Goal: Information Seeking & Learning: Learn about a topic

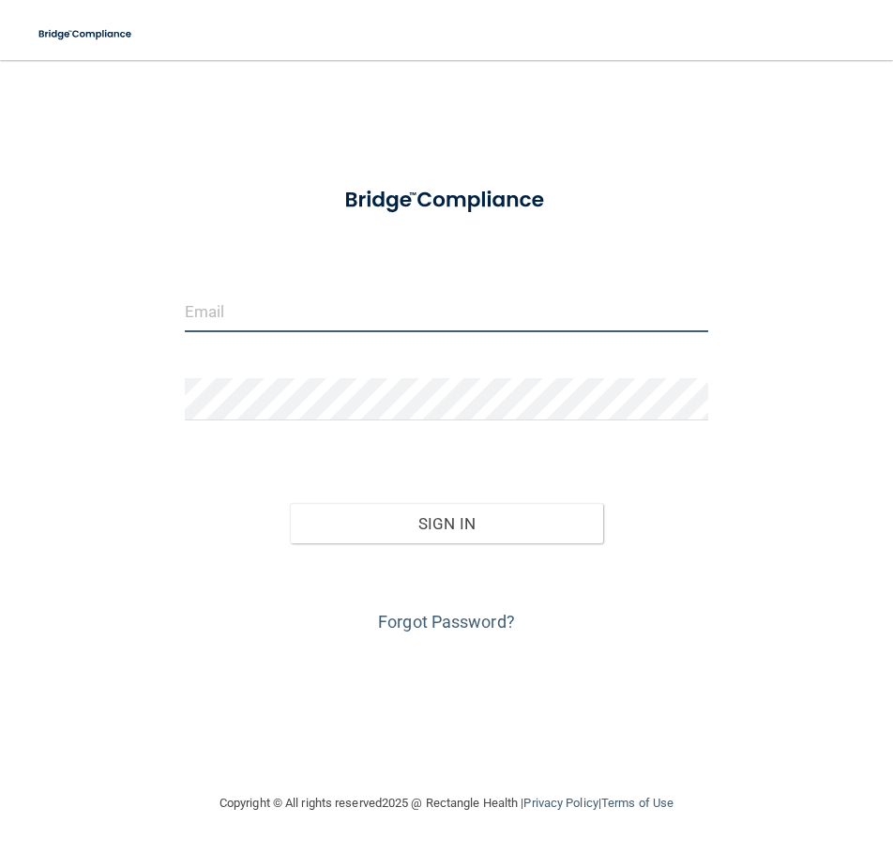
click at [243, 323] on input "email" at bounding box center [447, 311] width 524 height 42
type input "maycieurevig@gmail.com"
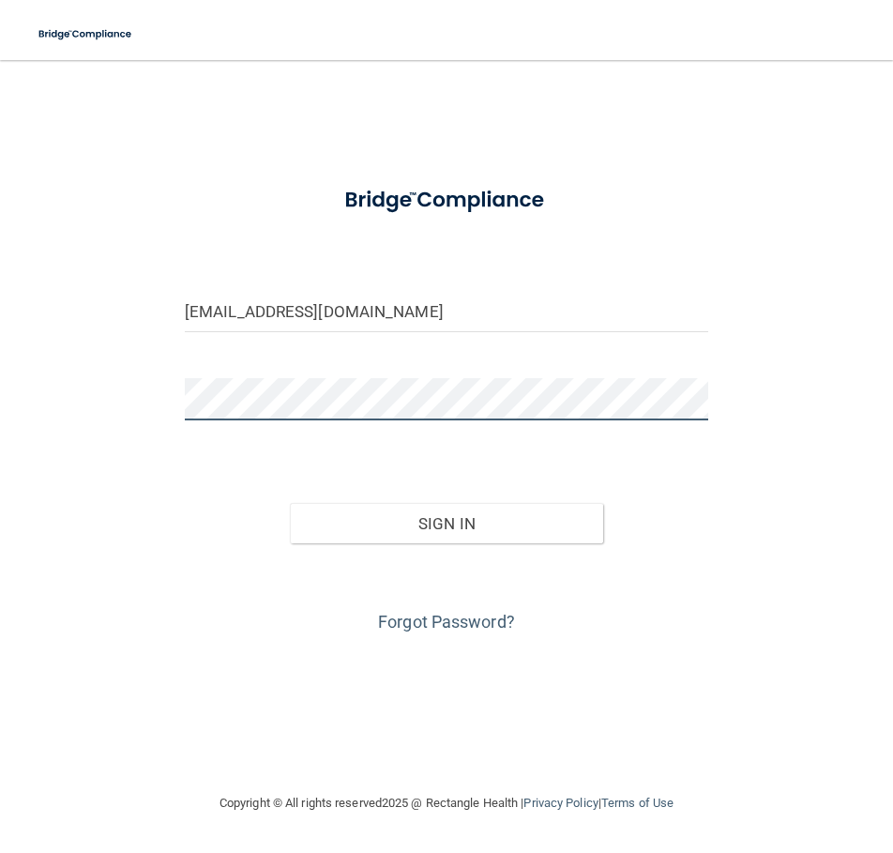
click at [290, 503] on button "Sign In" at bounding box center [447, 523] width 314 height 41
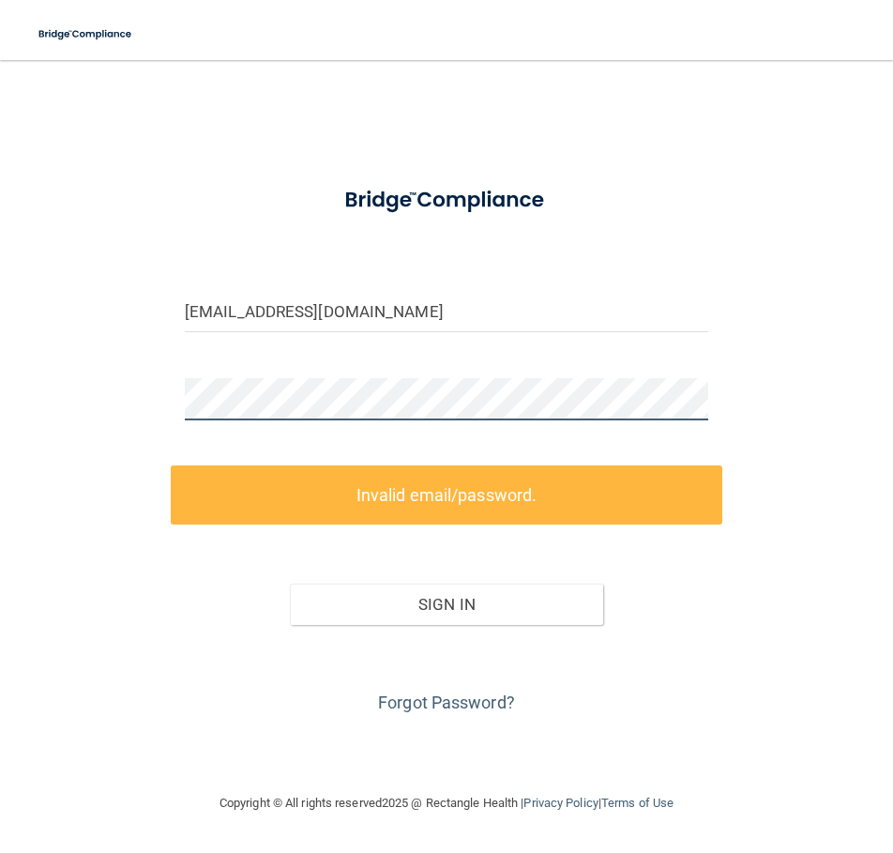
click at [0, 406] on html "Toggle navigation Manage My Enterprise Manage My Location maycieurevig@gmail.co…" at bounding box center [446, 426] width 893 height 853
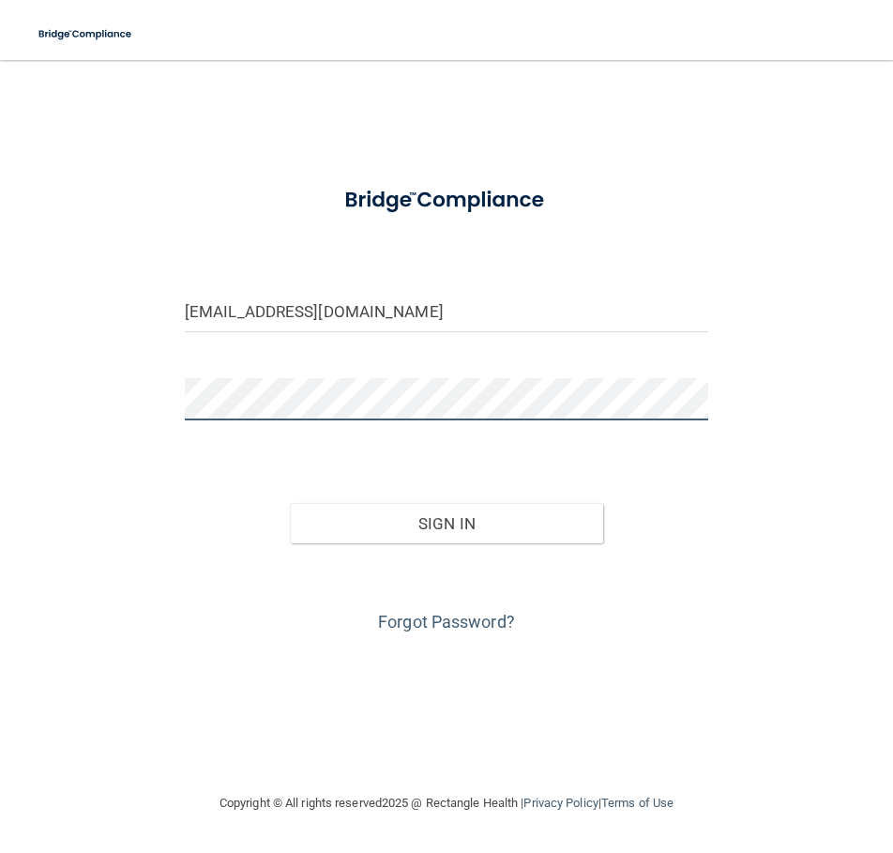
click at [290, 503] on button "Sign In" at bounding box center [447, 523] width 314 height 41
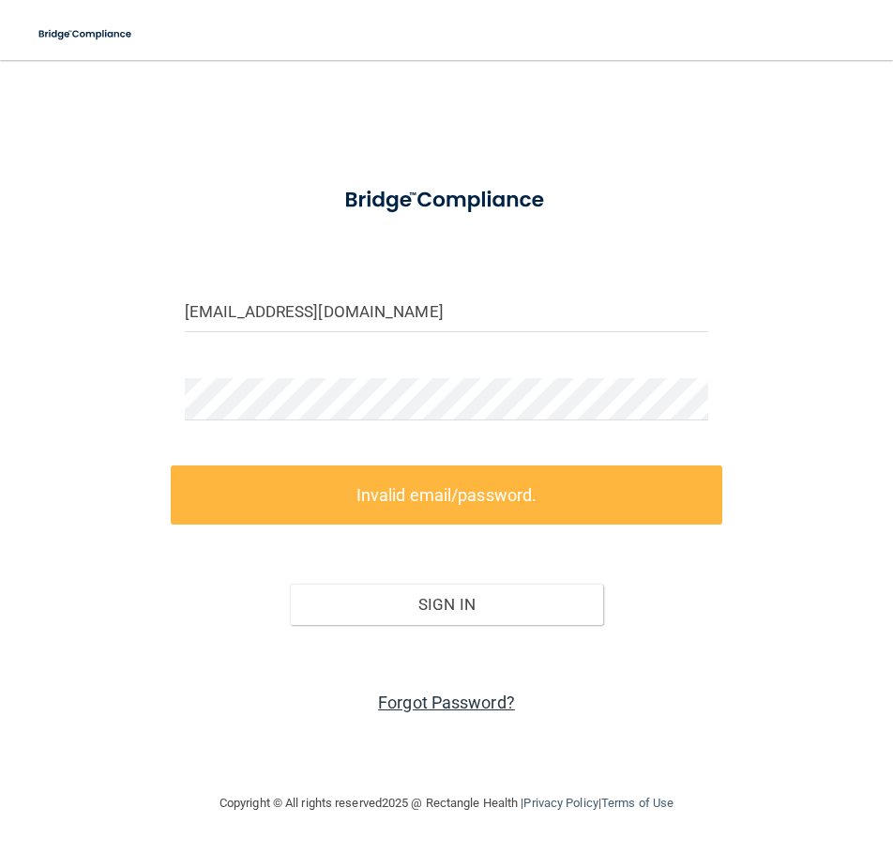
click at [409, 702] on link "Forgot Password?" at bounding box center [446, 703] width 137 height 20
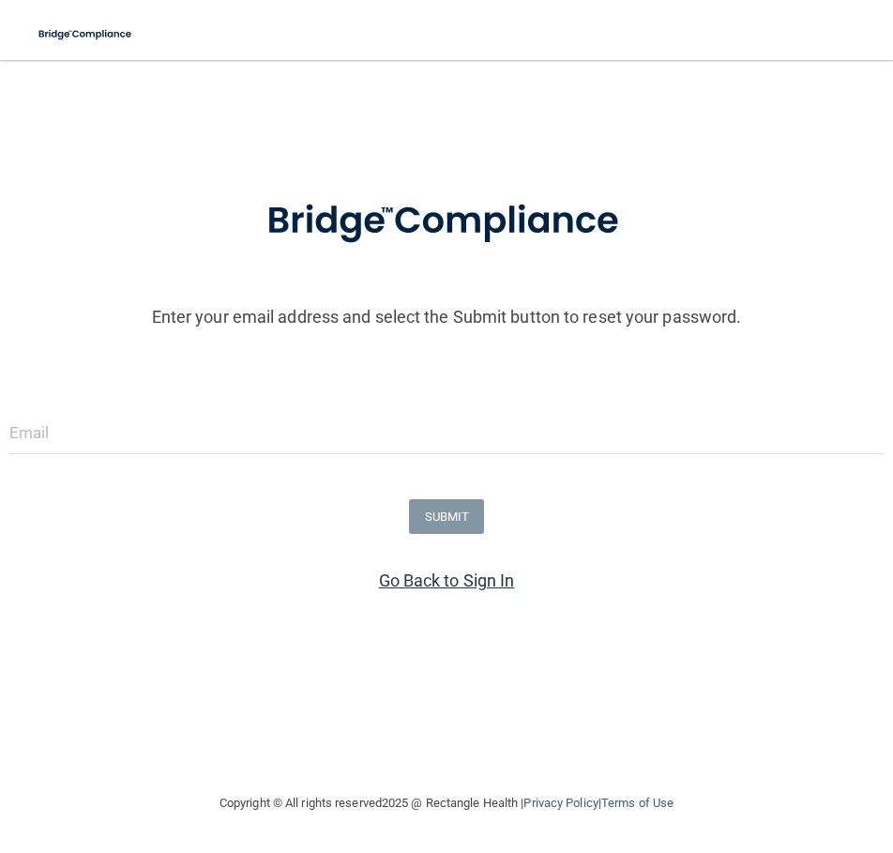
click at [496, 582] on link "Go Back to Sign In" at bounding box center [447, 581] width 136 height 20
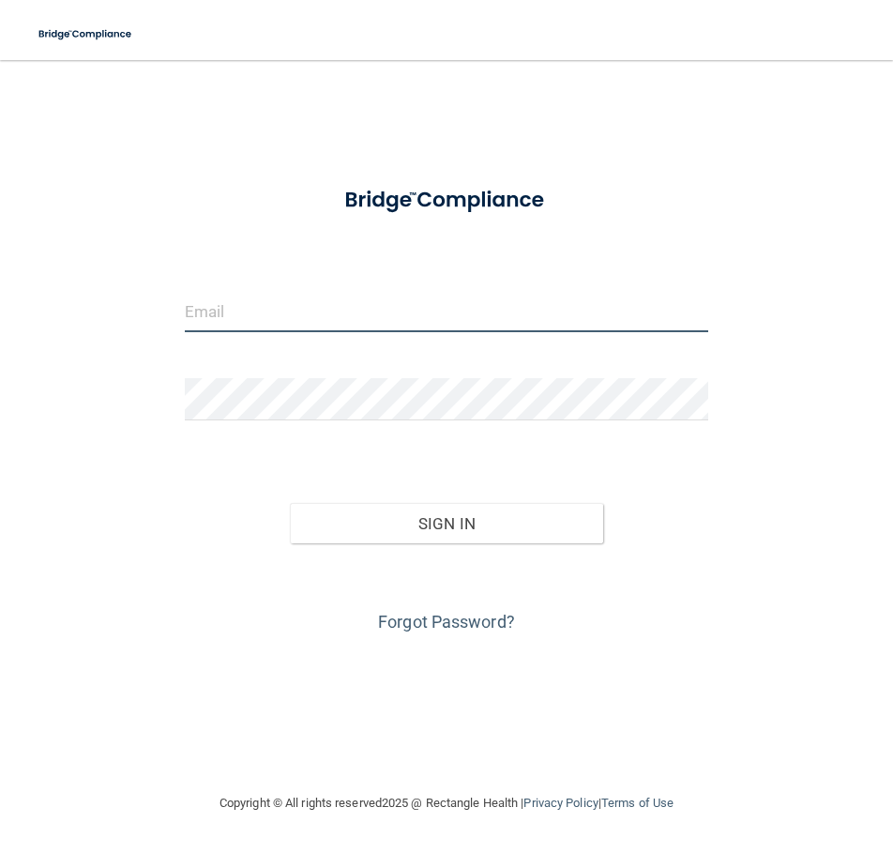
click at [216, 318] on input "email" at bounding box center [447, 311] width 524 height 42
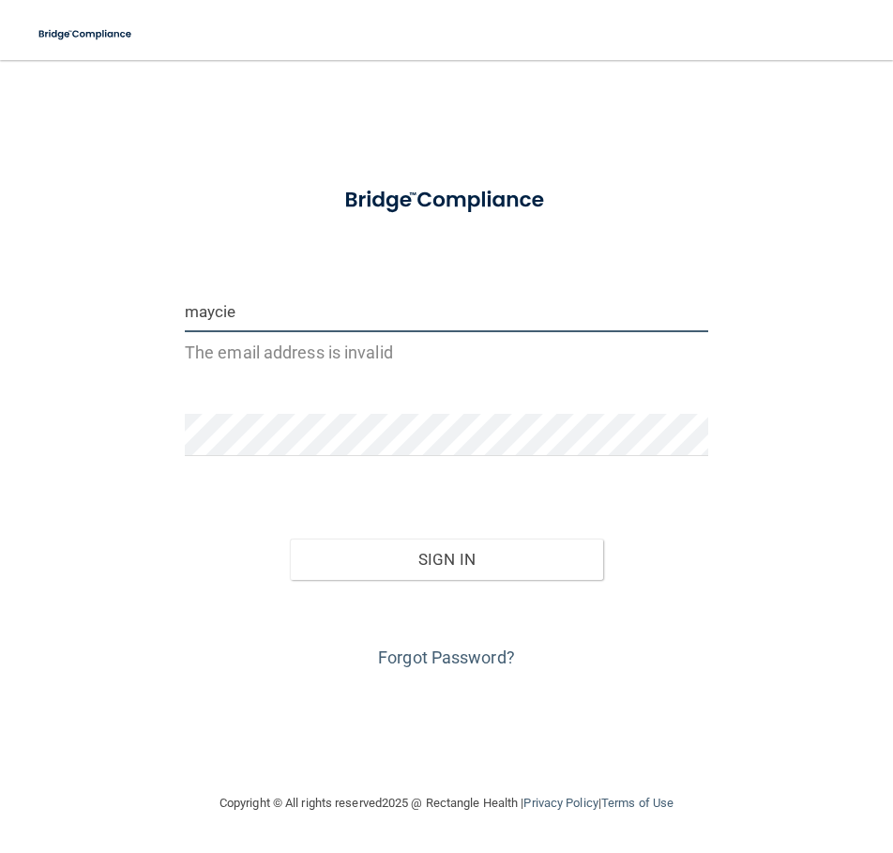
type input "maycieurevig@gmail.com"
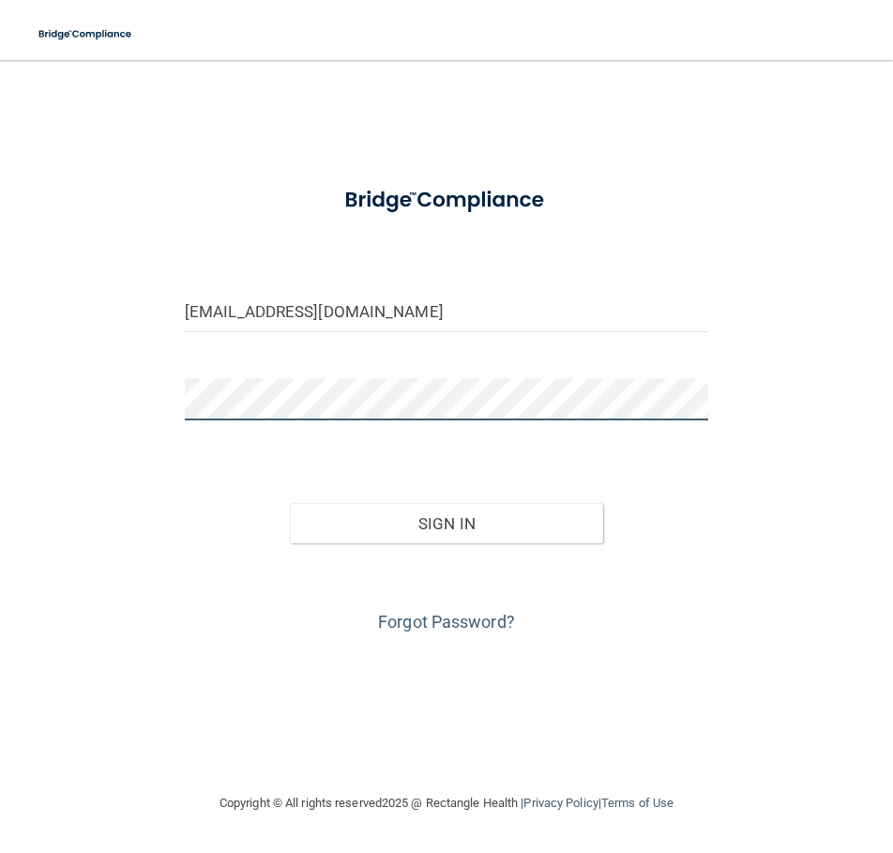
click at [290, 503] on button "Sign In" at bounding box center [447, 523] width 314 height 41
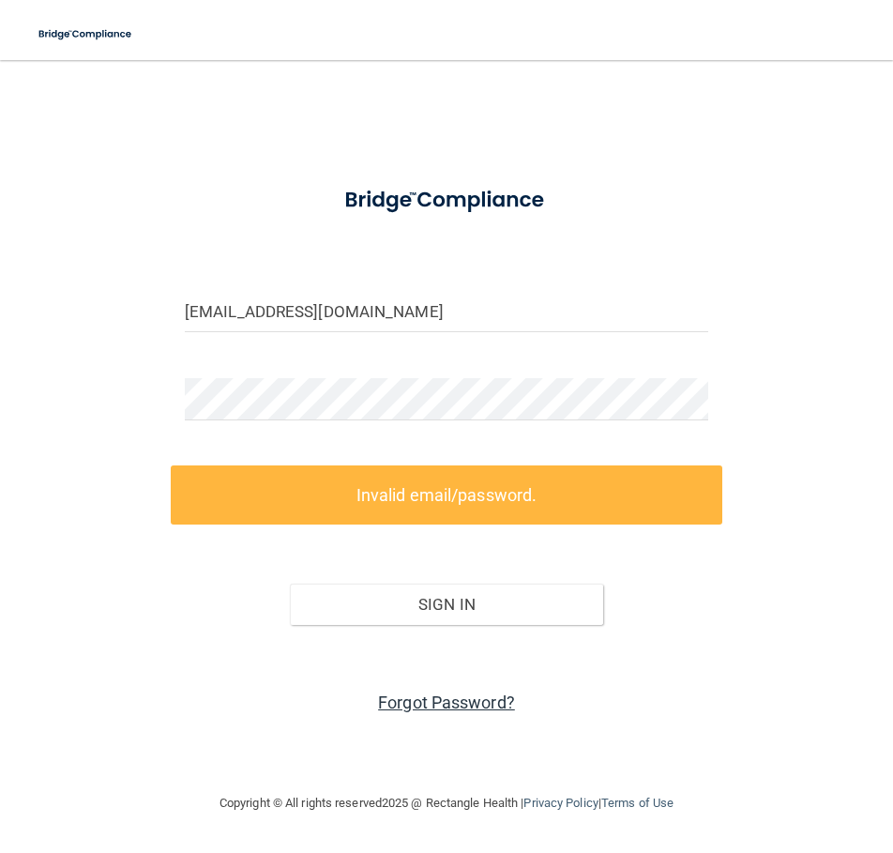
click at [384, 698] on link "Forgot Password?" at bounding box center [446, 703] width 137 height 20
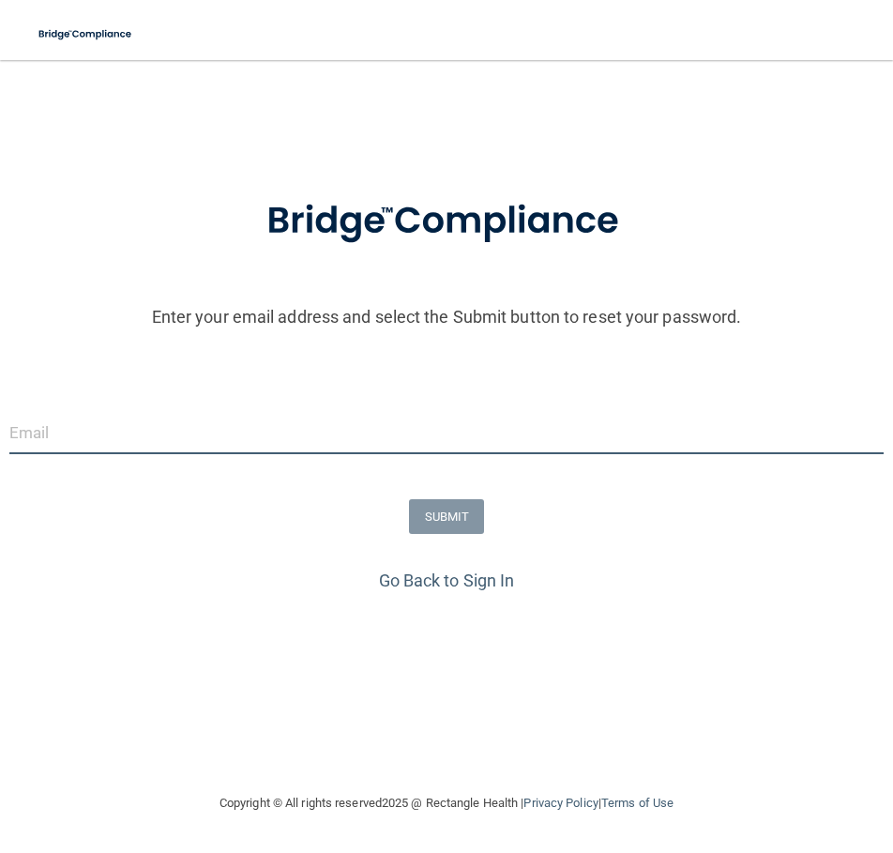
click at [577, 441] on input "email" at bounding box center [446, 433] width 875 height 42
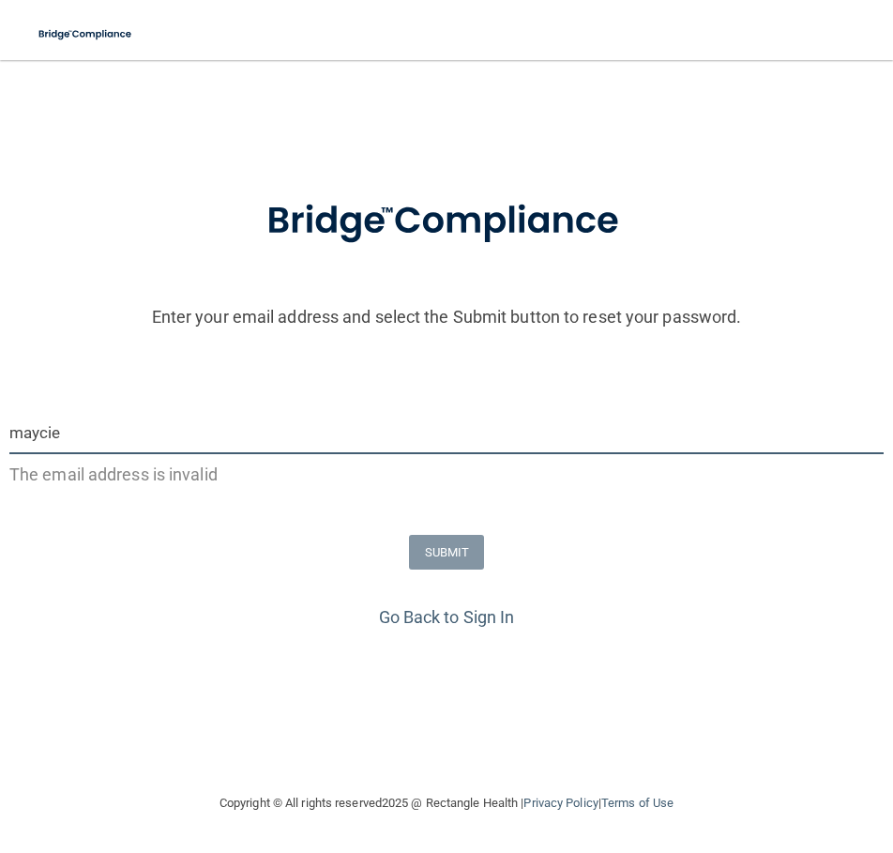
type input "maycieurevig@gmail.com"
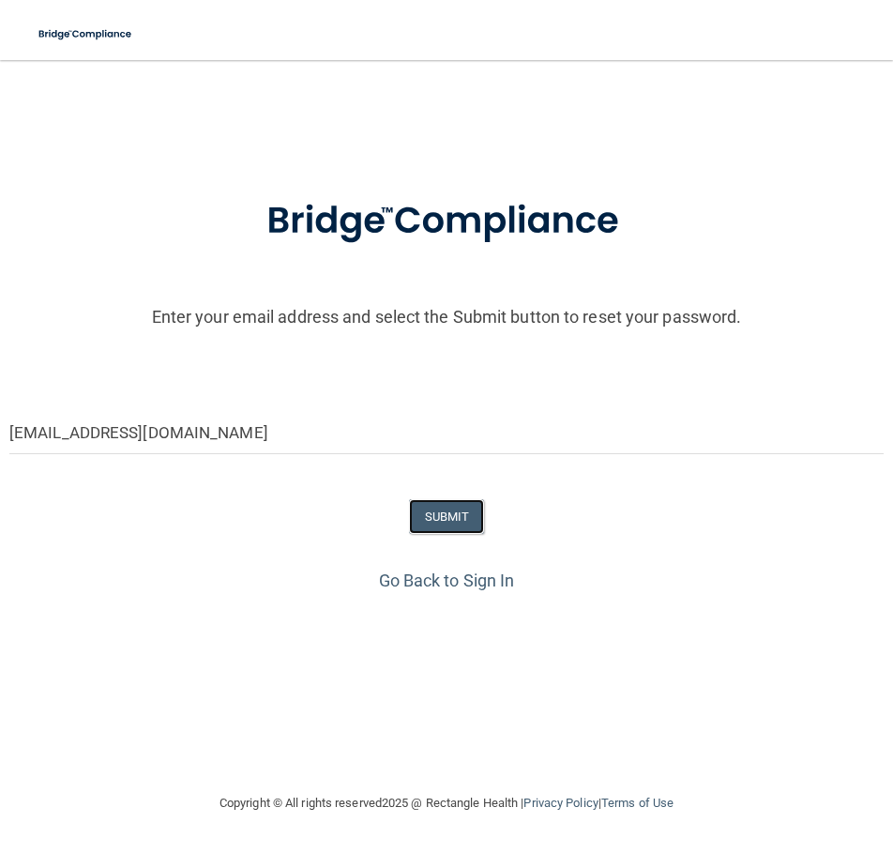
click at [409, 499] on button "SUBMIT" at bounding box center [447, 516] width 76 height 35
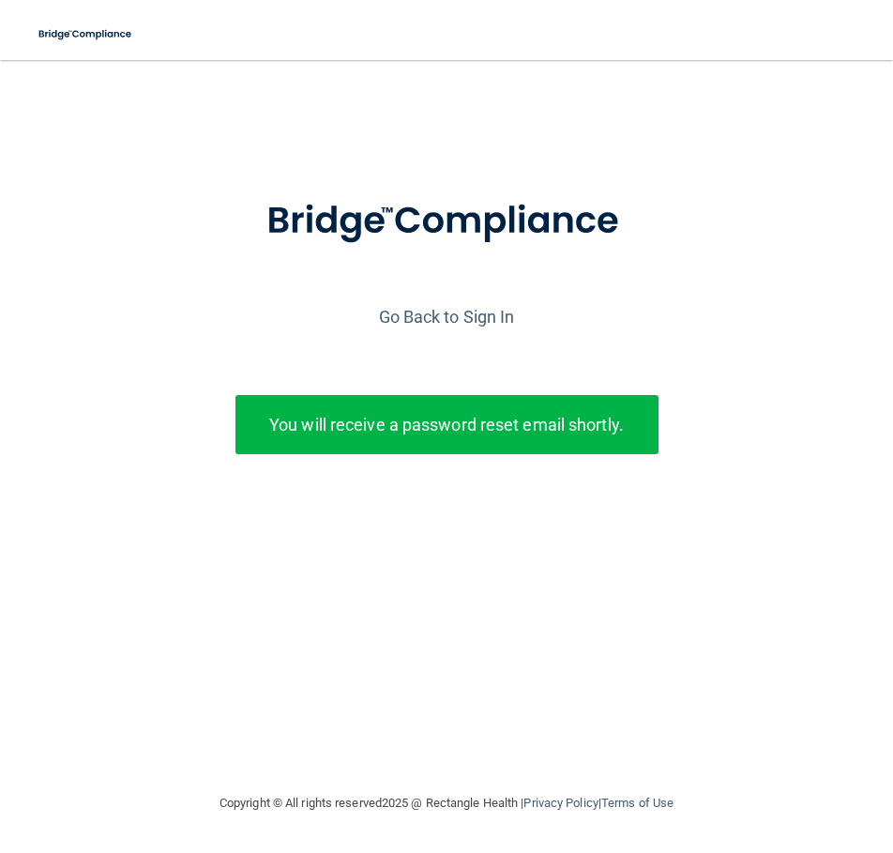
click at [577, 422] on p "You will receive a password reset email shortly." at bounding box center [447, 424] width 395 height 31
click at [419, 312] on link "Go Back to Sign In" at bounding box center [447, 317] width 136 height 20
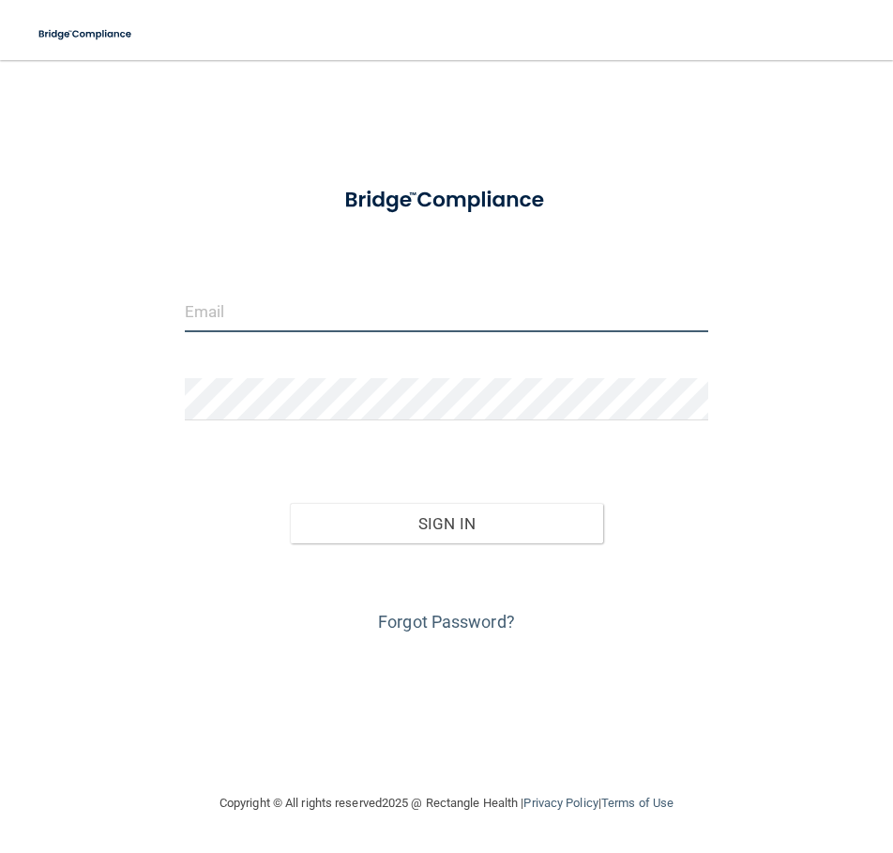
click at [307, 316] on input "email" at bounding box center [447, 311] width 524 height 42
type input "[EMAIL_ADDRESS][DOMAIN_NAME]"
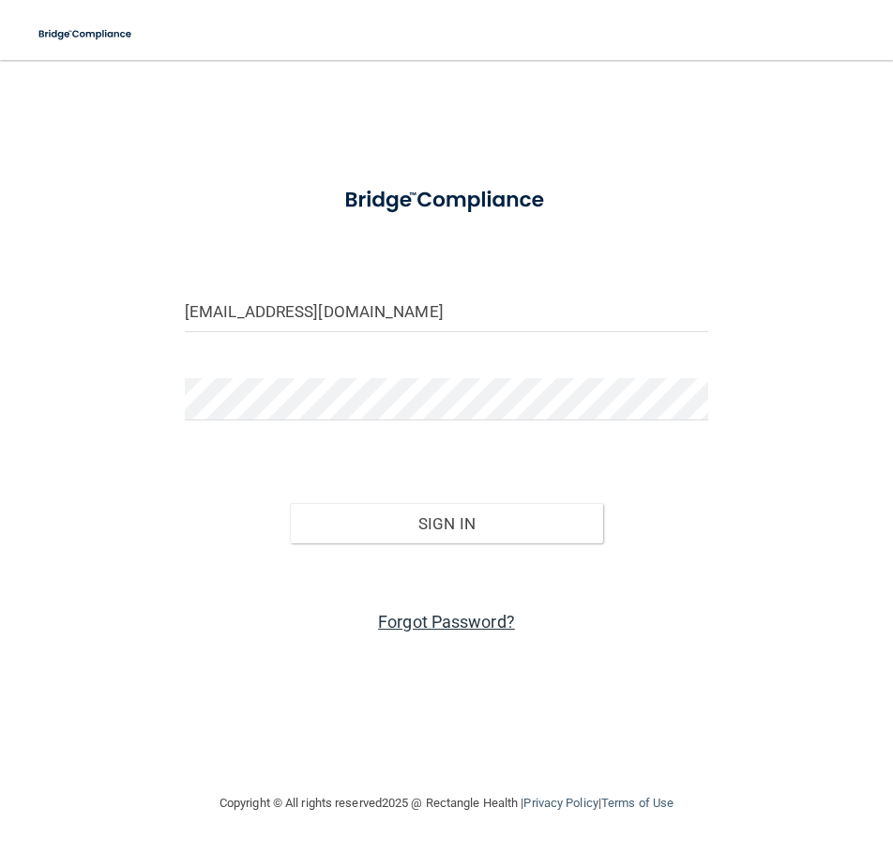
click at [448, 612] on link "Forgot Password?" at bounding box center [446, 622] width 137 height 20
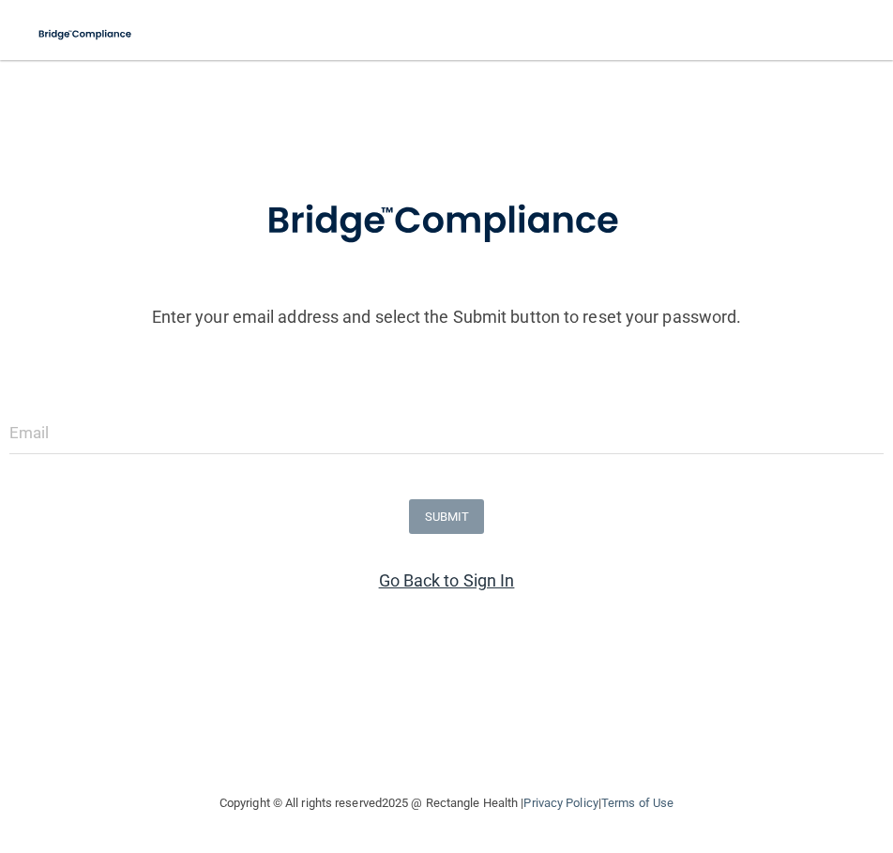
click at [489, 580] on link "Go Back to Sign In" at bounding box center [447, 581] width 136 height 20
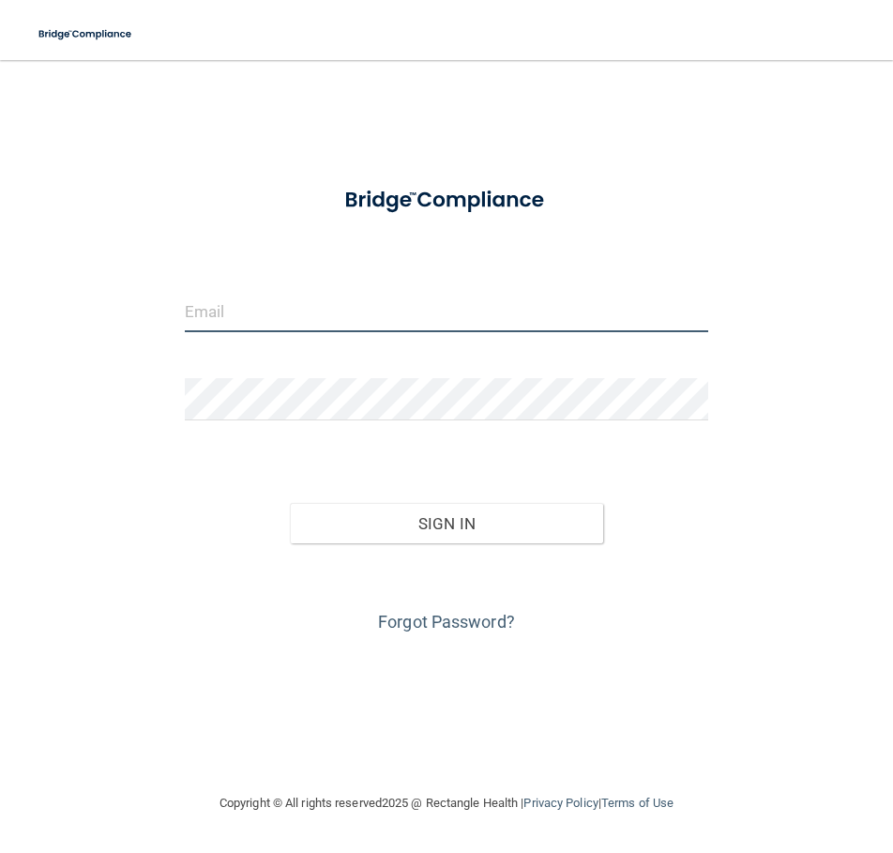
click at [307, 309] on input "email" at bounding box center [447, 311] width 524 height 42
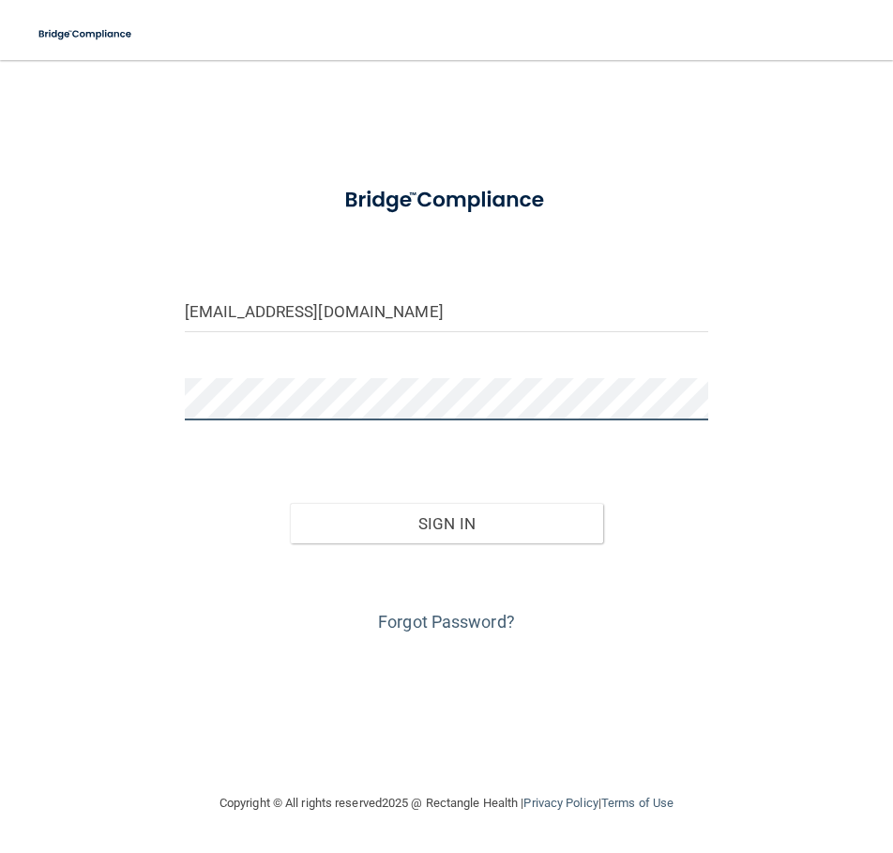
click at [290, 503] on button "Sign In" at bounding box center [447, 523] width 314 height 41
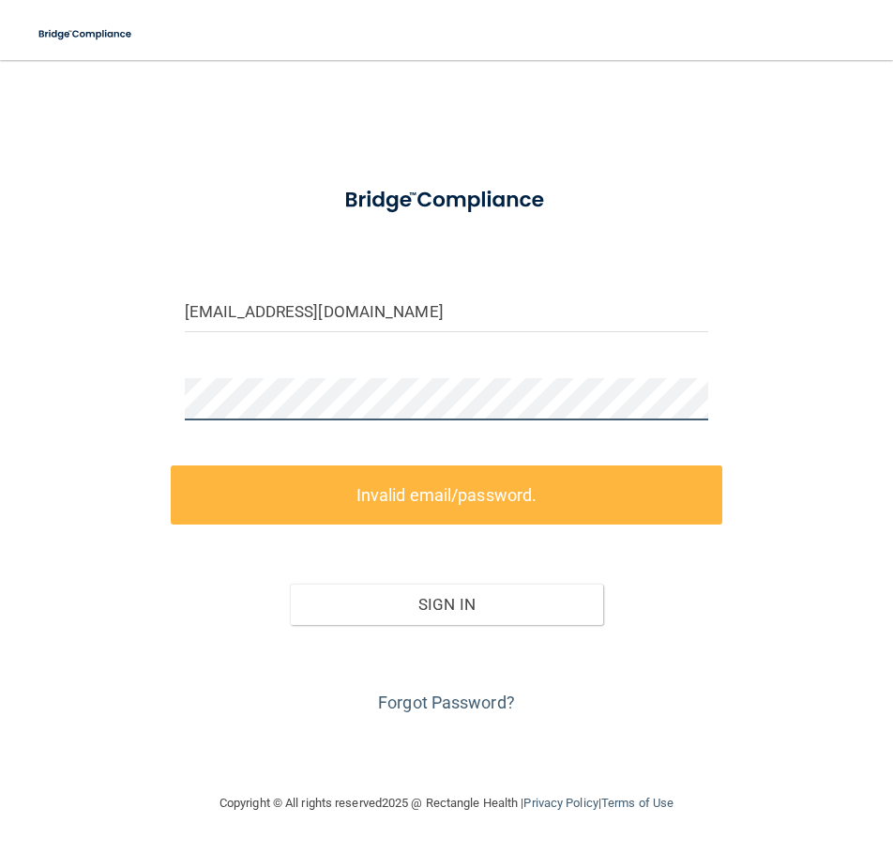
click at [6, 399] on main "maycieolson@gmail.com Invalid email/password. You don't have permission to acce…" at bounding box center [446, 456] width 893 height 793
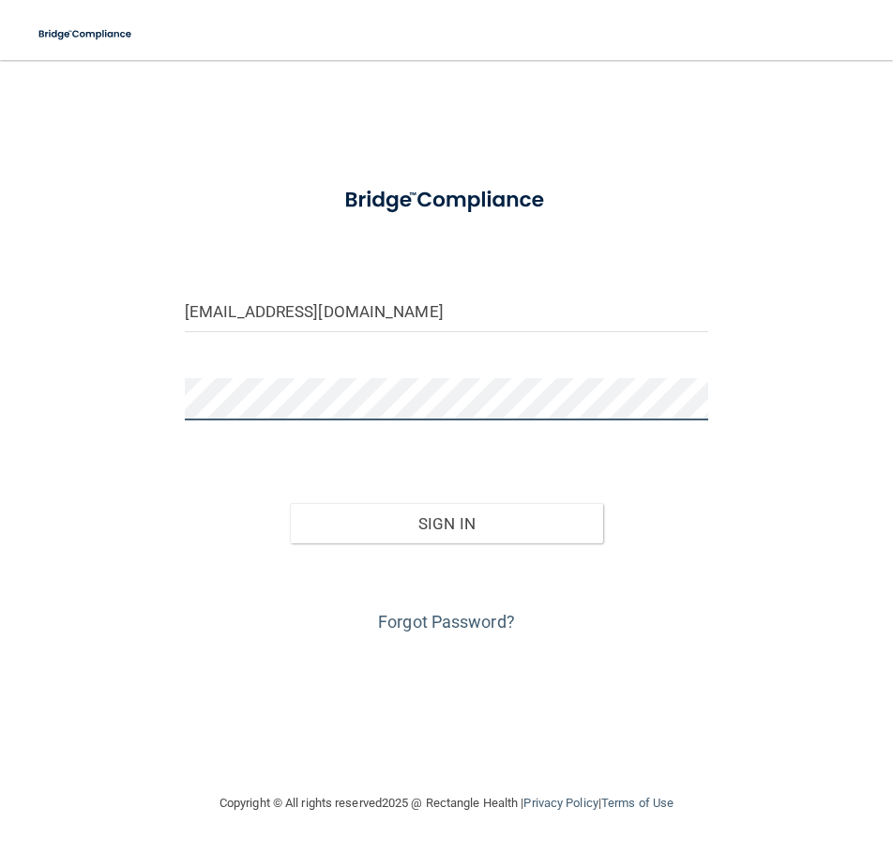
click at [290, 503] on button "Sign In" at bounding box center [447, 523] width 314 height 41
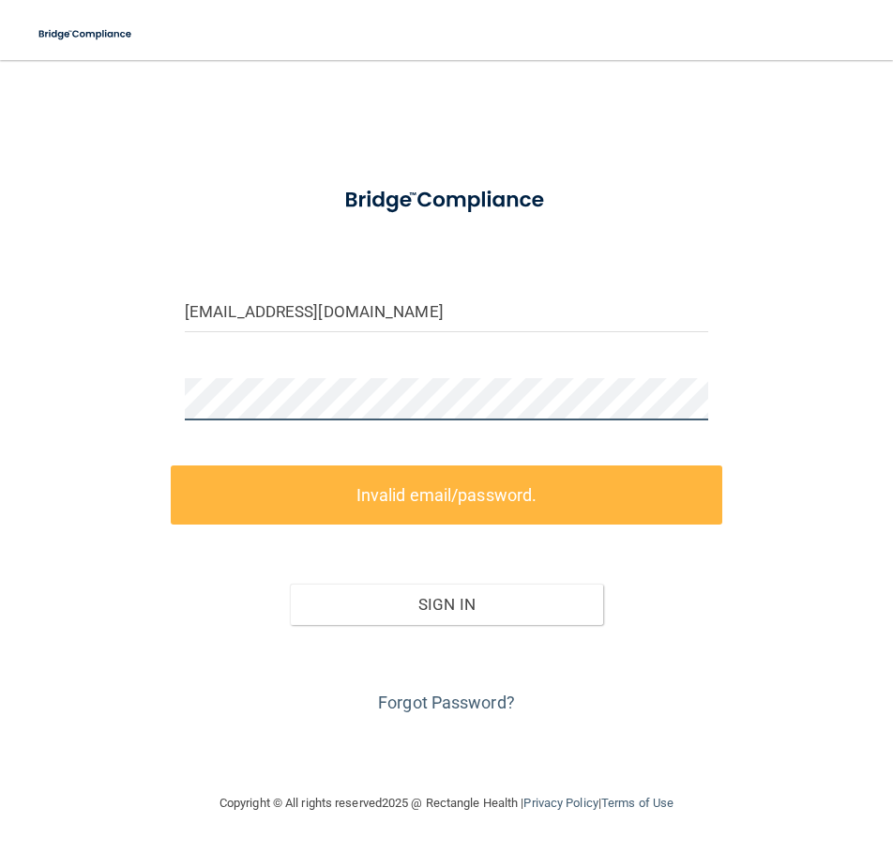
click at [0, 373] on html "Toggle navigation Manage My Enterprise Manage My Location maycieolson@gmail.com…" at bounding box center [446, 426] width 893 height 853
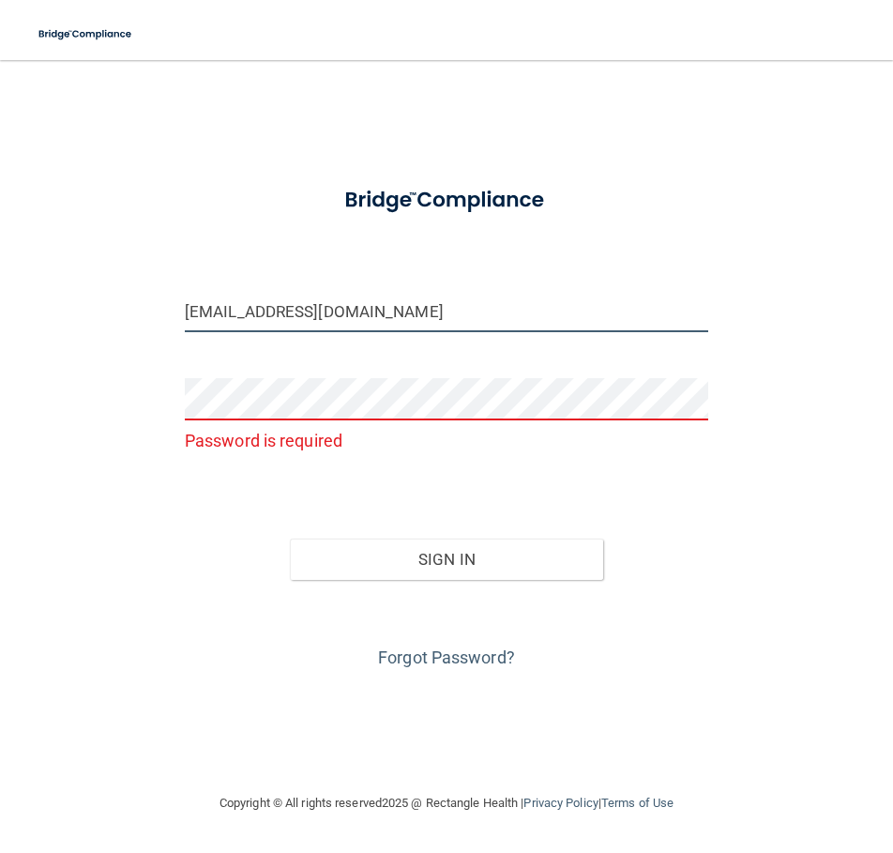
drag, startPoint x: 388, startPoint y: 315, endPoint x: 236, endPoint y: 328, distance: 152.6
click at [236, 328] on input "[EMAIL_ADDRESS][DOMAIN_NAME]" at bounding box center [447, 311] width 524 height 42
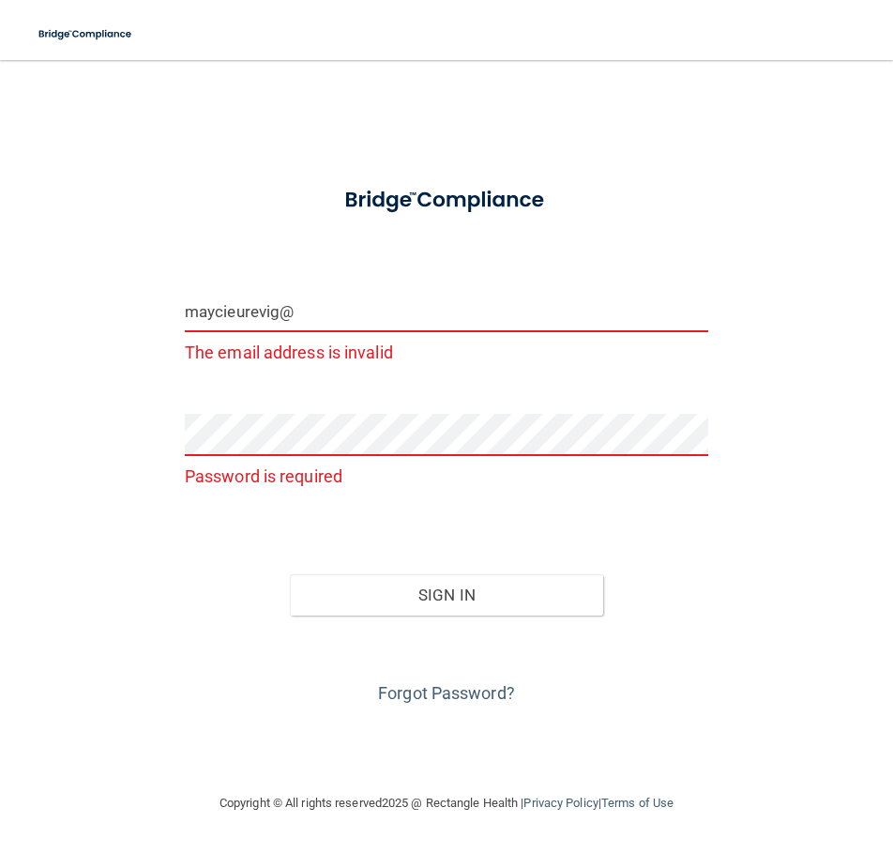
type input "maycieurevig@gmail.com"
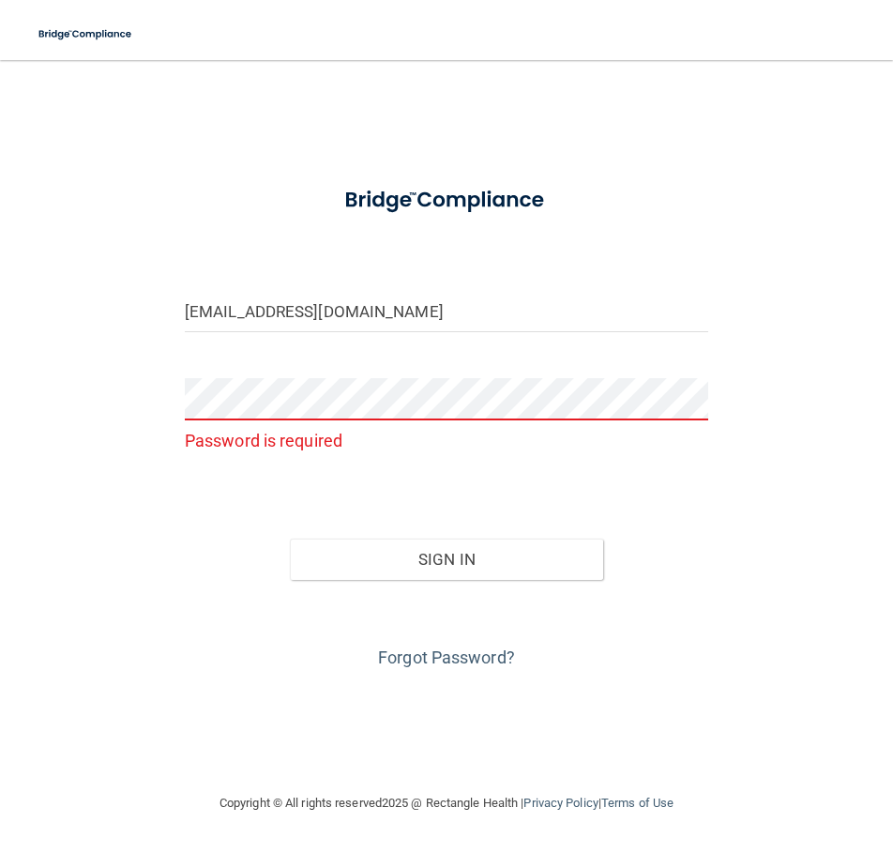
click at [430, 640] on div "Forgot Password?" at bounding box center [447, 627] width 552 height 94
click at [426, 660] on link "Forgot Password?" at bounding box center [446, 658] width 137 height 20
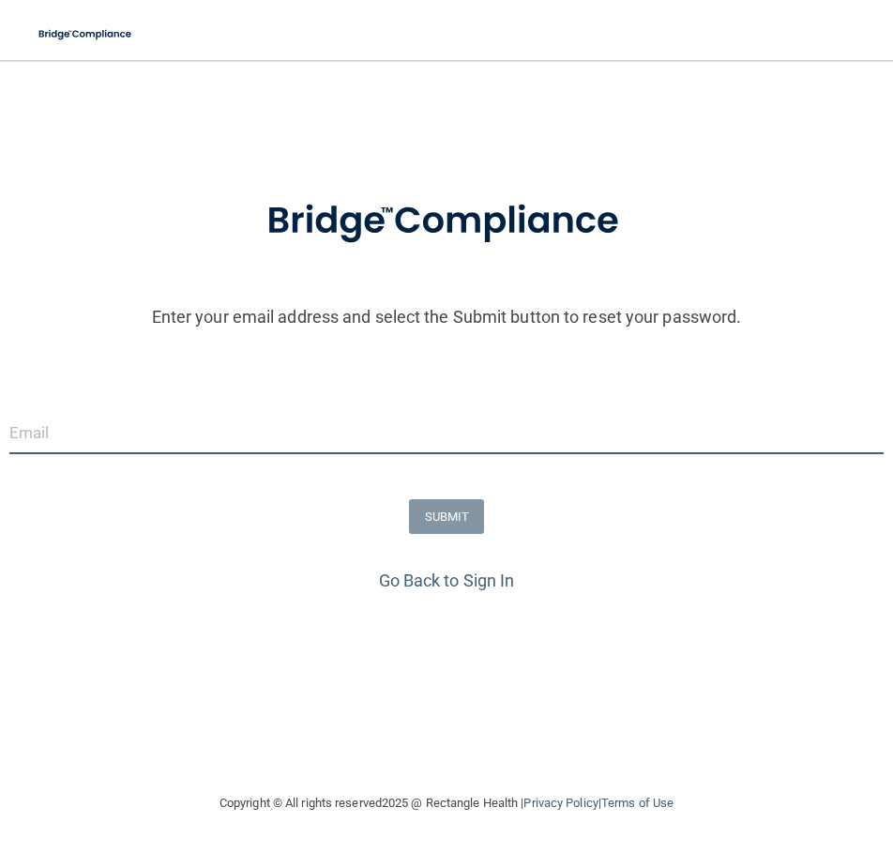
click at [188, 420] on input "email" at bounding box center [446, 433] width 875 height 42
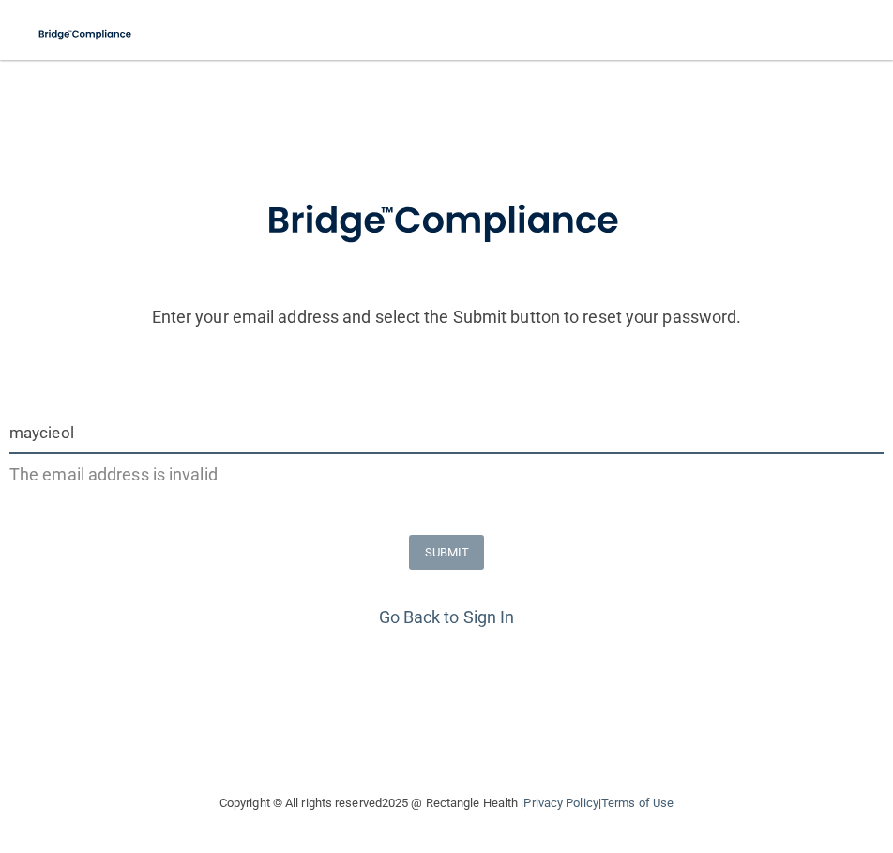
type input "[EMAIL_ADDRESS][DOMAIN_NAME]"
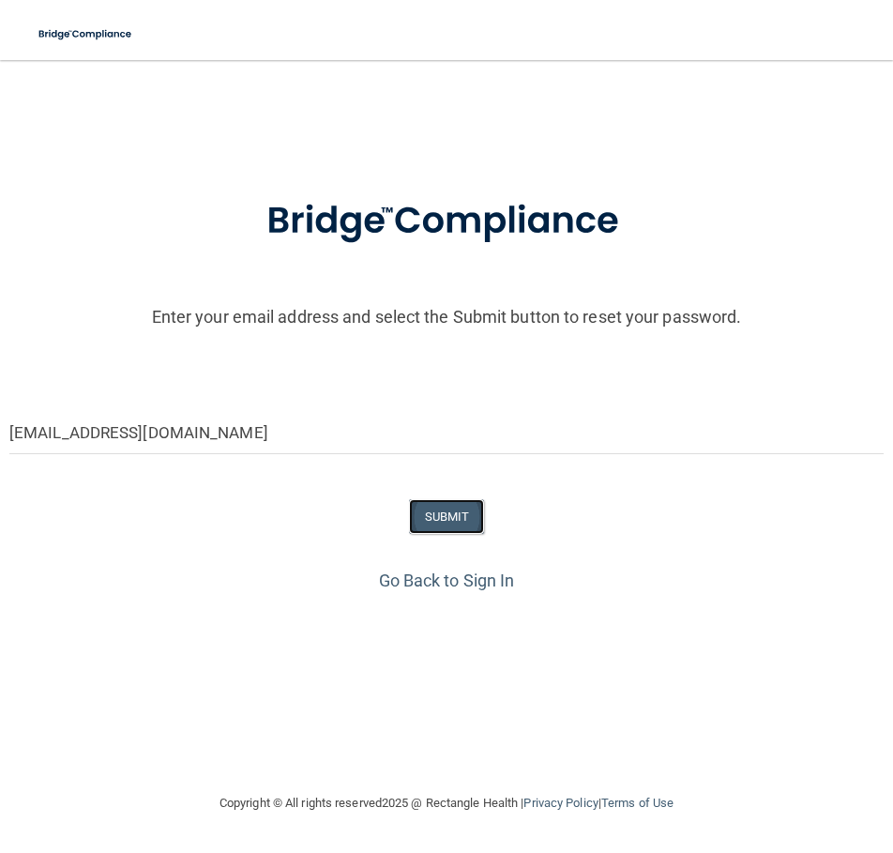
click at [449, 500] on button "SUBMIT" at bounding box center [447, 516] width 76 height 35
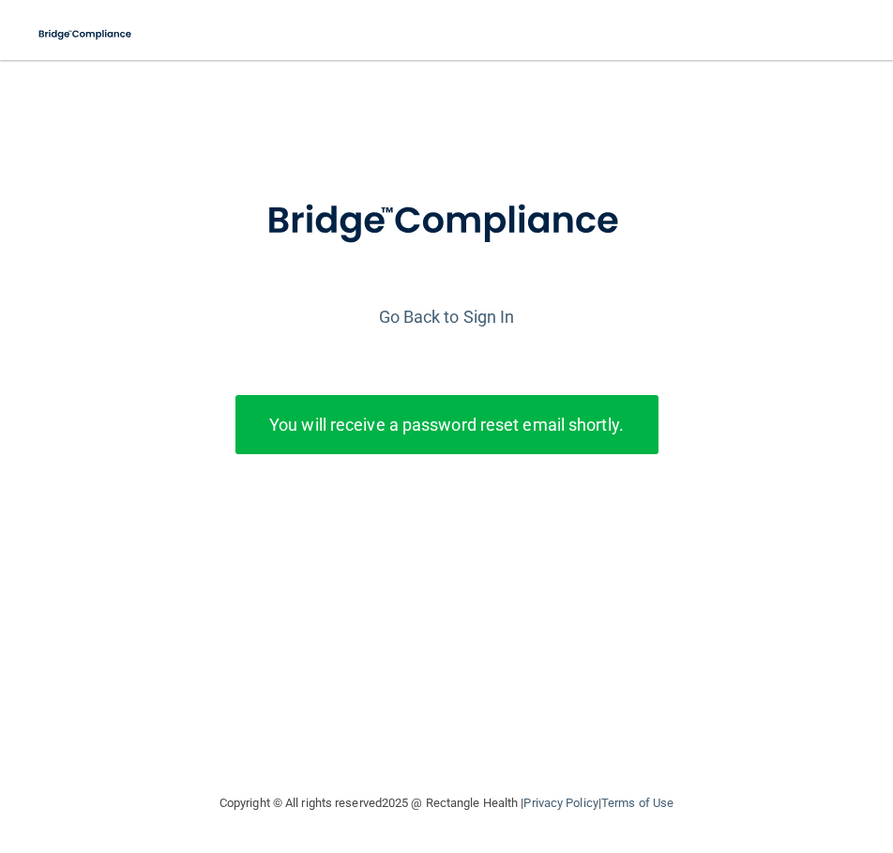
click at [495, 299] on div at bounding box center [446, 237] width 875 height 129
click at [487, 319] on link "Go Back to Sign In" at bounding box center [447, 317] width 136 height 20
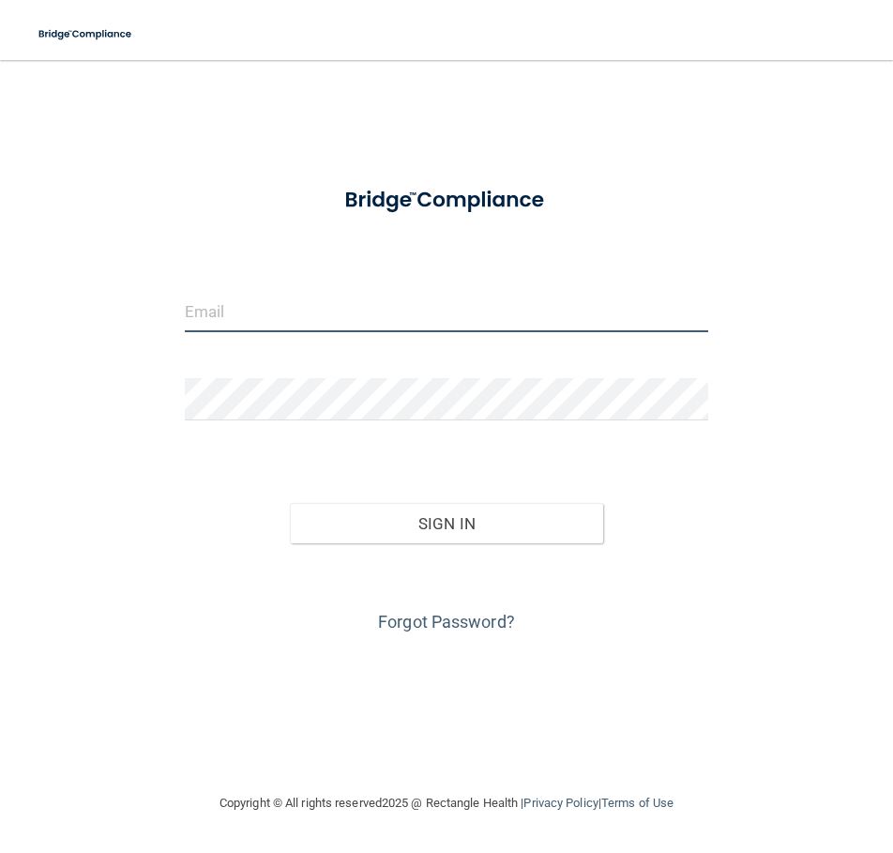
click at [237, 309] on input "email" at bounding box center [447, 311] width 524 height 42
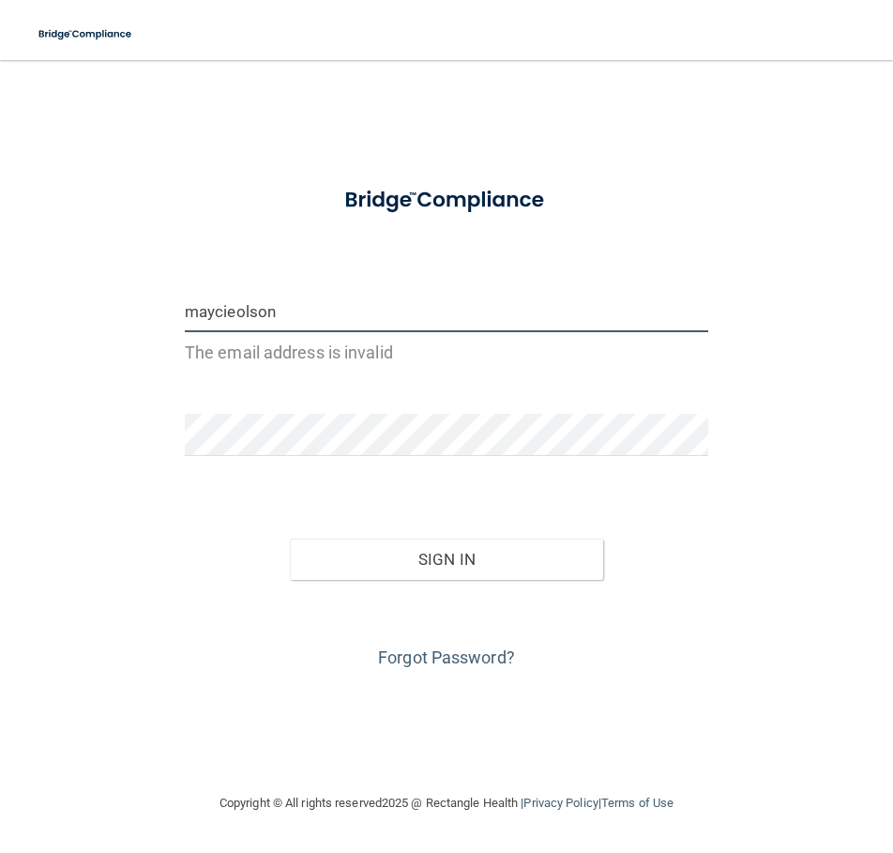
type input "[EMAIL_ADDRESS][DOMAIN_NAME]"
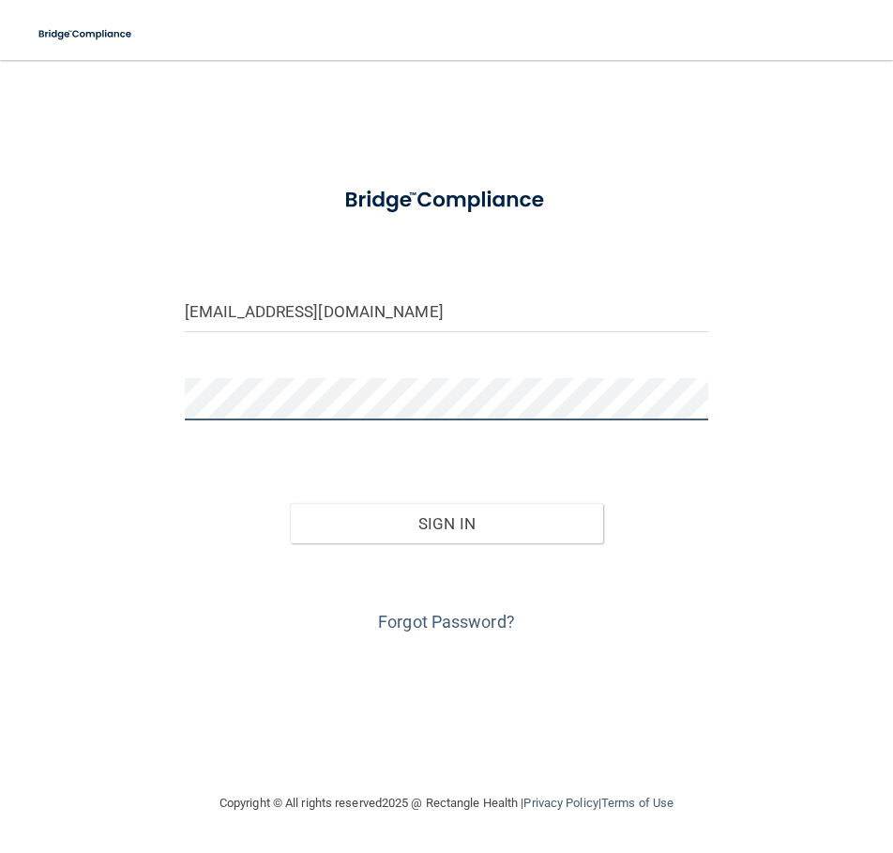
click at [290, 503] on button "Sign In" at bounding box center [447, 523] width 314 height 41
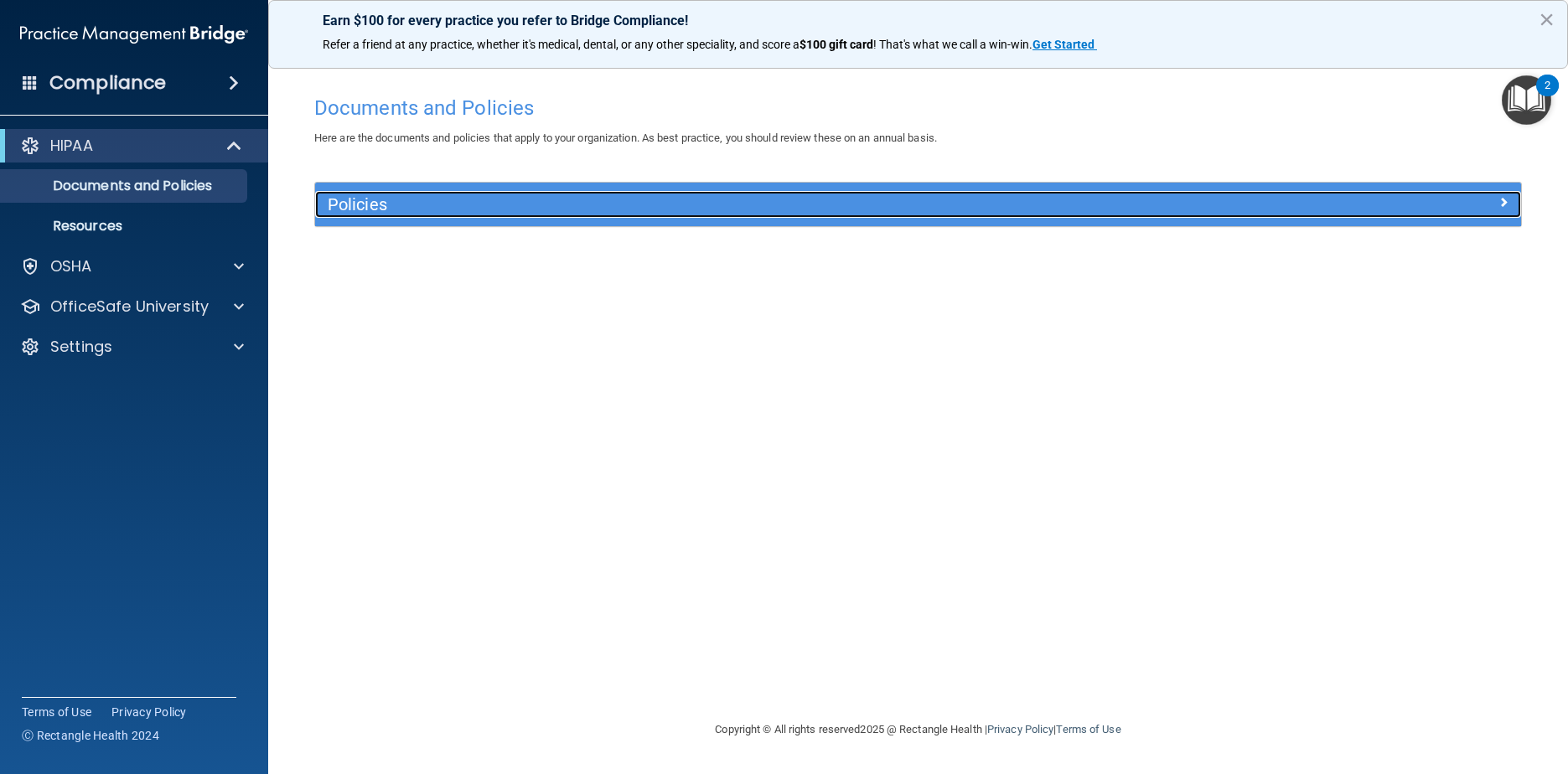
click at [345, 199] on h5 "Policies" at bounding box center [767, 204] width 879 height 19
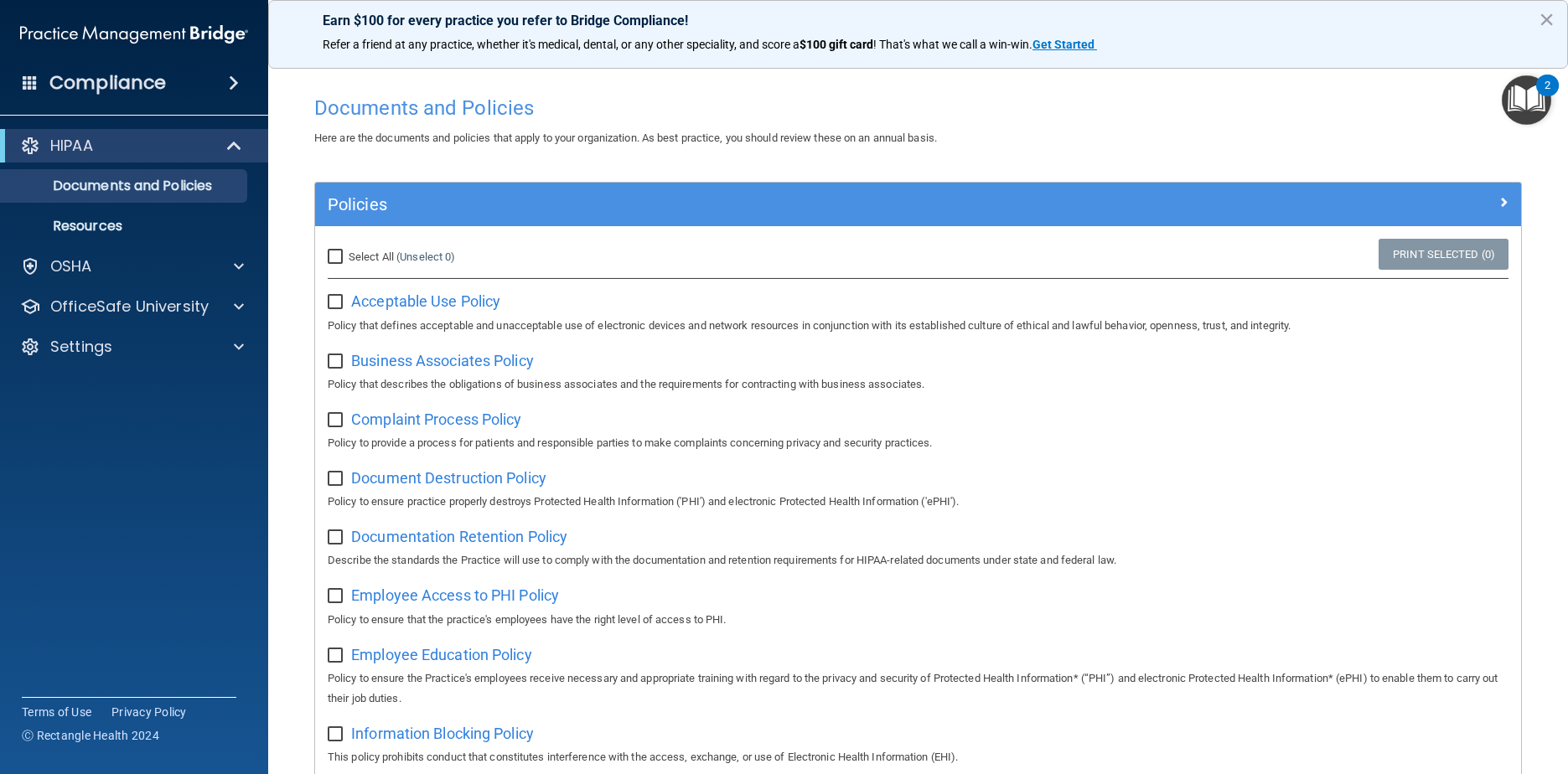
click at [337, 251] on input "Select All (Unselect 0) Unselect All" at bounding box center [338, 257] width 20 height 13
checkbox input "true"
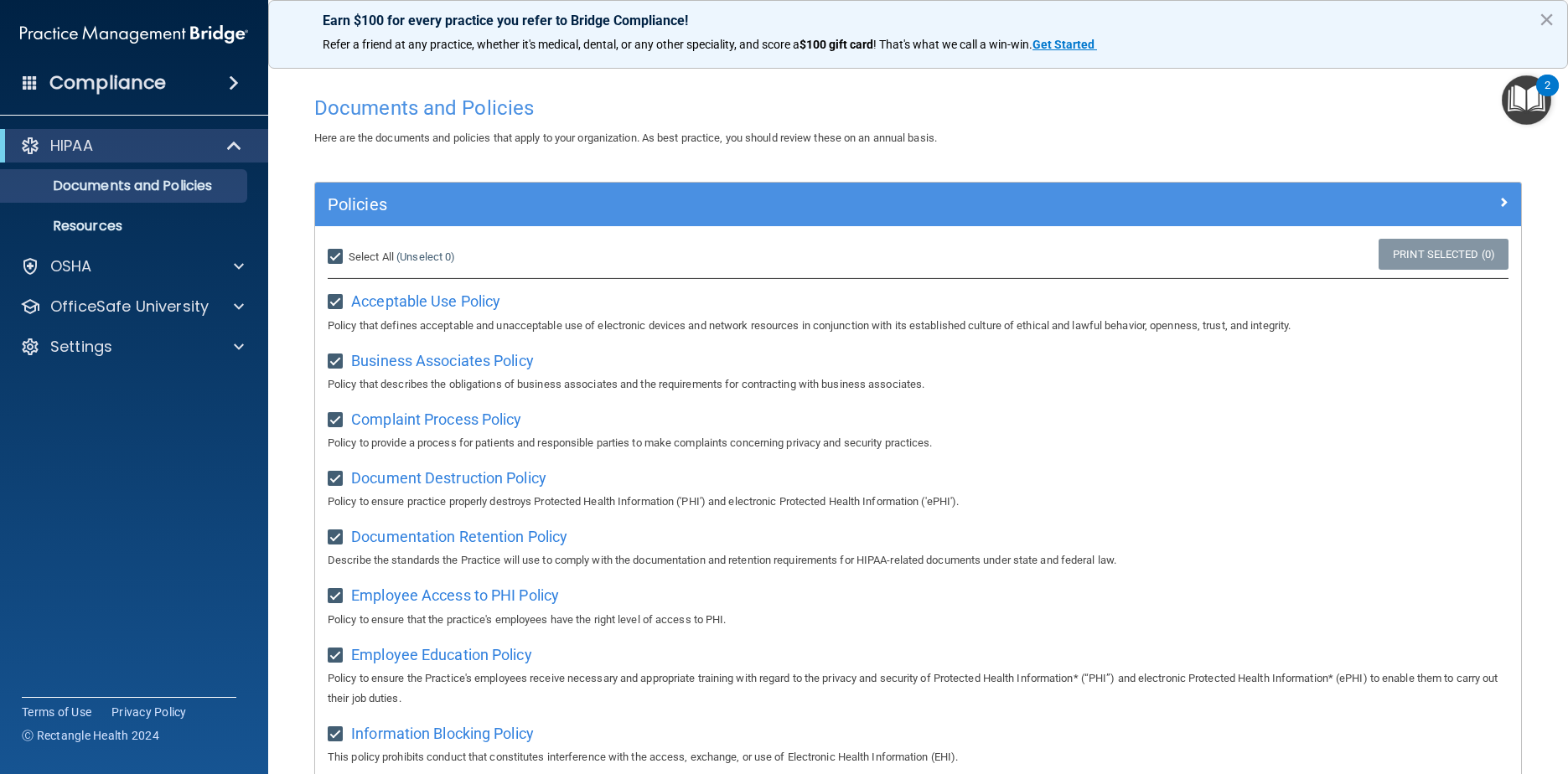
checkbox input "true"
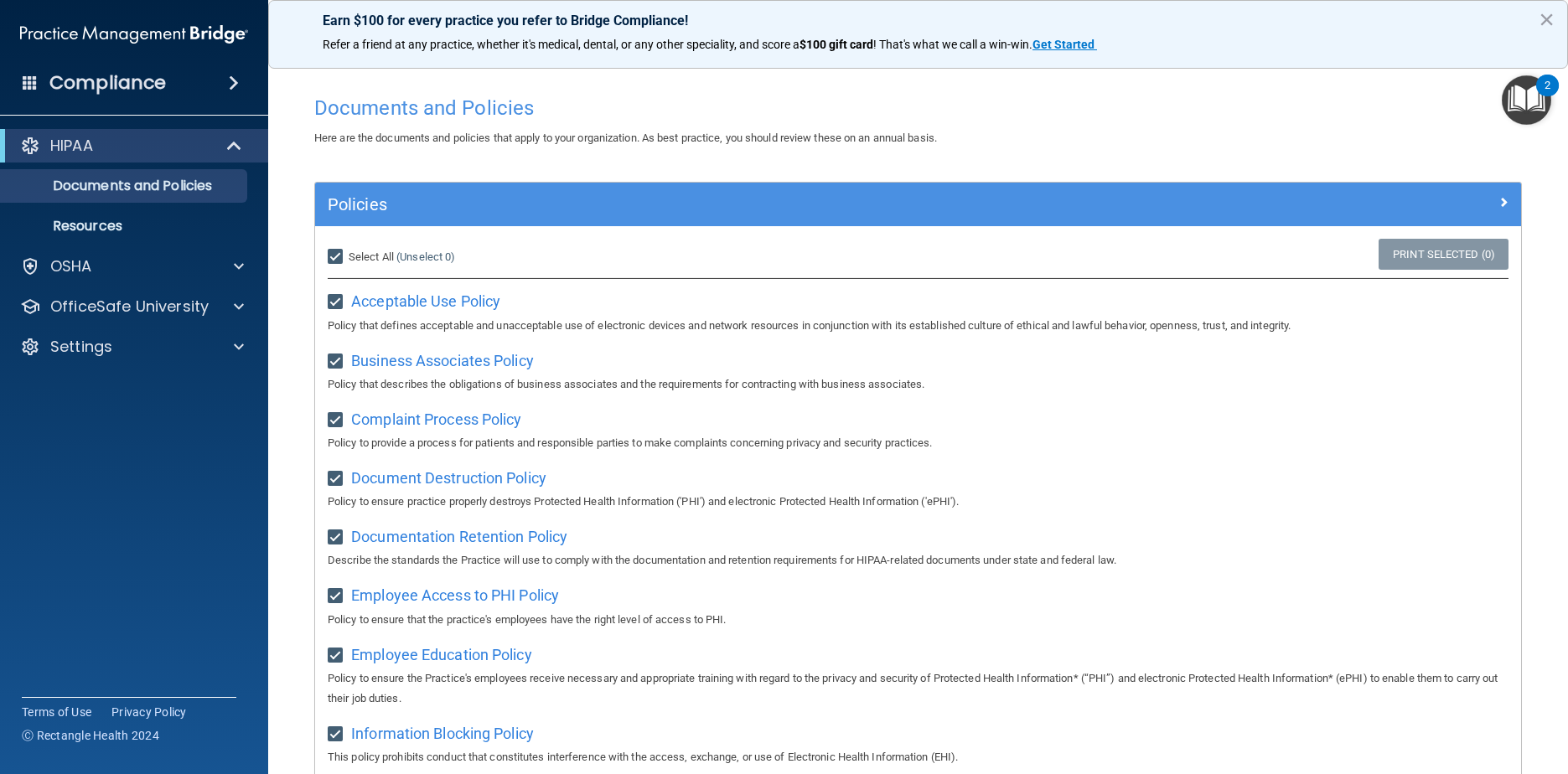
checkbox input "true"
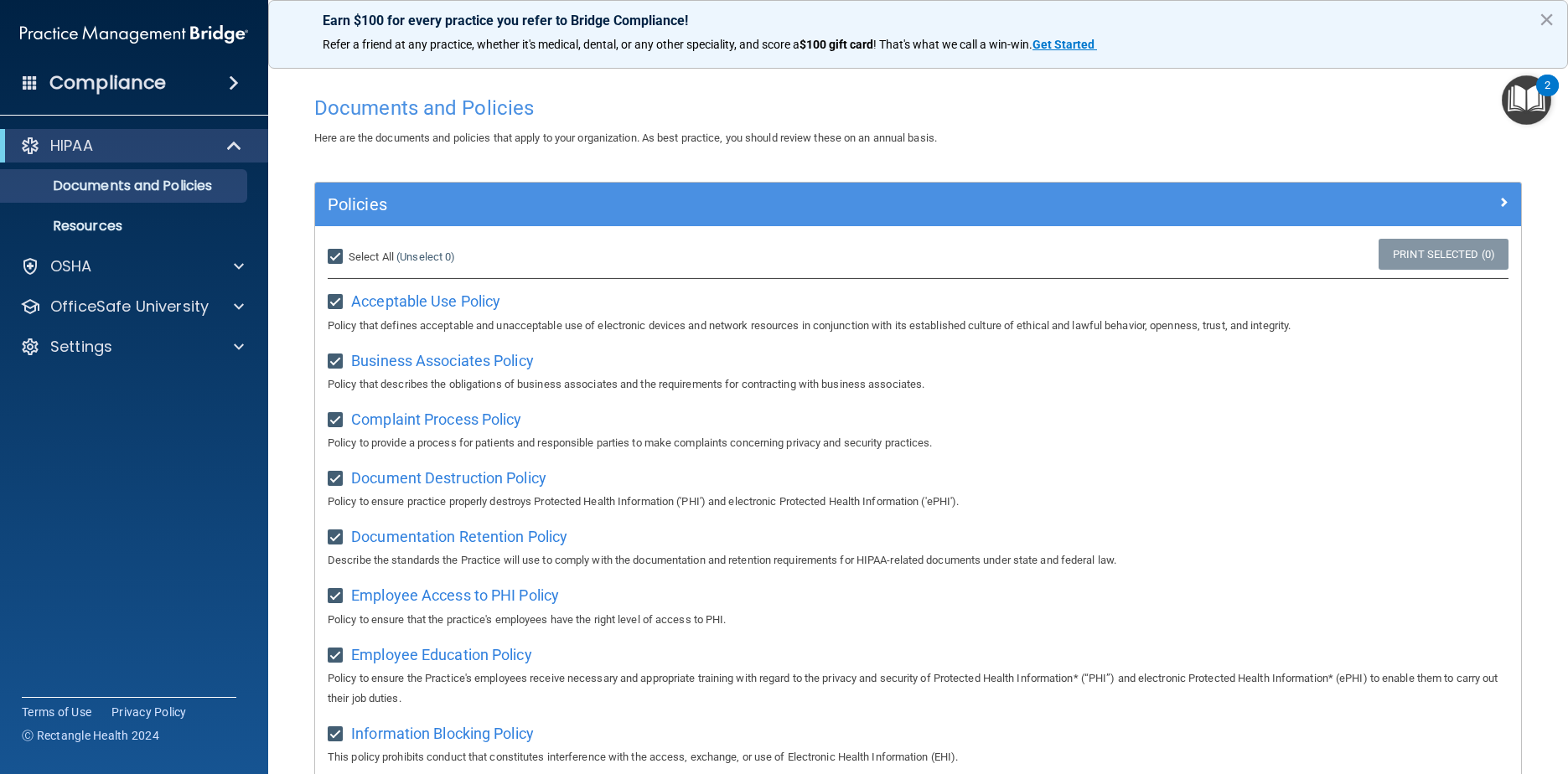
checkbox input "true"
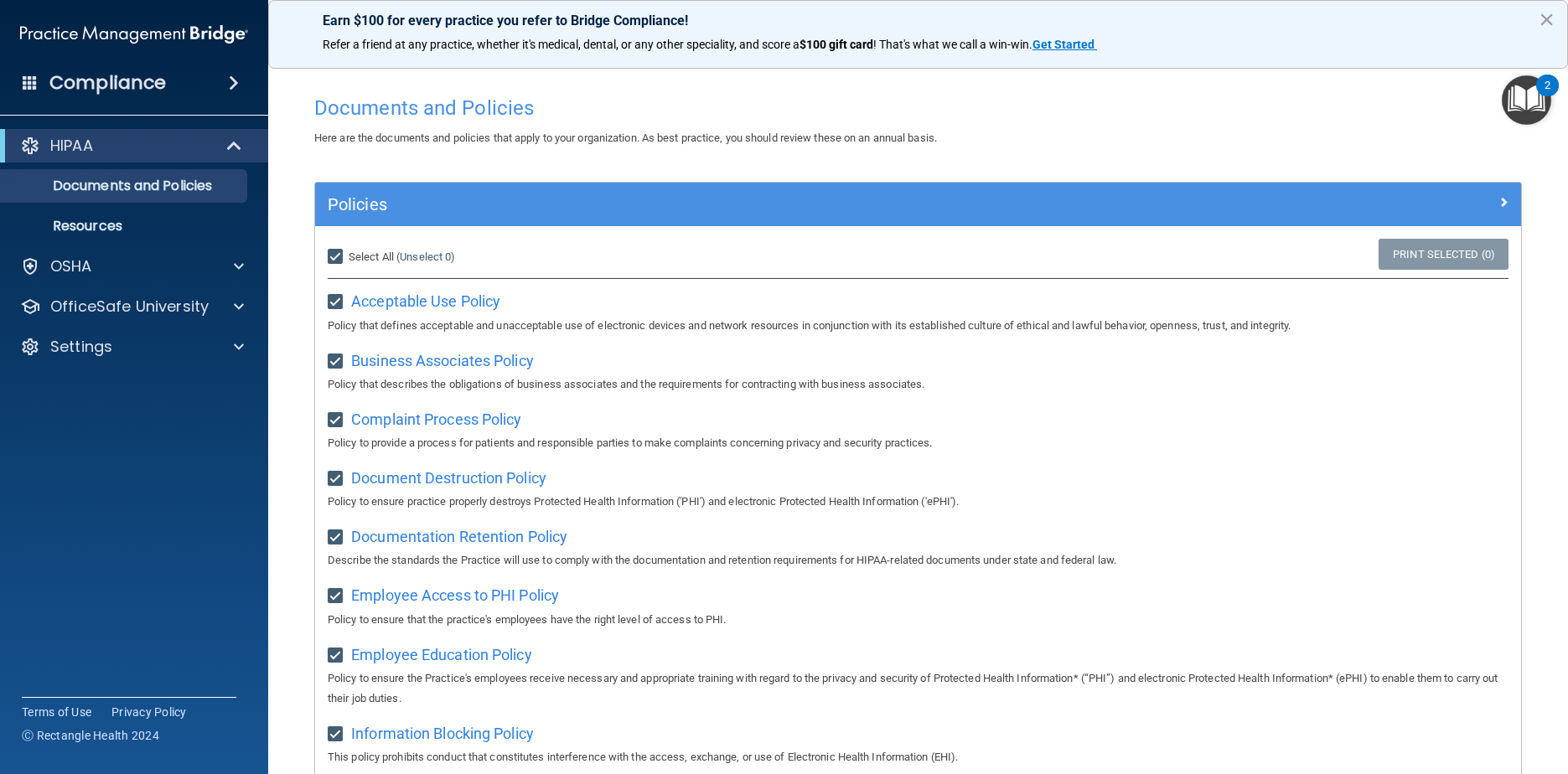
checkbox input "true"
click at [203, 174] on link "Documents and Policies" at bounding box center [115, 187] width 264 height 34
click at [399, 300] on span "Acceptable Use Policy" at bounding box center [425, 302] width 149 height 18
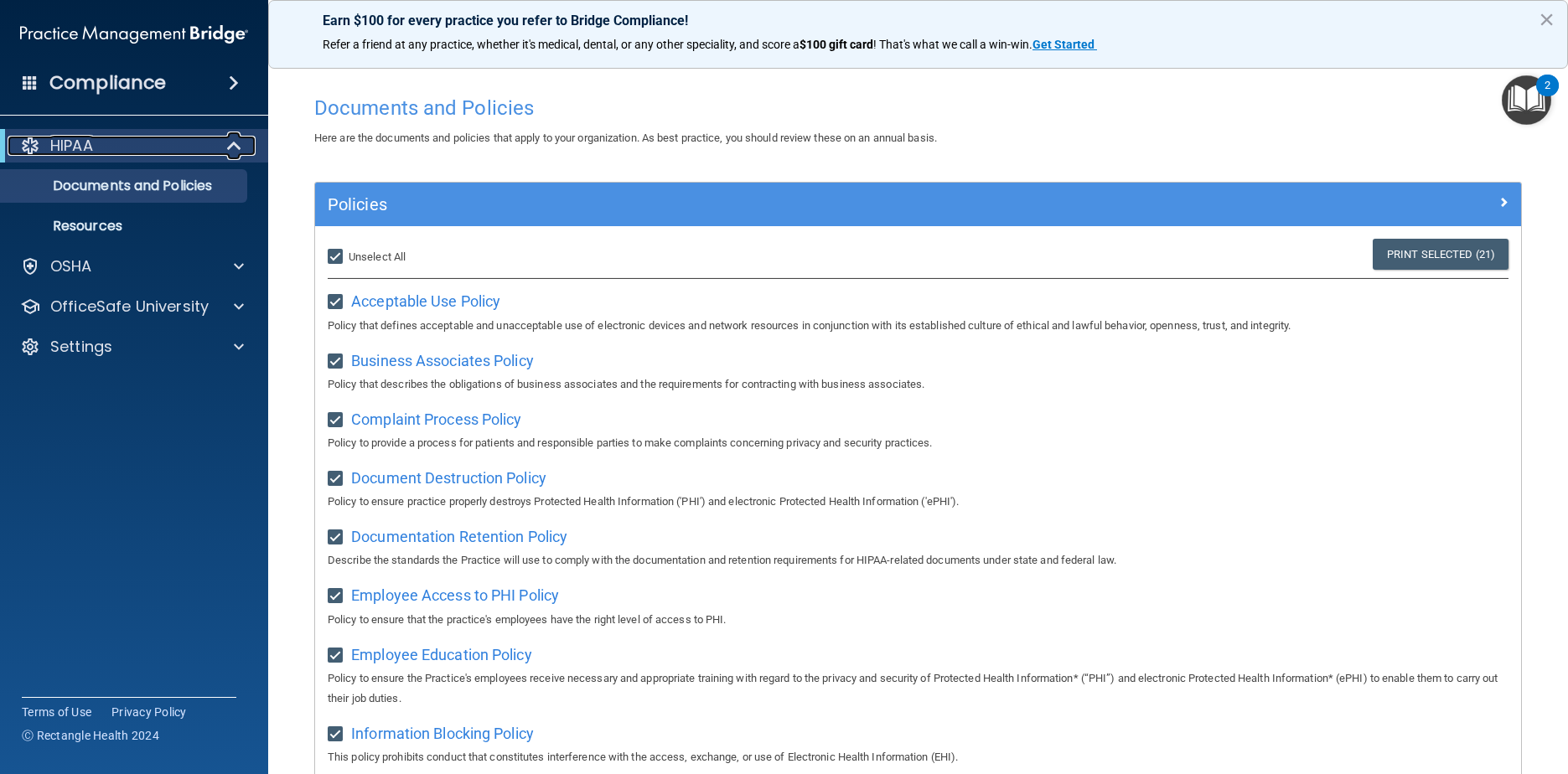
click at [234, 136] on span at bounding box center [236, 146] width 14 height 21
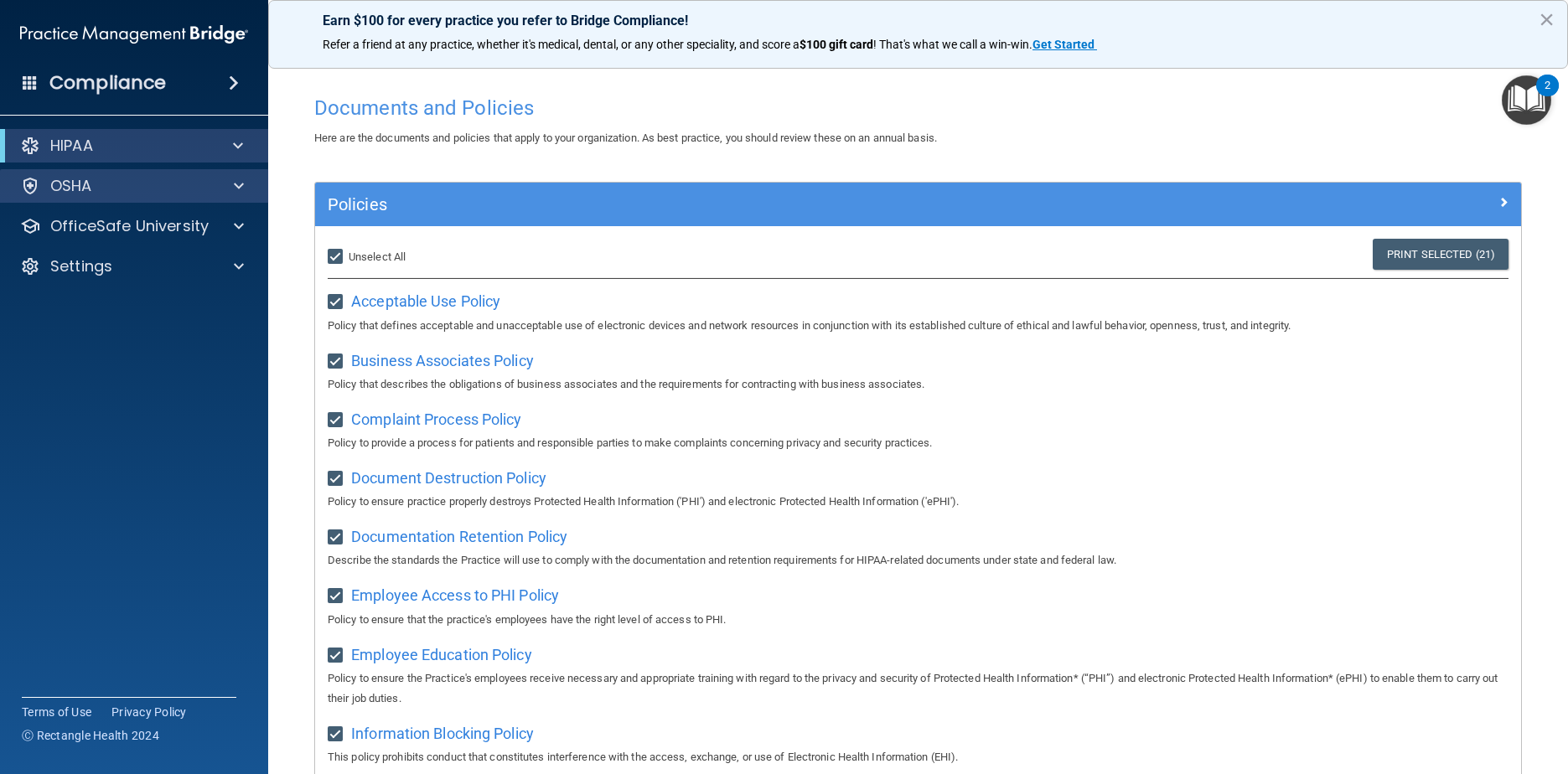
click at [203, 202] on div "OSHA" at bounding box center [134, 187] width 269 height 34
click at [237, 187] on span at bounding box center [238, 186] width 10 height 21
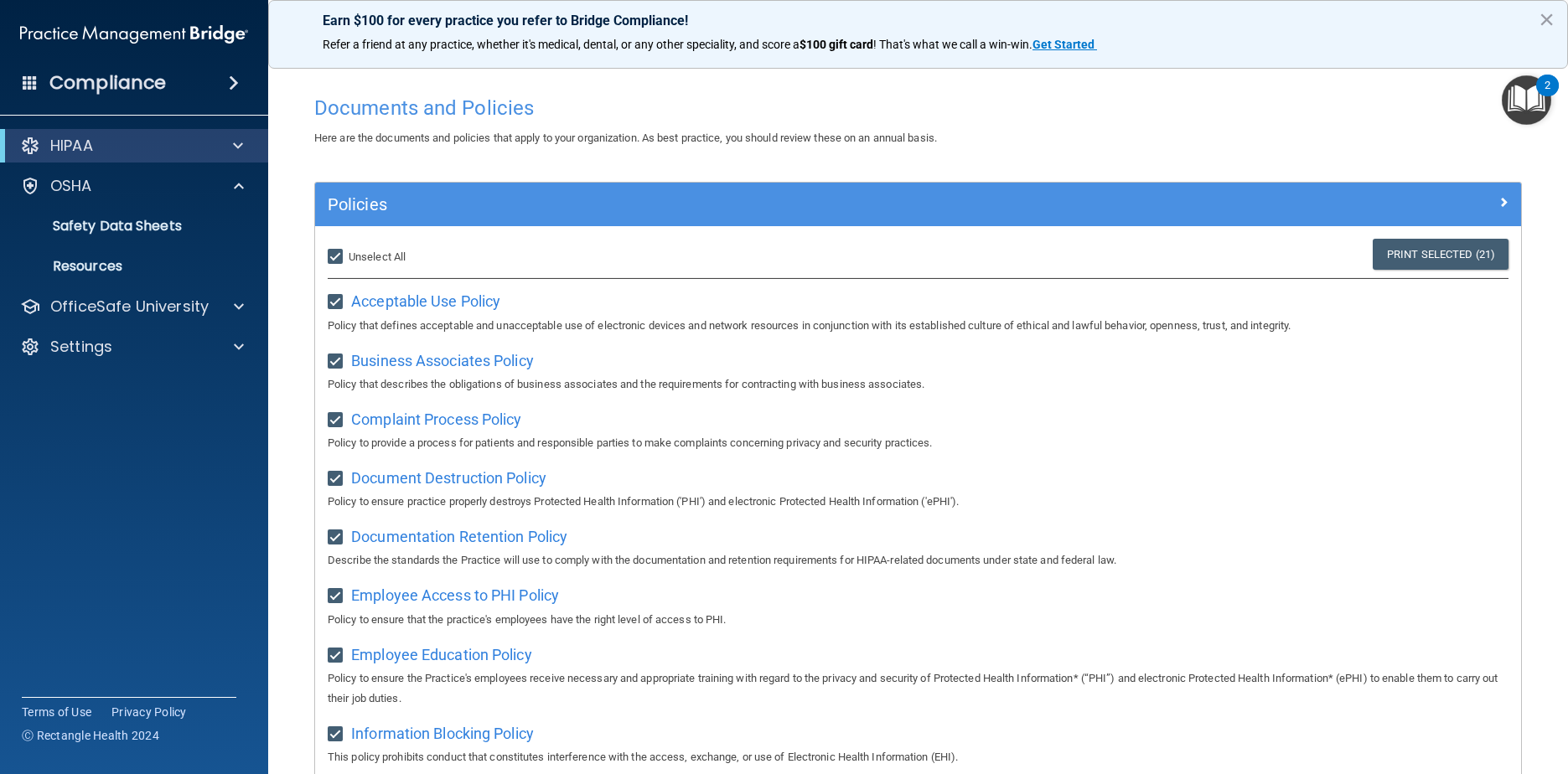
click at [236, 76] on span at bounding box center [233, 83] width 10 height 21
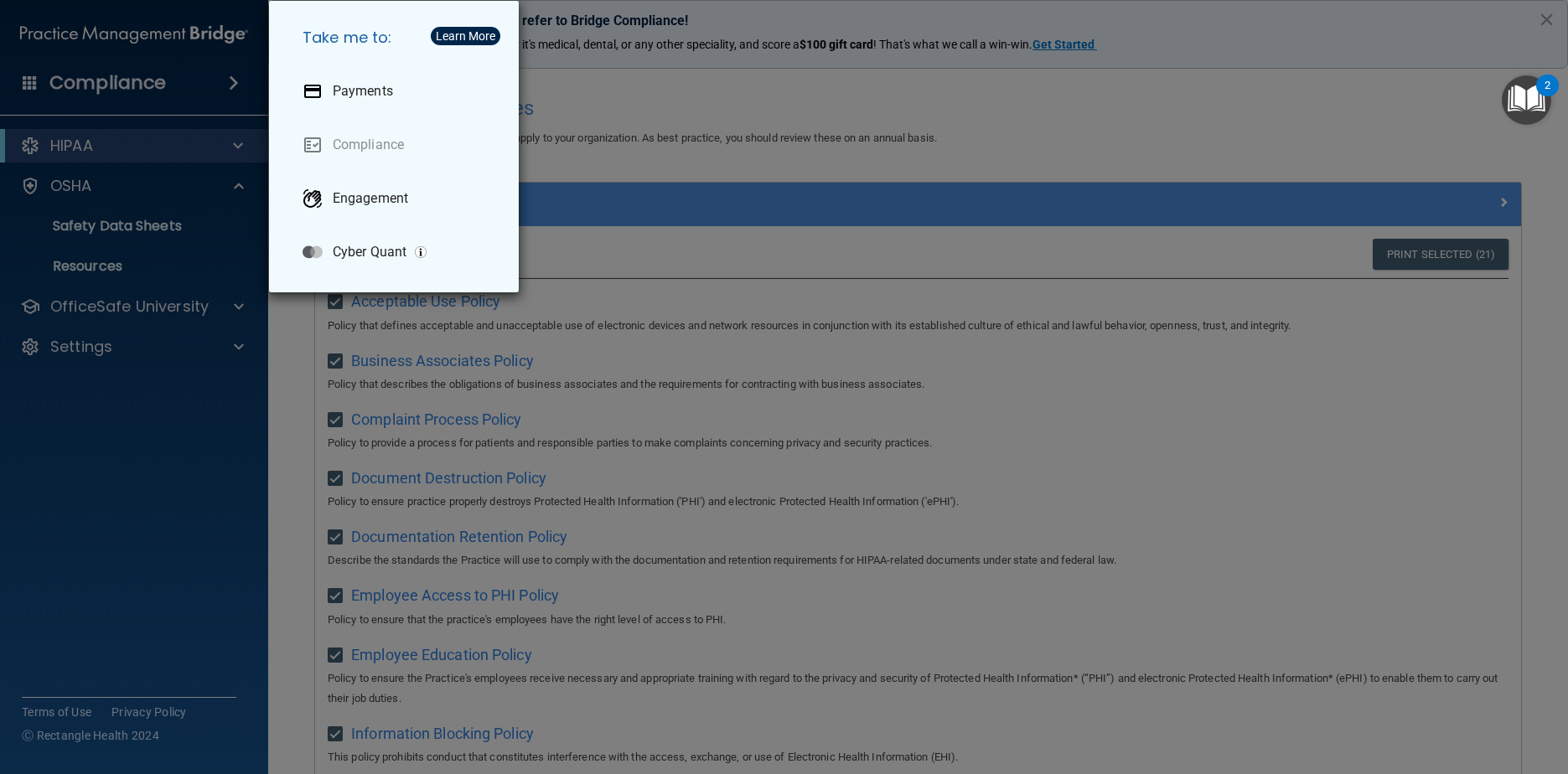
click at [157, 102] on div "Take me to: Payments Compliance Engagement Cyber Quant" at bounding box center [784, 387] width 1568 height 774
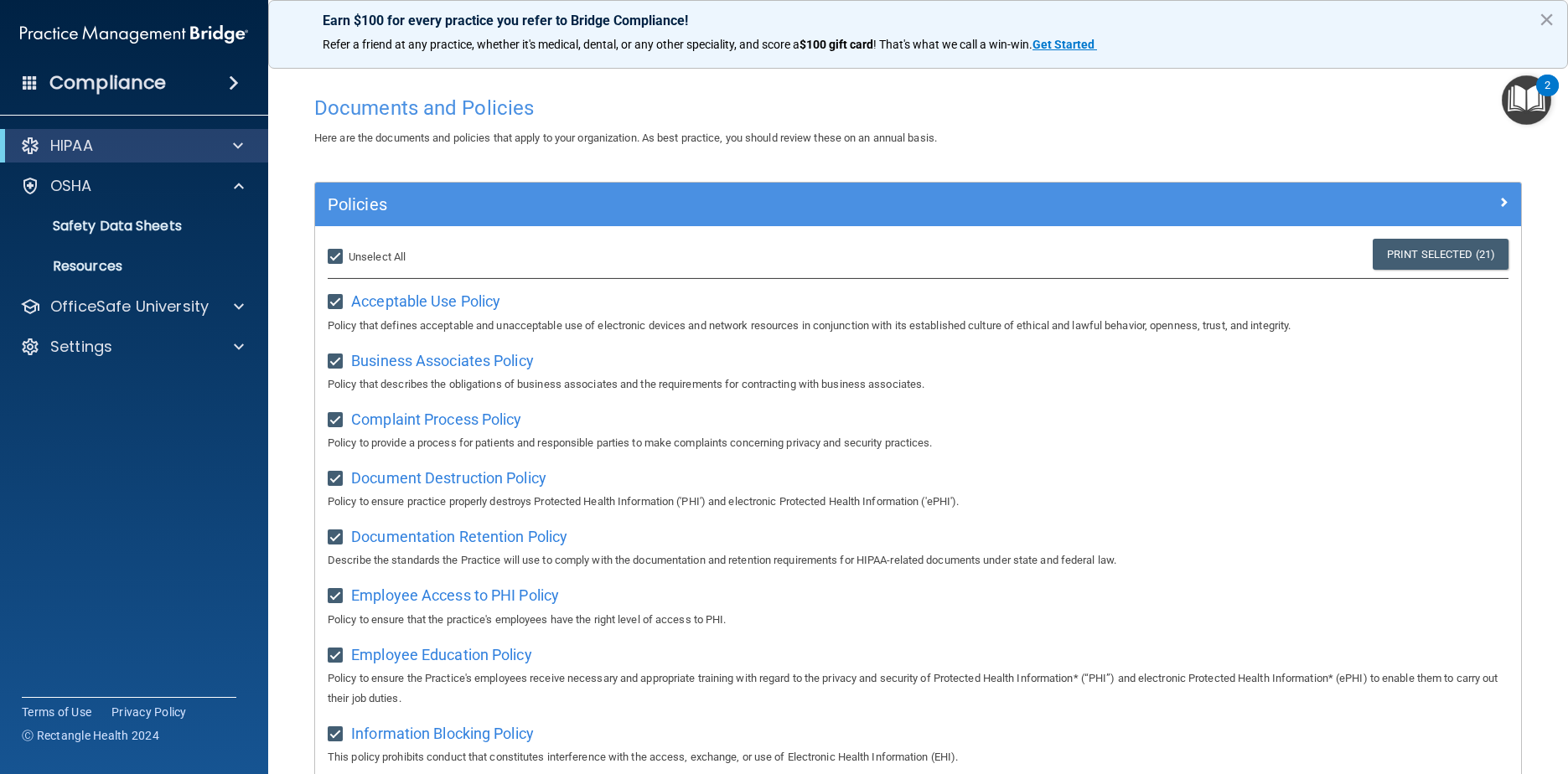
click at [38, 74] on div "Compliance" at bounding box center [134, 82] width 268 height 37
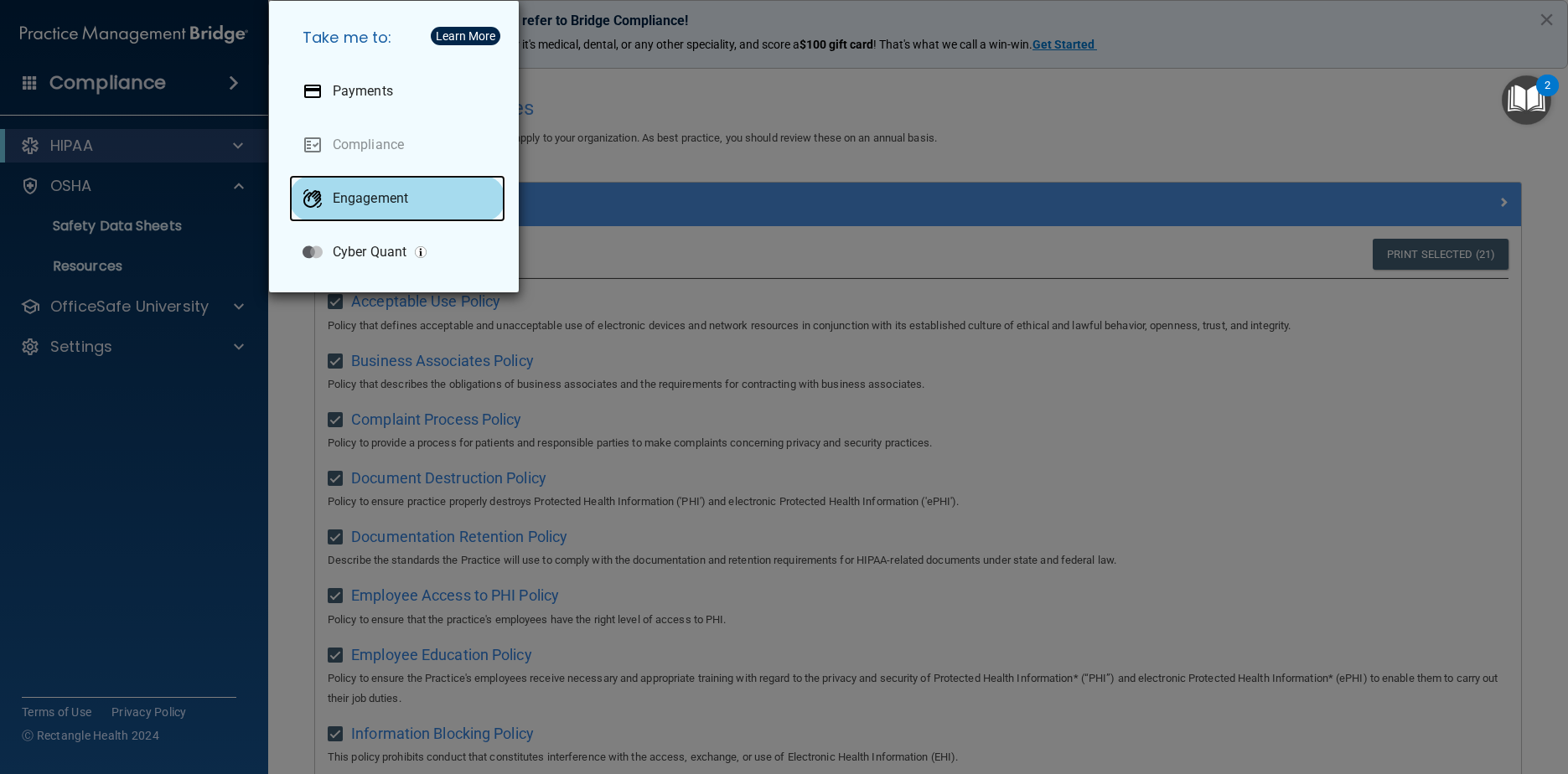
click at [357, 191] on p "Engagement" at bounding box center [371, 198] width 75 height 17
click at [783, 154] on div "Take me to: Payments Compliance Engagement Cyber Quant" at bounding box center [784, 387] width 1568 height 774
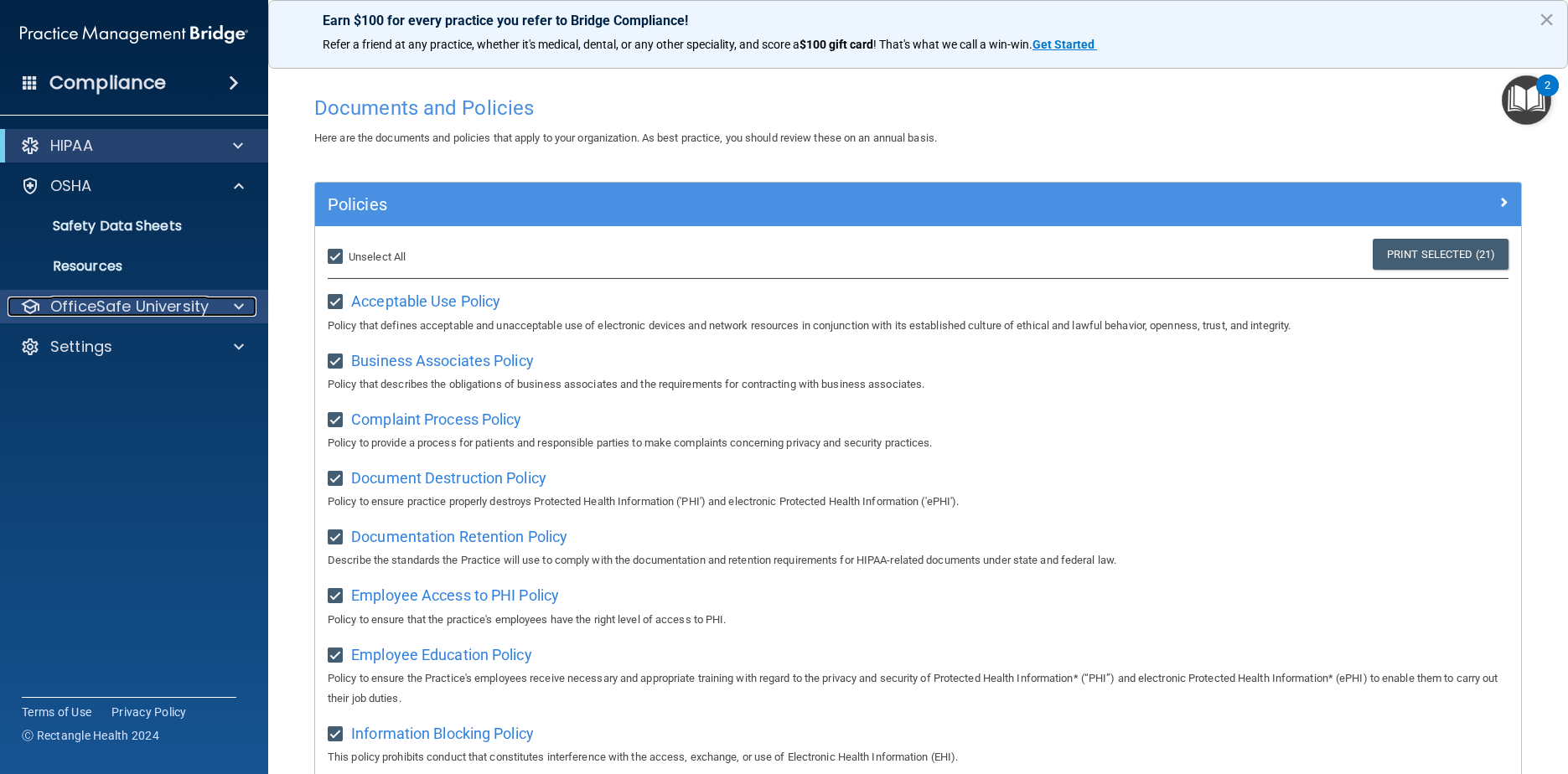
click at [190, 312] on p "OfficeSafe University" at bounding box center [129, 306] width 158 height 21
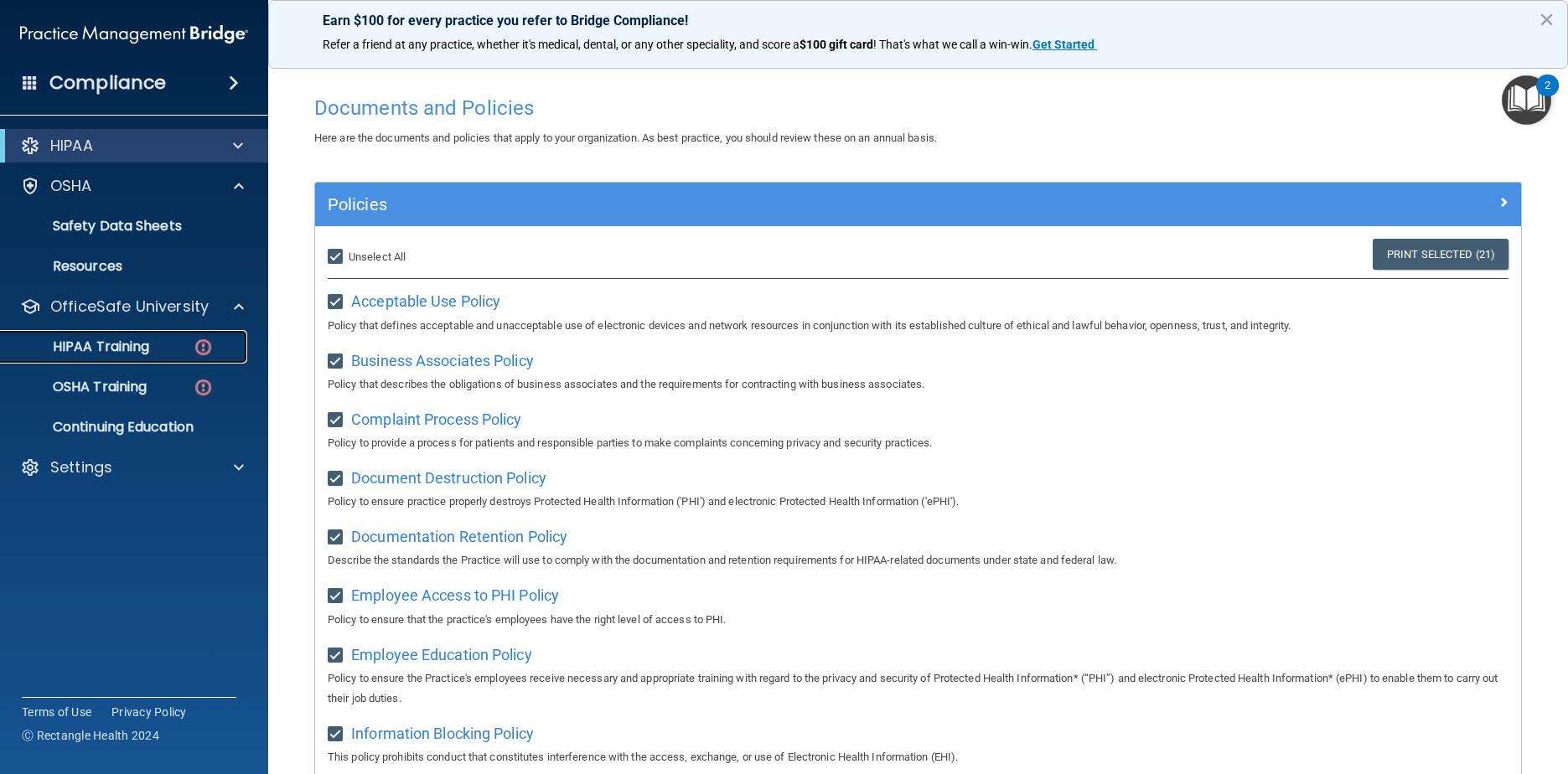
click at [175, 347] on div "HIPAA Training" at bounding box center [125, 346] width 229 height 17
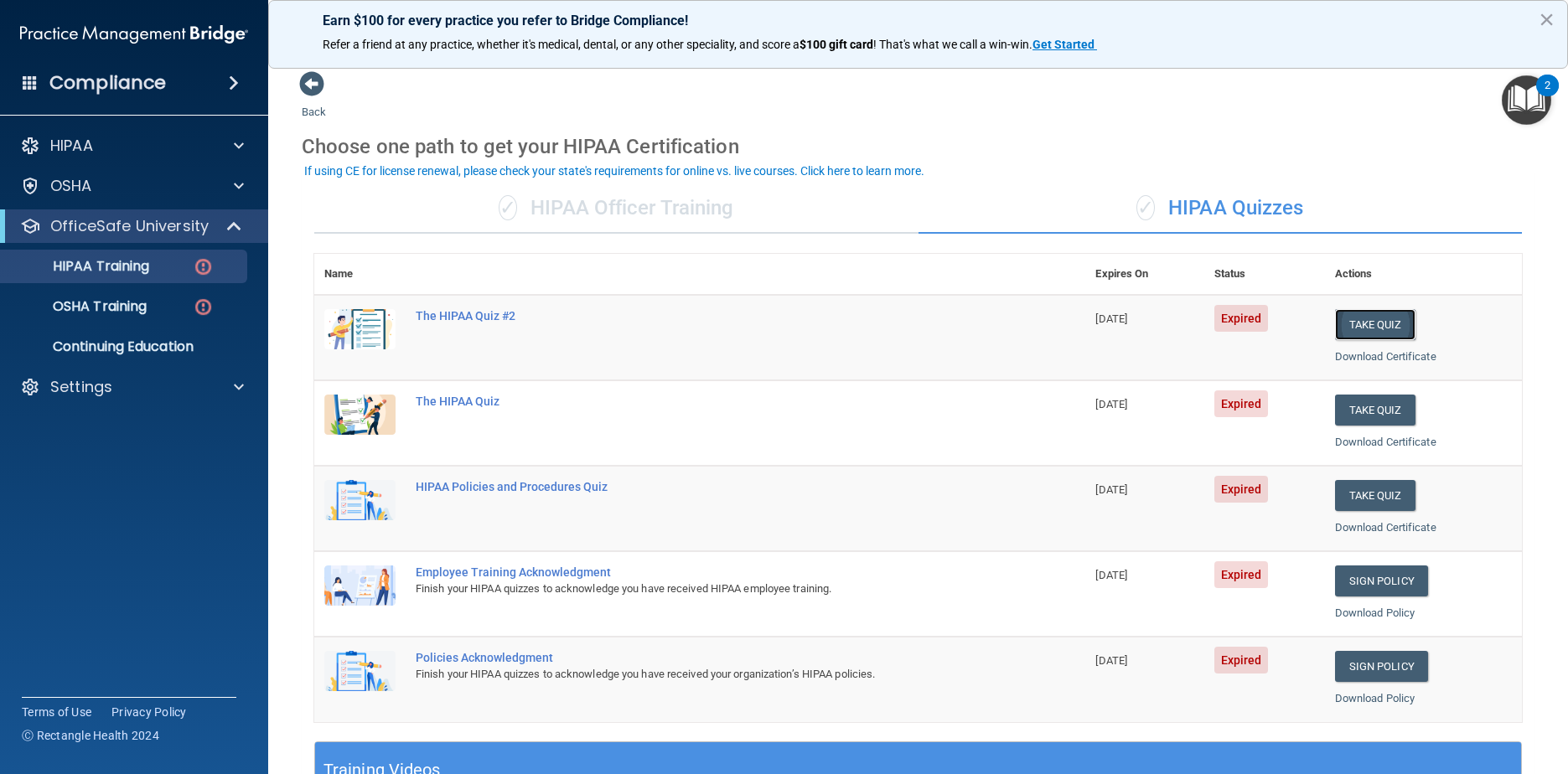
click at [797, 328] on button "Take Quiz" at bounding box center [1375, 324] width 80 height 31
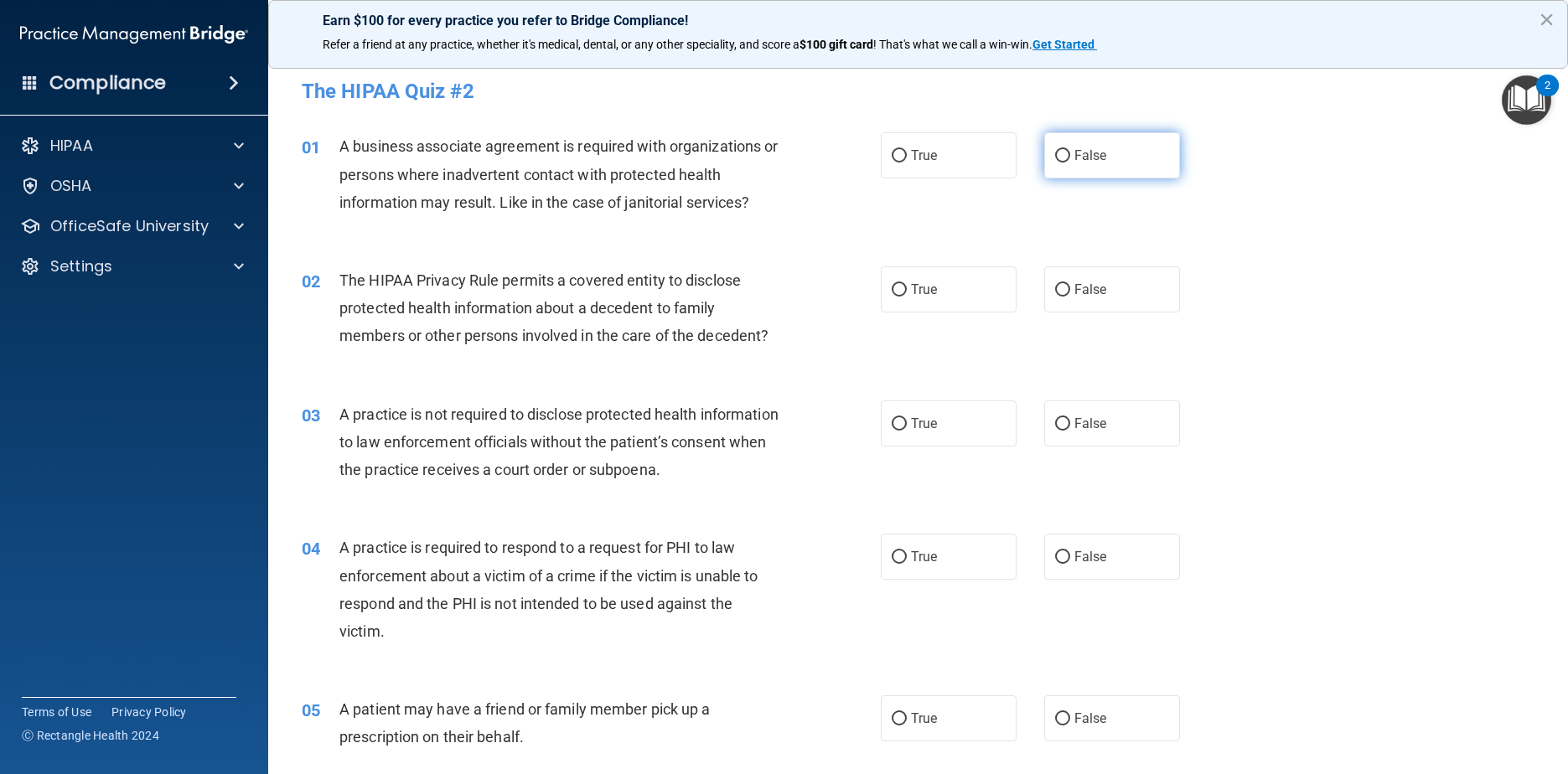
click at [797, 154] on span "False" at bounding box center [1090, 155] width 33 height 16
click at [797, 154] on input "False" at bounding box center [1063, 156] width 15 height 12
radio input "true"
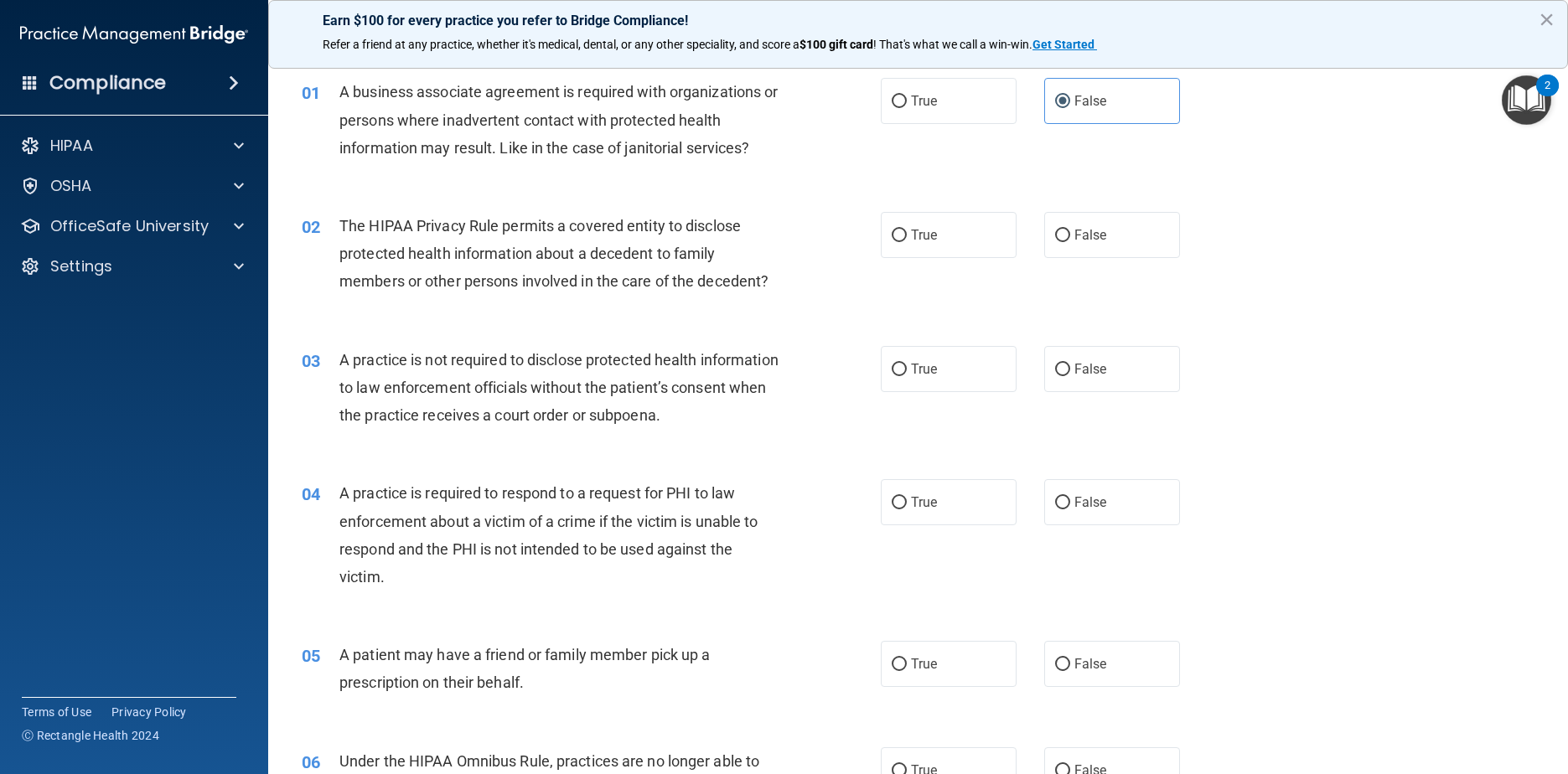
scroll to position [84, 0]
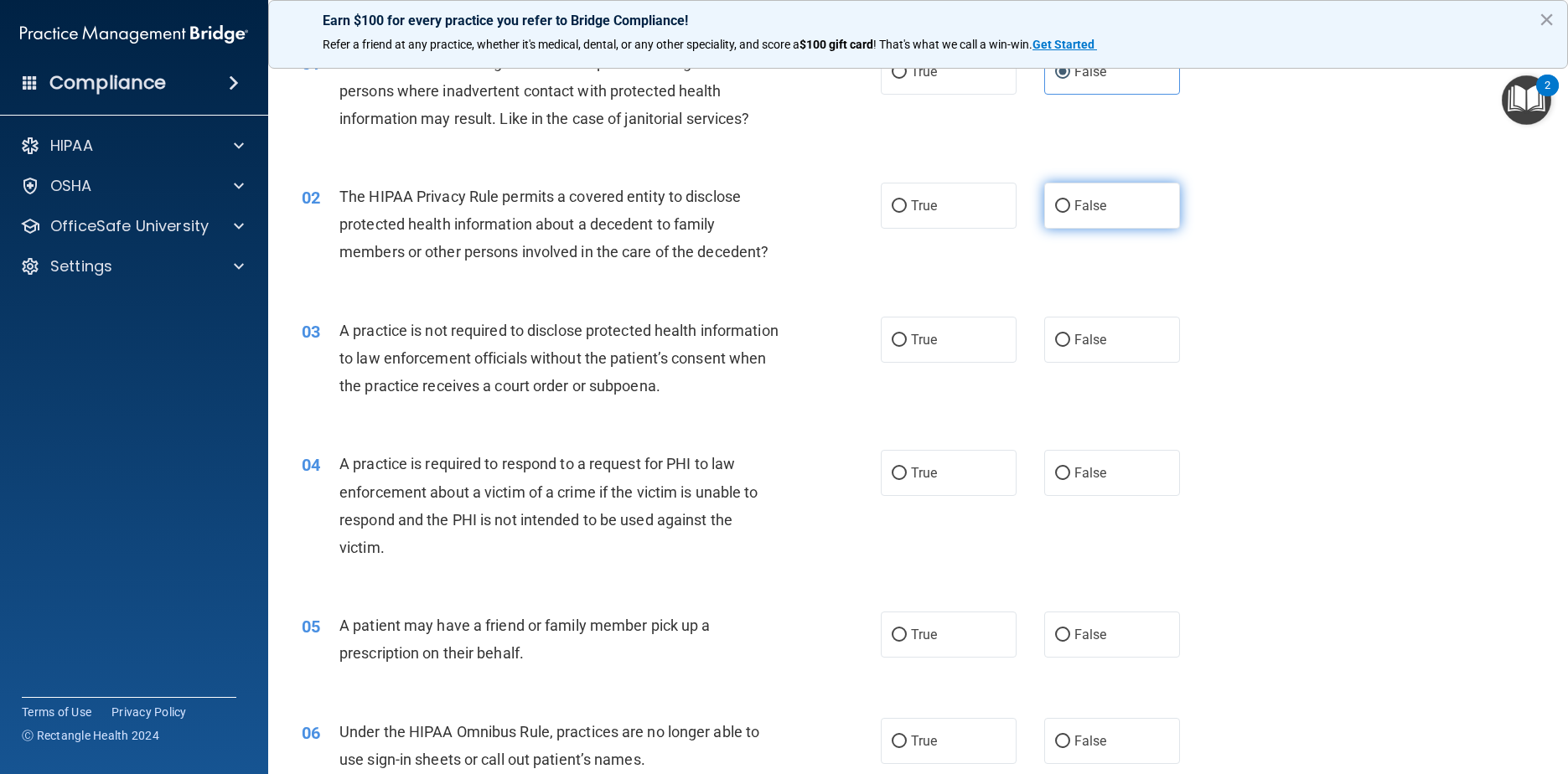
click at [797, 214] on label "False" at bounding box center [1112, 206] width 137 height 46
click at [797, 212] on input "False" at bounding box center [1063, 206] width 15 height 12
radio input "true"
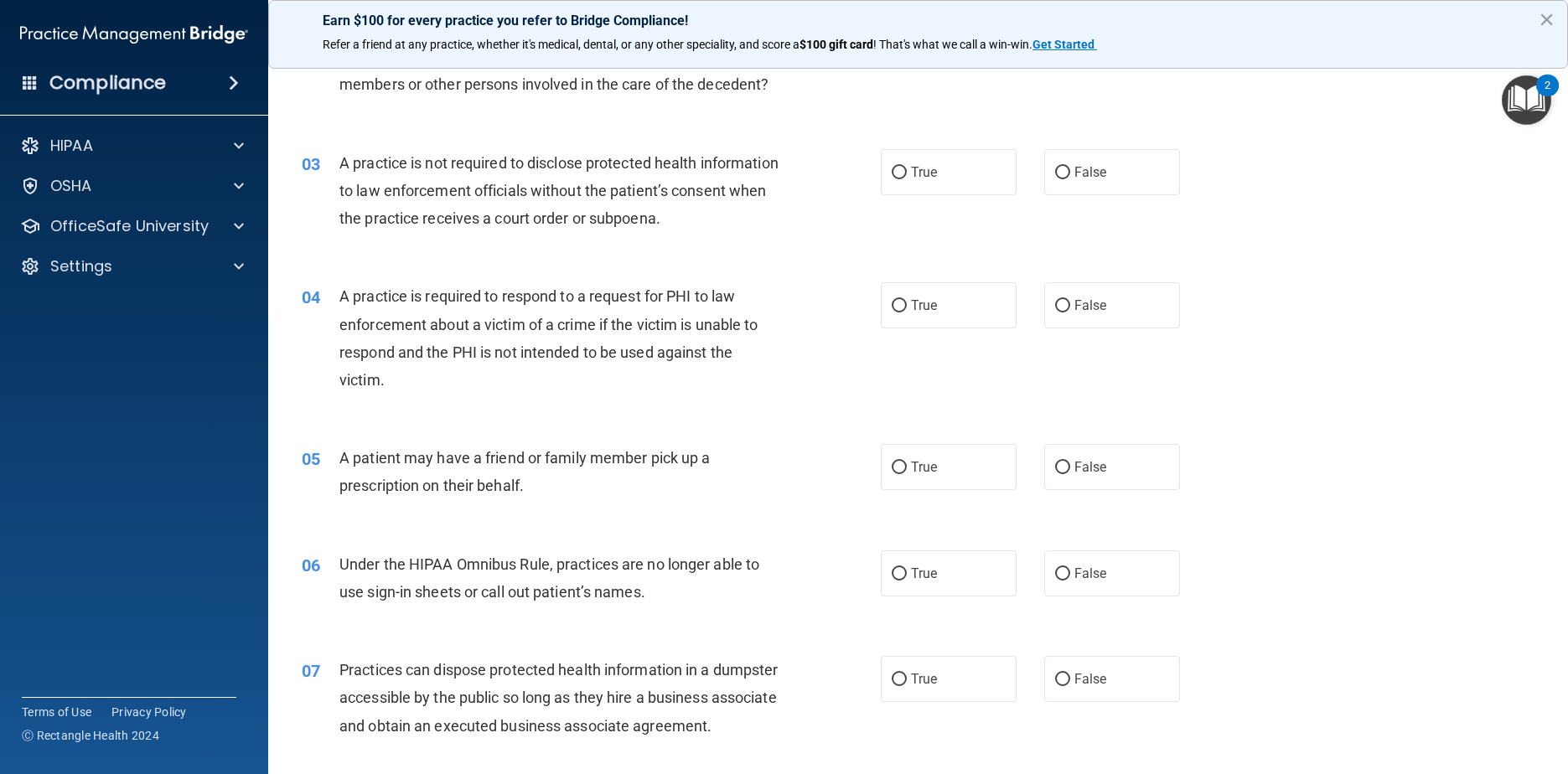
scroll to position [335, 0]
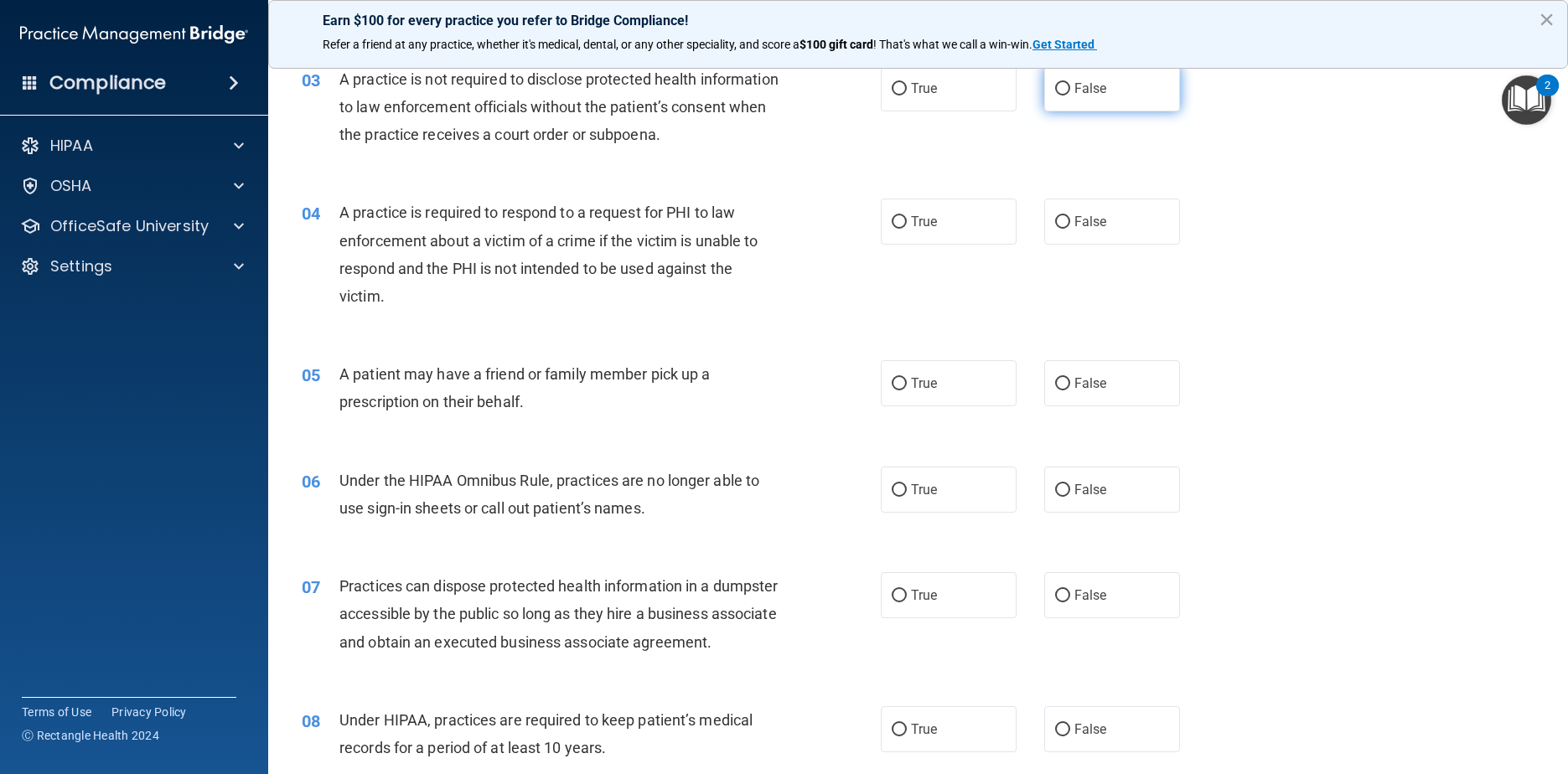
click at [797, 96] on span "False" at bounding box center [1090, 88] width 33 height 16
click at [797, 96] on input "False" at bounding box center [1063, 89] width 15 height 12
radio input "true"
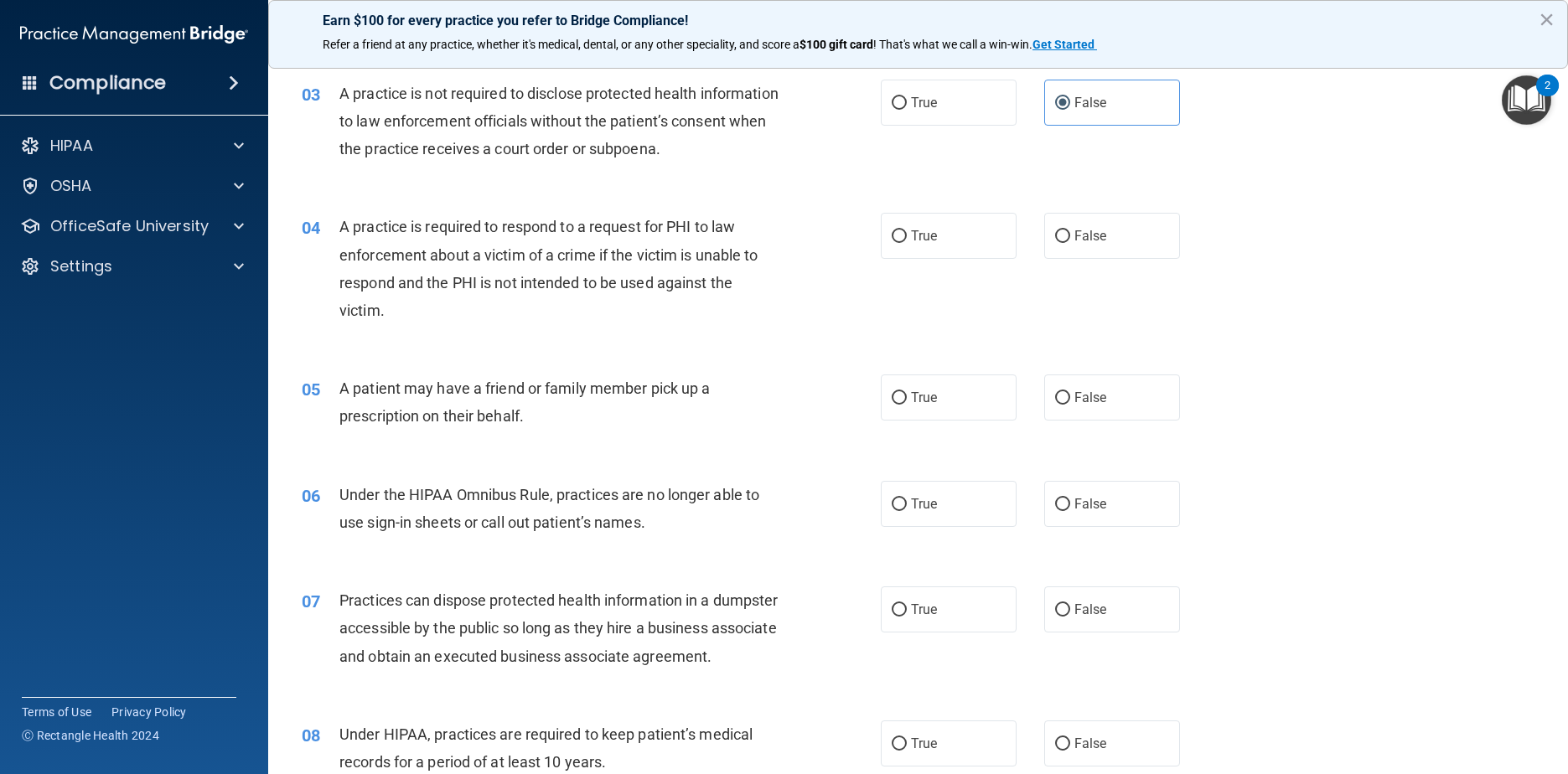
scroll to position [325, 0]
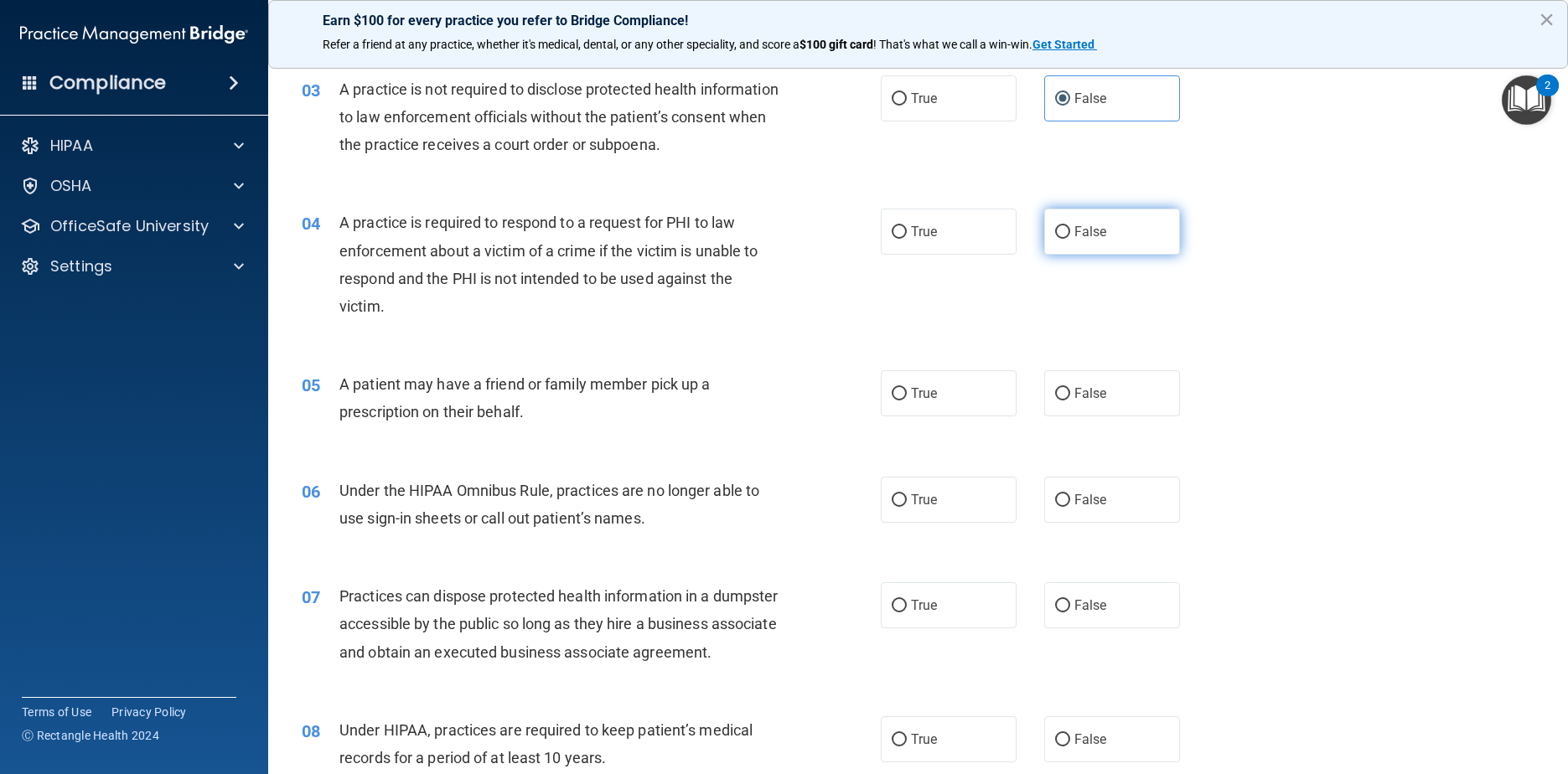
click at [797, 230] on input "False" at bounding box center [1063, 232] width 15 height 12
radio input "true"
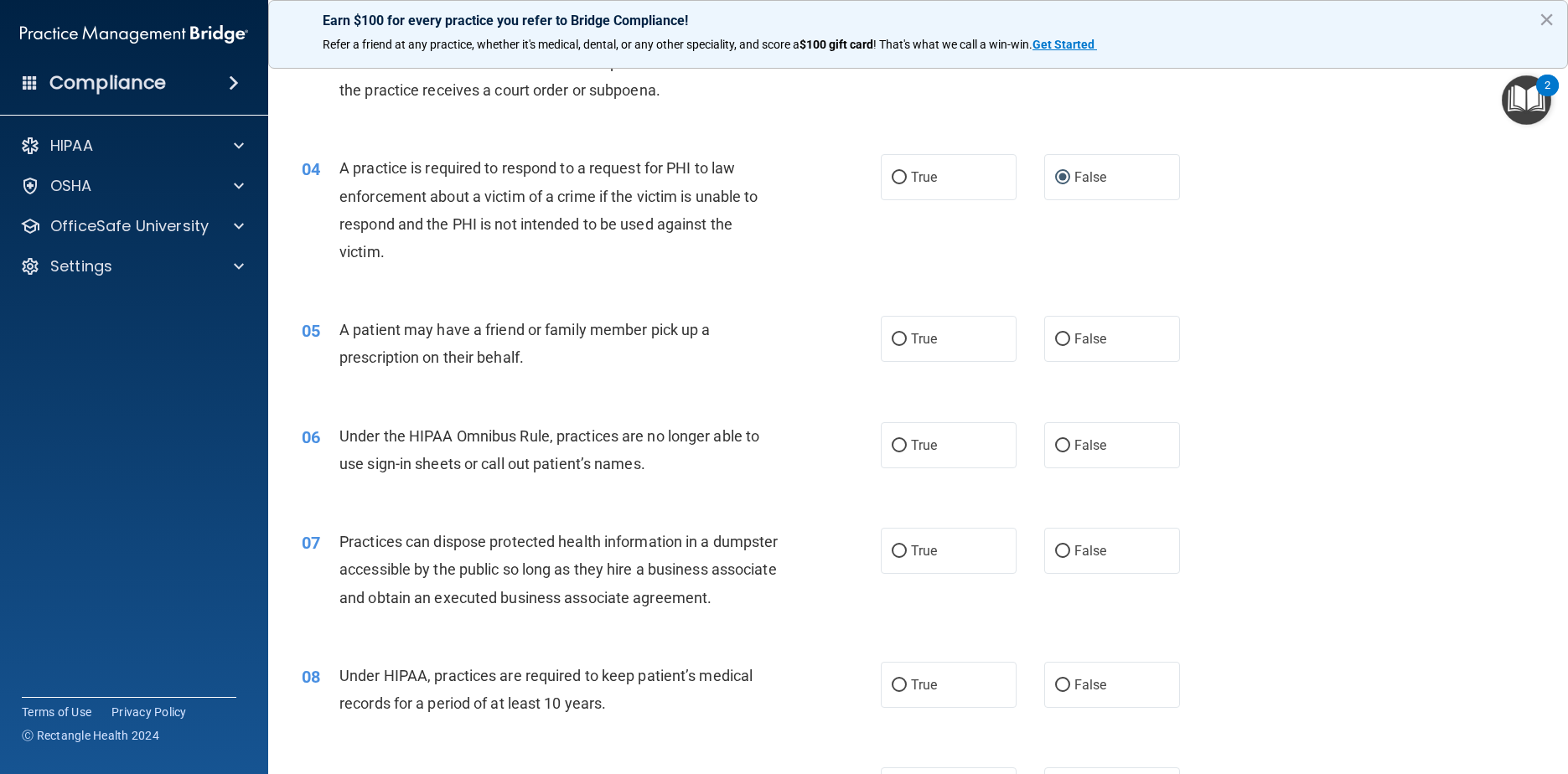
scroll to position [409, 0]
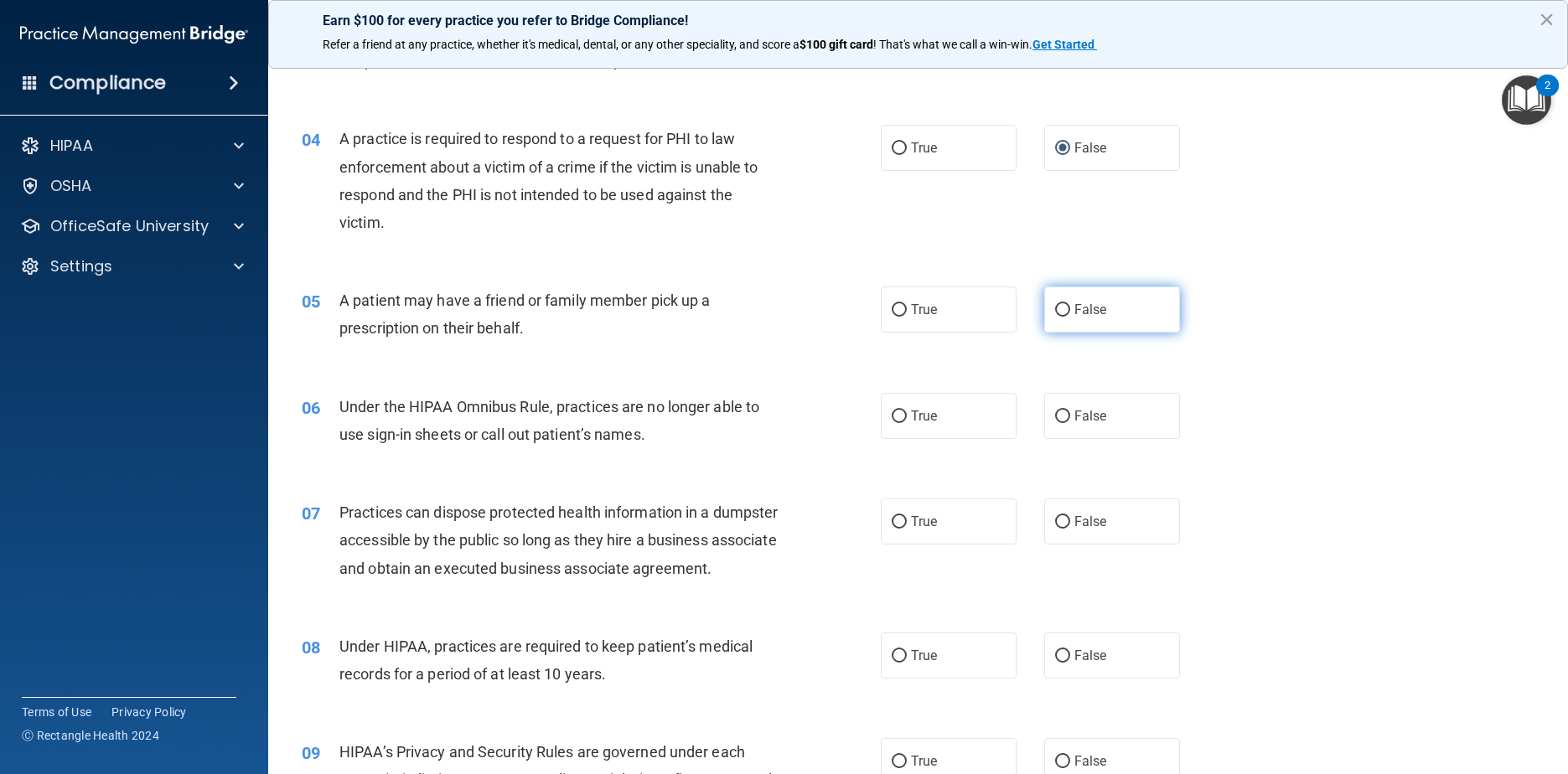
click at [797, 299] on label "False" at bounding box center [1112, 310] width 137 height 46
click at [797, 304] on input "False" at bounding box center [1063, 311] width 15 height 12
radio input "true"
click at [797, 403] on label "False" at bounding box center [1112, 416] width 137 height 46
click at [797, 411] on input "False" at bounding box center [1063, 417] width 15 height 12
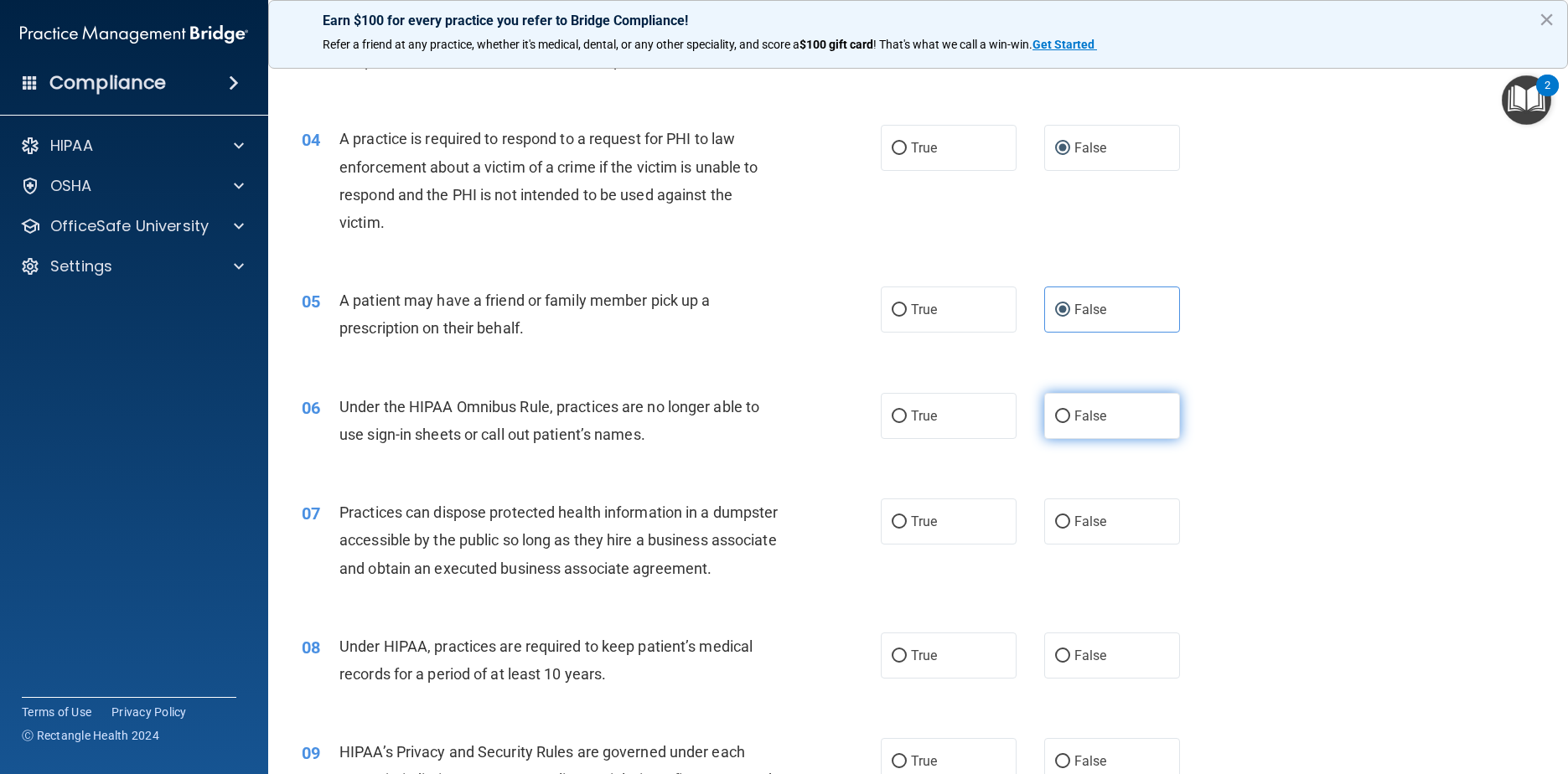
radio input "true"
click at [797, 524] on span "False" at bounding box center [1090, 521] width 33 height 16
click at [797, 524] on input "False" at bounding box center [1063, 522] width 15 height 12
radio input "true"
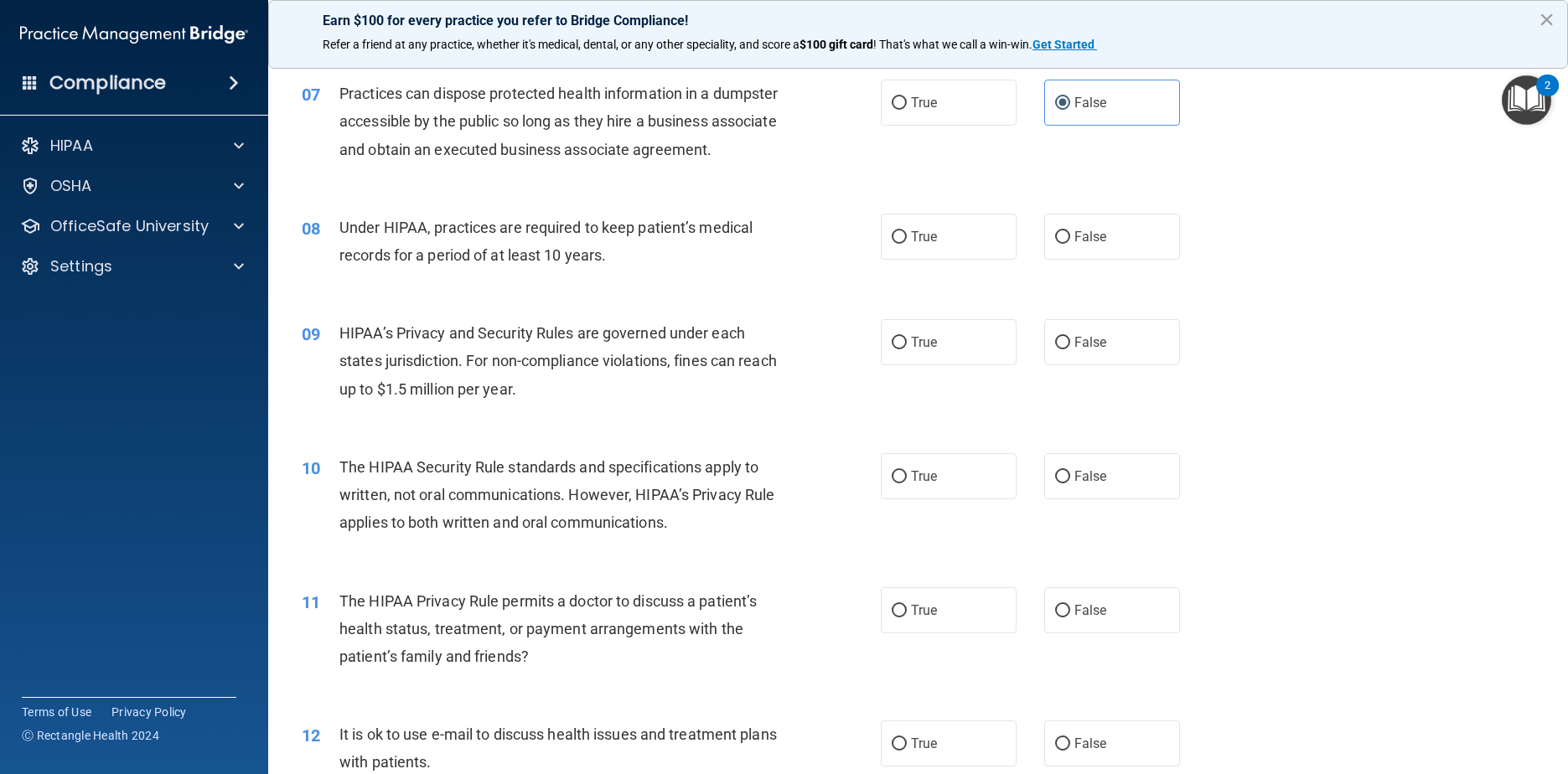
scroll to position [911, 0]
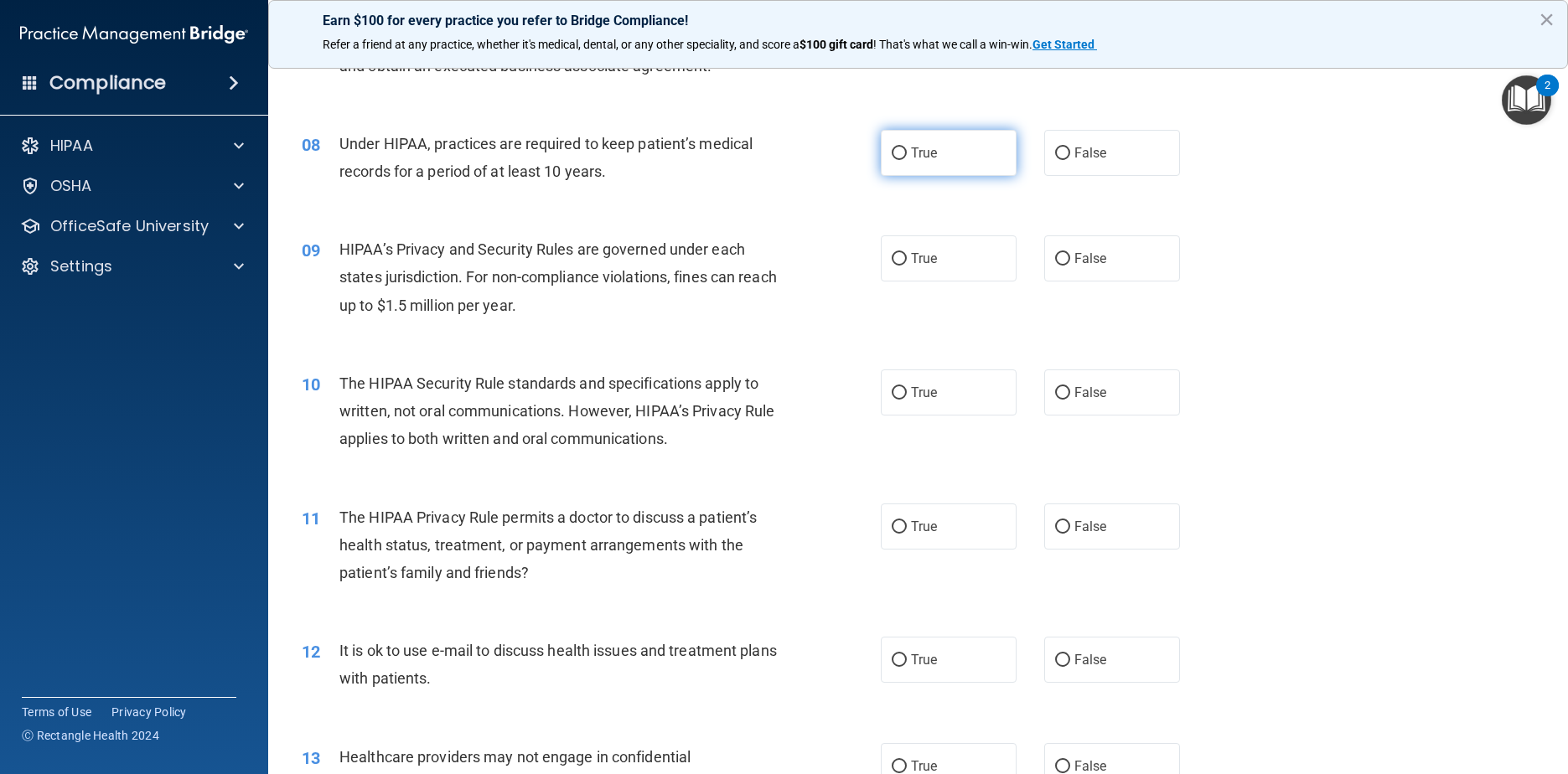
click at [797, 163] on label "True" at bounding box center [948, 153] width 137 height 46
click at [797, 160] on input "True" at bounding box center [899, 154] width 15 height 12
radio input "true"
click at [797, 281] on label "True" at bounding box center [948, 259] width 137 height 46
click at [797, 266] on input "True" at bounding box center [899, 259] width 15 height 12
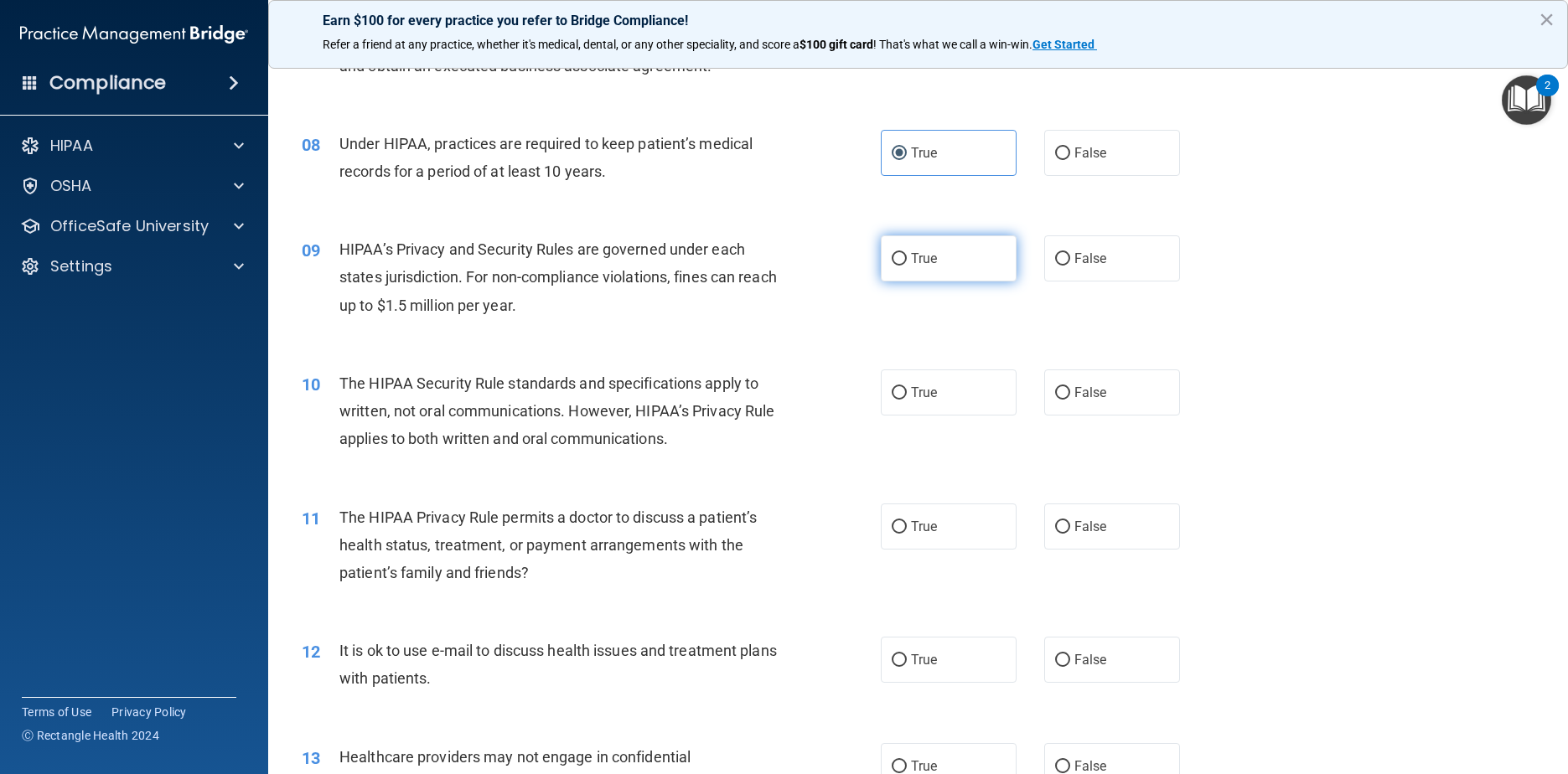
radio input "true"
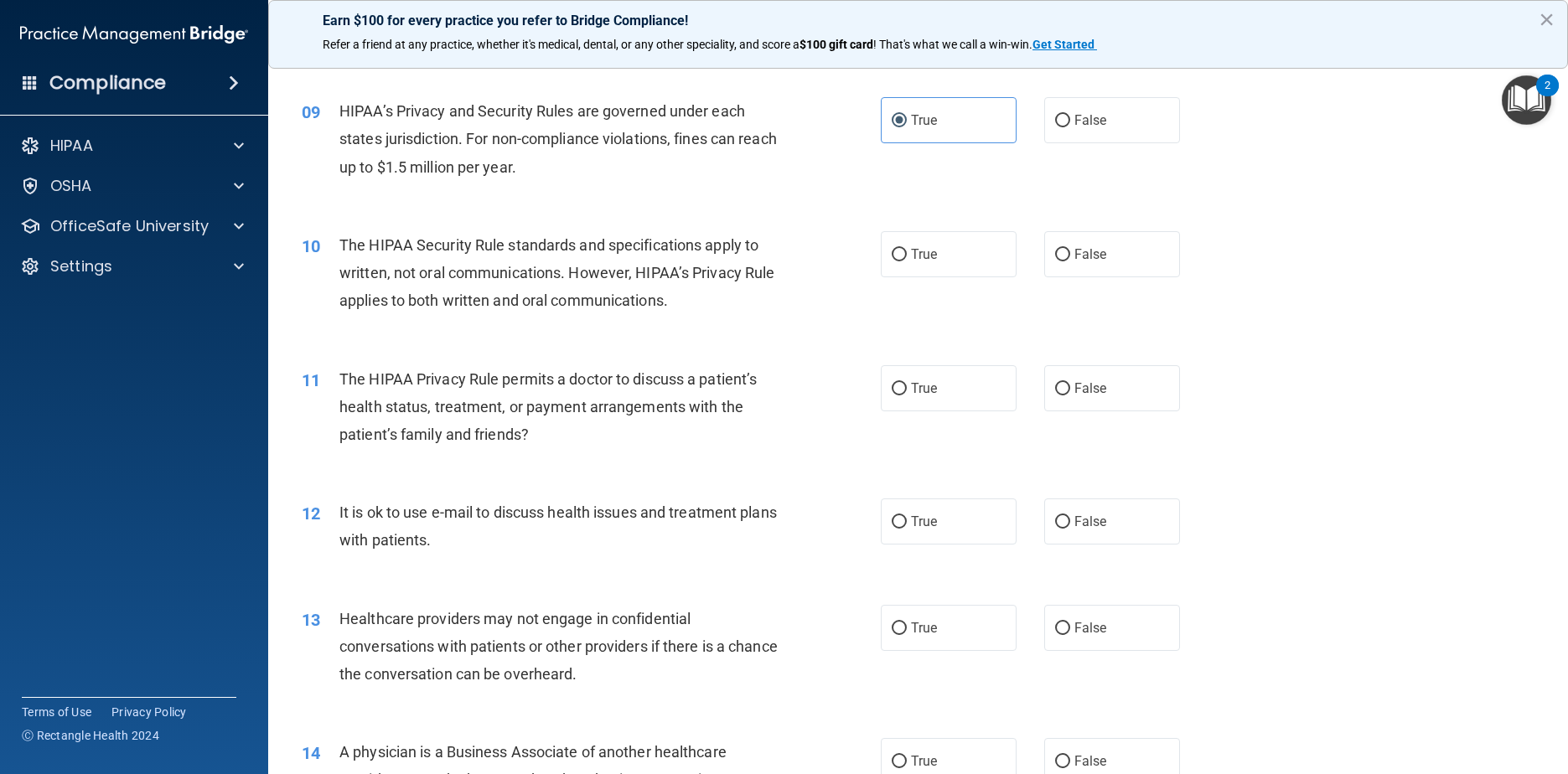
scroll to position [1079, 0]
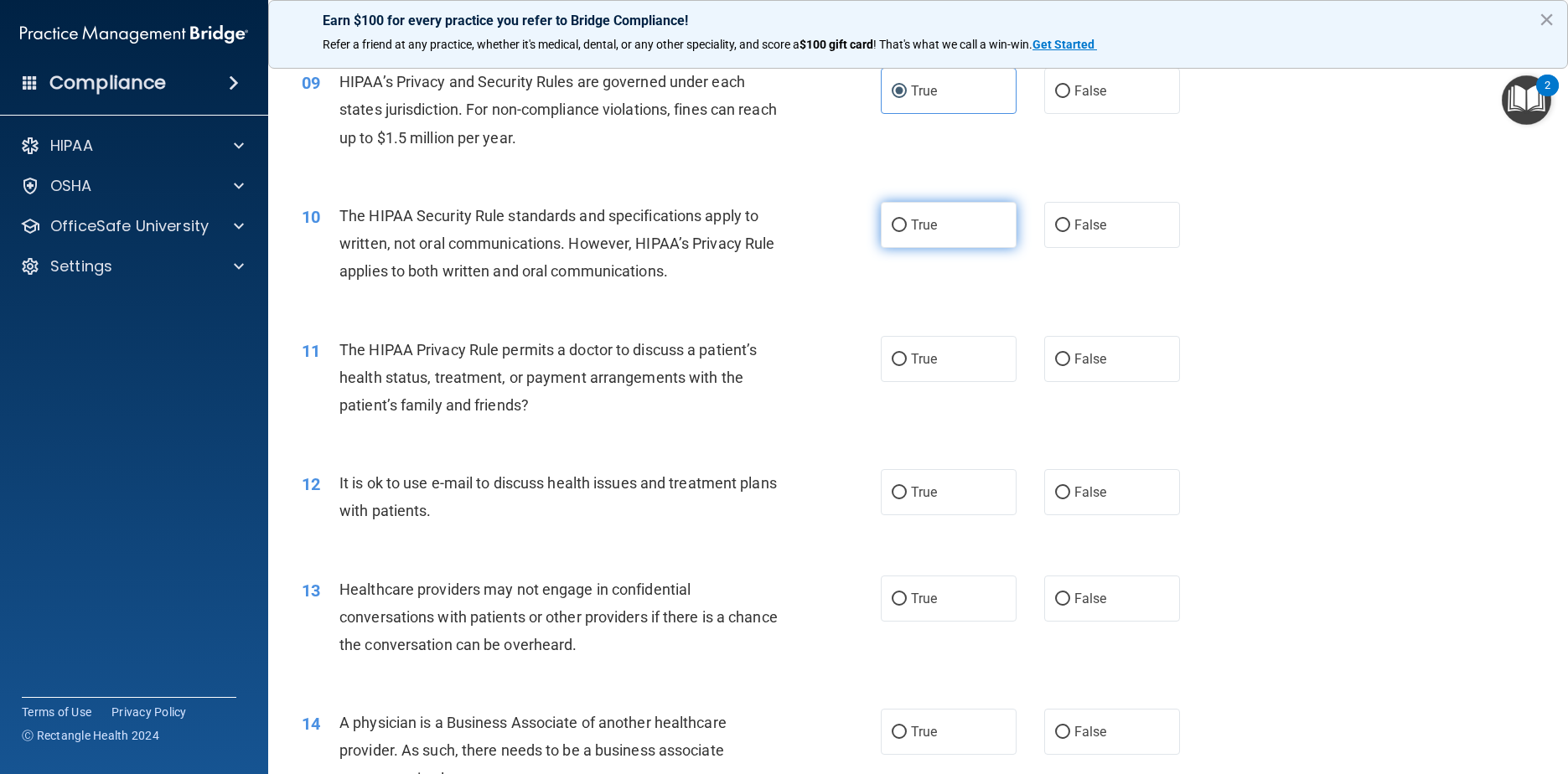
click at [797, 235] on label "True" at bounding box center [948, 225] width 137 height 46
click at [797, 232] on input "True" at bounding box center [899, 226] width 15 height 12
radio input "true"
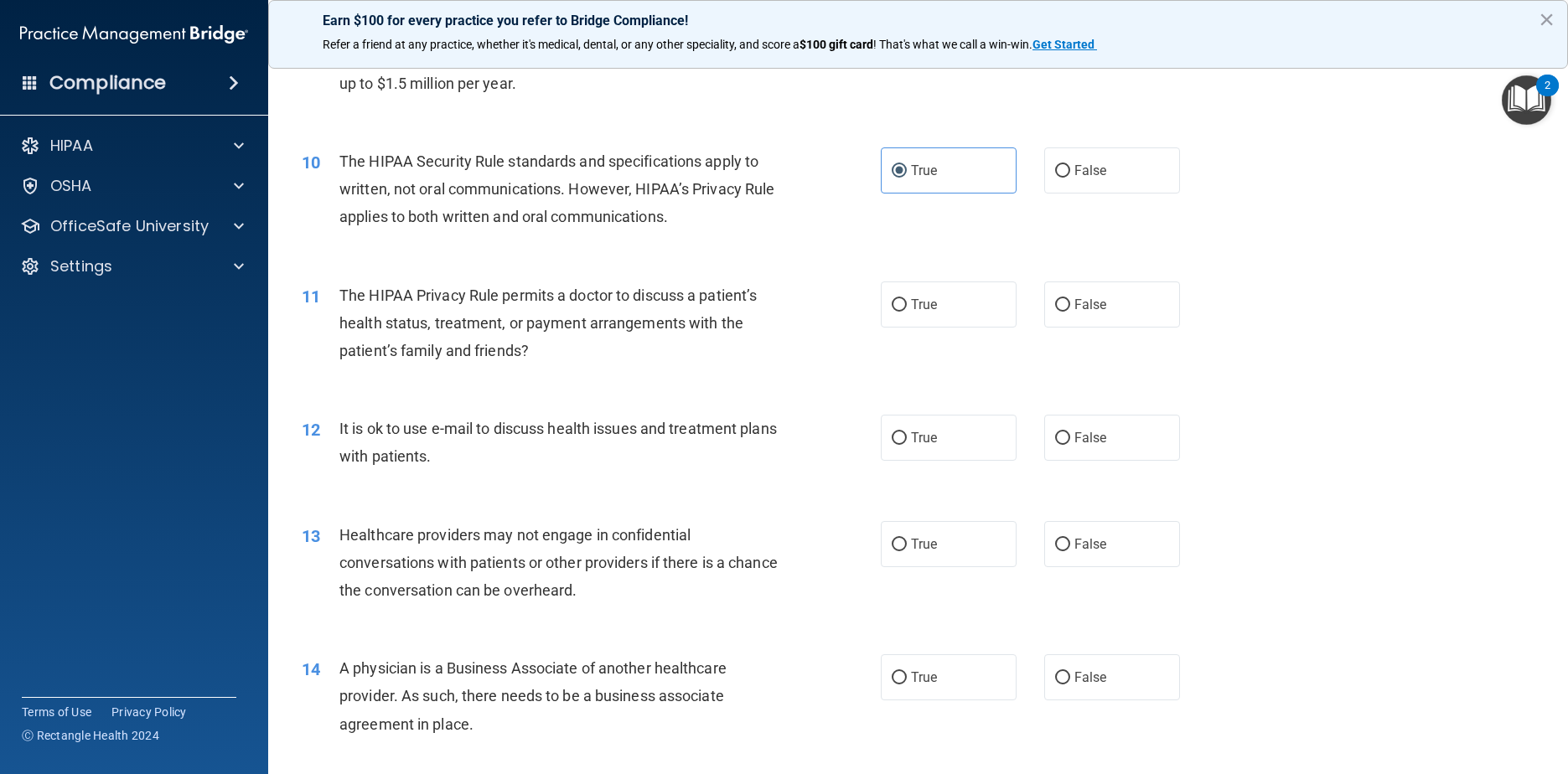
scroll to position [1163, 0]
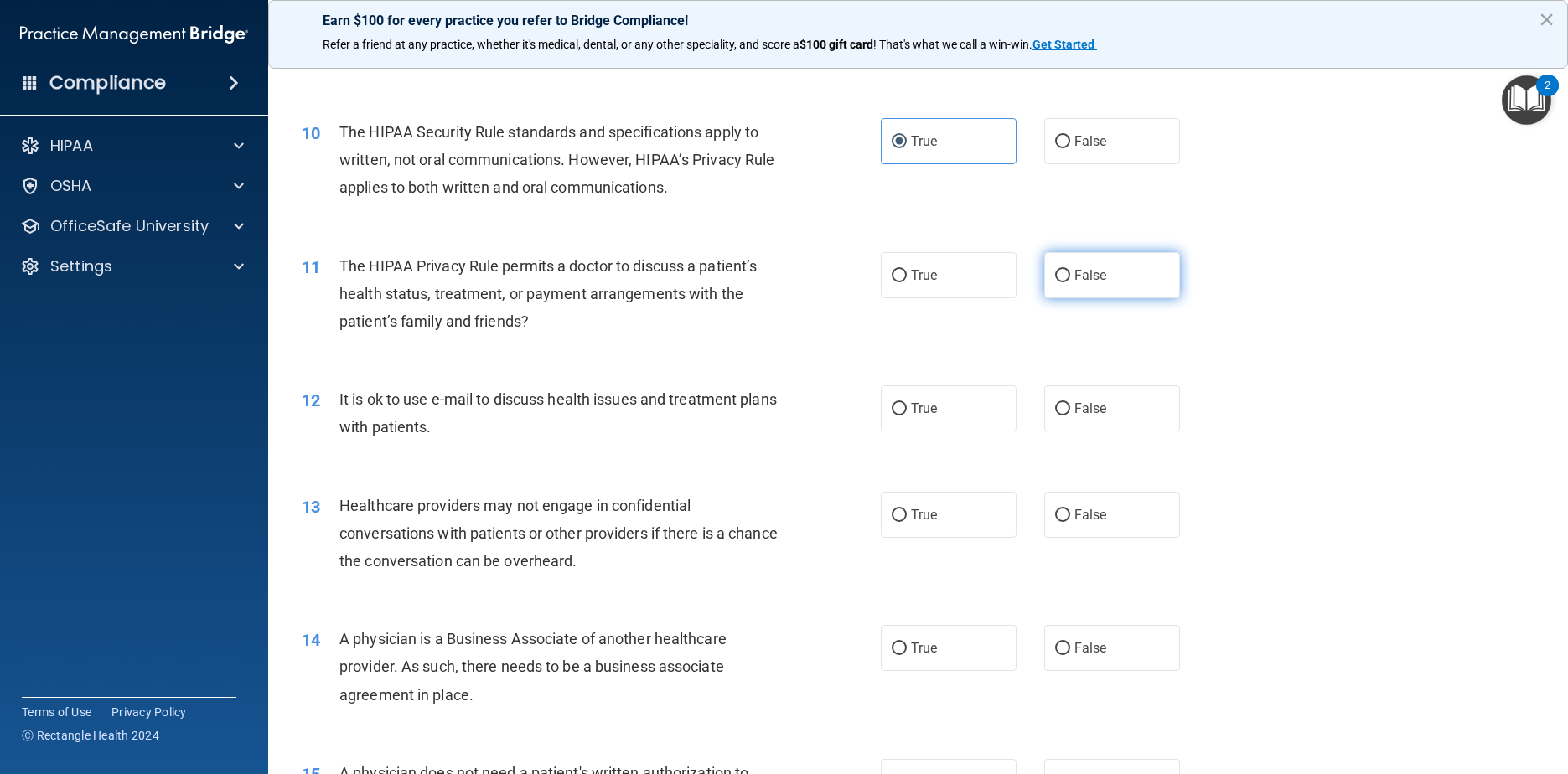
click at [797, 283] on span "False" at bounding box center [1090, 275] width 33 height 16
click at [797, 282] on input "False" at bounding box center [1063, 276] width 15 height 12
radio input "true"
click at [797, 420] on label "True" at bounding box center [948, 409] width 137 height 46
click at [797, 415] on input "True" at bounding box center [899, 409] width 15 height 12
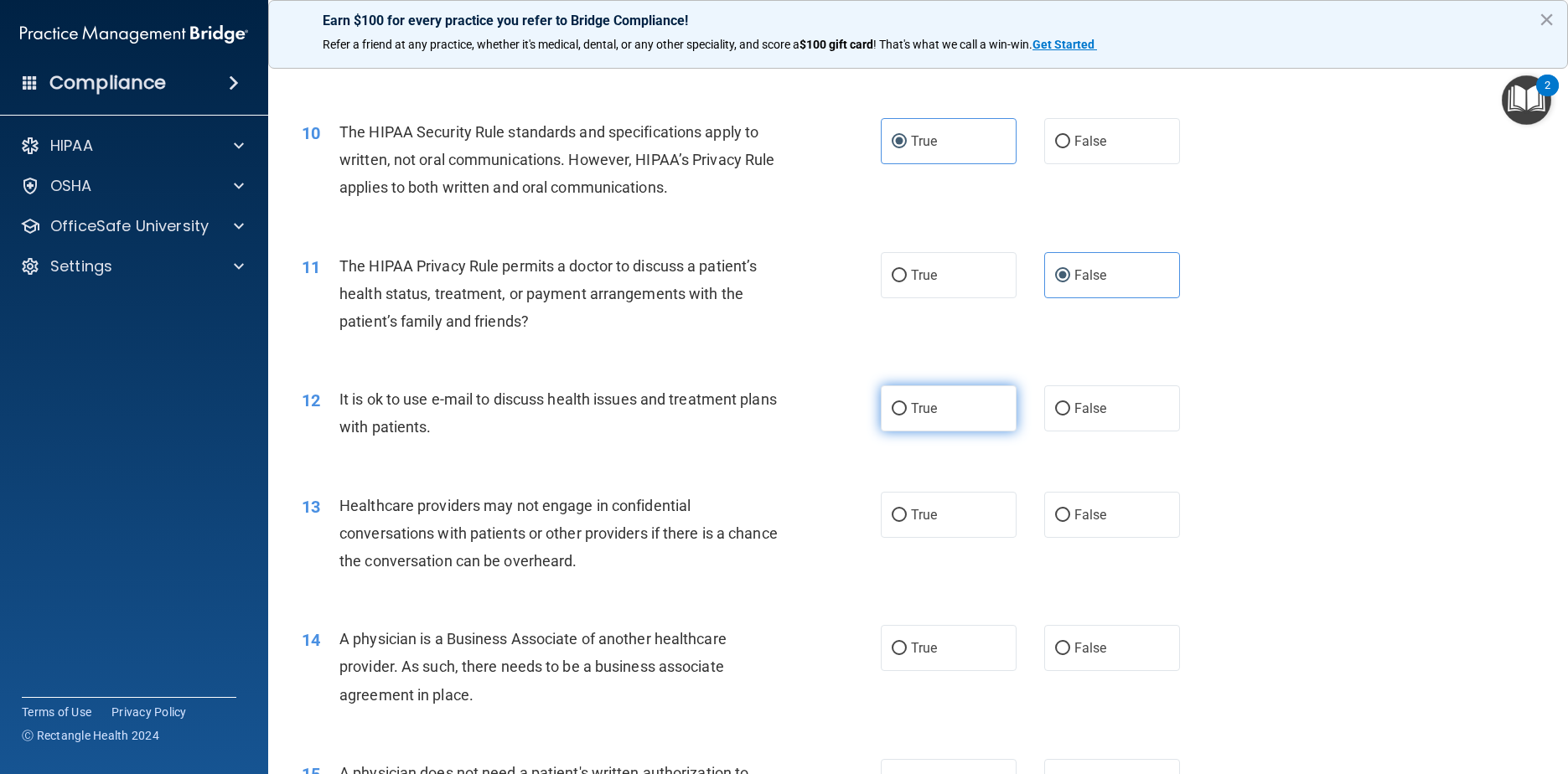
radio input "true"
click at [797, 423] on label "False" at bounding box center [1112, 409] width 137 height 46
click at [797, 415] on input "False" at bounding box center [1063, 409] width 15 height 12
radio input "true"
radio input "false"
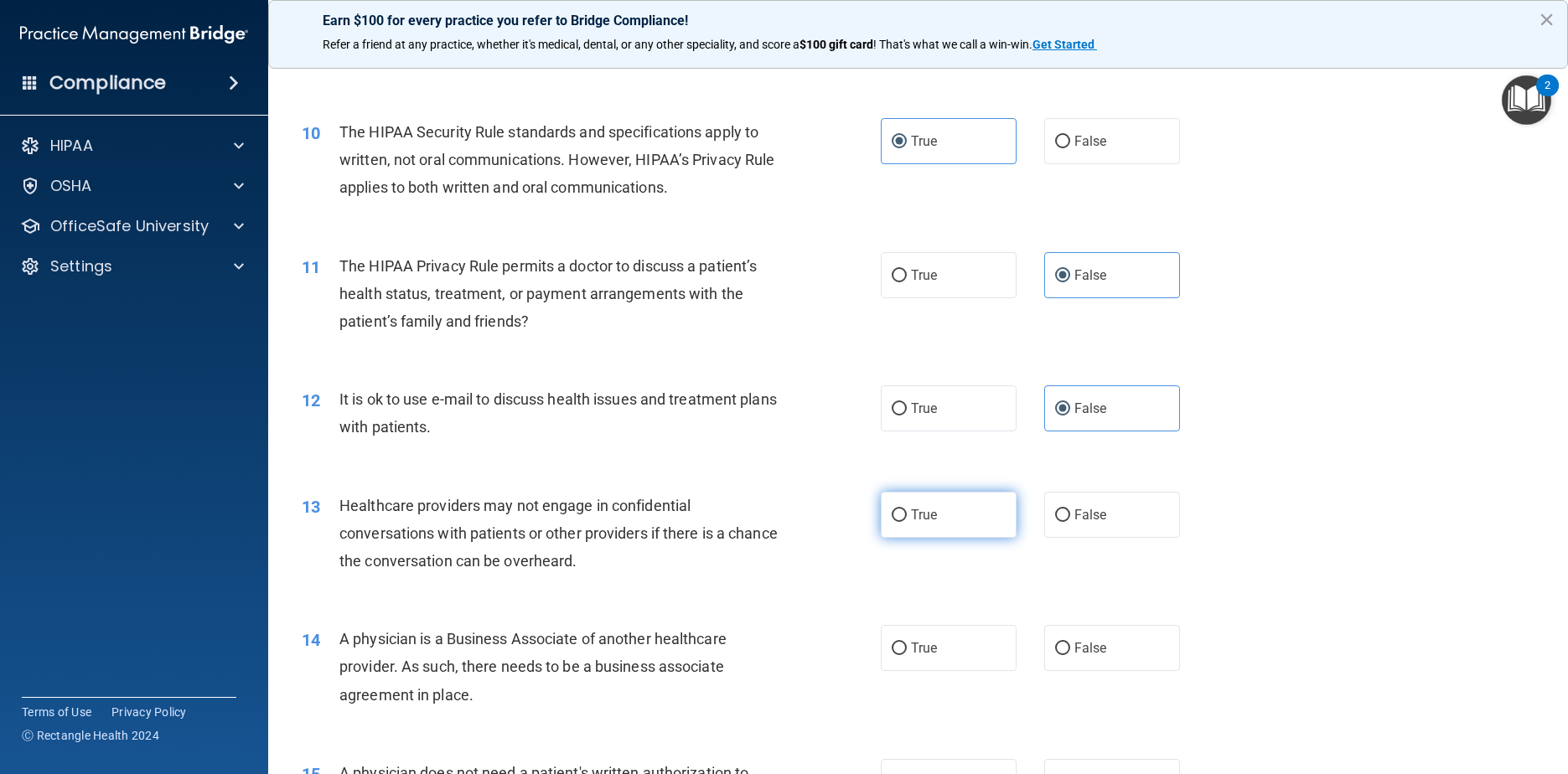
click at [797, 535] on label "True" at bounding box center [948, 515] width 137 height 46
click at [797, 522] on input "True" at bounding box center [899, 516] width 15 height 12
radio input "true"
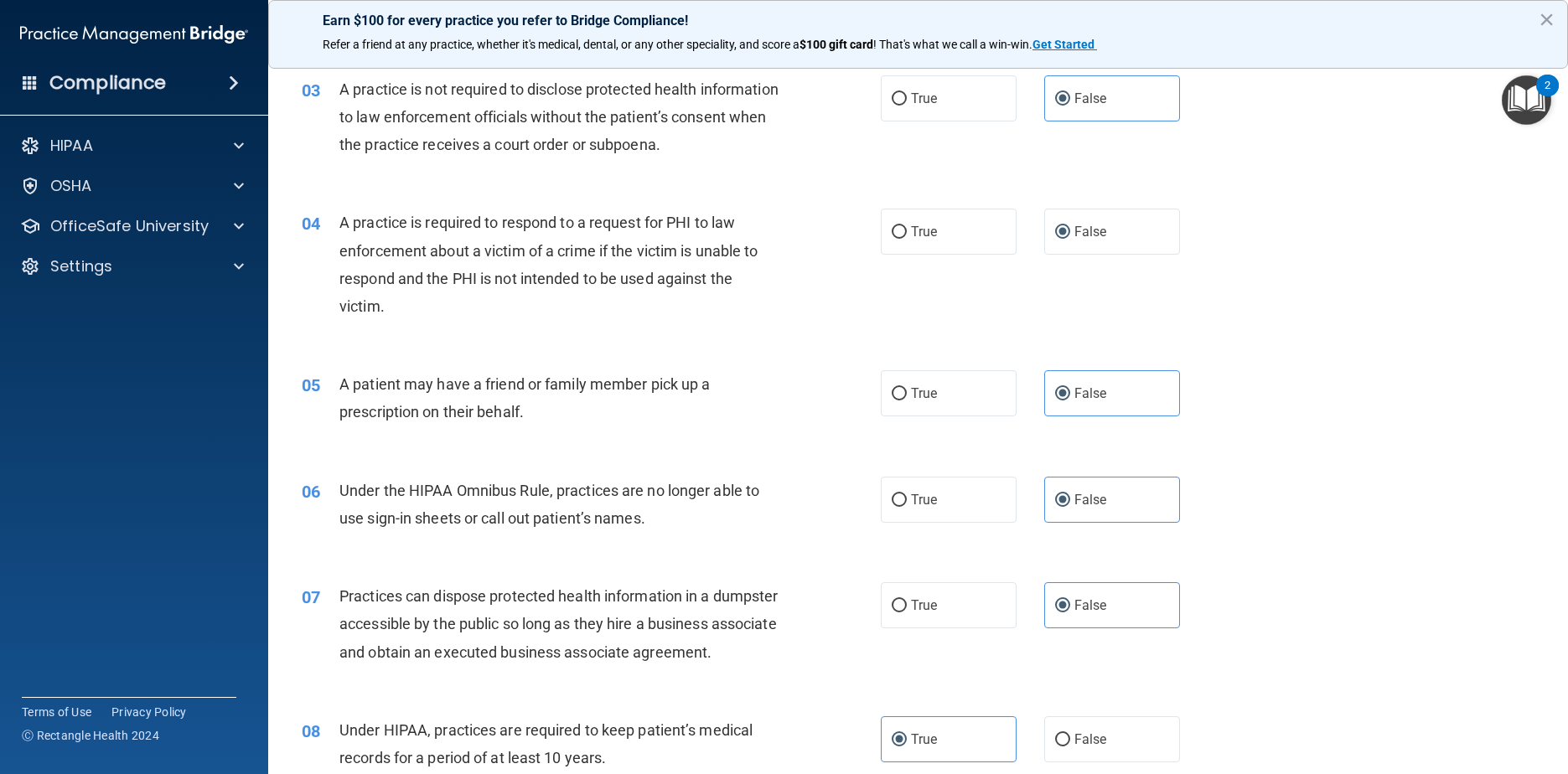
scroll to position [0, 0]
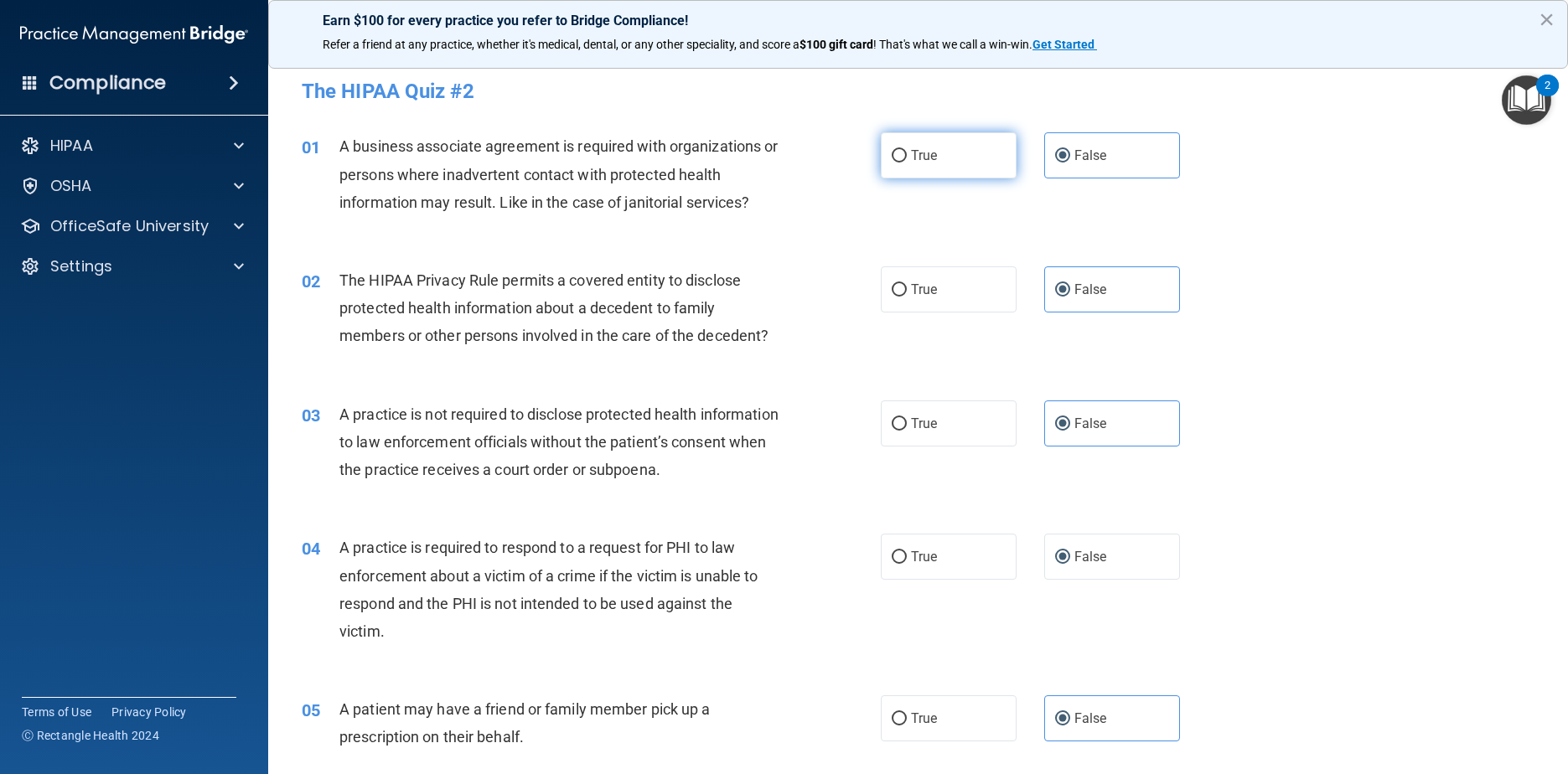
click at [797, 170] on label "True" at bounding box center [948, 155] width 137 height 46
click at [797, 162] on input "True" at bounding box center [899, 156] width 15 height 12
radio input "true"
radio input "false"
click at [797, 307] on label "True" at bounding box center [948, 289] width 137 height 46
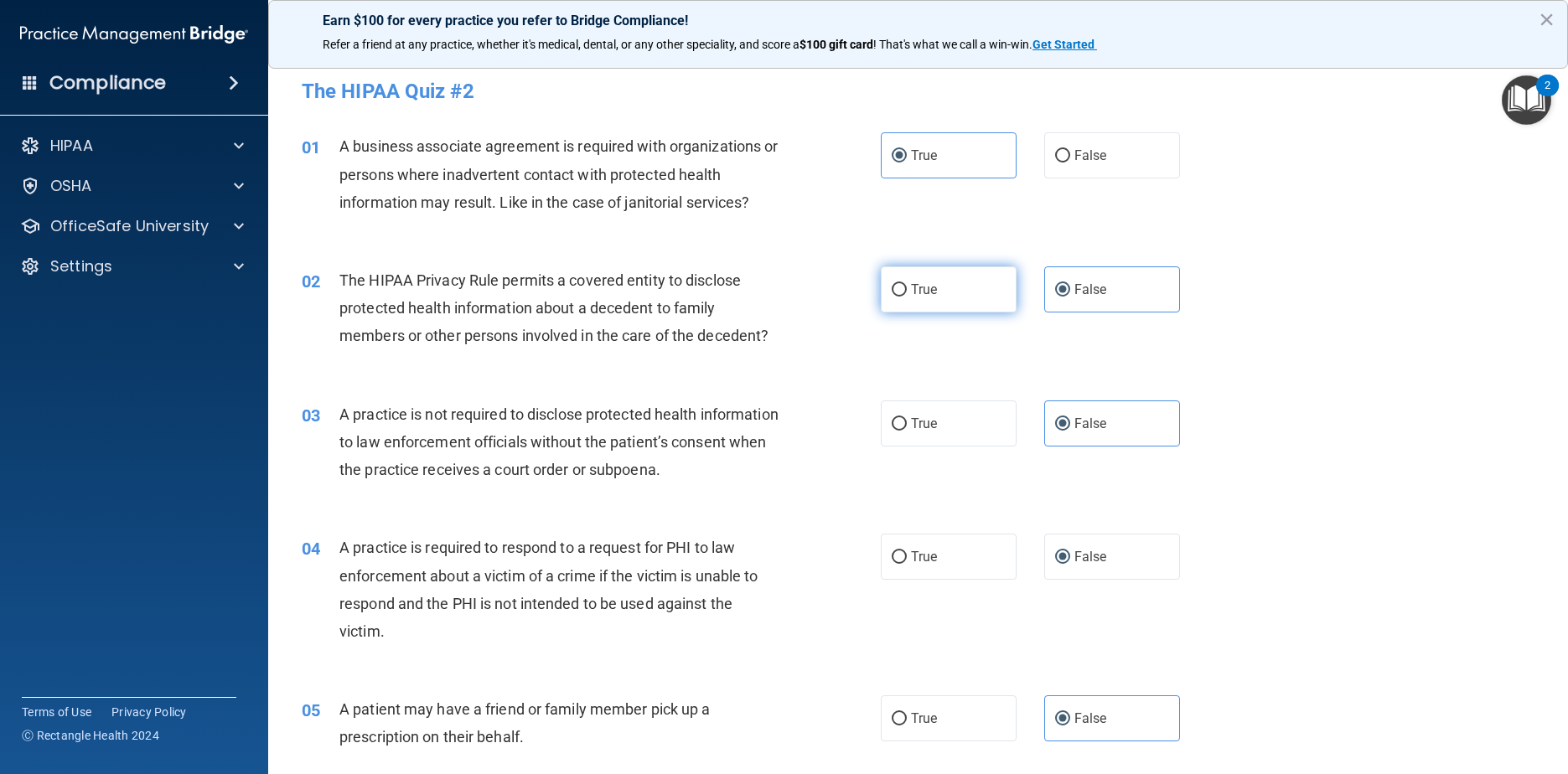
click at [797, 296] on input "True" at bounding box center [899, 290] width 15 height 12
radio input "true"
radio input "false"
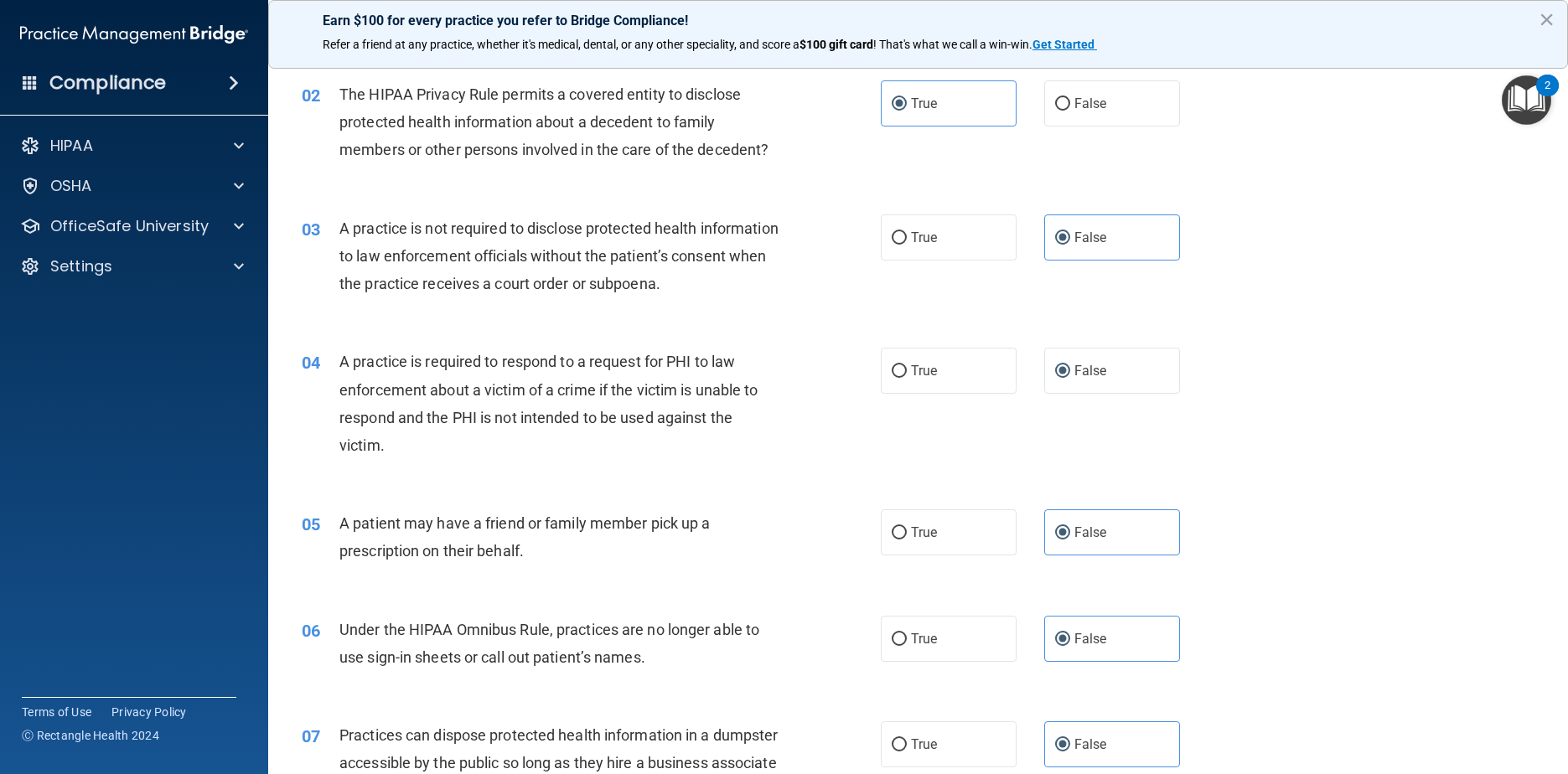
scroll to position [252, 0]
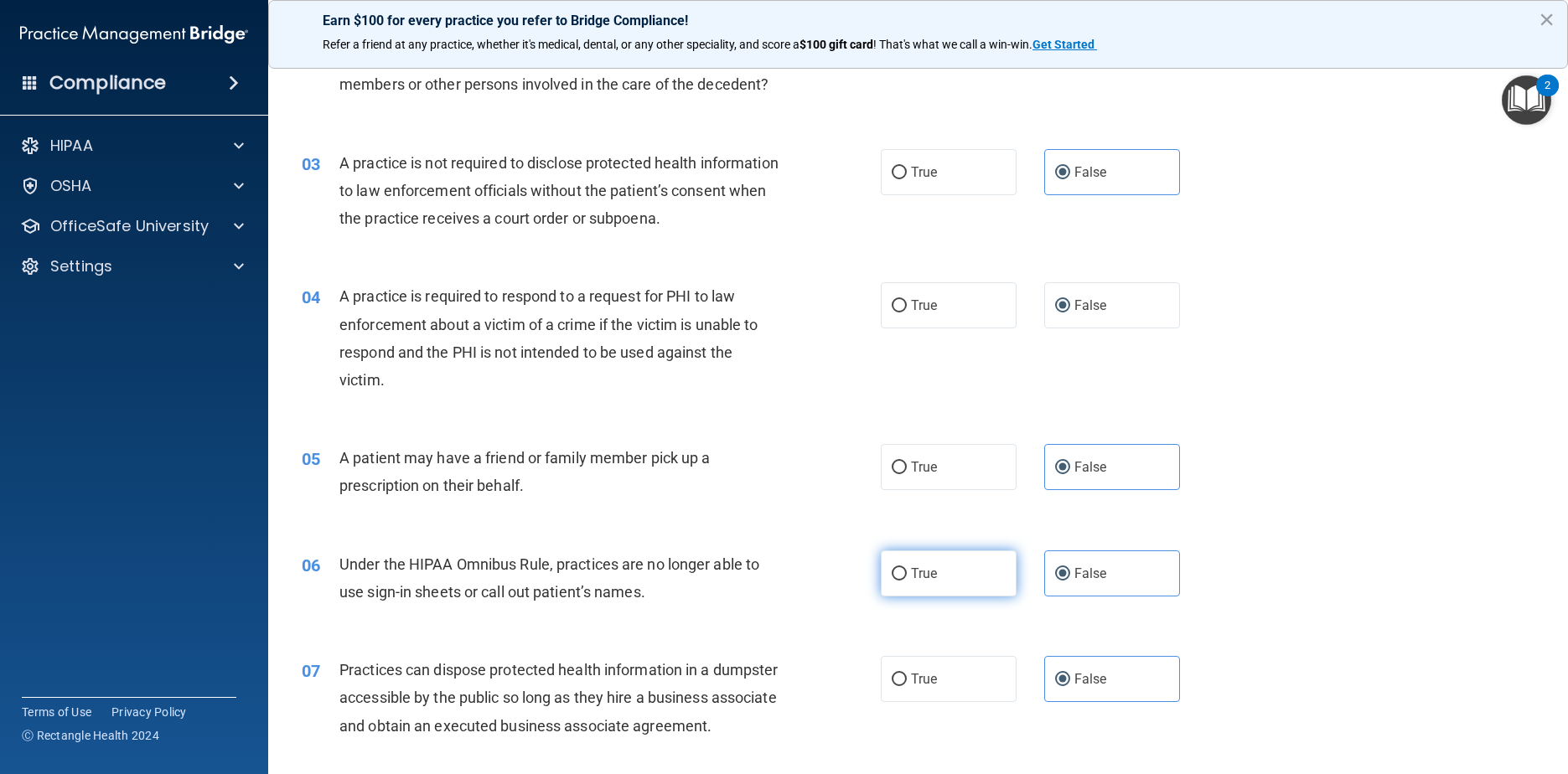
click at [797, 574] on label "True" at bounding box center [948, 574] width 137 height 46
click at [797, 574] on input "True" at bounding box center [899, 574] width 15 height 12
radio input "true"
radio input "false"
click at [797, 661] on label "True" at bounding box center [948, 679] width 137 height 46
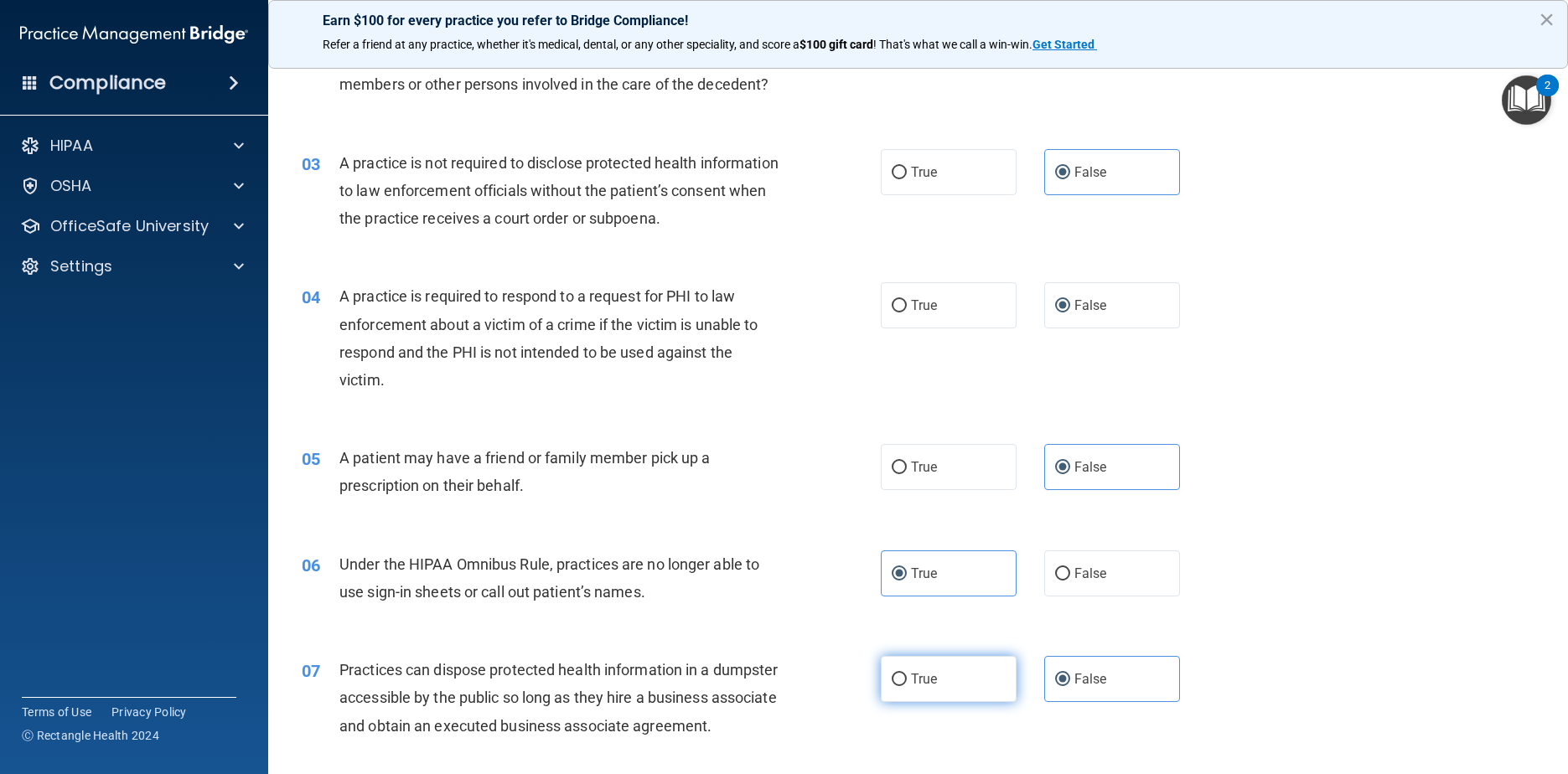
click at [797, 674] on input "True" at bounding box center [899, 680] width 15 height 12
radio input "true"
radio input "false"
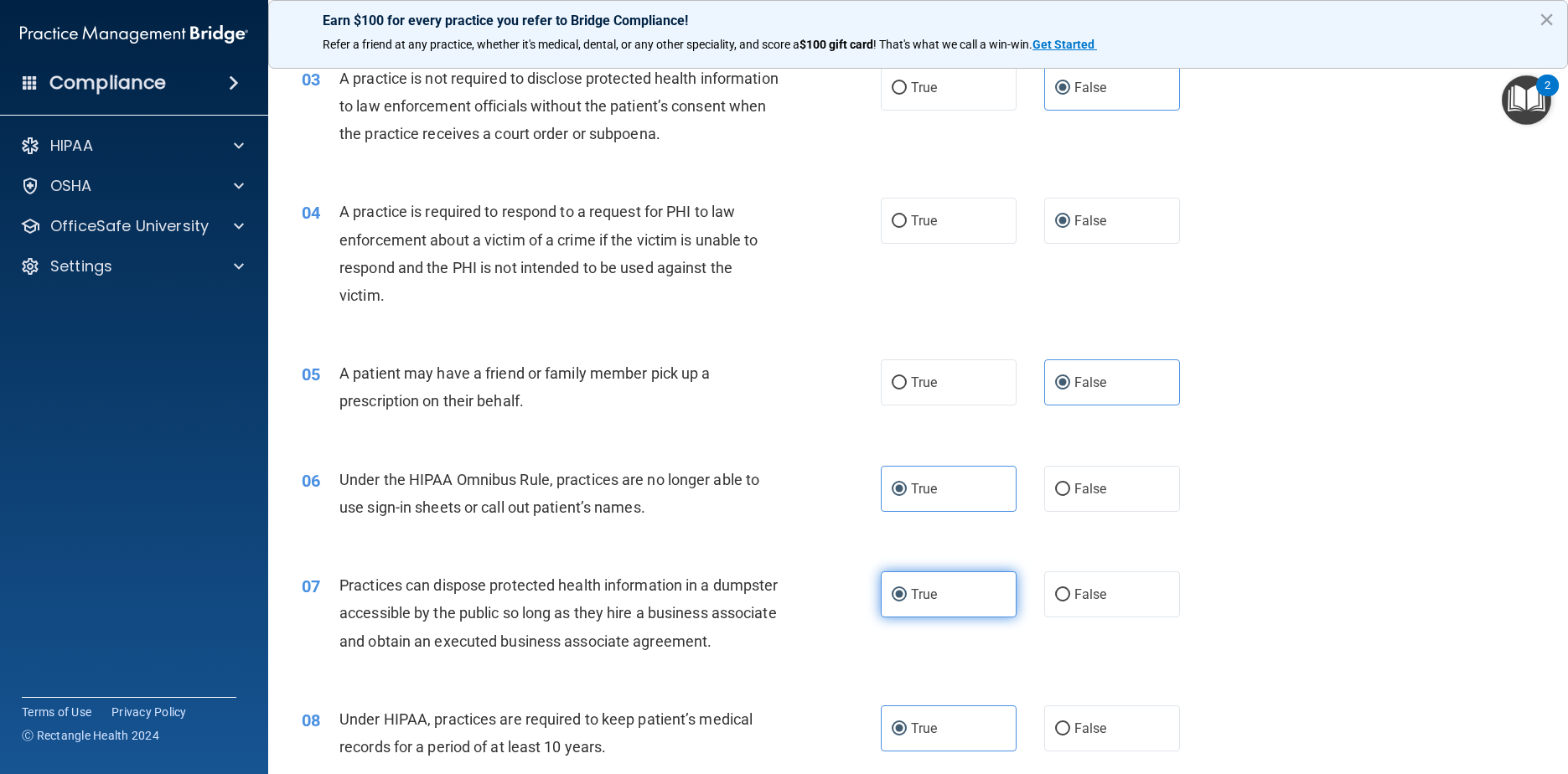
scroll to position [503, 0]
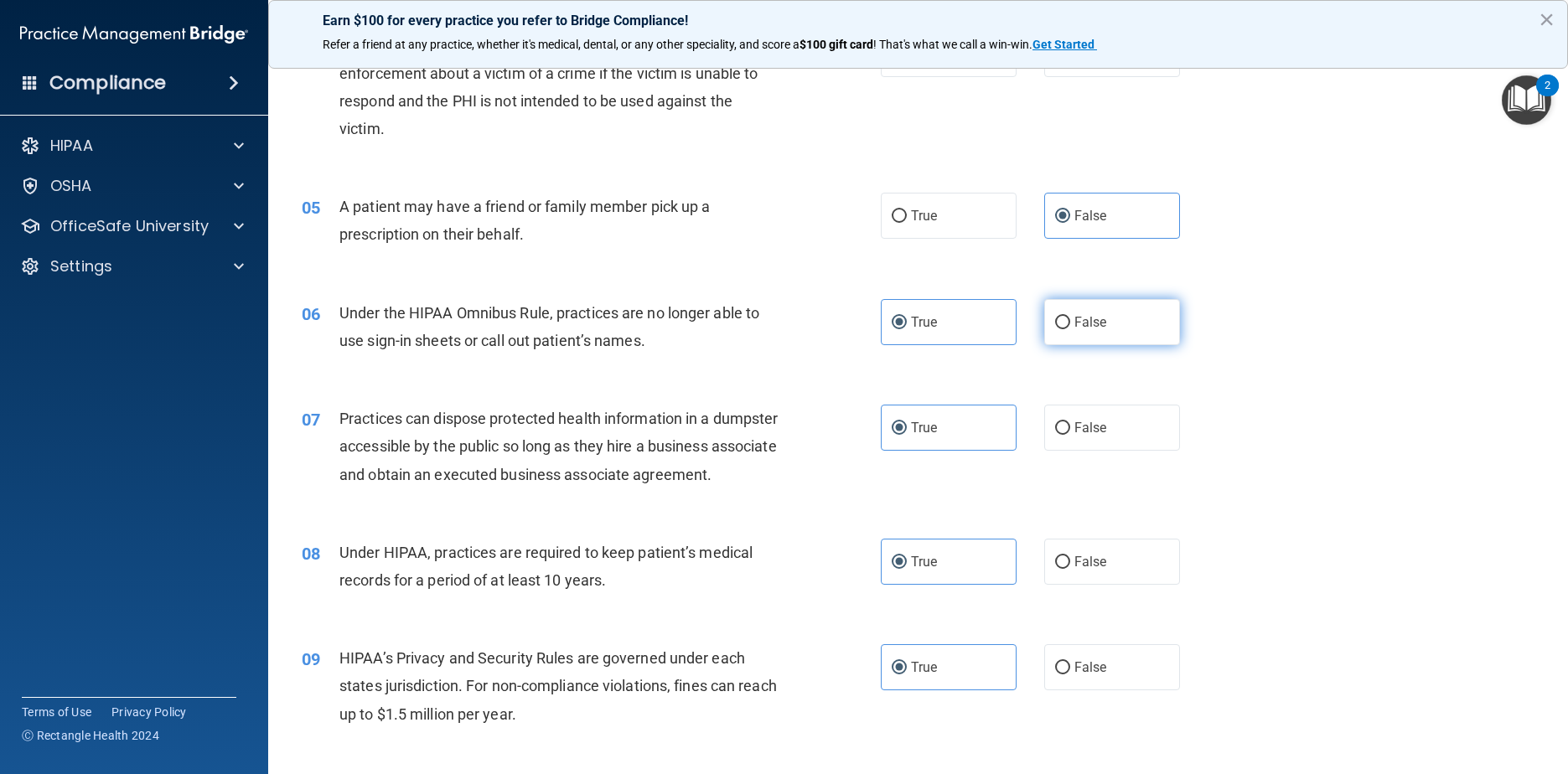
click at [797, 300] on label "False" at bounding box center [1112, 322] width 137 height 46
click at [797, 317] on input "False" at bounding box center [1063, 323] width 15 height 12
radio input "true"
radio input "false"
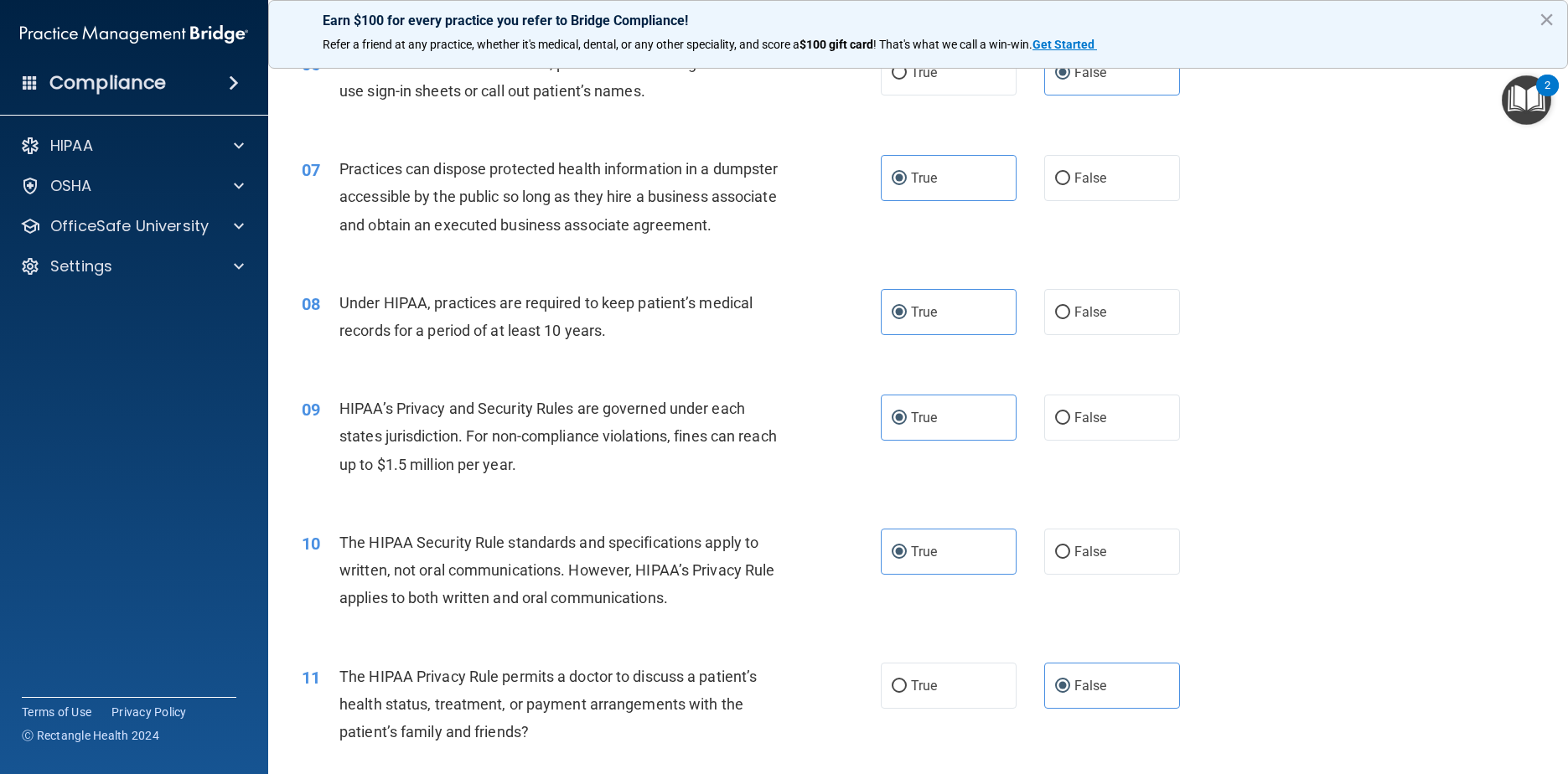
scroll to position [754, 0]
click at [797, 563] on label "False" at bounding box center [1112, 550] width 137 height 46
click at [797, 557] on input "False" at bounding box center [1063, 551] width 15 height 12
radio input "true"
radio input "false"
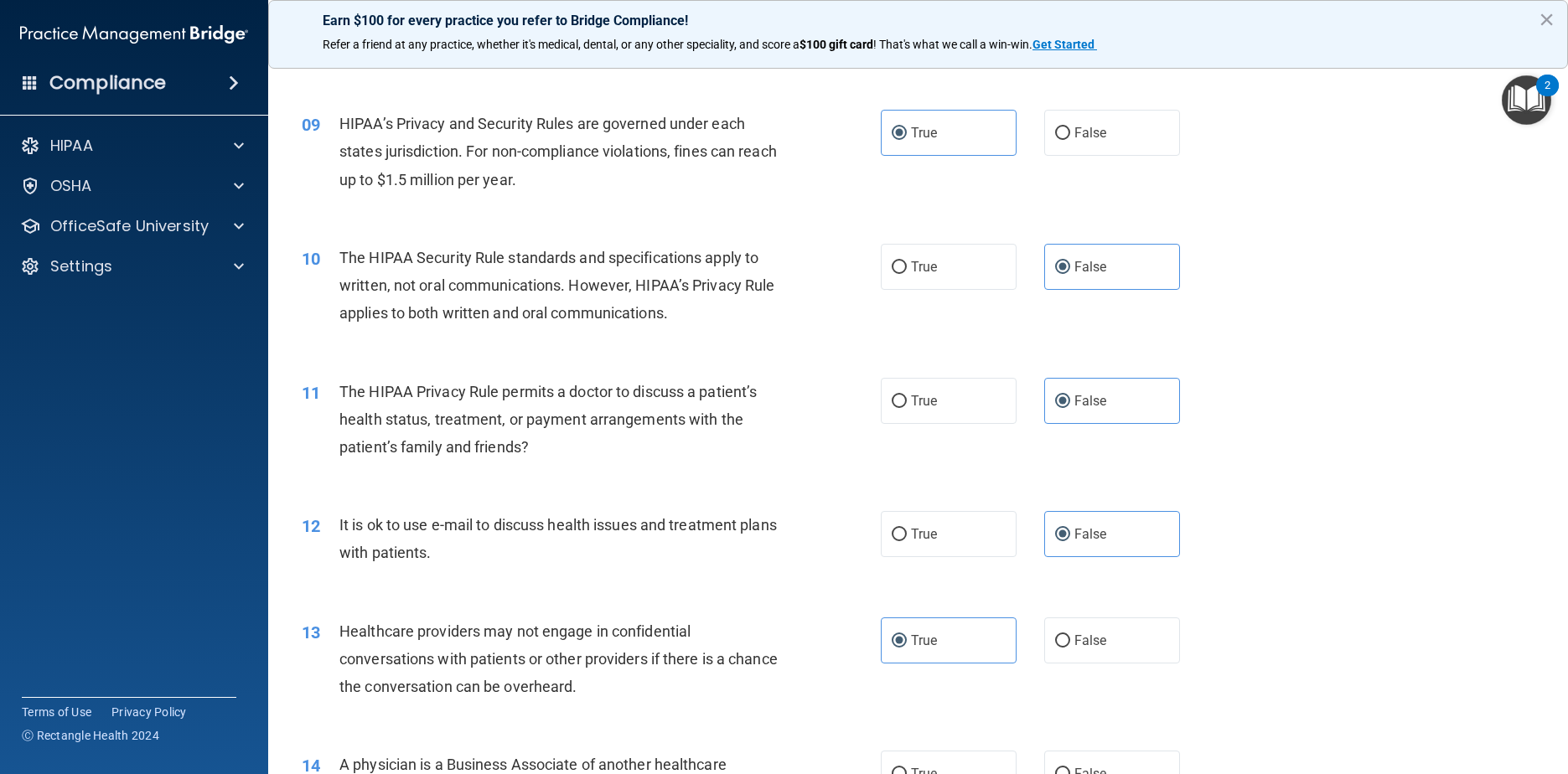
scroll to position [1089, 0]
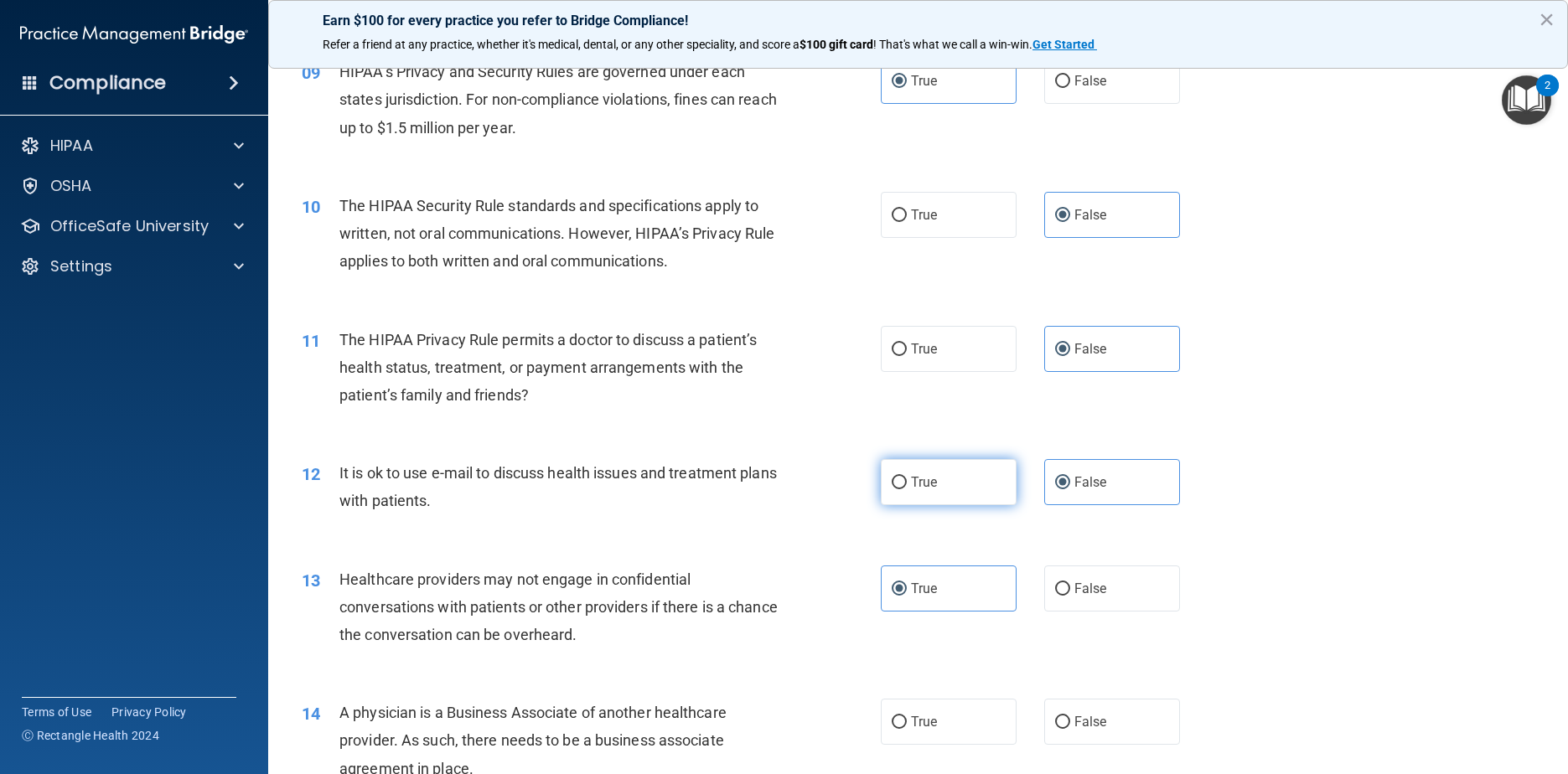
click at [797, 489] on input "True" at bounding box center [899, 483] width 15 height 12
radio input "true"
radio input "false"
click at [797, 726] on div "14 A physician is a Business Associate of another healthcare provider. As such,…" at bounding box center [918, 745] width 1258 height 134
click at [797, 728] on label "True" at bounding box center [948, 722] width 137 height 46
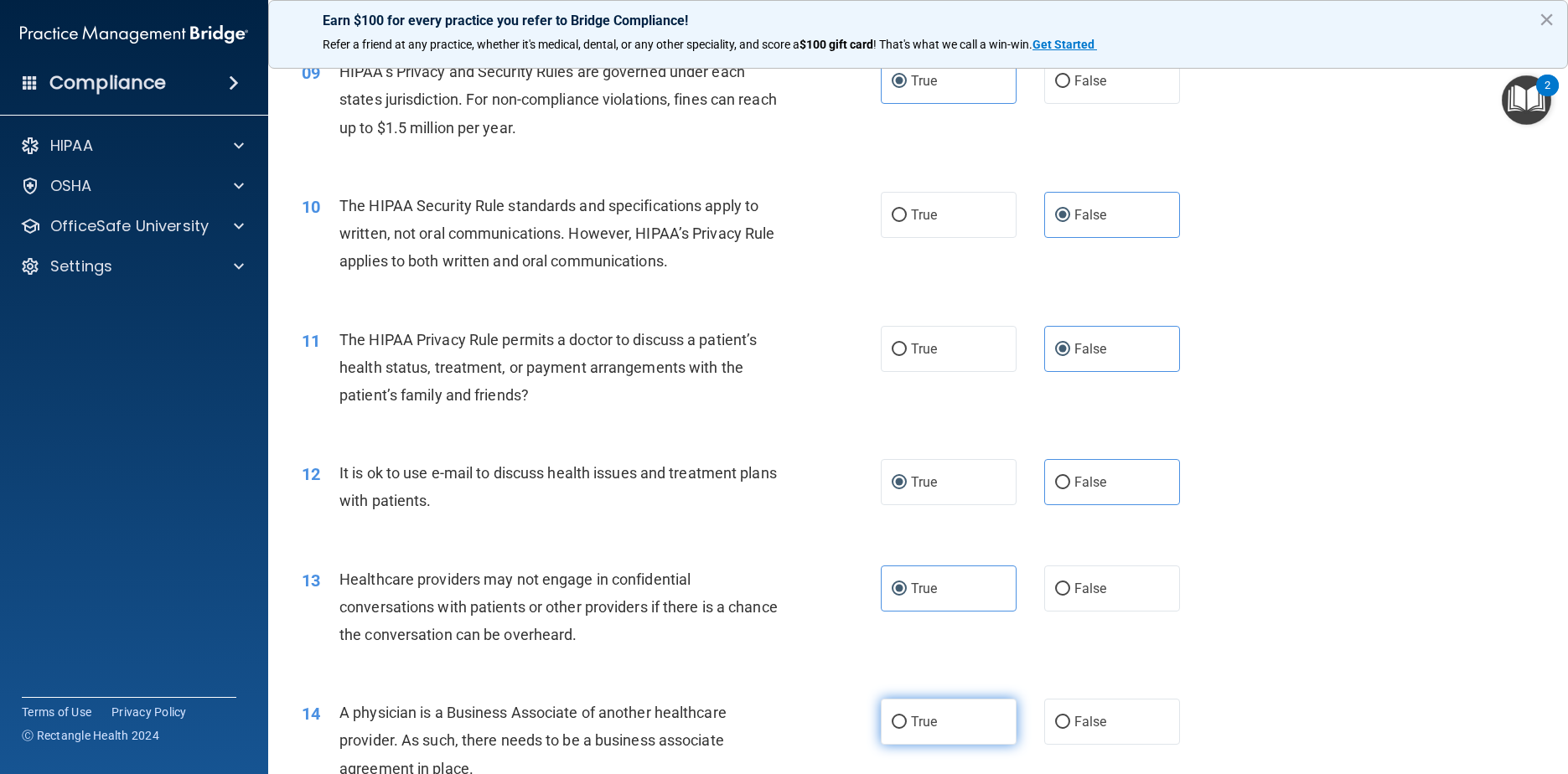
click at [797, 728] on input "True" at bounding box center [899, 722] width 15 height 12
radio input "true"
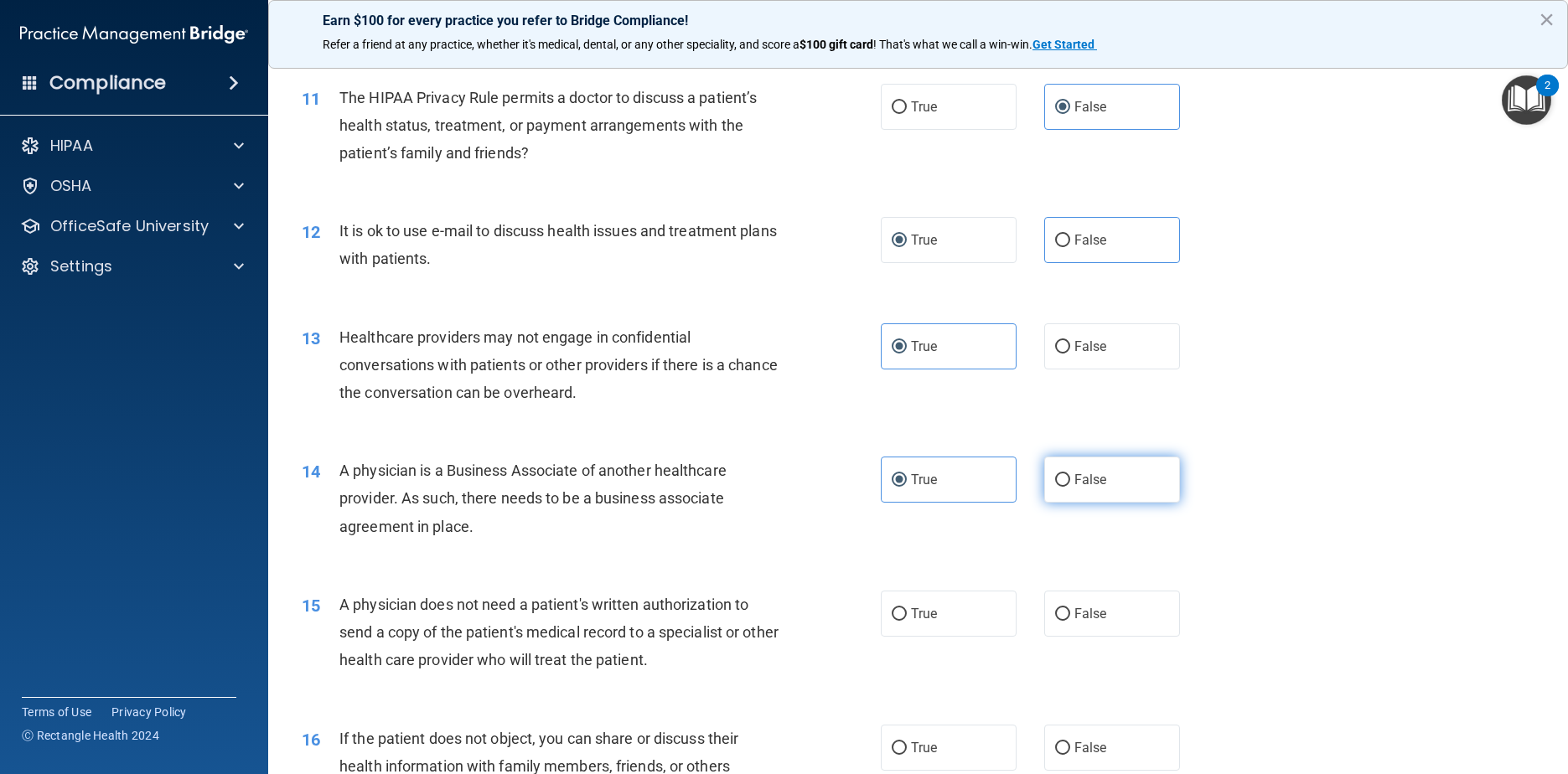
scroll to position [1341, 0]
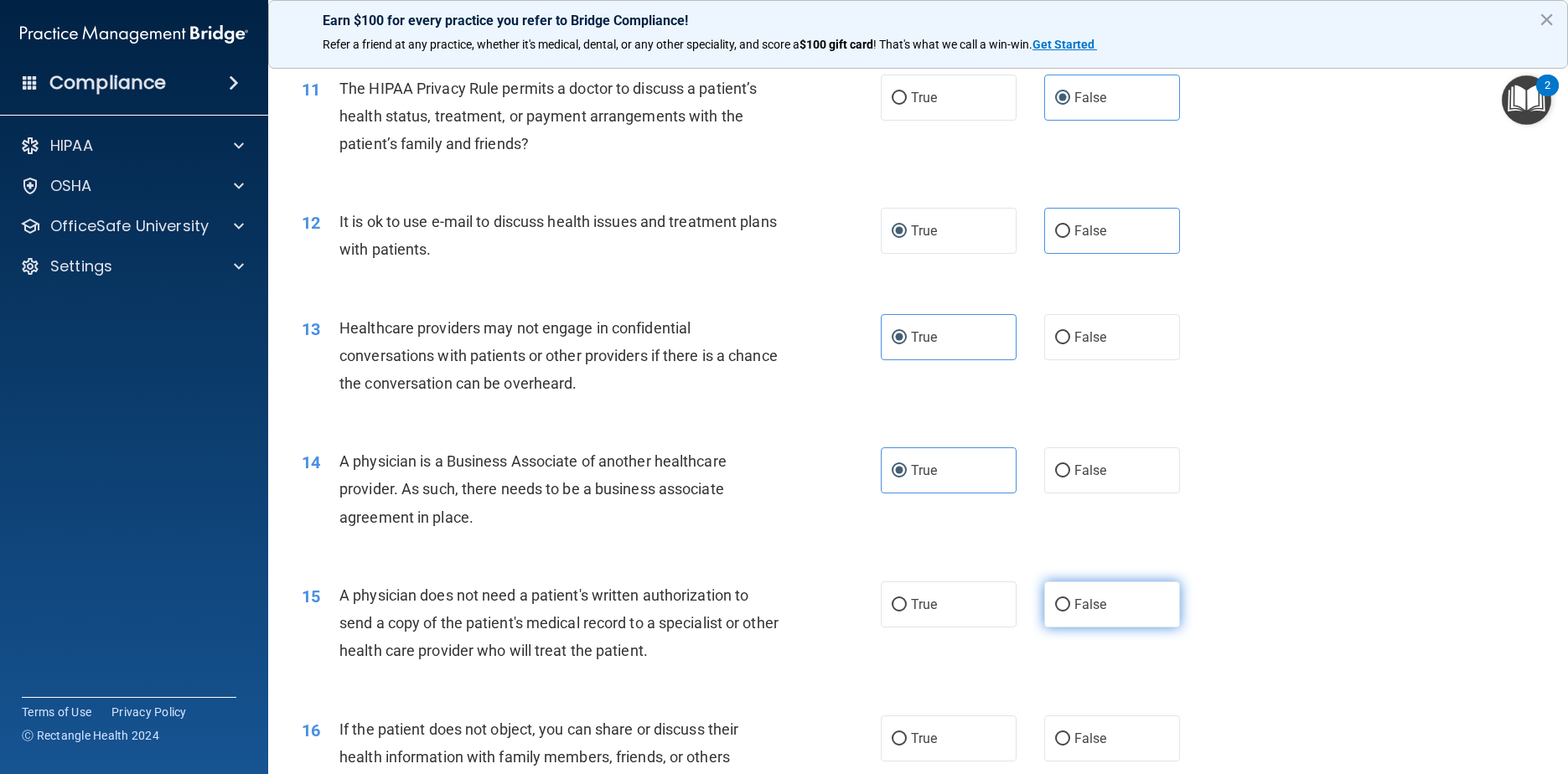
click at [797, 628] on label "False" at bounding box center [1112, 604] width 137 height 46
click at [797, 612] on input "False" at bounding box center [1063, 605] width 15 height 12
radio input "true"
click at [797, 494] on label "False" at bounding box center [1112, 470] width 137 height 46
click at [797, 478] on input "False" at bounding box center [1063, 471] width 15 height 12
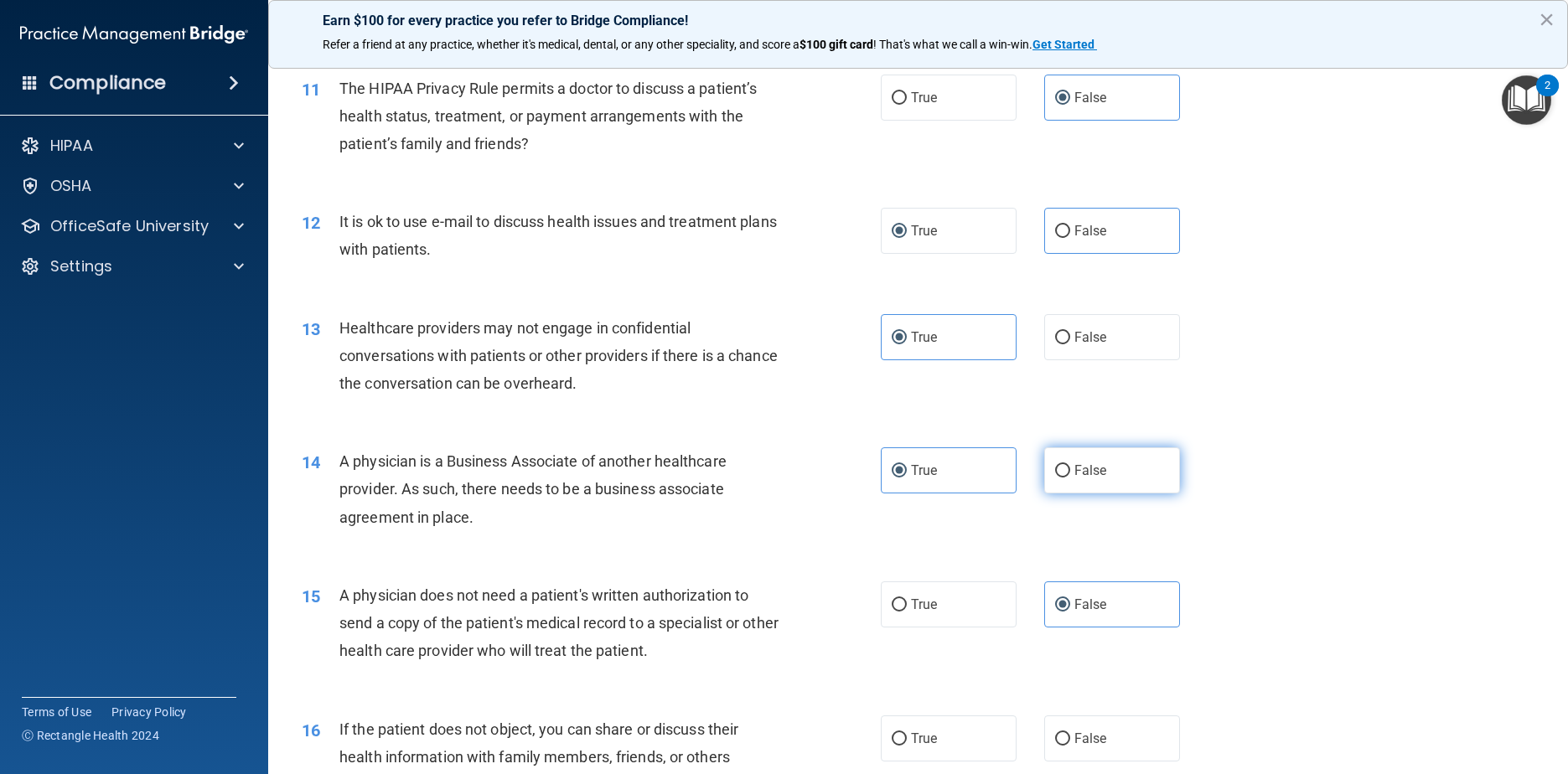
radio input "true"
radio input "false"
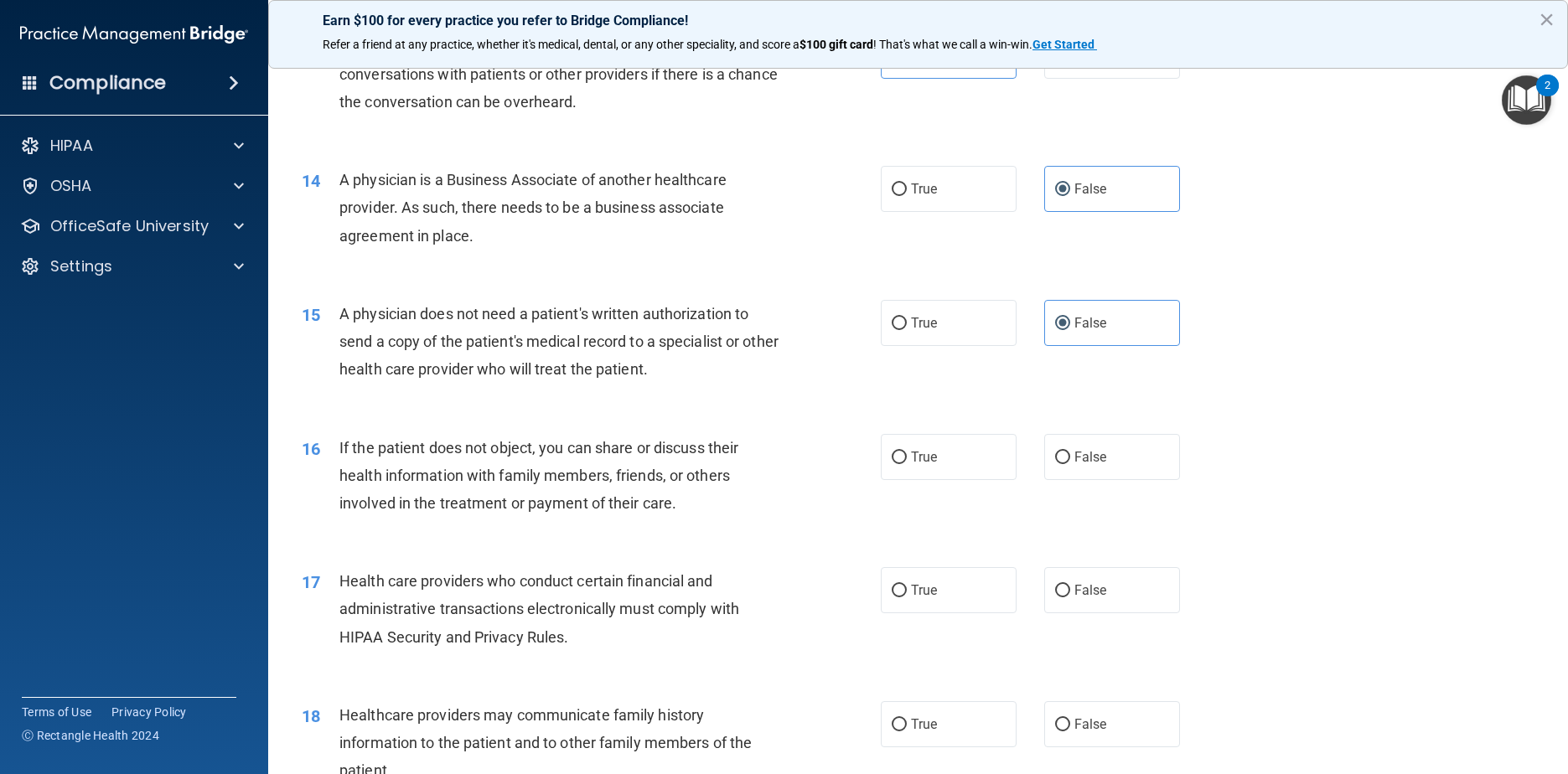
scroll to position [1760, 0]
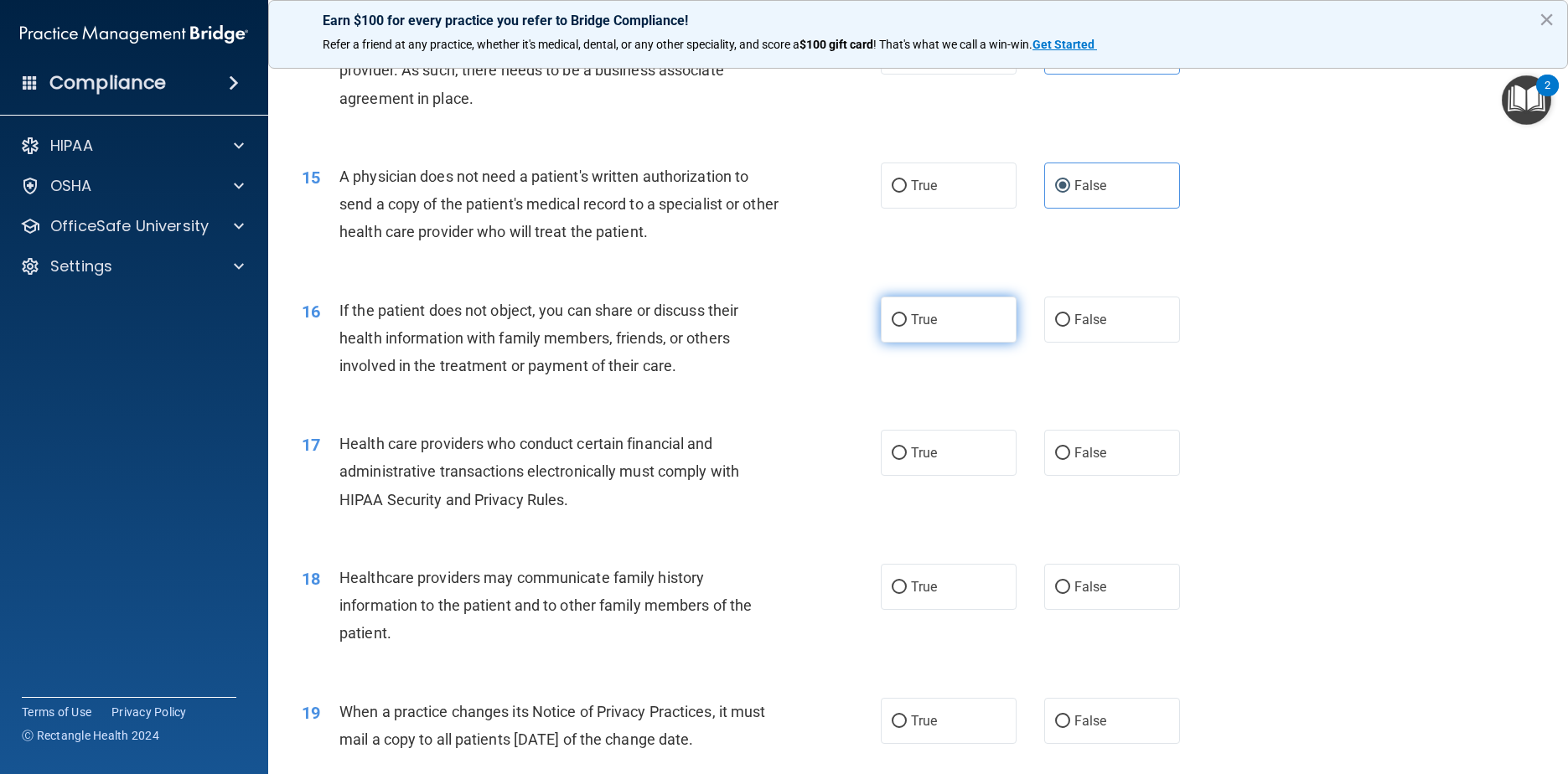
click at [797, 338] on label "True" at bounding box center [948, 320] width 137 height 46
click at [797, 327] on input "True" at bounding box center [899, 320] width 15 height 12
radio input "true"
click at [797, 470] on label "True" at bounding box center [948, 453] width 137 height 46
click at [797, 460] on input "True" at bounding box center [899, 454] width 15 height 12
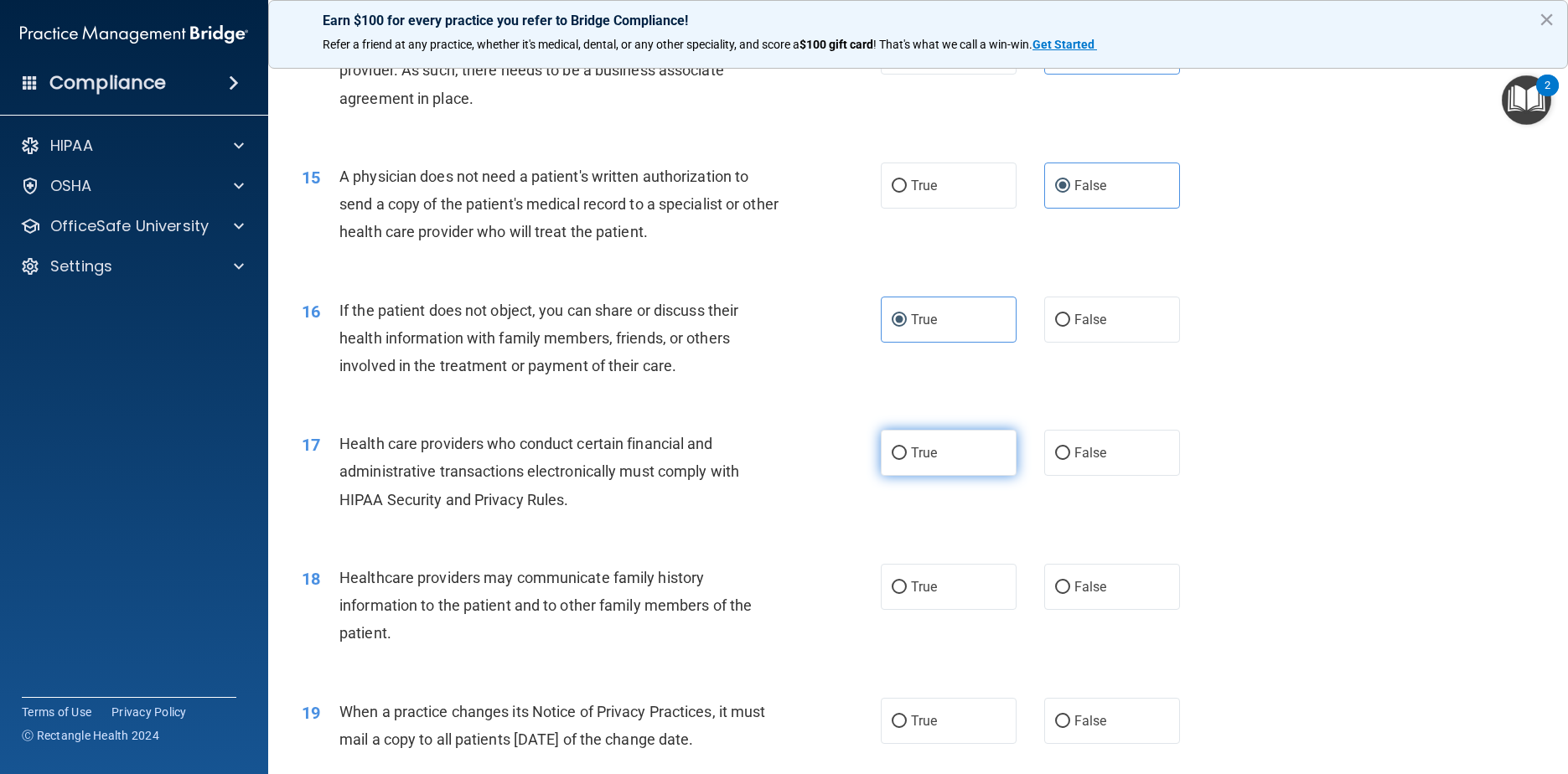
radio input "true"
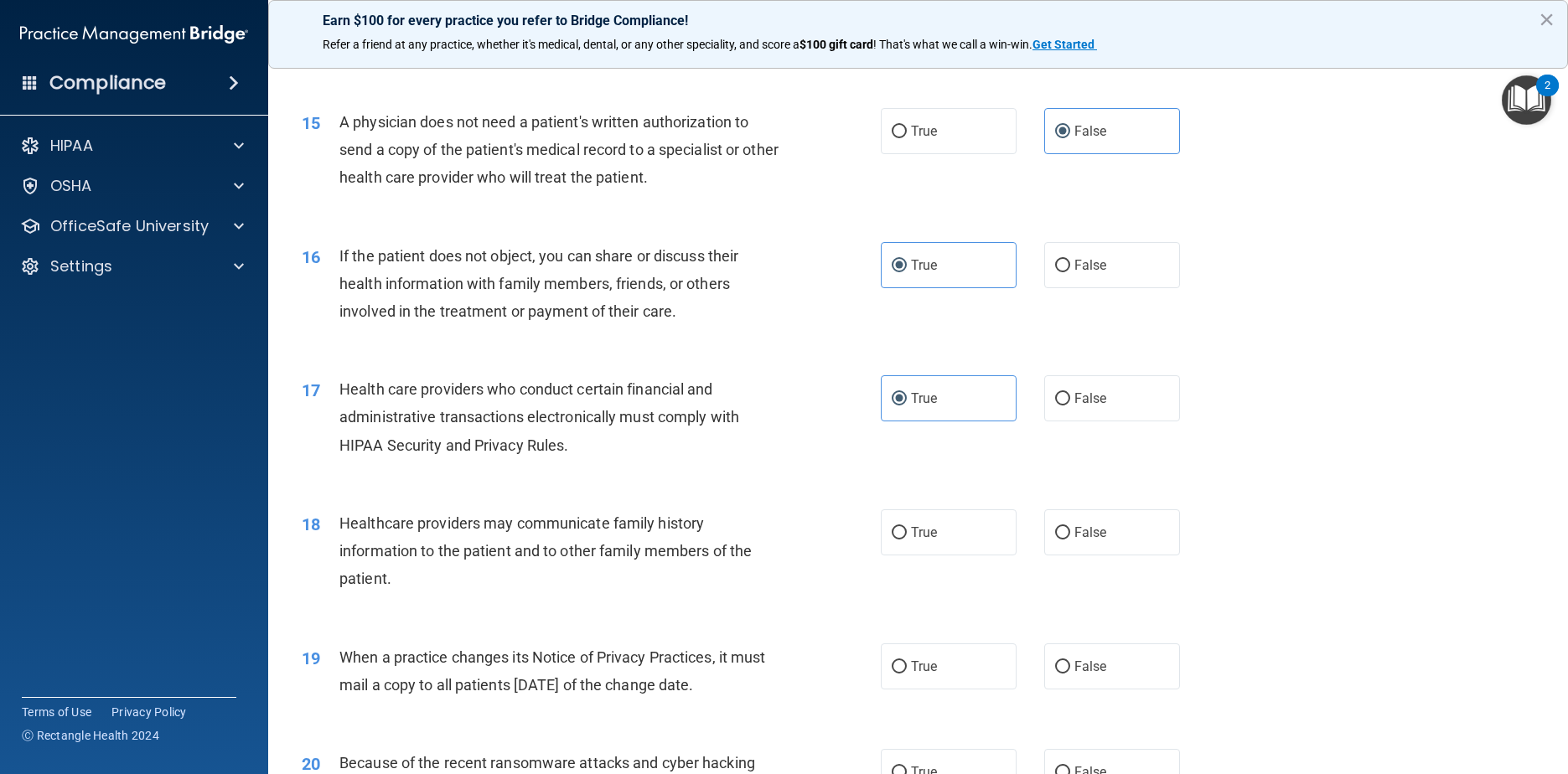
scroll to position [1843, 0]
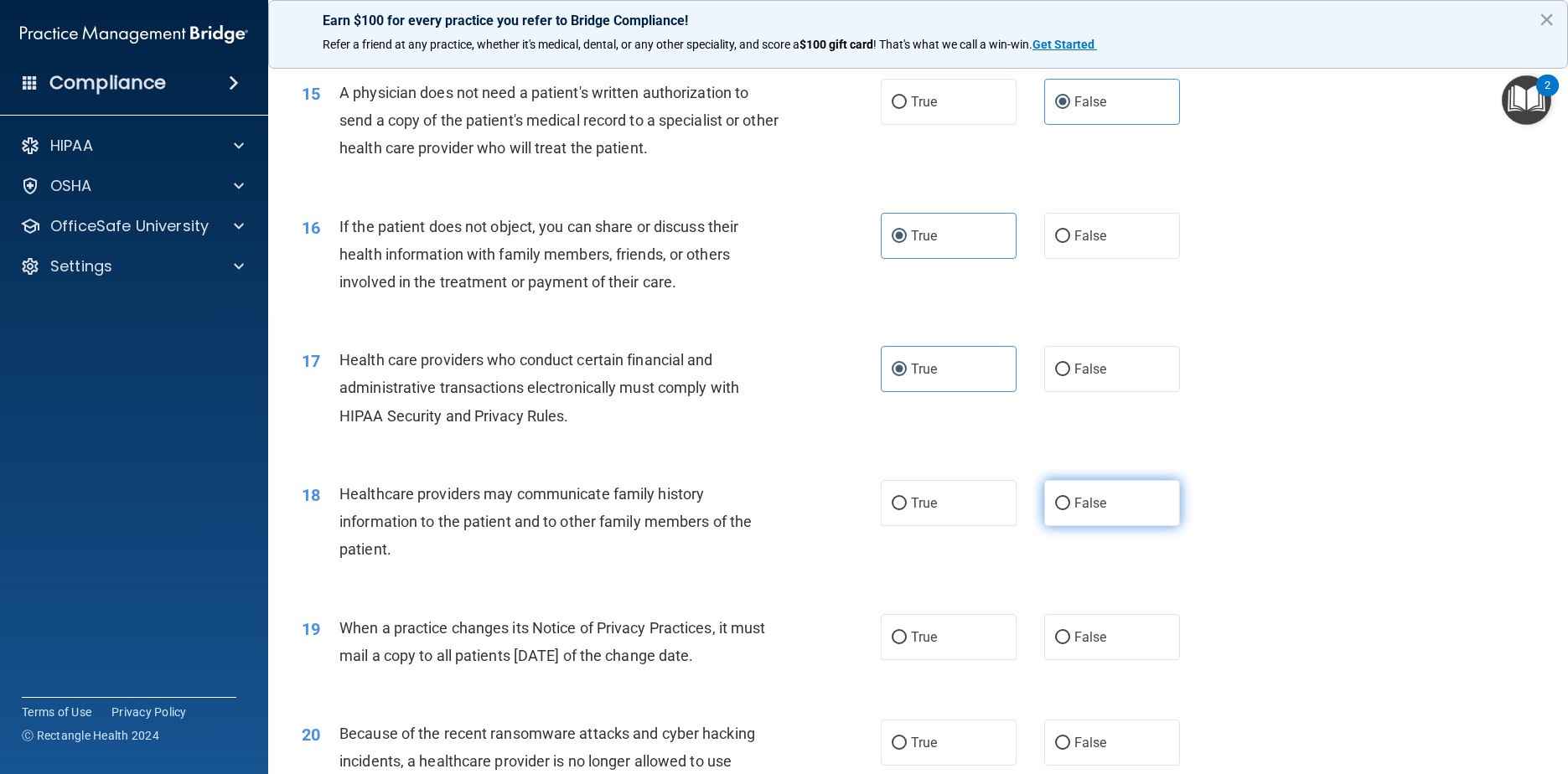
click at [797, 511] on input "False" at bounding box center [1063, 504] width 15 height 12
radio input "true"
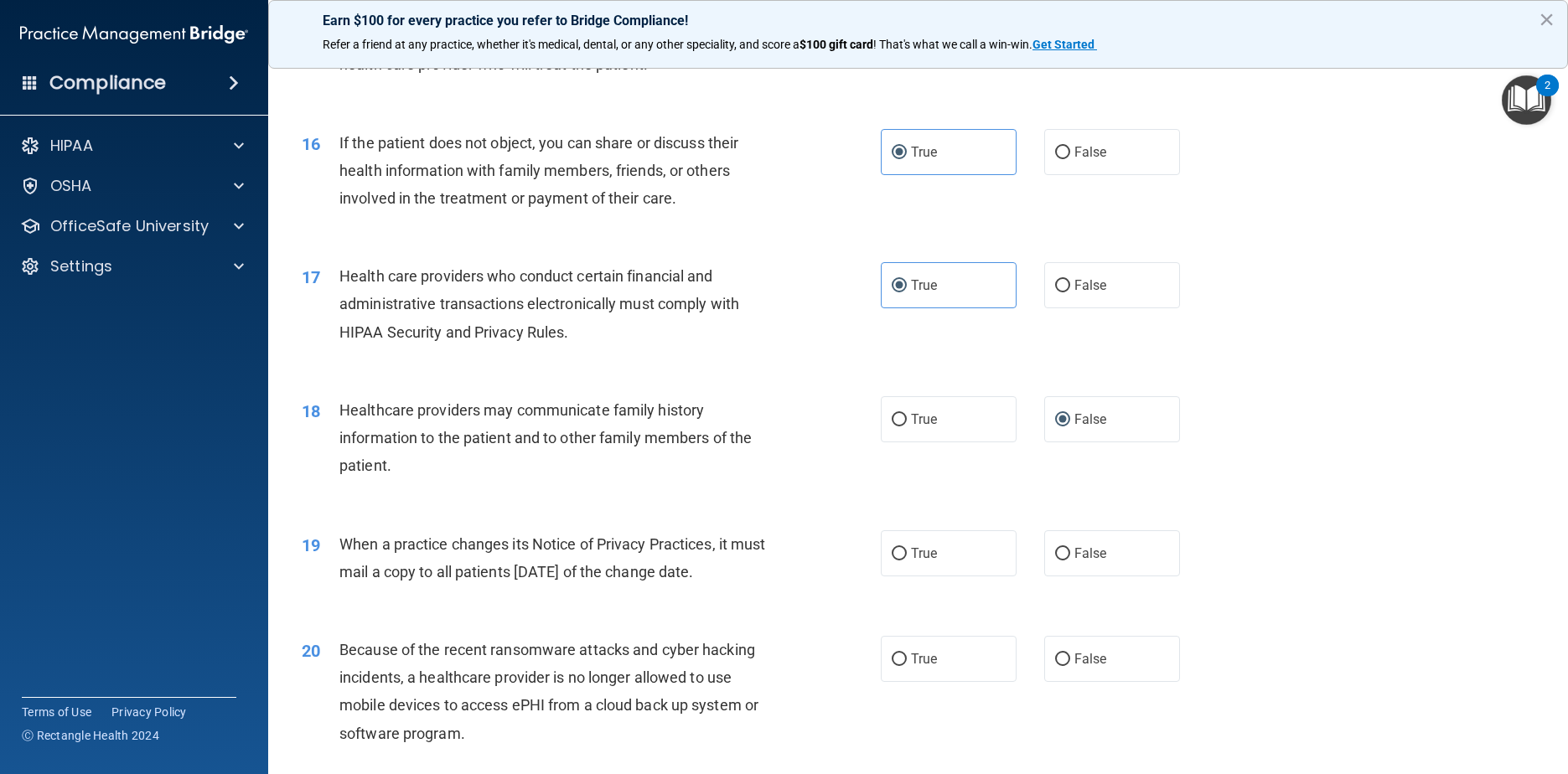
scroll to position [2010, 0]
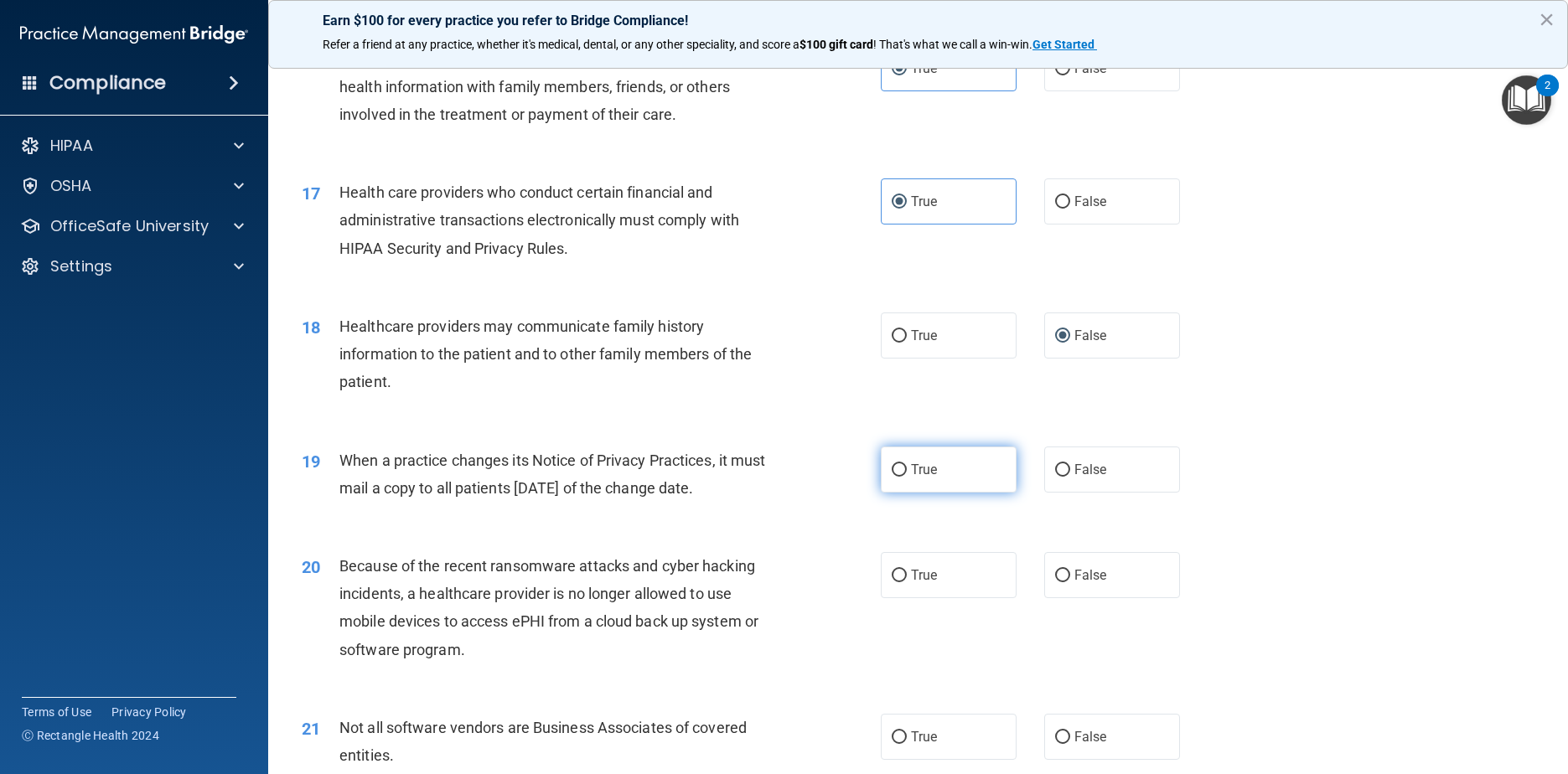
click at [797, 493] on label "True" at bounding box center [948, 470] width 137 height 46
click at [797, 477] on input "True" at bounding box center [899, 470] width 15 height 12
radio input "true"
click at [797, 598] on label "True" at bounding box center [948, 575] width 137 height 46
click at [797, 582] on input "True" at bounding box center [899, 576] width 15 height 12
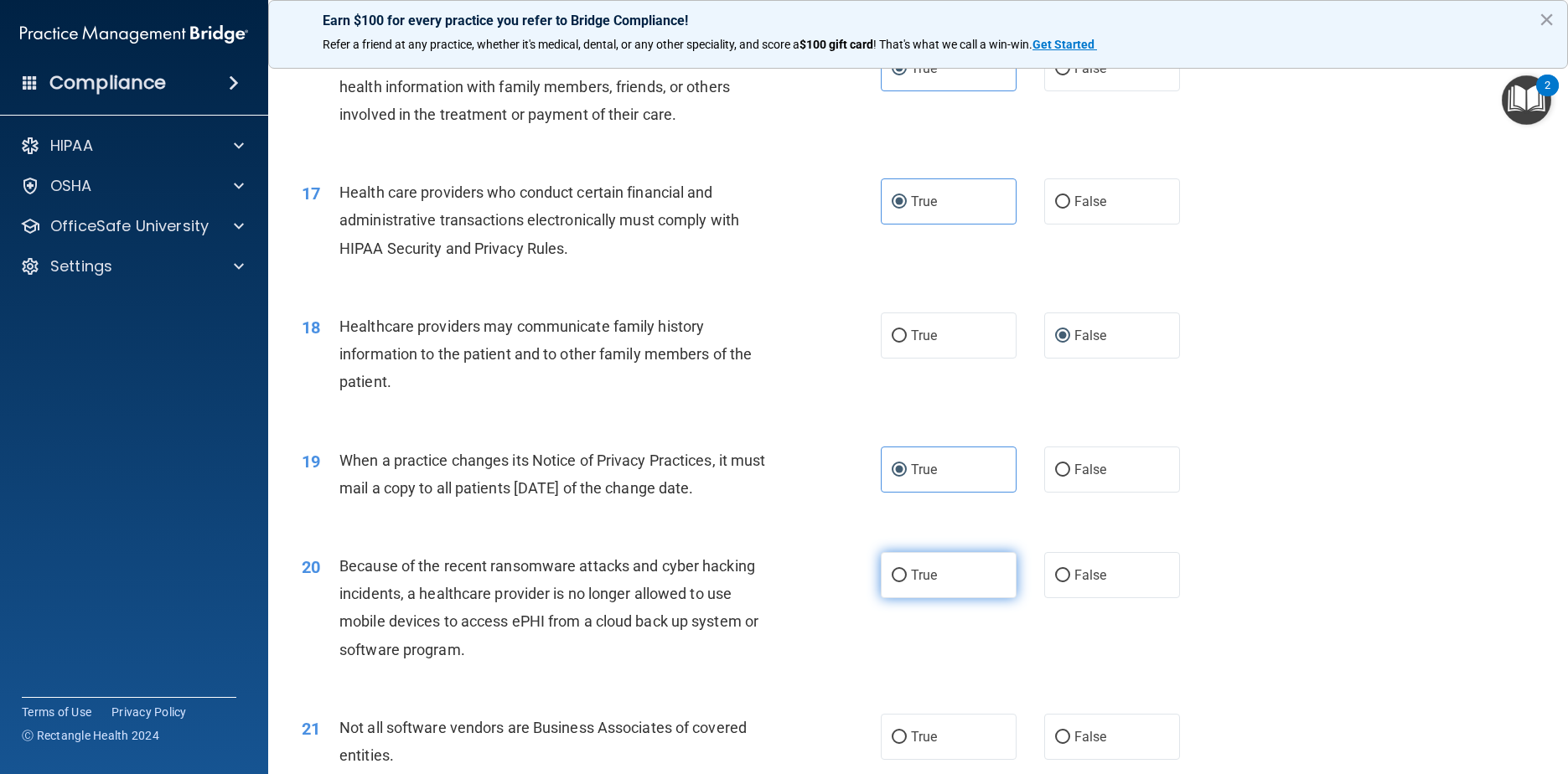
radio input "true"
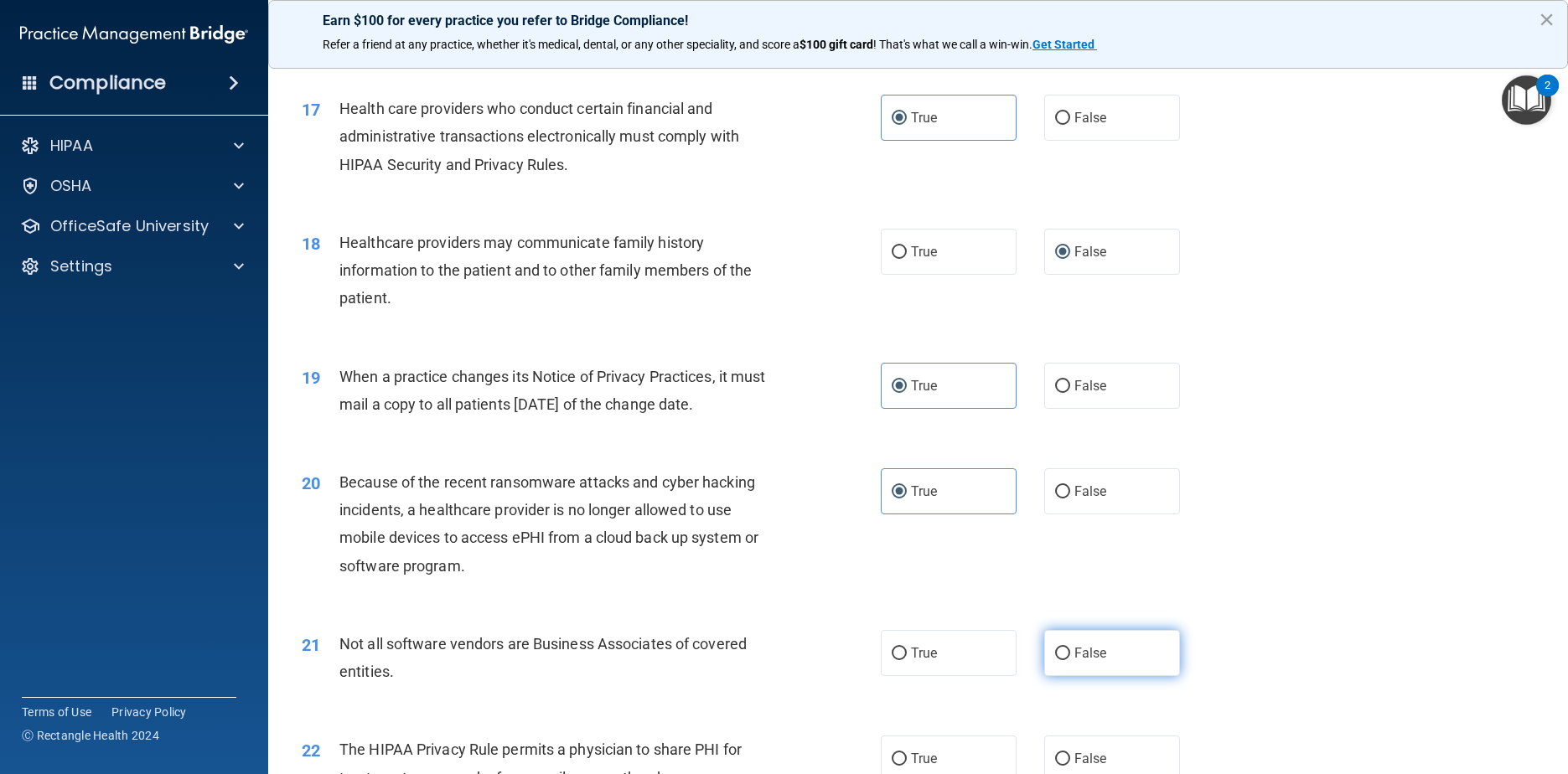
click at [797, 662] on label "False" at bounding box center [1112, 653] width 137 height 46
click at [797, 661] on input "False" at bounding box center [1063, 653] width 15 height 12
radio input "true"
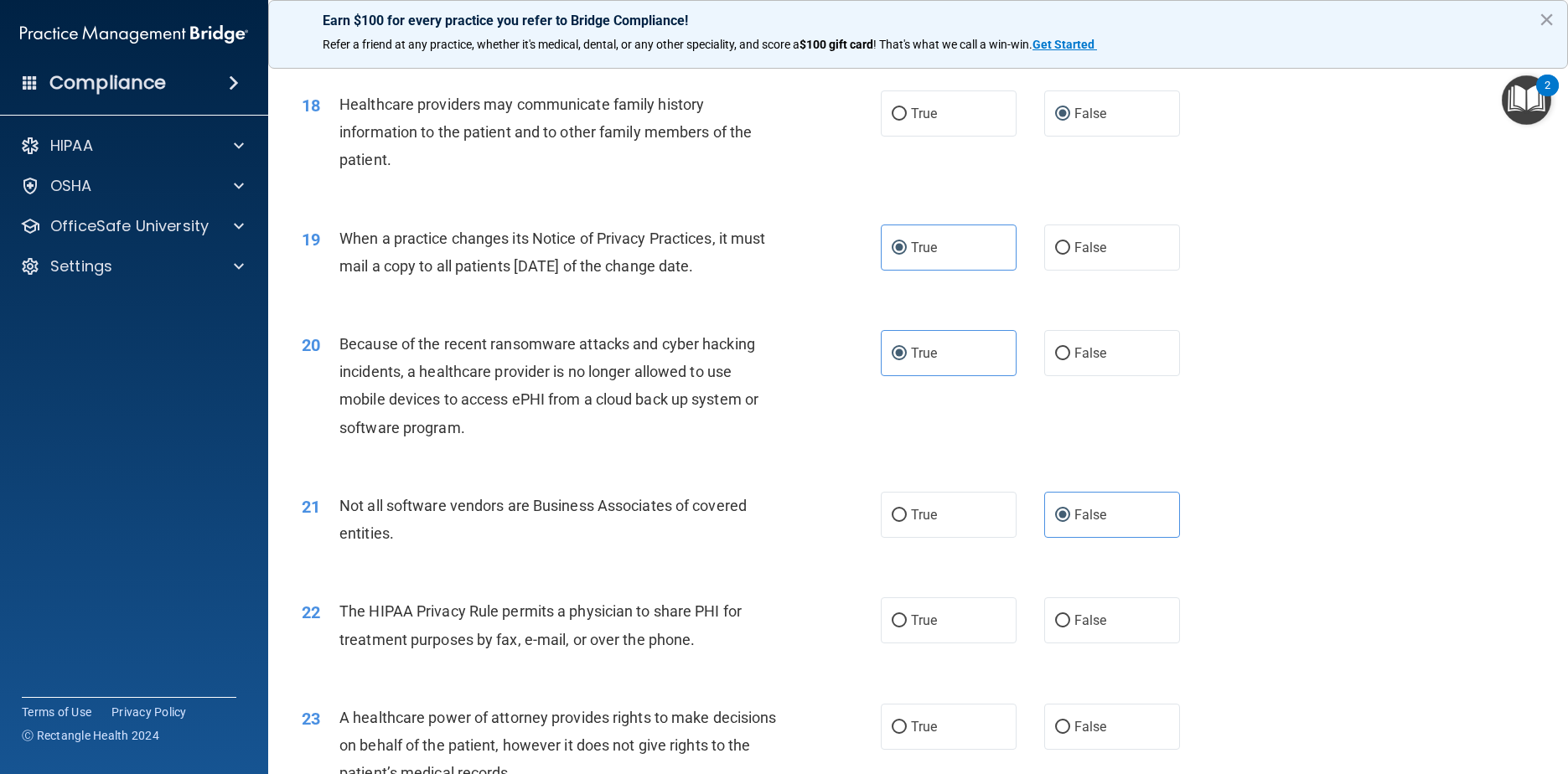
scroll to position [2262, 0]
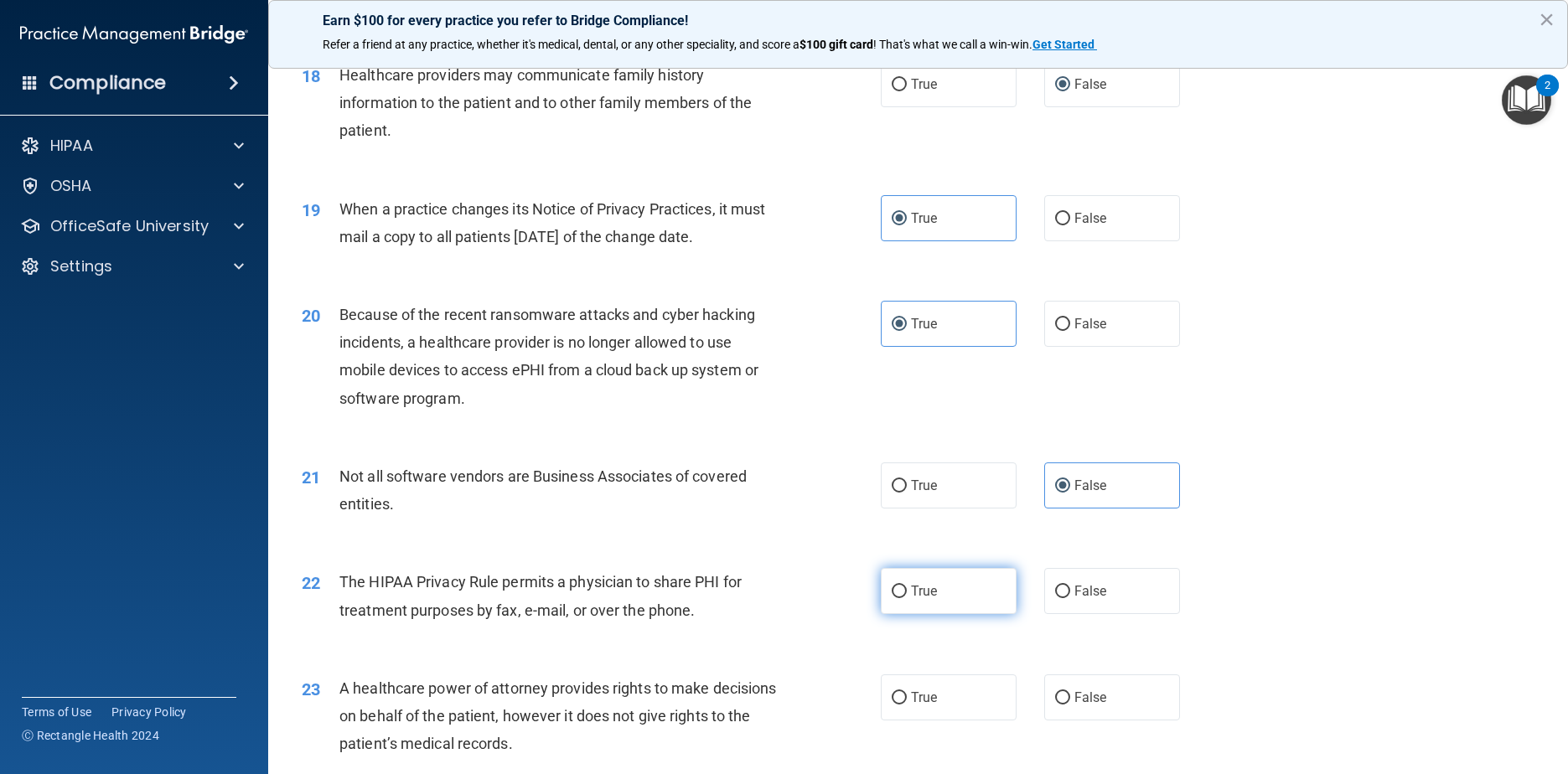
click at [797, 614] on label "True" at bounding box center [948, 591] width 137 height 46
click at [797, 598] on input "True" at bounding box center [899, 592] width 15 height 12
radio input "true"
click at [797, 720] on label "False" at bounding box center [1112, 697] width 137 height 46
click at [797, 704] on input "False" at bounding box center [1063, 698] width 15 height 12
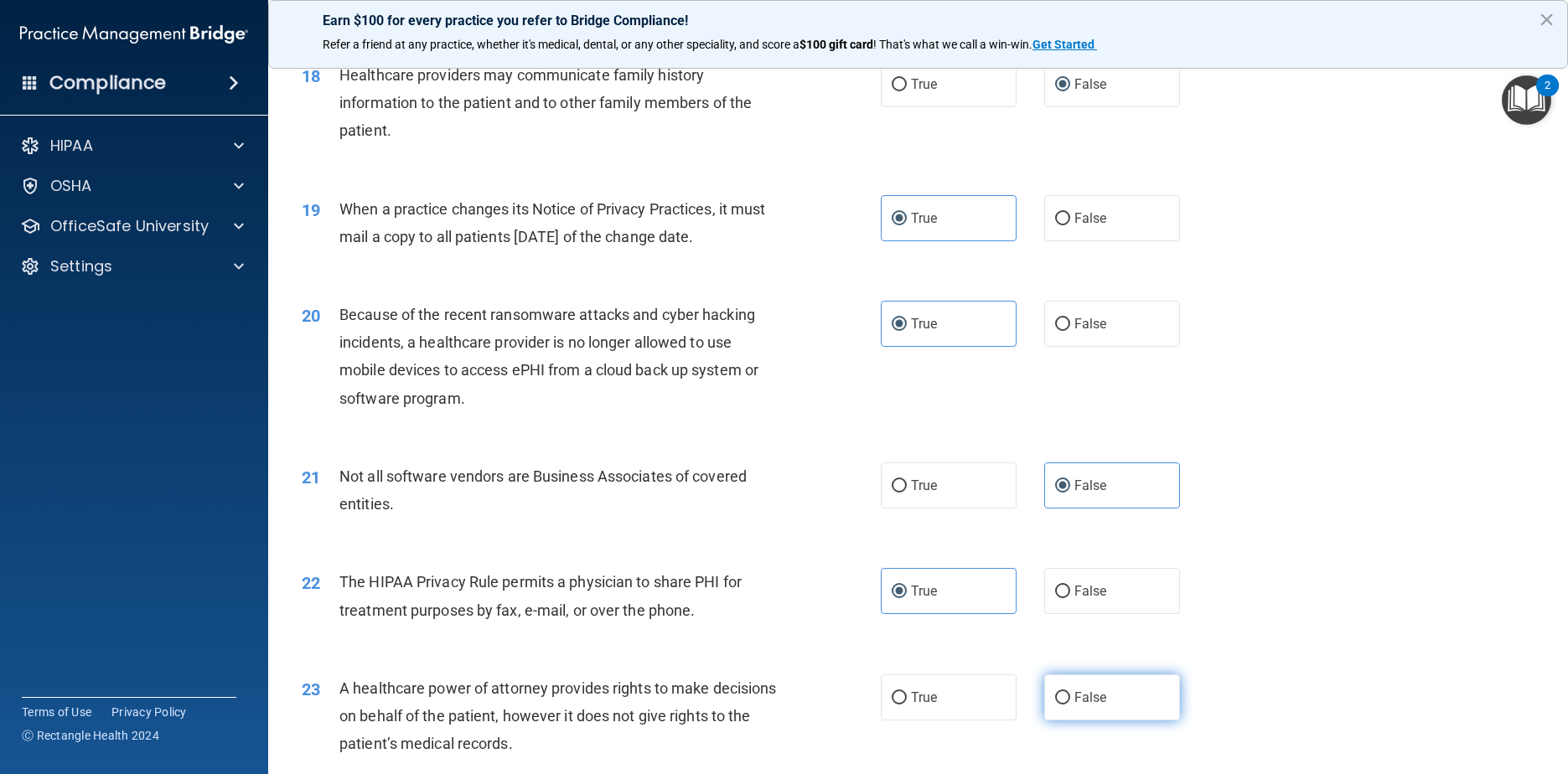
radio input "true"
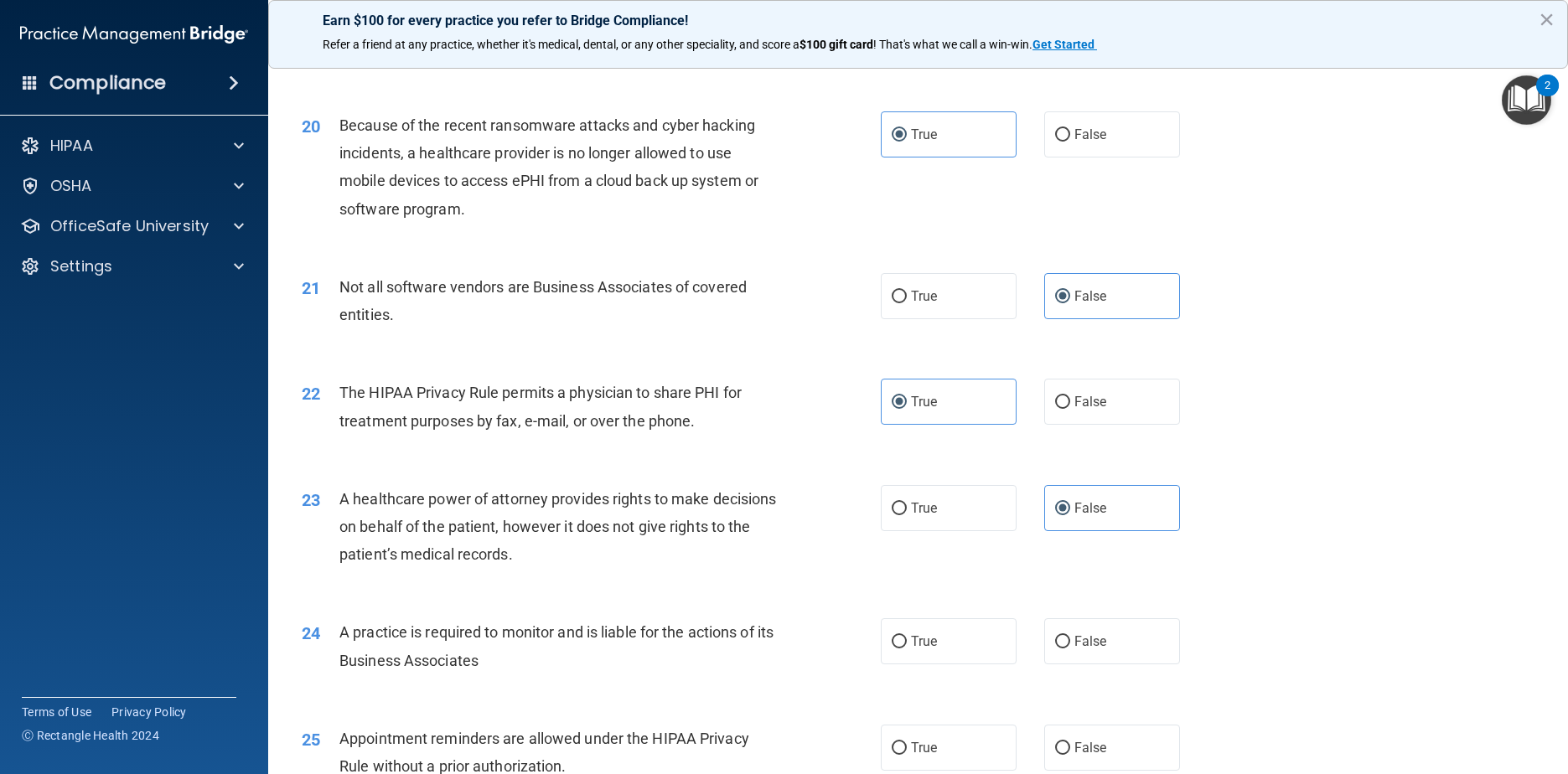
scroll to position [2513, 0]
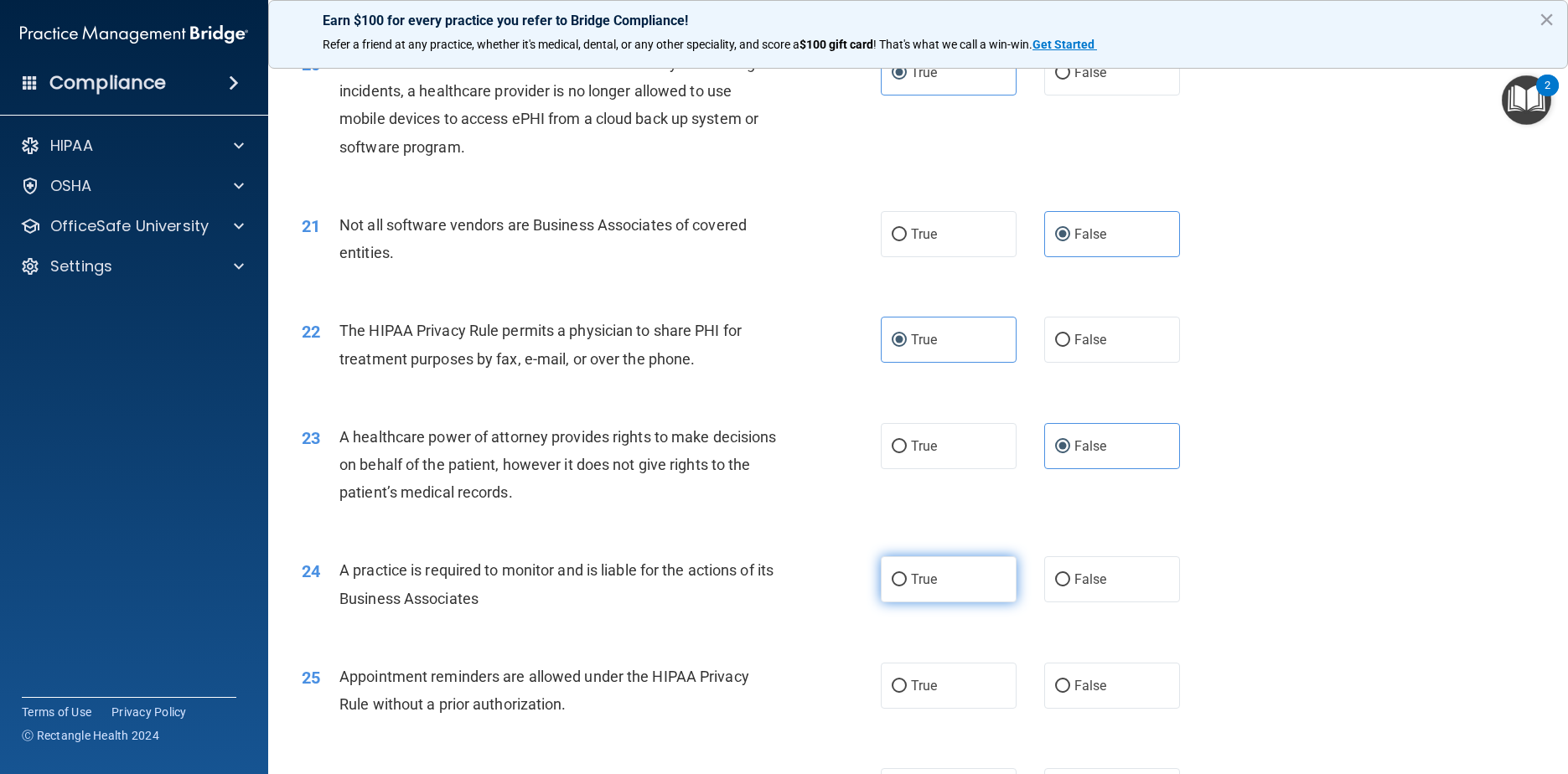
click at [797, 602] on label "True" at bounding box center [948, 579] width 137 height 46
click at [797, 587] on input "True" at bounding box center [899, 580] width 15 height 12
radio input "true"
click at [797, 694] on span "False" at bounding box center [1090, 686] width 33 height 16
click at [797, 693] on input "False" at bounding box center [1063, 687] width 15 height 12
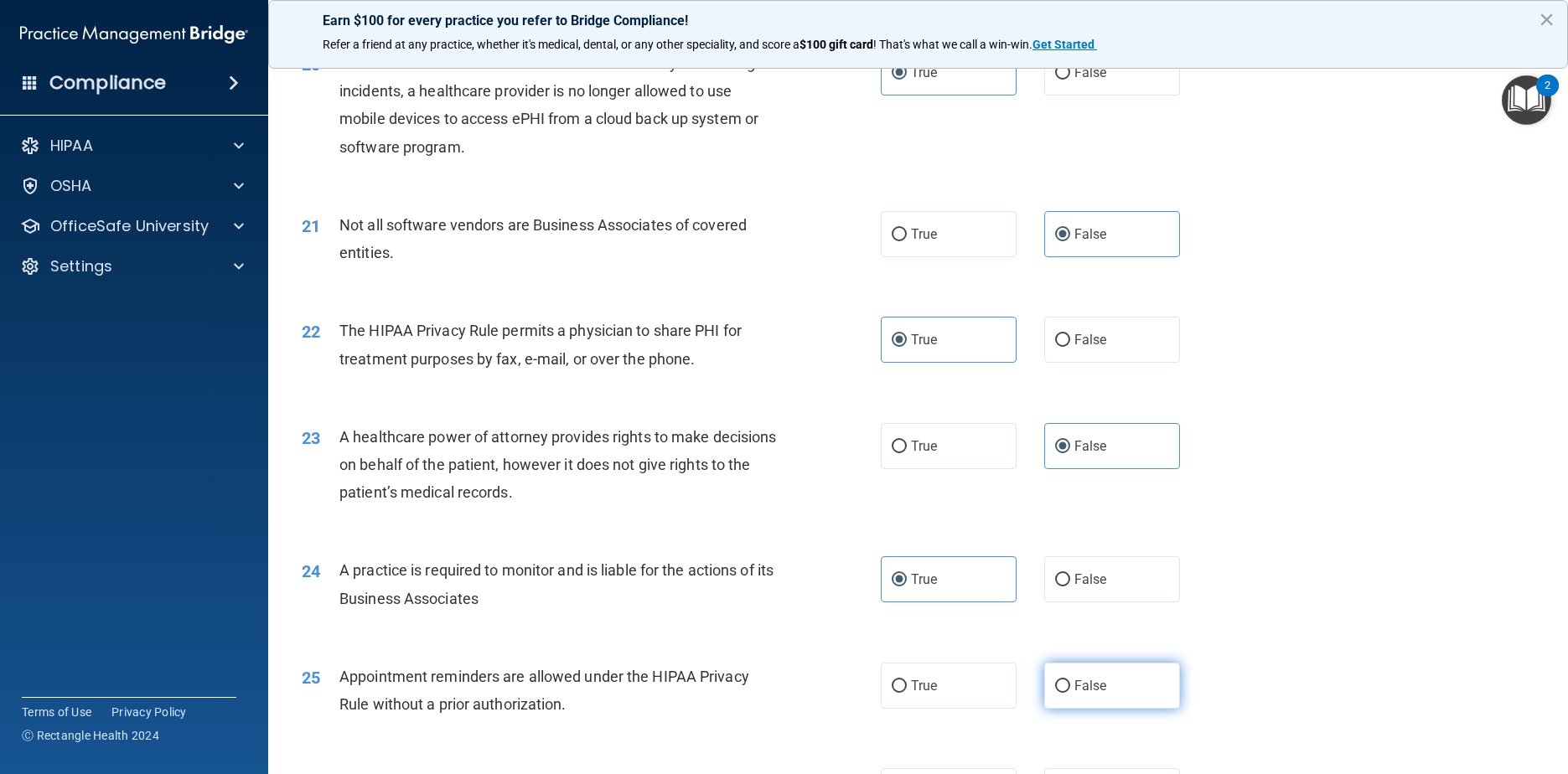
radio input "true"
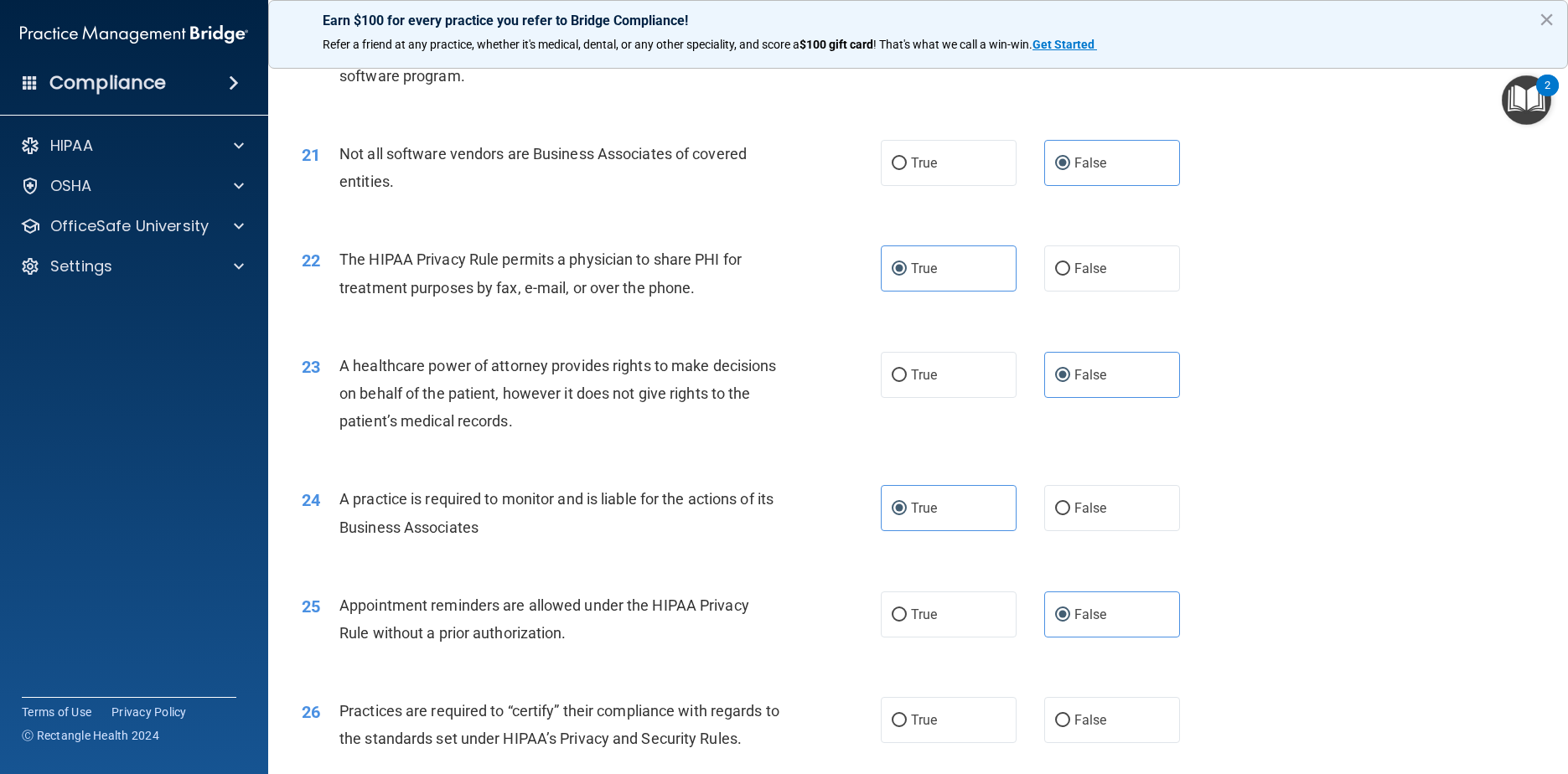
scroll to position [2681, 0]
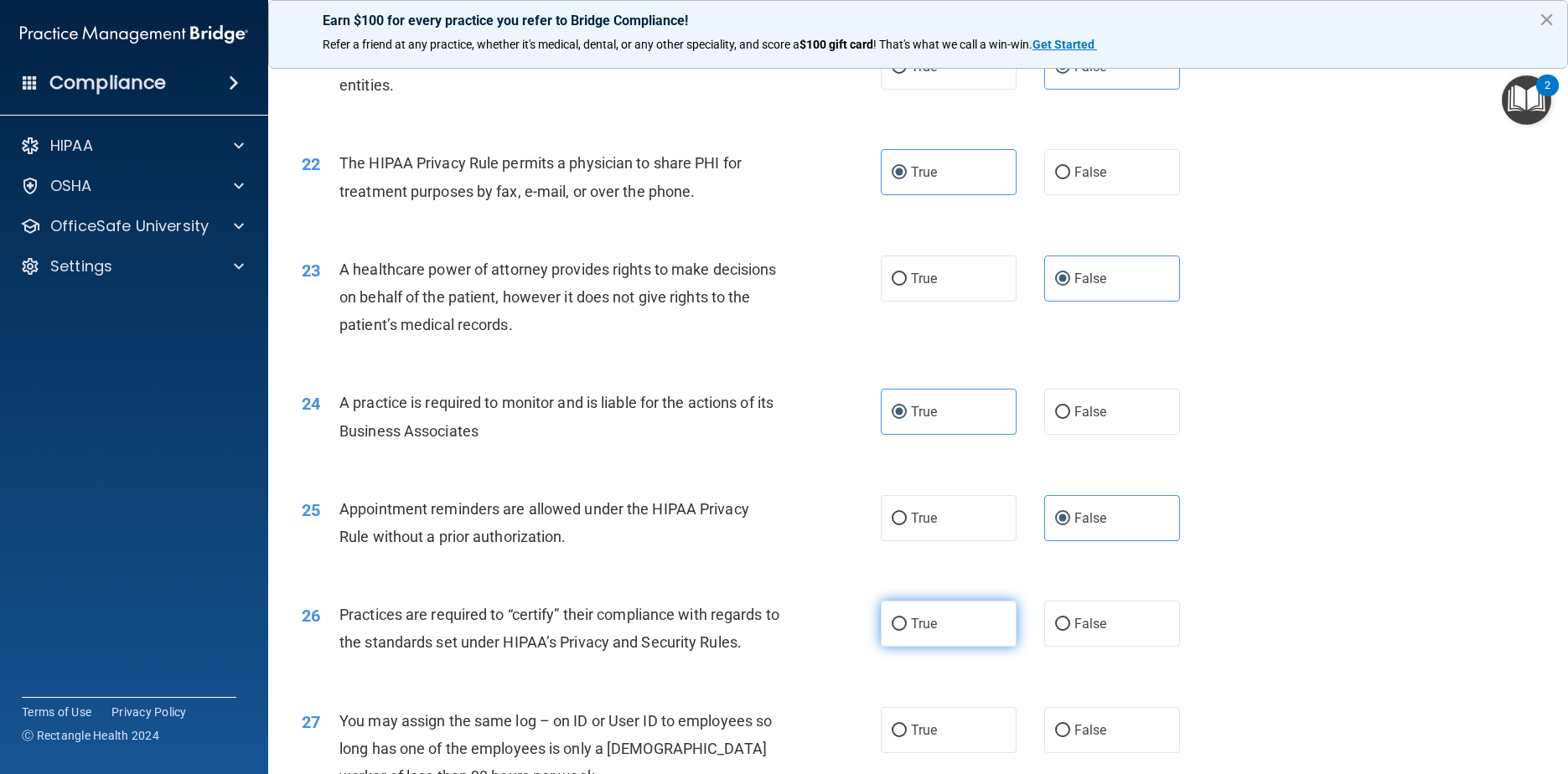
click at [797, 632] on span "True" at bounding box center [923, 624] width 26 height 16
click at [797, 631] on input "True" at bounding box center [899, 625] width 15 height 12
radio input "true"
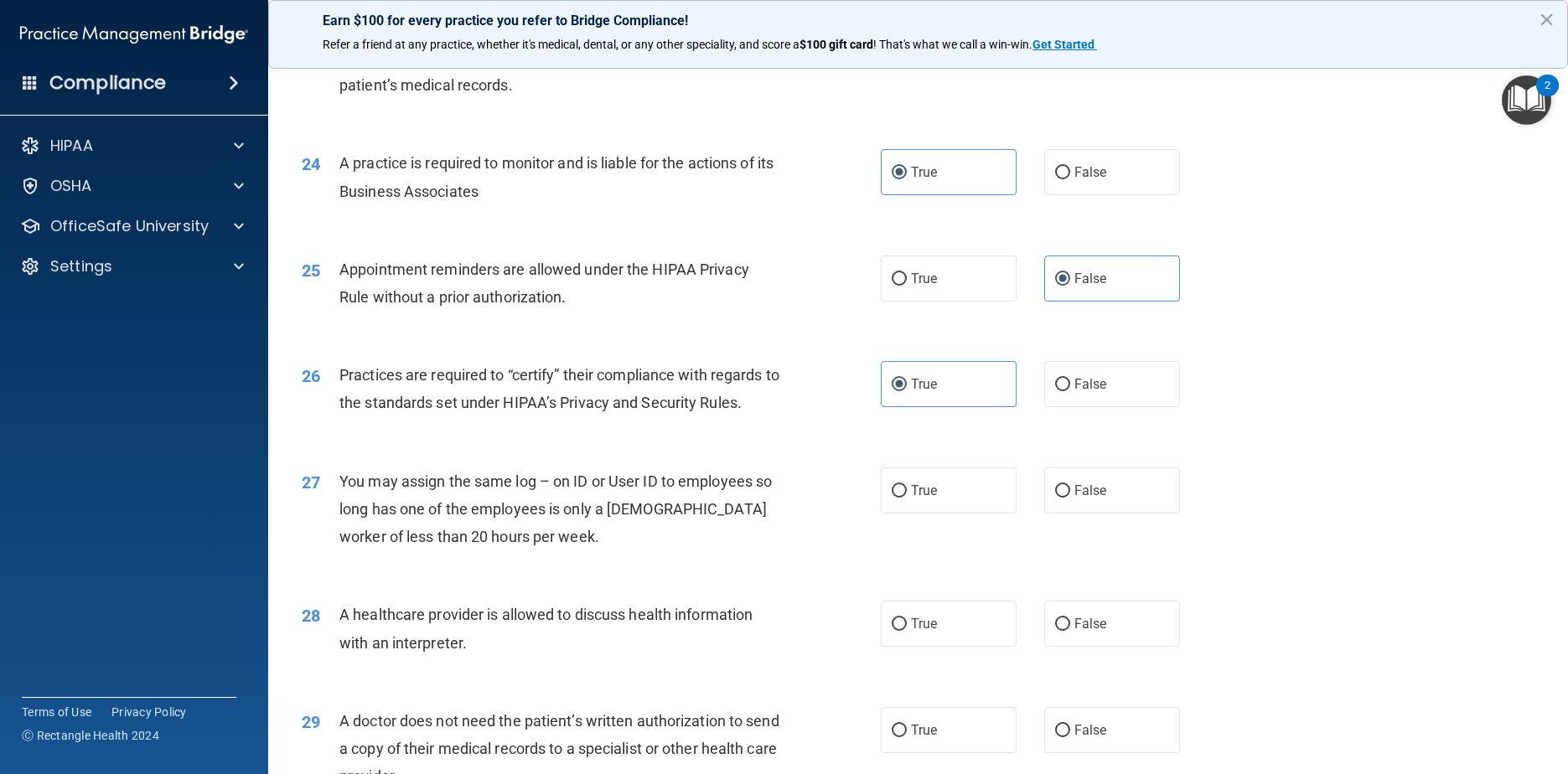
scroll to position [2933, 0]
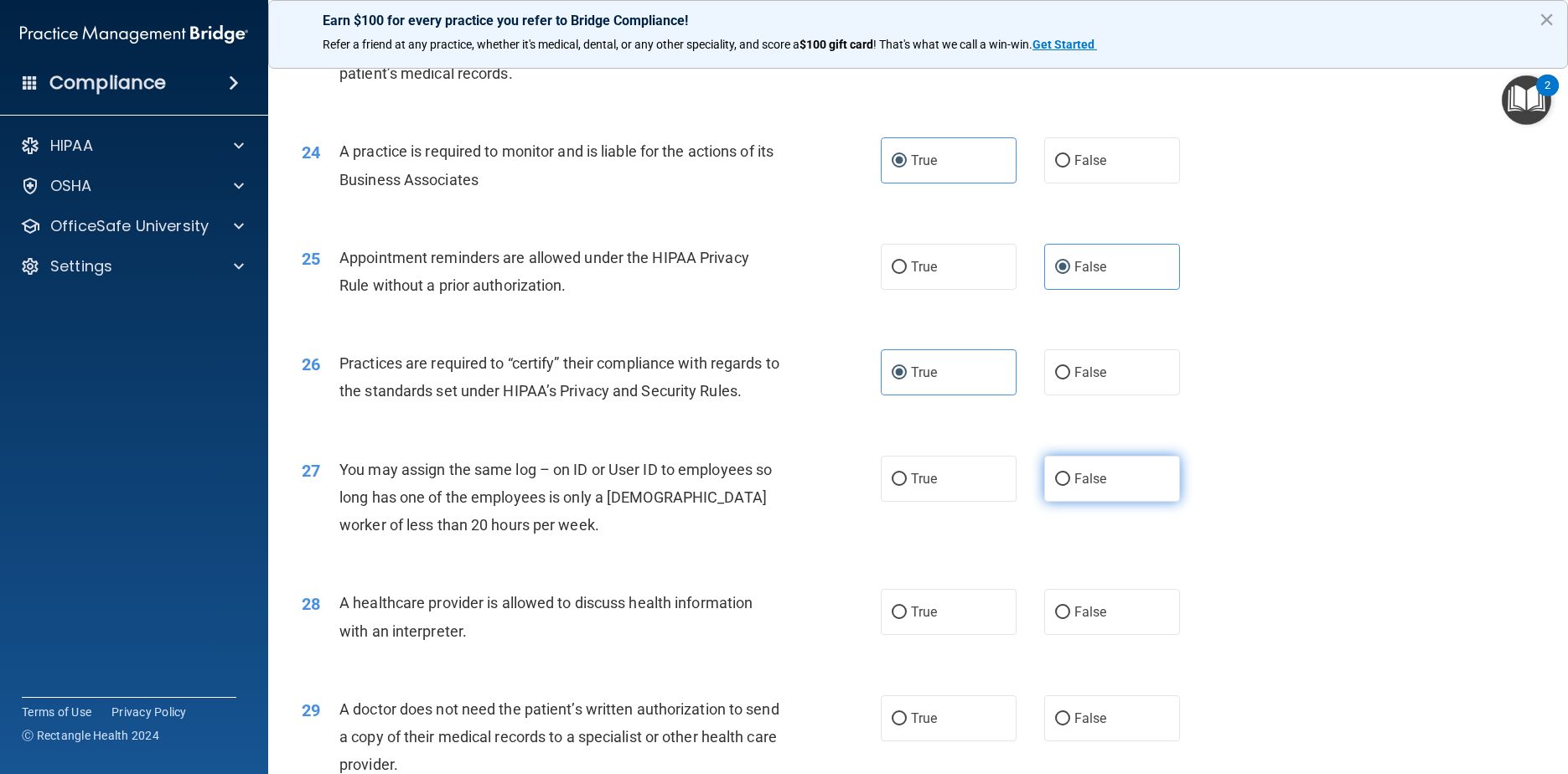
click at [797, 502] on label "False" at bounding box center [1112, 479] width 137 height 46
click at [797, 486] on input "False" at bounding box center [1063, 479] width 15 height 12
radio input "true"
click at [797, 620] on span "False" at bounding box center [1090, 612] width 33 height 16
click at [797, 620] on input "False" at bounding box center [1063, 612] width 15 height 12
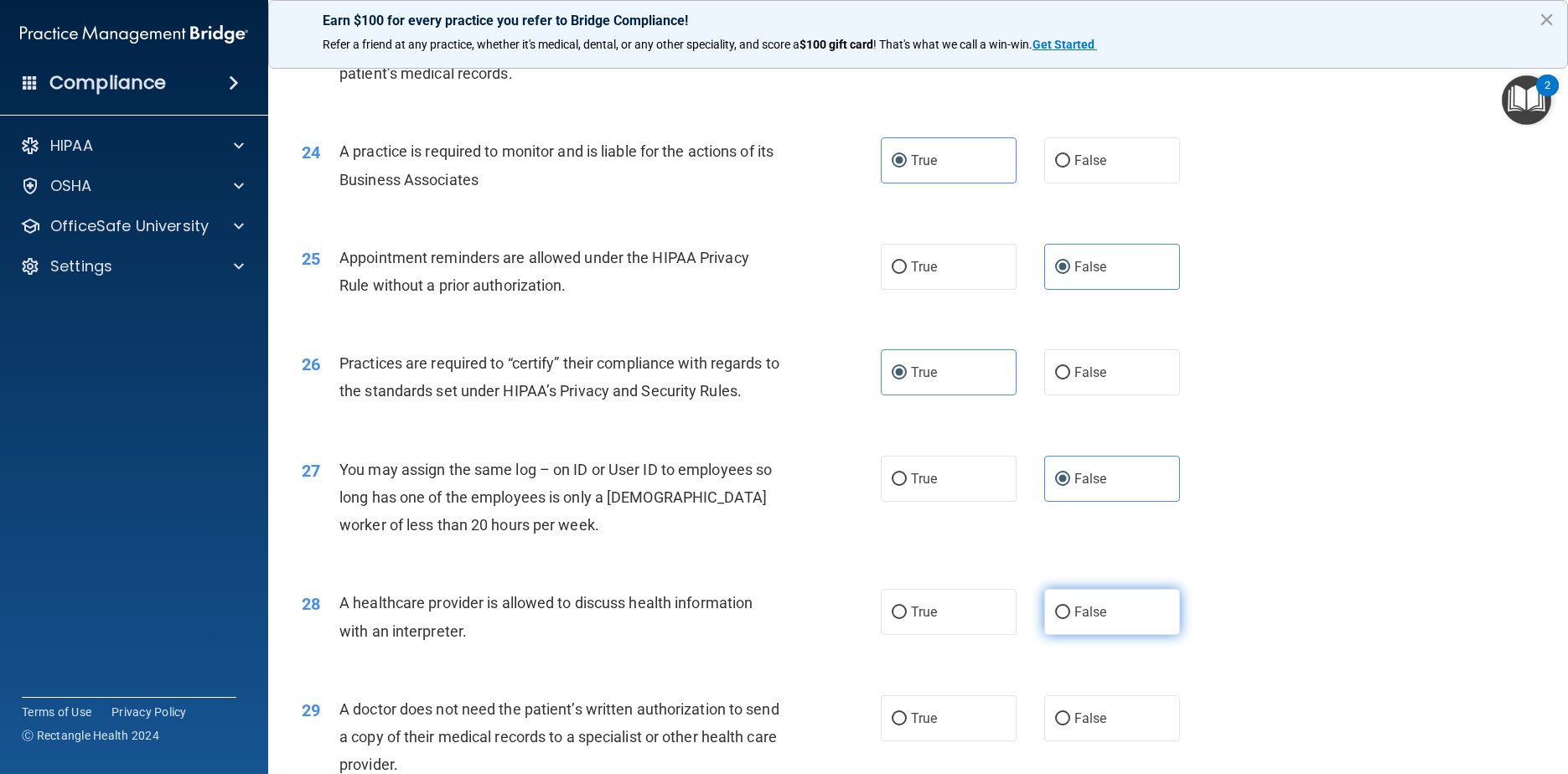
radio input "true"
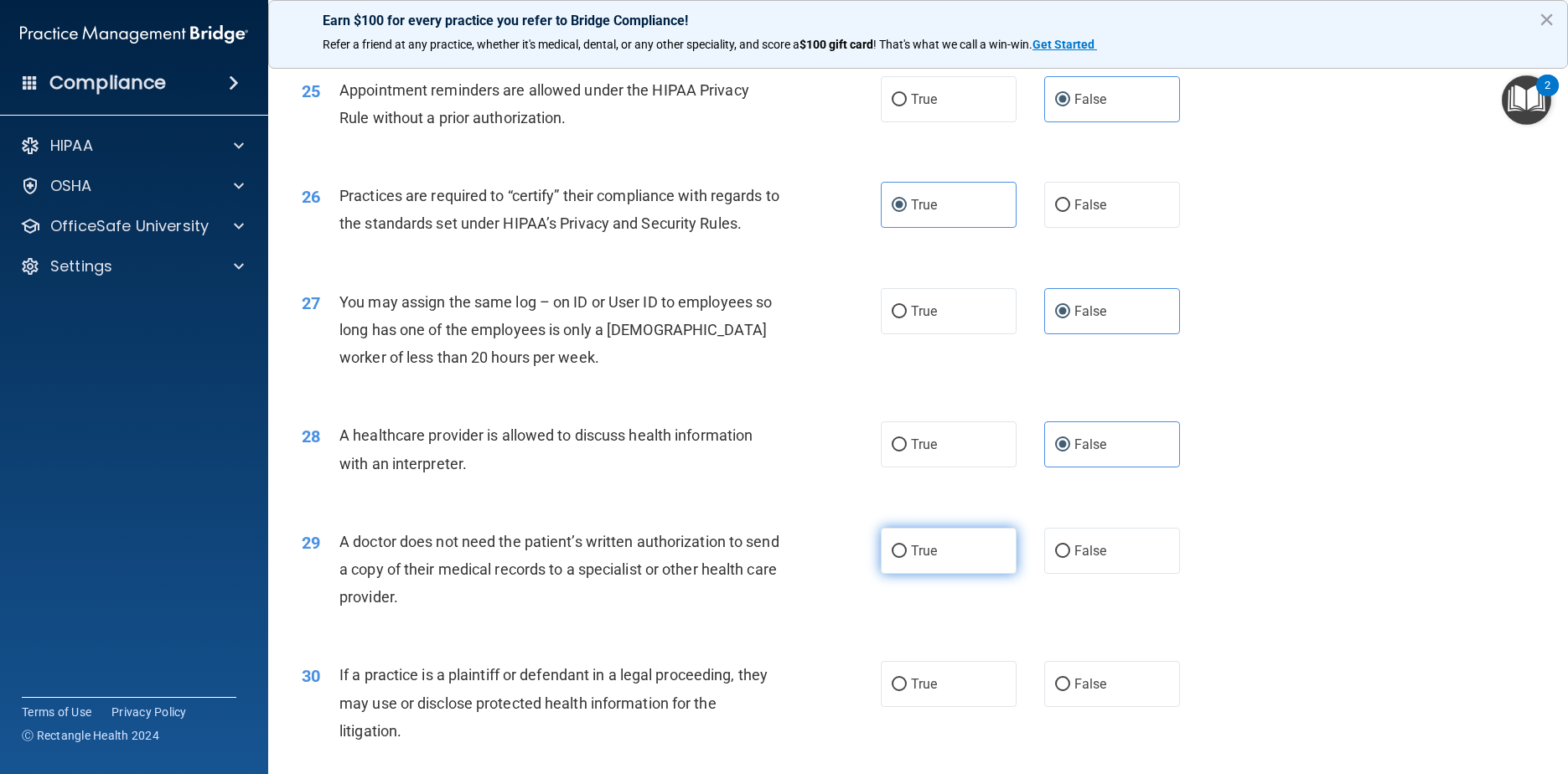
click at [797, 574] on label "True" at bounding box center [948, 551] width 137 height 46
click at [797, 558] on input "True" at bounding box center [899, 552] width 15 height 12
radio input "true"
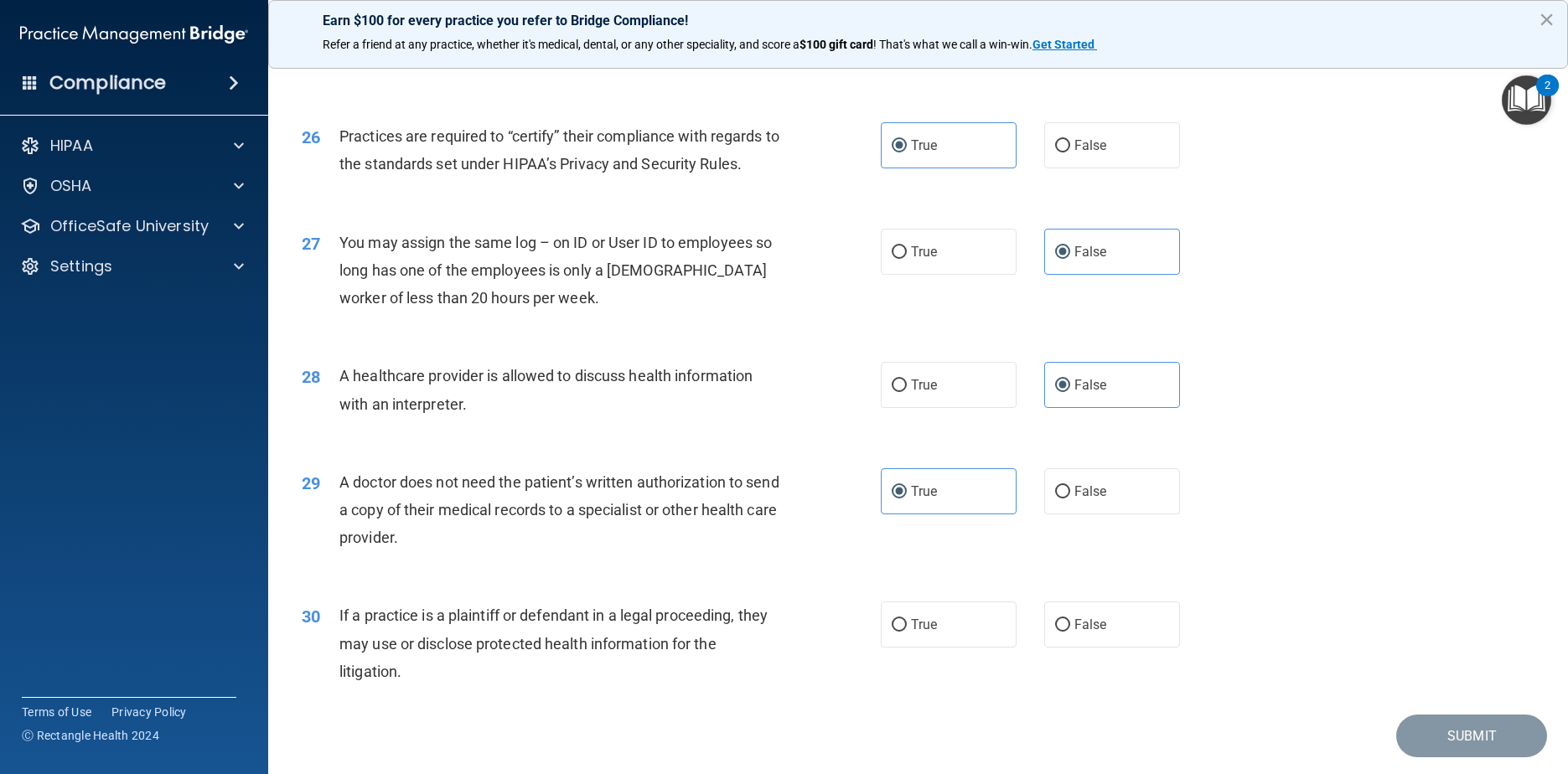
scroll to position [3237, 0]
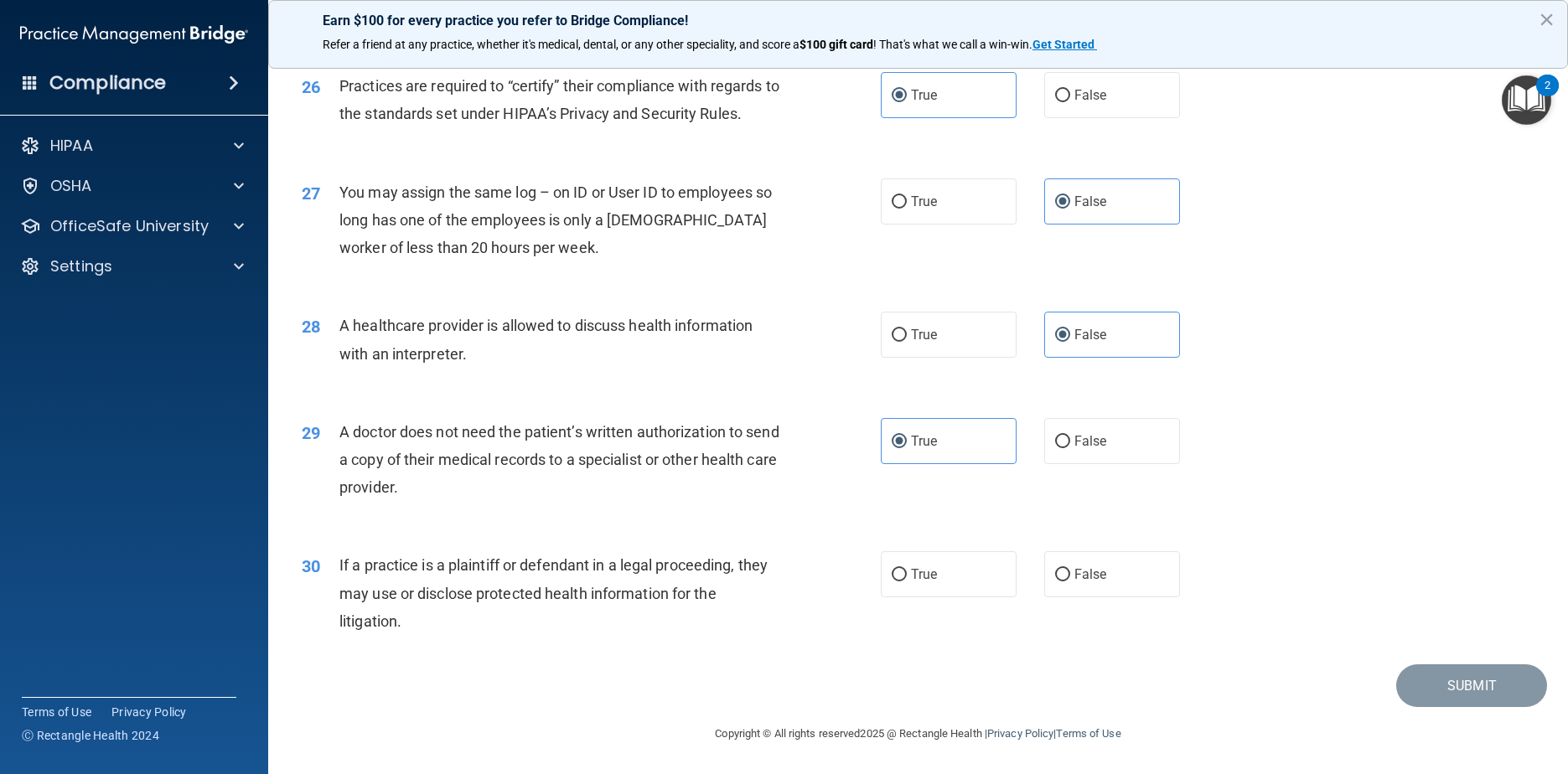
click at [797, 600] on div "30 If a practice is a plaintiff or defendant in a legal proceeding, they may us…" at bounding box center [918, 597] width 1258 height 134
click at [797, 579] on span "False" at bounding box center [1090, 574] width 33 height 16
click at [797, 579] on input "False" at bounding box center [1063, 575] width 15 height 12
radio input "true"
click at [797, 679] on button "Submit" at bounding box center [1472, 686] width 151 height 43
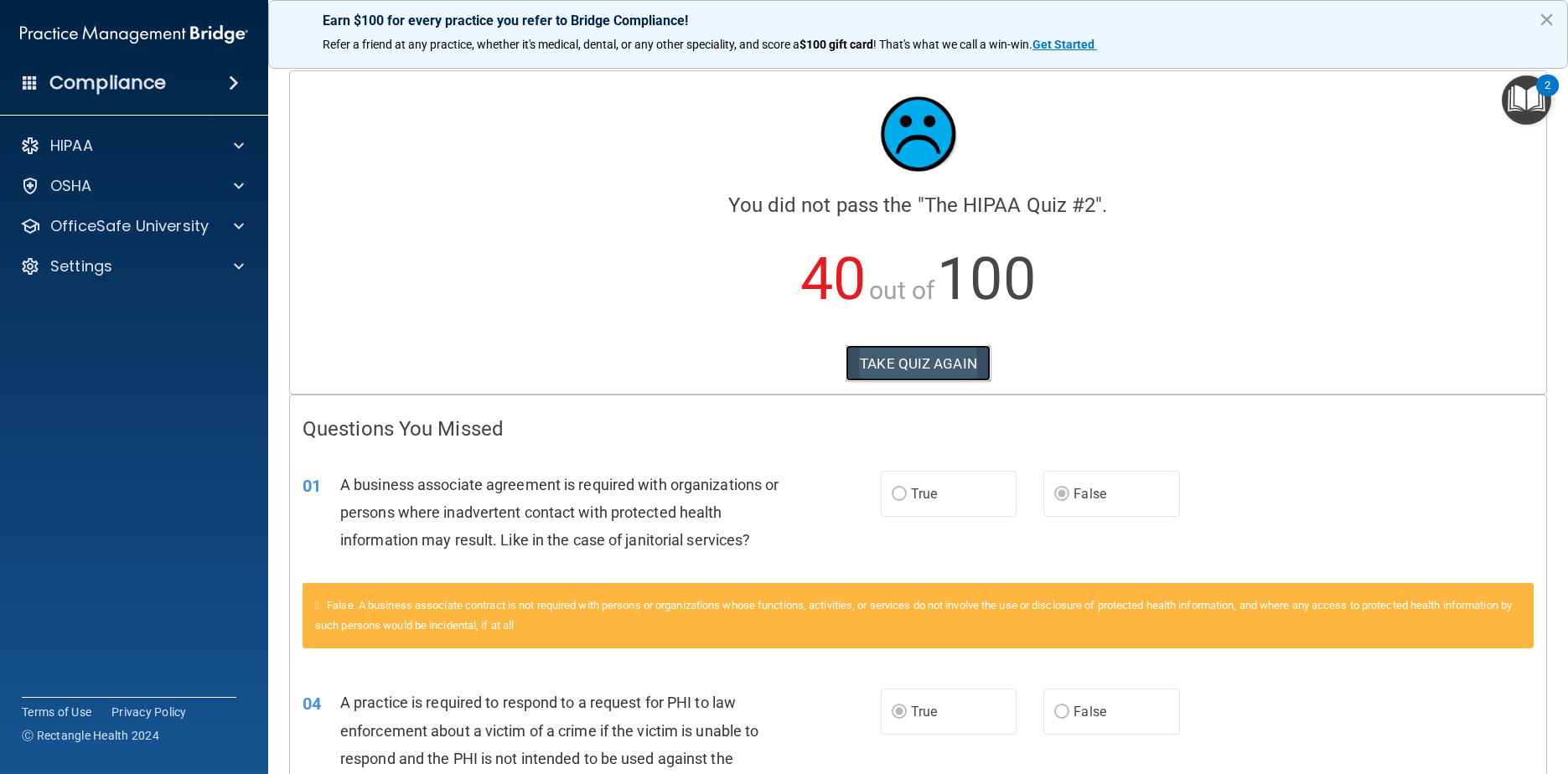
click at [797, 358] on button "TAKE QUIZ AGAIN" at bounding box center [918, 363] width 145 height 37
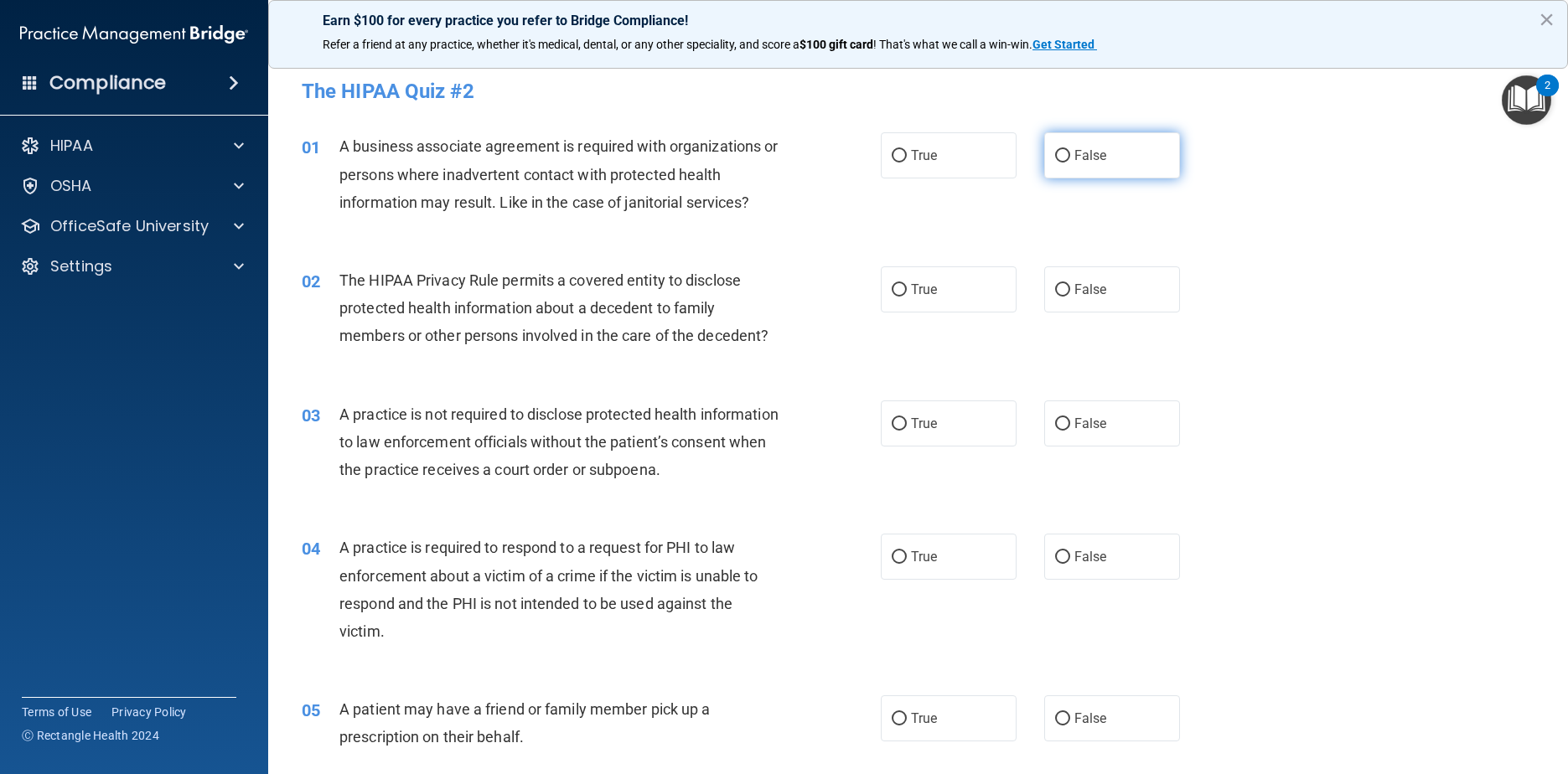
click at [797, 156] on span "False" at bounding box center [1090, 155] width 33 height 16
click at [797, 156] on input "False" at bounding box center [1063, 156] width 15 height 12
radio input "true"
click at [797, 277] on label "True" at bounding box center [948, 289] width 137 height 46
click at [797, 284] on input "True" at bounding box center [899, 290] width 15 height 12
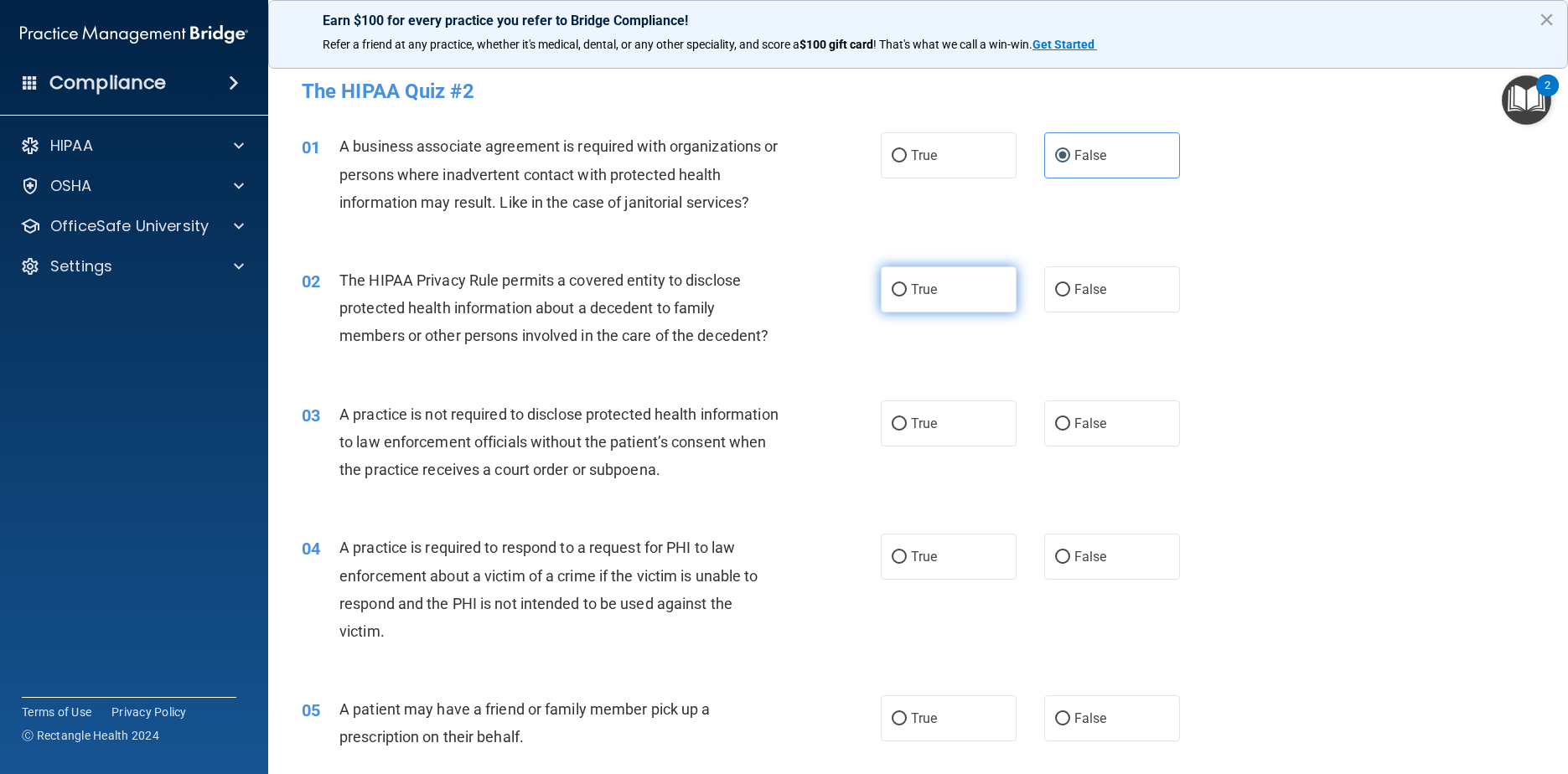
radio input "true"
click at [797, 414] on label "False" at bounding box center [1112, 424] width 137 height 46
click at [797, 418] on input "False" at bounding box center [1063, 424] width 15 height 12
radio input "true"
click at [797, 562] on input "True" at bounding box center [899, 558] width 15 height 12
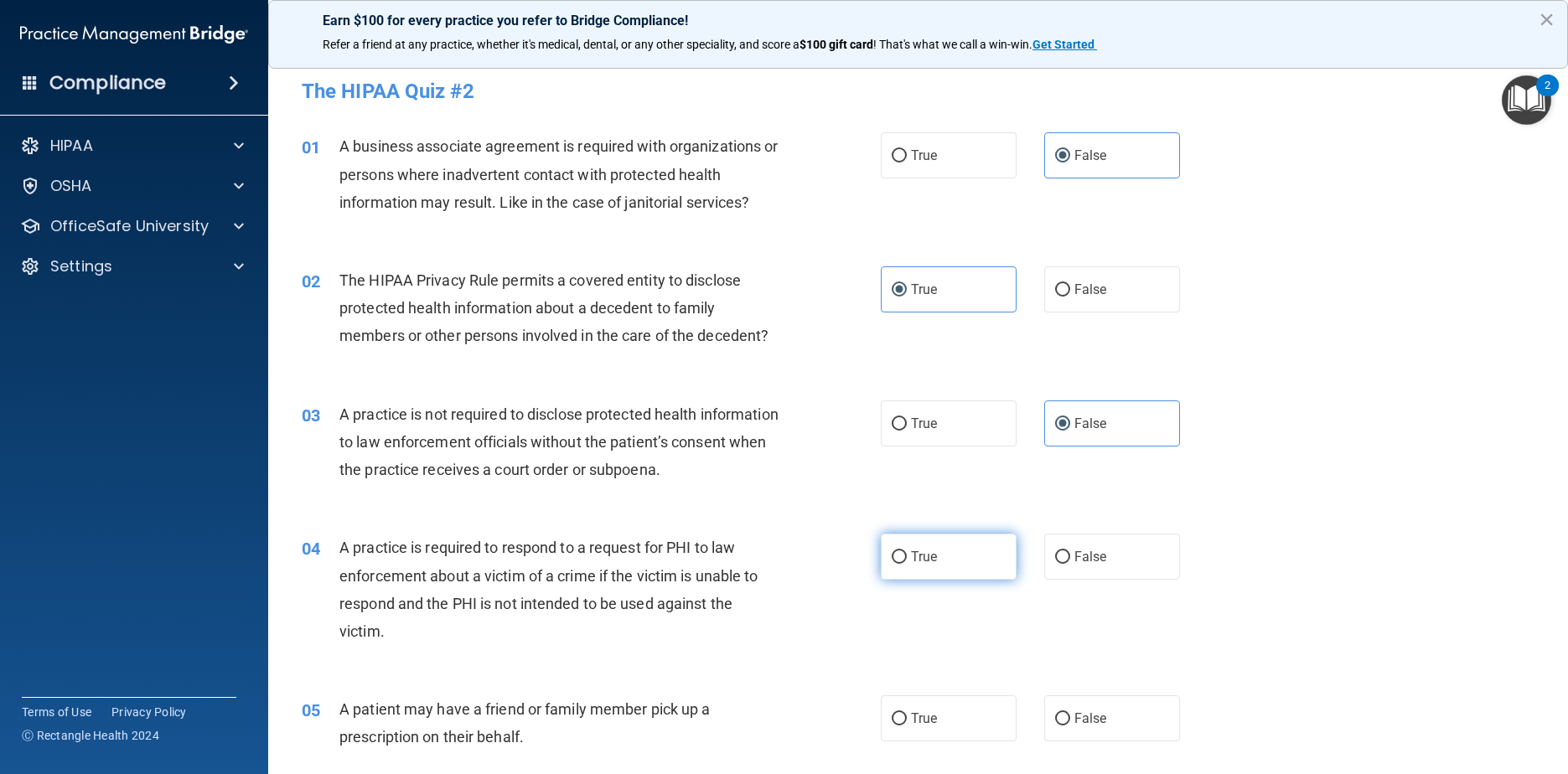
radio input "true"
click at [797, 720] on input "True" at bounding box center [899, 720] width 15 height 12
radio input "true"
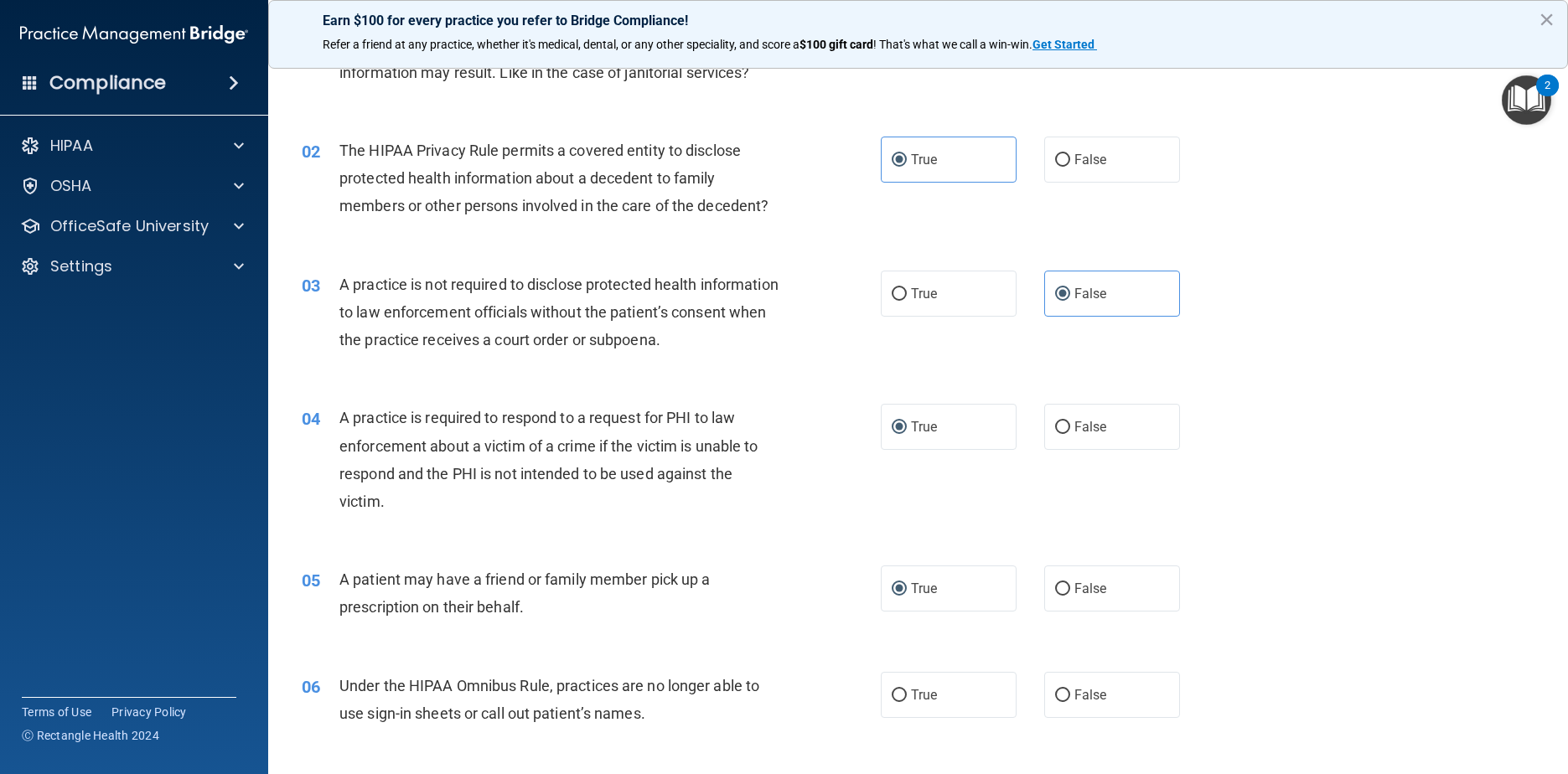
scroll to position [252, 0]
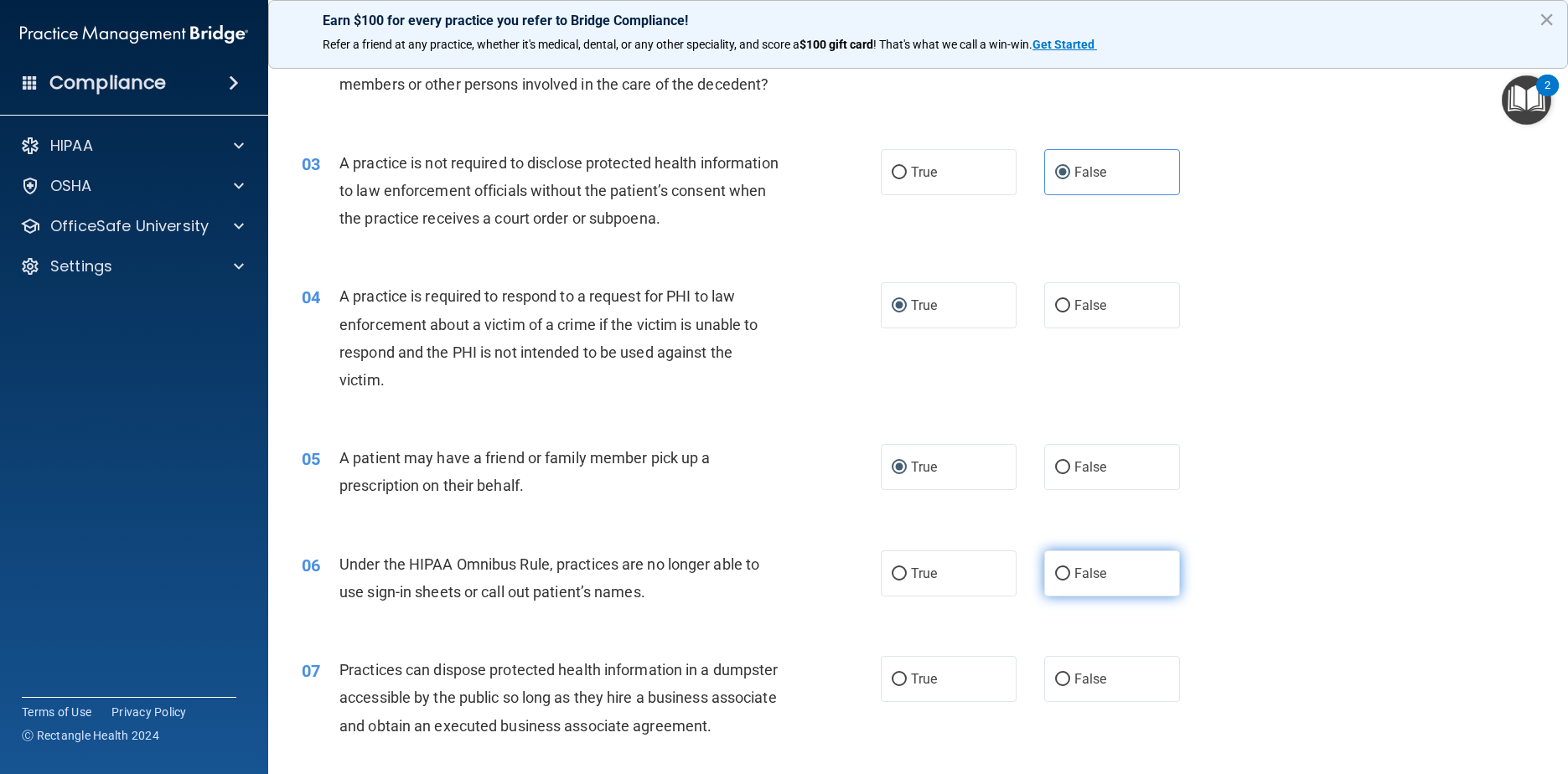
click at [797, 570] on input "False" at bounding box center [1063, 574] width 15 height 12
radio input "true"
click at [797, 684] on span "False" at bounding box center [1090, 679] width 33 height 16
click at [797, 684] on input "False" at bounding box center [1063, 680] width 15 height 12
radio input "true"
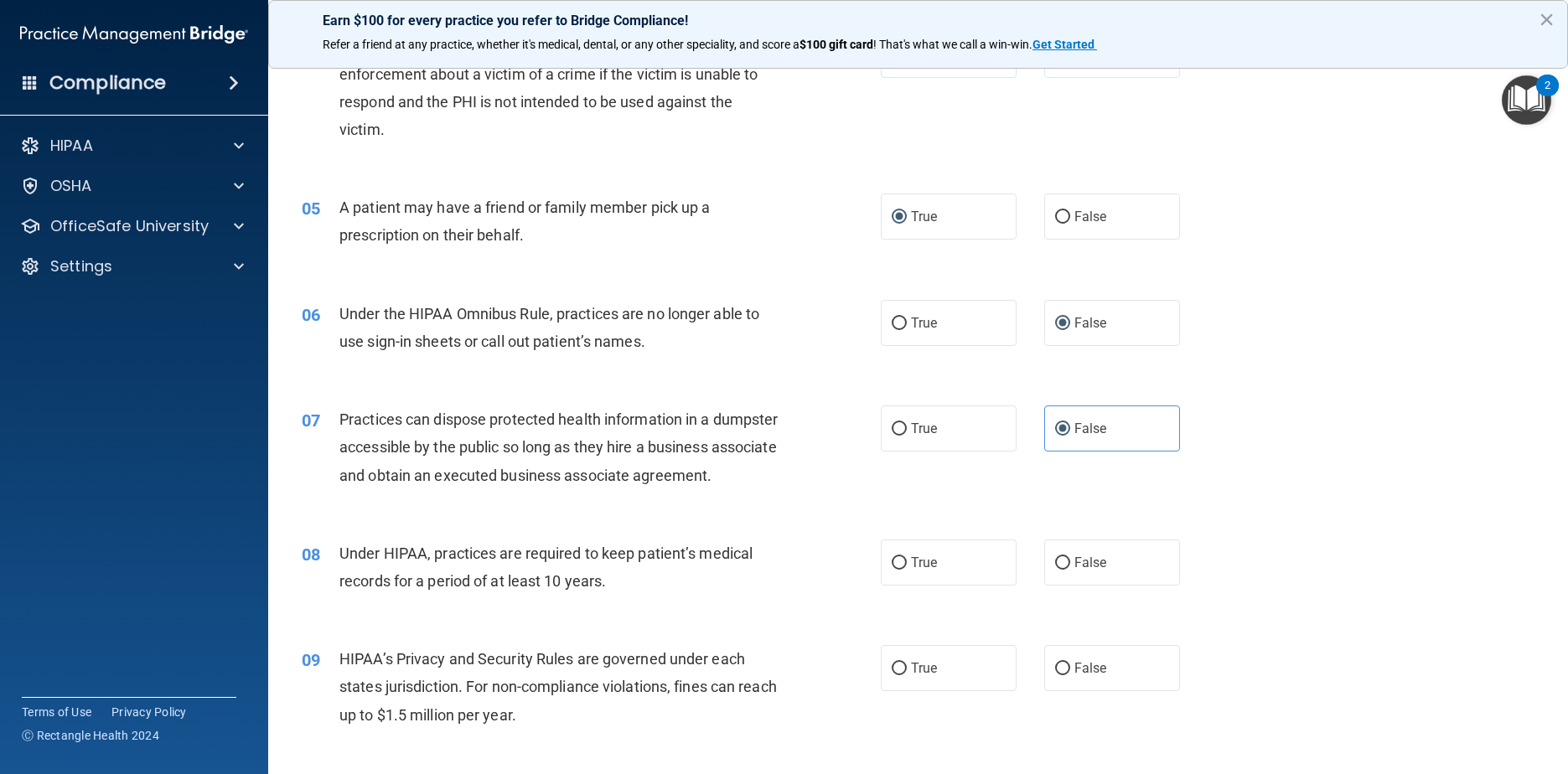
scroll to position [503, 0]
click at [797, 569] on input "False" at bounding box center [1063, 562] width 15 height 12
radio input "true"
click at [797, 676] on label "False" at bounding box center [1112, 668] width 137 height 46
click at [797, 674] on input "False" at bounding box center [1063, 668] width 15 height 12
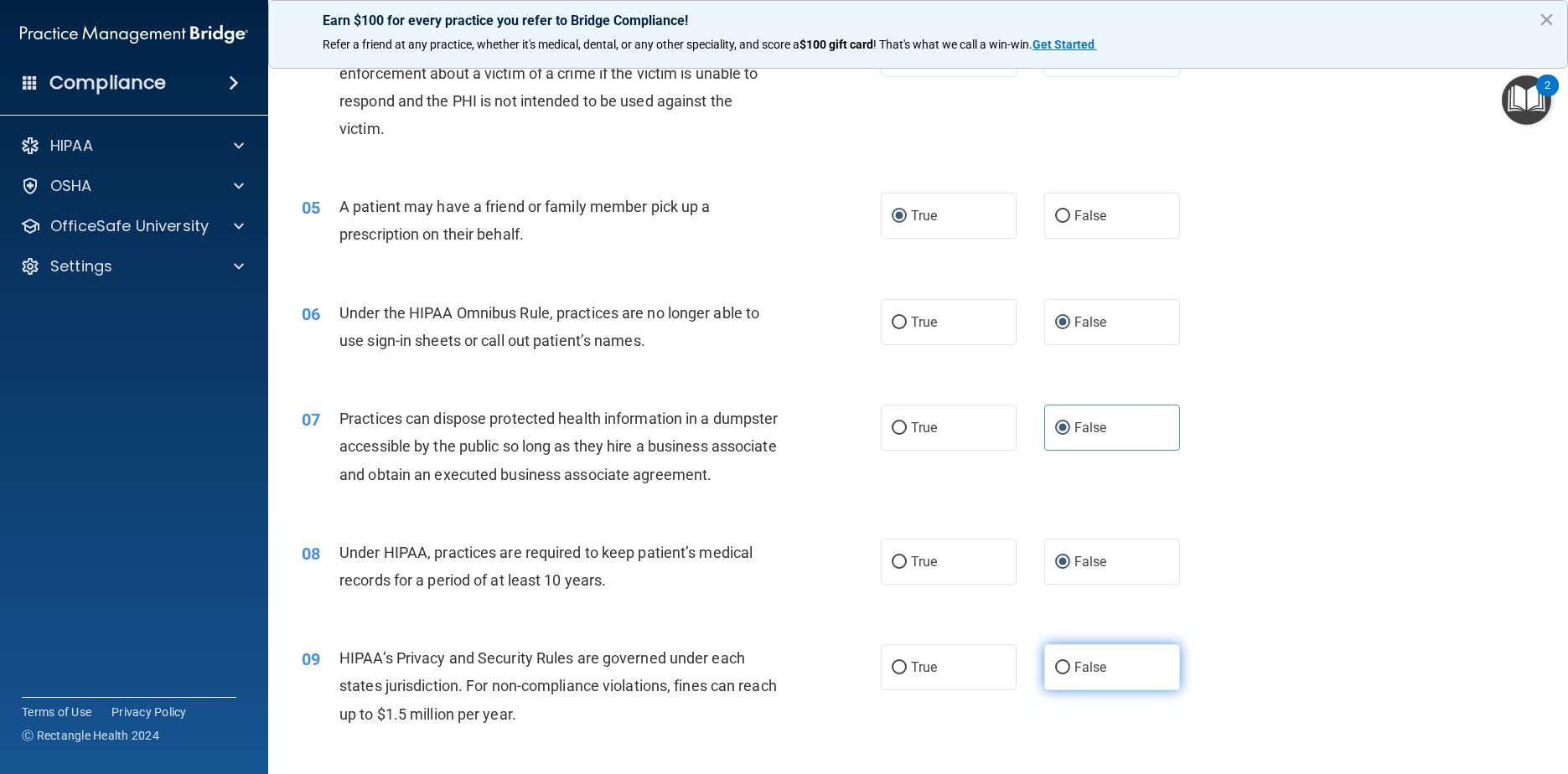
radio input "true"
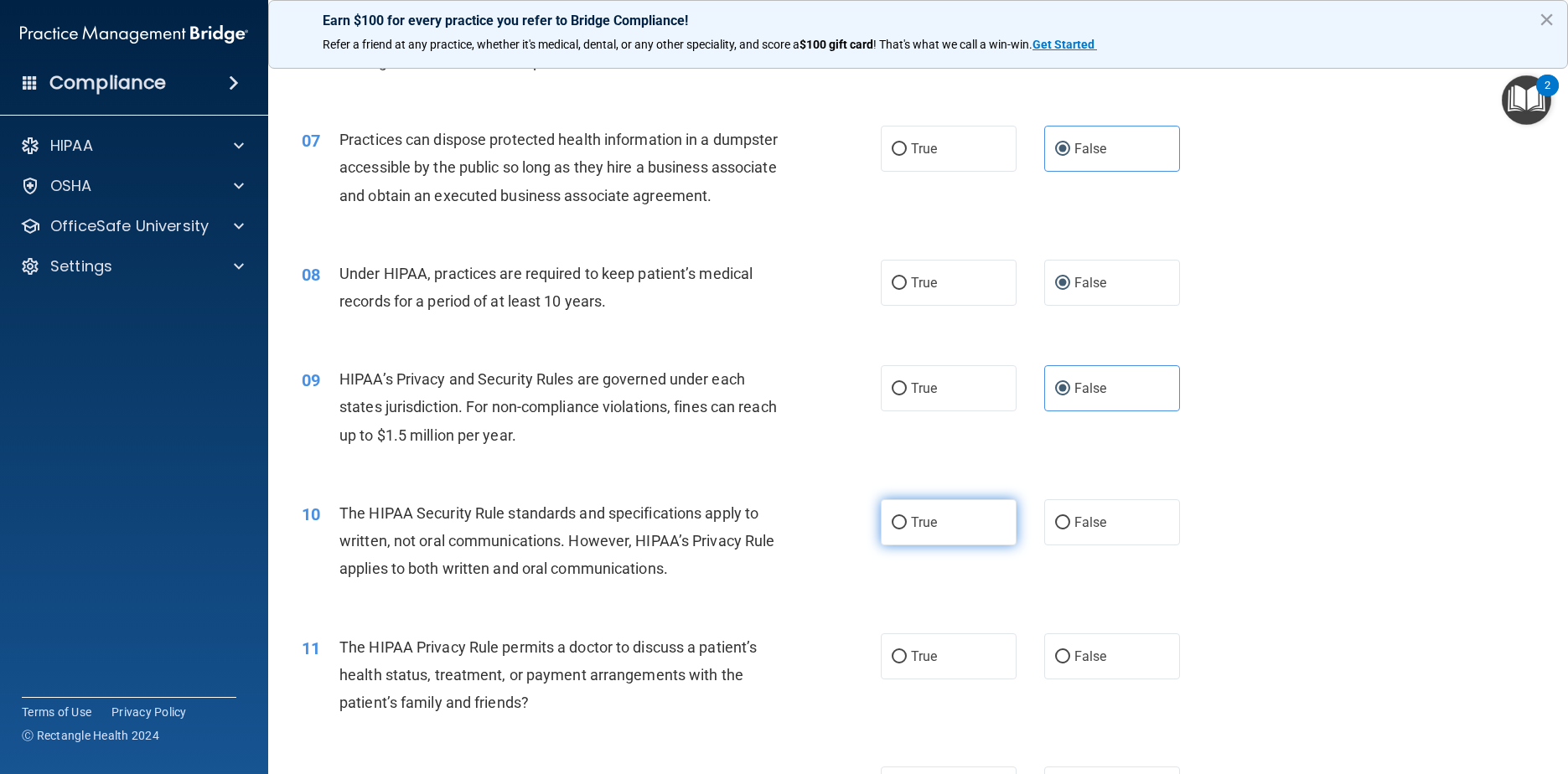
scroll to position [837, 0]
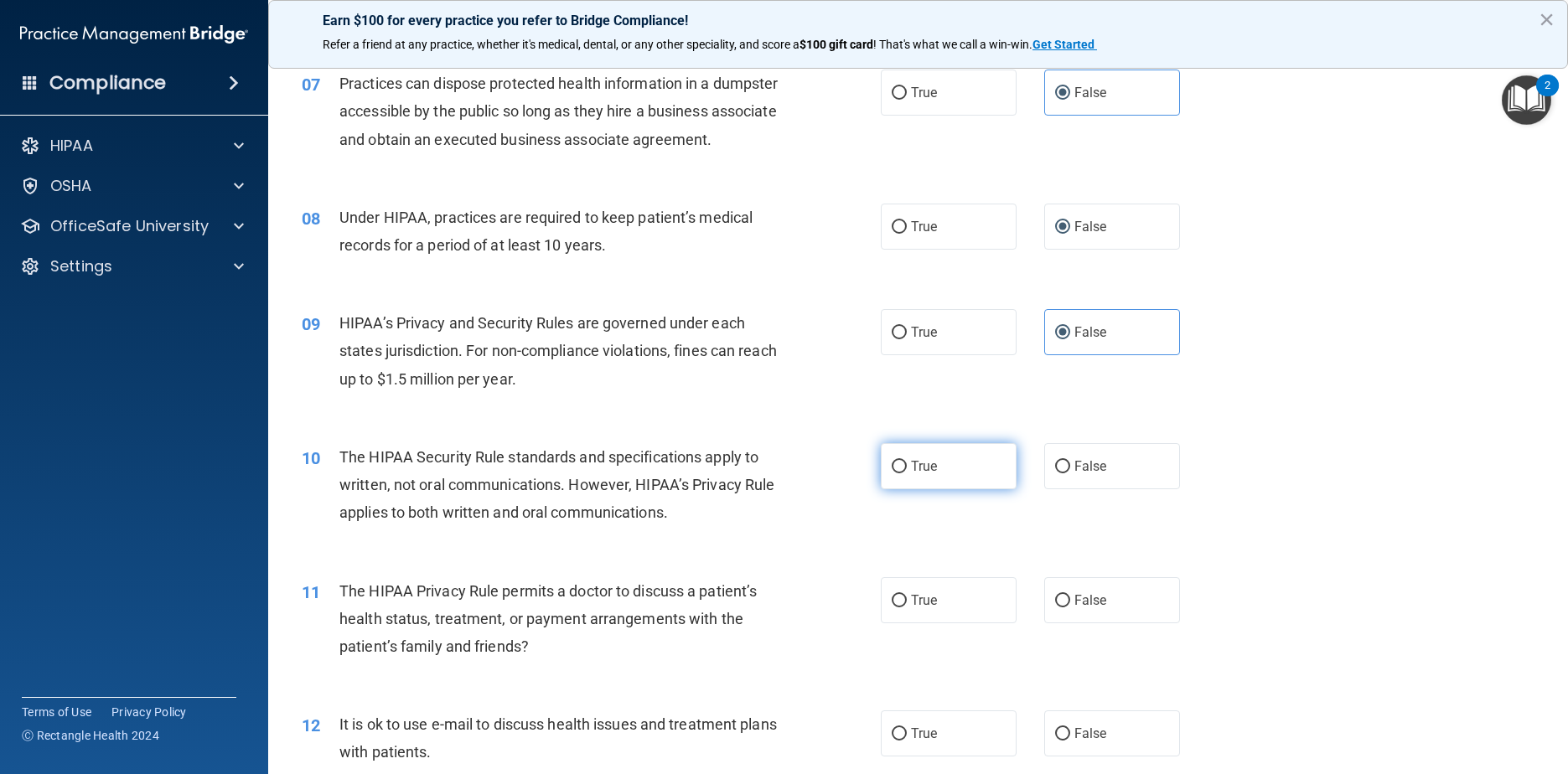
click at [797, 485] on label "True" at bounding box center [948, 466] width 137 height 46
click at [797, 473] on input "True" at bounding box center [899, 467] width 15 height 12
radio input "true"
click at [797, 623] on label "True" at bounding box center [948, 601] width 137 height 46
click at [797, 607] on input "True" at bounding box center [899, 601] width 15 height 12
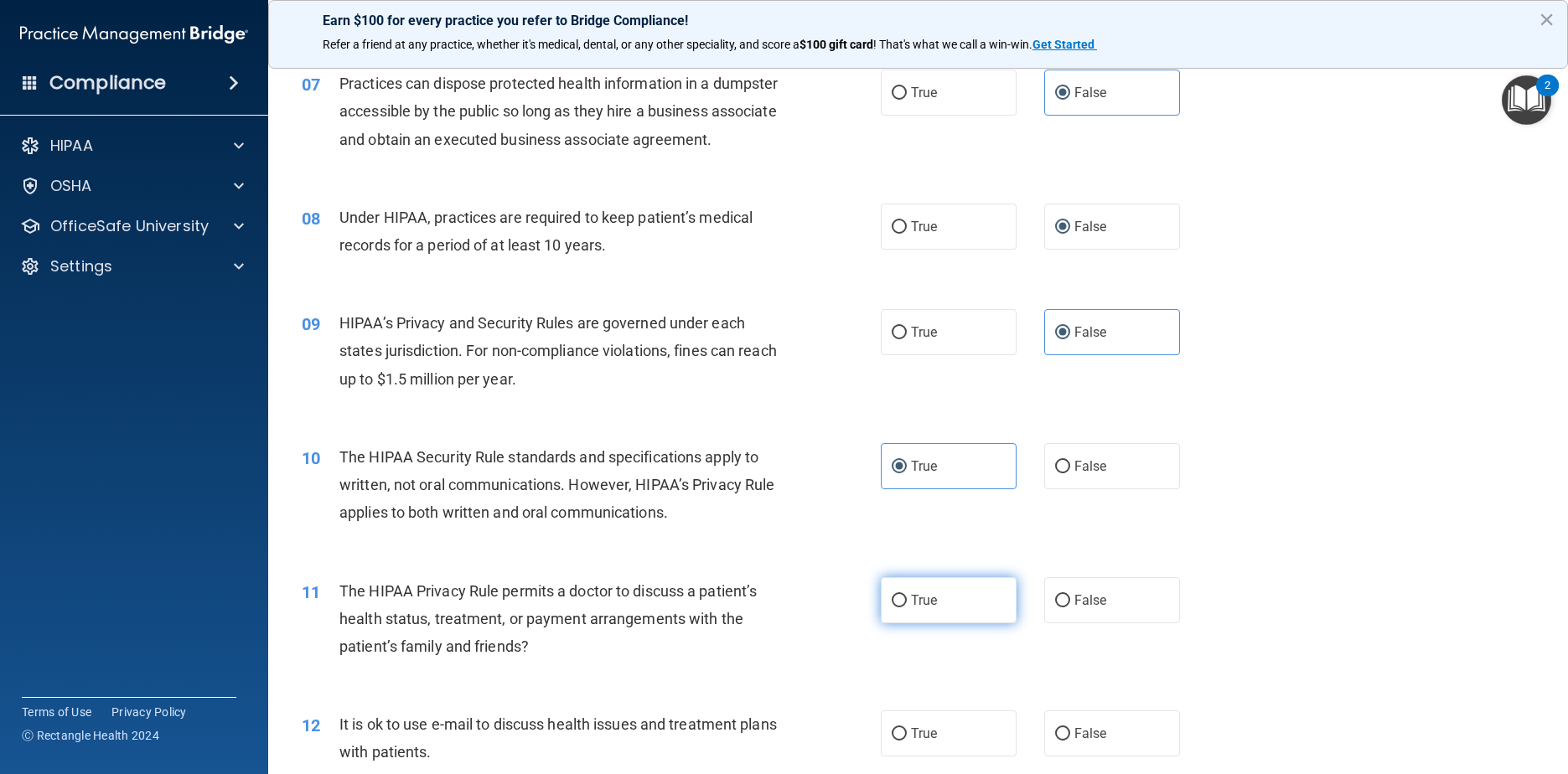
radio input "true"
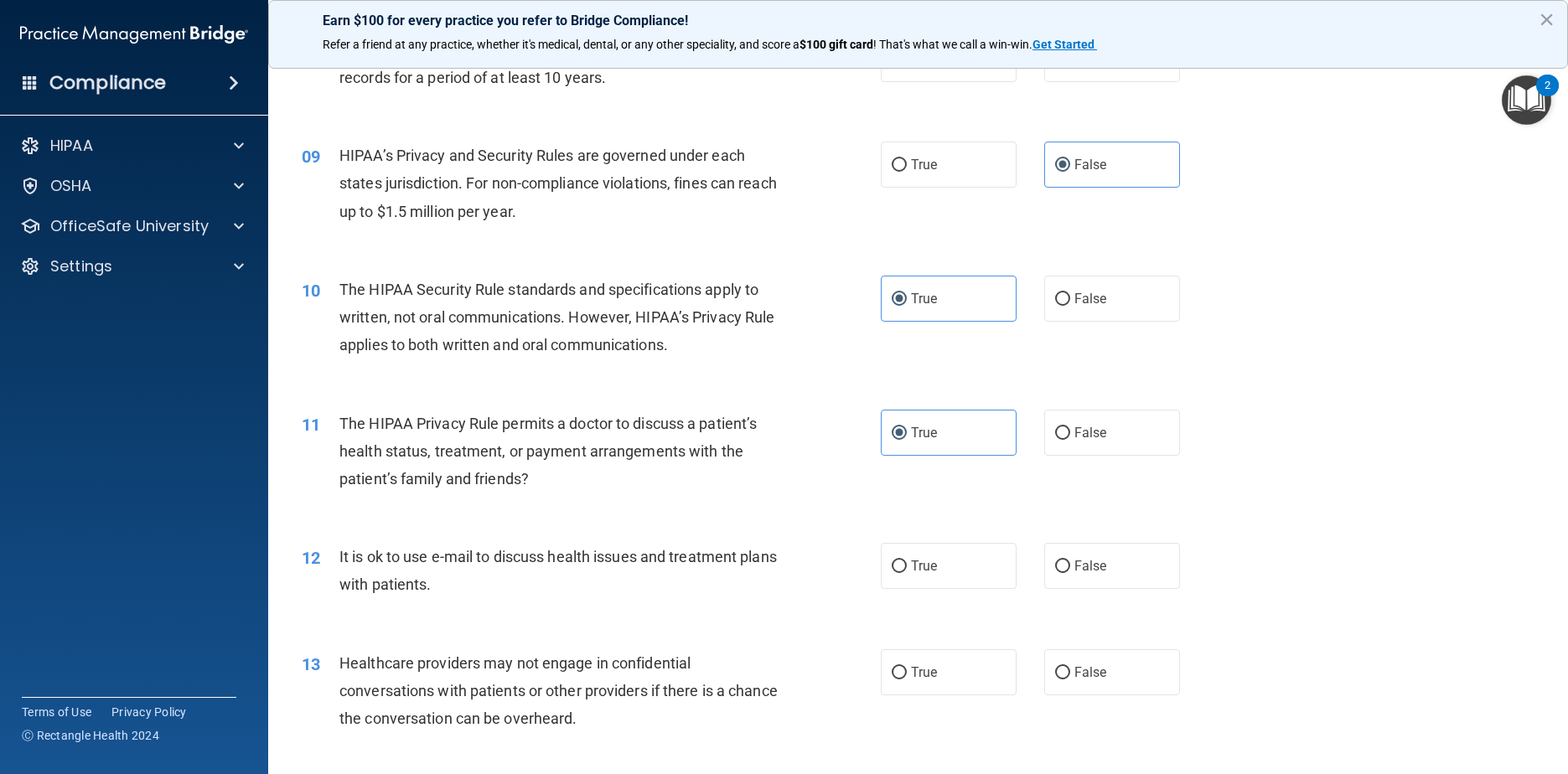
scroll to position [1089, 0]
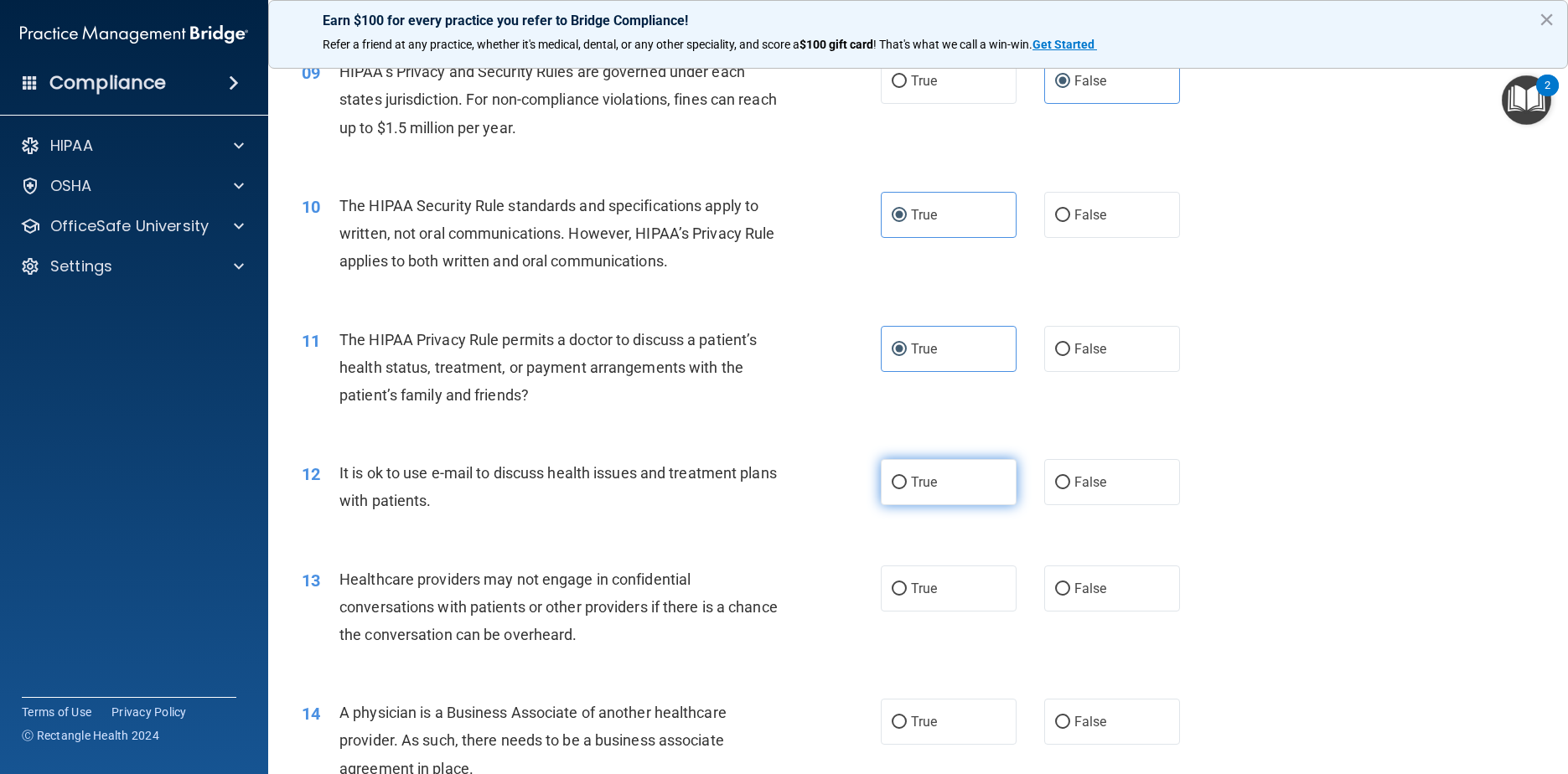
click at [797, 498] on label "True" at bounding box center [948, 482] width 137 height 46
click at [797, 489] on input "True" at bounding box center [899, 483] width 15 height 12
radio input "true"
click at [797, 595] on label "False" at bounding box center [1112, 588] width 137 height 46
click at [797, 595] on input "False" at bounding box center [1063, 589] width 15 height 12
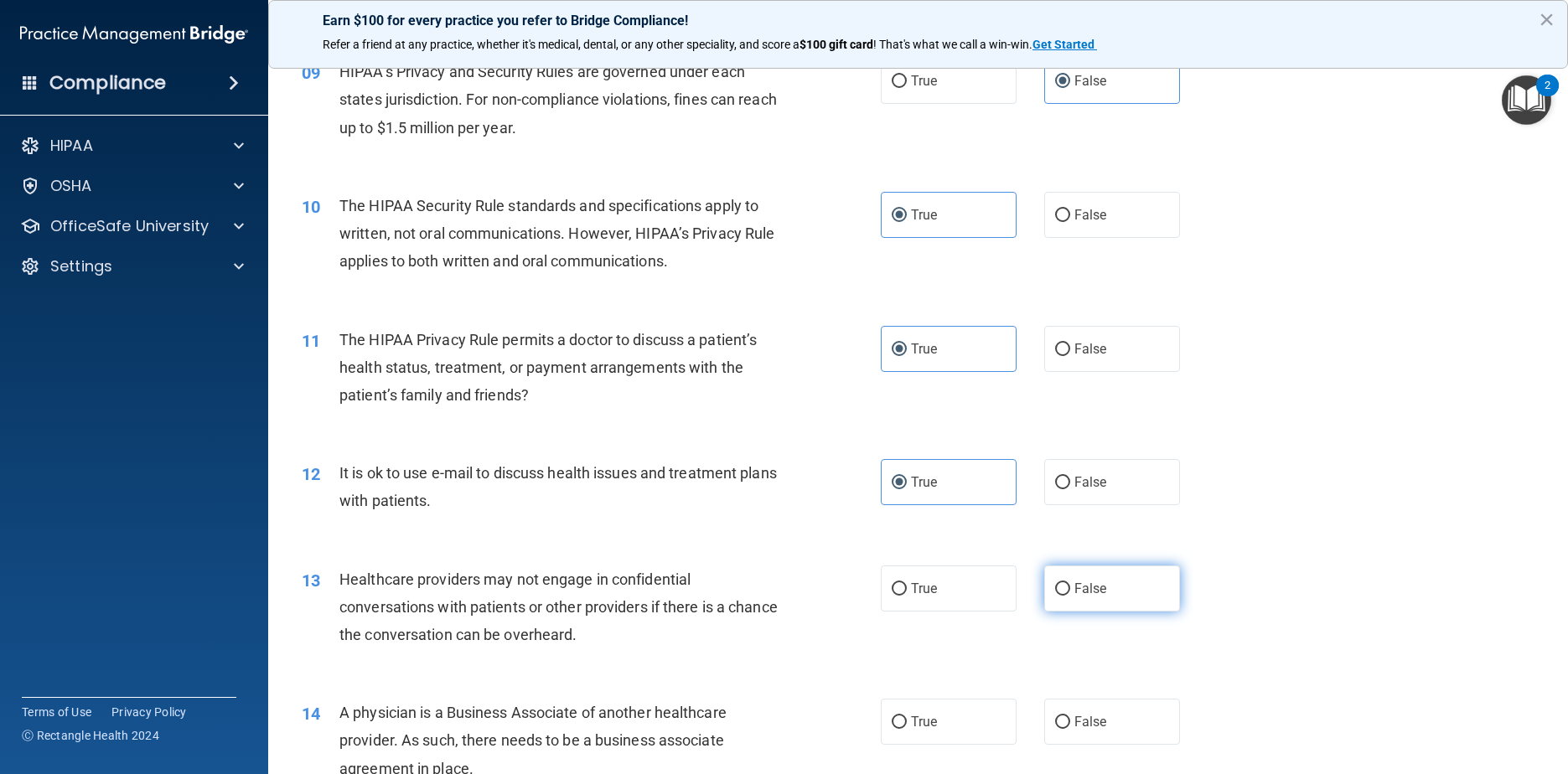
radio input "true"
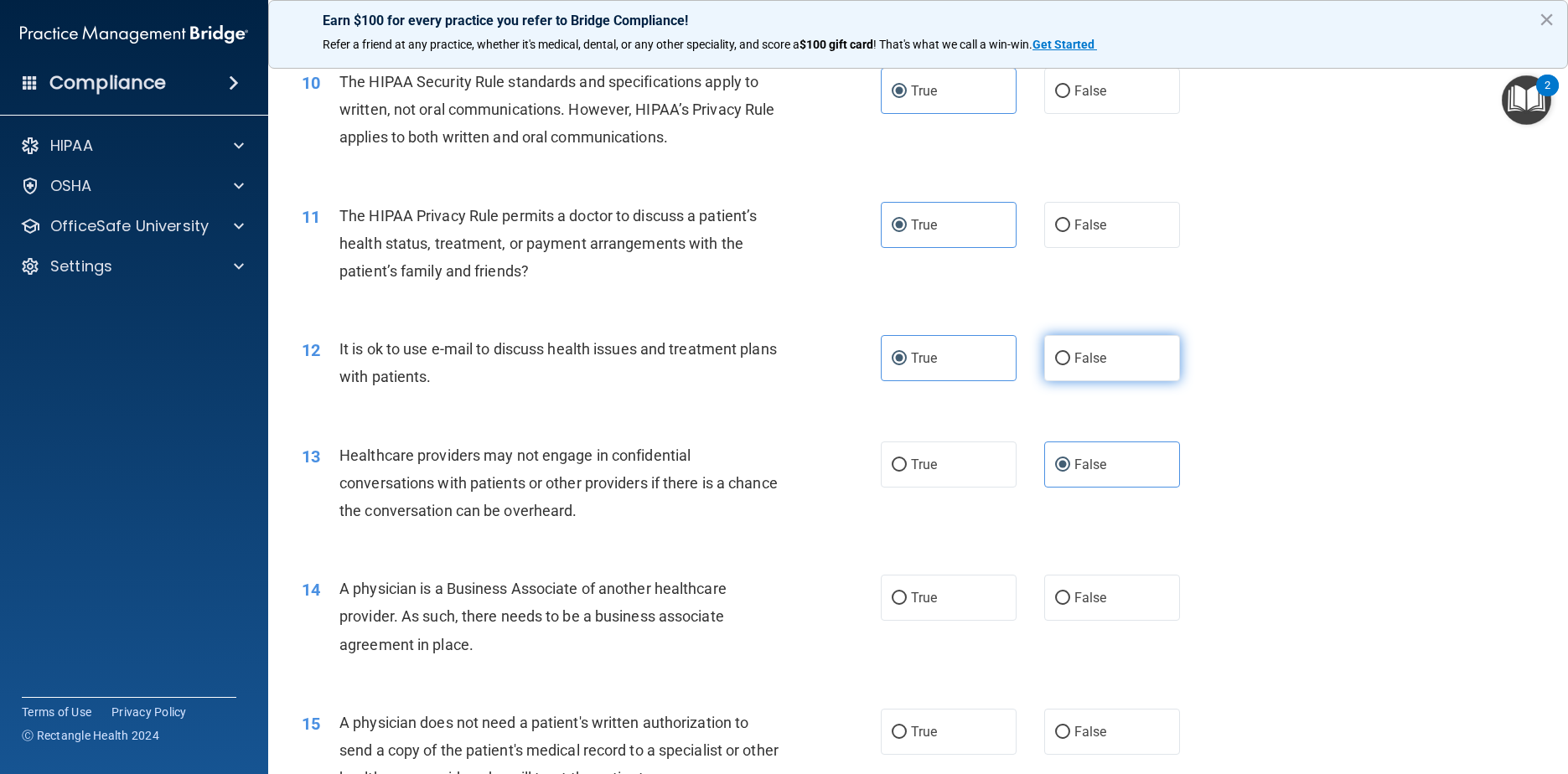
scroll to position [1257, 0]
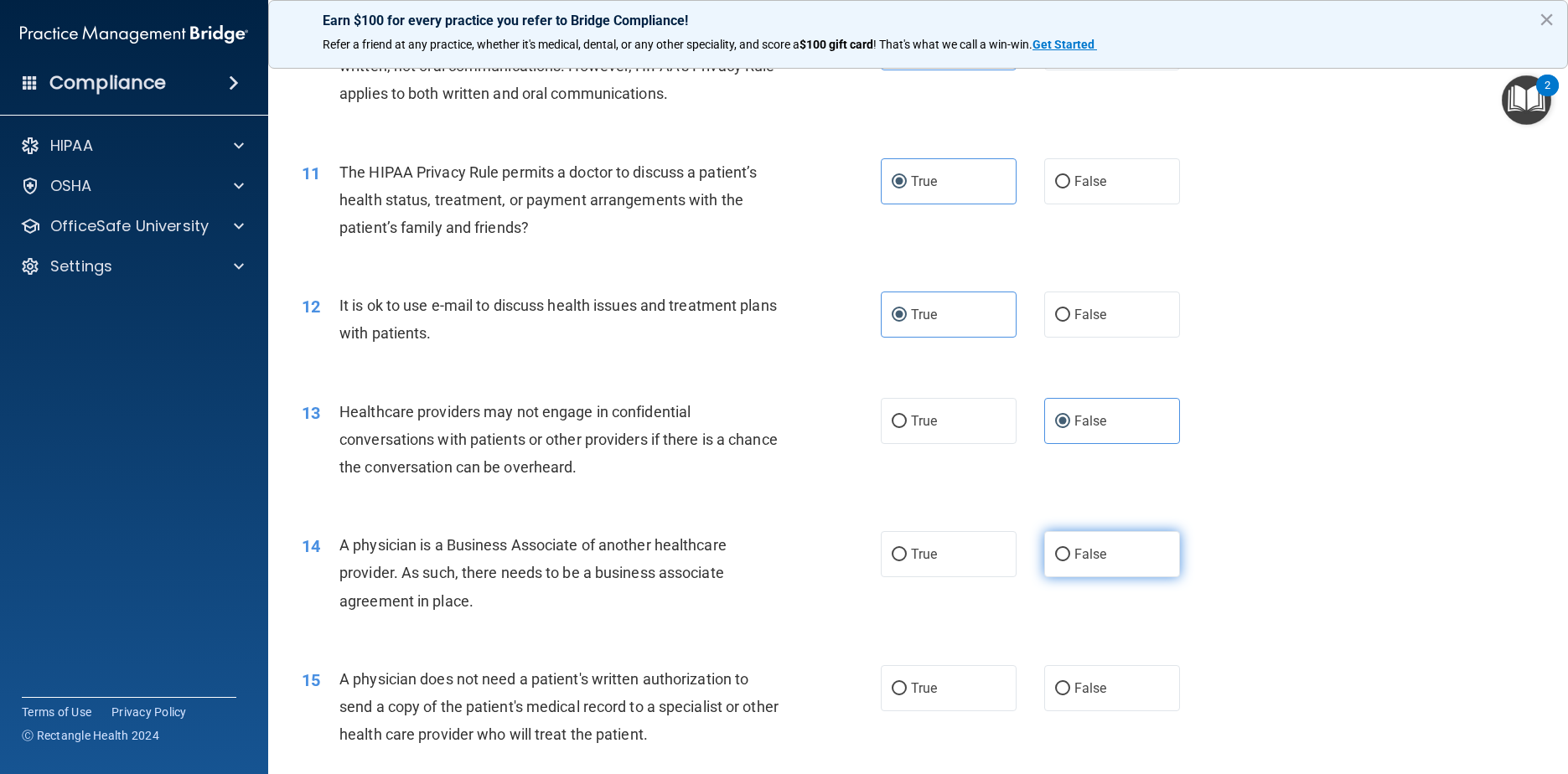
click at [797, 570] on label "False" at bounding box center [1112, 554] width 137 height 46
click at [797, 562] on input "False" at bounding box center [1063, 555] width 15 height 12
radio input "true"
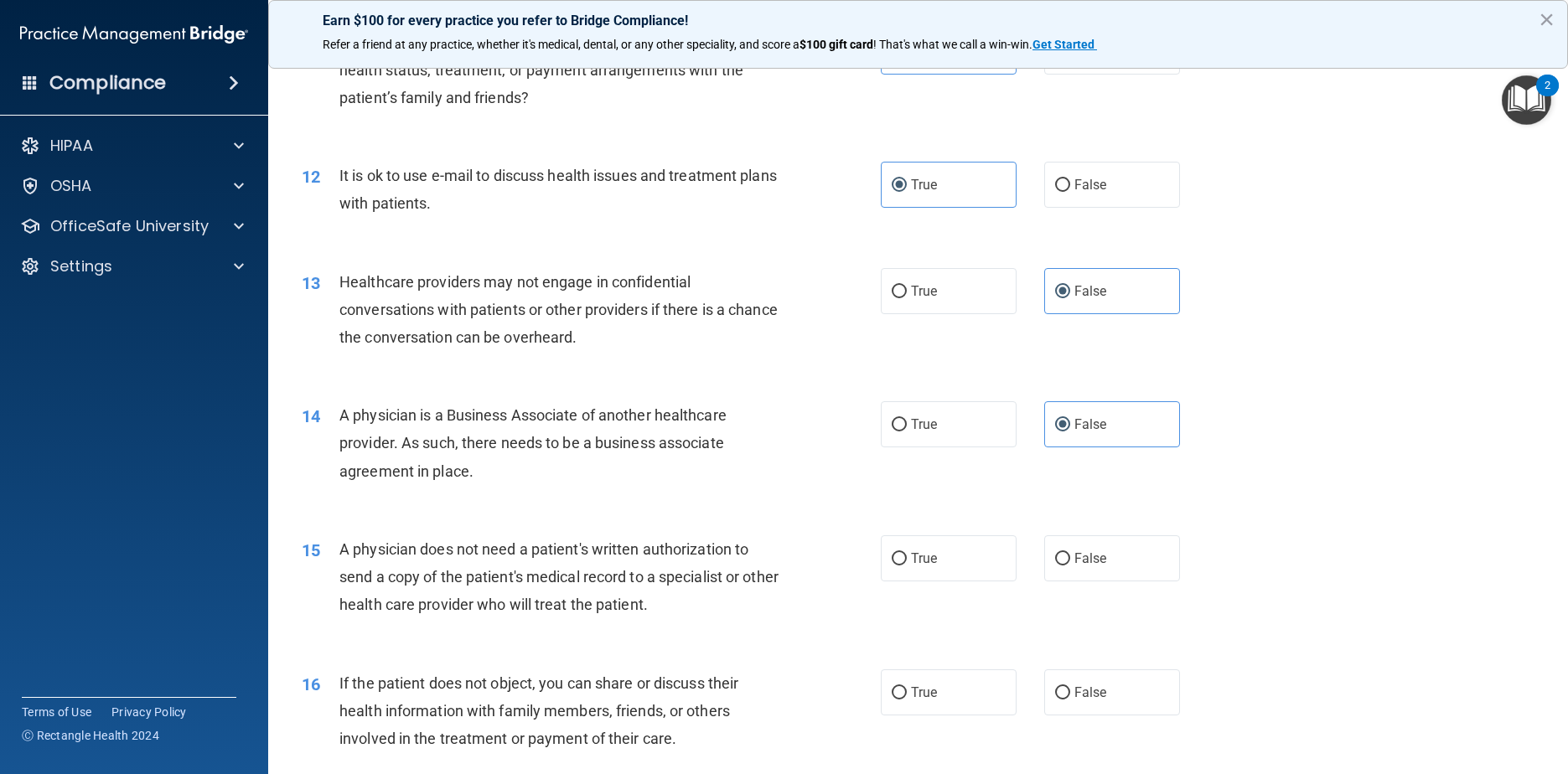
scroll to position [1424, 0]
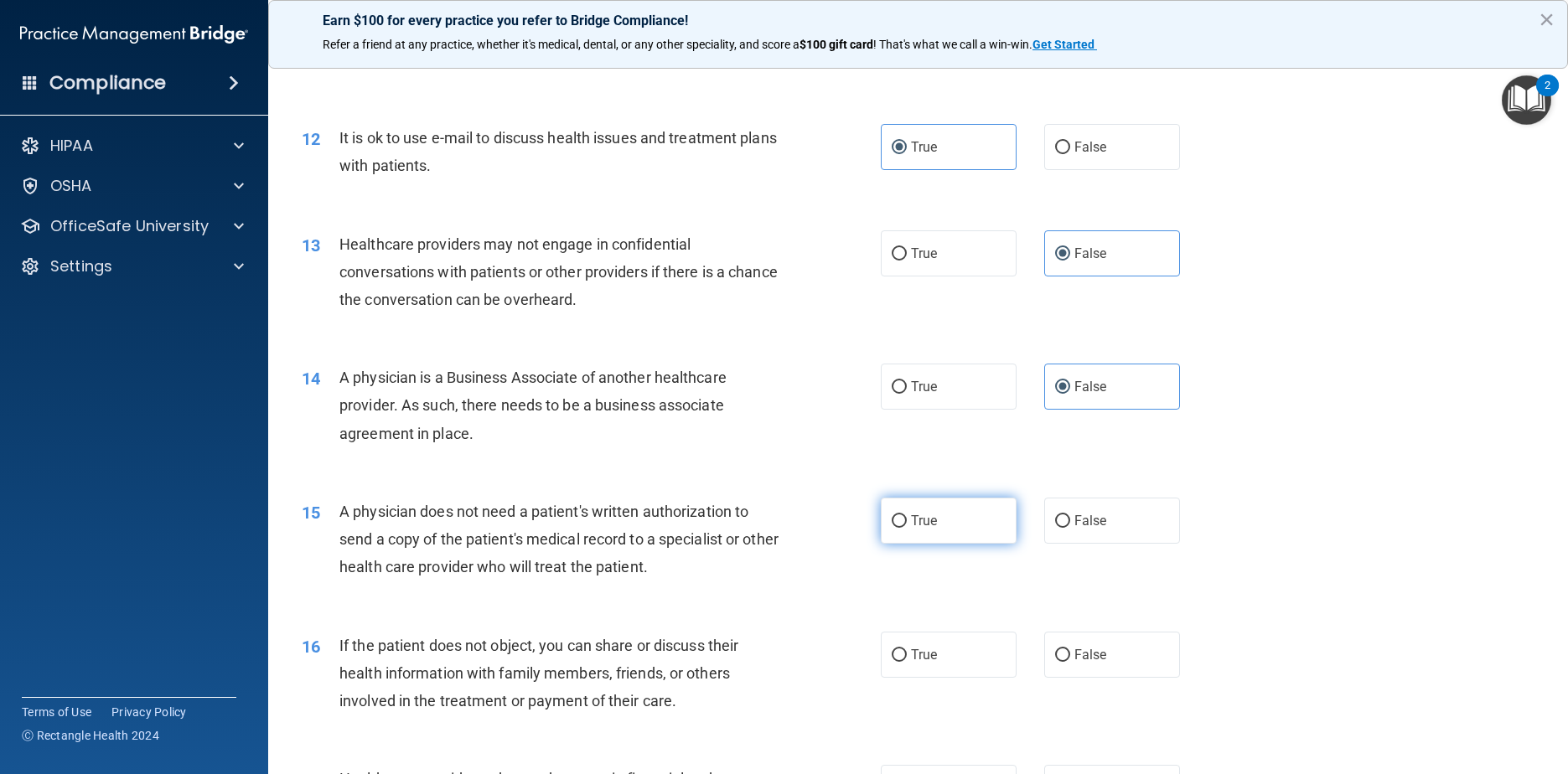
click at [797, 528] on label "True" at bounding box center [948, 520] width 137 height 46
click at [797, 528] on input "True" at bounding box center [899, 521] width 15 height 12
radio input "true"
click at [797, 662] on span "True" at bounding box center [923, 655] width 26 height 16
click at [797, 662] on input "True" at bounding box center [899, 655] width 15 height 12
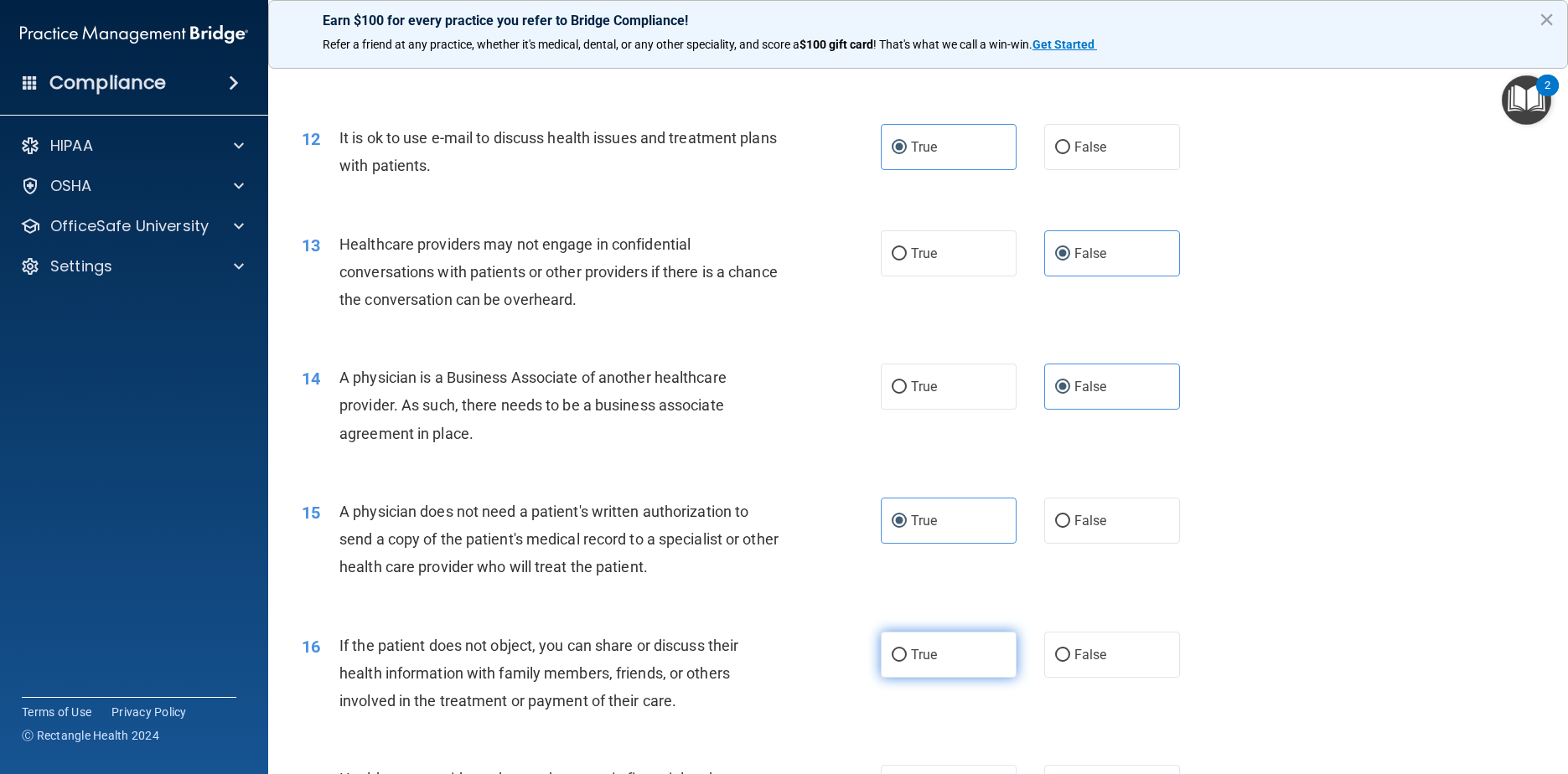
radio input "true"
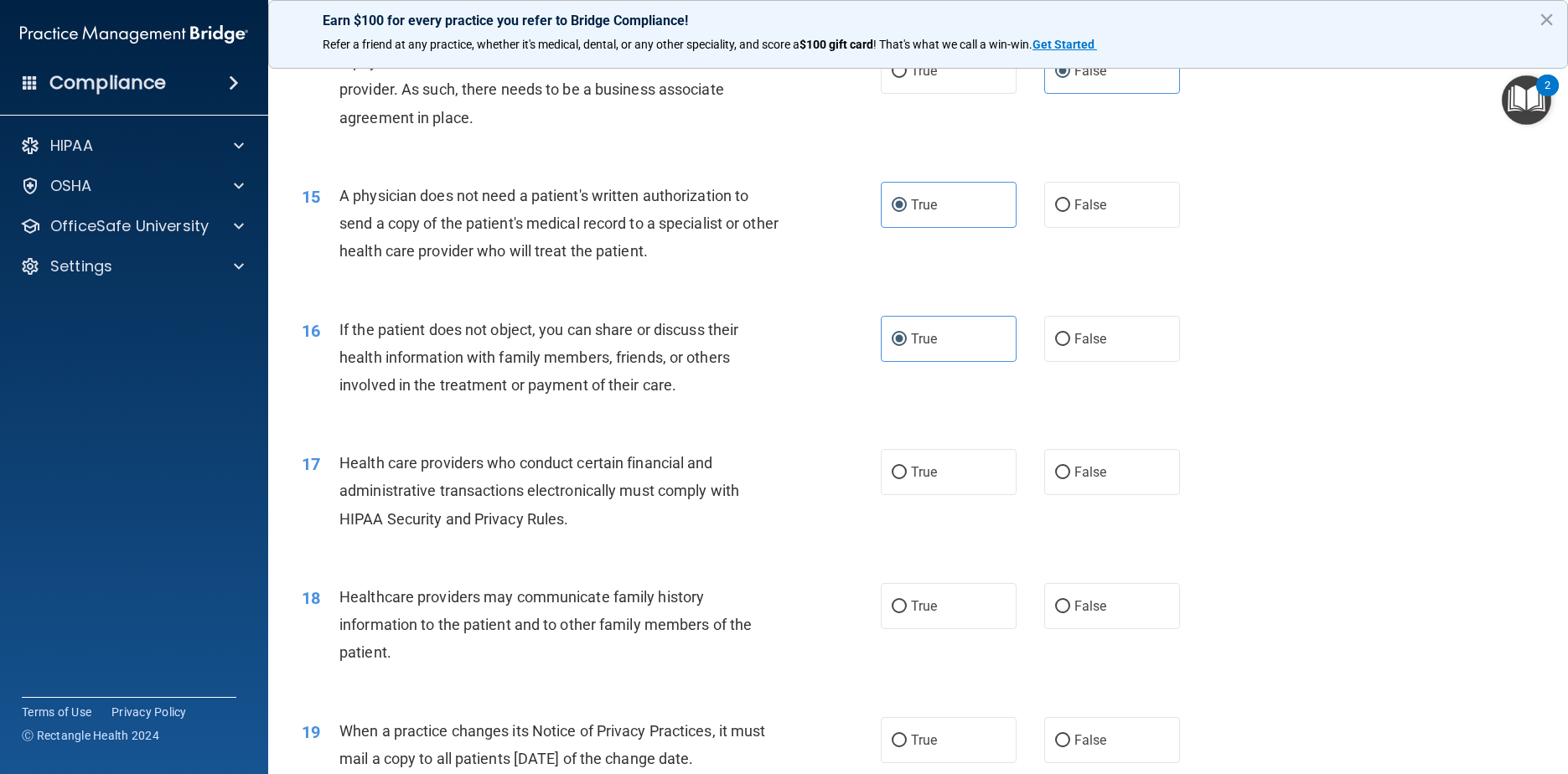
scroll to position [1760, 0]
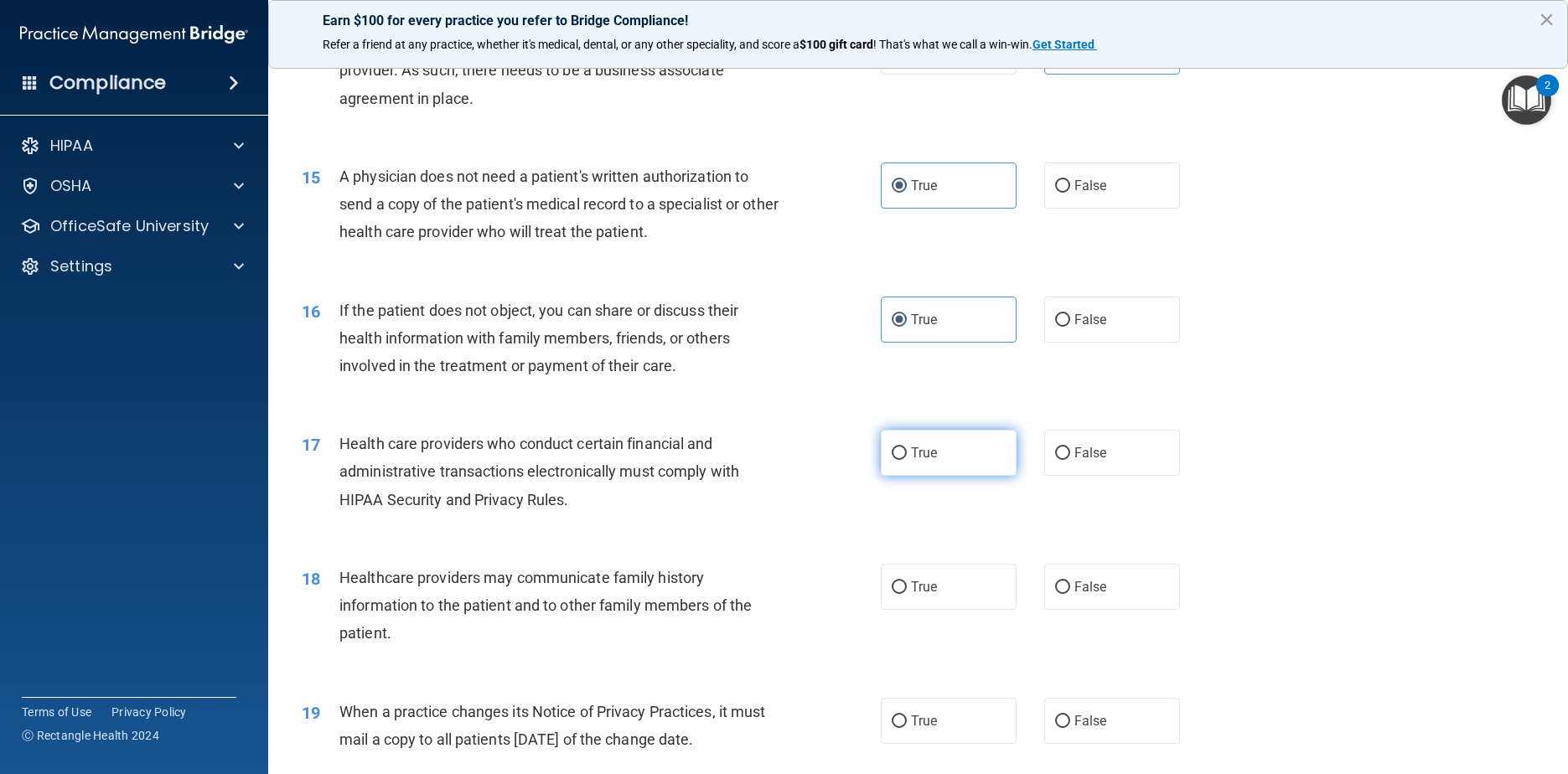
click at [797, 460] on label "True" at bounding box center [948, 453] width 137 height 46
click at [797, 460] on input "True" at bounding box center [899, 454] width 15 height 12
radio input "true"
click at [797, 610] on label "False" at bounding box center [1112, 587] width 137 height 46
click at [797, 594] on input "False" at bounding box center [1063, 587] width 15 height 12
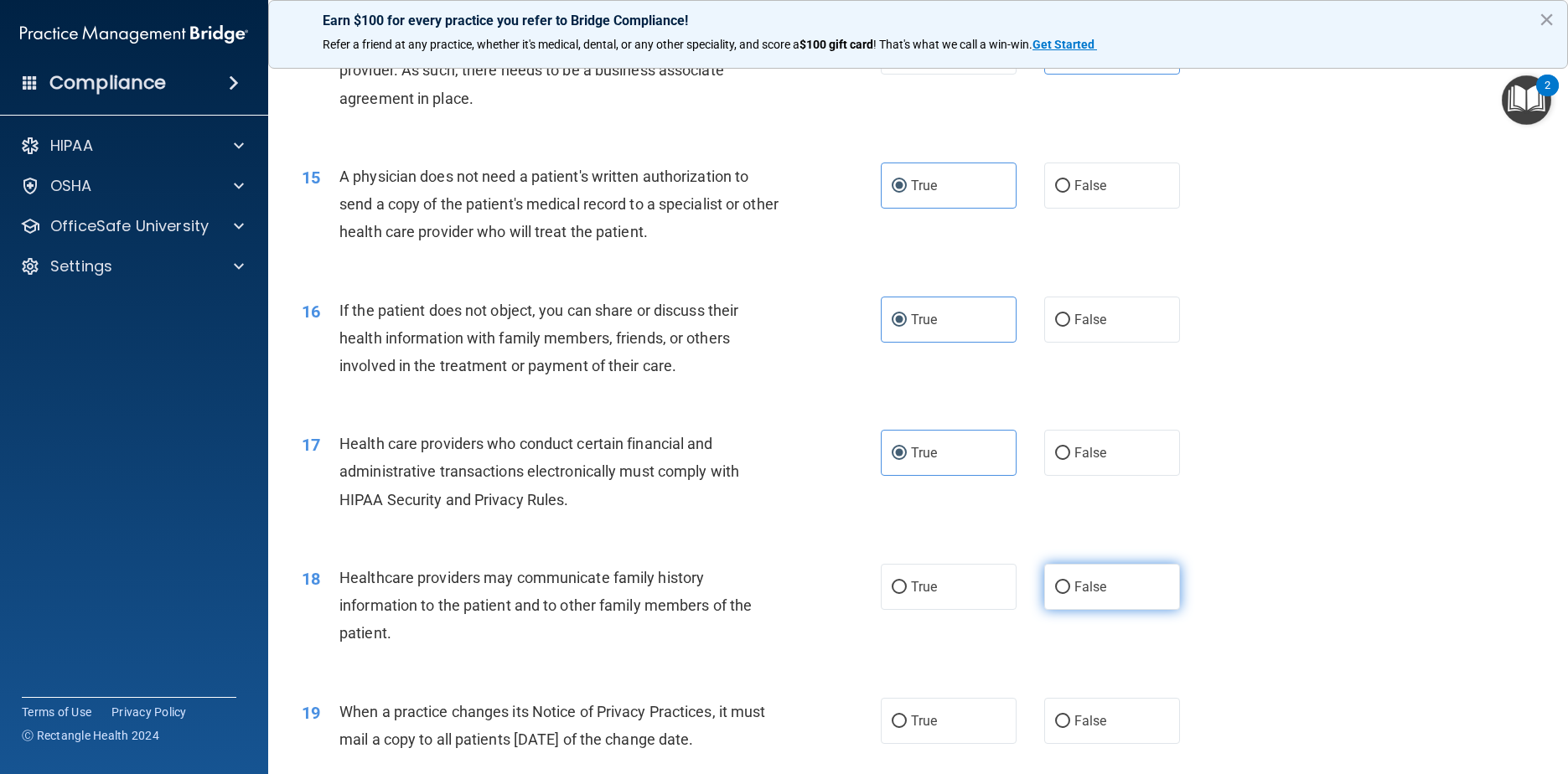
radio input "true"
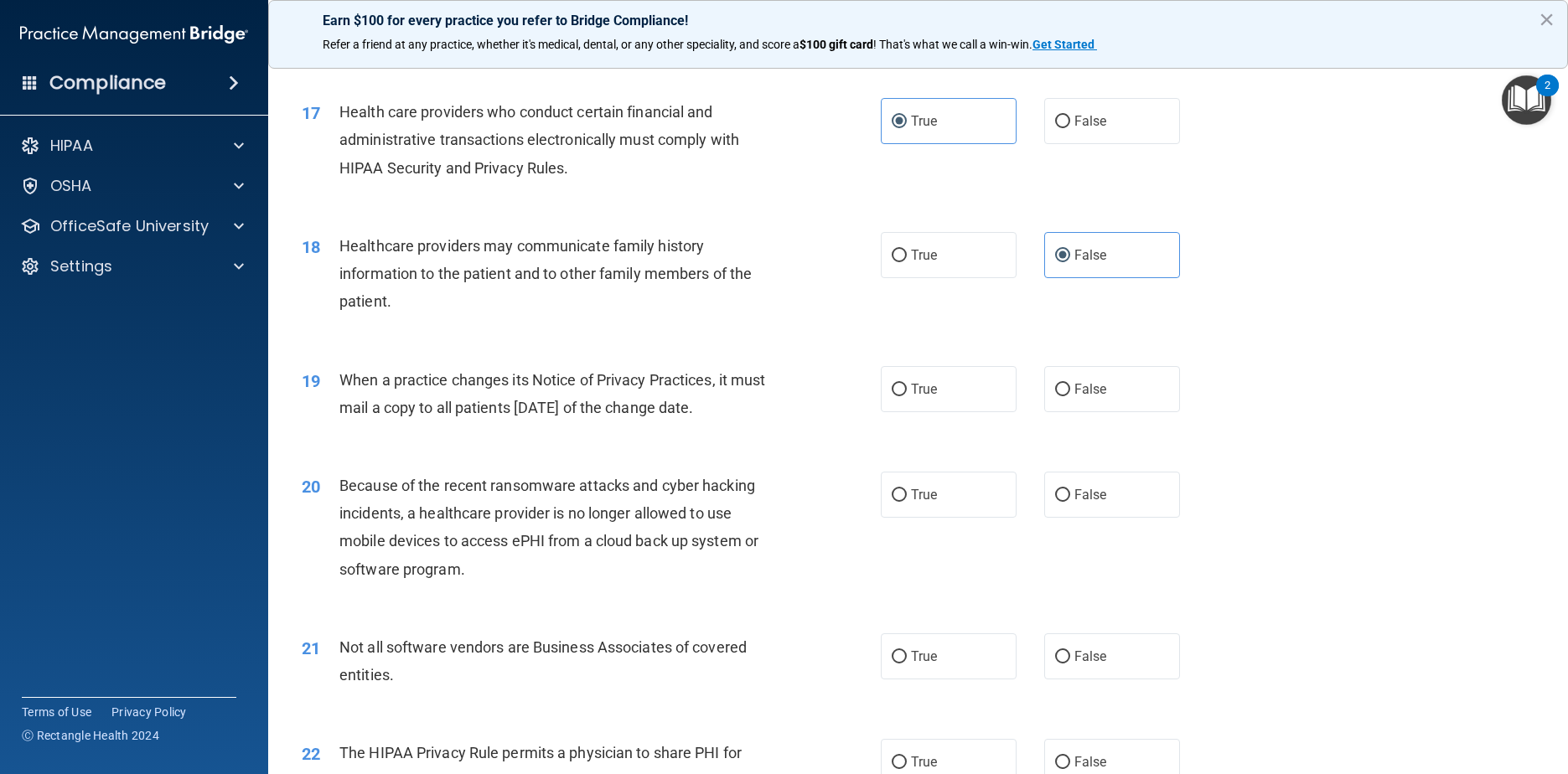
scroll to position [2094, 0]
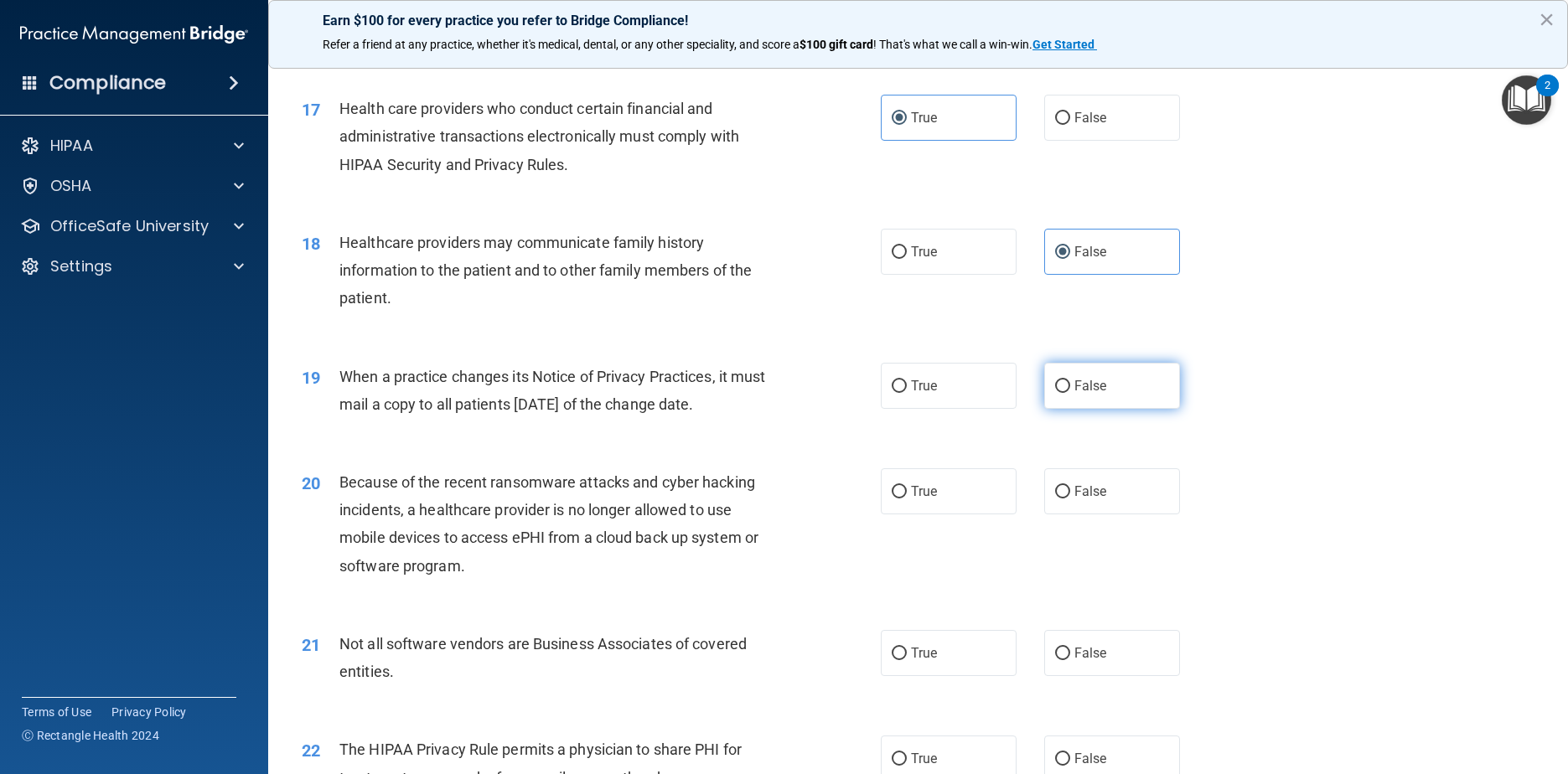
click at [797, 409] on label "False" at bounding box center [1112, 386] width 137 height 46
click at [797, 393] on input "False" at bounding box center [1063, 387] width 15 height 12
radio input "true"
click at [797, 514] on label "False" at bounding box center [1112, 492] width 137 height 46
click at [797, 498] on input "False" at bounding box center [1063, 492] width 15 height 12
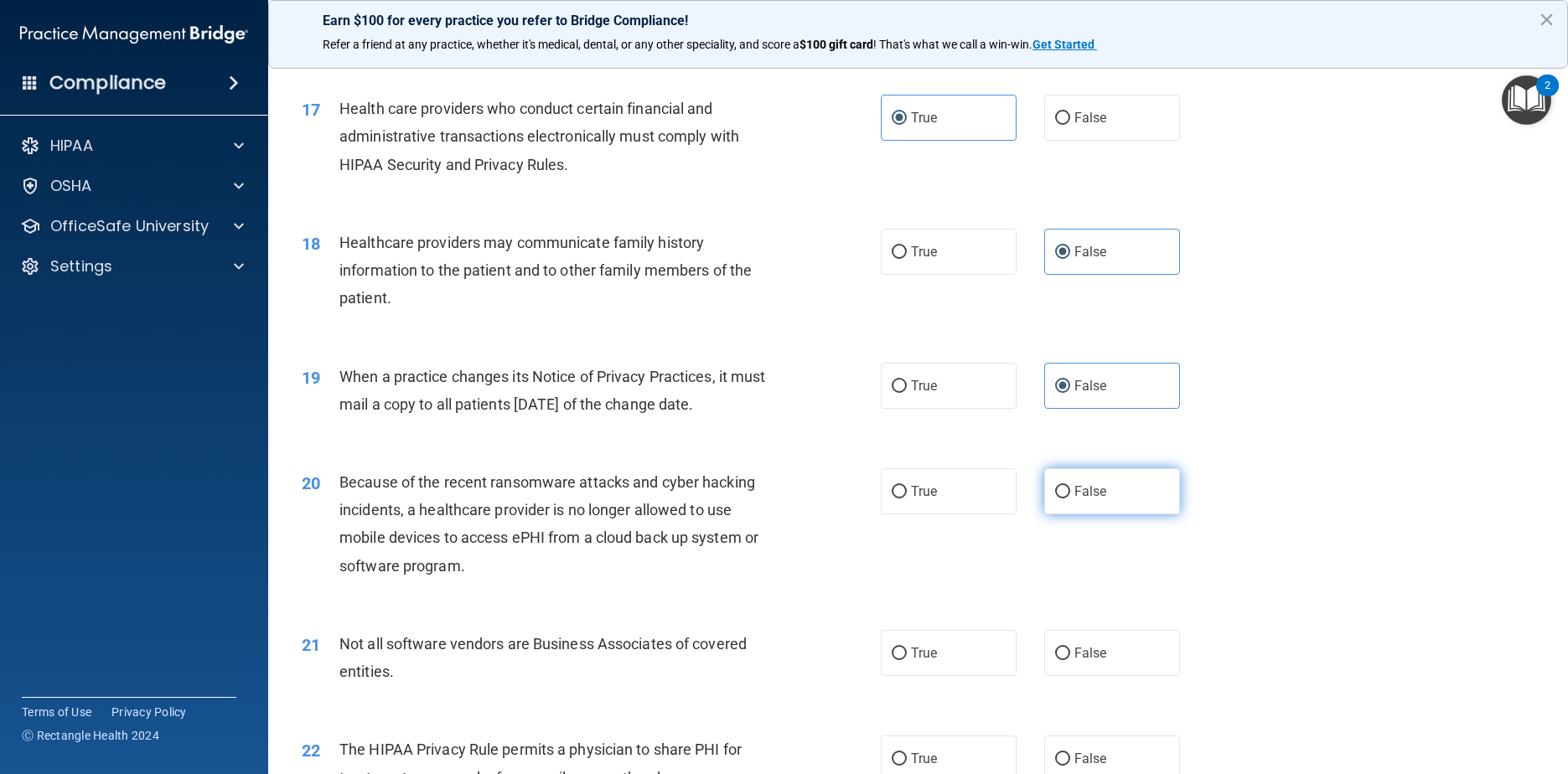
radio input "true"
click at [797, 661] on span "True" at bounding box center [923, 653] width 26 height 16
click at [797, 661] on input "True" at bounding box center [899, 653] width 15 height 12
radio input "true"
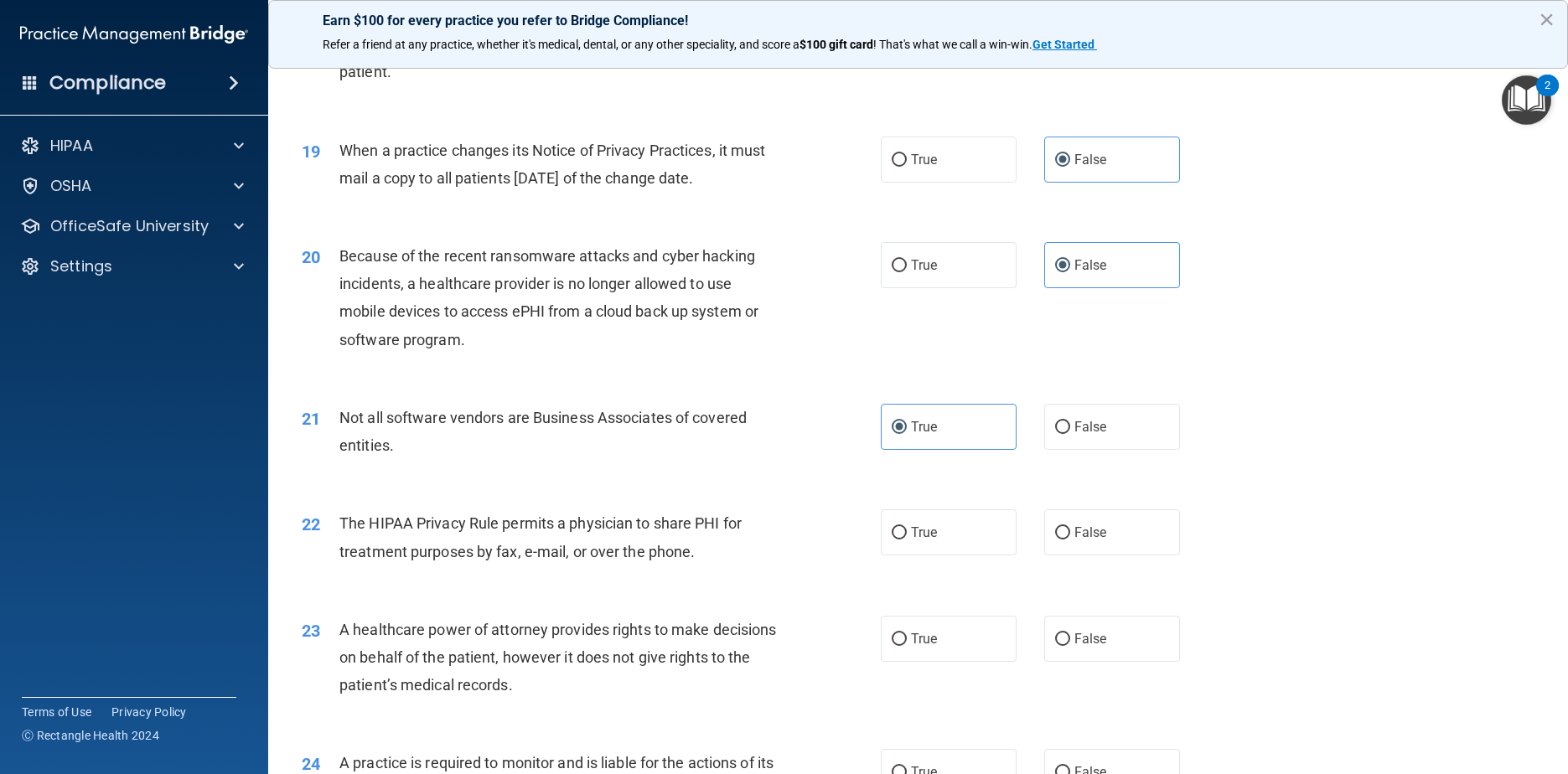
scroll to position [2346, 0]
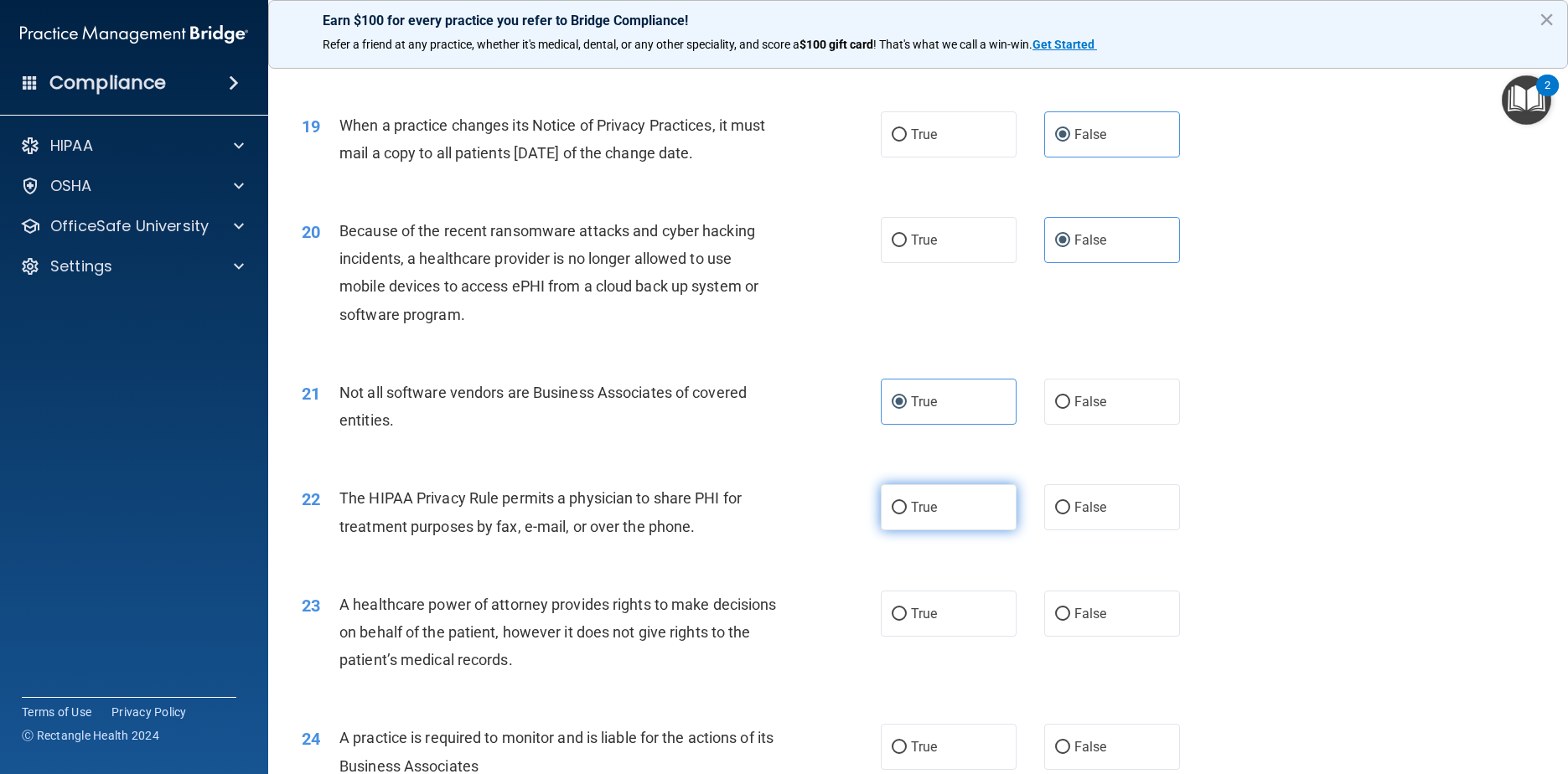
click at [797, 530] on label "True" at bounding box center [948, 507] width 137 height 46
click at [797, 514] on input "True" at bounding box center [899, 508] width 15 height 12
radio input "true"
click at [797, 621] on span "False" at bounding box center [1090, 614] width 33 height 16
click at [797, 620] on input "False" at bounding box center [1063, 614] width 15 height 12
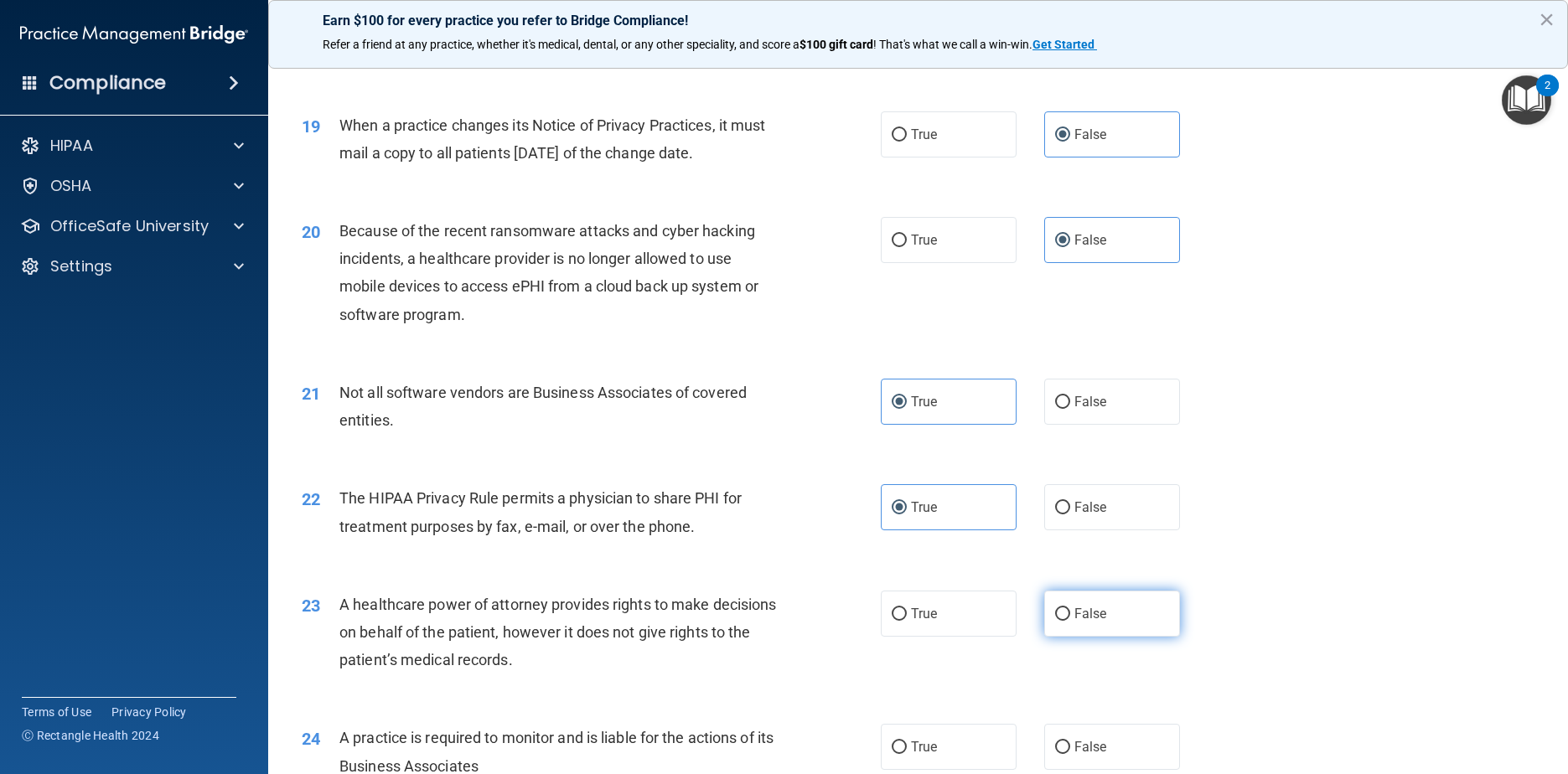
radio input "true"
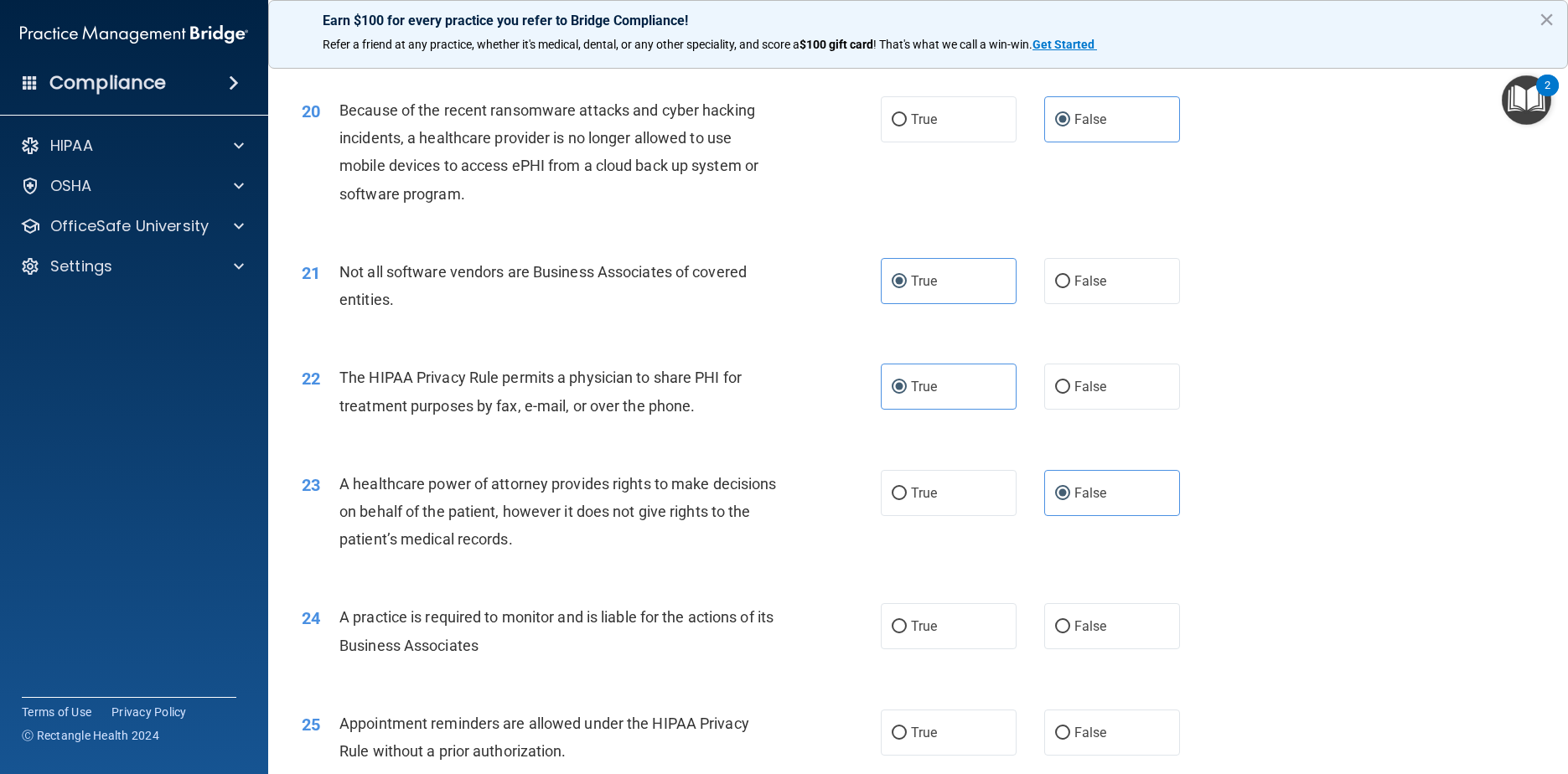
scroll to position [2681, 0]
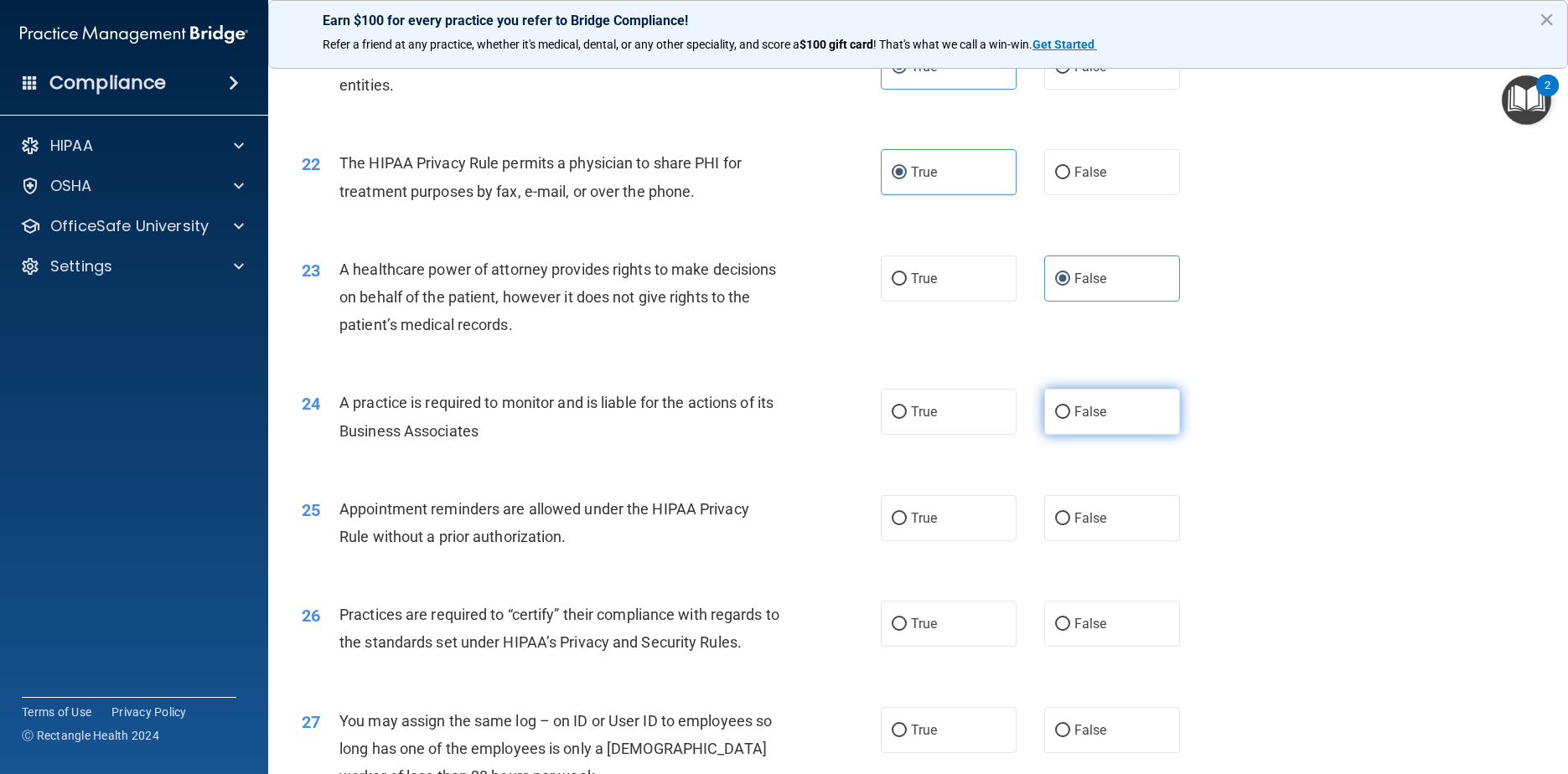
click at [797, 420] on span "False" at bounding box center [1090, 412] width 33 height 16
click at [797, 419] on input "False" at bounding box center [1063, 412] width 15 height 12
radio input "true"
click at [797, 541] on label "True" at bounding box center [948, 519] width 137 height 46
click at [797, 525] on input "True" at bounding box center [899, 519] width 15 height 12
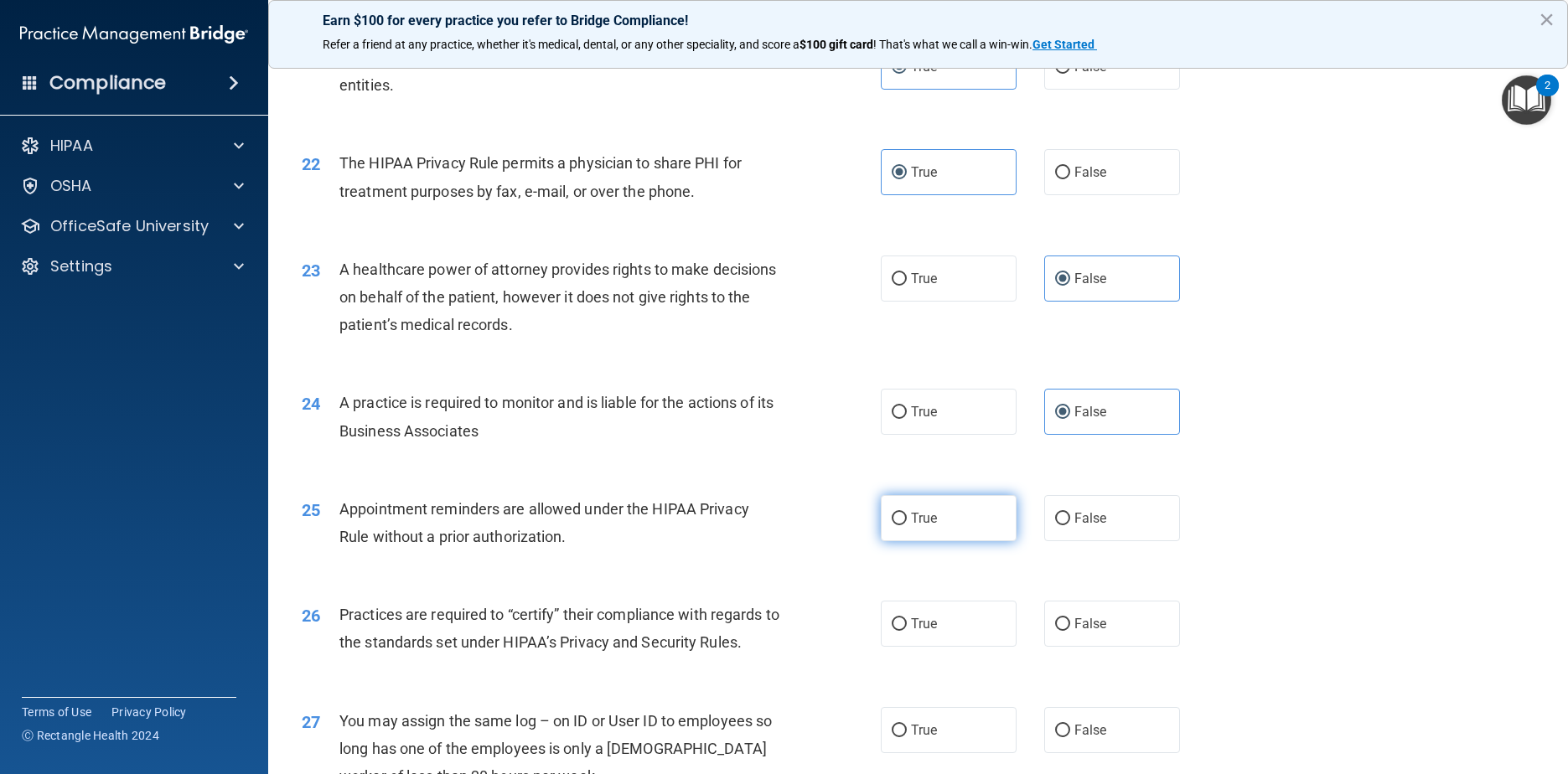
radio input "true"
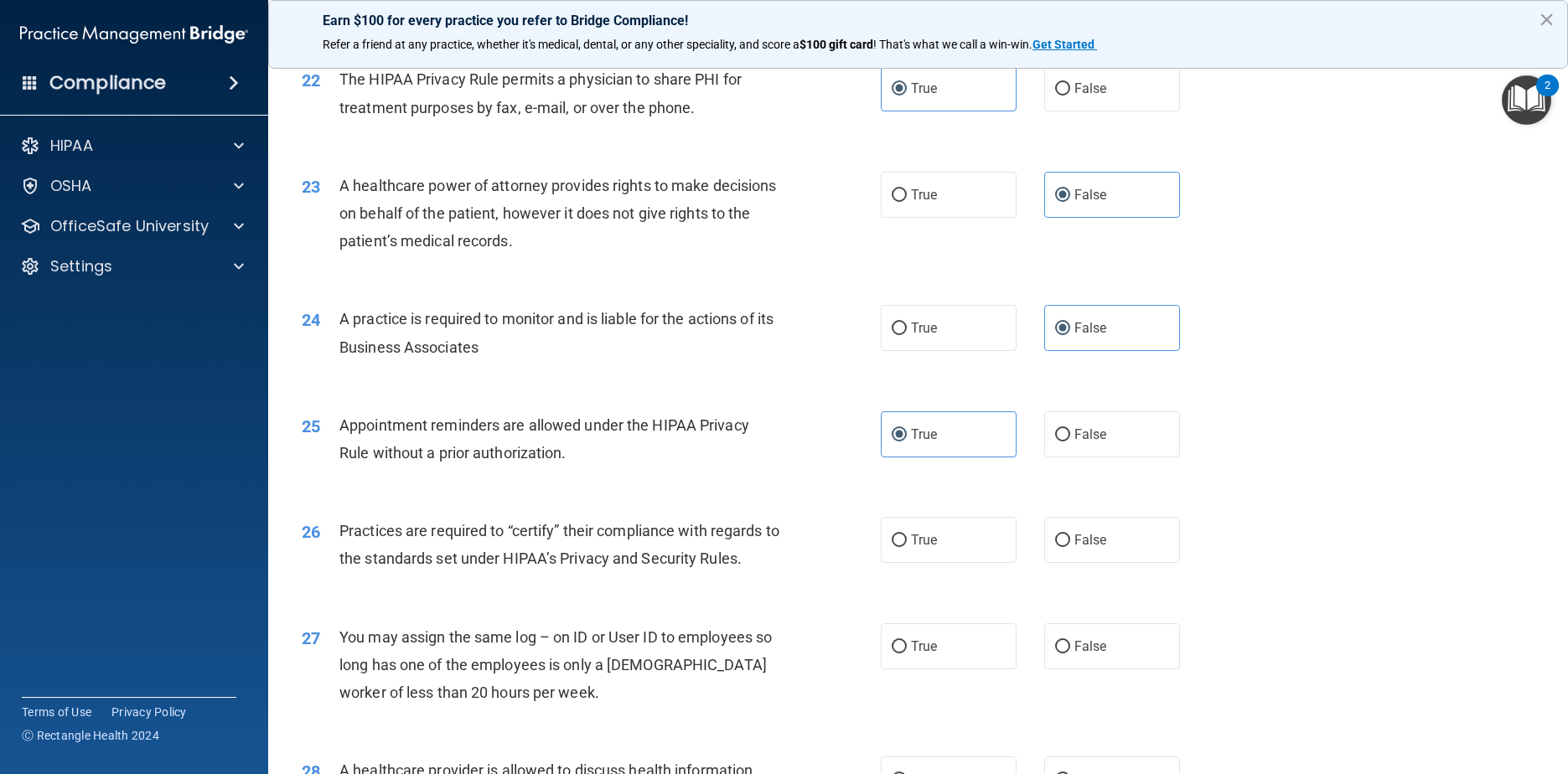
scroll to position [2849, 0]
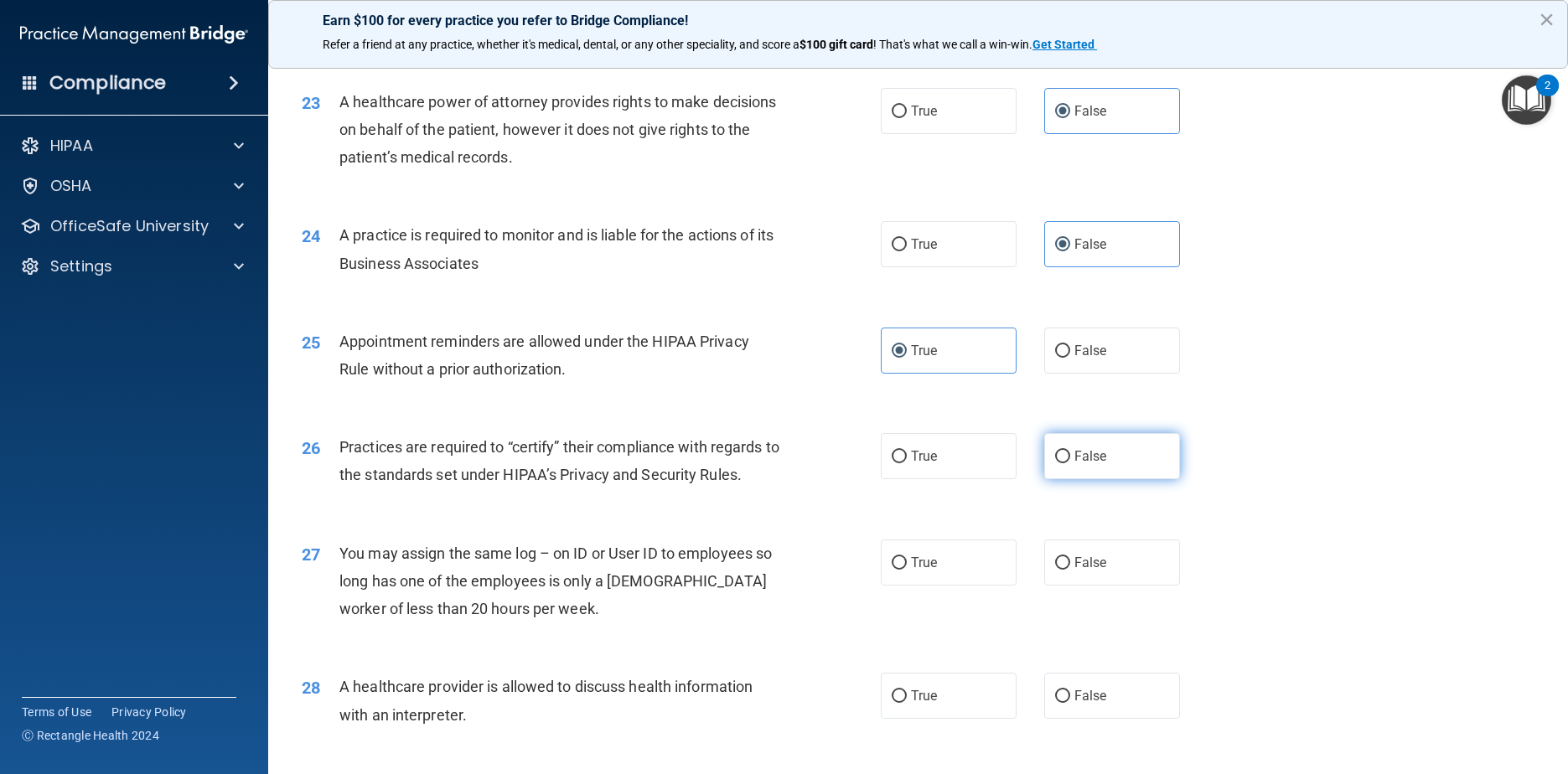
click at [797, 479] on label "False" at bounding box center [1112, 456] width 137 height 46
click at [797, 463] on input "False" at bounding box center [1063, 457] width 15 height 12
radio input "true"
click at [797, 586] on label "False" at bounding box center [1112, 562] width 137 height 46
click at [797, 570] on input "False" at bounding box center [1063, 563] width 15 height 12
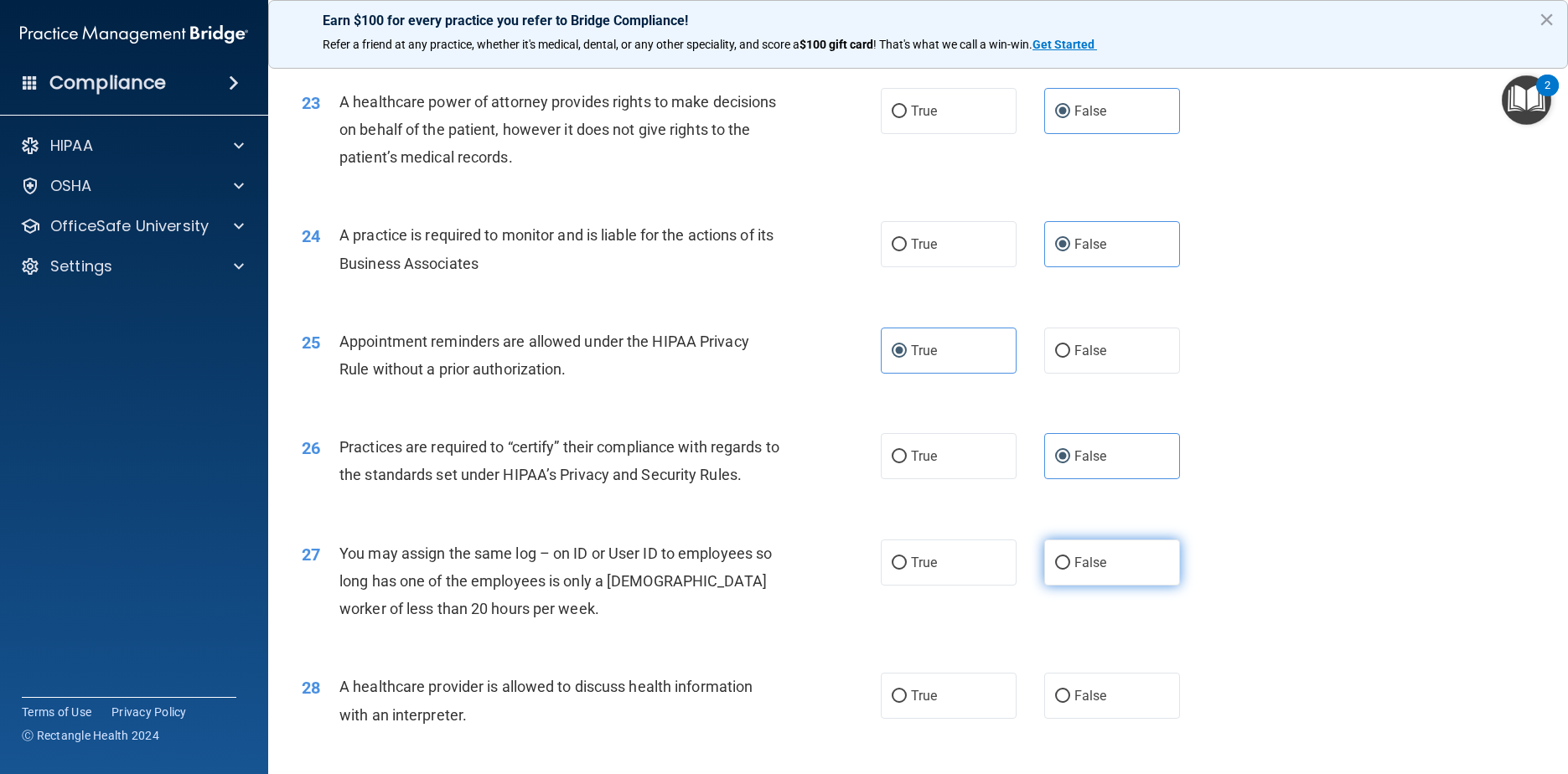
radio input "true"
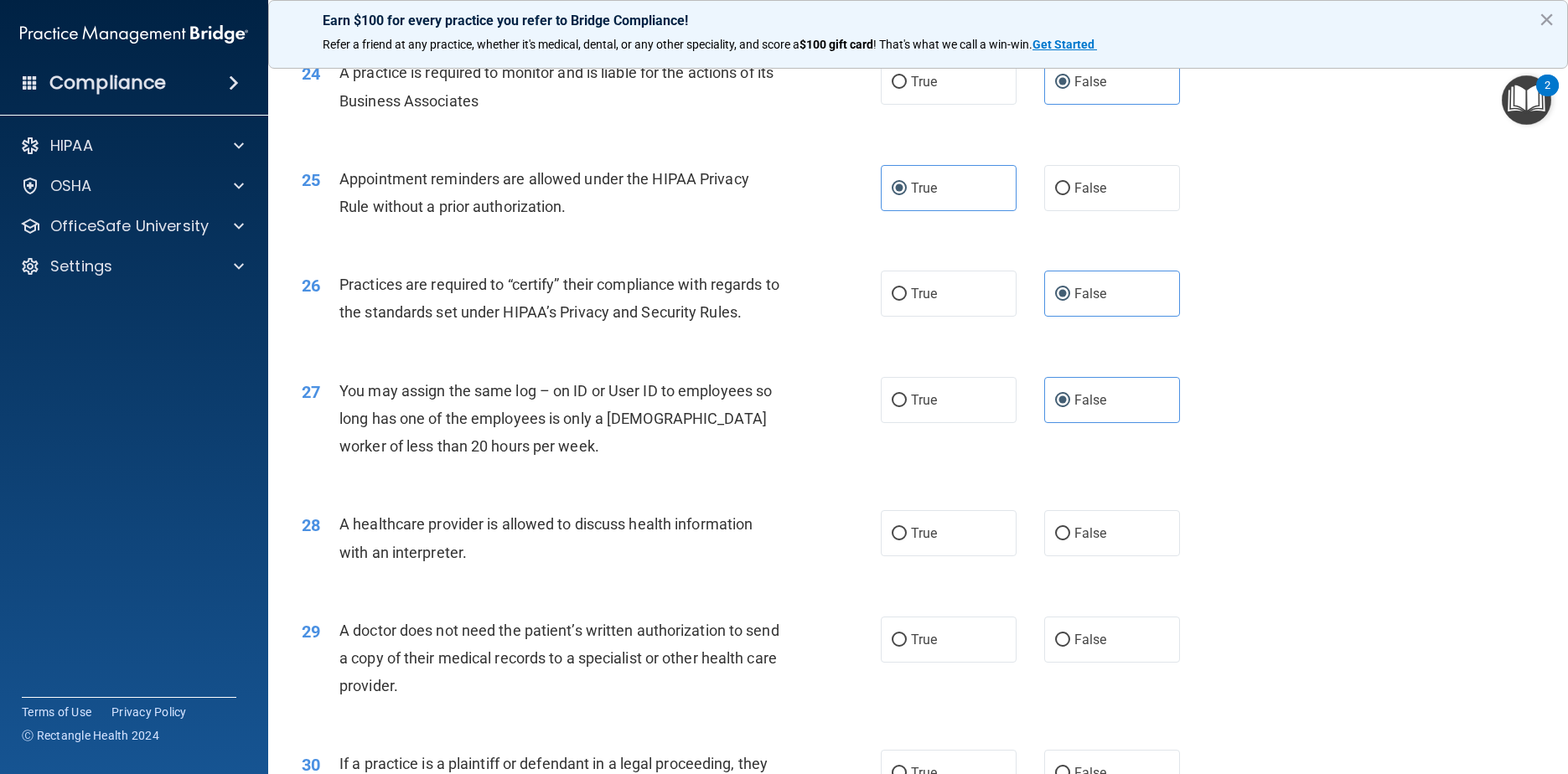
scroll to position [3100, 0]
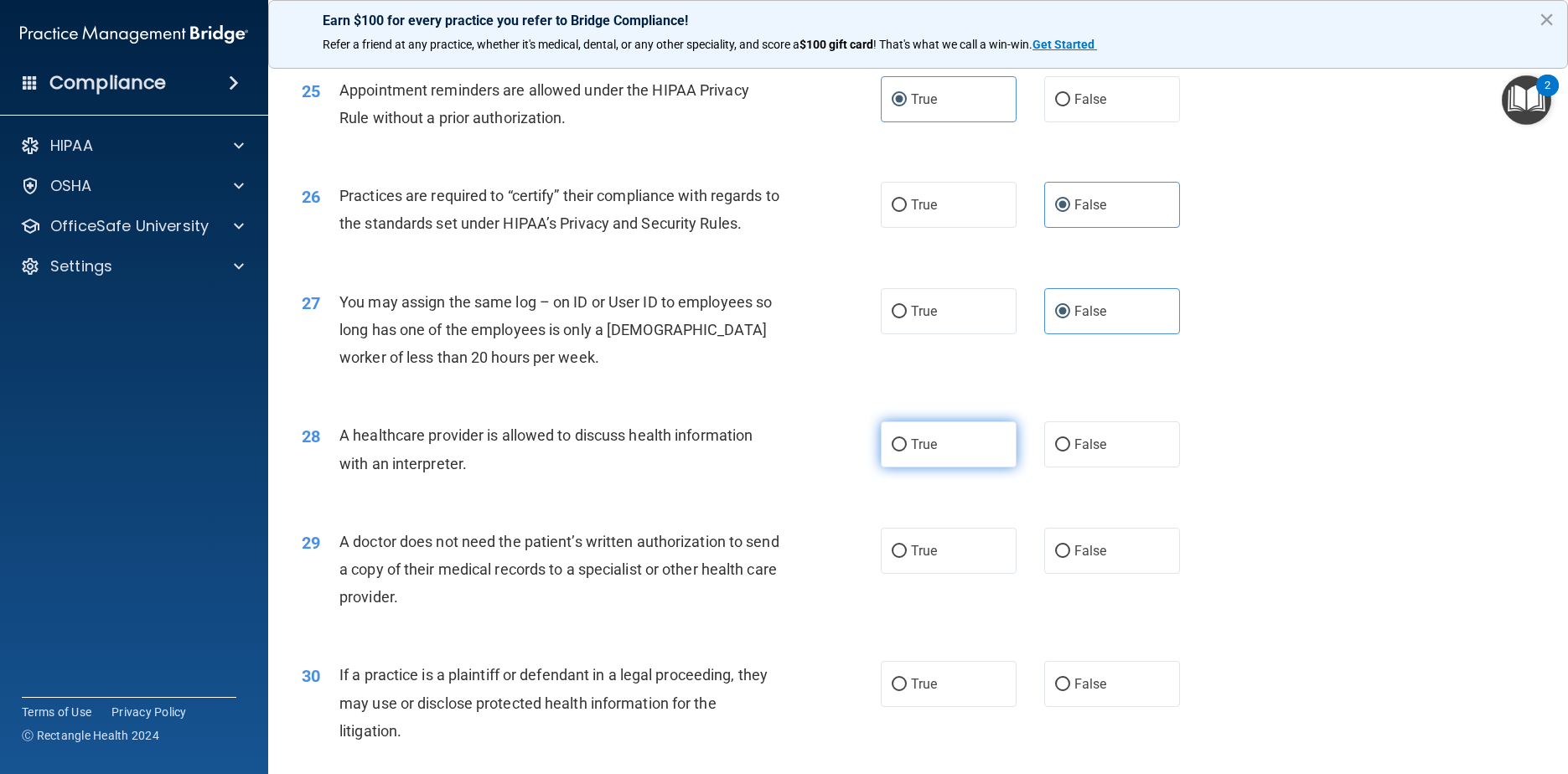
click at [797, 468] on label "True" at bounding box center [948, 445] width 137 height 46
click at [797, 452] on input "True" at bounding box center [899, 445] width 15 height 12
radio input "true"
click at [797, 561] on label "True" at bounding box center [948, 551] width 137 height 46
click at [797, 558] on input "True" at bounding box center [899, 552] width 15 height 12
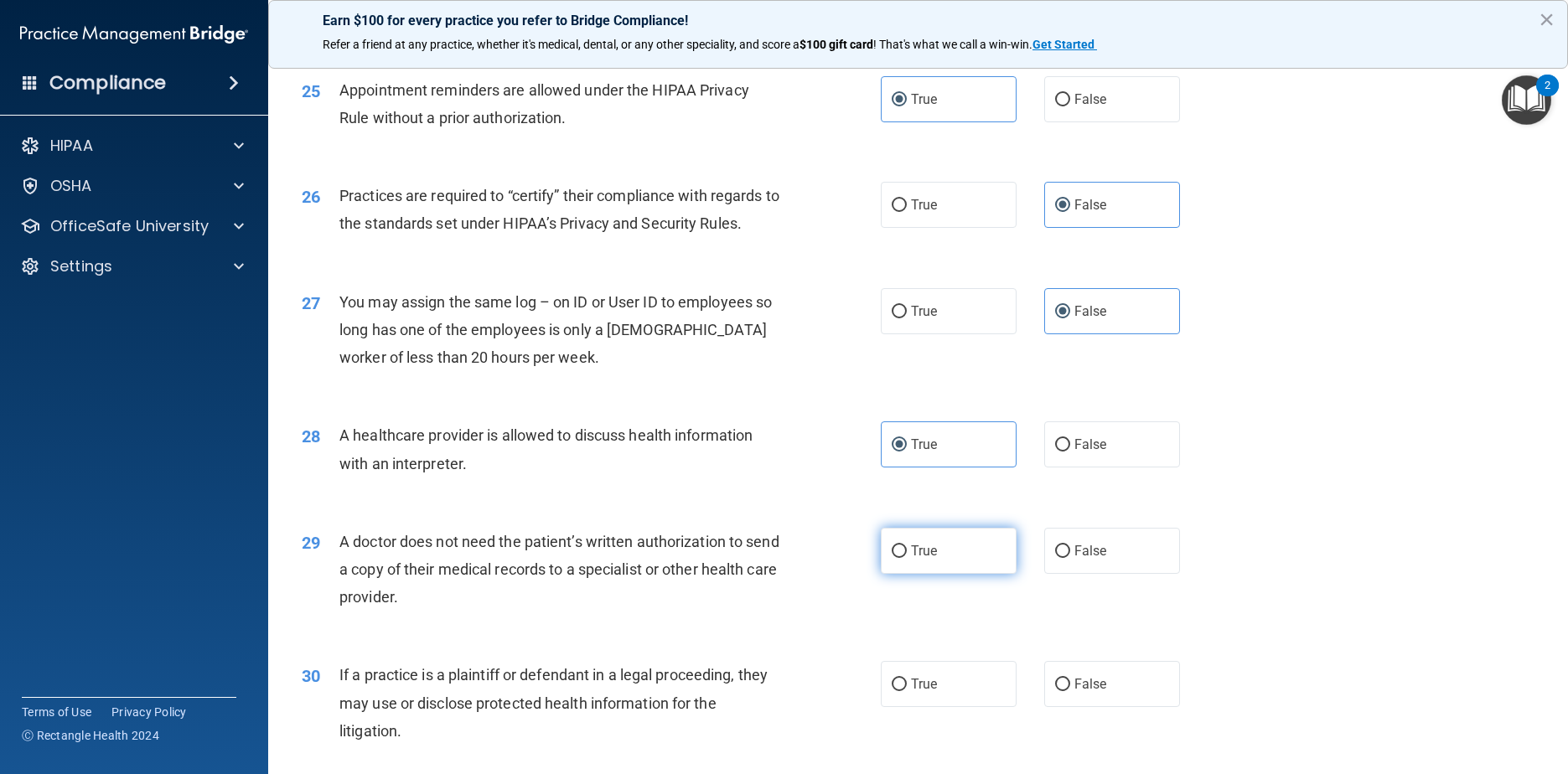
radio input "true"
click at [797, 703] on label "True" at bounding box center [948, 684] width 137 height 46
click at [797, 691] on input "True" at bounding box center [899, 685] width 15 height 12
radio input "true"
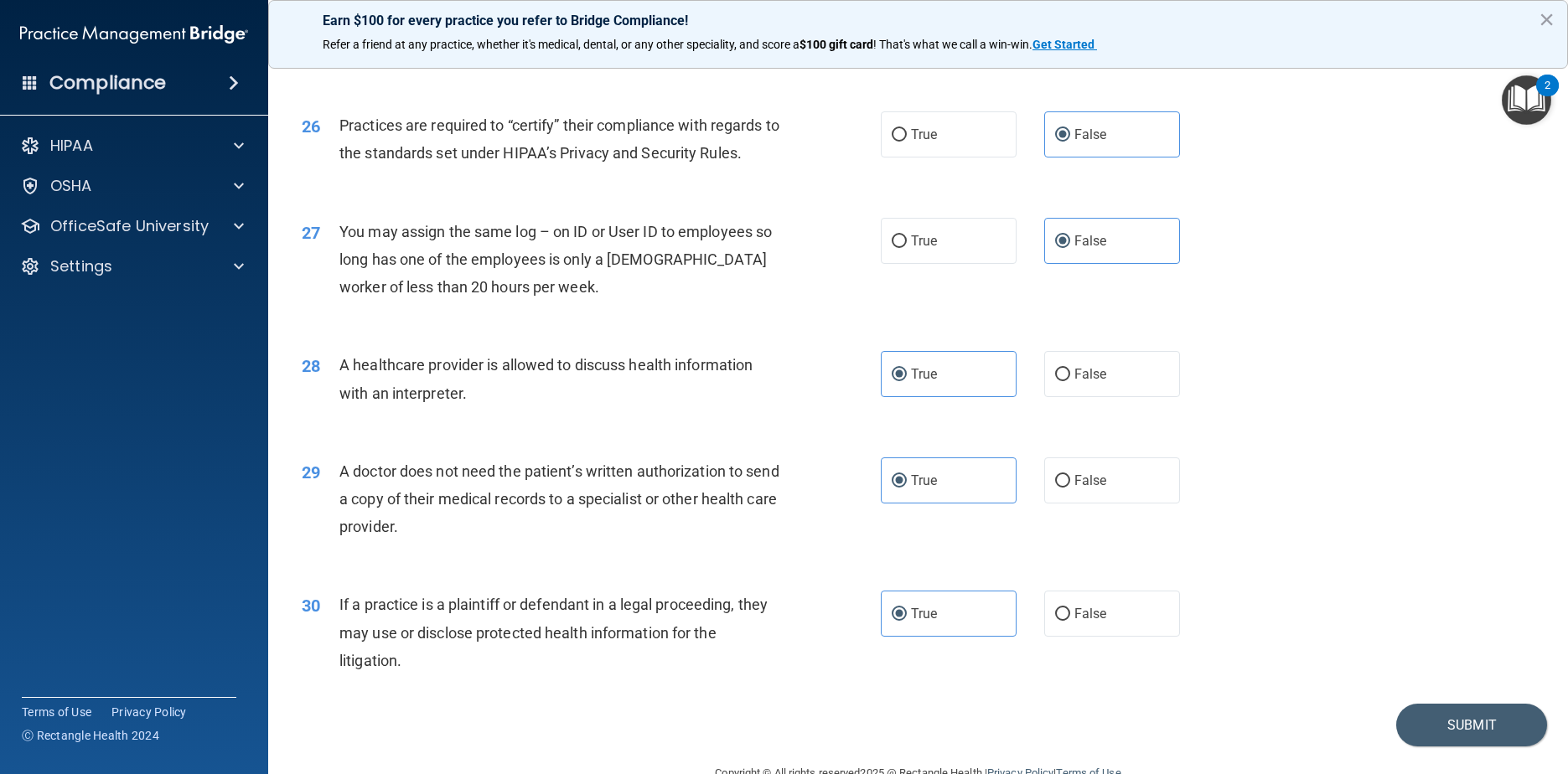
scroll to position [3237, 0]
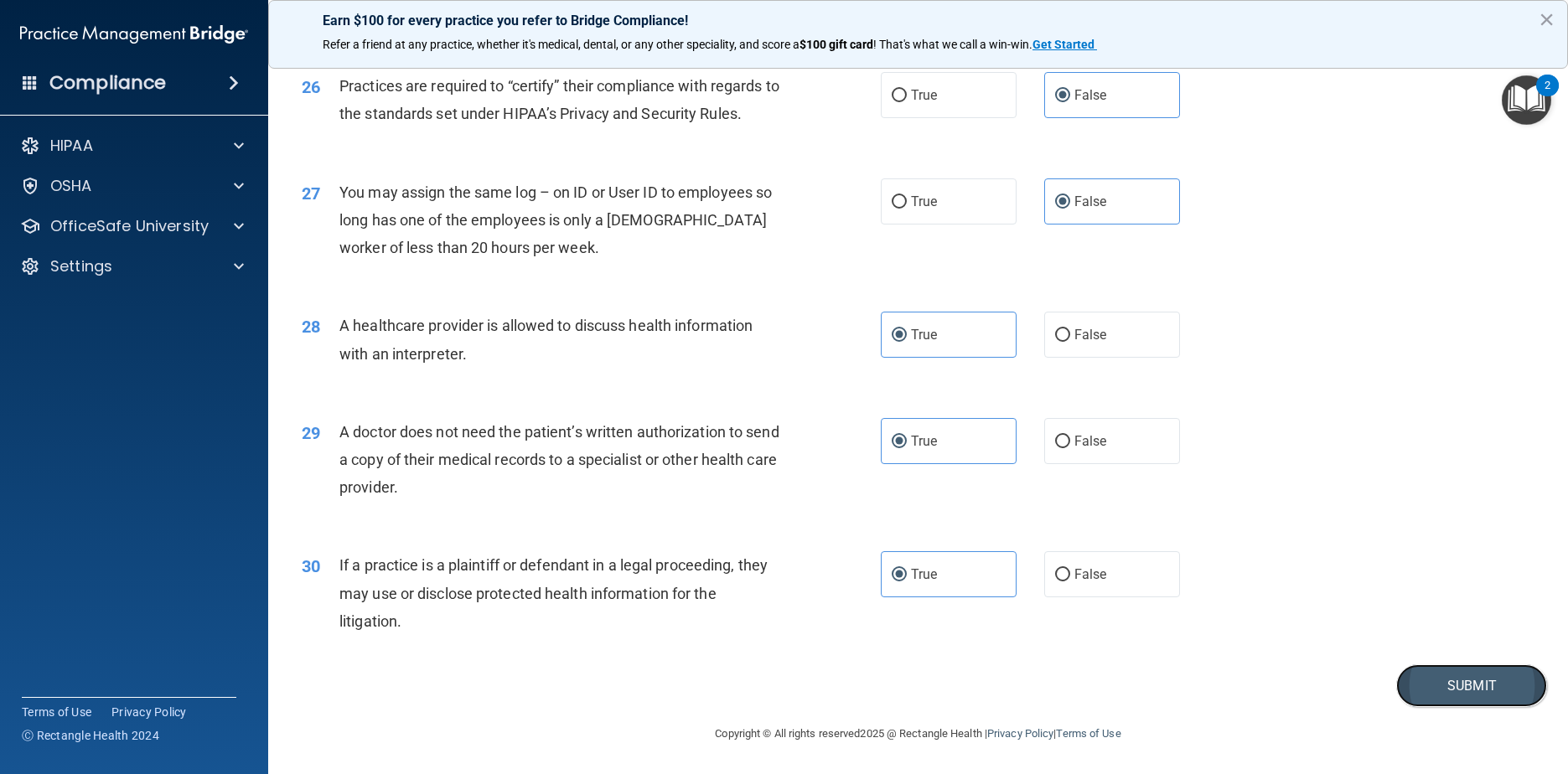
click at [797, 677] on button "Submit" at bounding box center [1472, 686] width 151 height 43
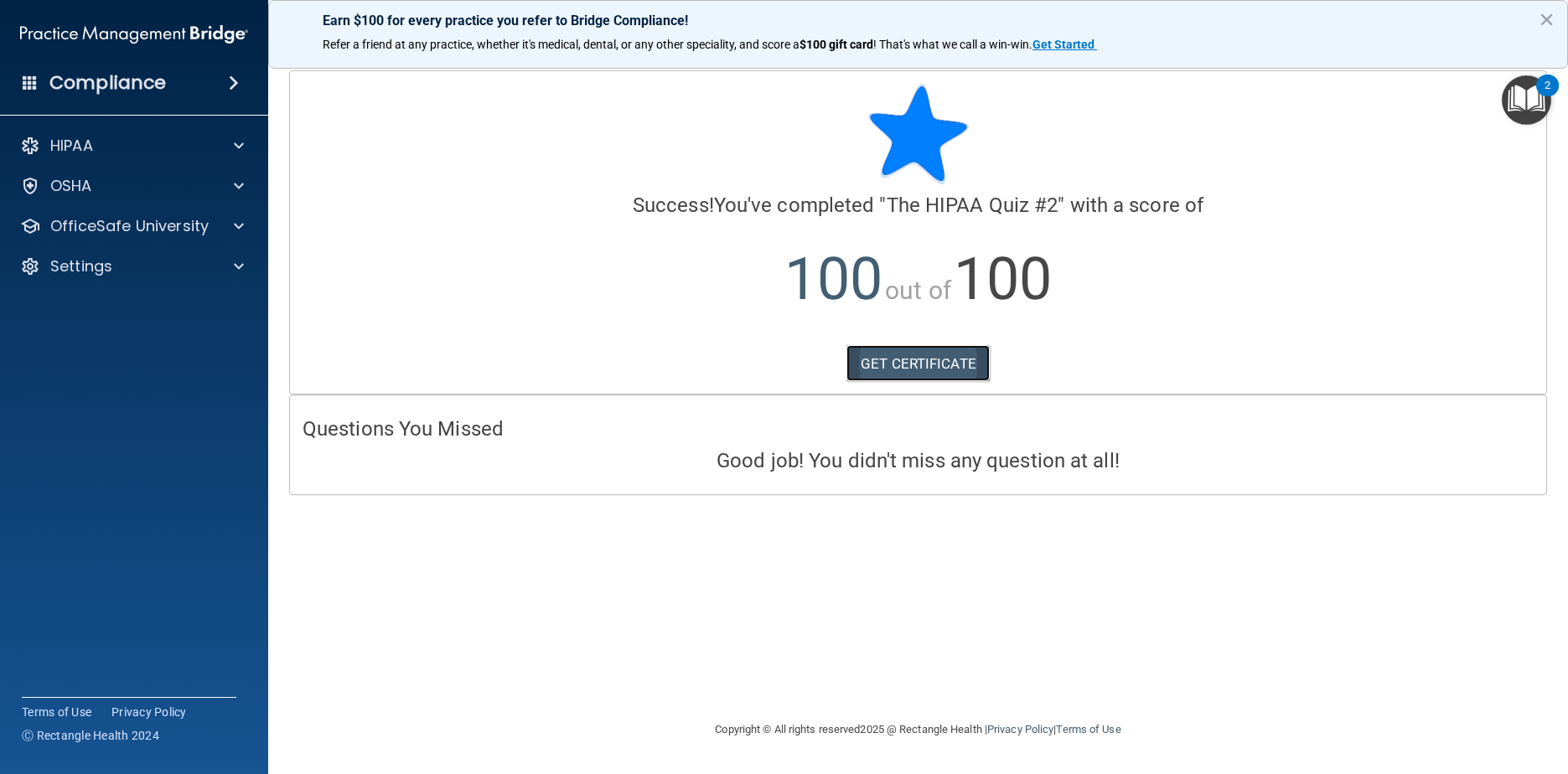
click at [797, 369] on link "GET CERTIFICATE" at bounding box center [918, 363] width 143 height 37
click at [120, 185] on div "OSHA" at bounding box center [111, 186] width 208 height 21
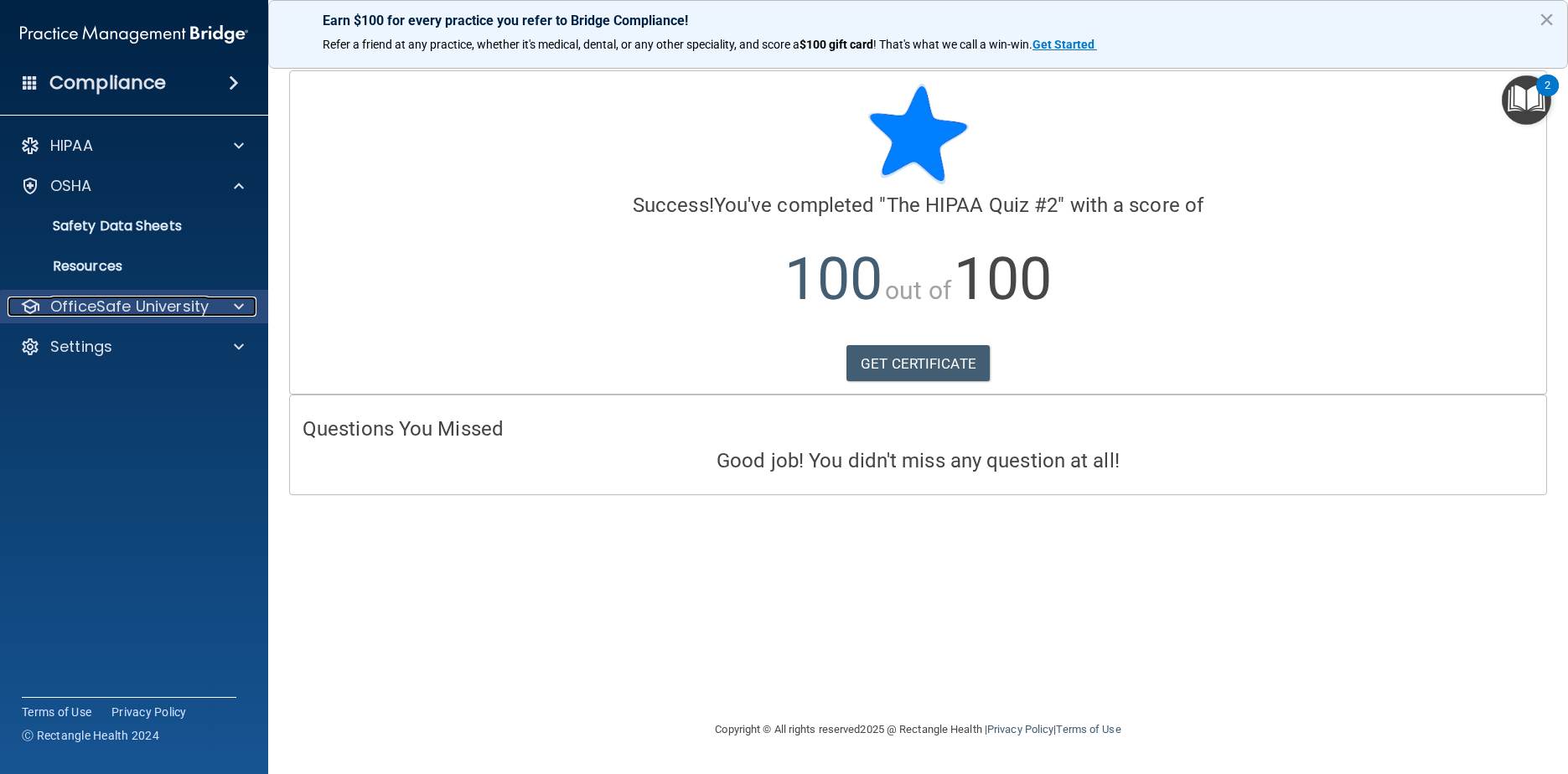
click at [130, 298] on p "OfficeSafe University" at bounding box center [129, 306] width 158 height 21
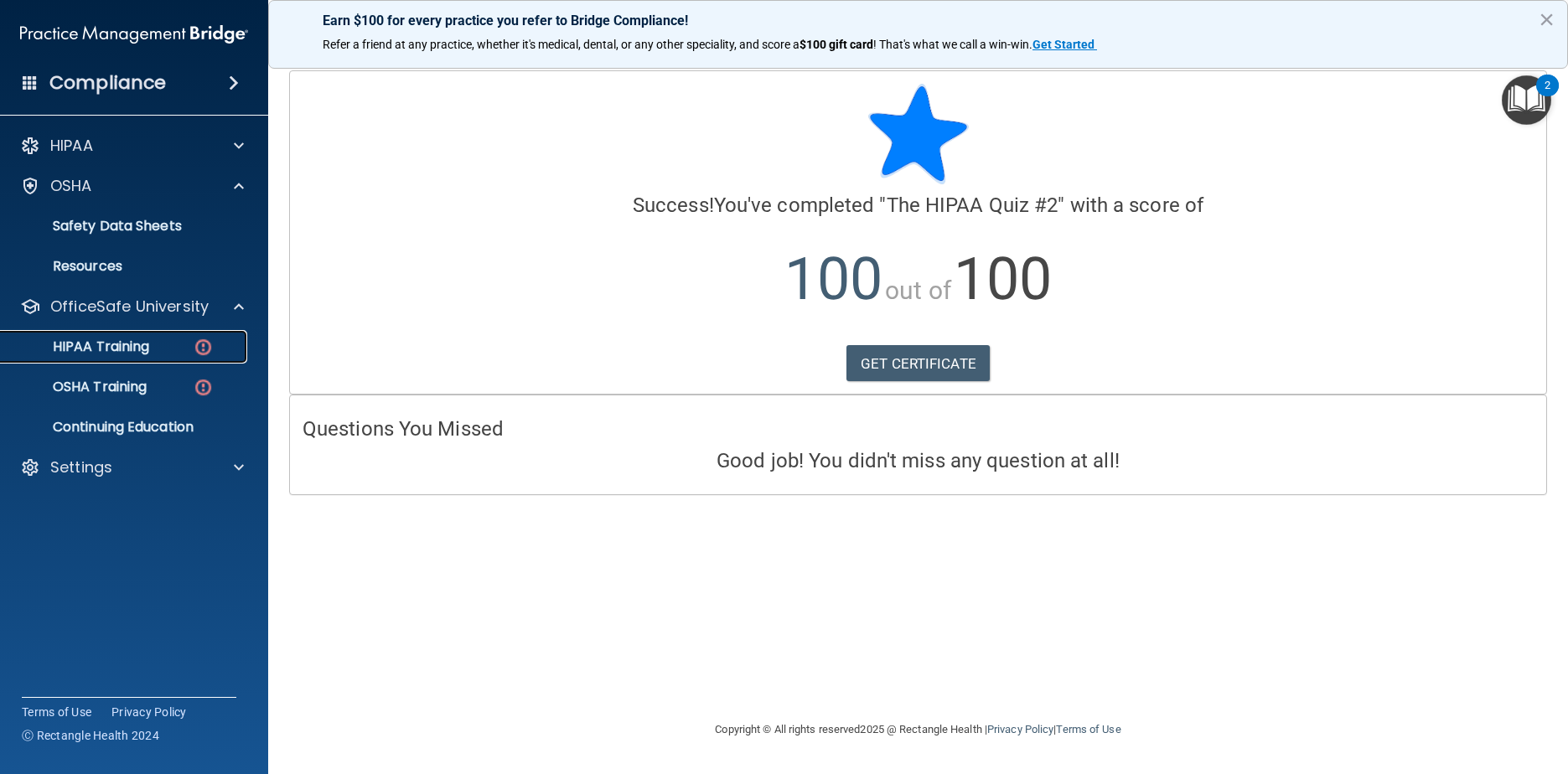
click at [138, 345] on p "HIPAA Training" at bounding box center [79, 346] width 138 height 17
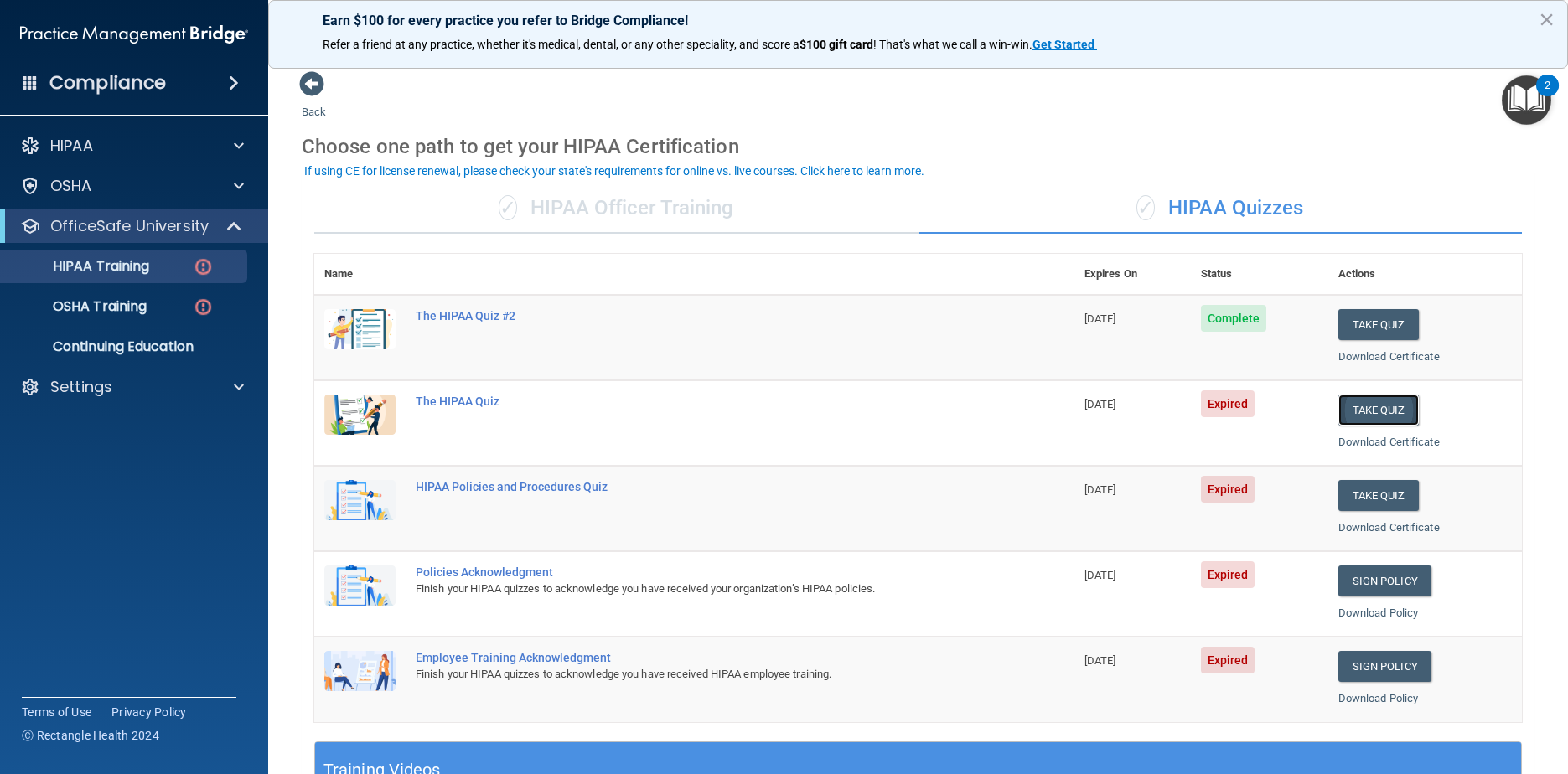
click at [797, 409] on button "Take Quiz" at bounding box center [1379, 410] width 80 height 31
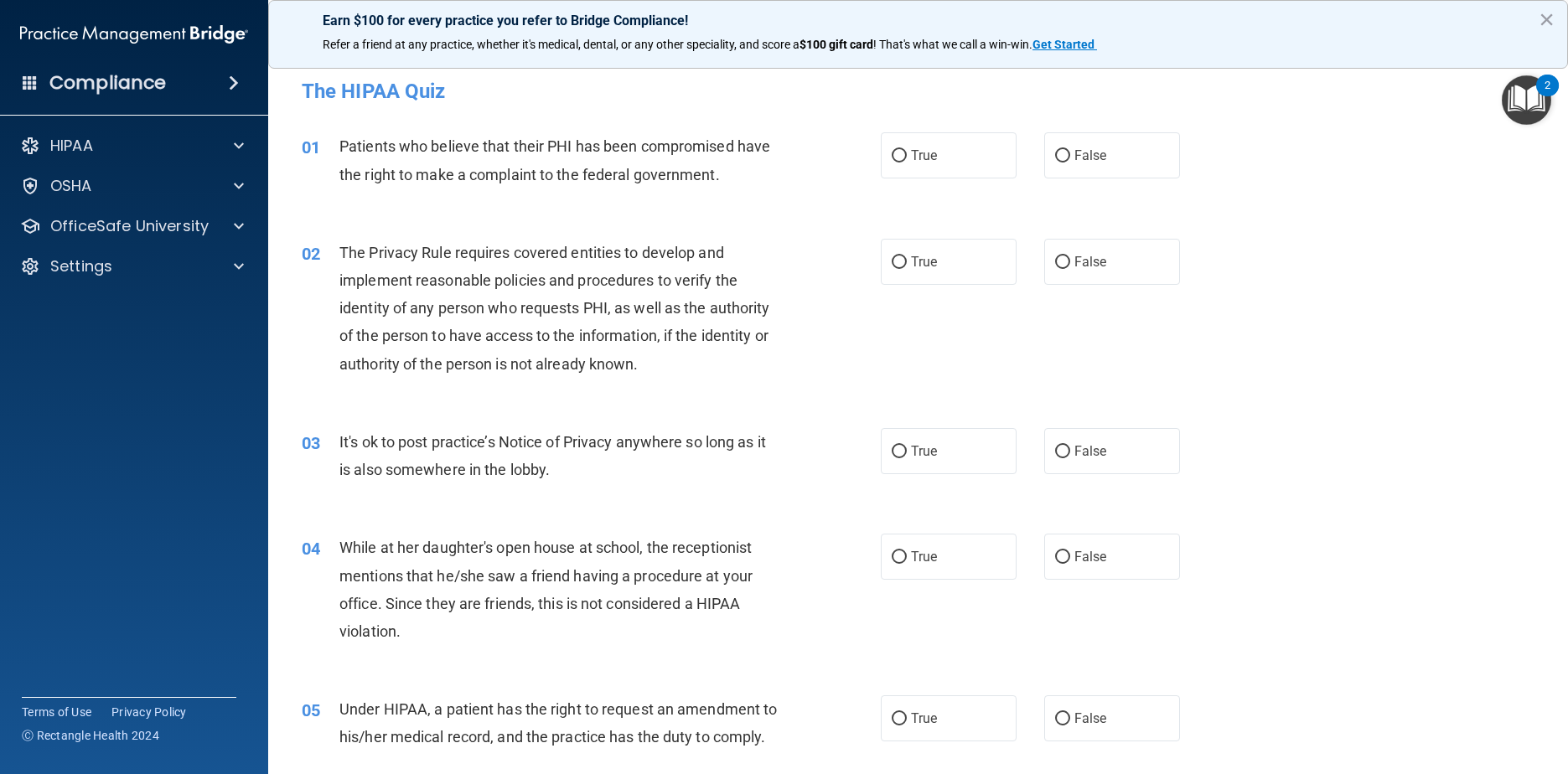
click at [797, 125] on div "01 Patients who believe that their PHI has been compromised have the right to m…" at bounding box center [918, 164] width 1258 height 105
click at [797, 138] on label "True" at bounding box center [948, 155] width 137 height 46
click at [797, 150] on input "True" at bounding box center [899, 156] width 15 height 12
radio input "true"
click at [797, 264] on input "True" at bounding box center [899, 262] width 15 height 12
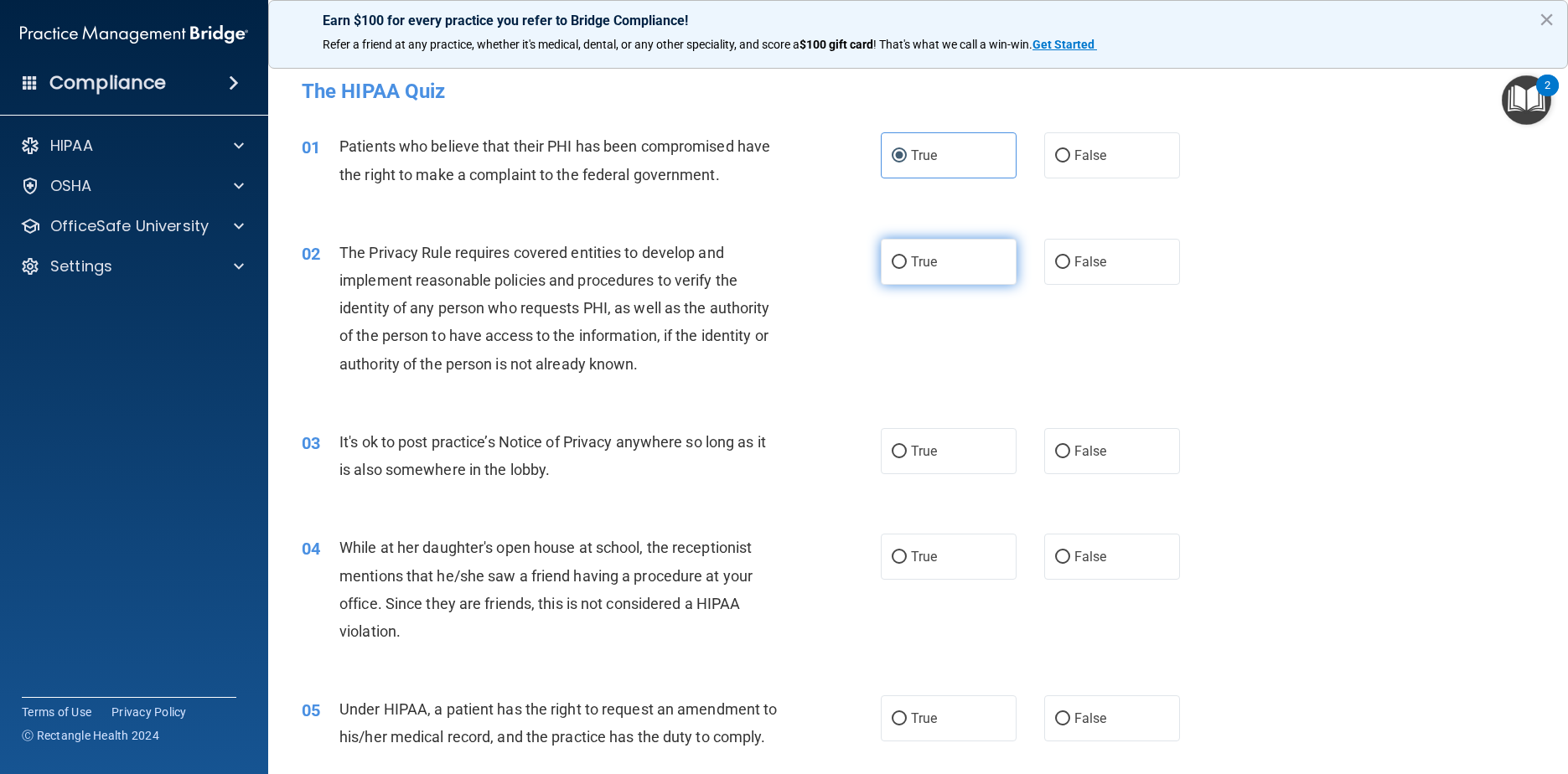
radio input "true"
click at [797, 454] on input "False" at bounding box center [1063, 452] width 15 height 12
radio input "true"
click at [797, 554] on label "False" at bounding box center [1112, 557] width 137 height 46
click at [797, 554] on input "False" at bounding box center [1063, 558] width 15 height 12
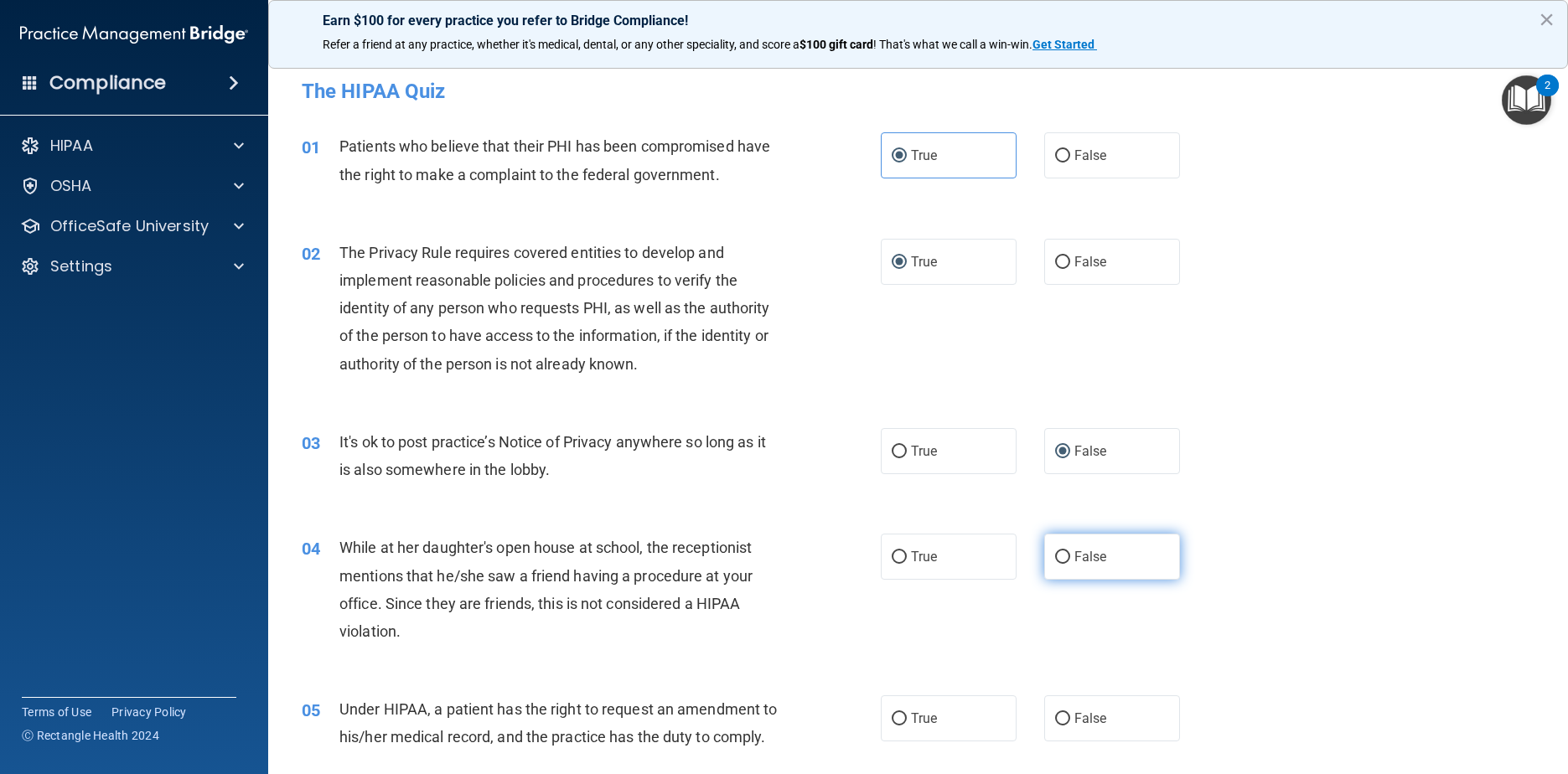
radio input "true"
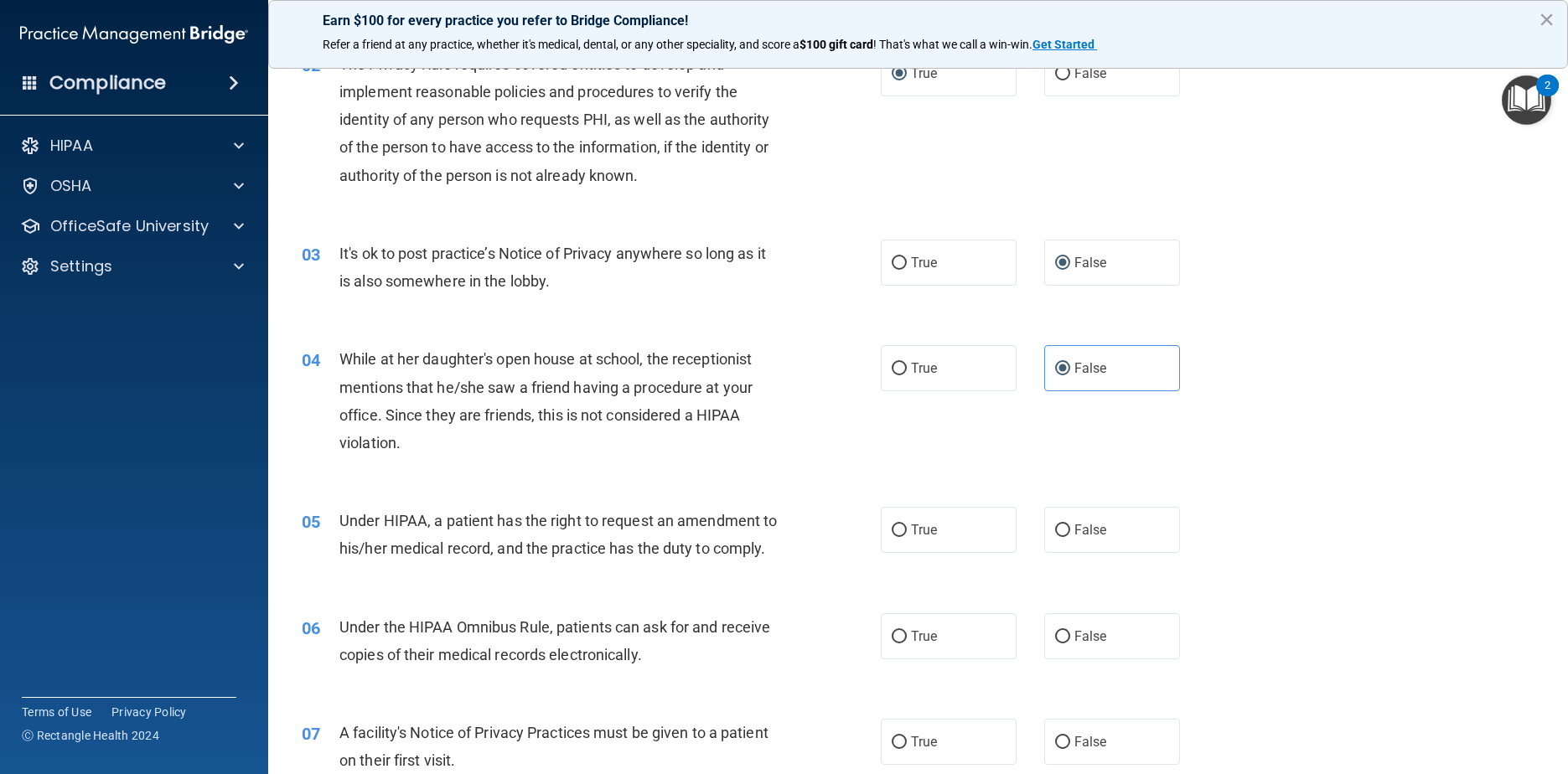
scroll to position [252, 0]
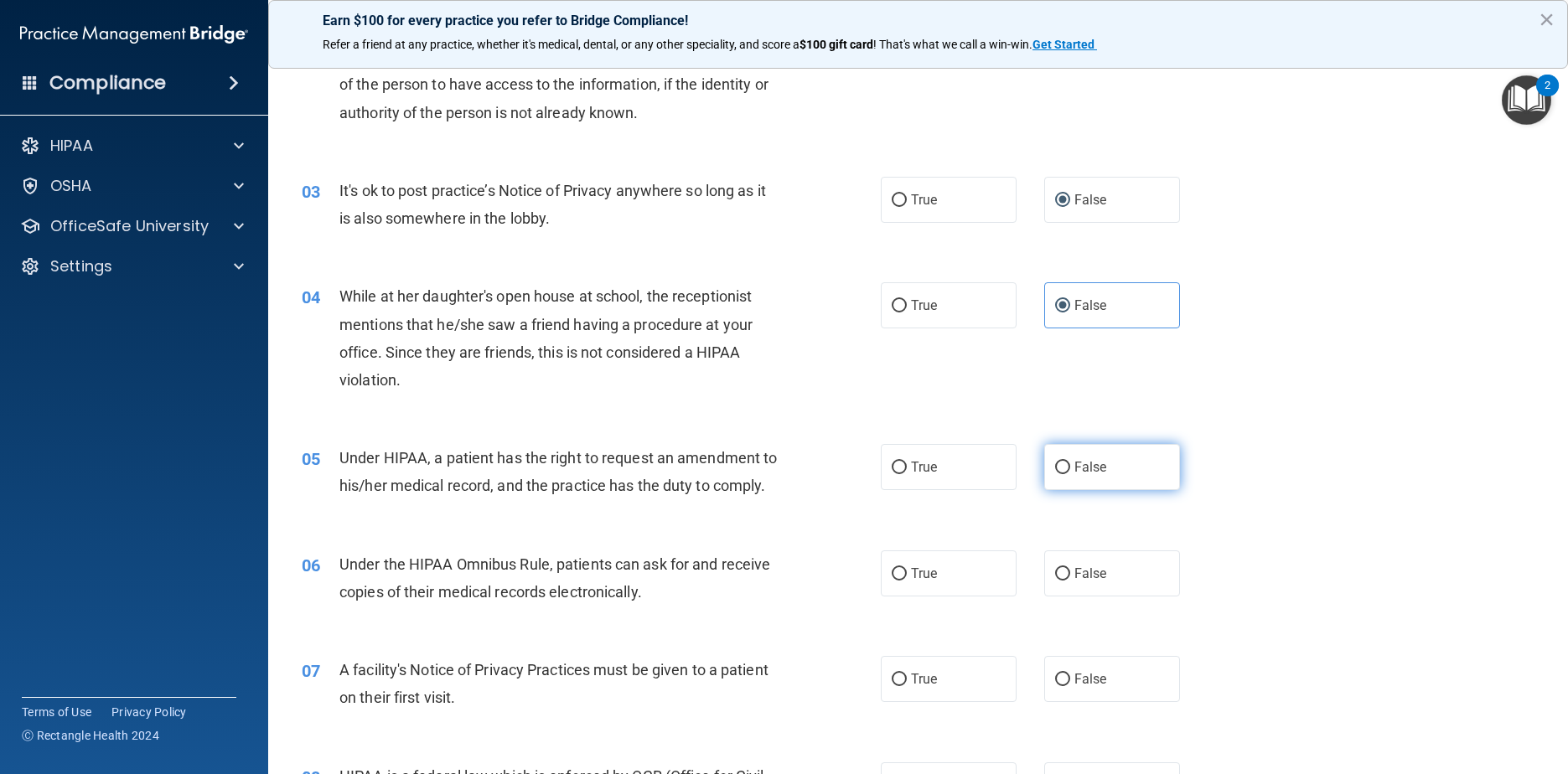
click at [797, 451] on label "False" at bounding box center [1112, 467] width 137 height 46
click at [797, 462] on input "False" at bounding box center [1063, 468] width 15 height 12
radio input "true"
click at [797, 596] on label "True" at bounding box center [948, 574] width 137 height 46
click at [797, 580] on input "True" at bounding box center [899, 574] width 15 height 12
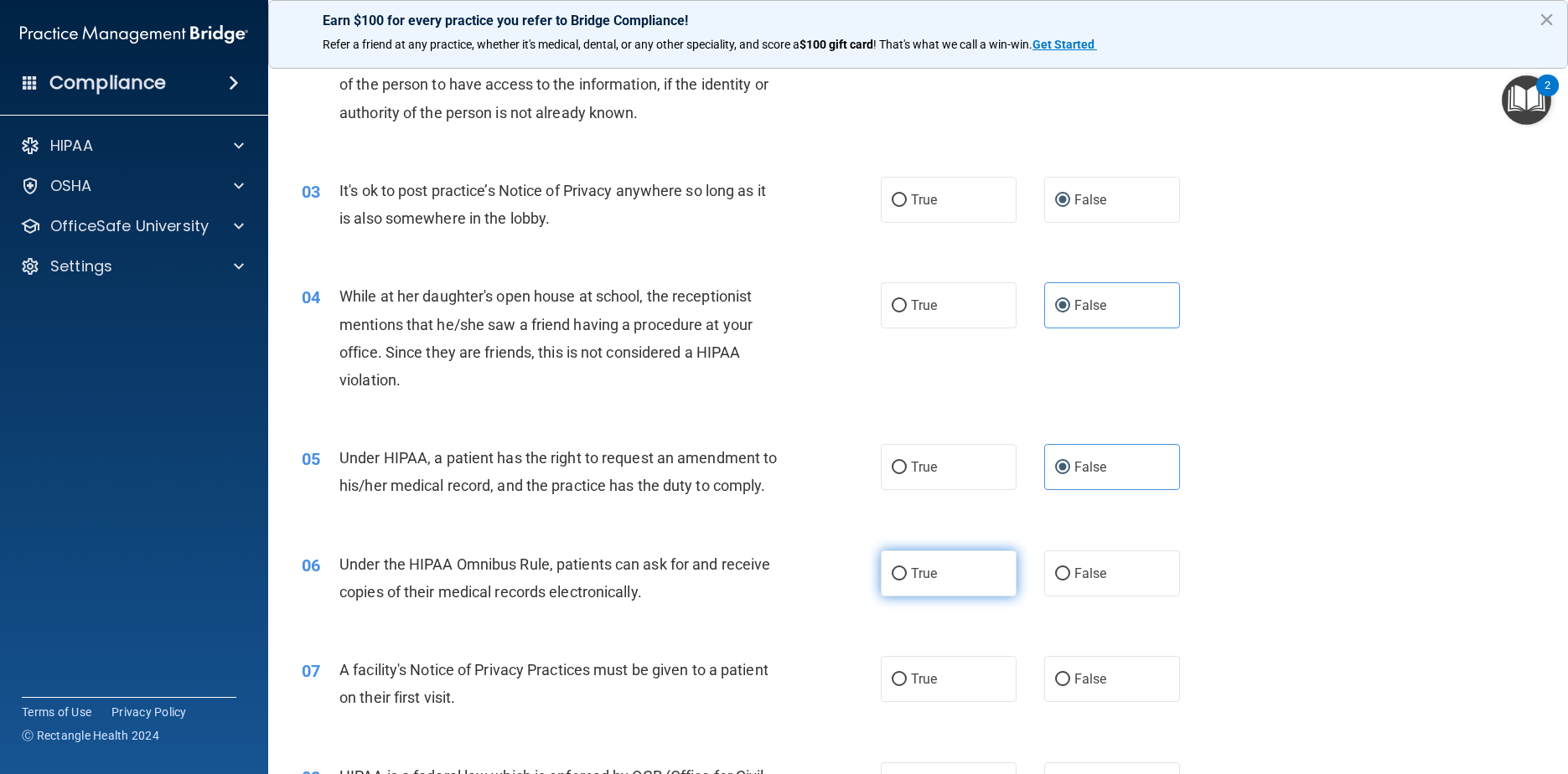
radio input "true"
drag, startPoint x: 917, startPoint y: 692, endPoint x: 913, endPoint y: 706, distance: 14.6
click at [797, 702] on label "True" at bounding box center [948, 679] width 137 height 46
drag, startPoint x: 913, startPoint y: 706, endPoint x: 884, endPoint y: 715, distance: 30.4
click at [797, 702] on label "True" at bounding box center [948, 679] width 137 height 46
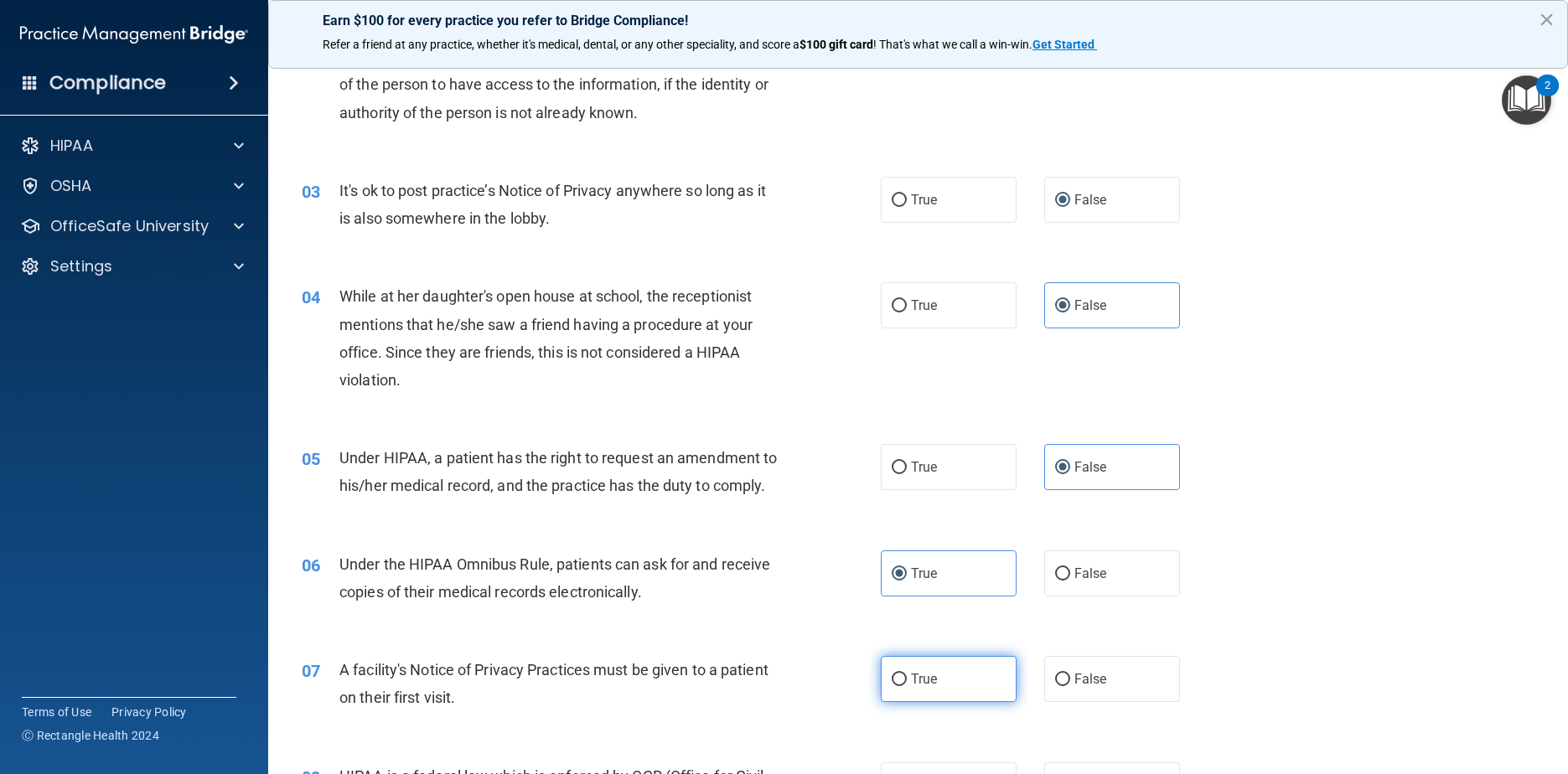
click at [797, 687] on input "True" at bounding box center [899, 680] width 15 height 12
radio input "true"
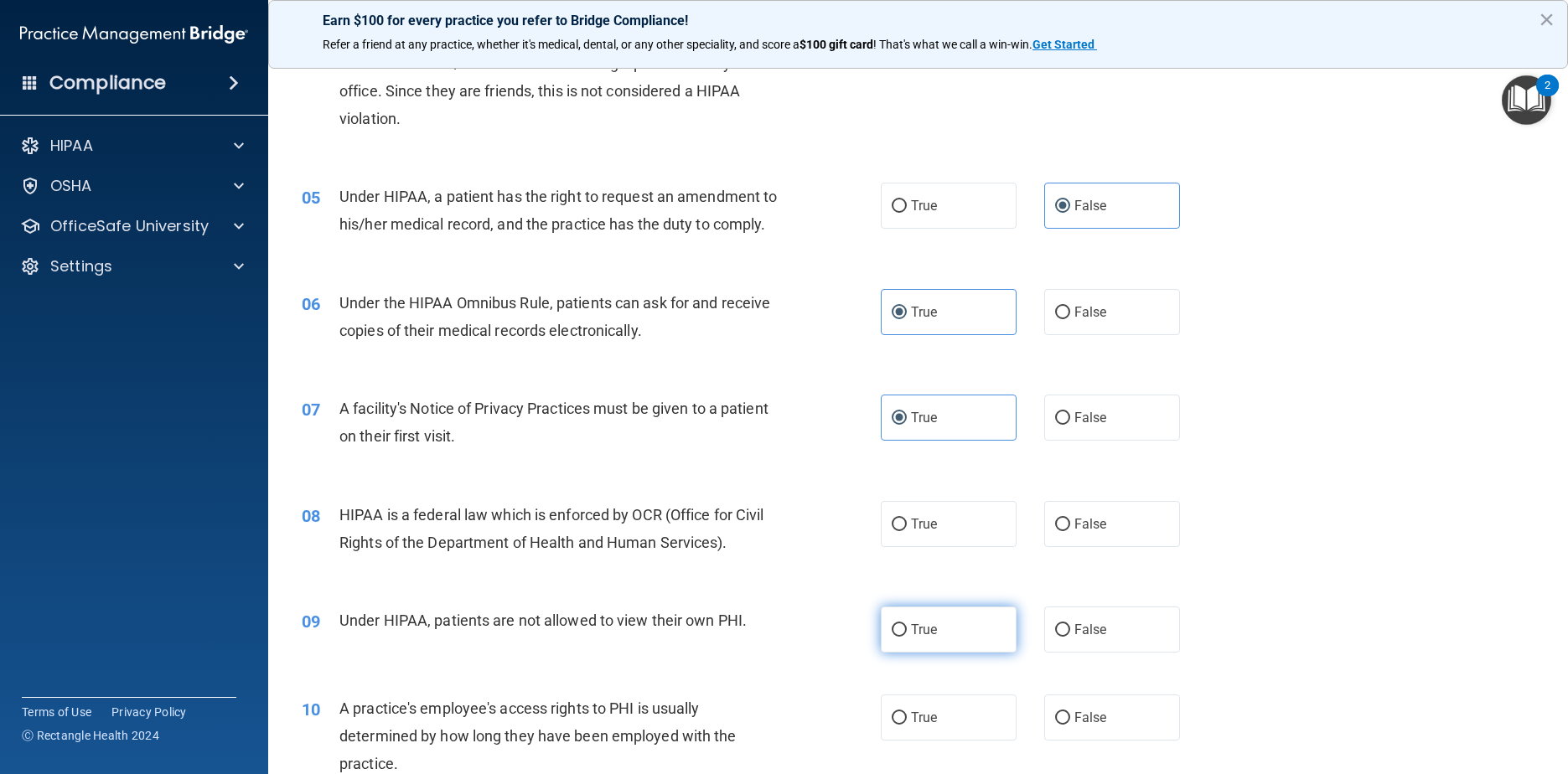
scroll to position [587, 0]
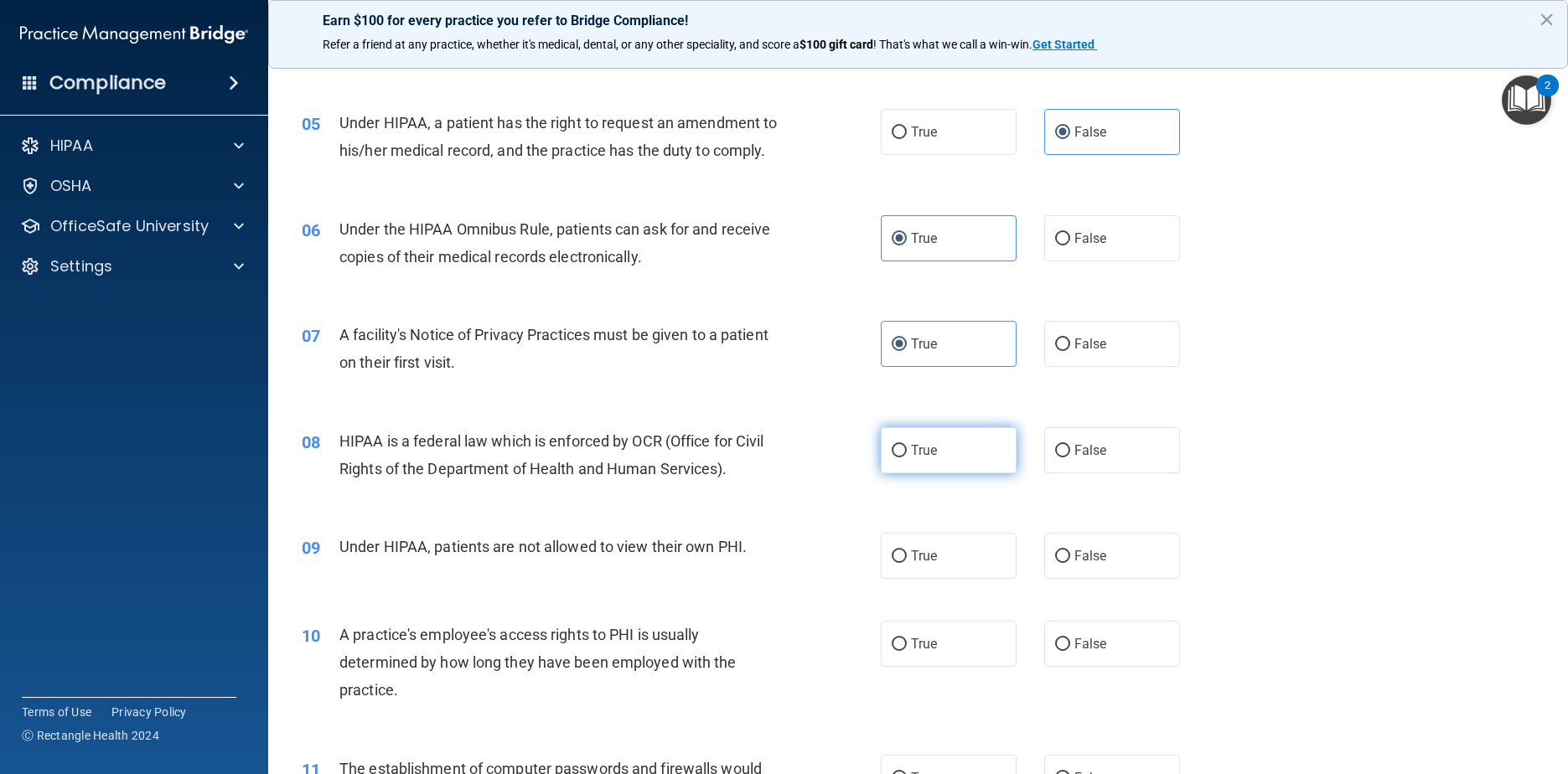
click at [797, 473] on label "True" at bounding box center [948, 451] width 137 height 46
click at [797, 457] on input "True" at bounding box center [899, 451] width 15 height 12
radio input "true"
click at [797, 564] on span "False" at bounding box center [1090, 556] width 33 height 16
click at [797, 563] on input "False" at bounding box center [1063, 557] width 15 height 12
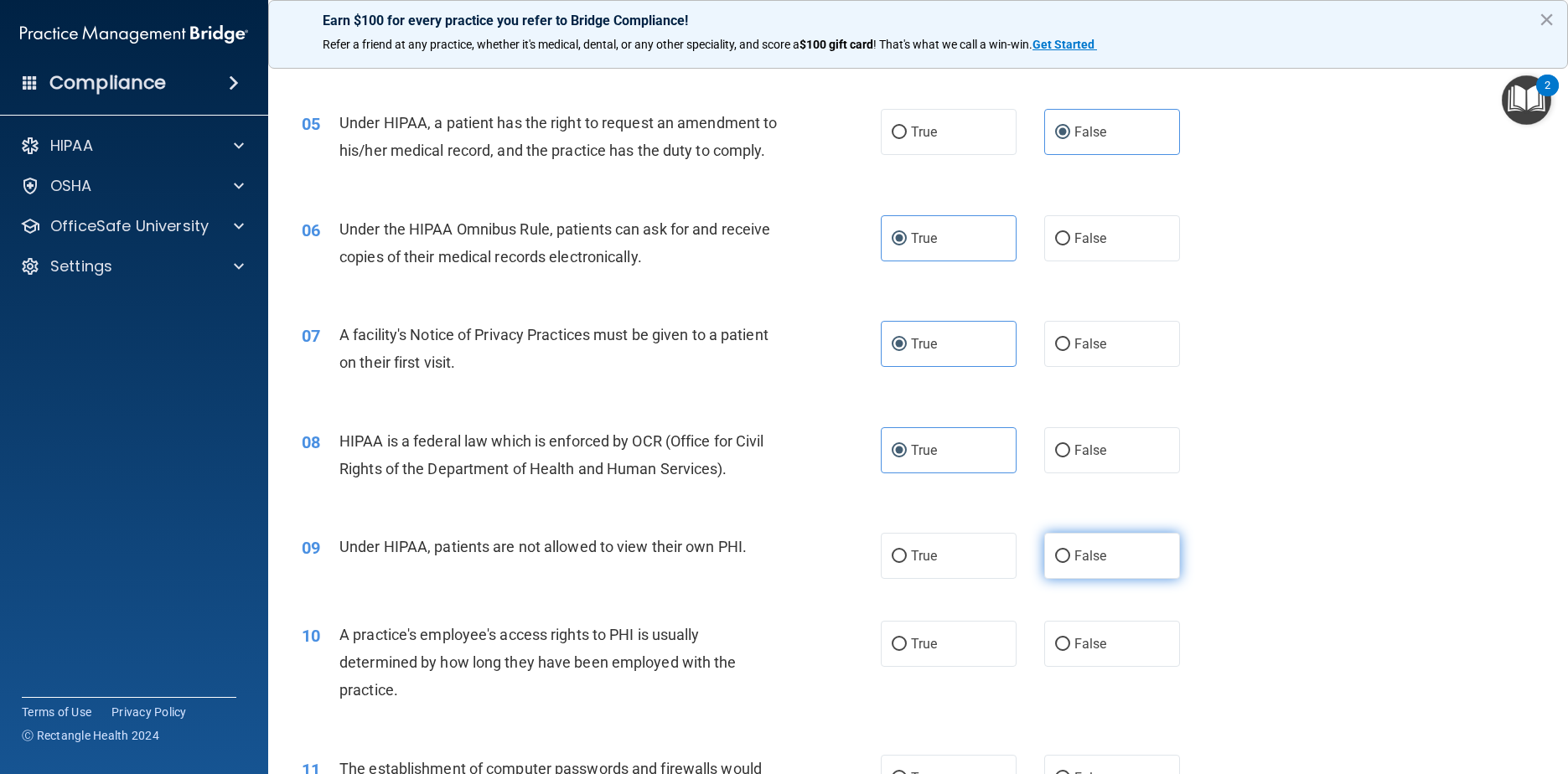
radio input "true"
click at [797, 659] on label "False" at bounding box center [1112, 644] width 137 height 46
click at [797, 651] on input "False" at bounding box center [1063, 645] width 15 height 12
radio input "true"
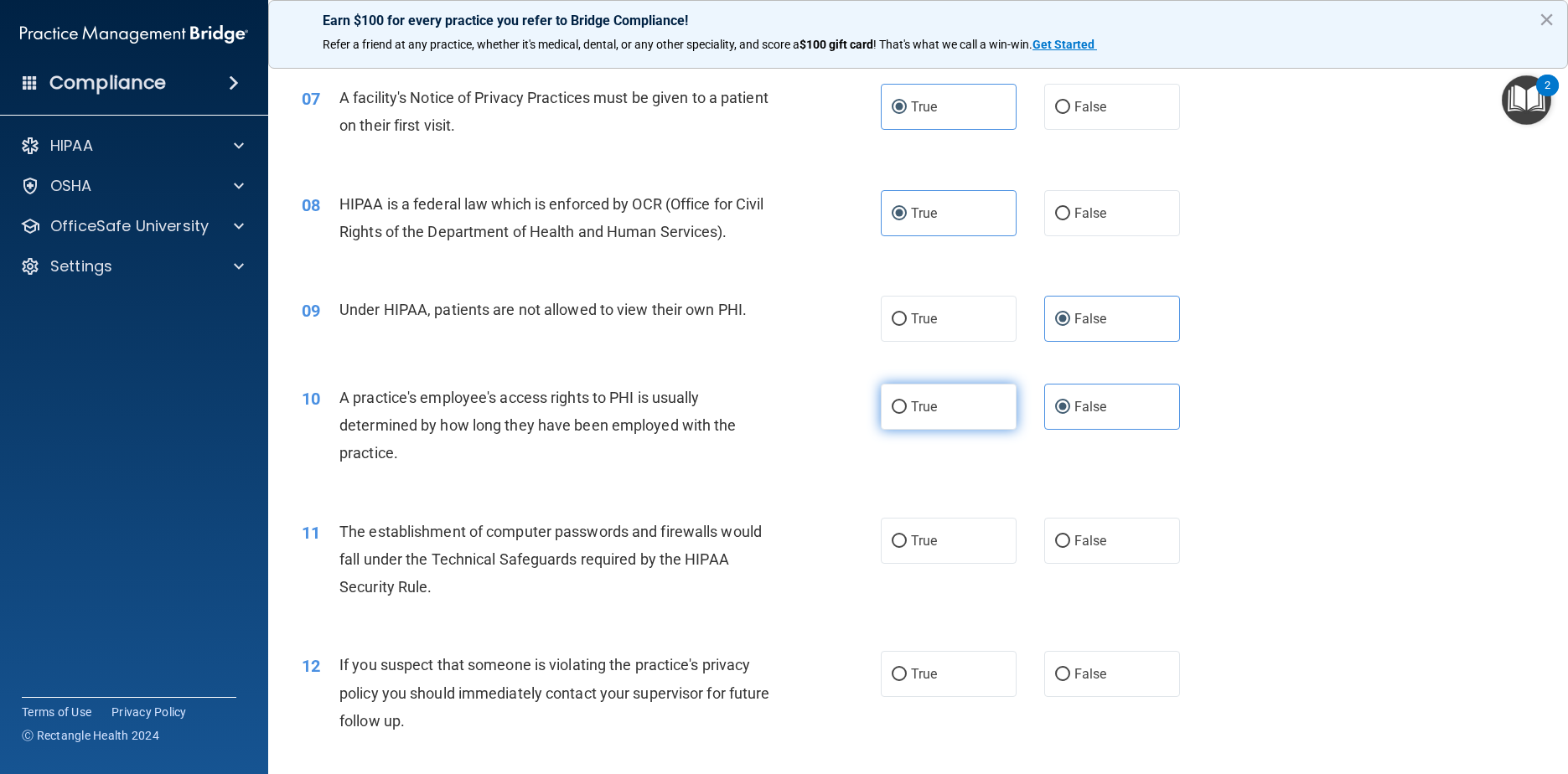
scroll to position [837, 0]
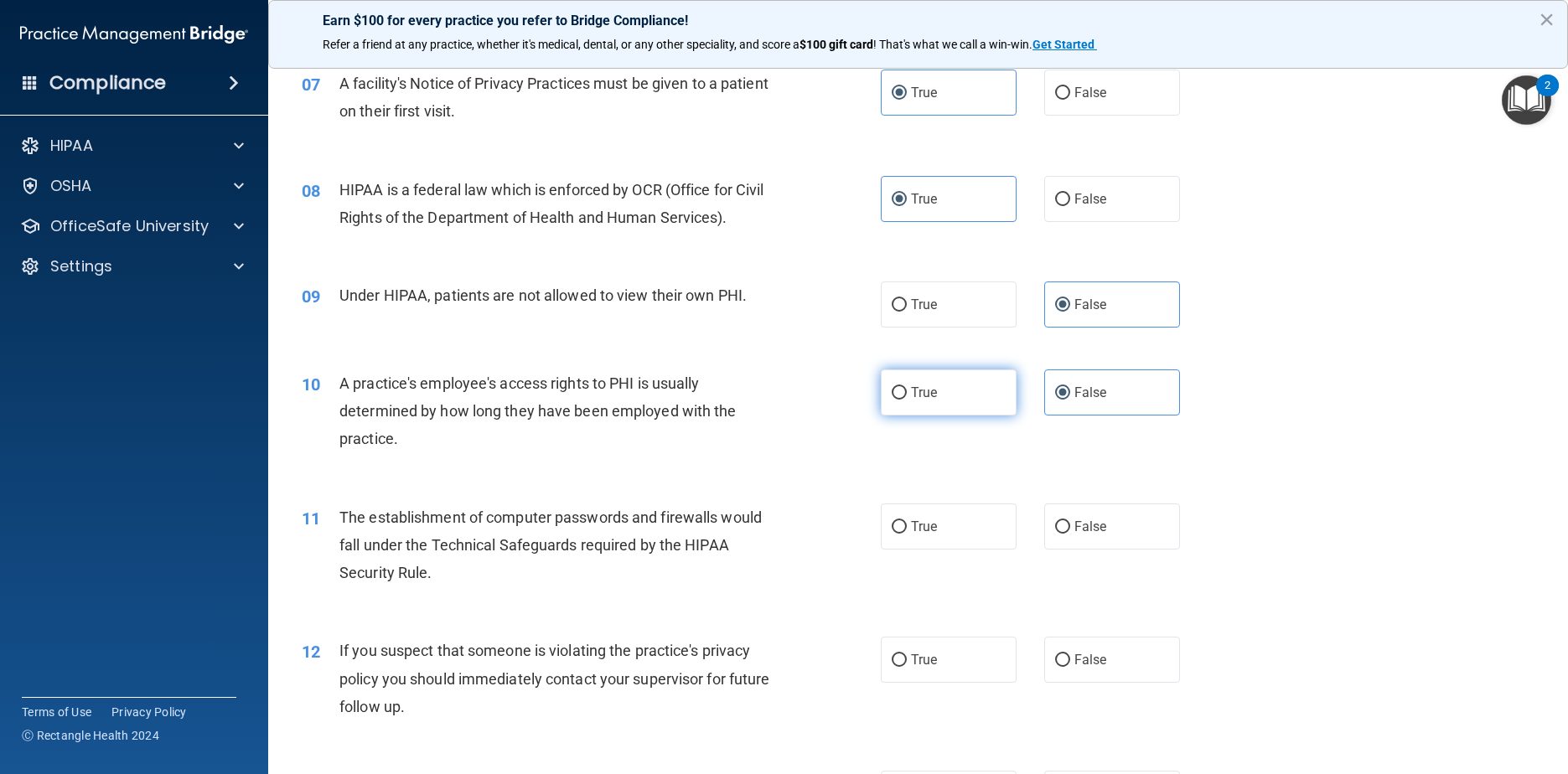
click at [797, 534] on input "True" at bounding box center [899, 528] width 15 height 12
radio input "true"
click at [797, 683] on label "True" at bounding box center [948, 660] width 137 height 46
click at [797, 667] on input "True" at bounding box center [899, 661] width 15 height 12
radio input "true"
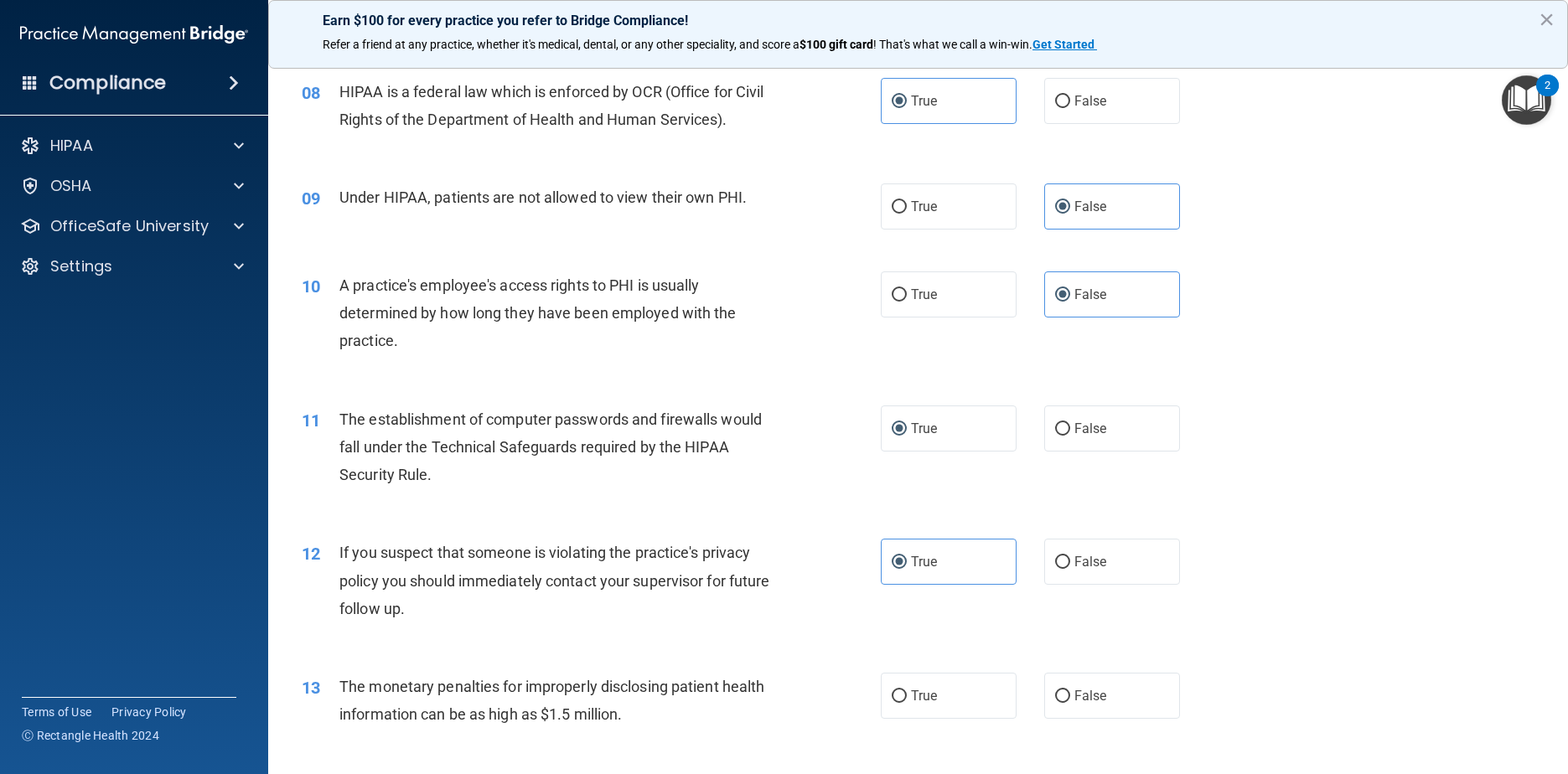
scroll to position [1089, 0]
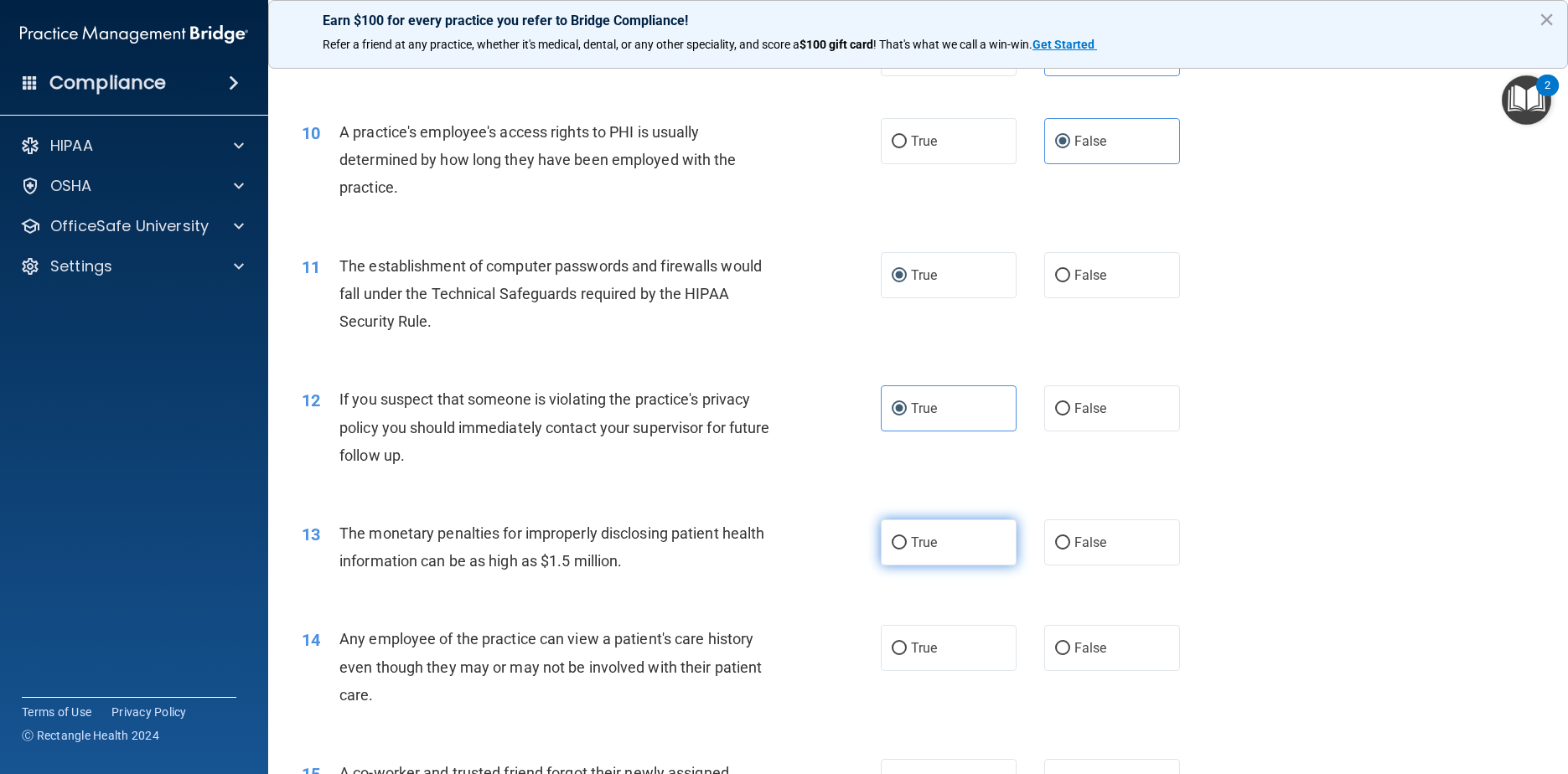
click at [797, 565] on label "True" at bounding box center [948, 543] width 137 height 46
click at [797, 550] on input "True" at bounding box center [899, 544] width 15 height 12
radio input "true"
click at [797, 671] on label "False" at bounding box center [1112, 648] width 137 height 46
click at [797, 655] on input "False" at bounding box center [1063, 649] width 15 height 12
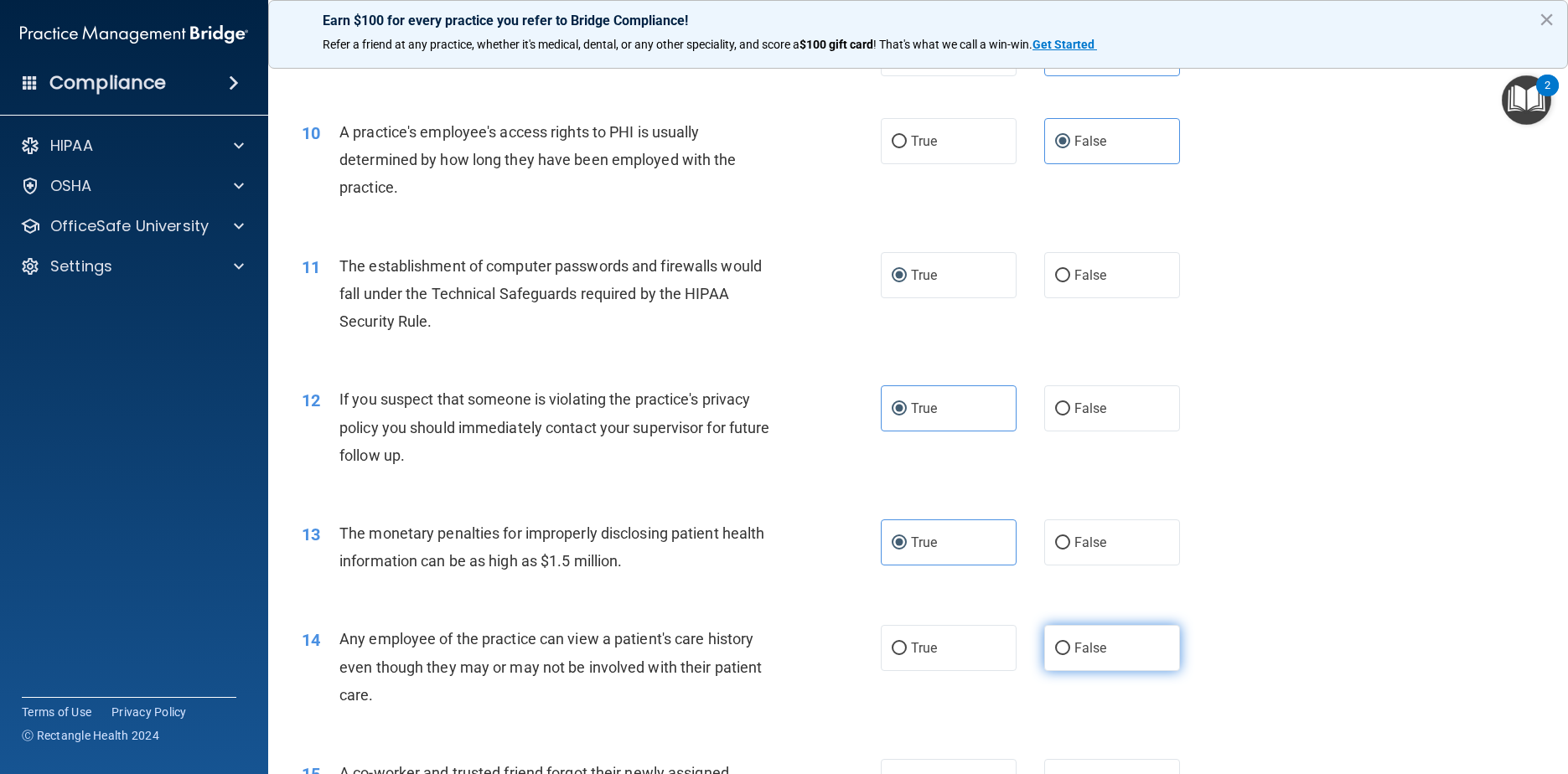
radio input "true"
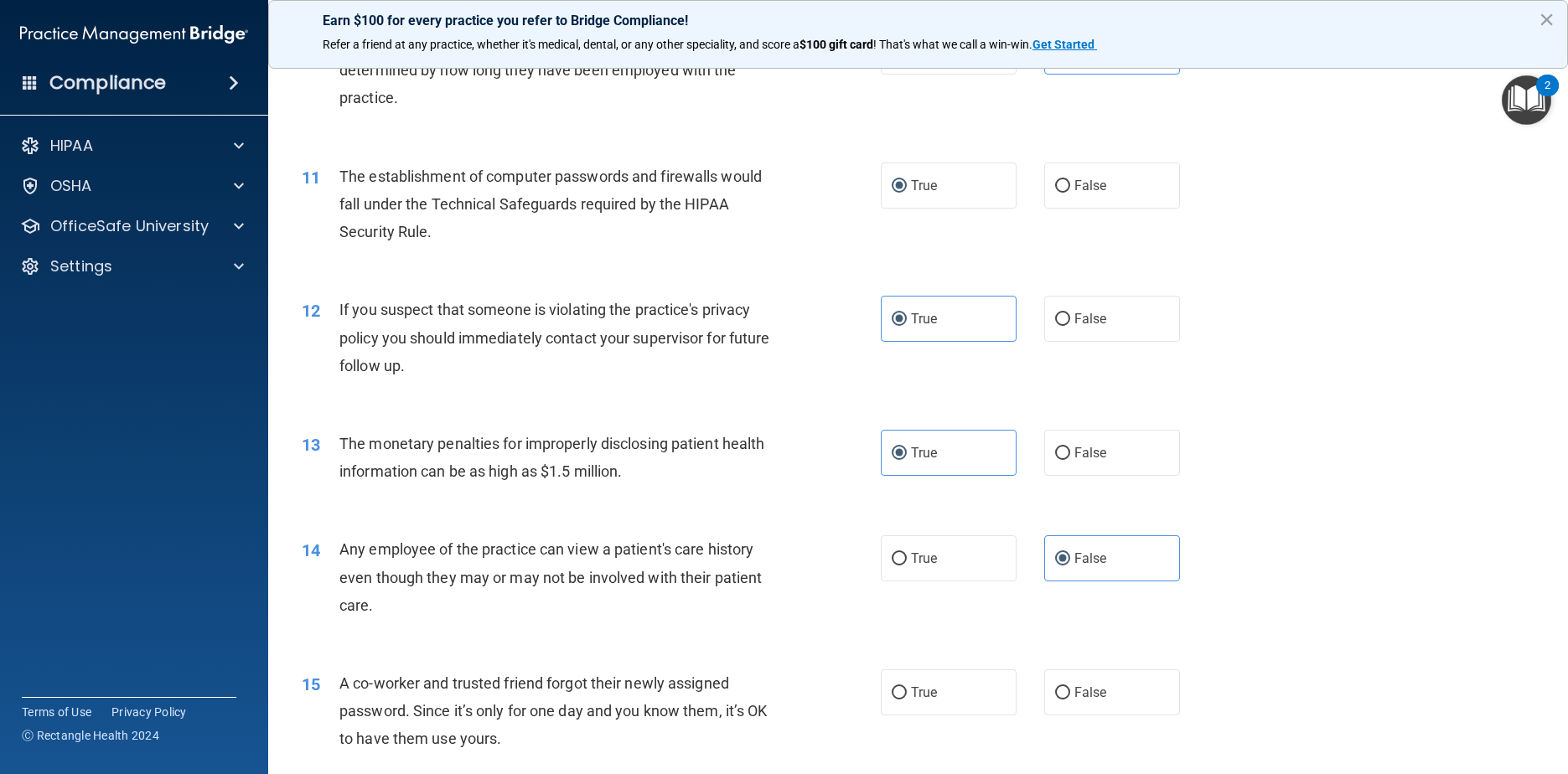
scroll to position [1341, 0]
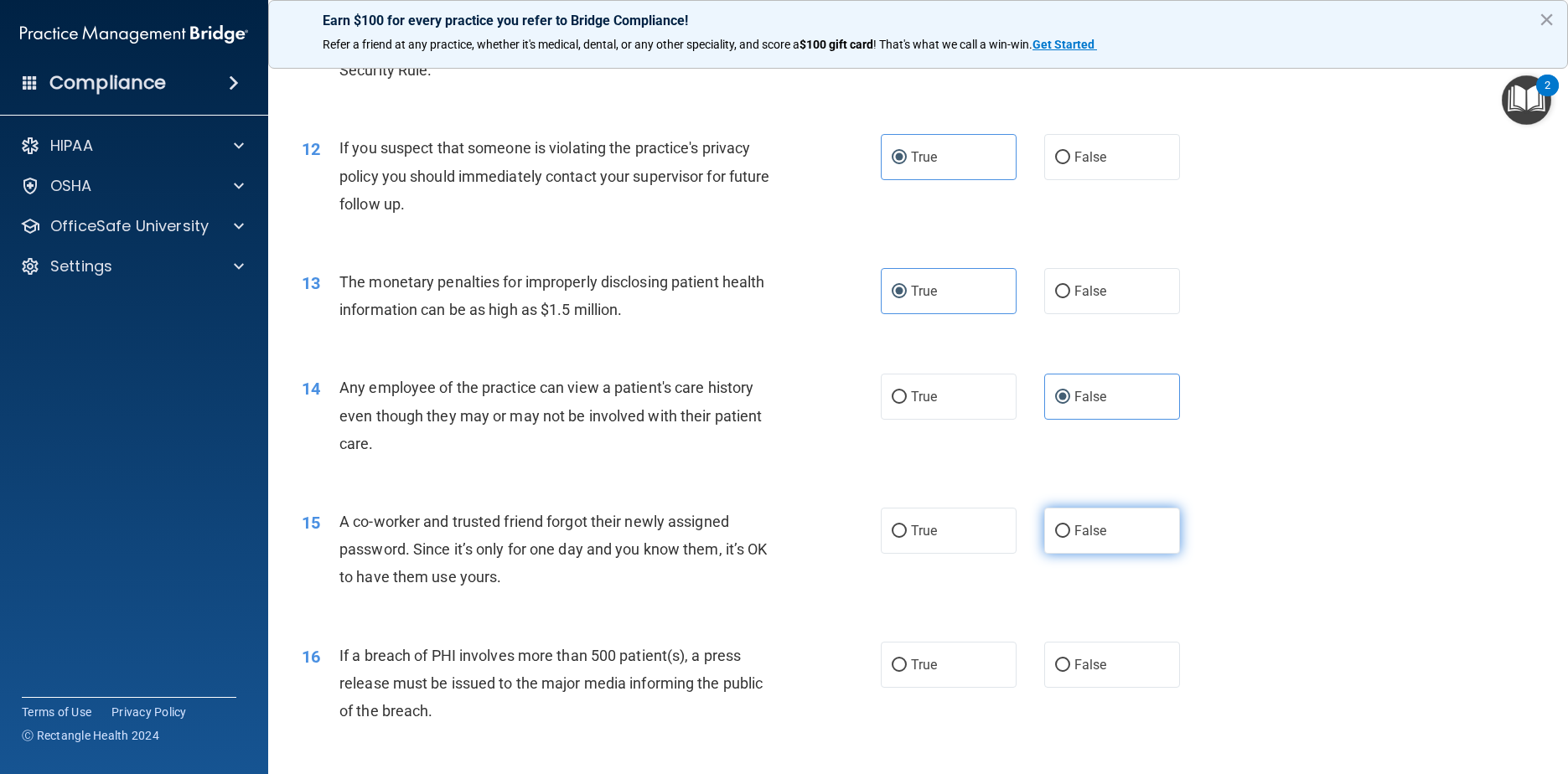
click at [797, 553] on label "False" at bounding box center [1112, 531] width 137 height 46
click at [797, 538] on input "False" at bounding box center [1063, 531] width 15 height 12
radio input "true"
click at [797, 679] on label "True" at bounding box center [948, 665] width 137 height 46
click at [797, 672] on input "True" at bounding box center [899, 666] width 15 height 12
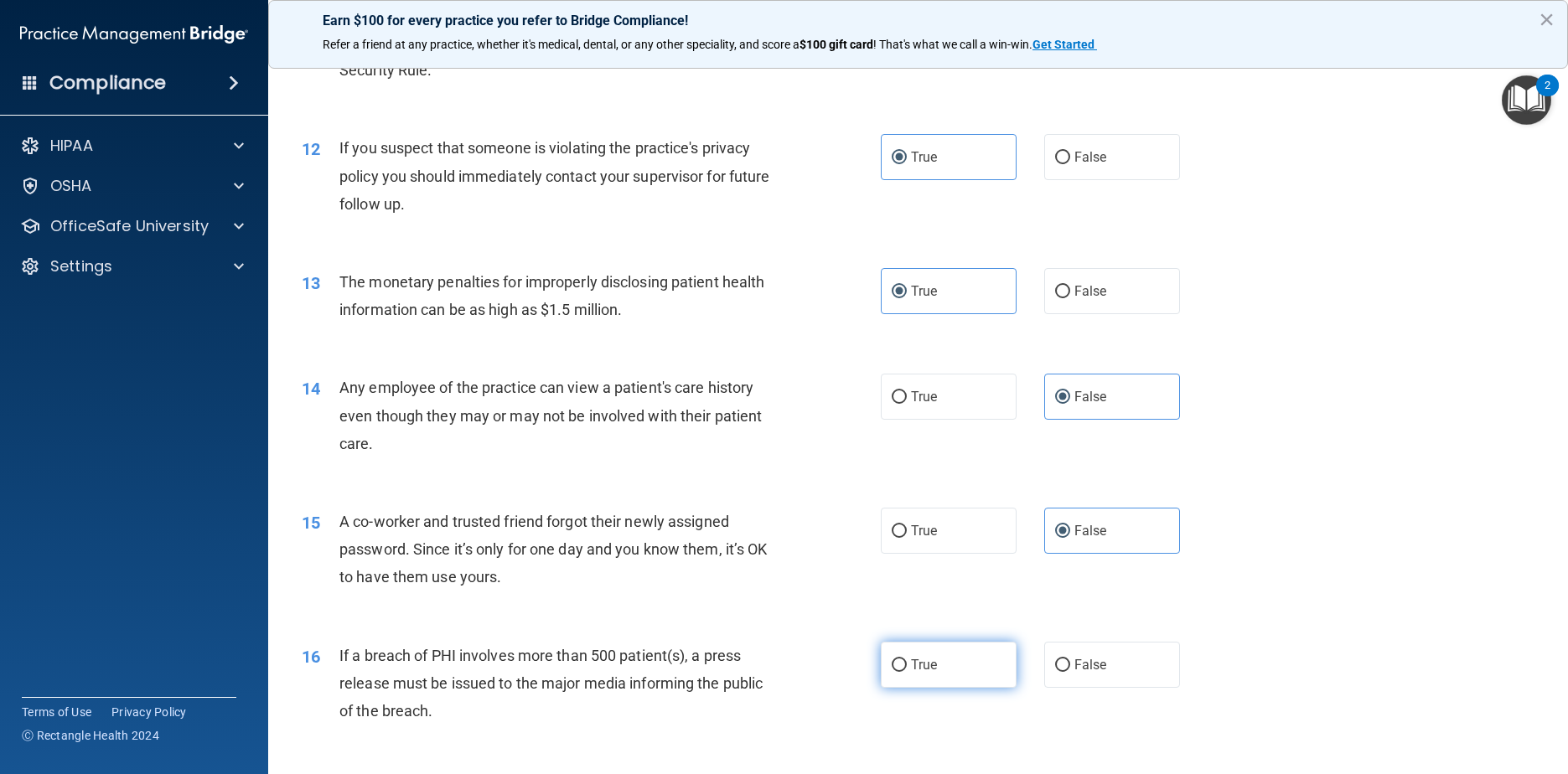
radio input "true"
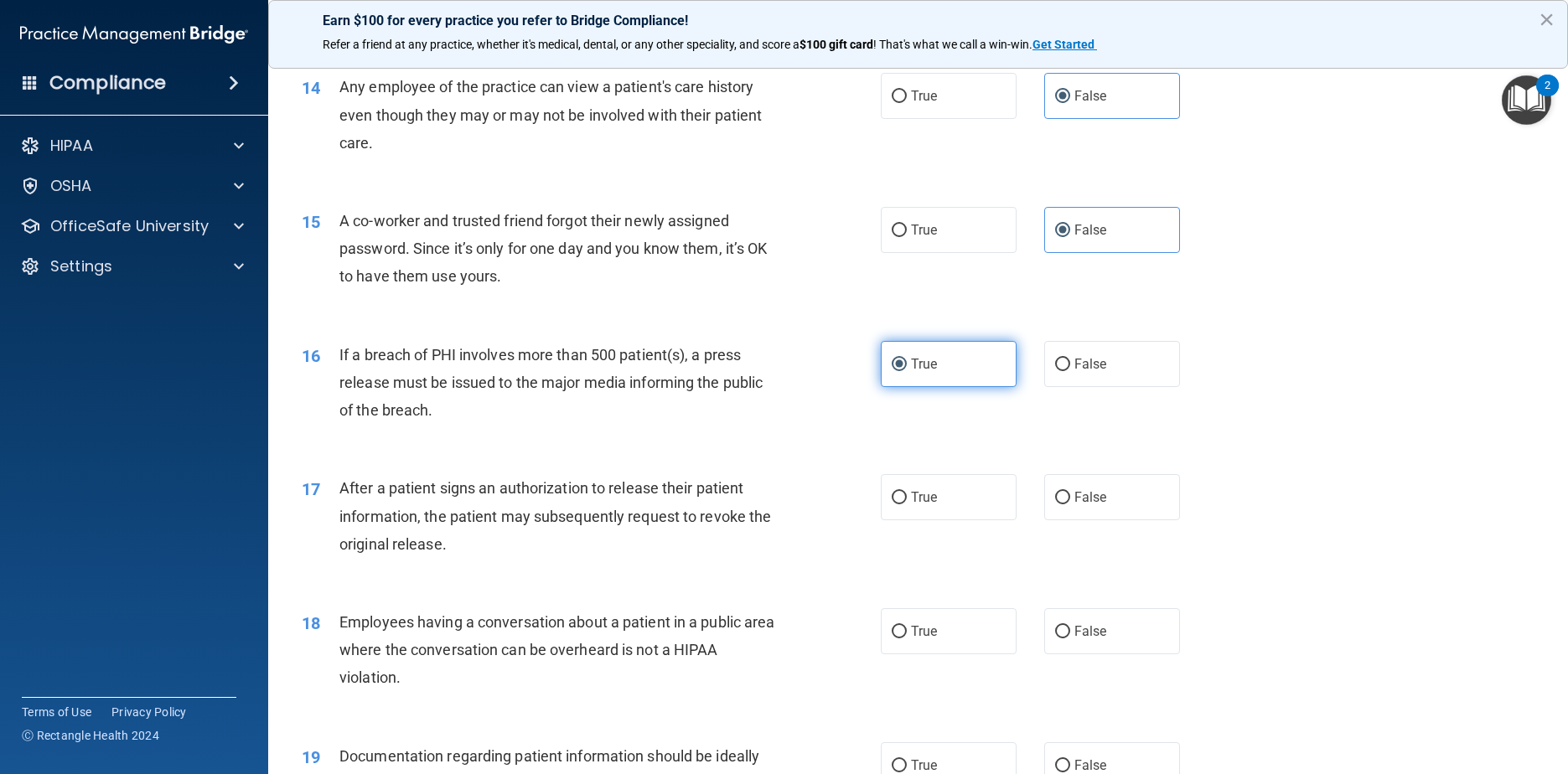
scroll to position [1676, 0]
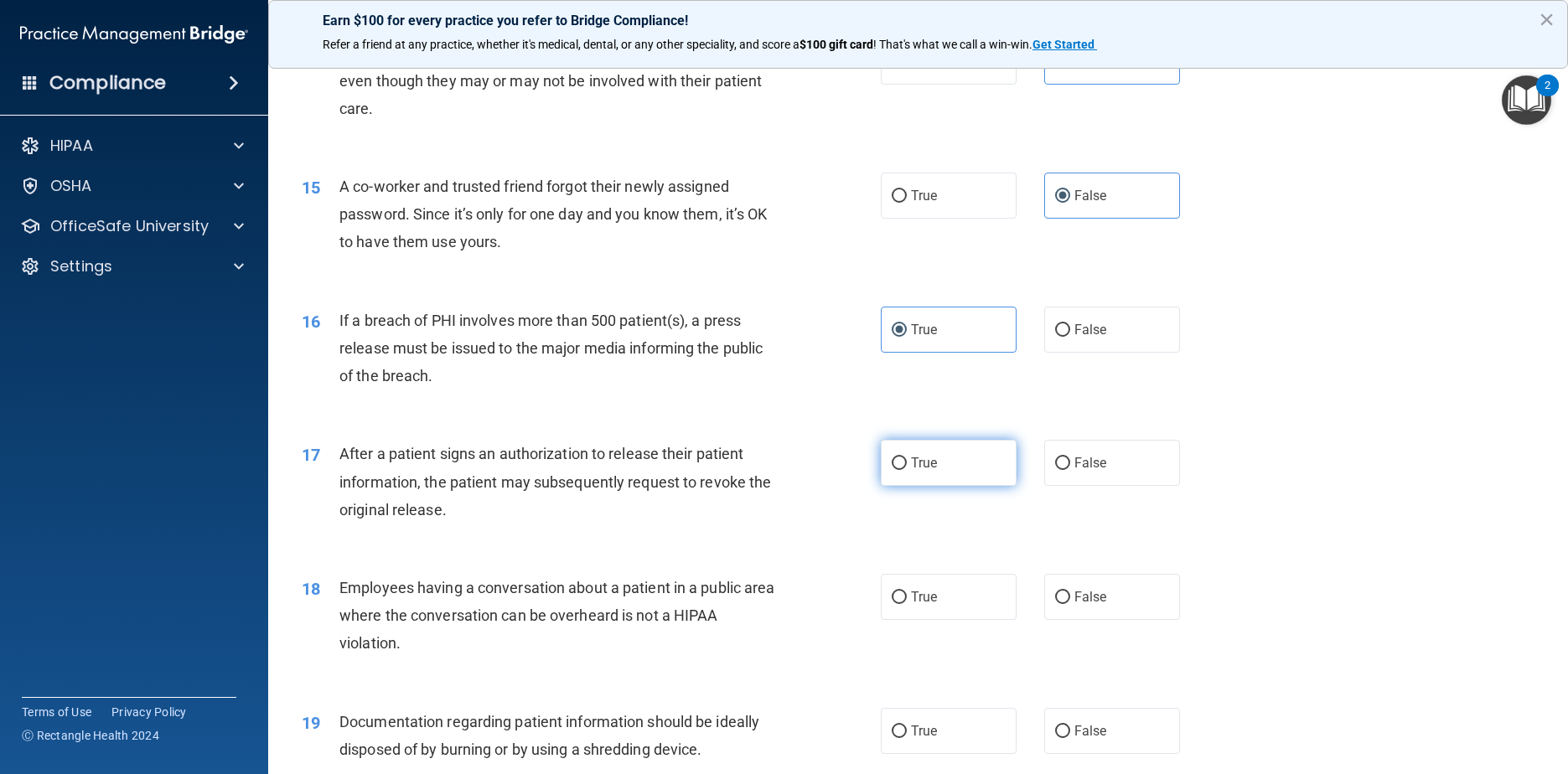
click at [797, 470] on label "True" at bounding box center [948, 463] width 137 height 46
click at [797, 470] on input "True" at bounding box center [899, 463] width 15 height 12
radio input "true"
click at [797, 604] on input "False" at bounding box center [1063, 598] width 15 height 12
radio input "true"
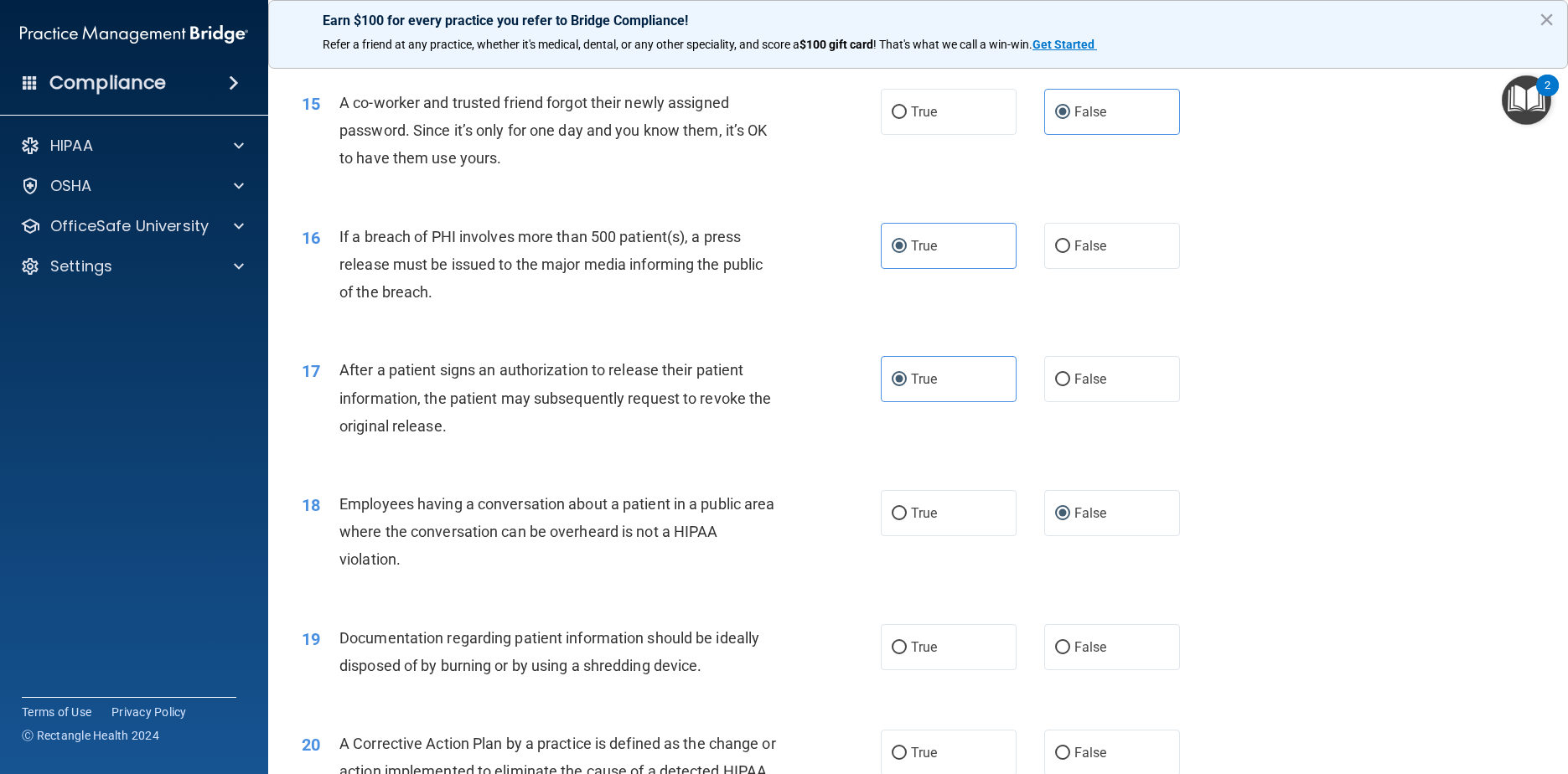
scroll to position [1927, 0]
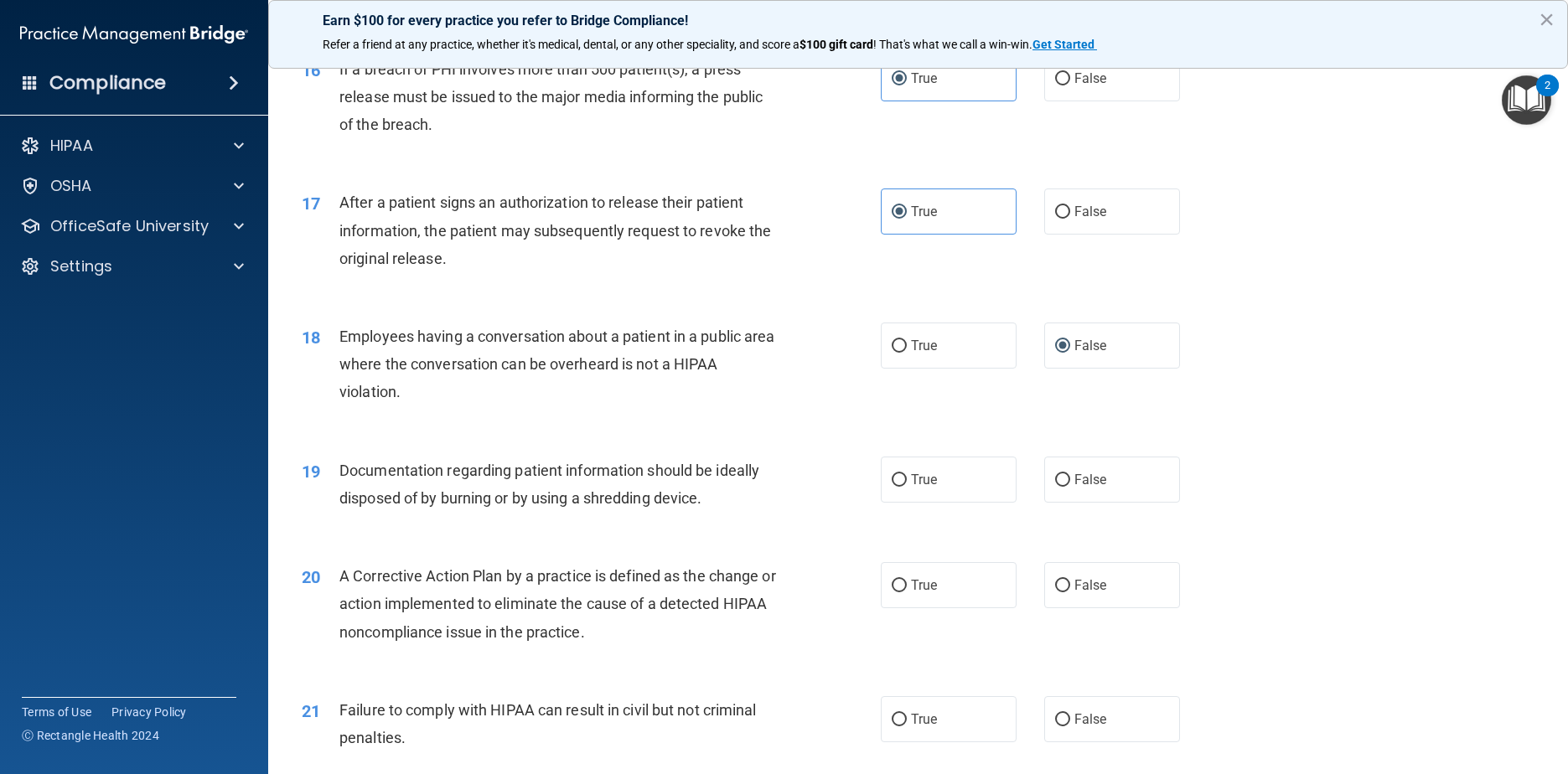
click at [797, 503] on label "True" at bounding box center [948, 479] width 137 height 46
click at [797, 487] on input "True" at bounding box center [899, 480] width 15 height 12
radio input "true"
click at [797, 608] on label "True" at bounding box center [948, 586] width 137 height 46
click at [797, 593] on input "True" at bounding box center [899, 586] width 15 height 12
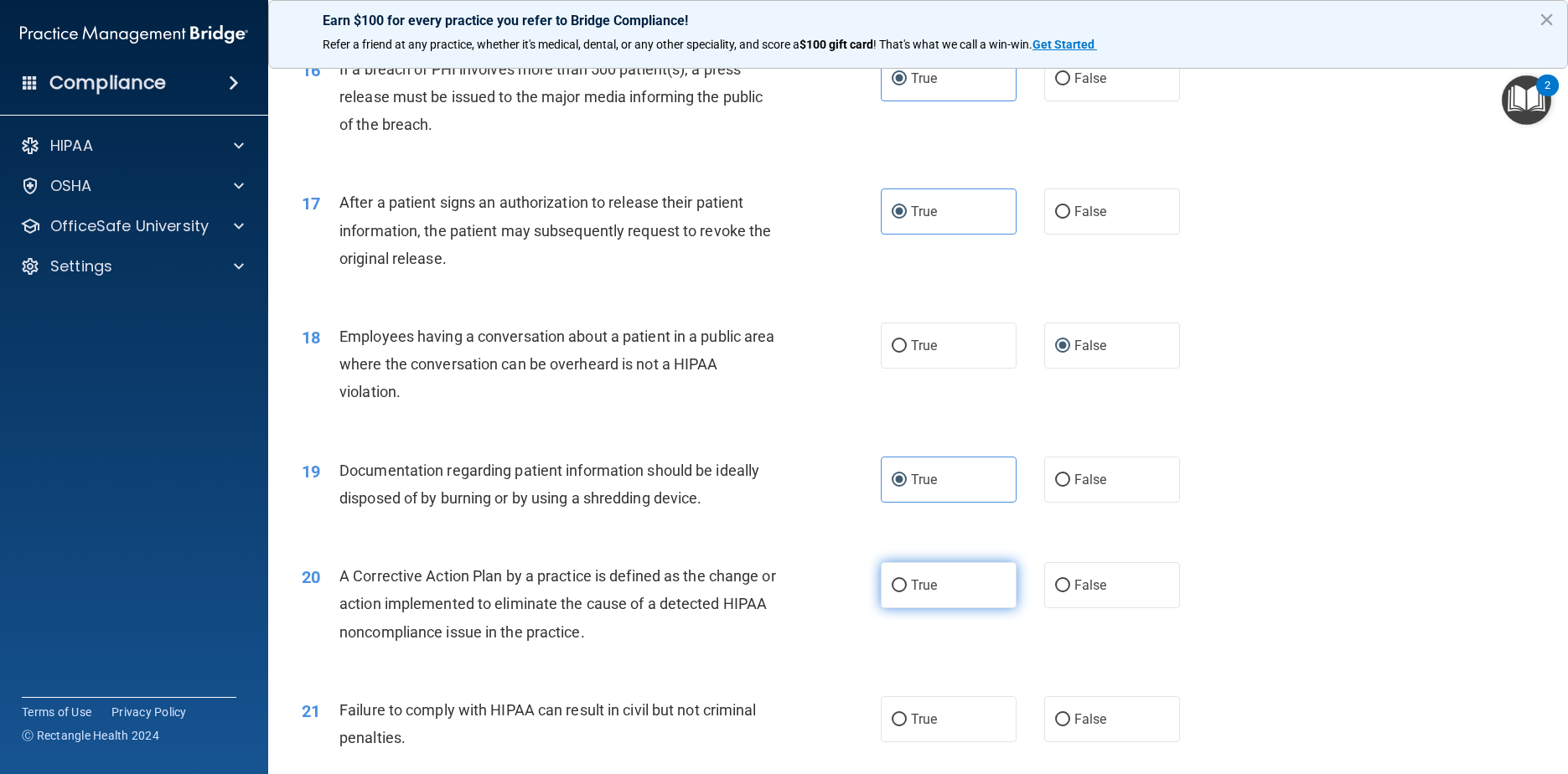
radio input "true"
click at [797, 741] on label "False" at bounding box center [1112, 720] width 137 height 46
click at [797, 727] on input "False" at bounding box center [1063, 720] width 15 height 12
radio input "true"
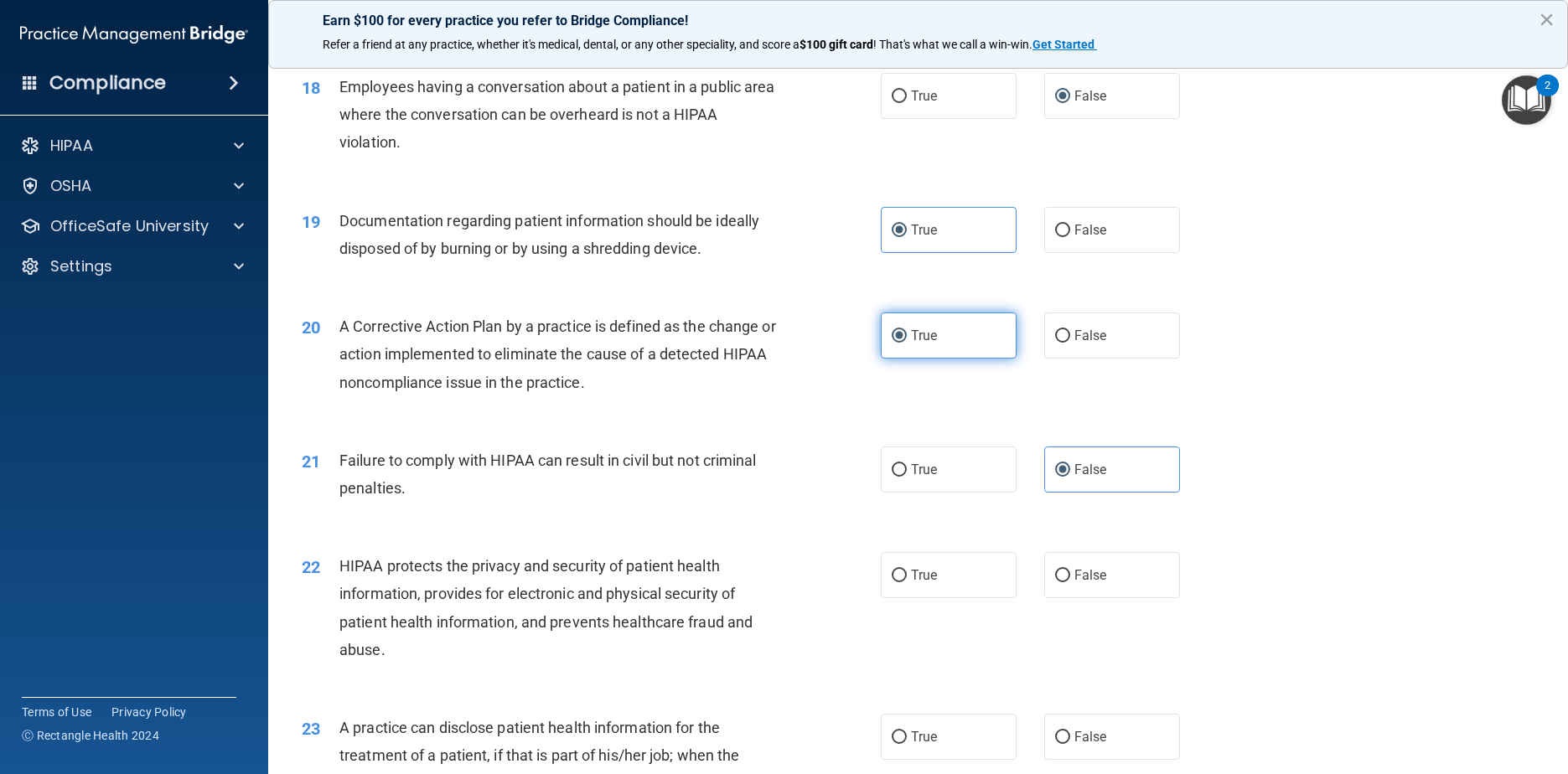
scroll to position [2178, 0]
click at [797, 596] on label "True" at bounding box center [948, 574] width 137 height 46
click at [797, 580] on input "True" at bounding box center [899, 574] width 15 height 12
radio input "true"
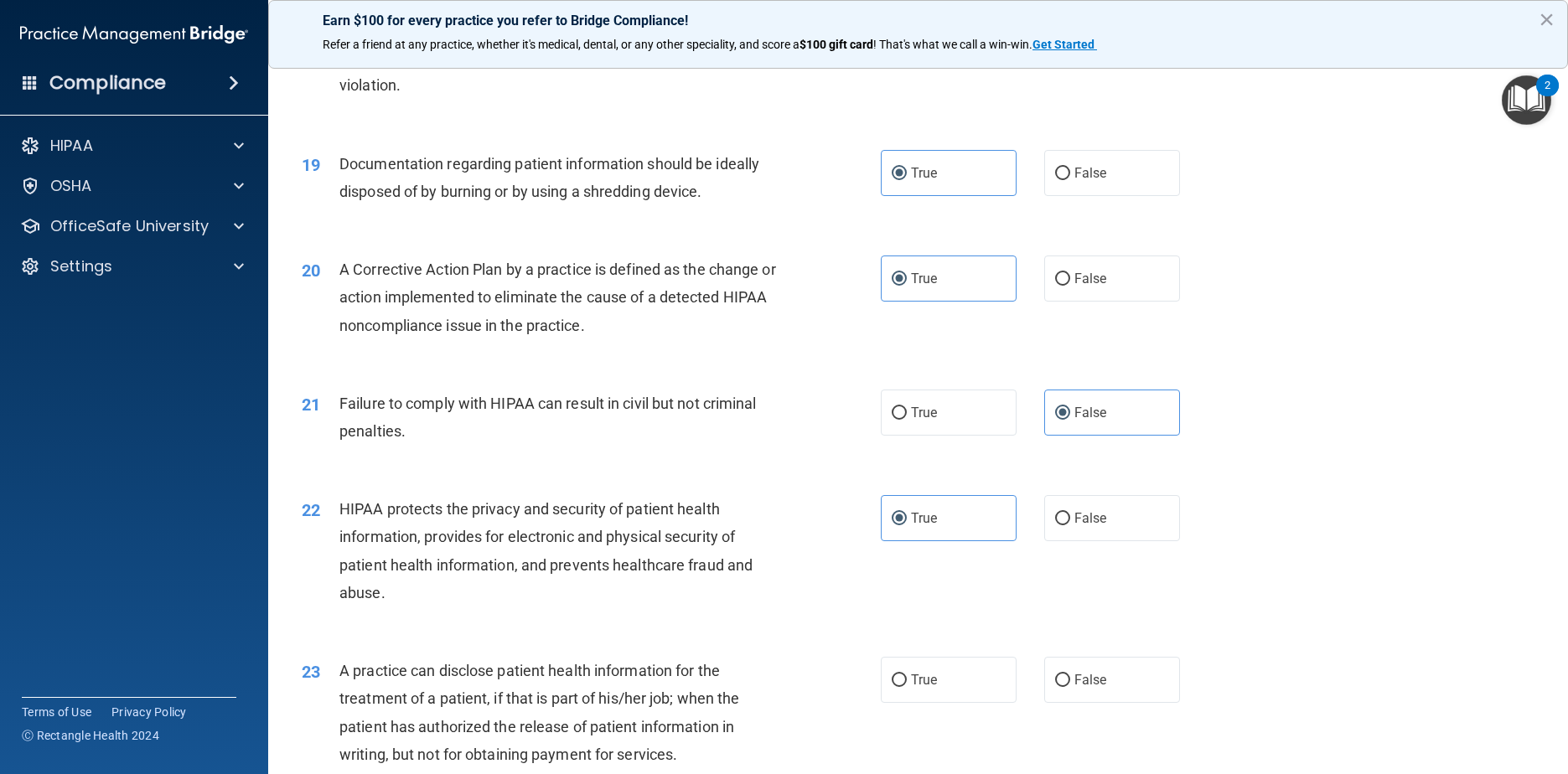
scroll to position [2346, 0]
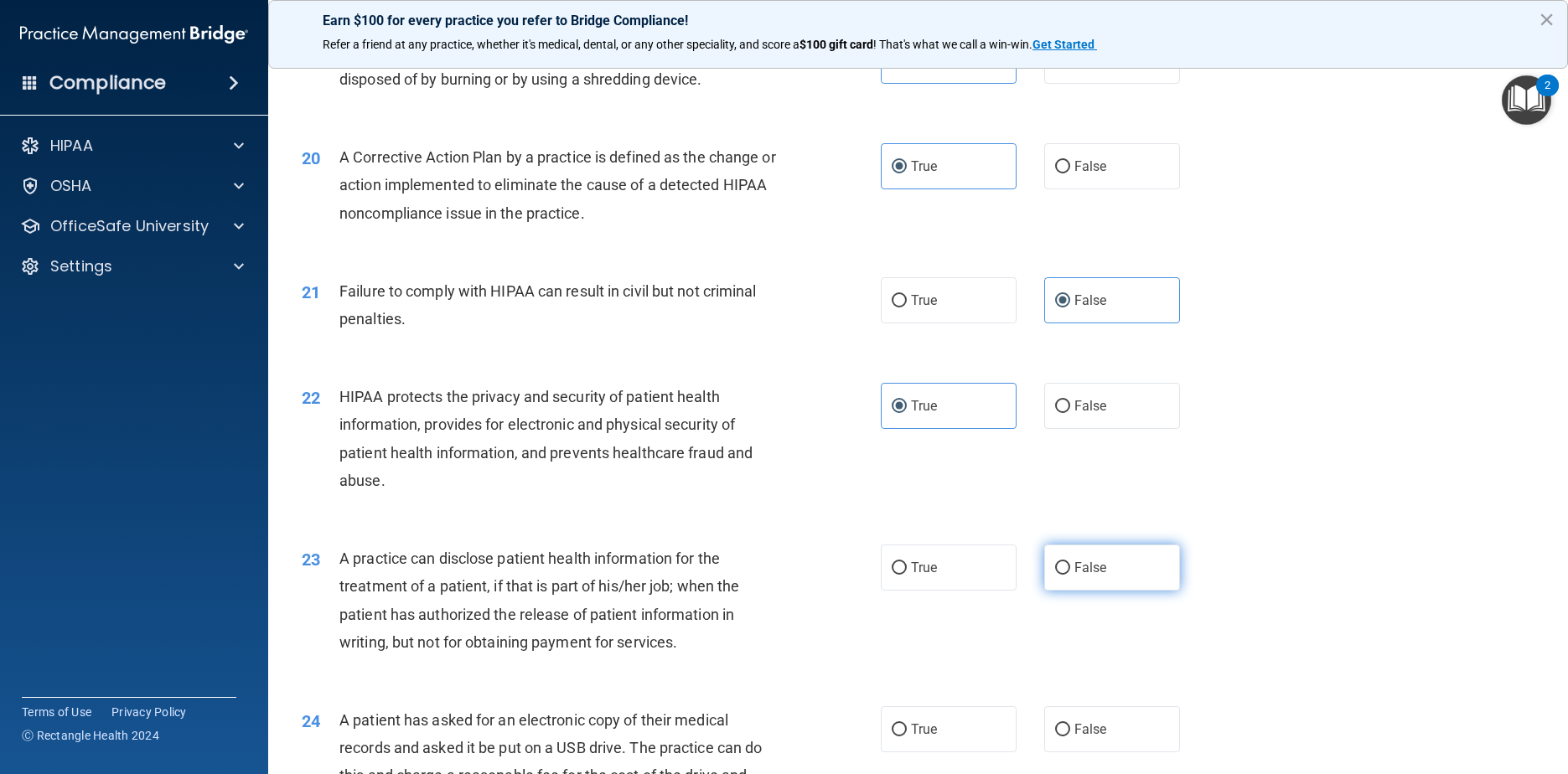
click at [797, 591] on label "False" at bounding box center [1112, 568] width 137 height 46
click at [797, 575] on input "False" at bounding box center [1063, 569] width 15 height 12
radio input "true"
click at [797, 743] on label "True" at bounding box center [948, 729] width 137 height 46
click at [797, 737] on input "True" at bounding box center [899, 730] width 15 height 12
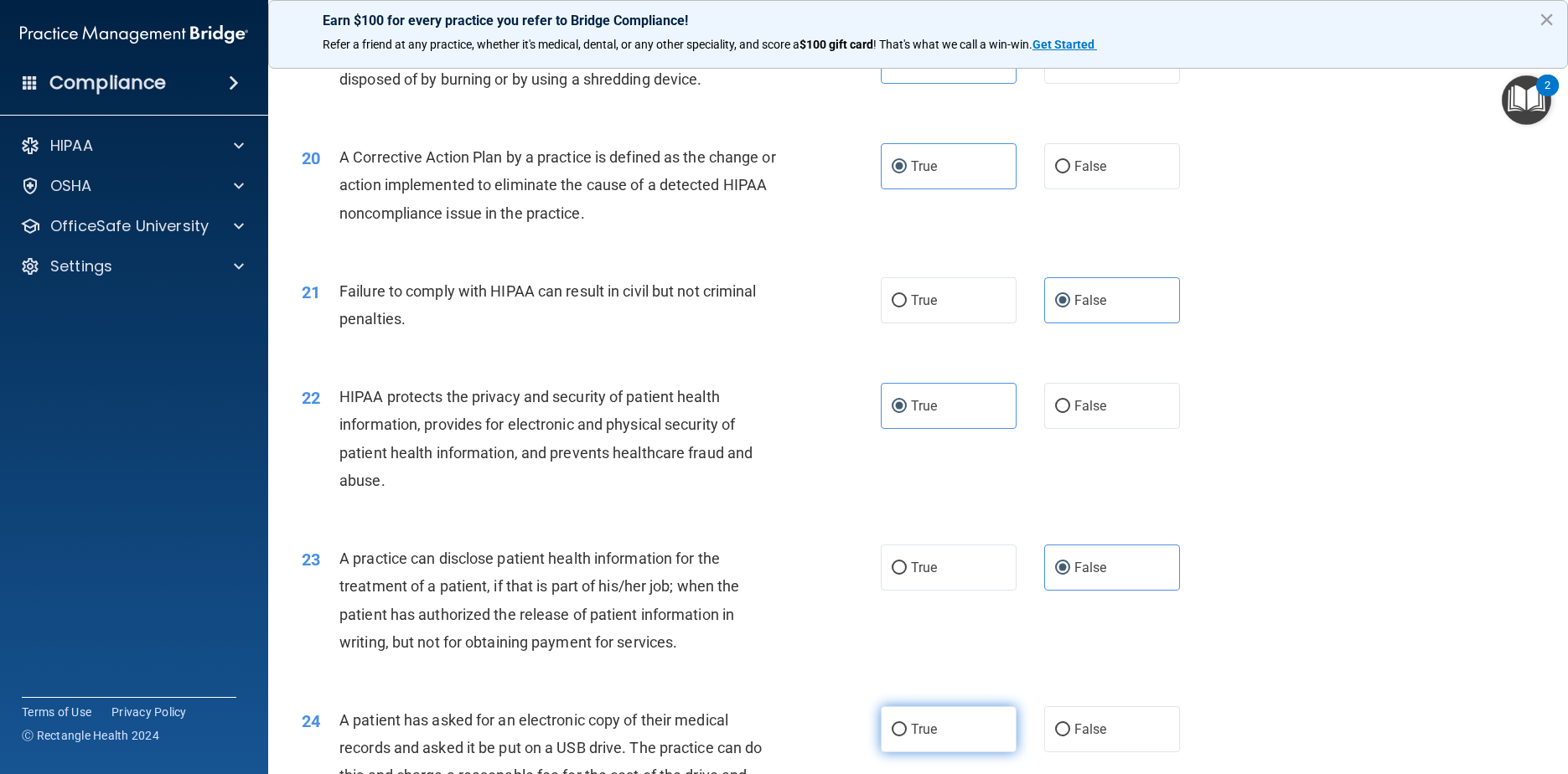
radio input "true"
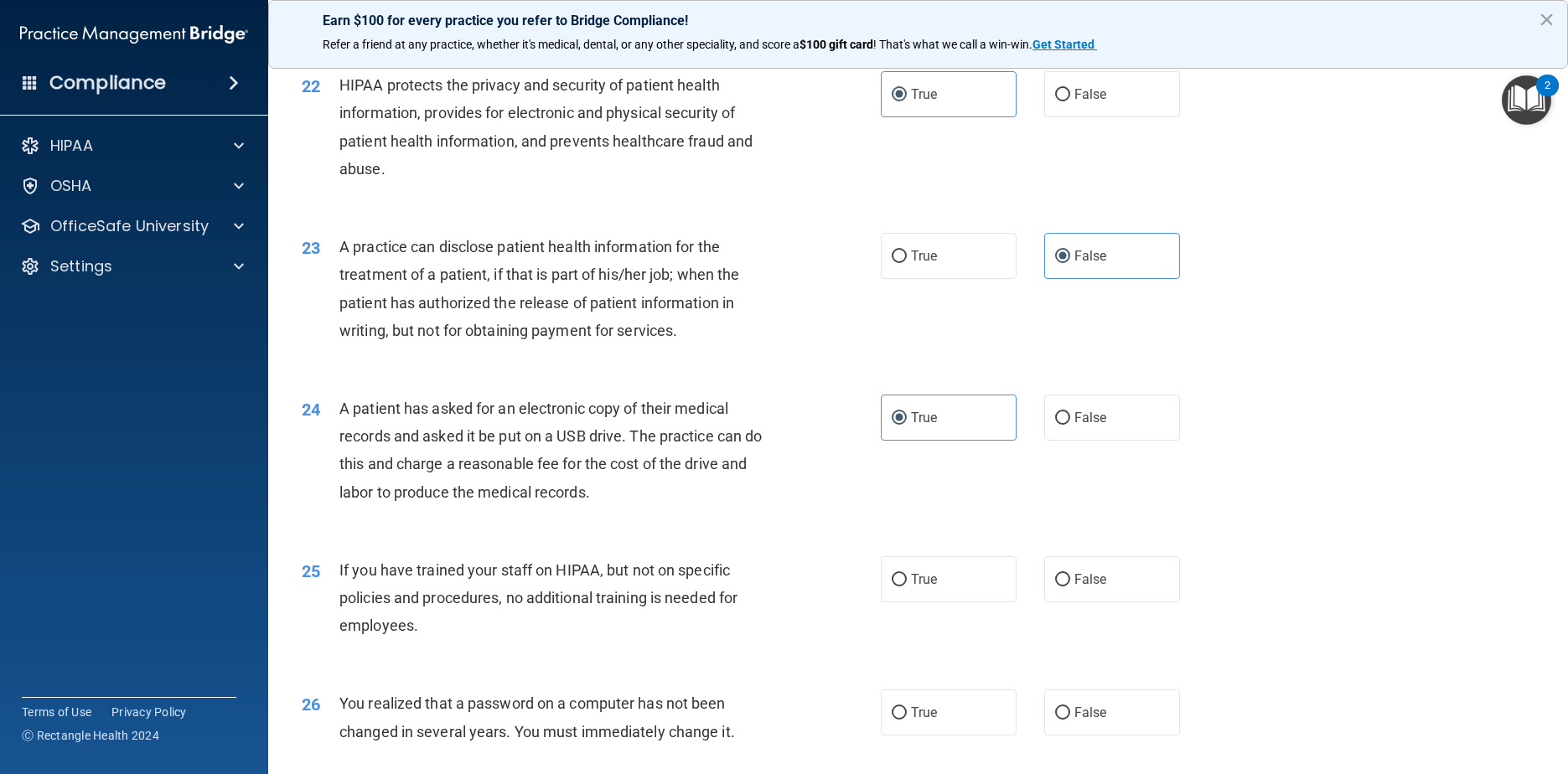
scroll to position [2681, 0]
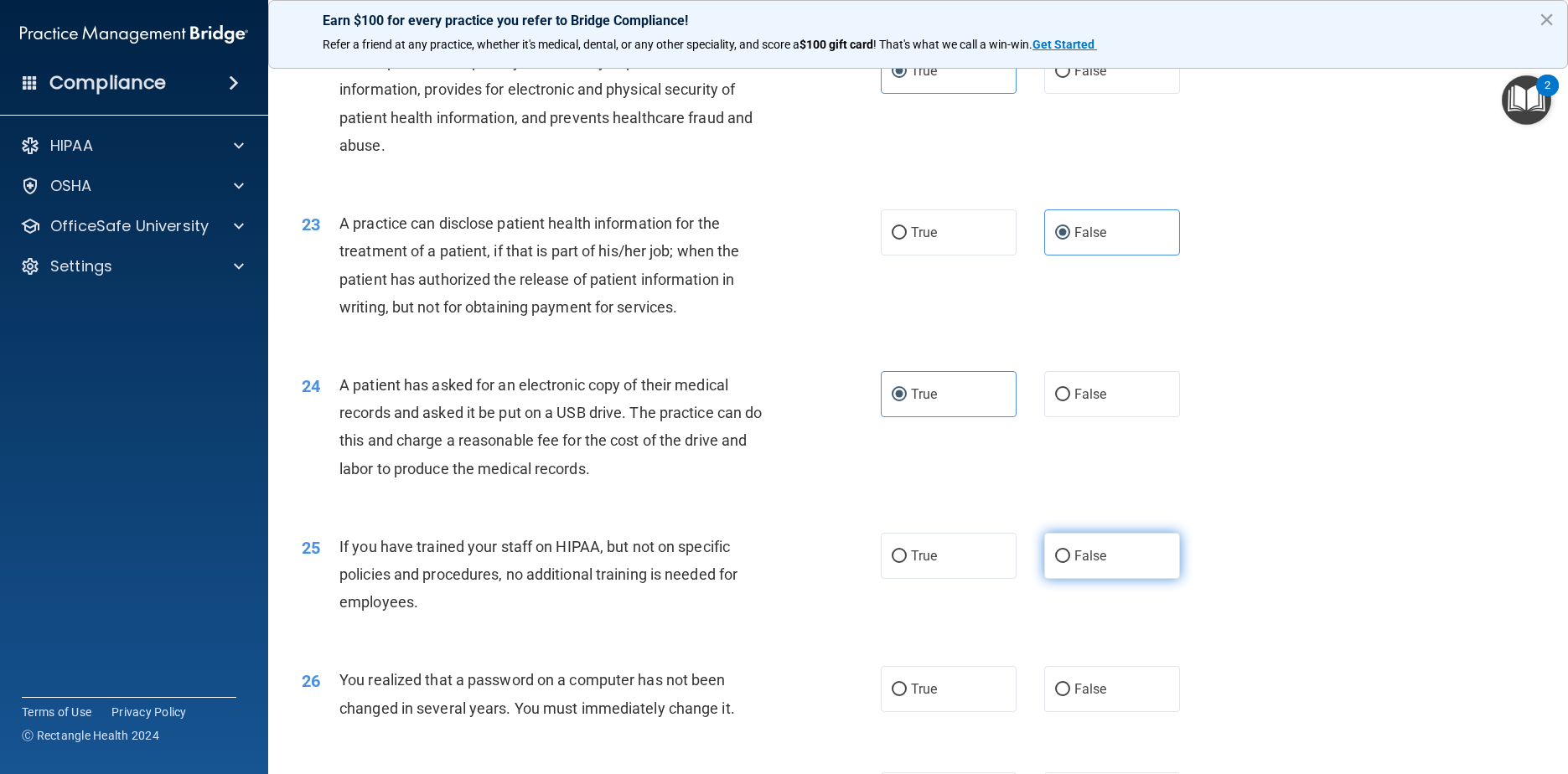
click at [797, 578] on label "False" at bounding box center [1112, 556] width 137 height 46
click at [797, 563] on input "False" at bounding box center [1063, 557] width 15 height 12
radio input "true"
click at [797, 692] on div "26 You realized that a password on a computer has not been changed in several y…" at bounding box center [918, 698] width 1258 height 105
click at [797, 712] on label "True" at bounding box center [948, 689] width 137 height 46
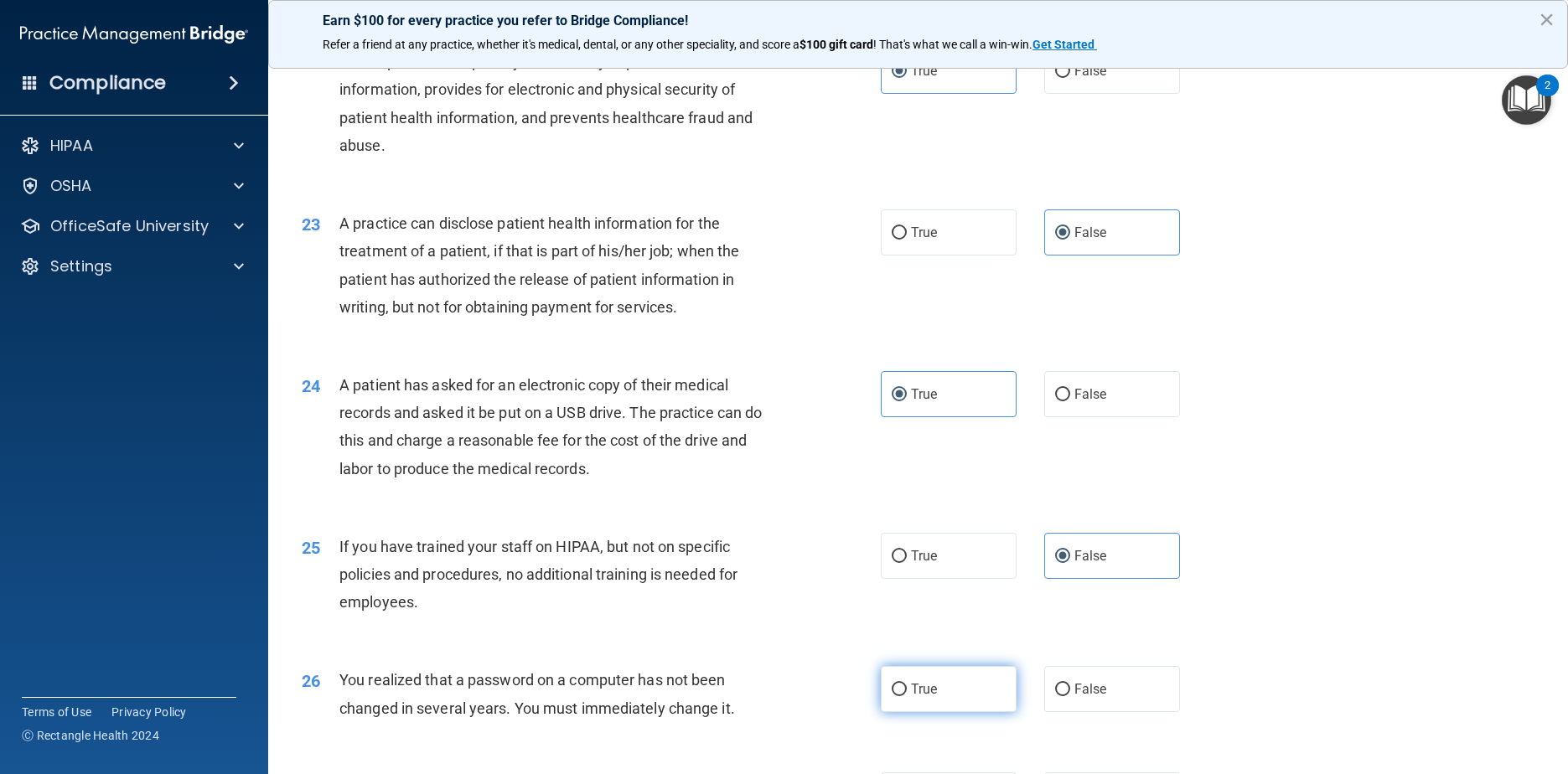
click at [797, 696] on input "True" at bounding box center [899, 690] width 15 height 12
radio input "true"
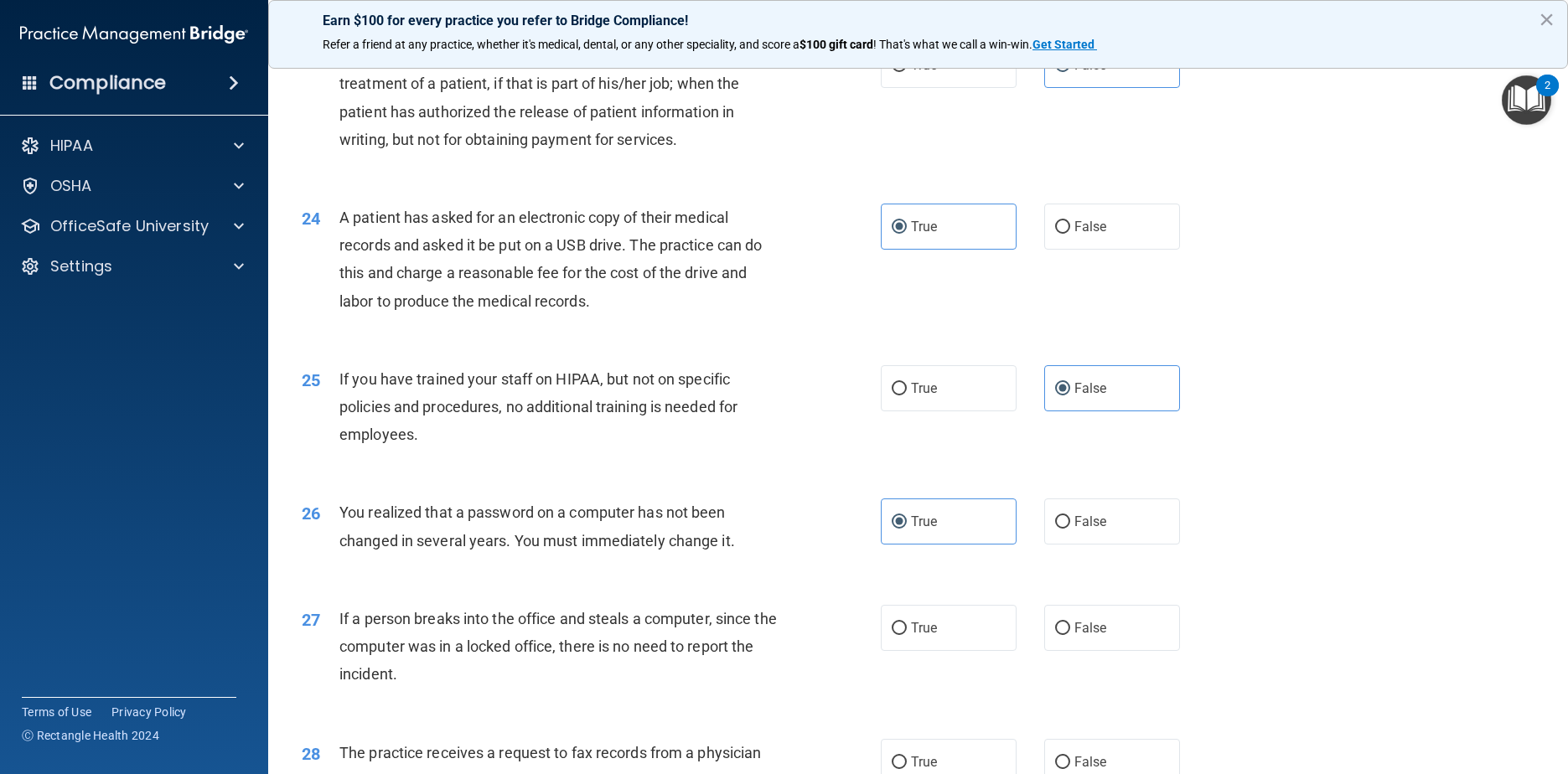
scroll to position [3303, 0]
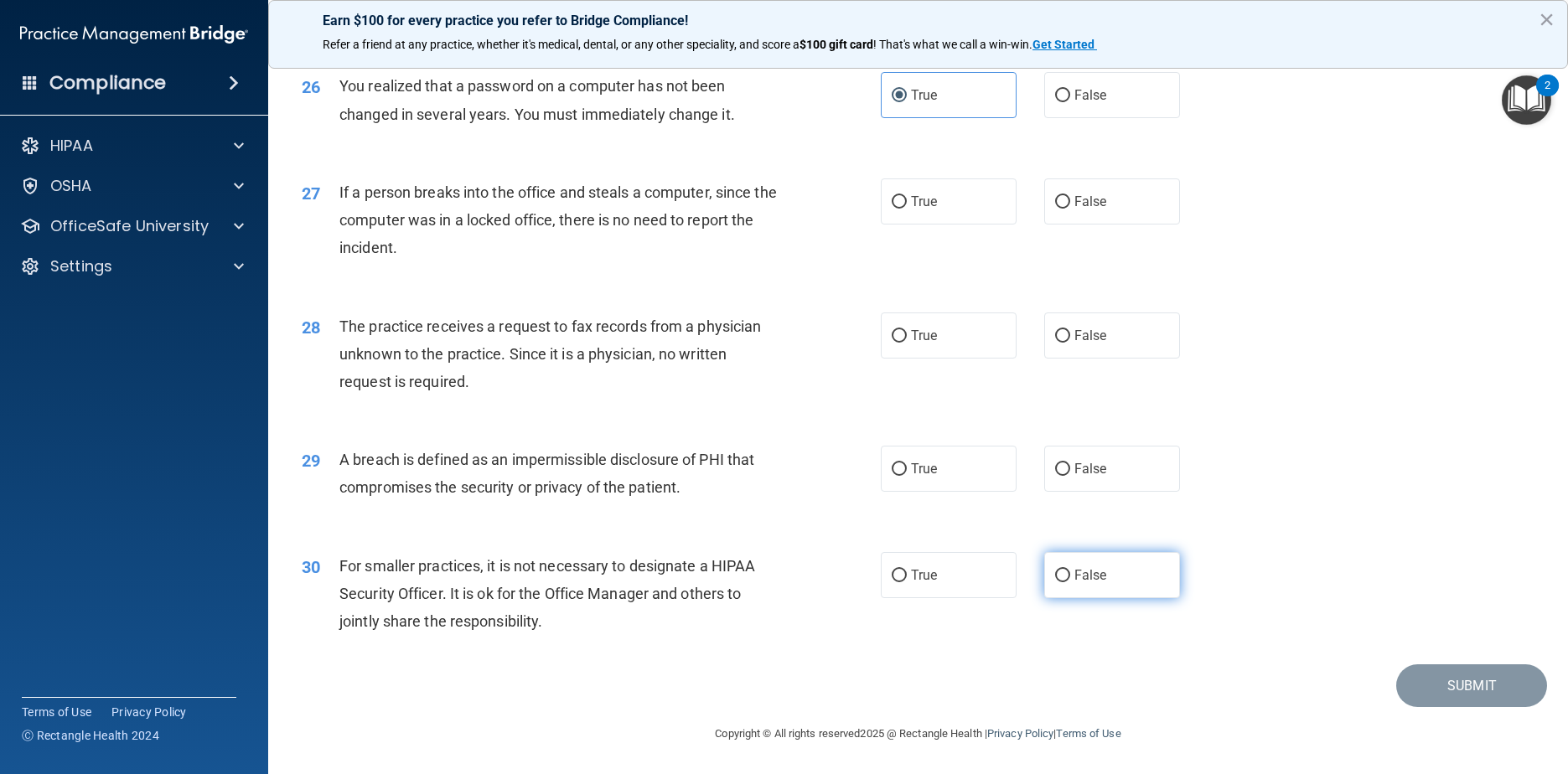
click at [797, 565] on label "False" at bounding box center [1112, 575] width 137 height 46
click at [797, 570] on input "False" at bounding box center [1063, 576] width 15 height 12
radio input "true"
click at [797, 476] on label "True" at bounding box center [948, 469] width 137 height 46
click at [797, 476] on input "True" at bounding box center [899, 470] width 15 height 12
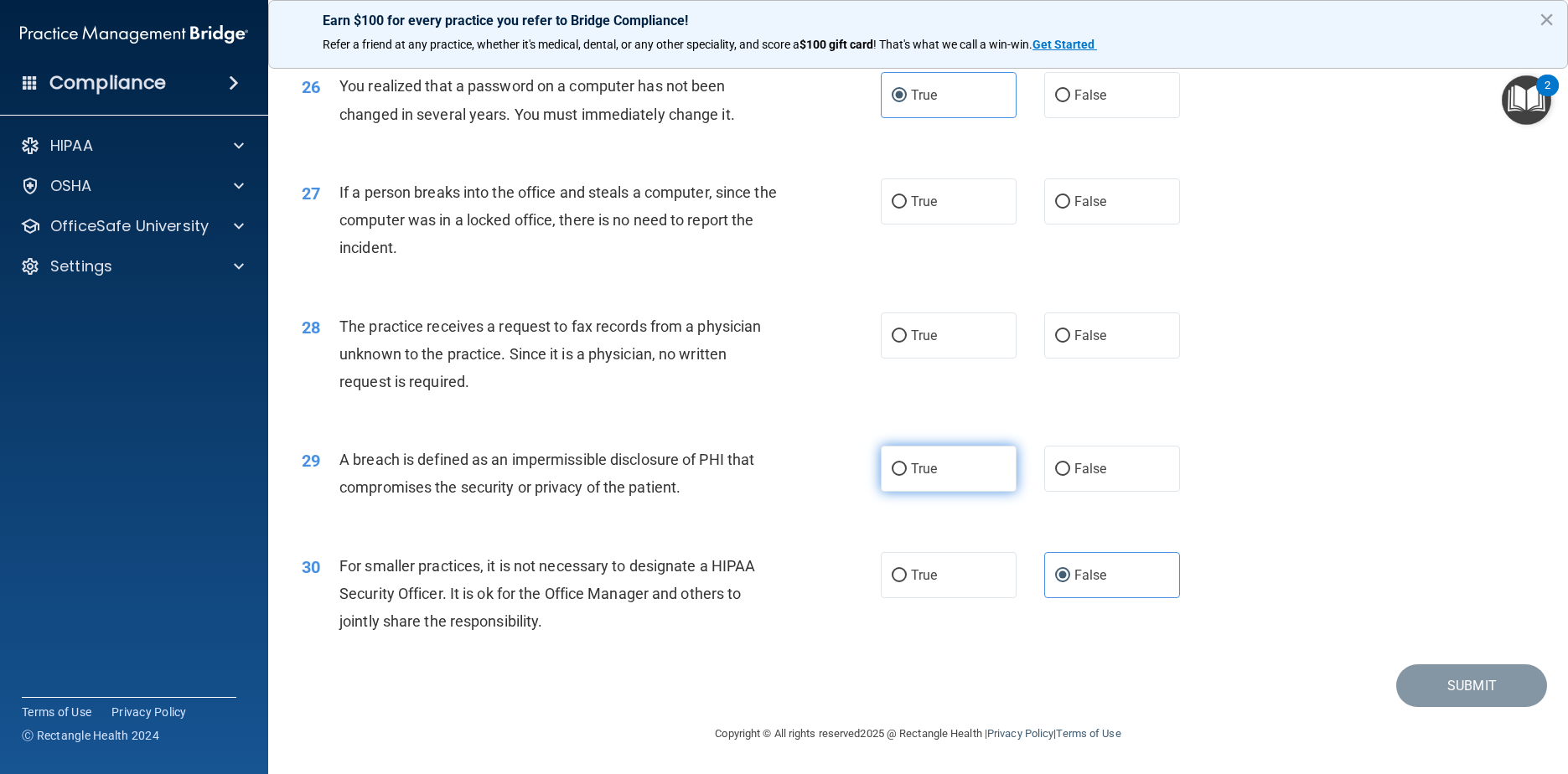
radio input "true"
click at [797, 357] on label "False" at bounding box center [1112, 336] width 137 height 46
click at [797, 343] on input "False" at bounding box center [1063, 337] width 15 height 12
radio input "true"
click at [797, 200] on span "False" at bounding box center [1090, 202] width 33 height 16
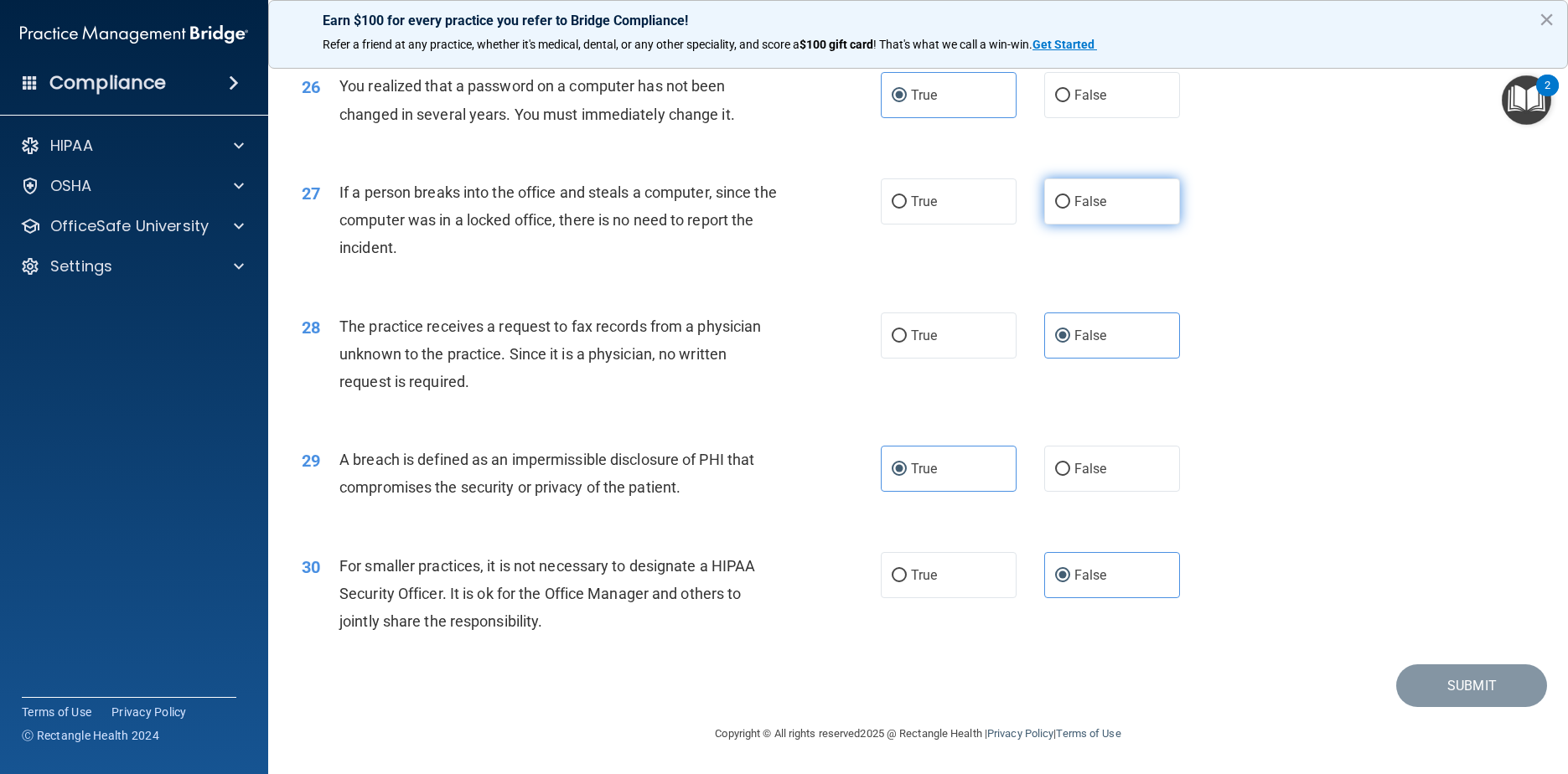
click at [797, 200] on input "False" at bounding box center [1063, 203] width 15 height 12
radio input "true"
click at [797, 692] on button "Submit" at bounding box center [1472, 686] width 151 height 43
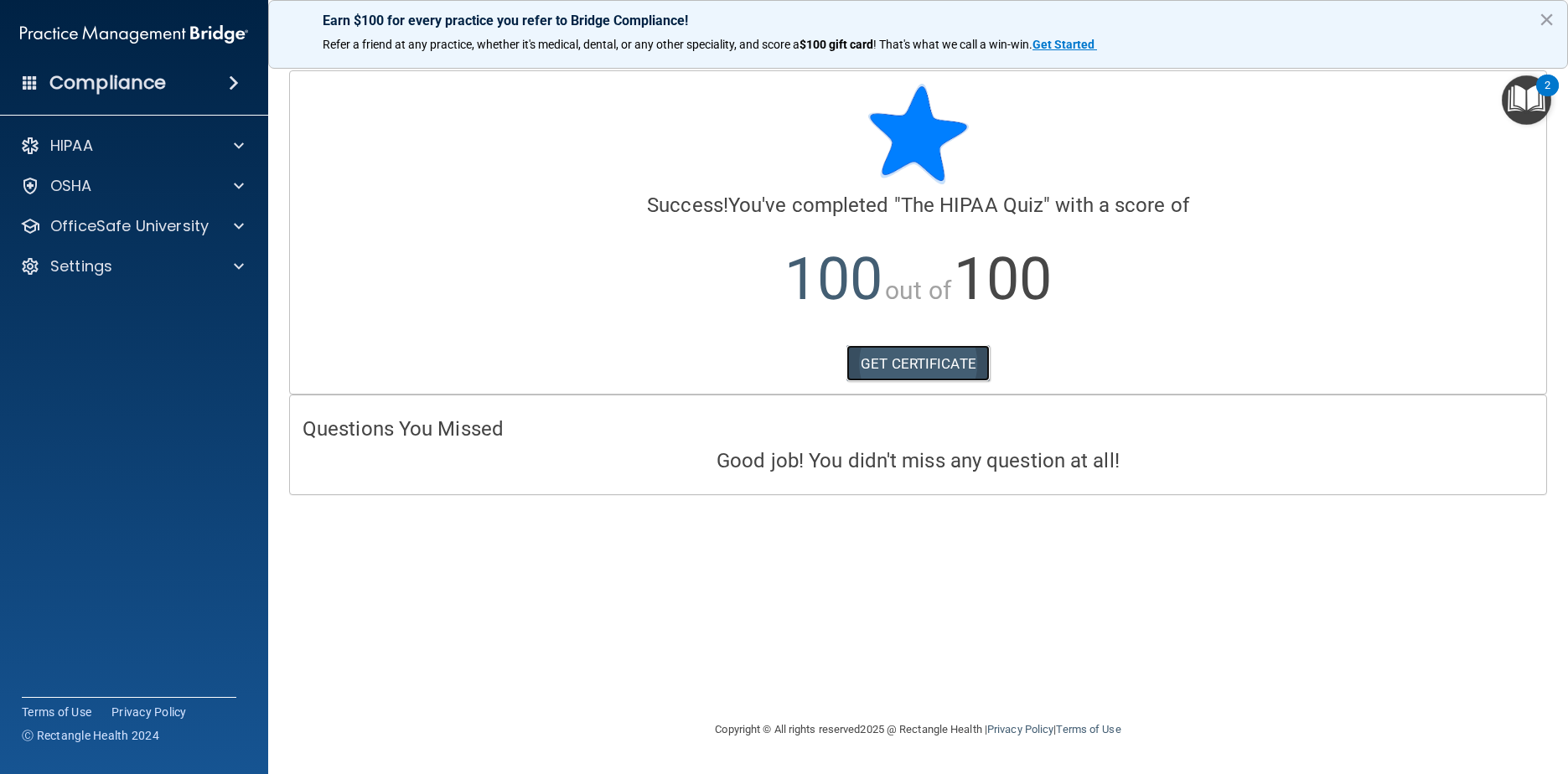
click at [797, 367] on link "GET CERTIFICATE" at bounding box center [918, 363] width 143 height 37
click at [185, 232] on p "OfficeSafe University" at bounding box center [129, 226] width 158 height 21
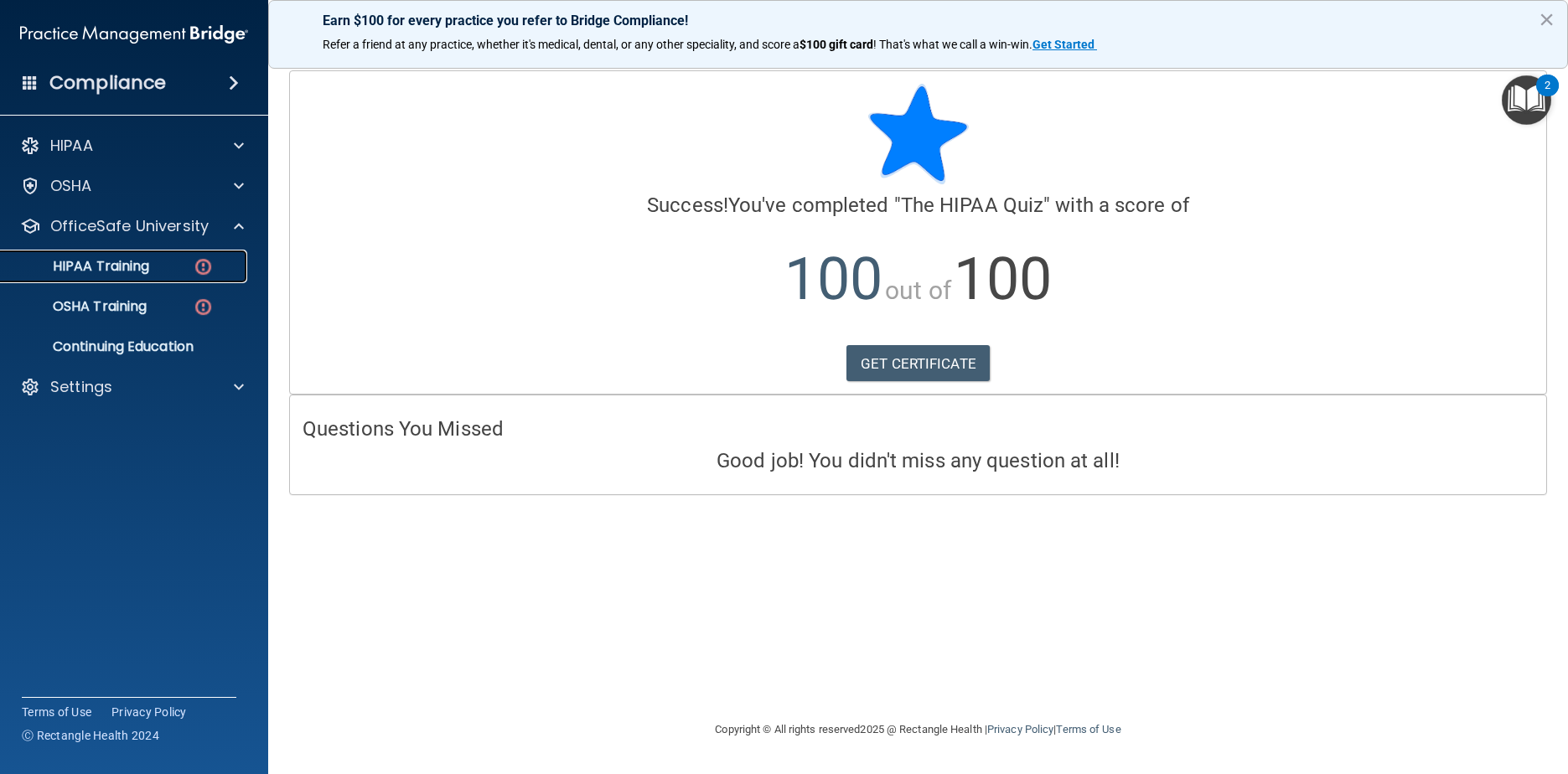
click at [164, 264] on div "HIPAA Training" at bounding box center [125, 266] width 229 height 17
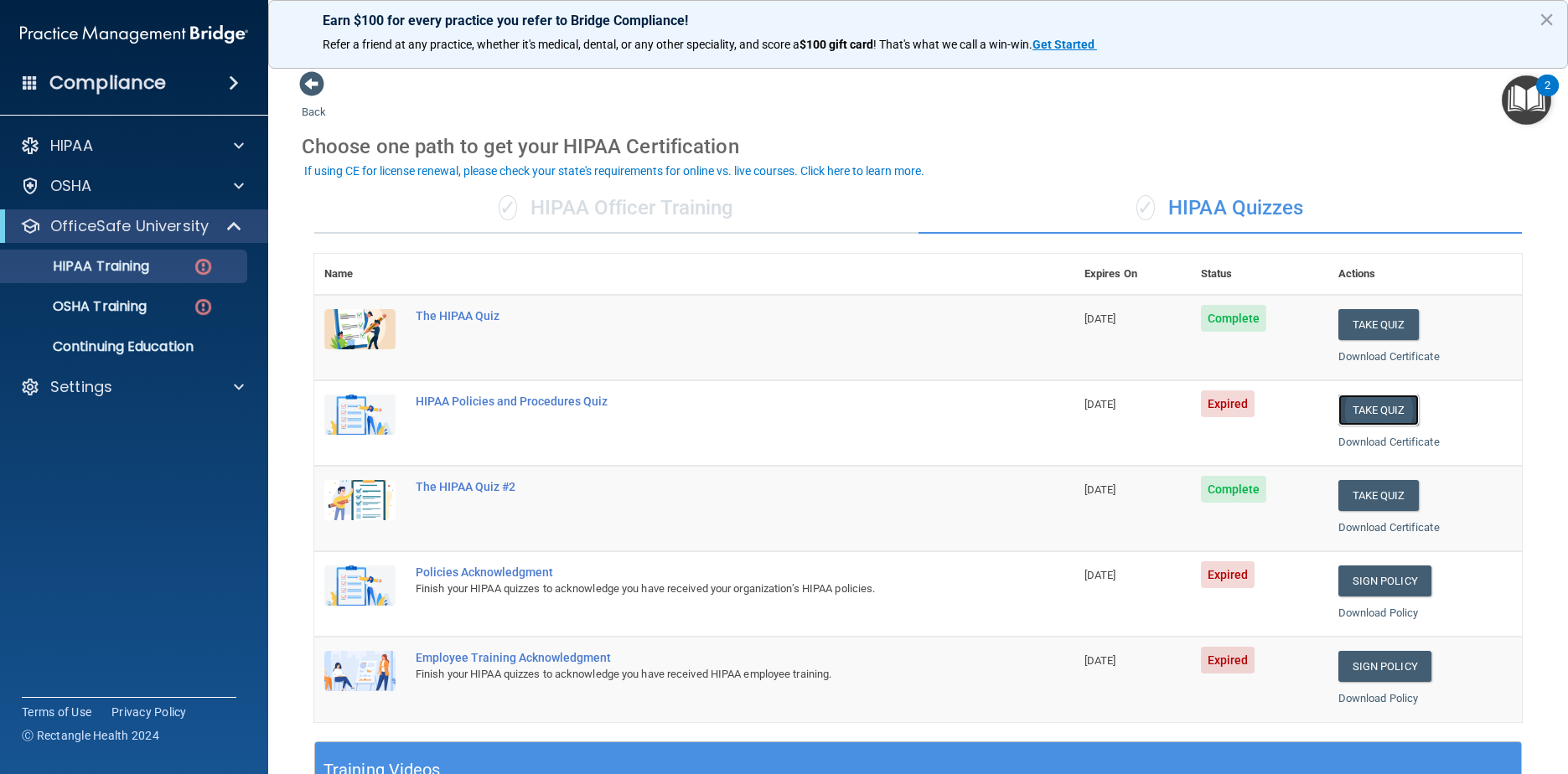
click at [797, 420] on button "Take Quiz" at bounding box center [1379, 410] width 80 height 31
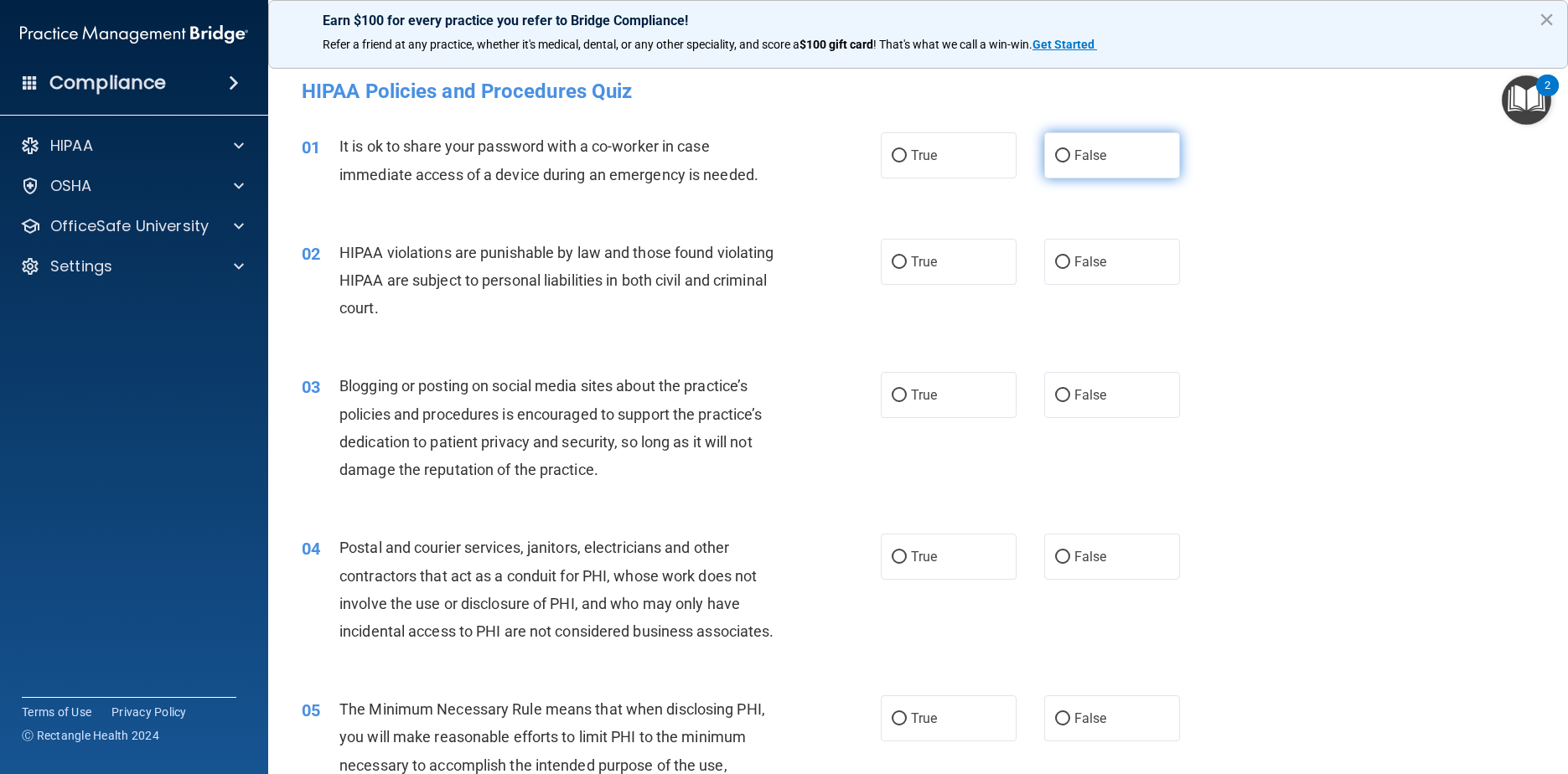
click at [797, 166] on label "False" at bounding box center [1112, 155] width 137 height 46
click at [797, 162] on input "False" at bounding box center [1063, 156] width 15 height 12
radio input "true"
click at [797, 253] on label "True" at bounding box center [948, 262] width 137 height 46
click at [797, 256] on input "True" at bounding box center [899, 262] width 15 height 12
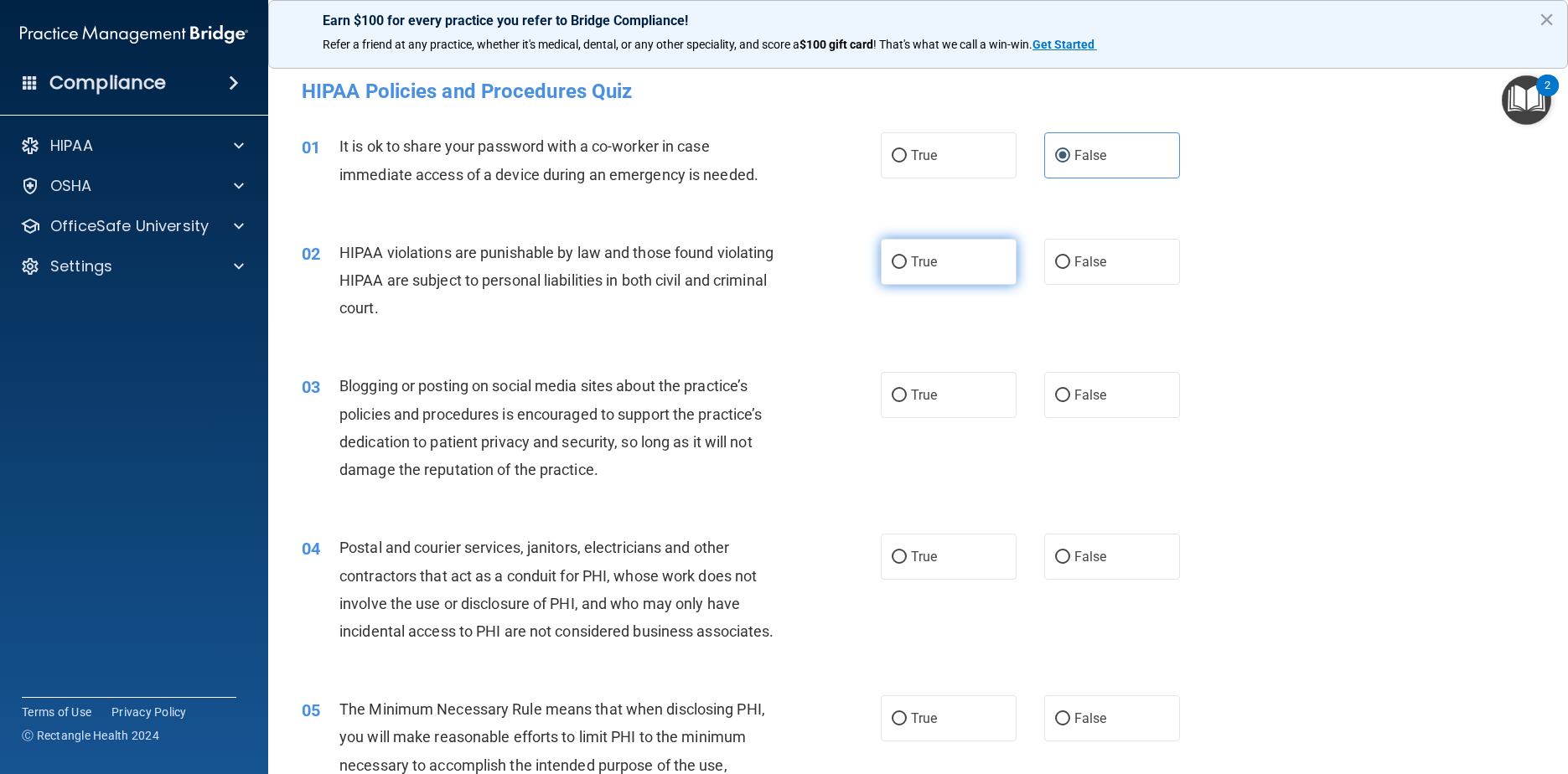
radio input "true"
click at [797, 390] on input "False" at bounding box center [1063, 395] width 15 height 12
radio input "true"
click at [797, 384] on label "True" at bounding box center [948, 395] width 137 height 46
click at [797, 389] on input "True" at bounding box center [899, 395] width 15 height 12
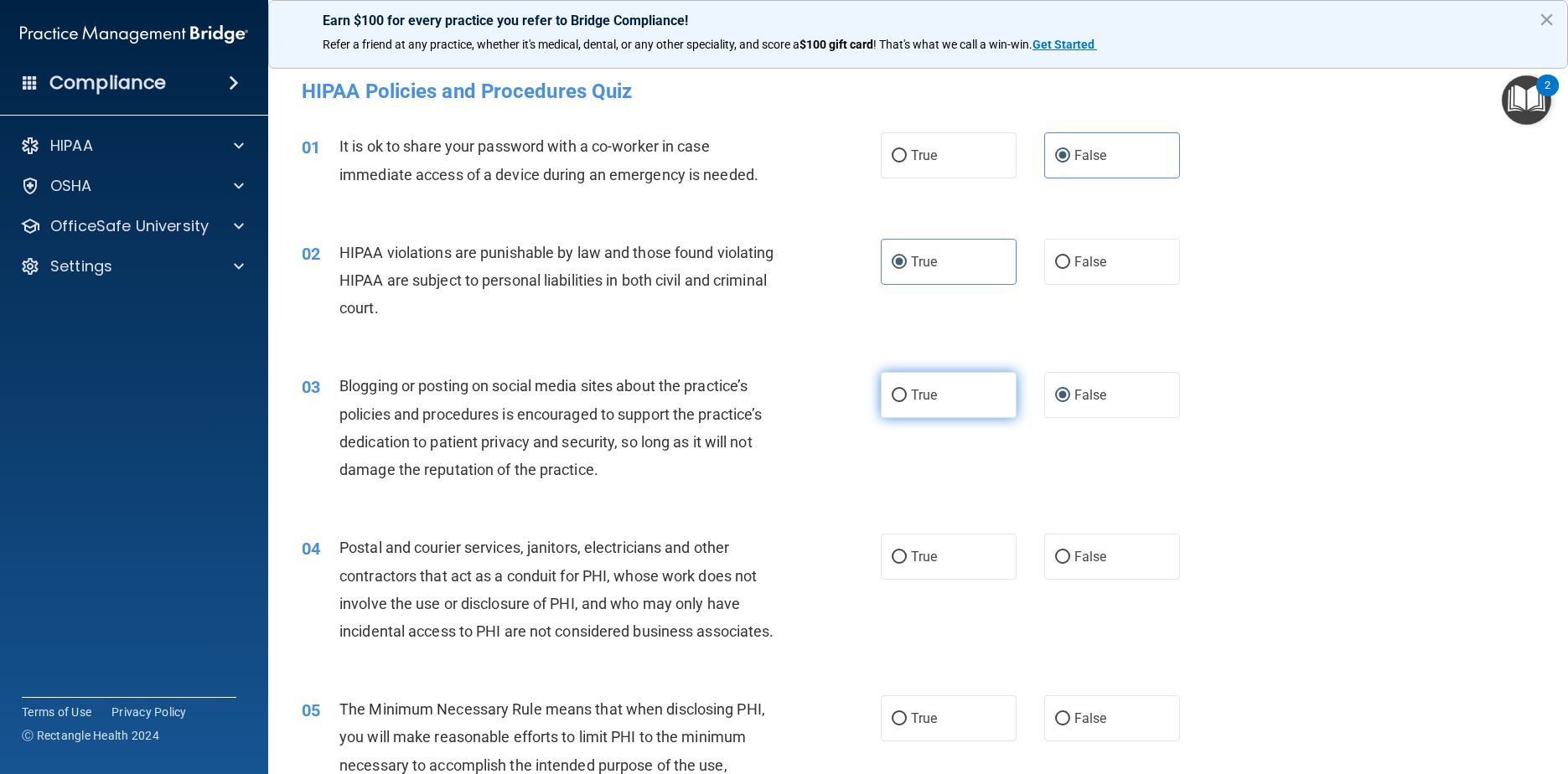
radio input "true"
radio input "false"
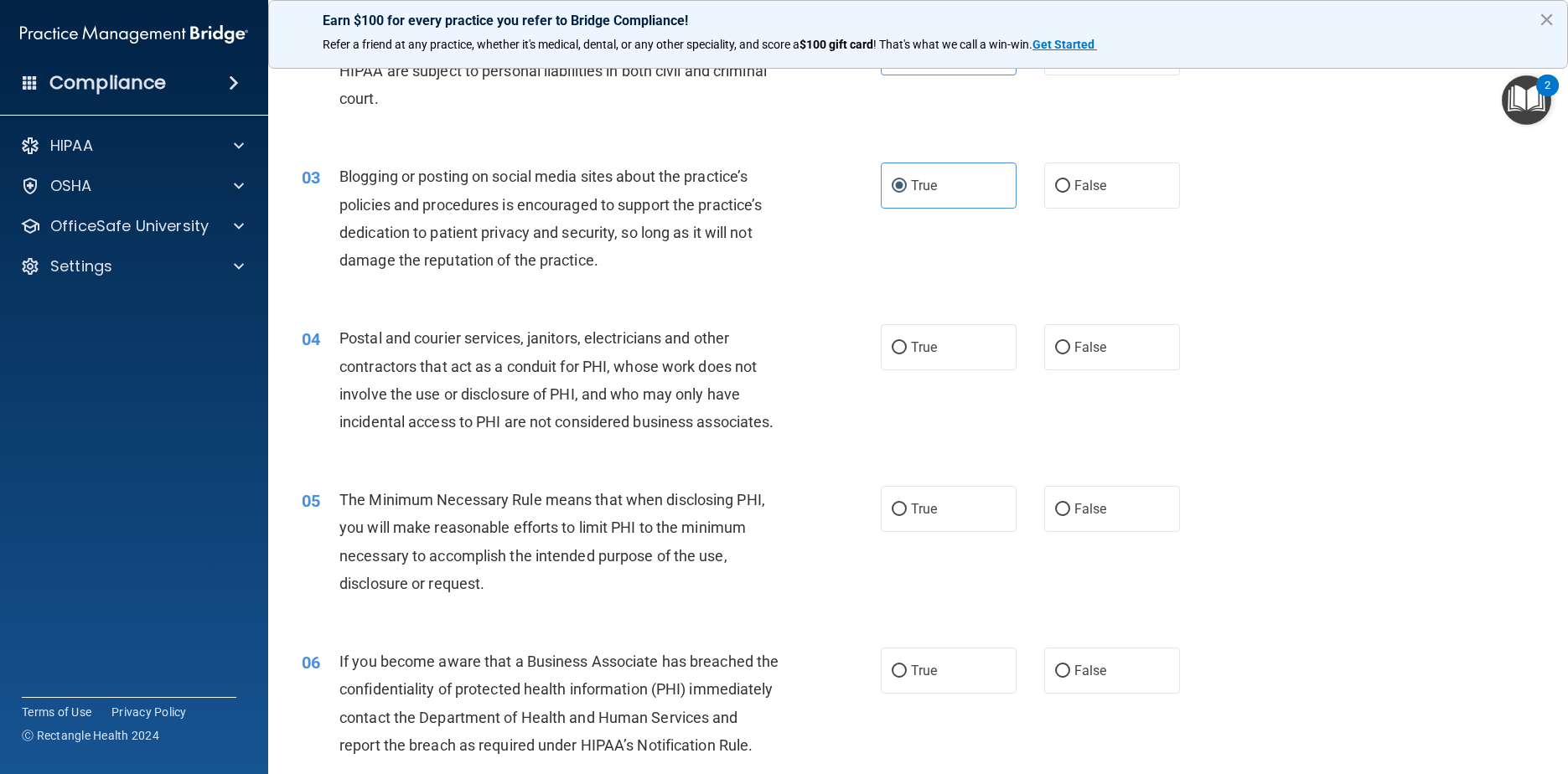
scroll to position [252, 0]
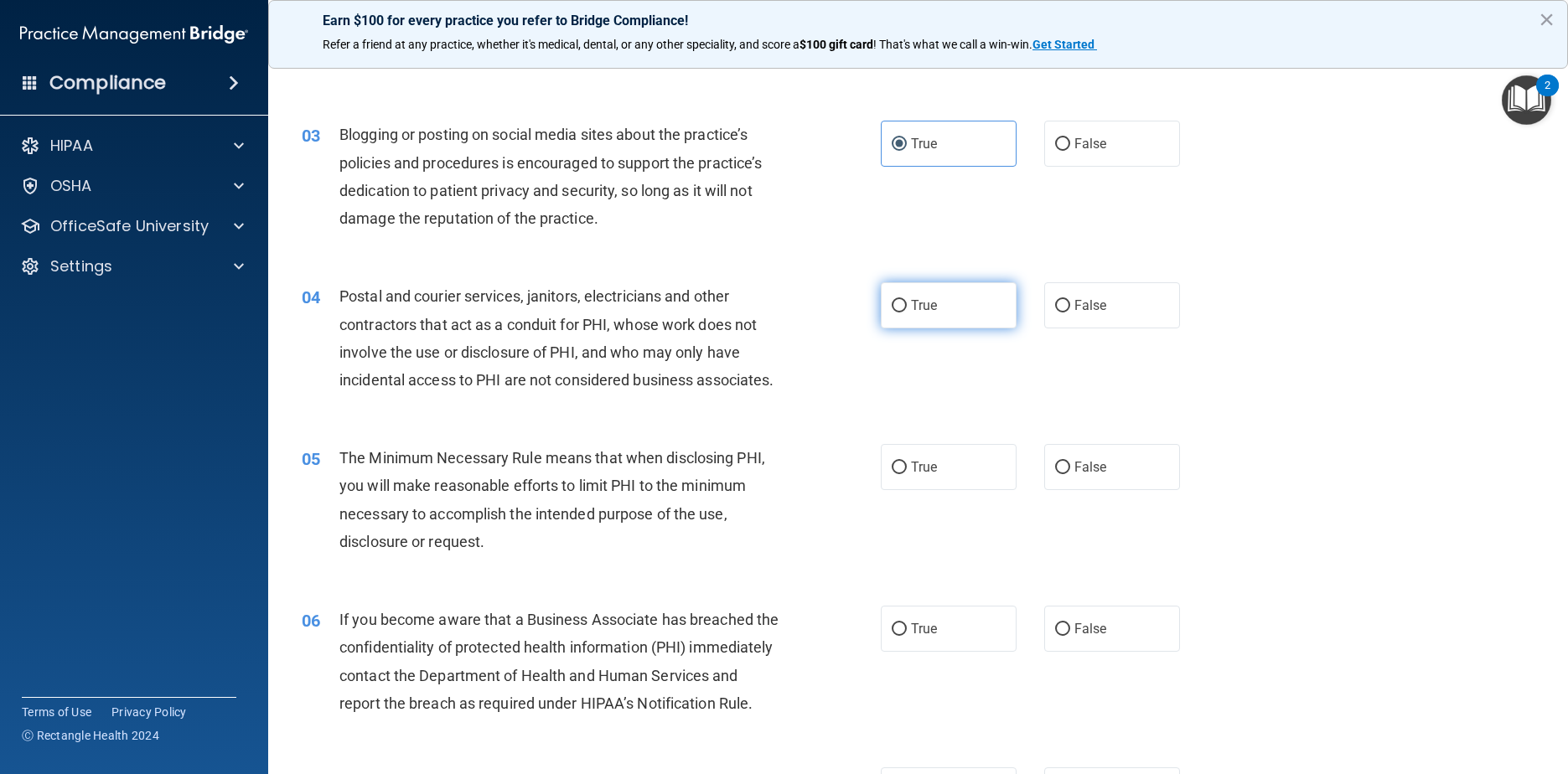
click at [797, 294] on label "True" at bounding box center [948, 305] width 137 height 46
click at [797, 300] on input "True" at bounding box center [899, 306] width 15 height 12
radio input "true"
click at [797, 485] on label "False" at bounding box center [1112, 467] width 137 height 46
click at [797, 474] on input "False" at bounding box center [1063, 468] width 15 height 12
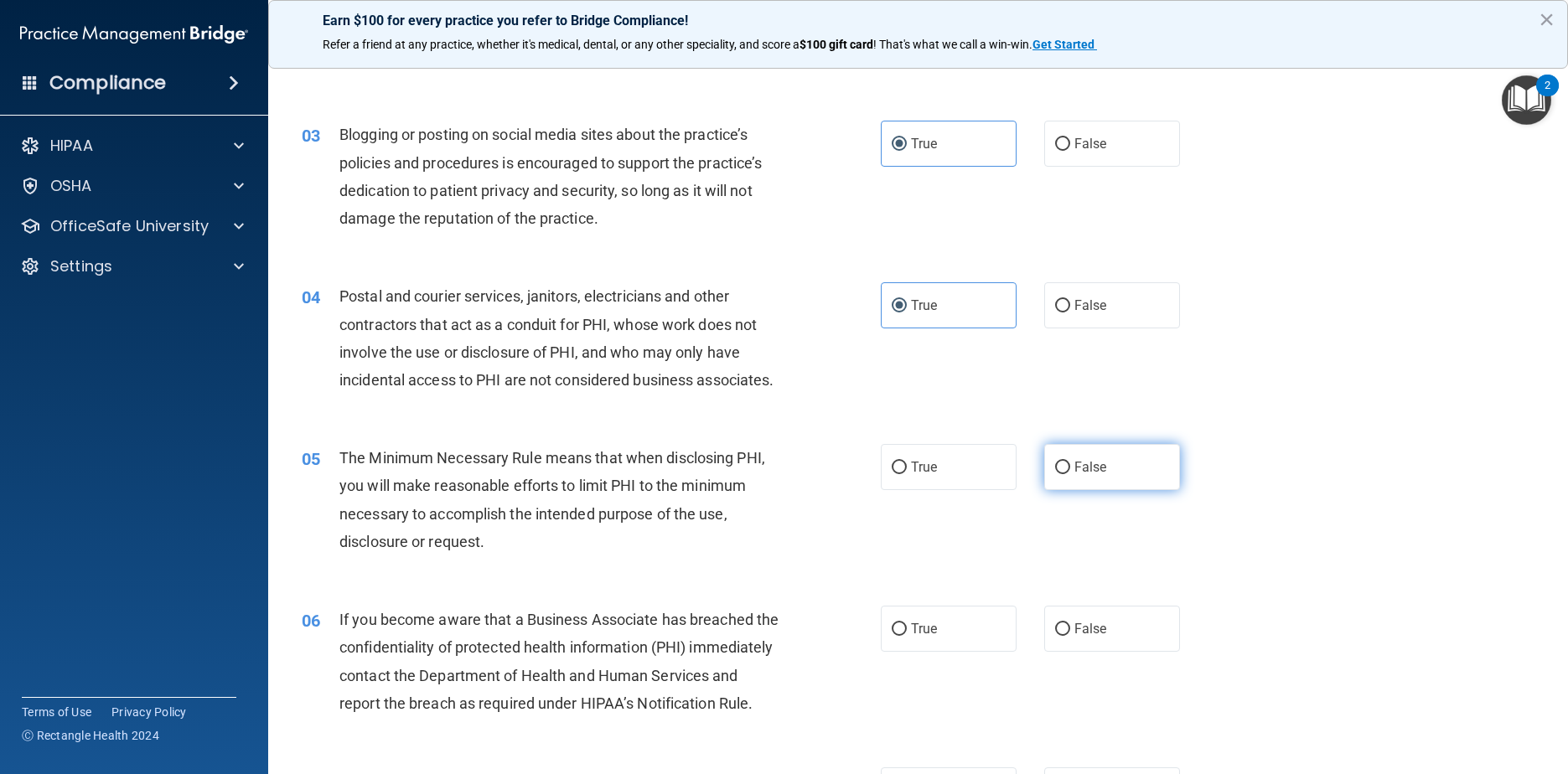
radio input "true"
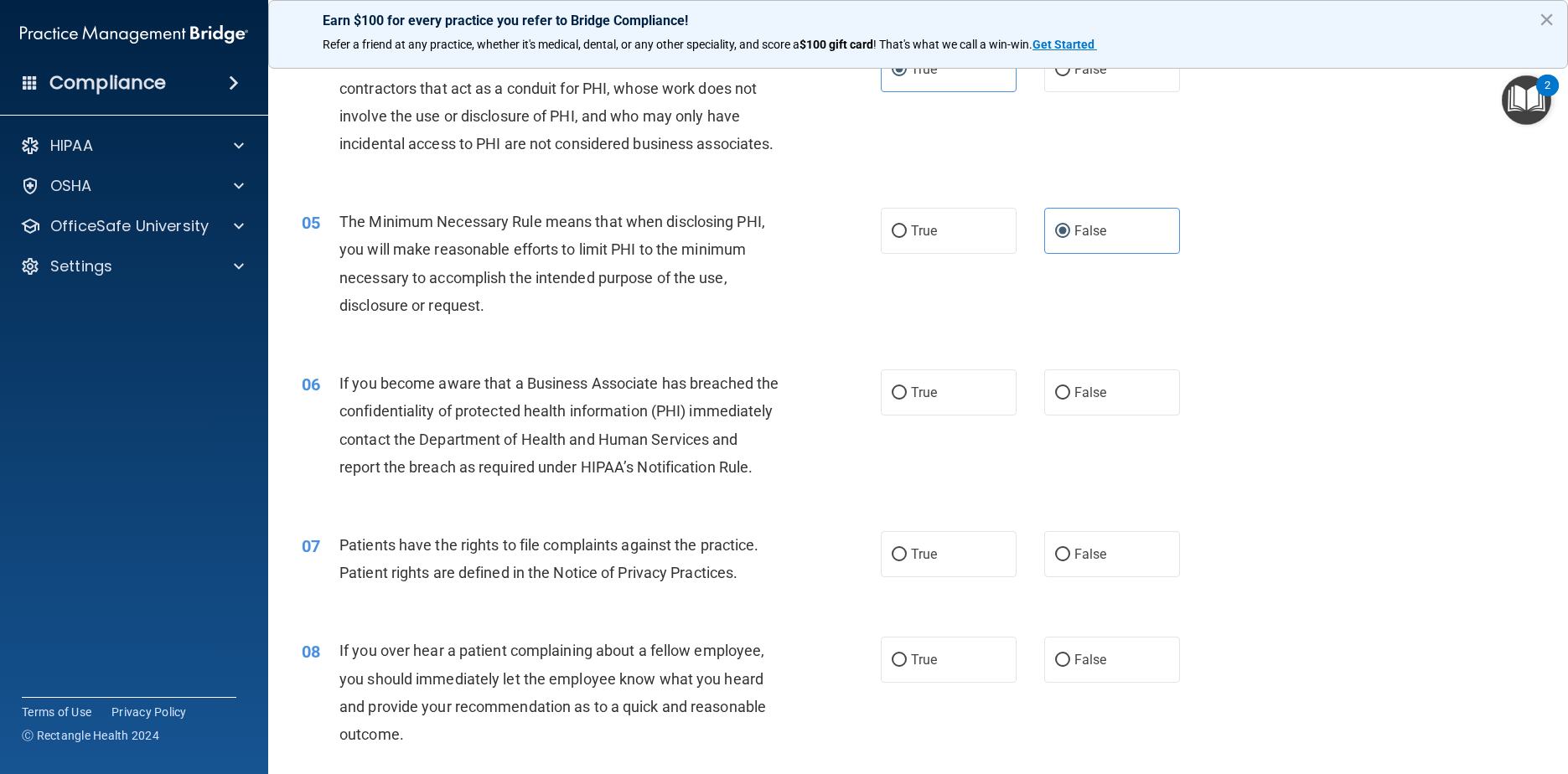
scroll to position [503, 0]
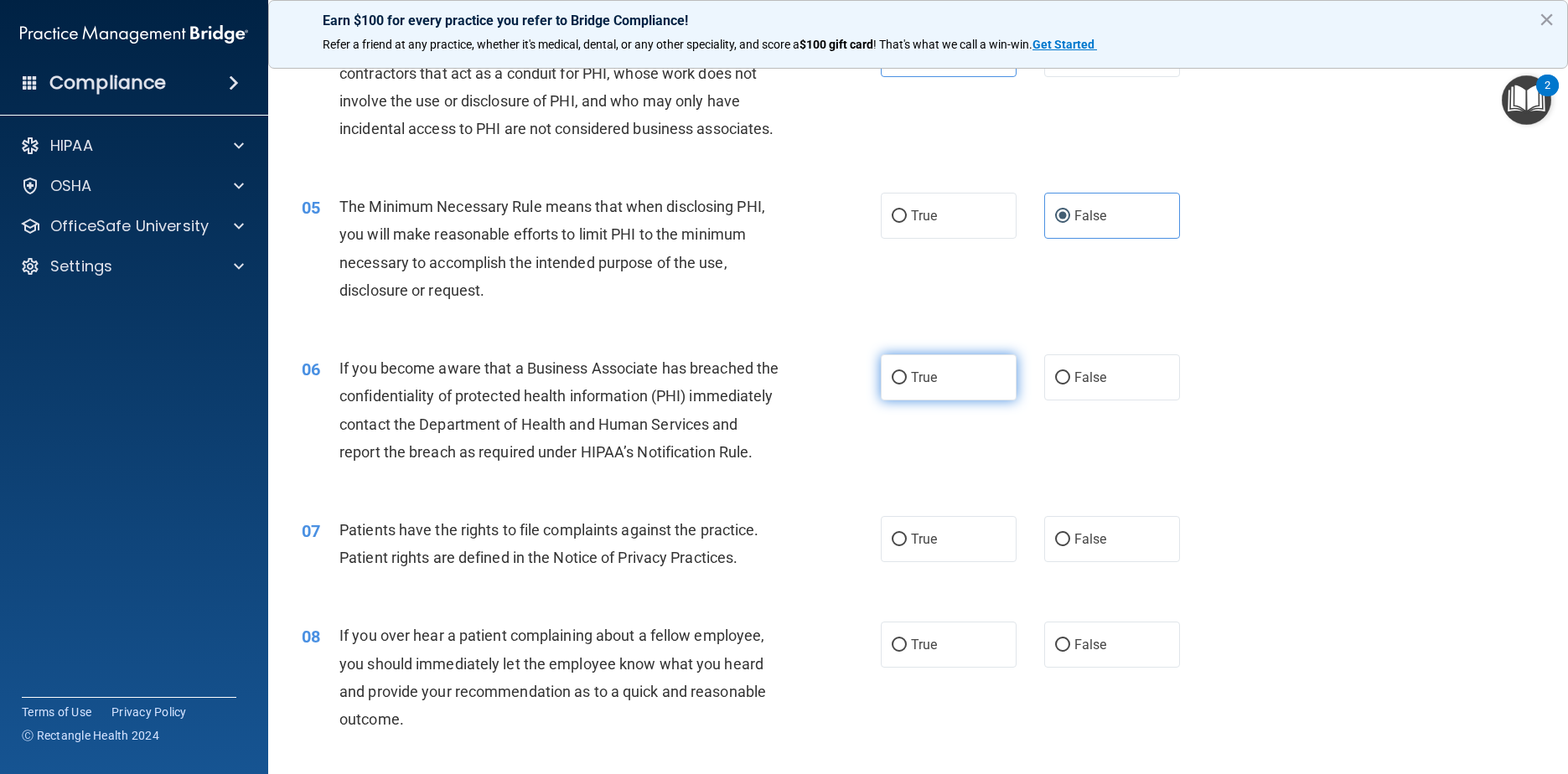
click at [797, 386] on span "True" at bounding box center [923, 378] width 26 height 16
click at [797, 385] on input "True" at bounding box center [899, 379] width 15 height 12
radio input "true"
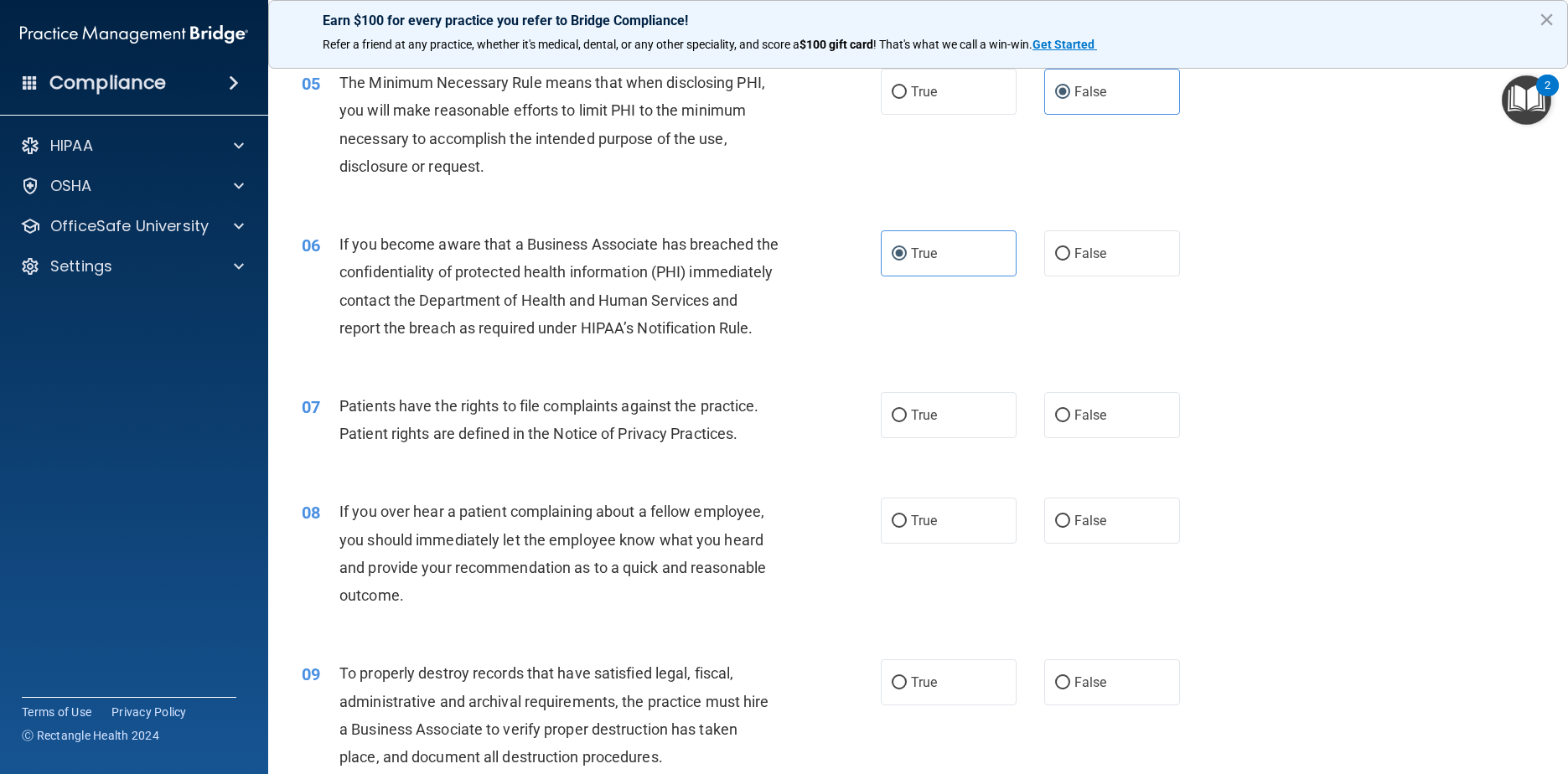
scroll to position [670, 0]
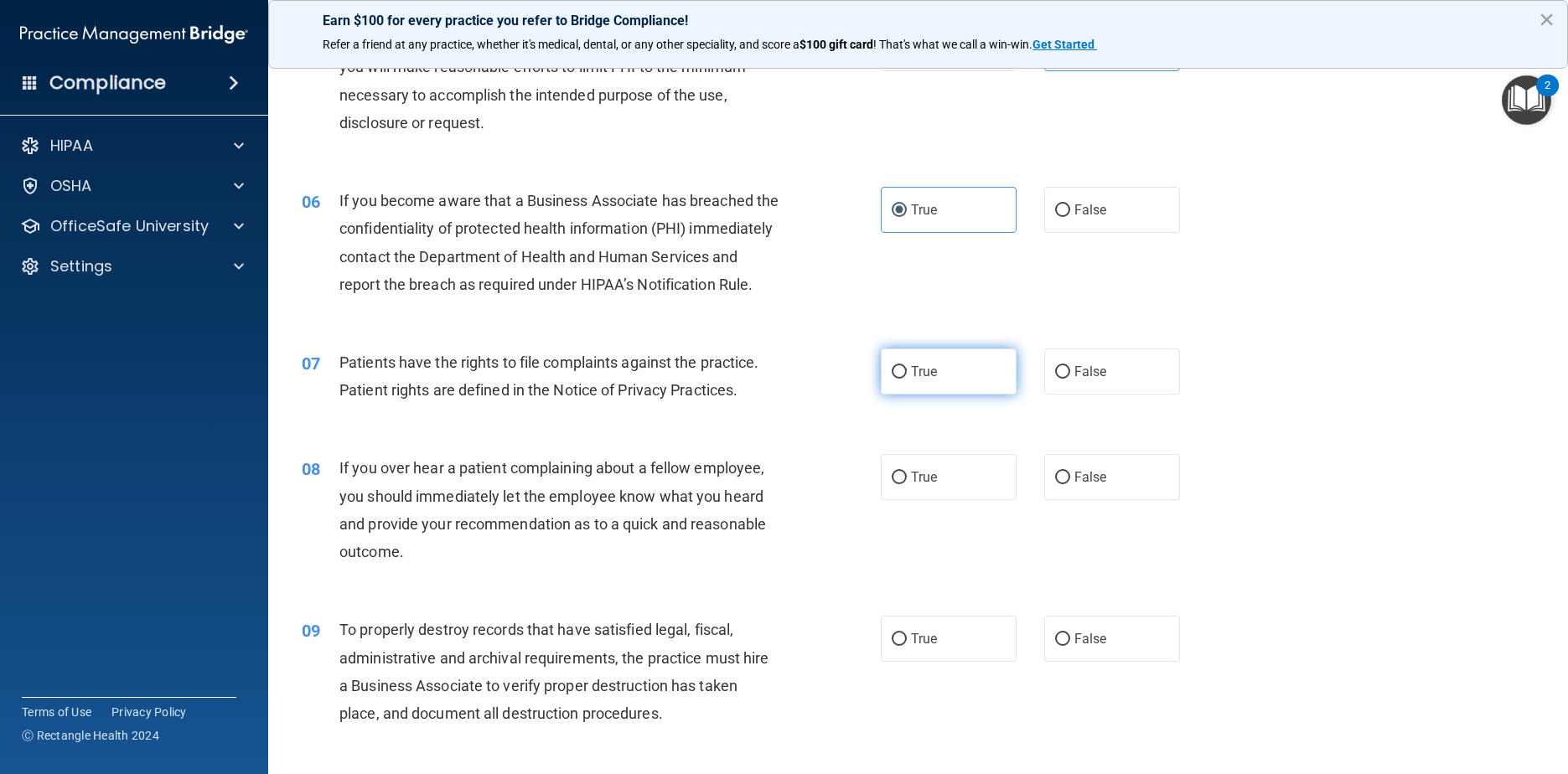
click at [797, 379] on span "True" at bounding box center [923, 371] width 26 height 16
click at [797, 379] on input "True" at bounding box center [899, 372] width 15 height 12
radio input "true"
click at [797, 484] on input "False" at bounding box center [1063, 478] width 15 height 12
radio input "true"
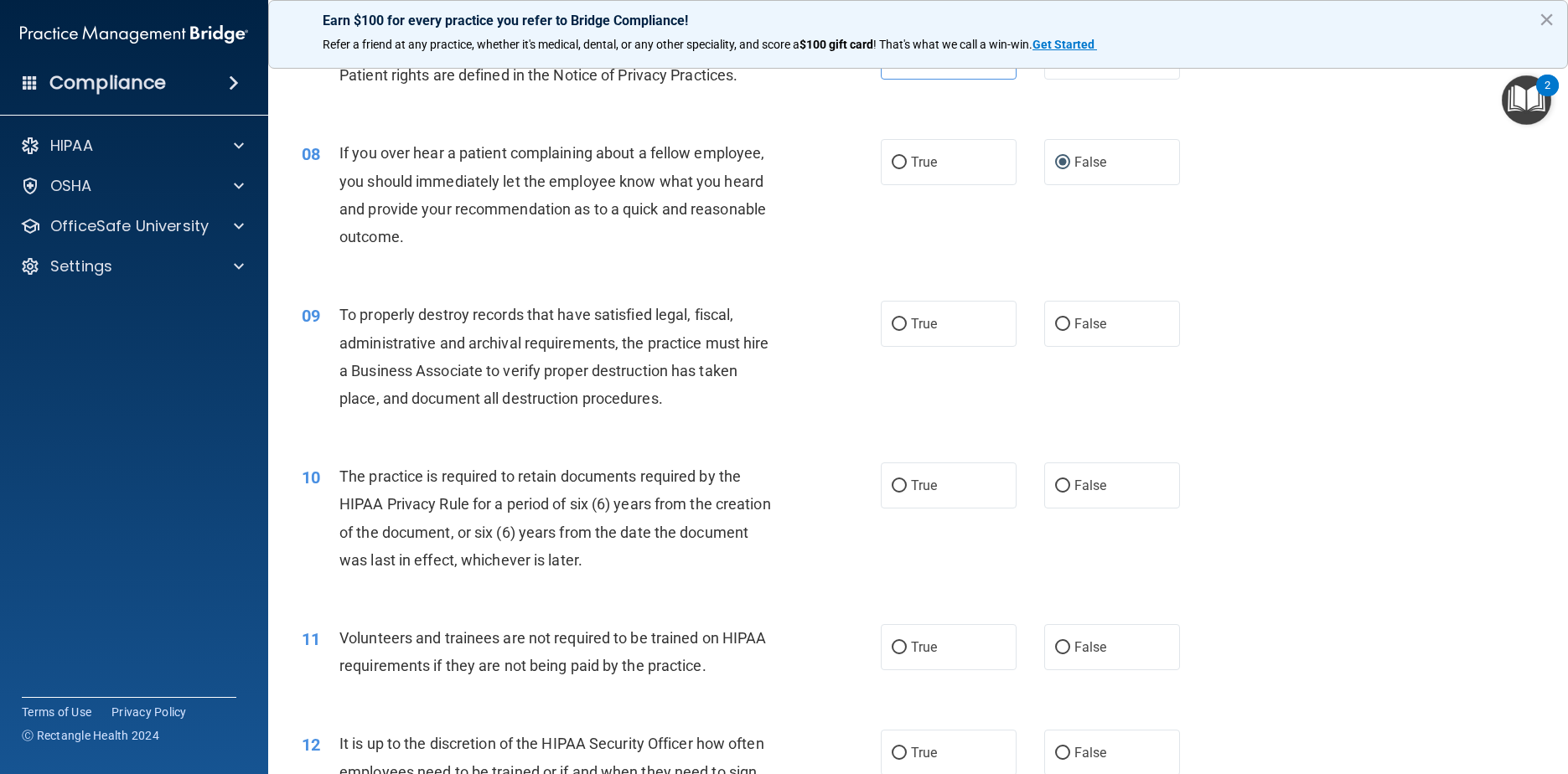
scroll to position [1005, 0]
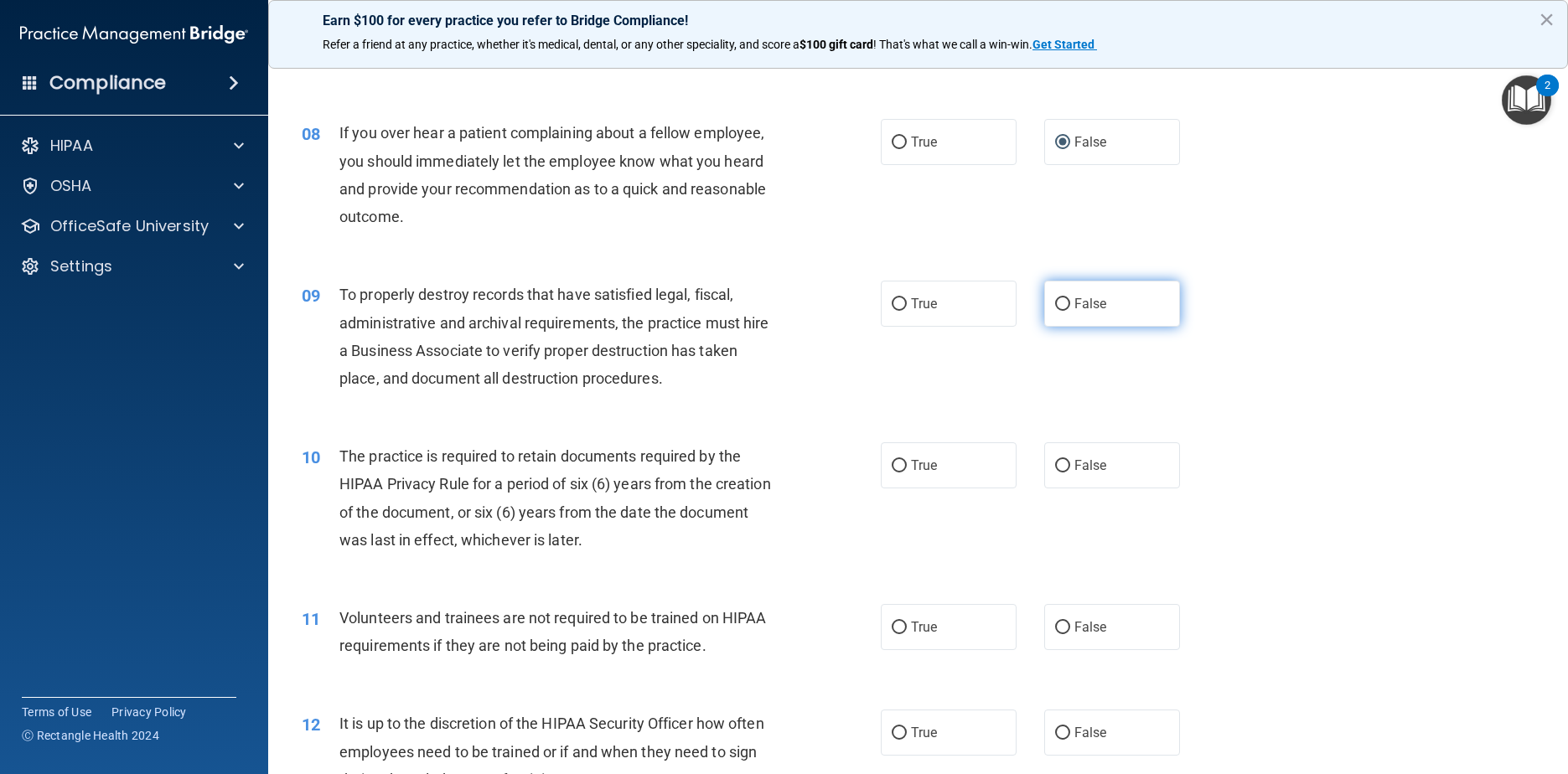
click at [797, 327] on label "False" at bounding box center [1112, 304] width 137 height 46
click at [797, 311] on input "False" at bounding box center [1063, 304] width 15 height 12
radio input "true"
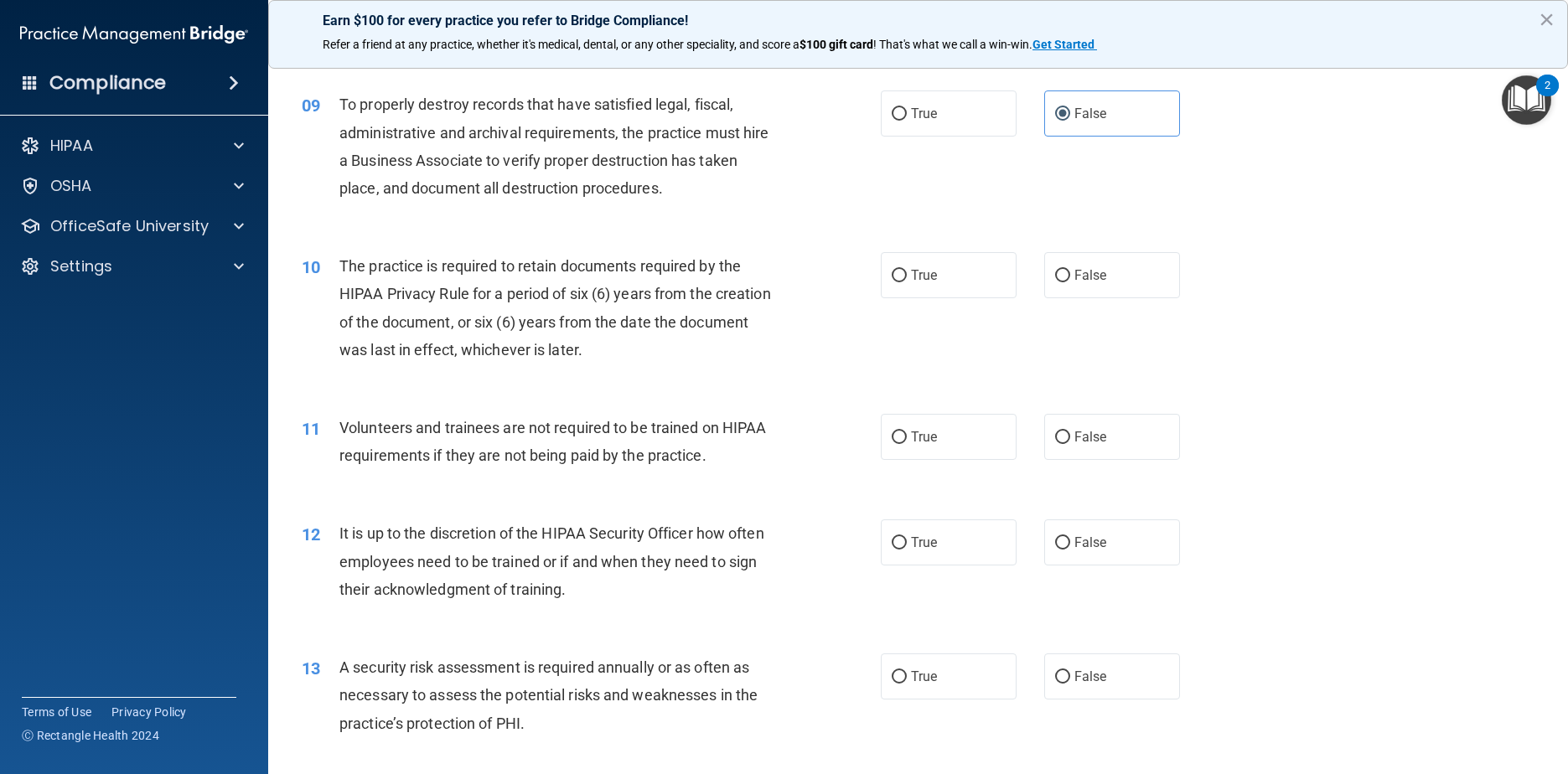
scroll to position [1257, 0]
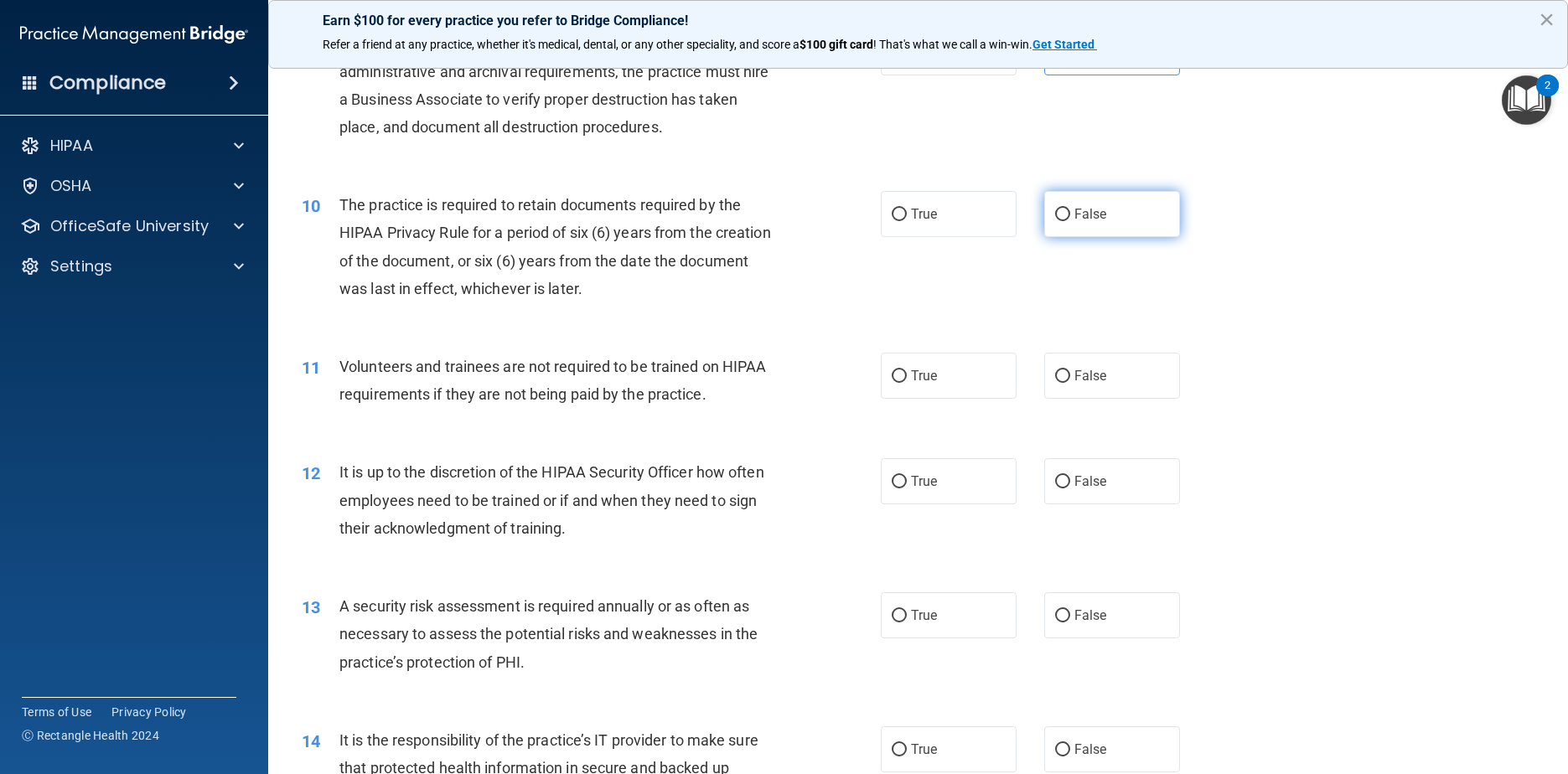
click at [797, 237] on label "False" at bounding box center [1112, 214] width 137 height 46
click at [797, 221] on input "False" at bounding box center [1063, 215] width 15 height 12
radio input "true"
click at [797, 399] on label "False" at bounding box center [1112, 376] width 137 height 46
click at [797, 383] on input "False" at bounding box center [1063, 377] width 15 height 12
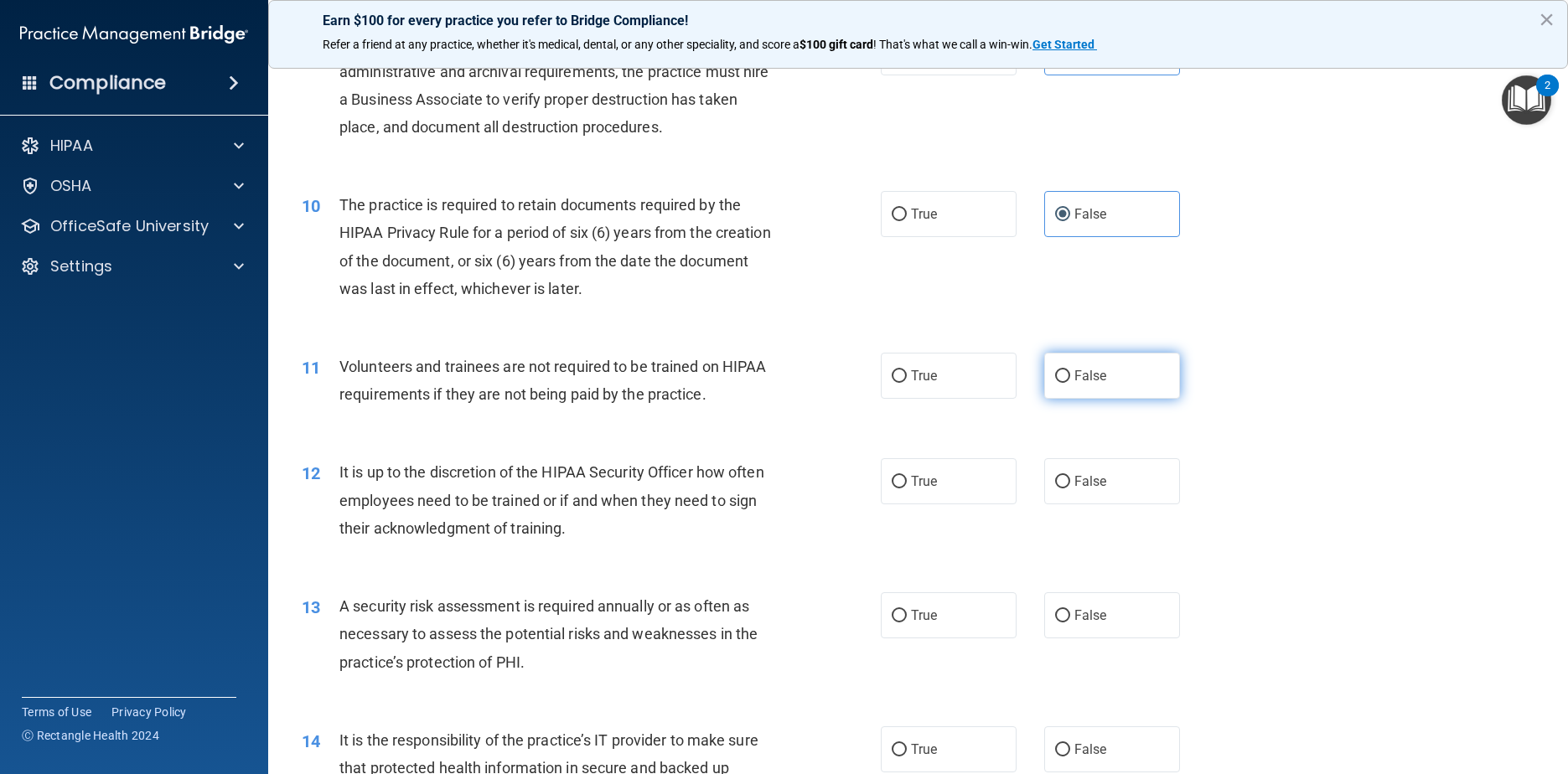
radio input "true"
click at [797, 416] on div "11 Volunteers and trainees are not required to be trained on HIPAA requirements…" at bounding box center [591, 384] width 630 height 63
click at [797, 399] on label "True" at bounding box center [948, 376] width 137 height 46
click at [797, 383] on input "True" at bounding box center [899, 377] width 15 height 12
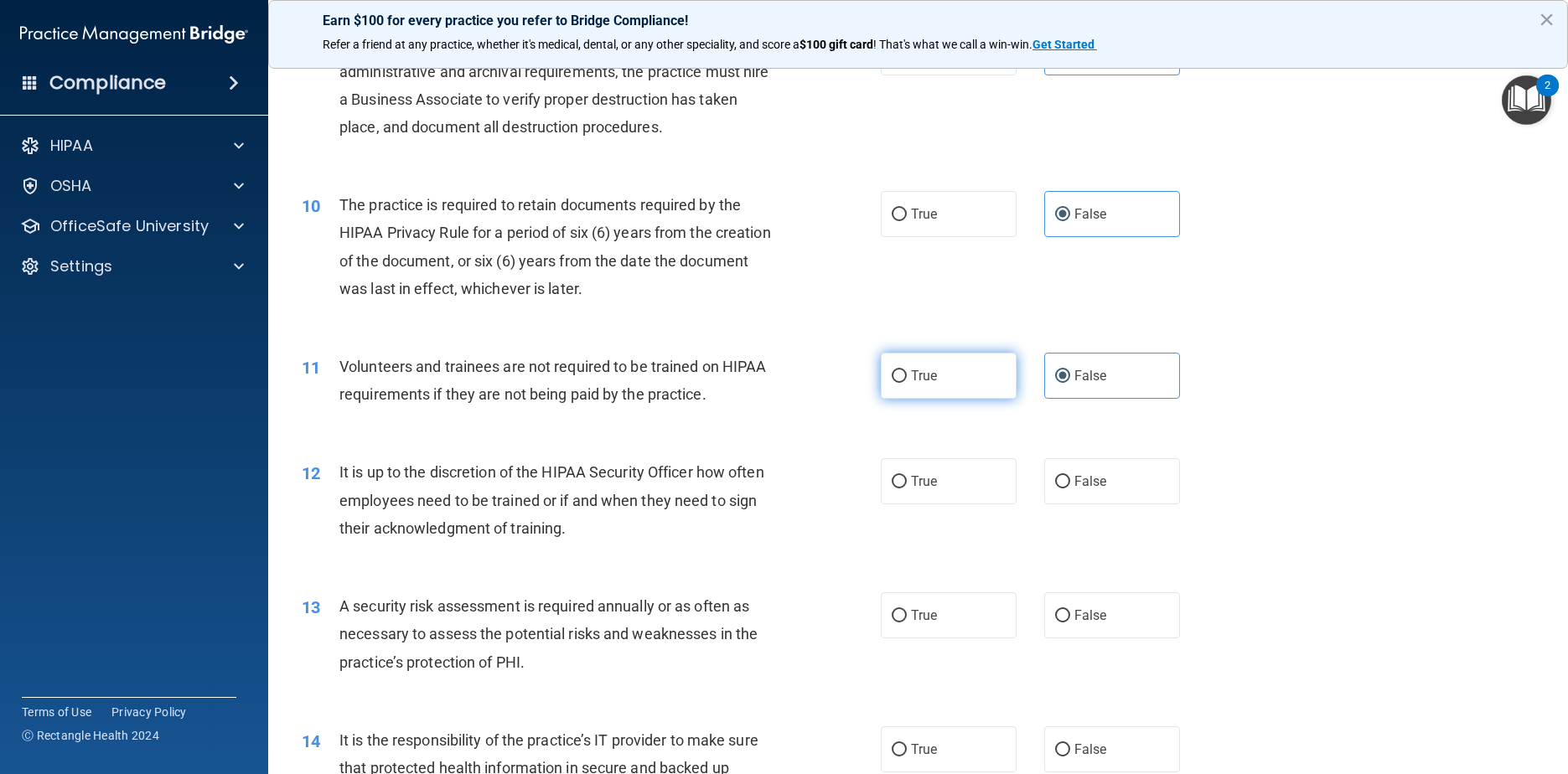
radio input "true"
radio input "false"
click at [797, 504] on label "False" at bounding box center [1112, 481] width 137 height 46
click at [797, 488] on input "False" at bounding box center [1063, 482] width 15 height 12
radio input "true"
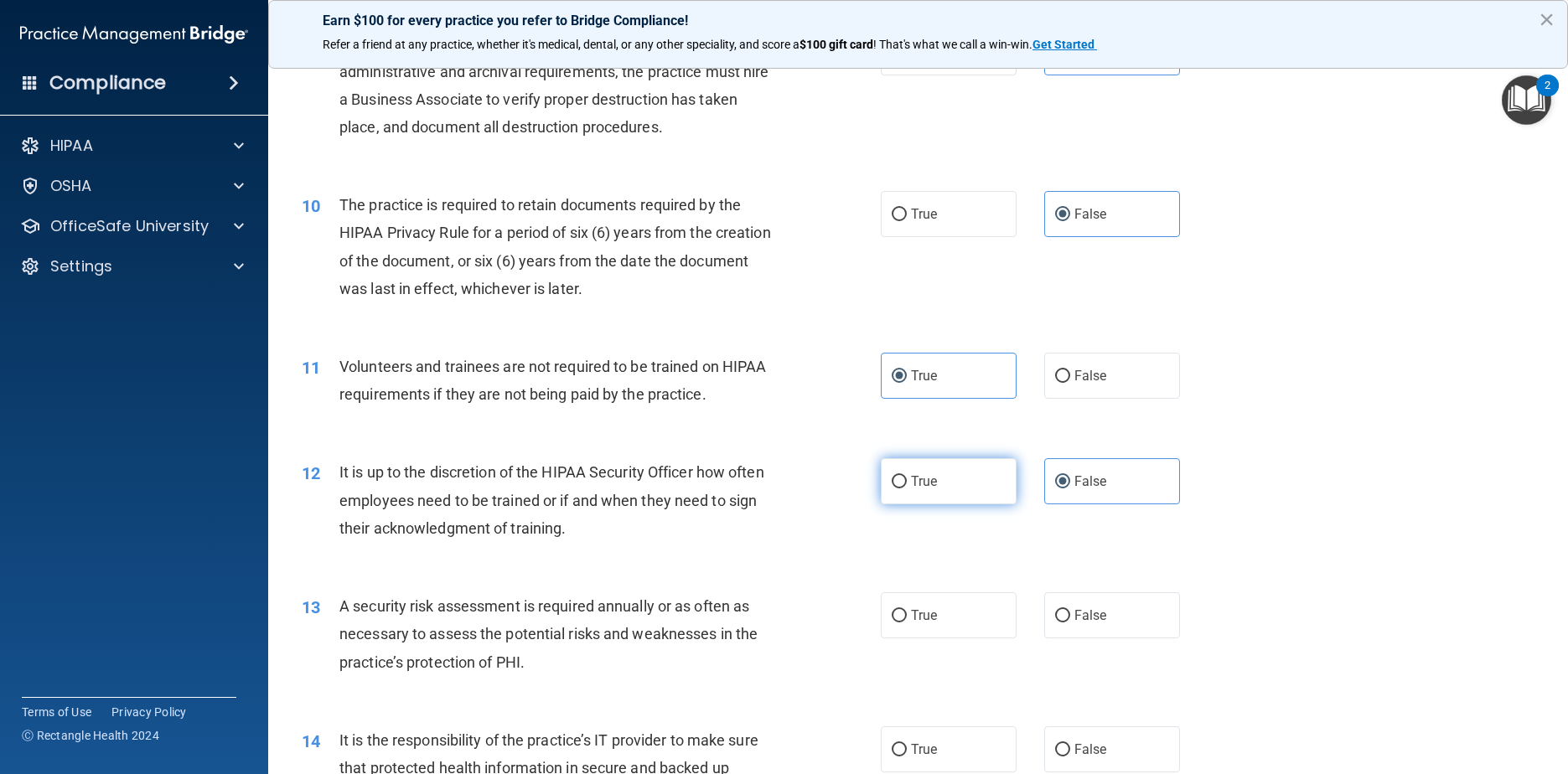
click at [797, 489] on span "True" at bounding box center [923, 481] width 26 height 16
click at [797, 488] on input "True" at bounding box center [899, 482] width 15 height 12
radio input "true"
click at [797, 504] on label "False" at bounding box center [1112, 481] width 137 height 46
click at [797, 488] on input "False" at bounding box center [1063, 482] width 15 height 12
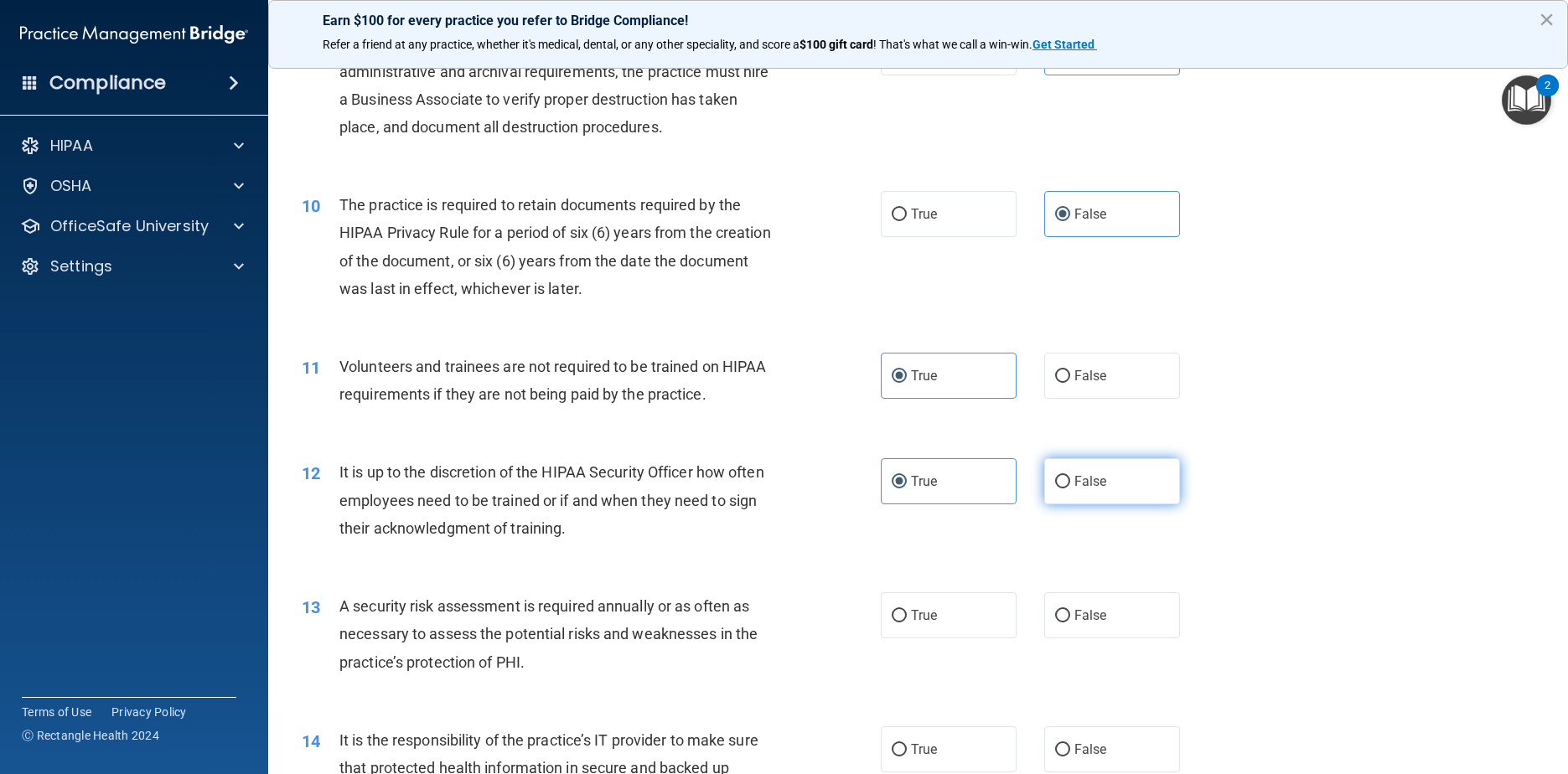
radio input "true"
radio input "false"
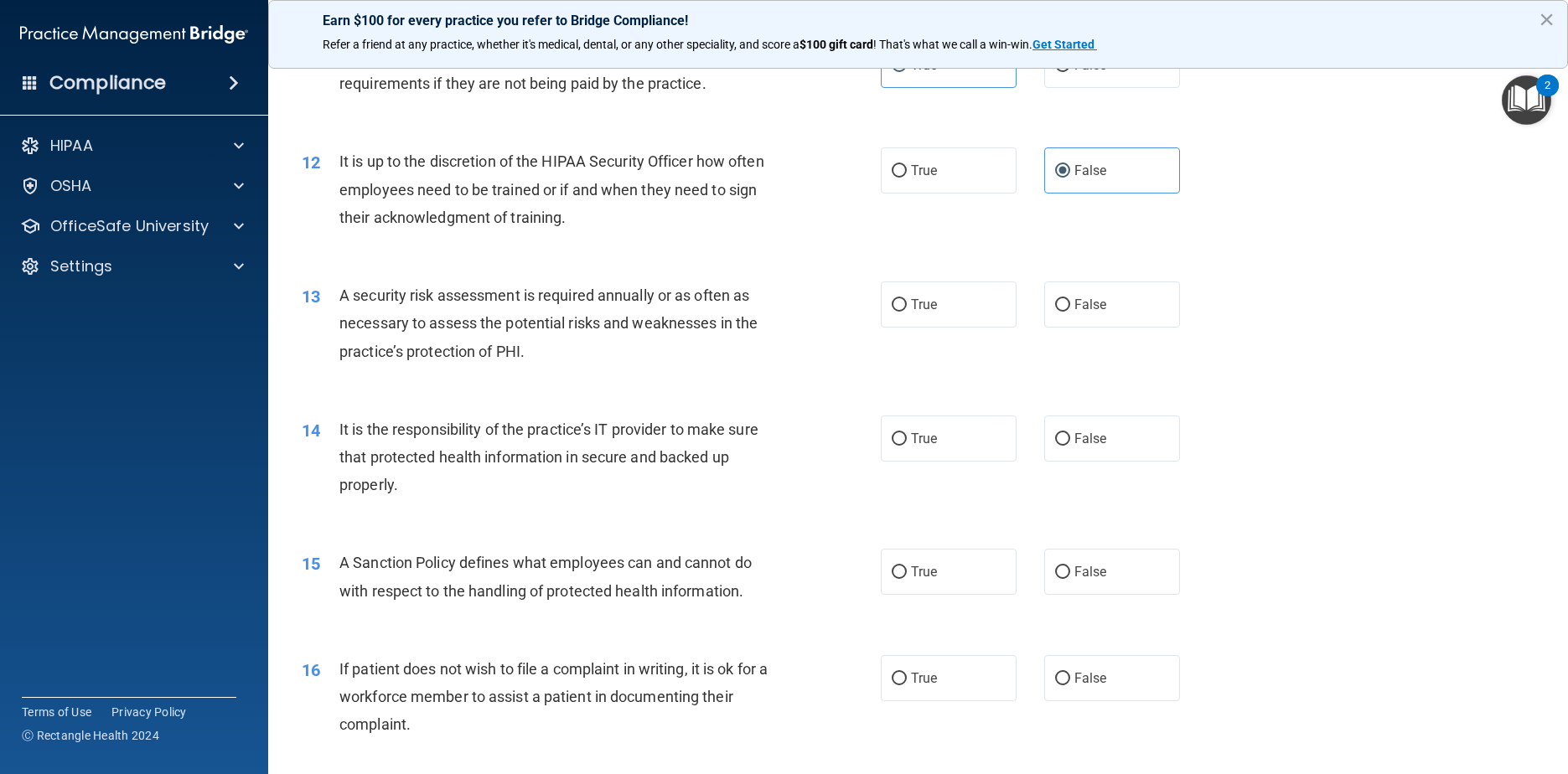
scroll to position [1592, 0]
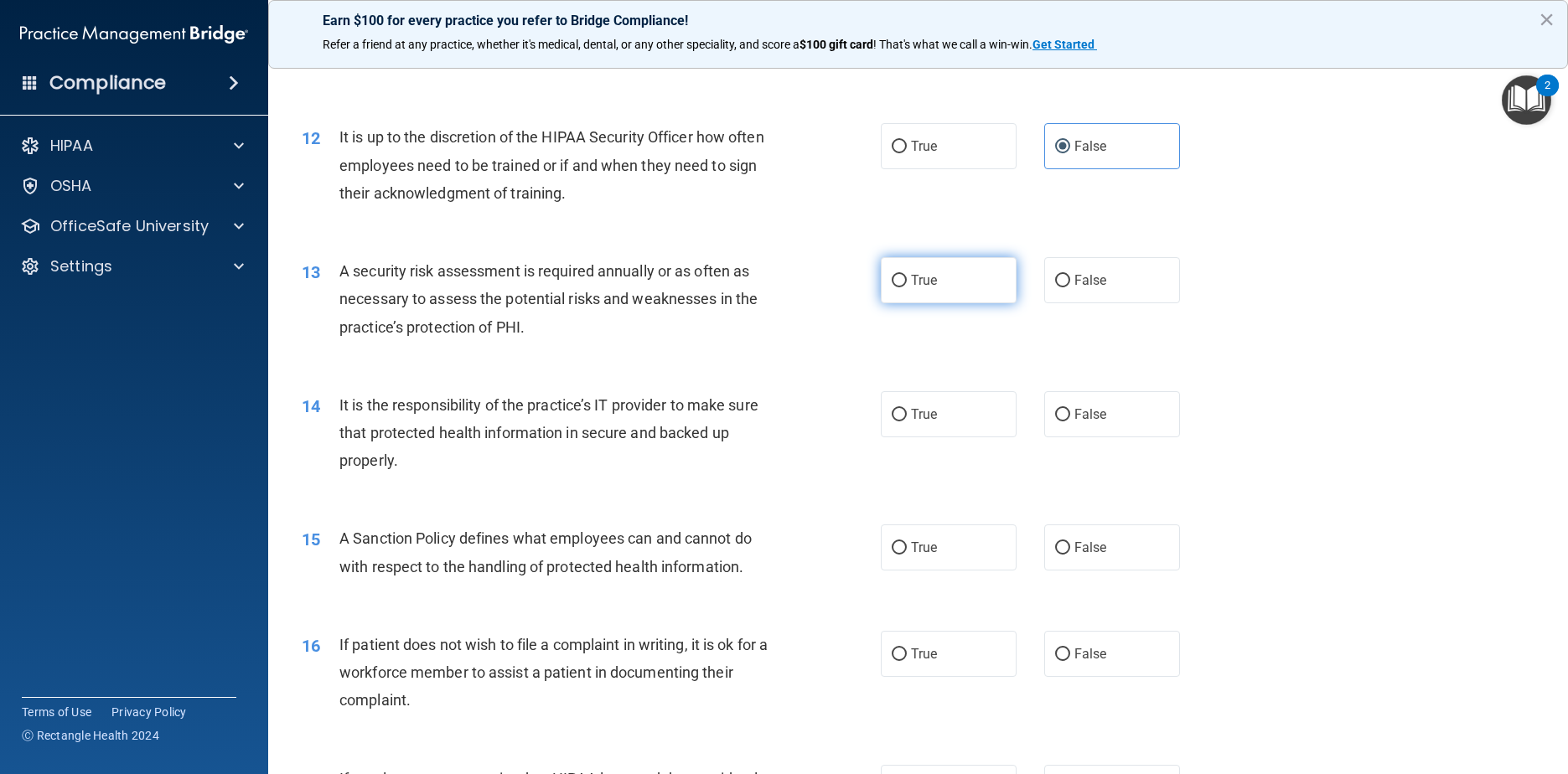
click at [797, 304] on label "True" at bounding box center [948, 280] width 137 height 46
click at [797, 287] on input "True" at bounding box center [899, 281] width 15 height 12
radio input "true"
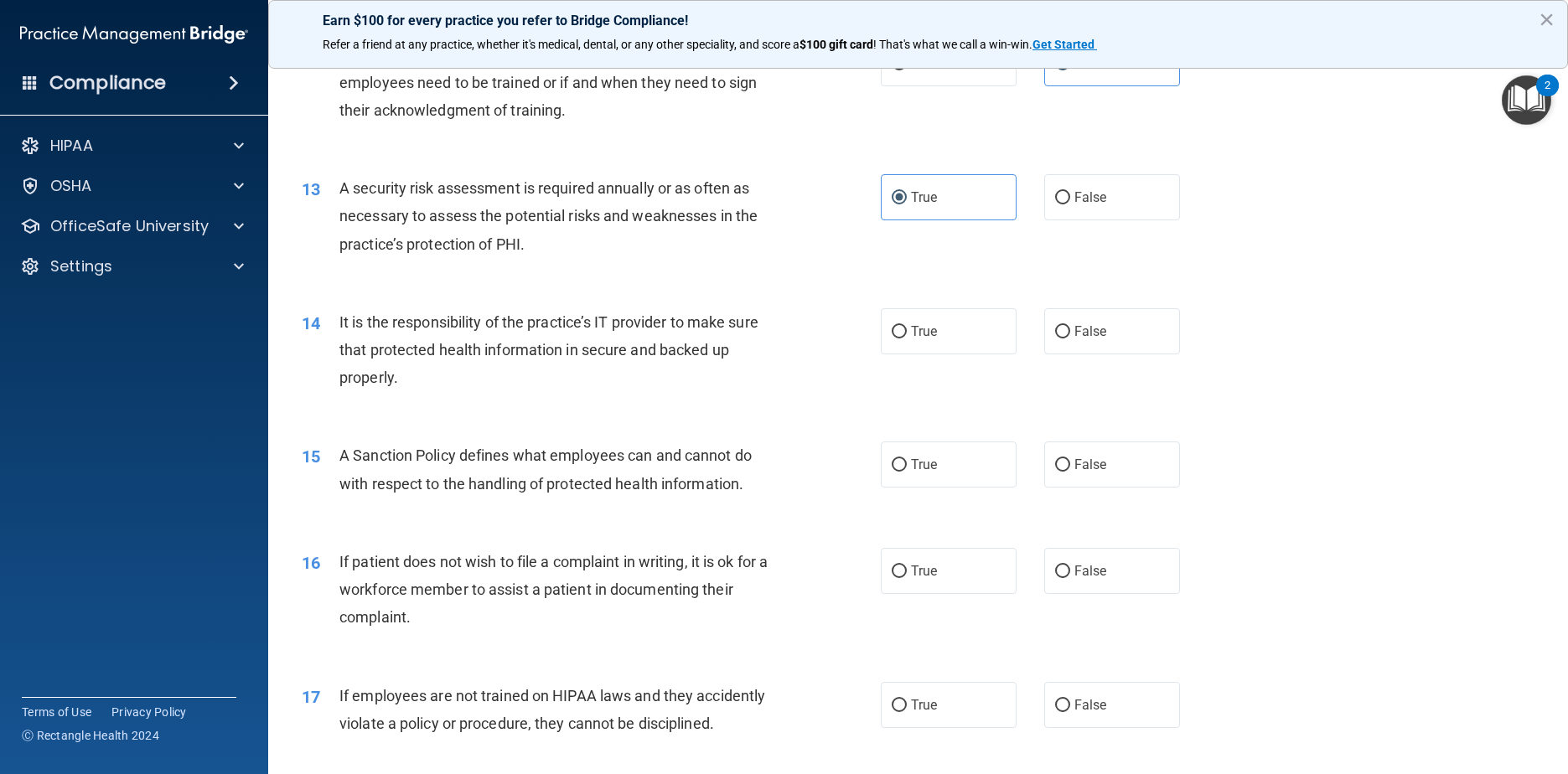
scroll to position [1676, 0]
click at [797, 354] on label "True" at bounding box center [948, 330] width 137 height 46
click at [797, 337] on input "True" at bounding box center [899, 331] width 15 height 12
radio input "true"
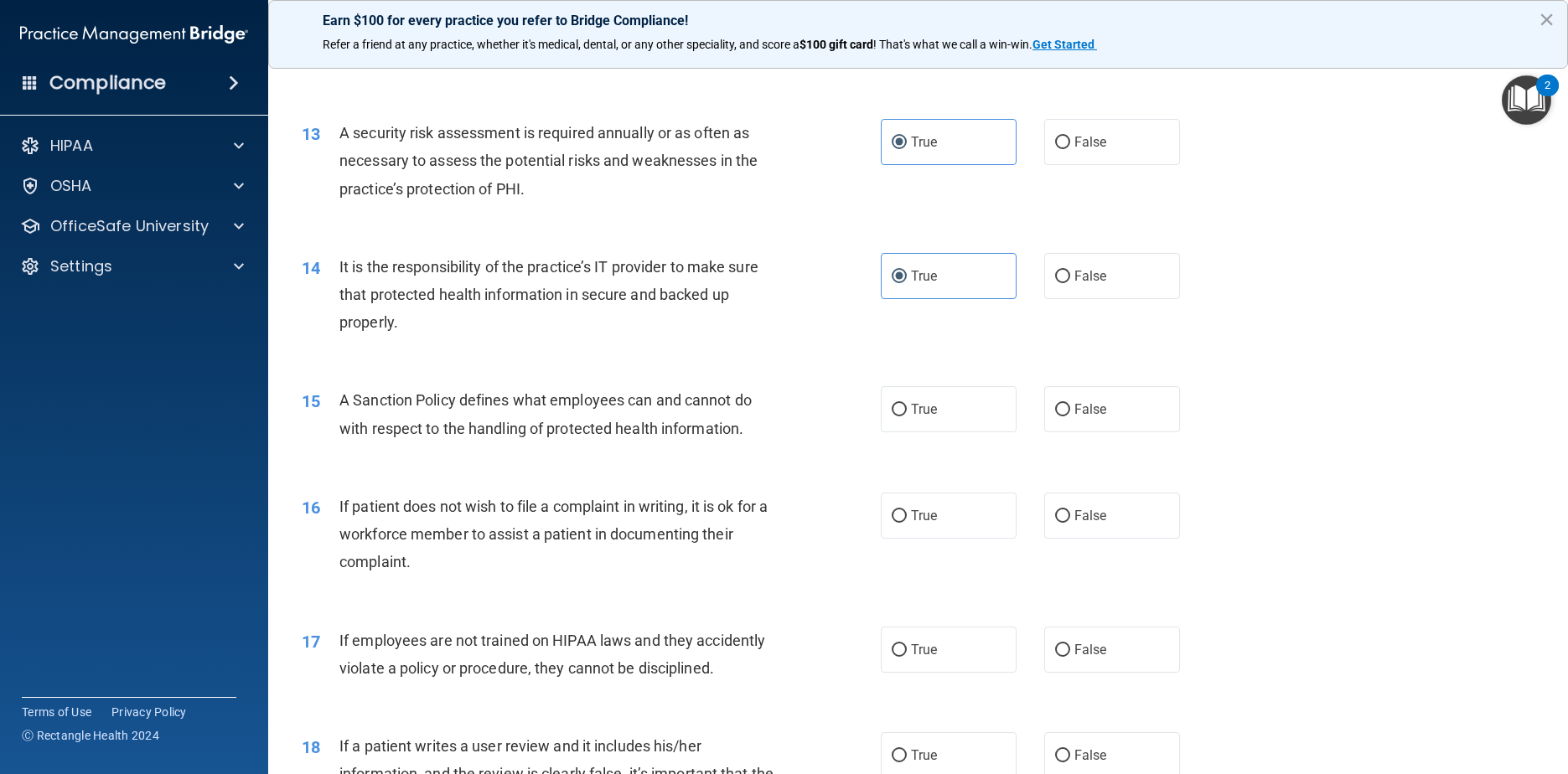
scroll to position [1760, 0]
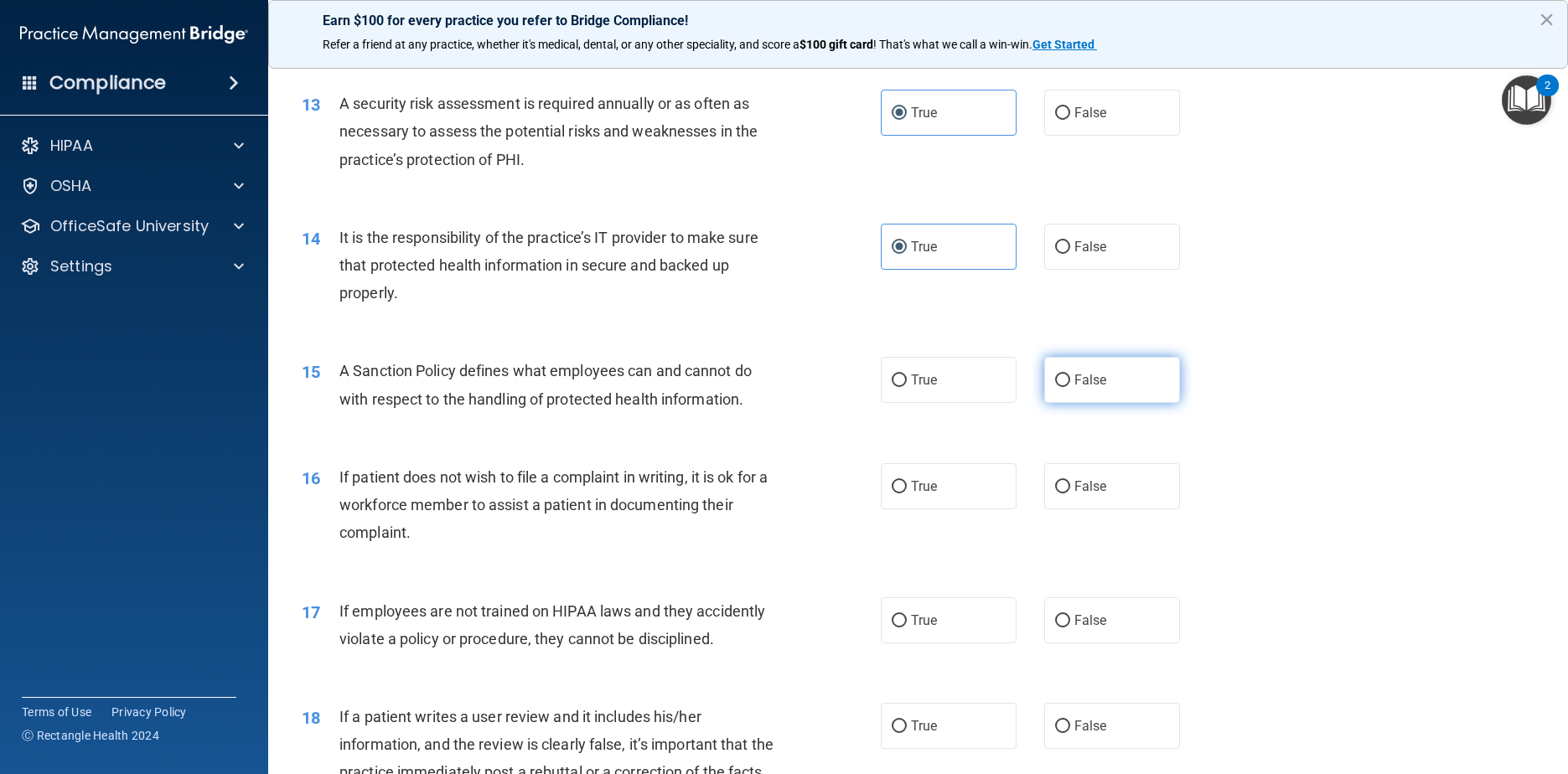
click at [797, 403] on label "False" at bounding box center [1112, 380] width 137 height 46
click at [797, 387] on input "False" at bounding box center [1063, 381] width 15 height 12
radio input "true"
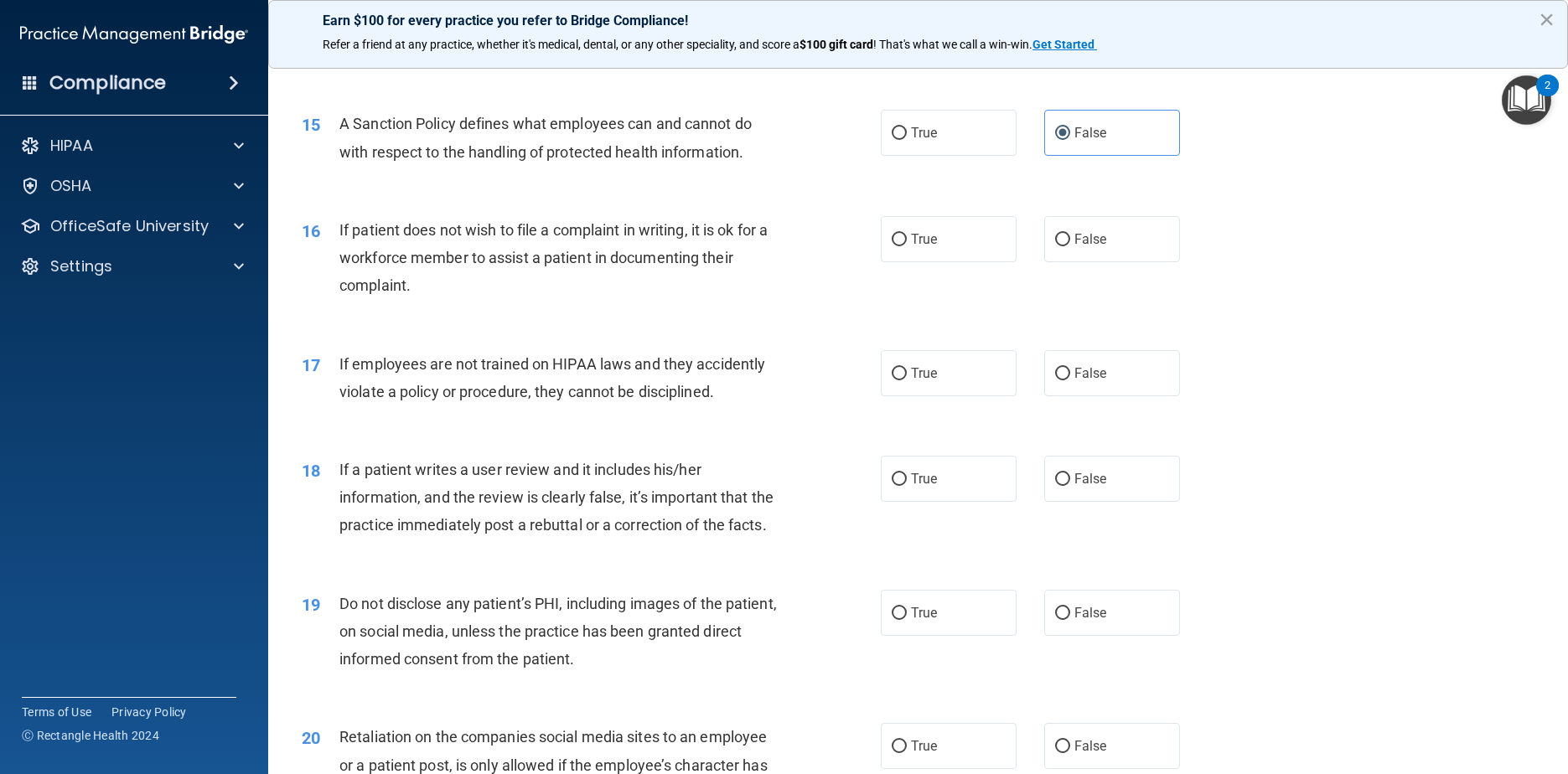
scroll to position [2010, 0]
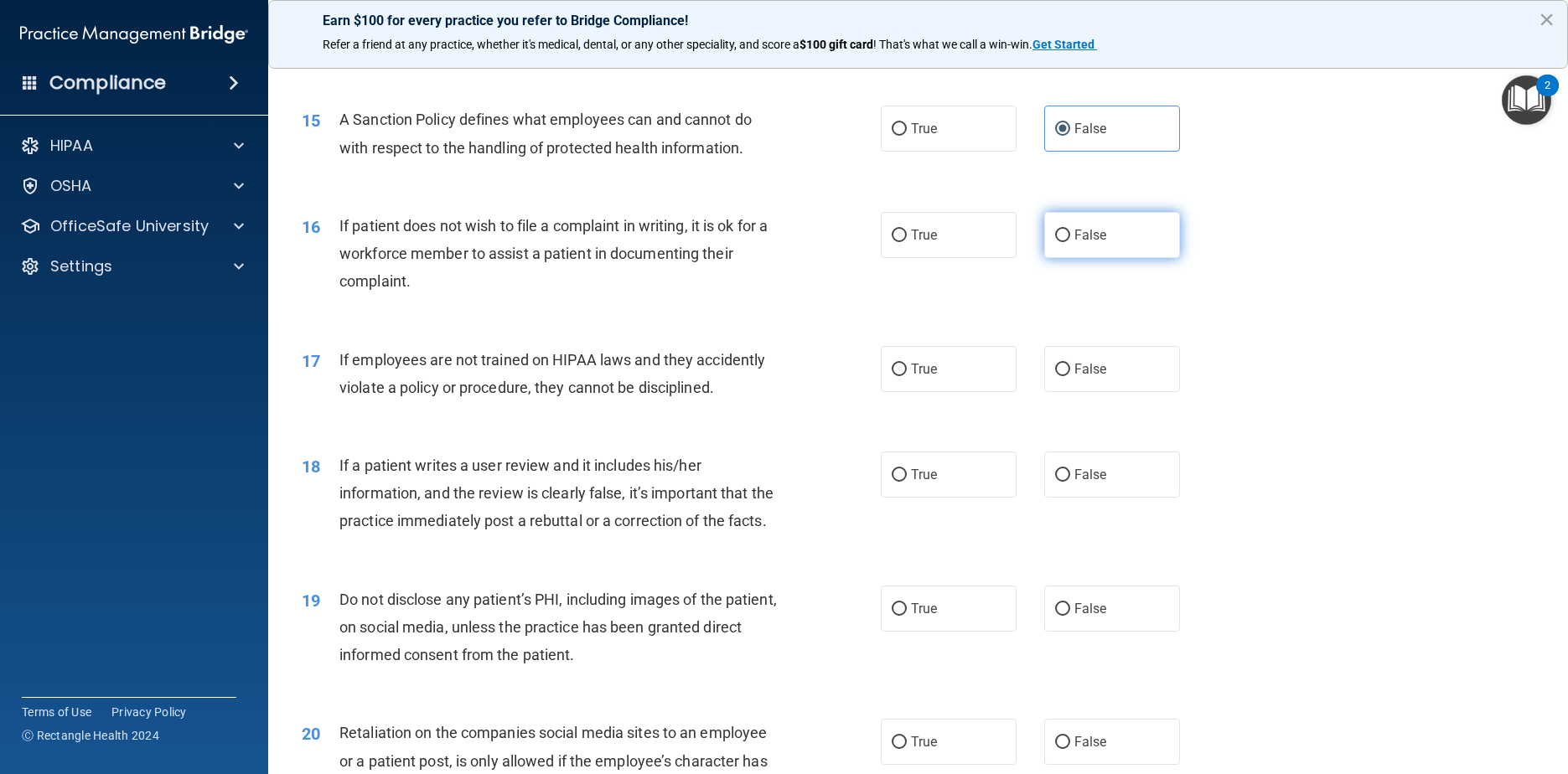
click at [797, 258] on label "False" at bounding box center [1112, 235] width 137 height 46
click at [797, 242] on input "False" at bounding box center [1063, 236] width 15 height 12
radio input "true"
click at [797, 392] on label "False" at bounding box center [1112, 370] width 137 height 46
click at [797, 376] on input "False" at bounding box center [1063, 370] width 15 height 12
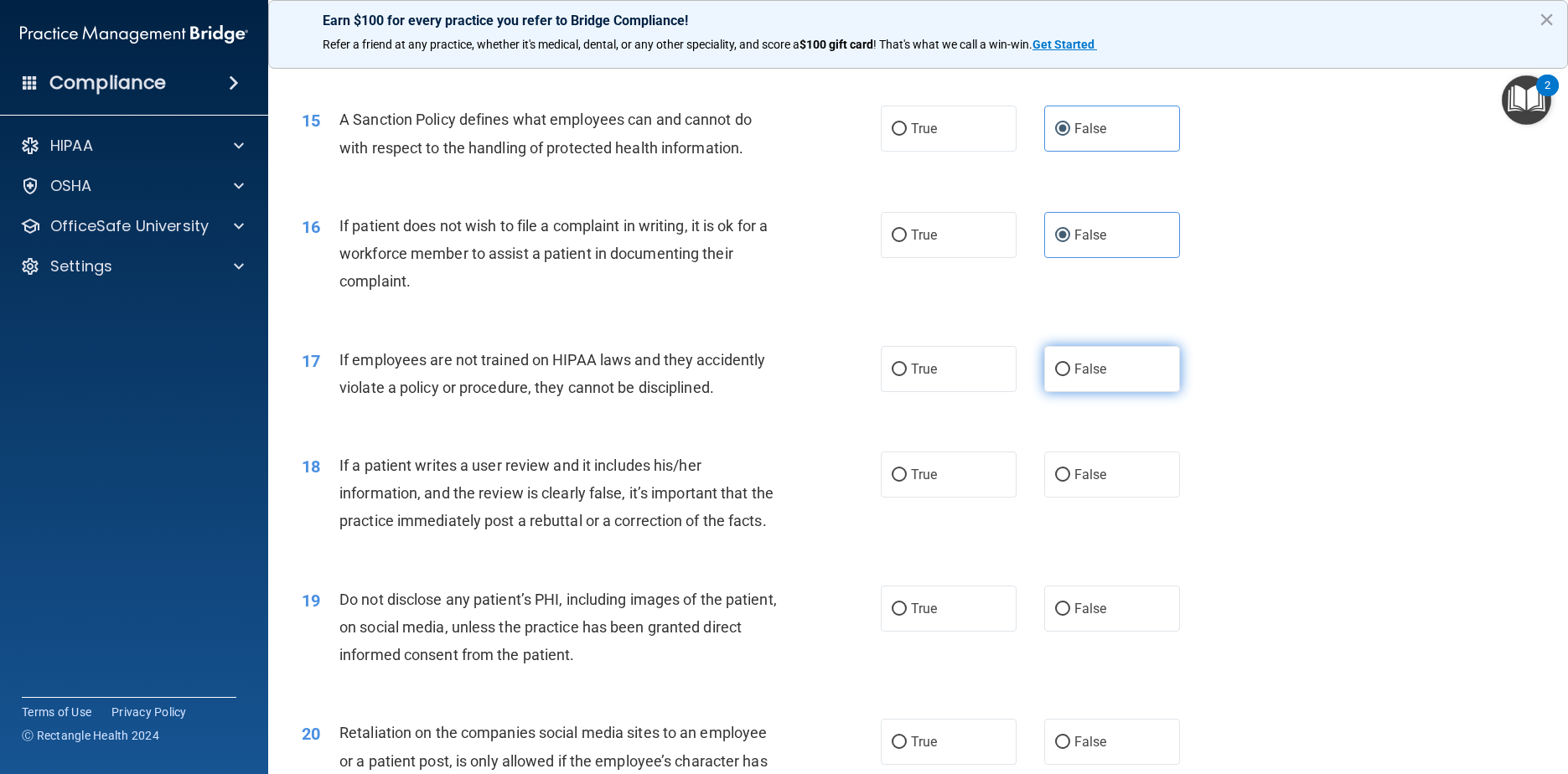
radio input "true"
click at [797, 497] on label "False" at bounding box center [1112, 475] width 137 height 46
click at [797, 482] on input "False" at bounding box center [1063, 476] width 15 height 12
radio input "true"
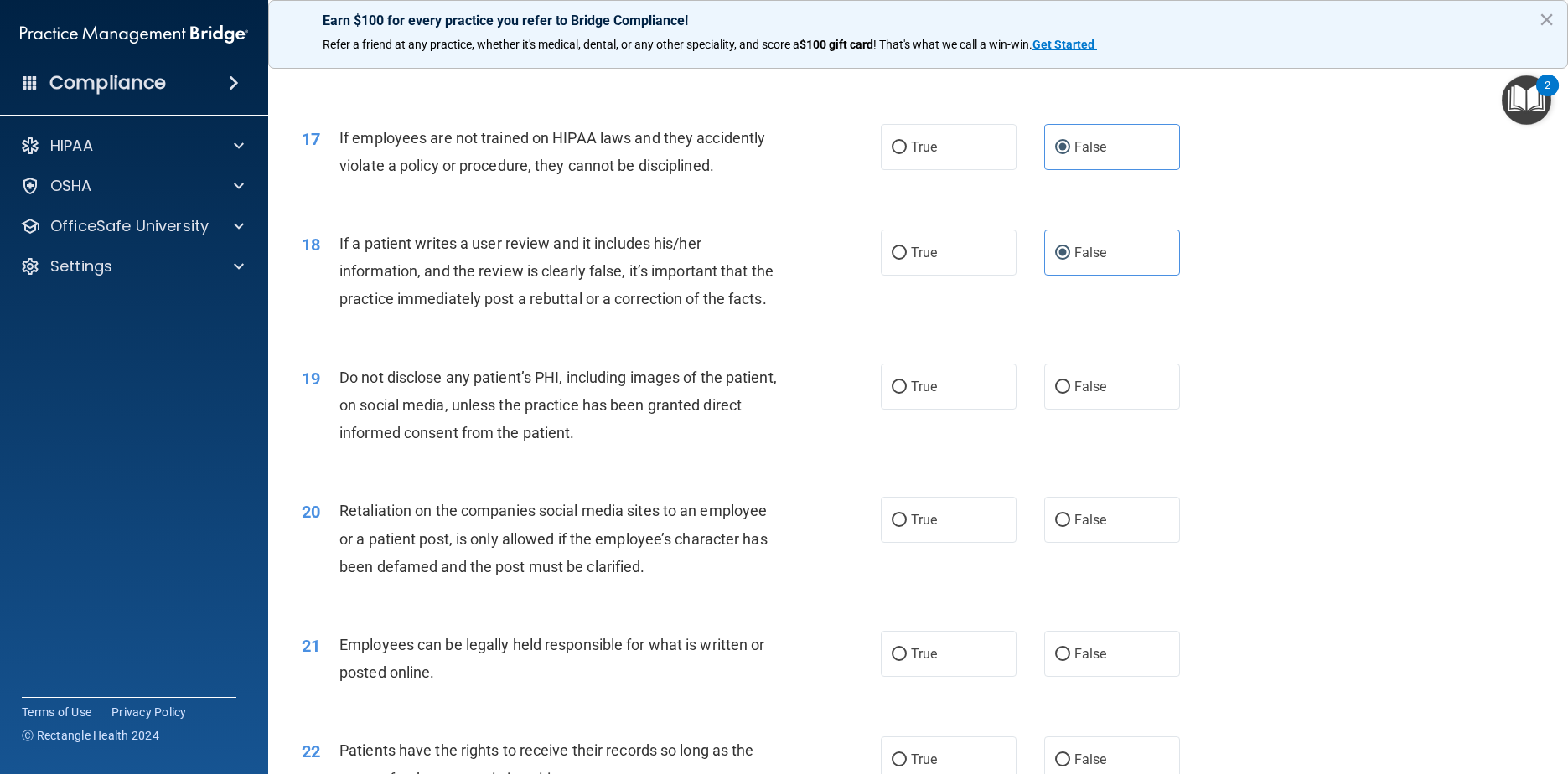
scroll to position [2262, 0]
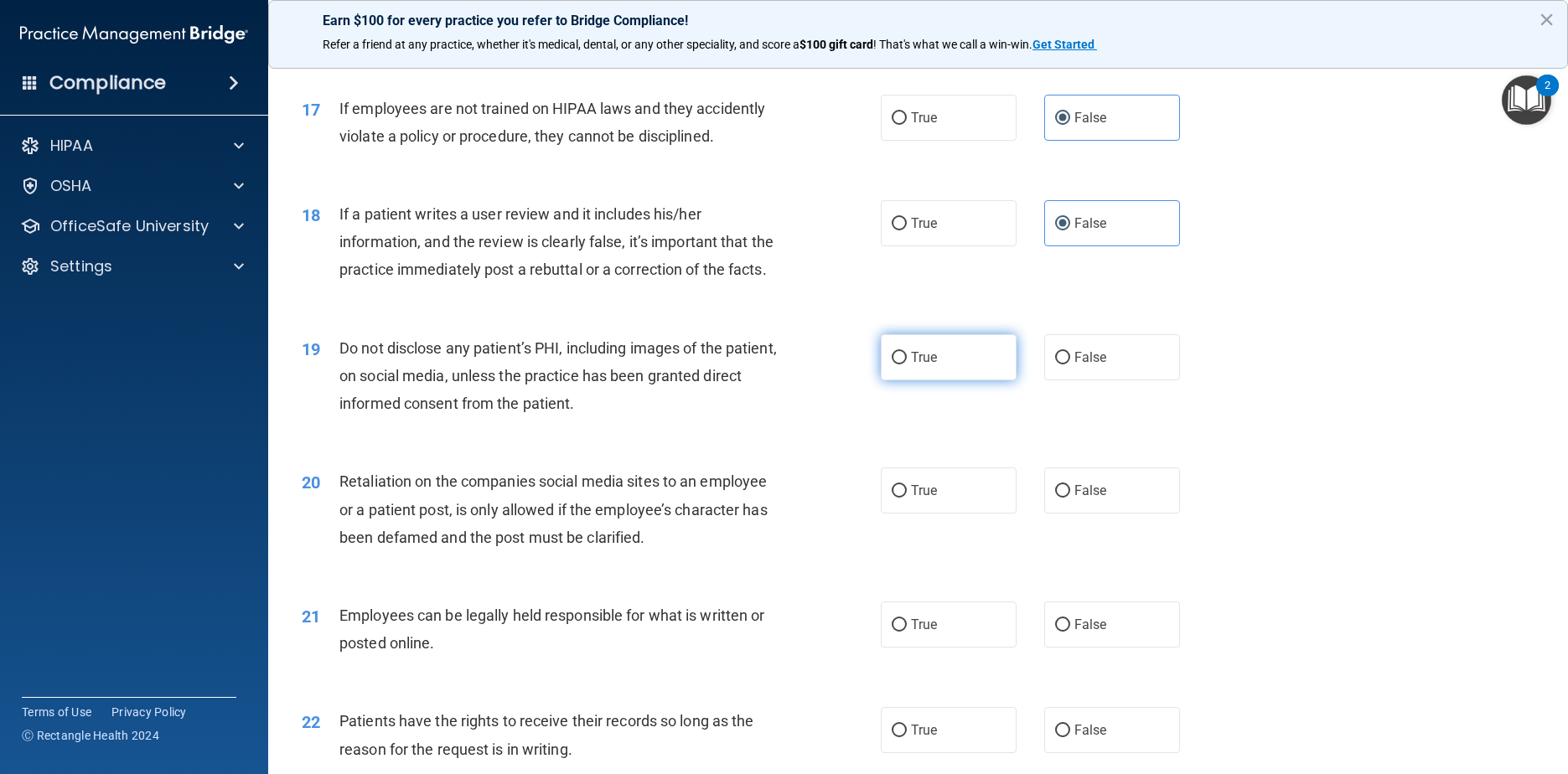
click at [797, 365] on span "True" at bounding box center [923, 357] width 26 height 16
click at [797, 364] on input "True" at bounding box center [899, 358] width 15 height 12
radio input "true"
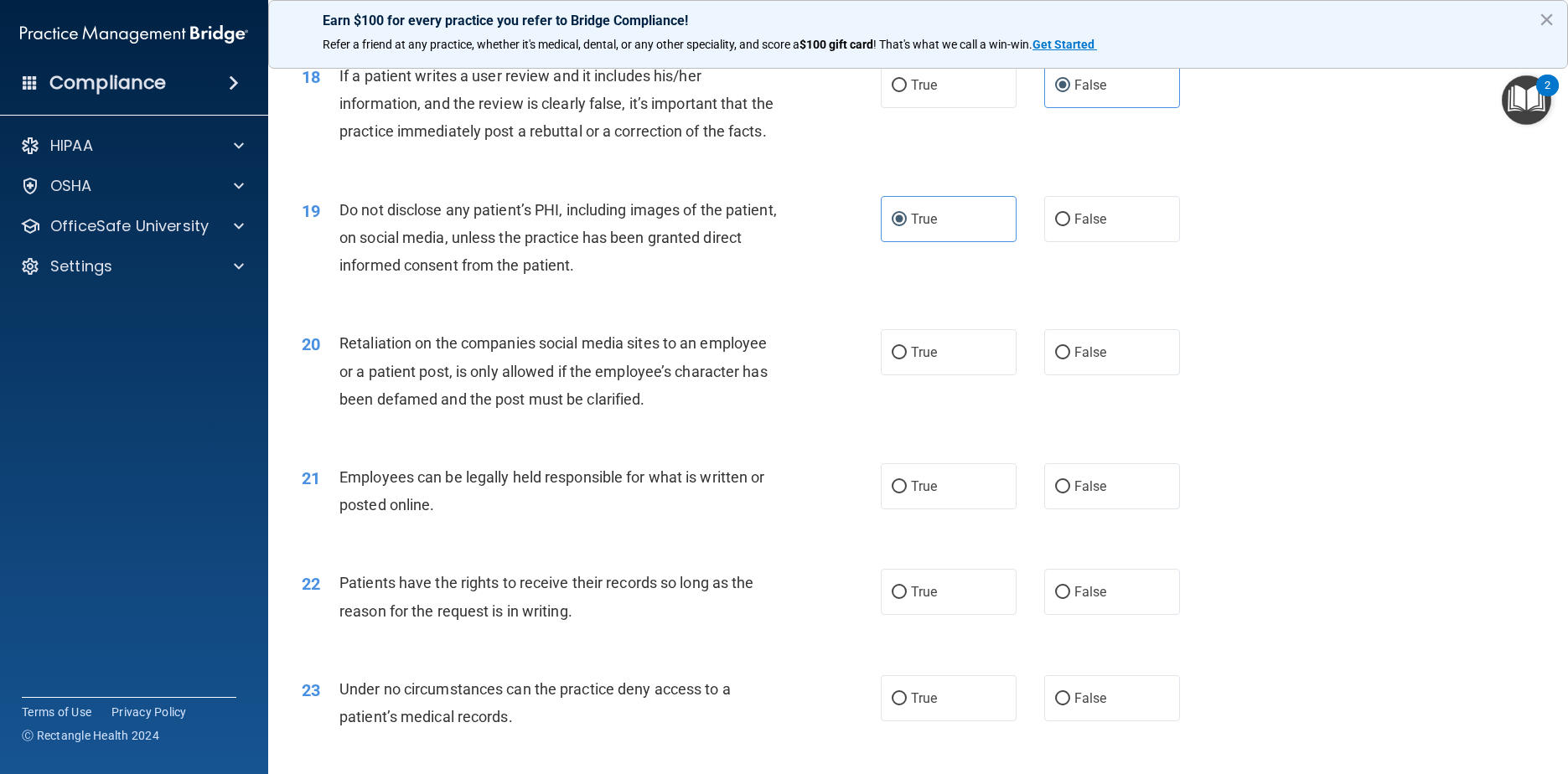
scroll to position [2430, 0]
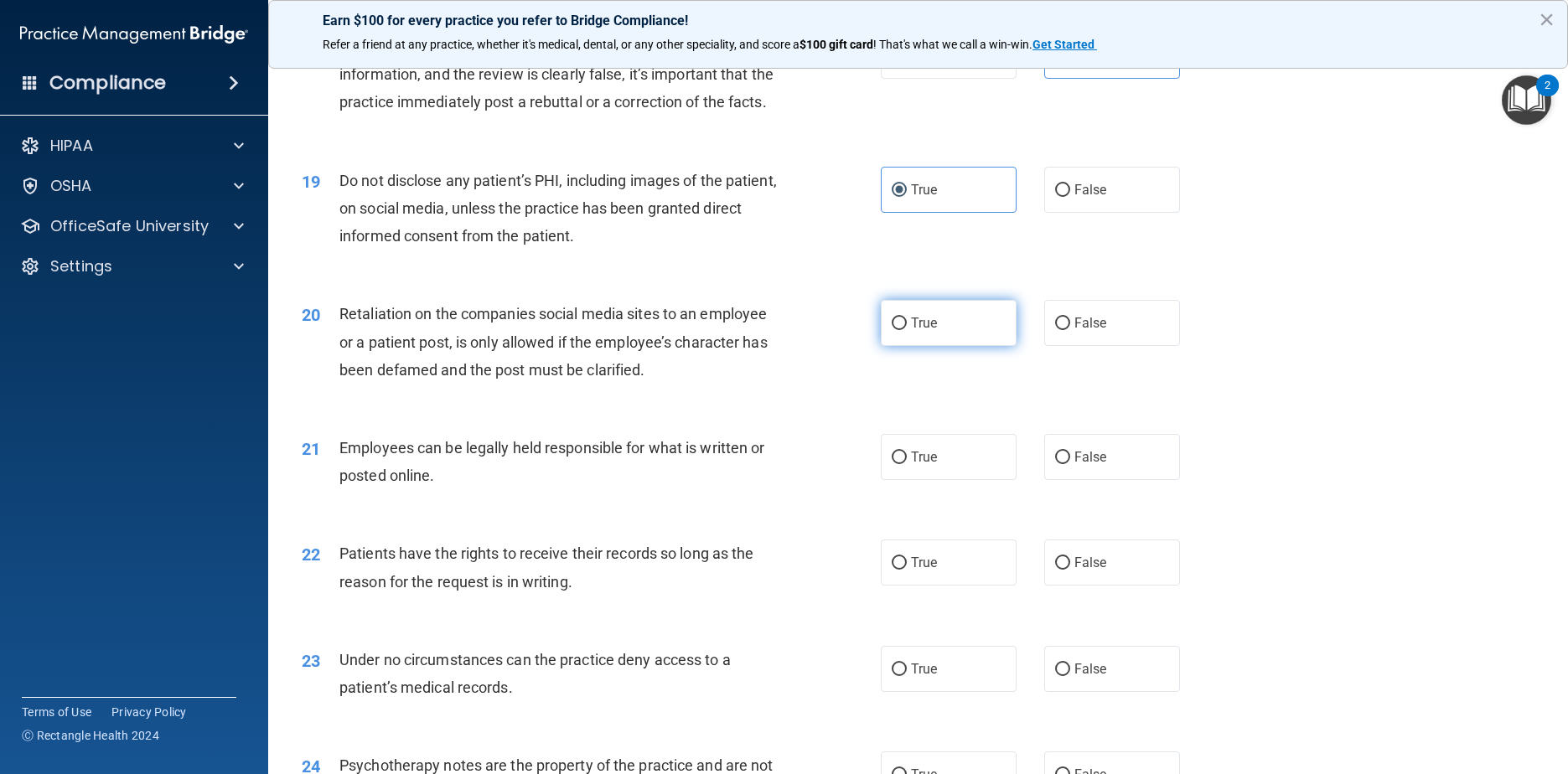
click at [797, 346] on label "True" at bounding box center [948, 323] width 137 height 46
click at [797, 330] on input "True" at bounding box center [899, 324] width 15 height 12
radio input "true"
click at [797, 480] on label "True" at bounding box center [948, 457] width 137 height 46
click at [797, 464] on input "True" at bounding box center [899, 458] width 15 height 12
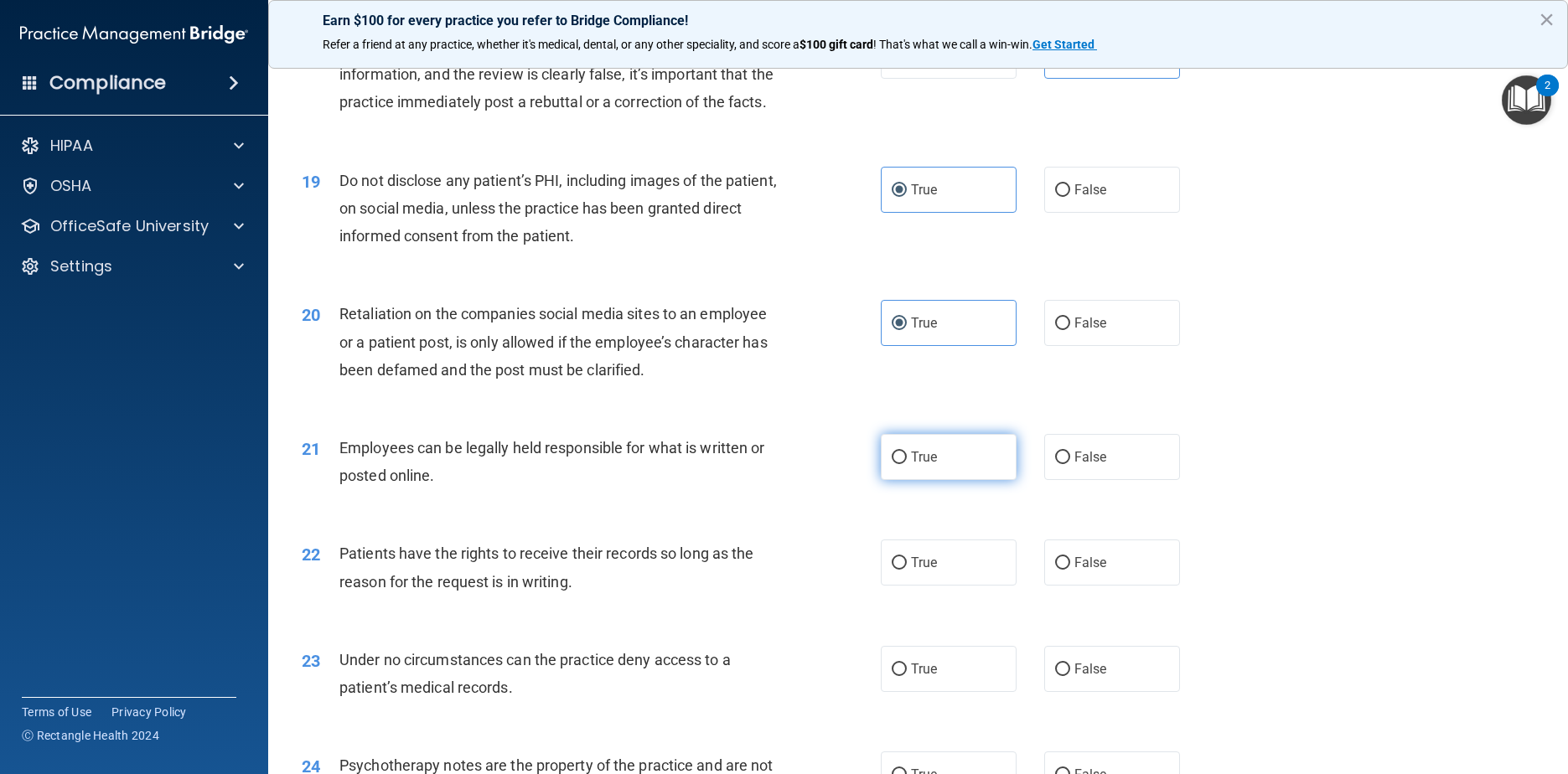
radio input "true"
click at [797, 331] on span "False" at bounding box center [1090, 323] width 33 height 16
click at [797, 330] on input "False" at bounding box center [1063, 324] width 15 height 12
radio input "true"
radio input "false"
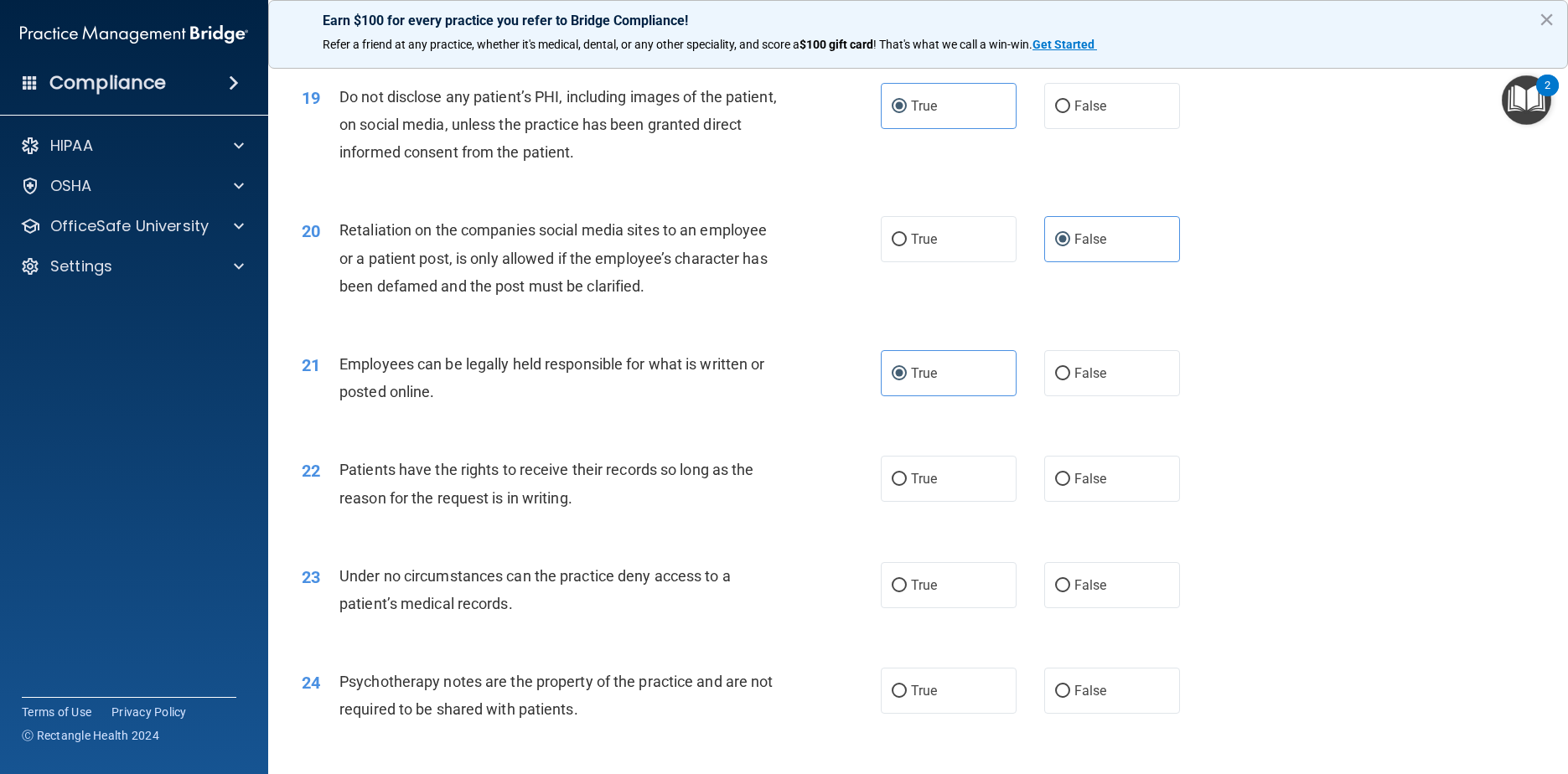
scroll to position [2597, 0]
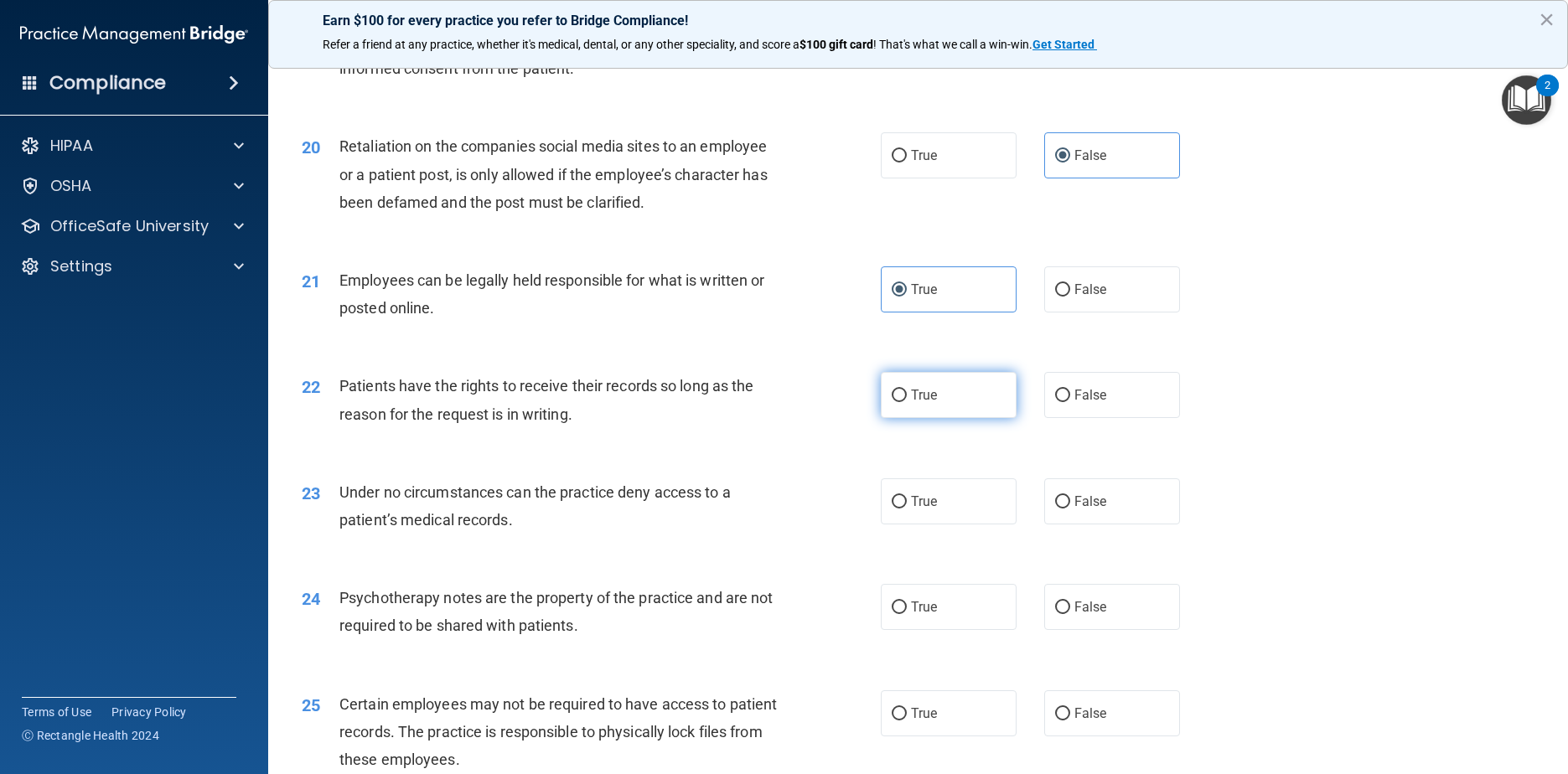
click at [797, 418] on label "True" at bounding box center [948, 395] width 137 height 46
click at [797, 402] on input "True" at bounding box center [899, 395] width 15 height 12
radio input "true"
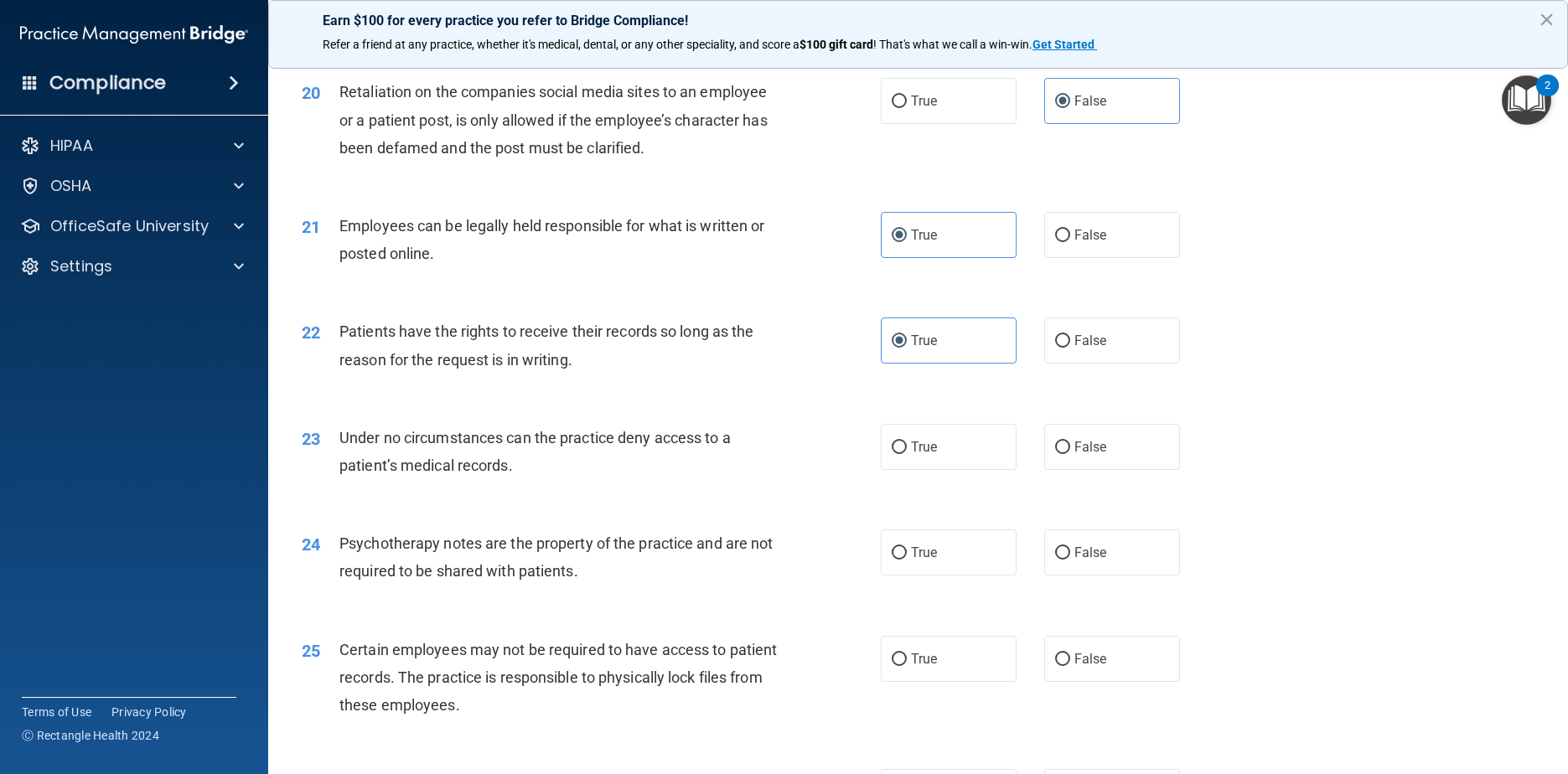
scroll to position [2681, 0]
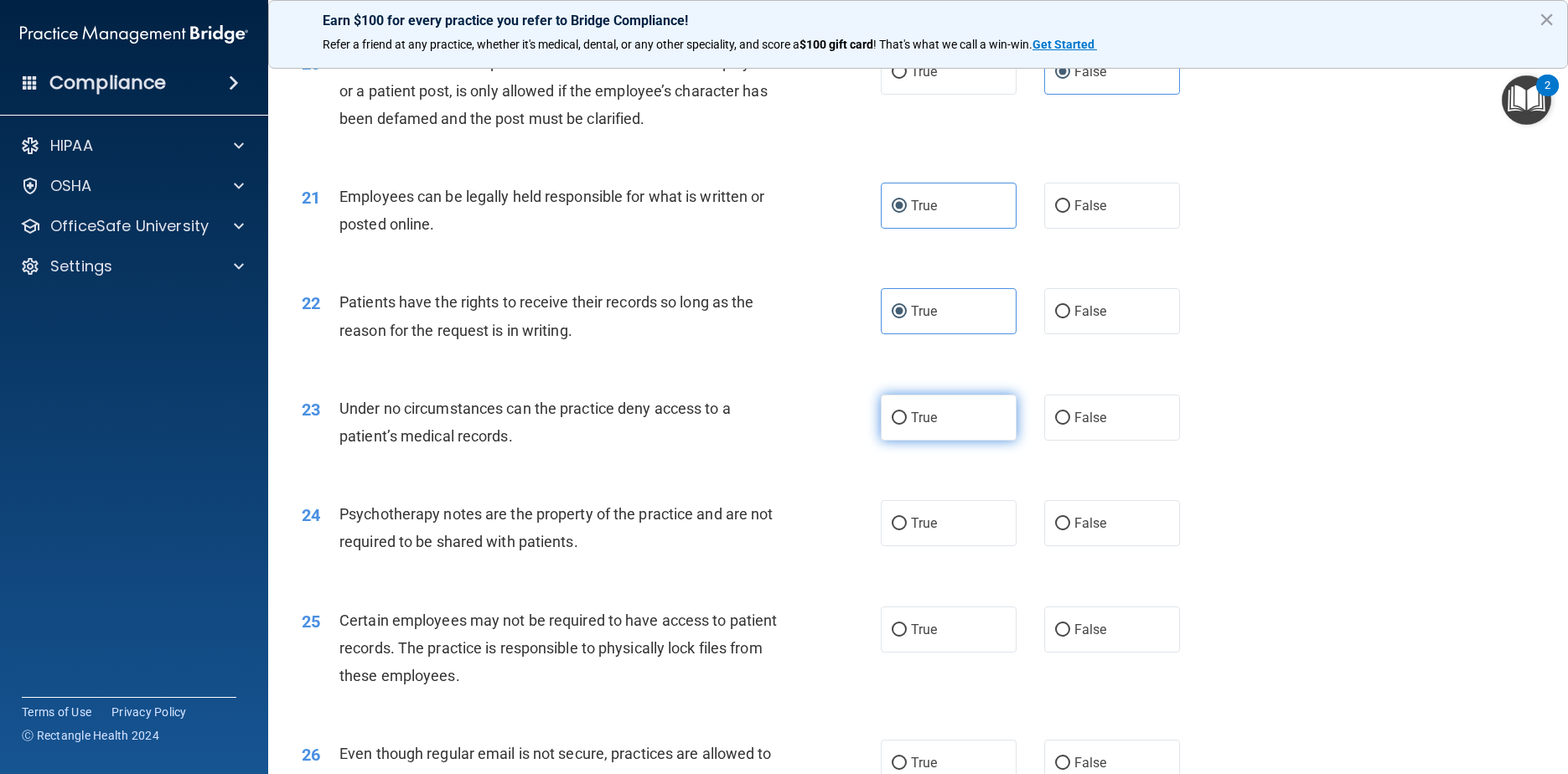
click at [797, 441] on label "True" at bounding box center [948, 418] width 137 height 46
click at [797, 425] on input "True" at bounding box center [899, 419] width 15 height 12
radio input "true"
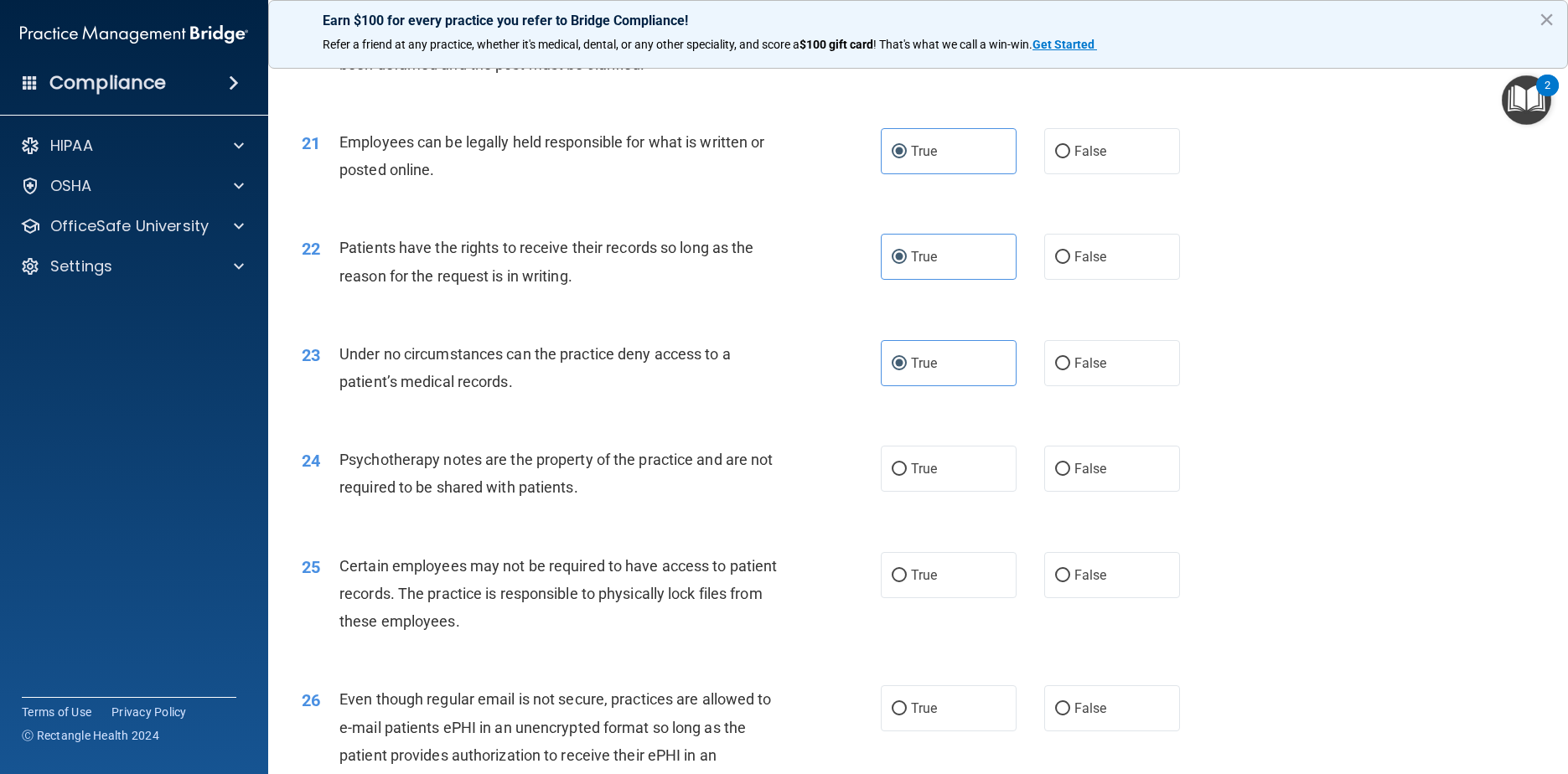
scroll to position [2765, 0]
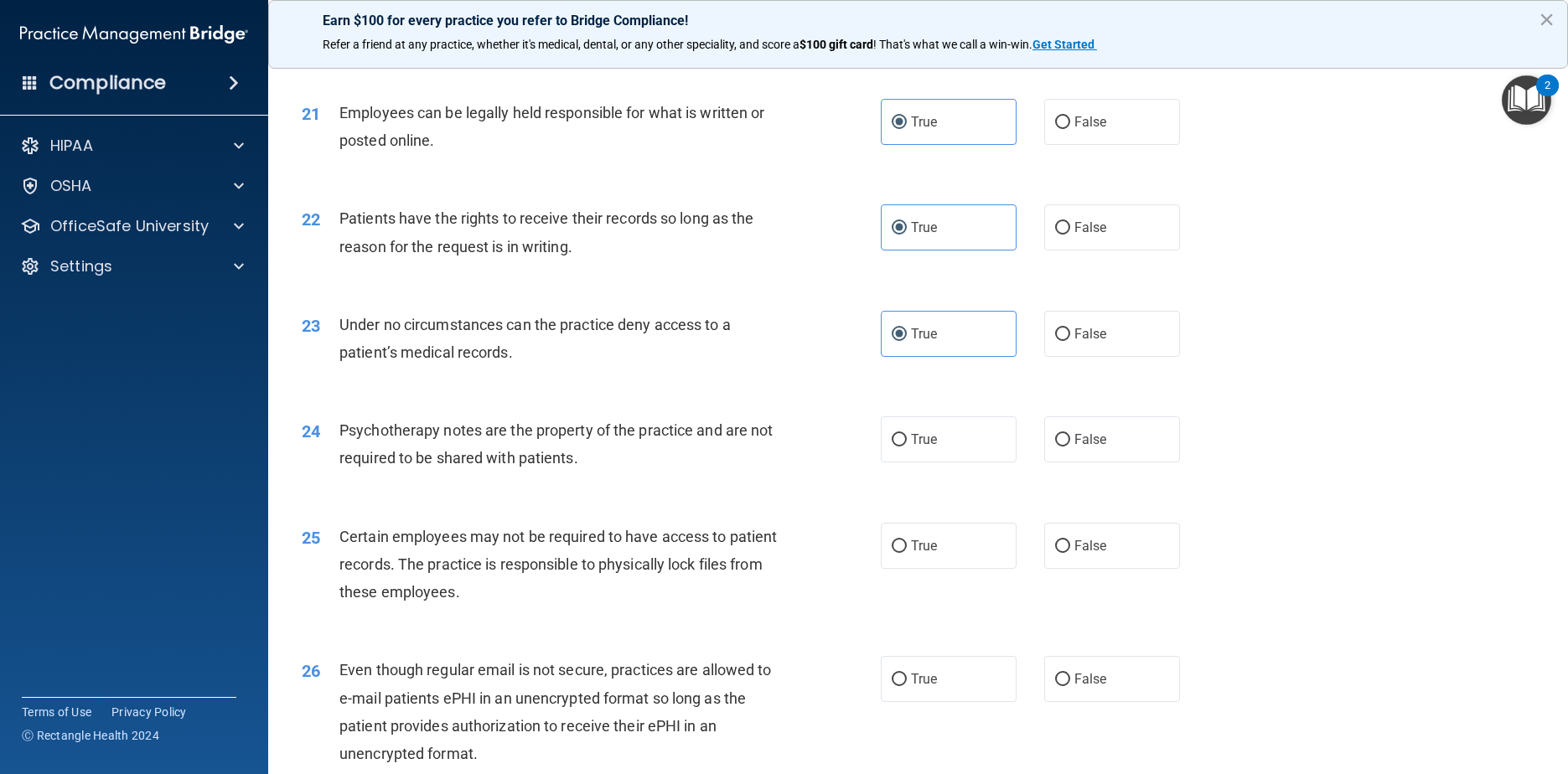
click at [797, 501] on div "24 Psychotherapy notes are the property of the practice and are not required to…" at bounding box center [918, 448] width 1258 height 105
click at [797, 462] on label "False" at bounding box center [1112, 439] width 137 height 46
click at [797, 446] on input "False" at bounding box center [1063, 440] width 15 height 12
radio input "true"
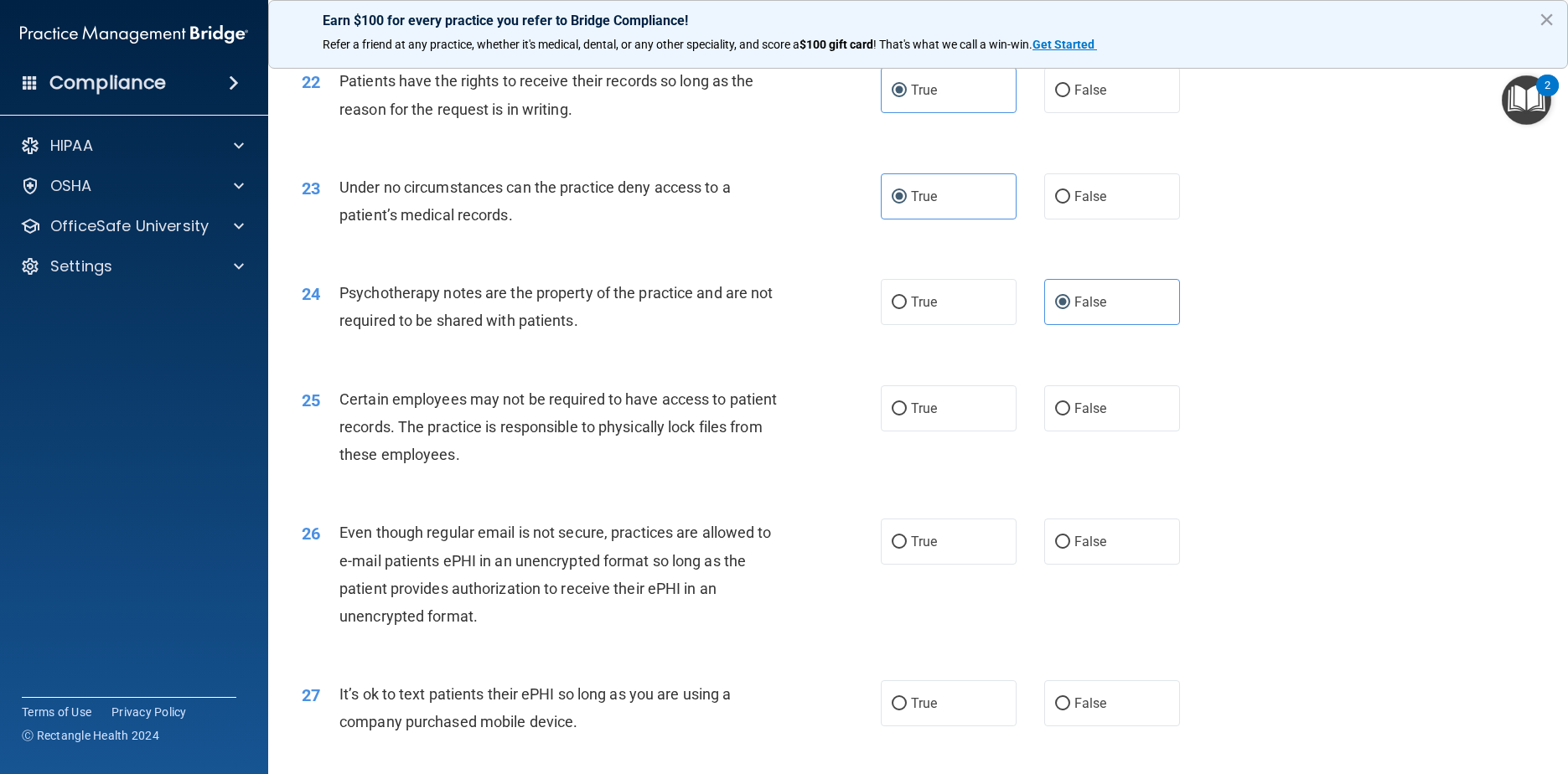
scroll to position [2933, 0]
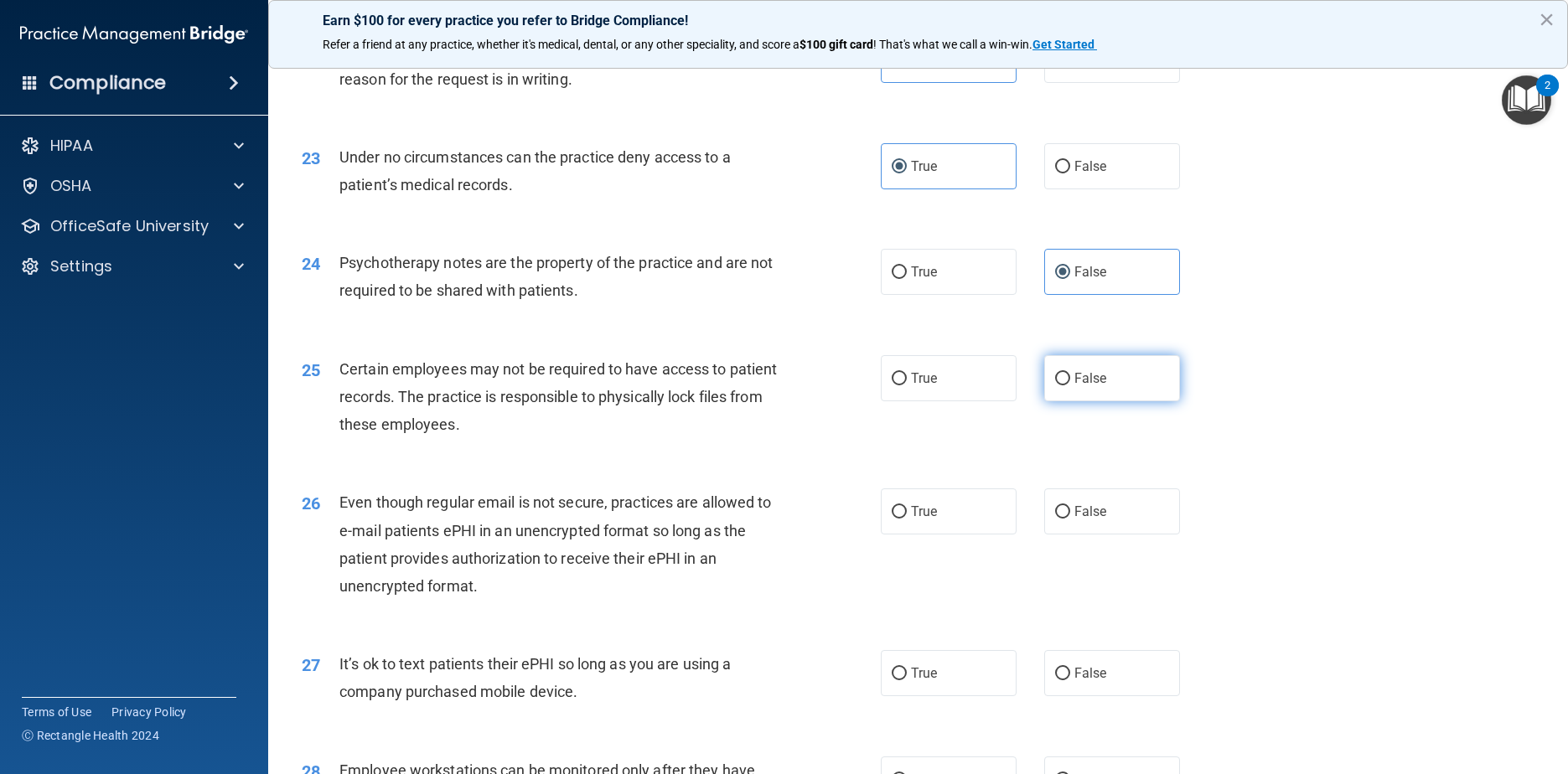
click at [797, 387] on span "False" at bounding box center [1090, 379] width 33 height 16
click at [797, 386] on input "False" at bounding box center [1063, 379] width 15 height 12
radio input "true"
click at [797, 535] on label "False" at bounding box center [1112, 512] width 137 height 46
click at [797, 519] on input "False" at bounding box center [1063, 512] width 15 height 12
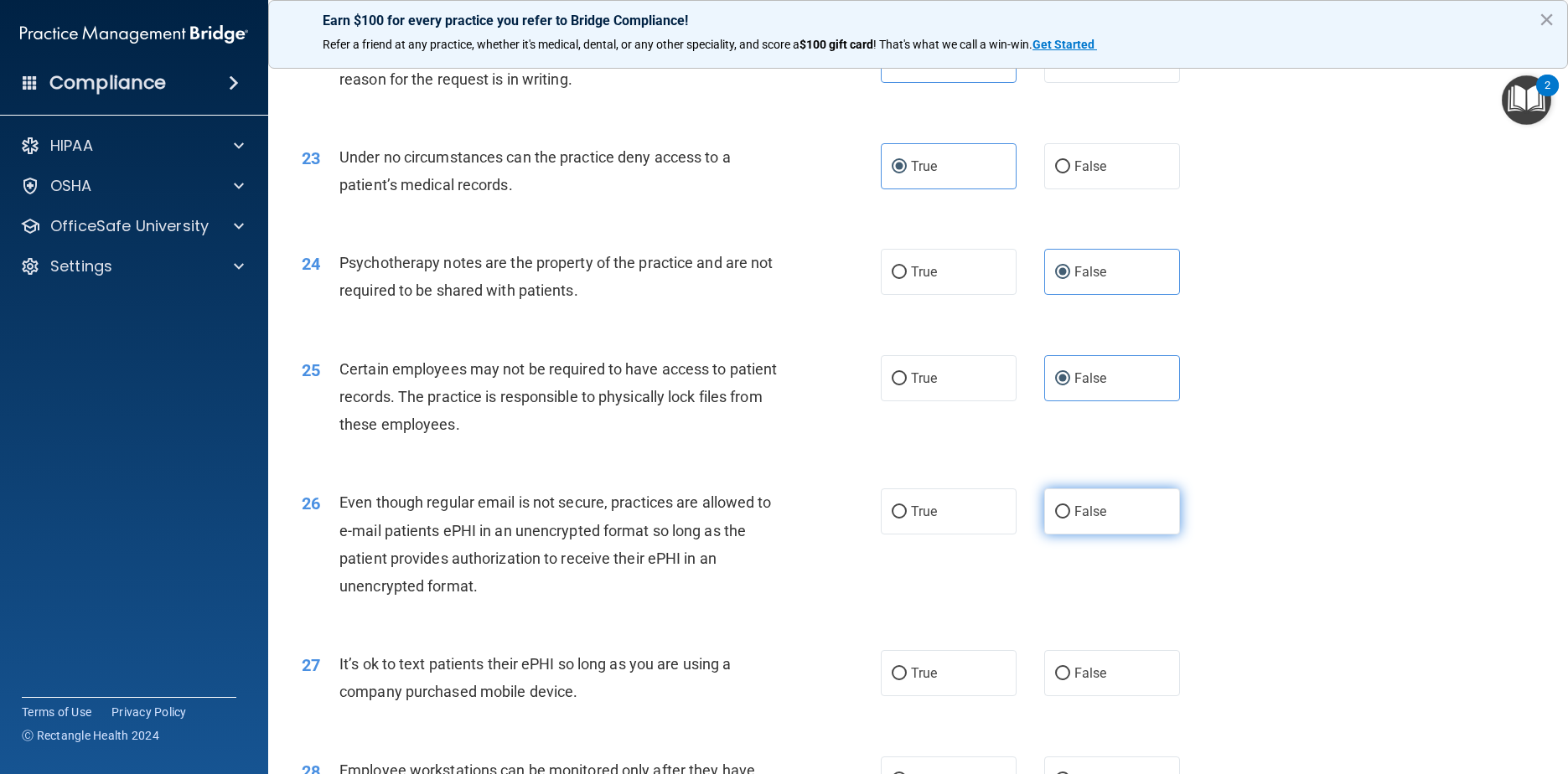
radio input "true"
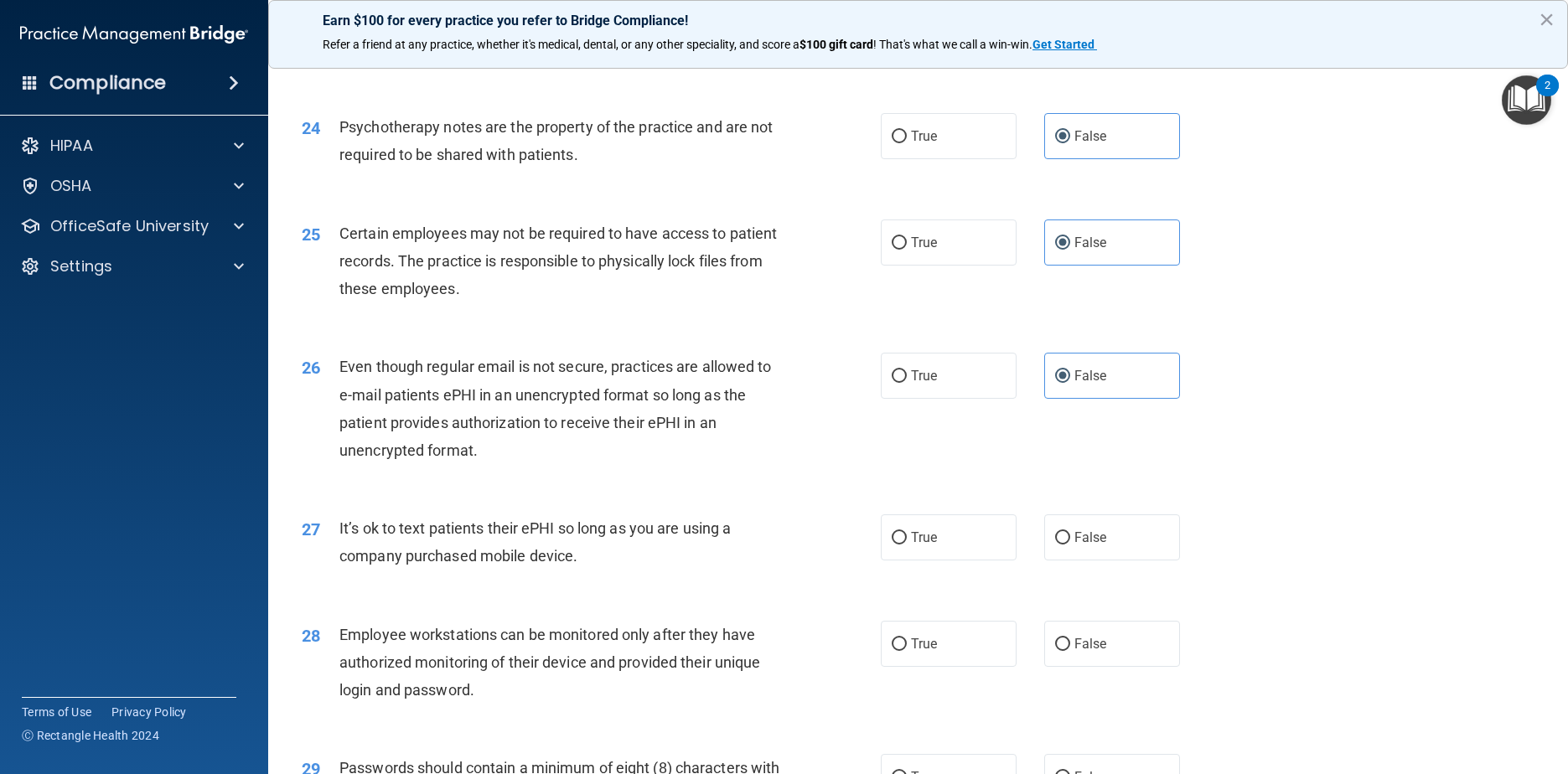
scroll to position [3100, 0]
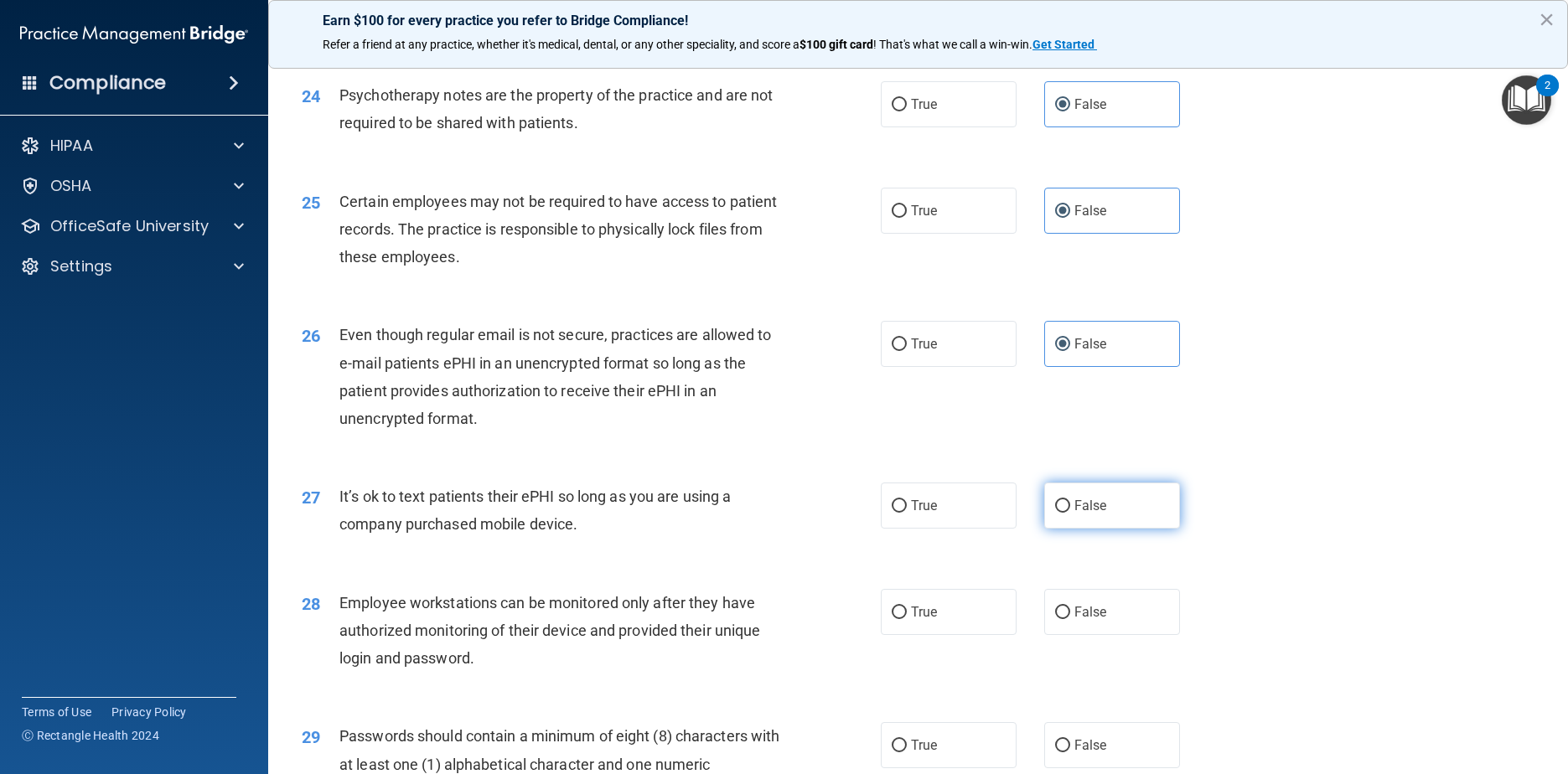
click at [797, 528] on label "False" at bounding box center [1112, 506] width 137 height 46
click at [797, 512] on input "False" at bounding box center [1063, 506] width 15 height 12
radio input "true"
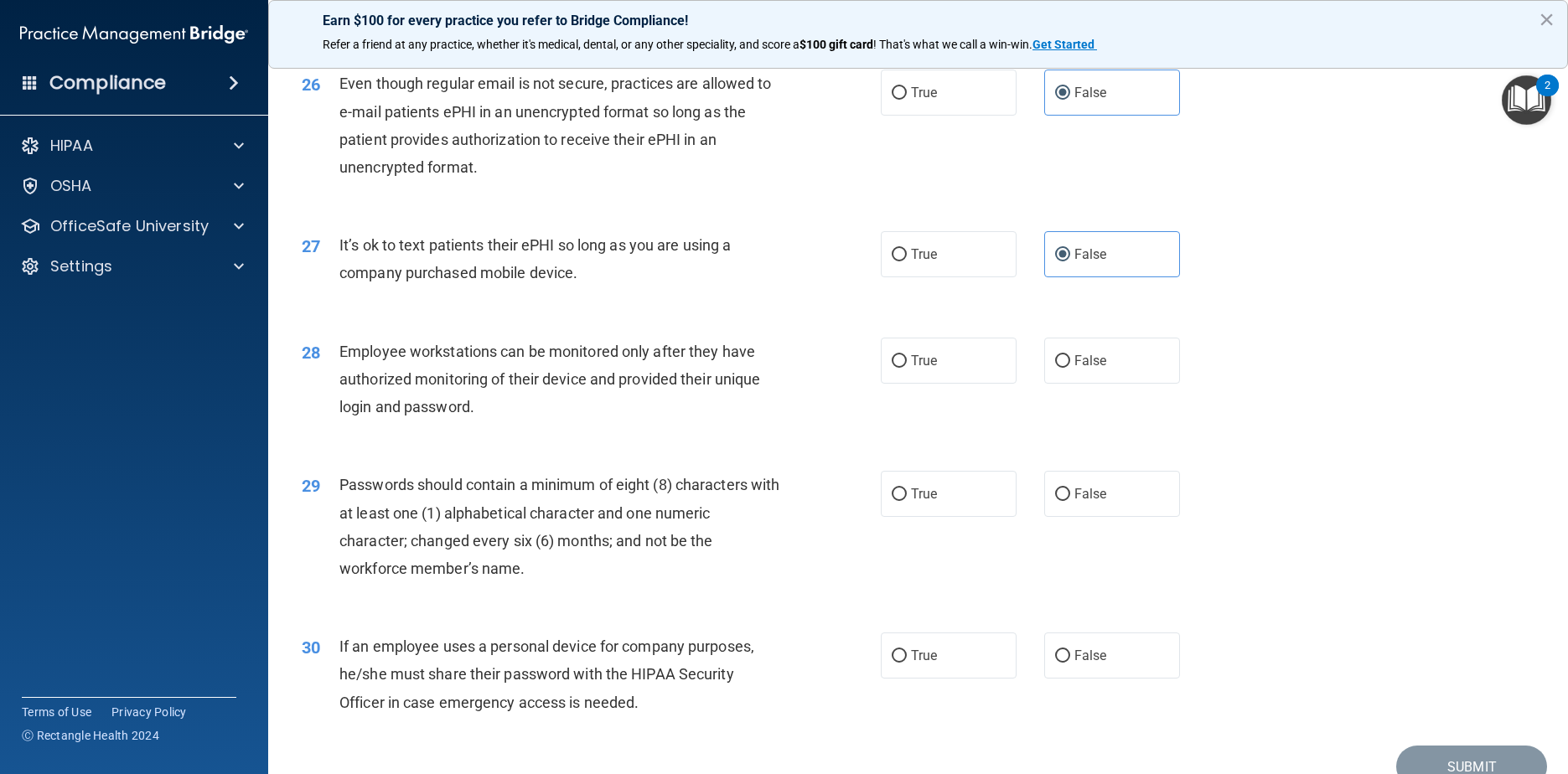
scroll to position [3435, 0]
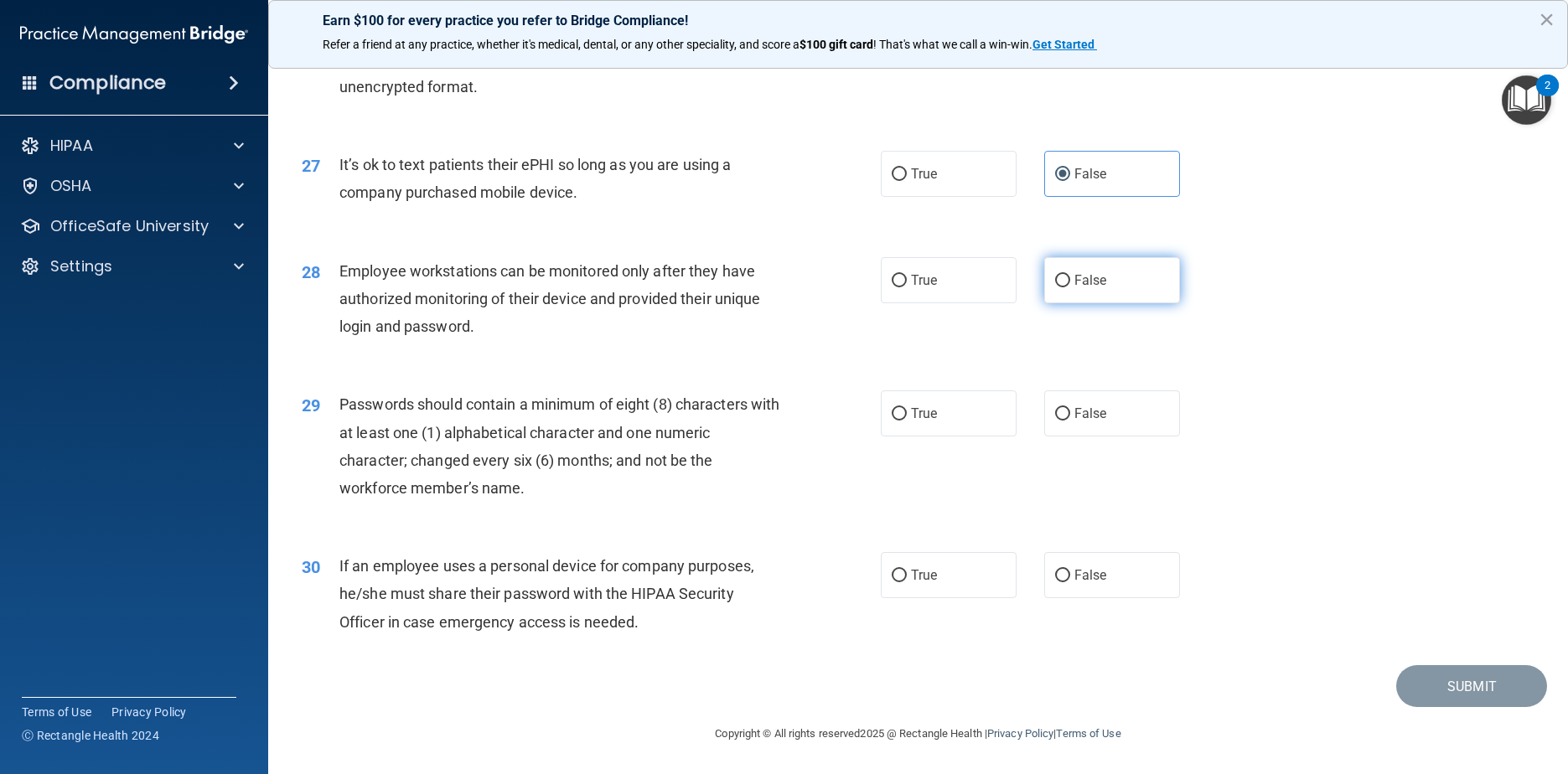
click at [797, 304] on label "False" at bounding box center [1112, 280] width 137 height 46
click at [797, 287] on input "False" at bounding box center [1063, 281] width 15 height 12
radio input "true"
click at [797, 437] on label "True" at bounding box center [948, 413] width 137 height 46
click at [797, 420] on input "True" at bounding box center [899, 414] width 15 height 12
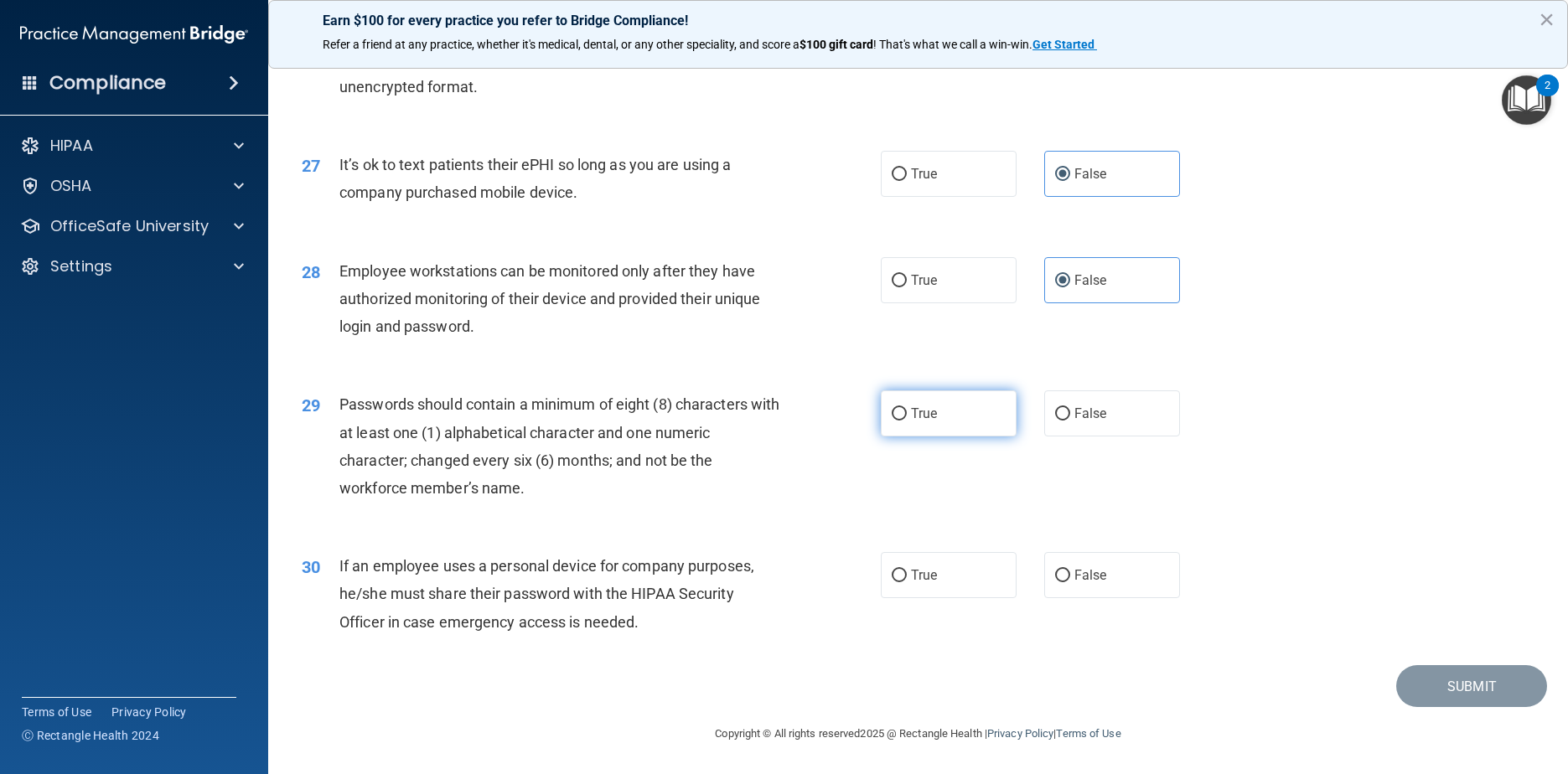
radio input "true"
click at [797, 598] on label "False" at bounding box center [1112, 575] width 137 height 46
click at [797, 582] on input "False" at bounding box center [1063, 576] width 15 height 12
radio input "true"
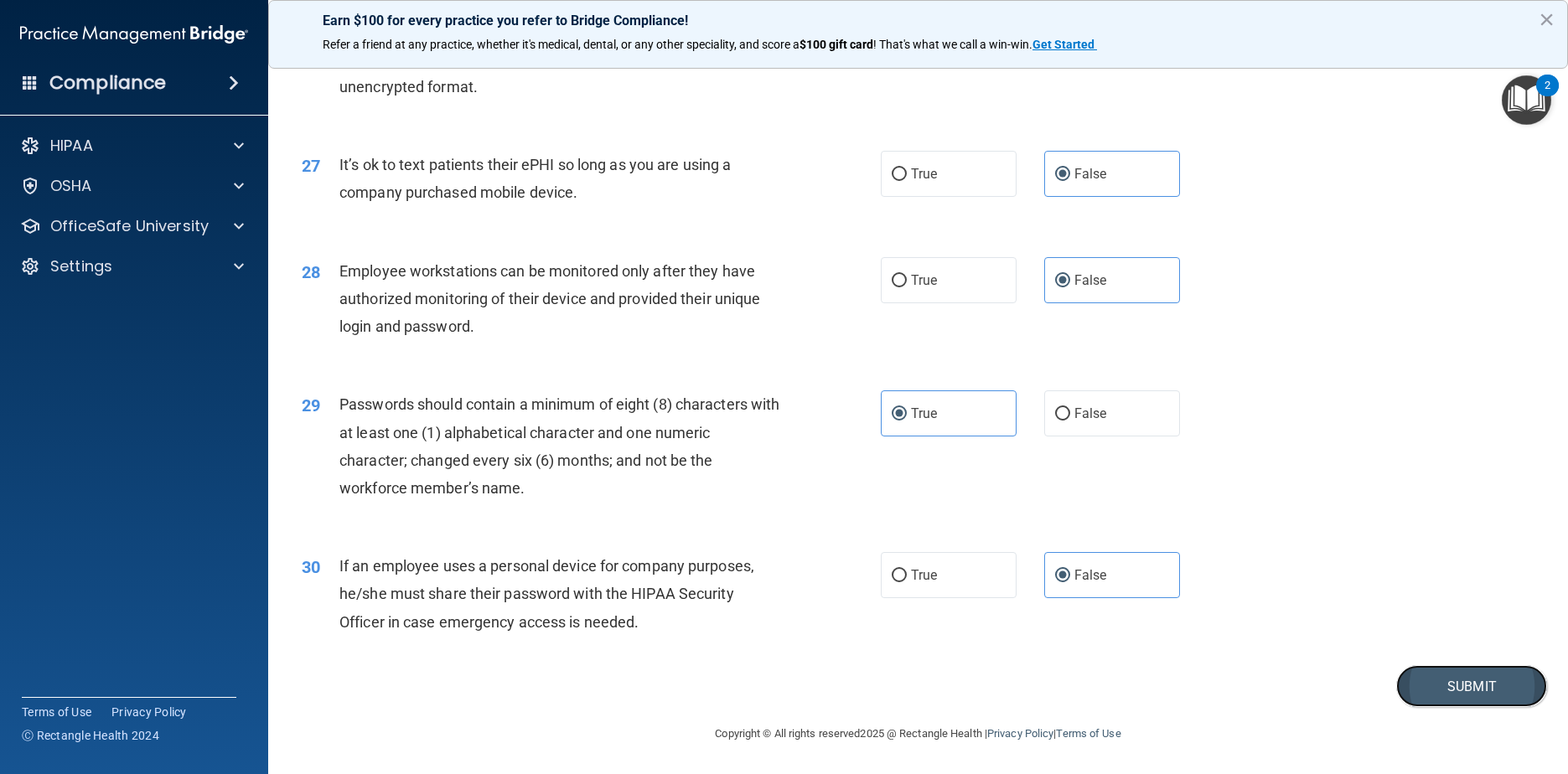
click at [797, 679] on button "Submit" at bounding box center [1472, 687] width 151 height 43
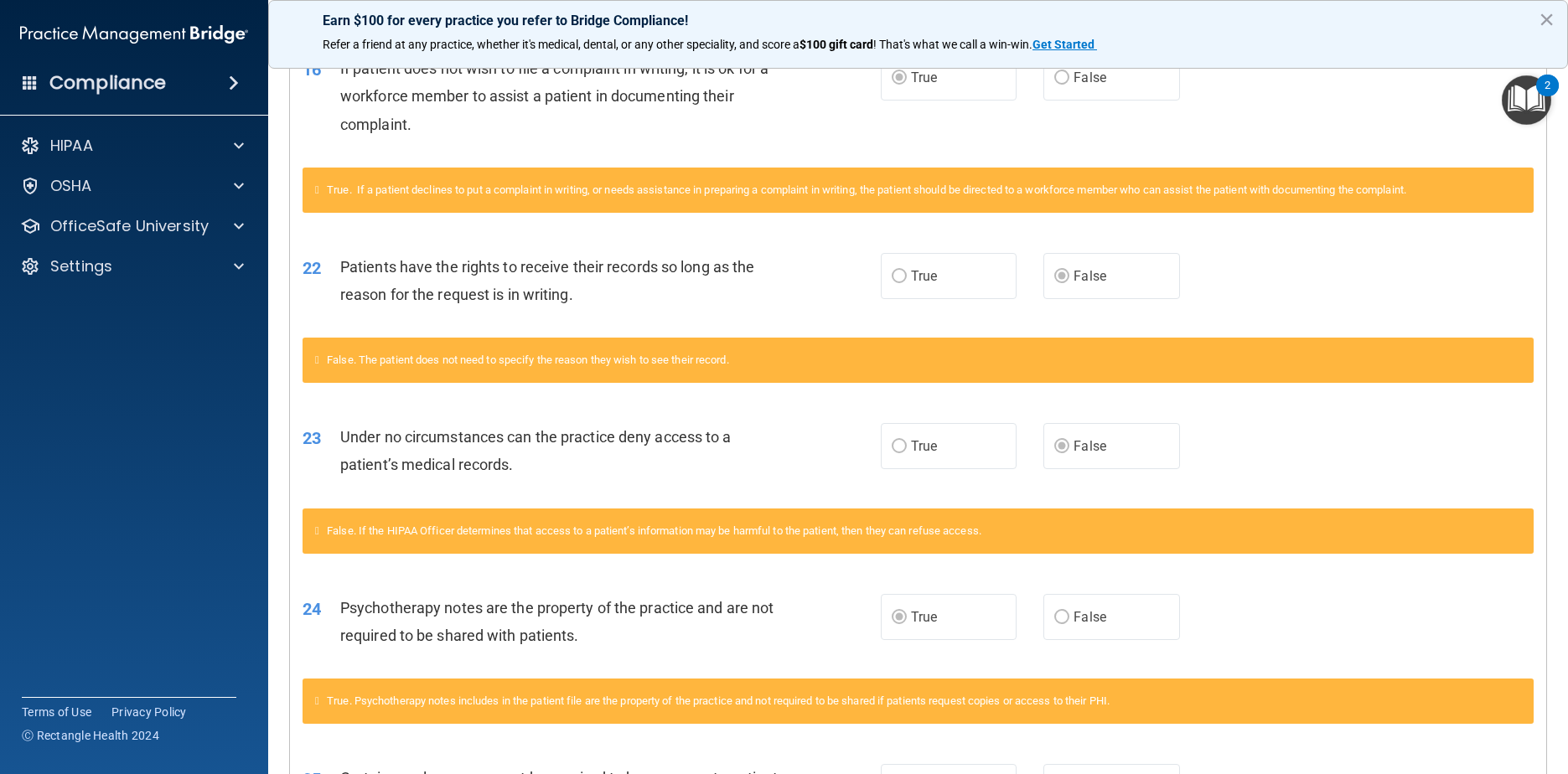
scroll to position [1709, 0]
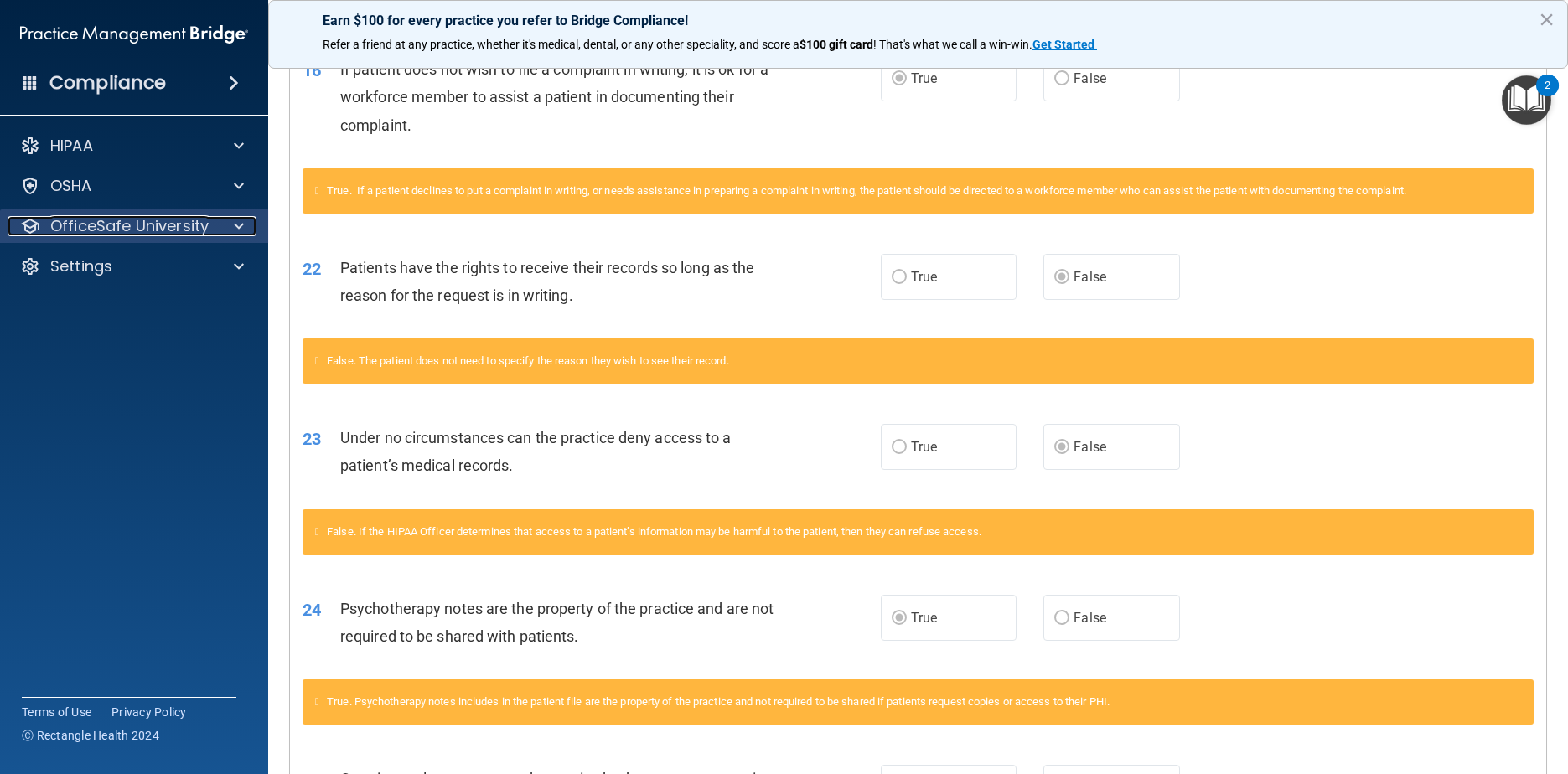
click at [157, 222] on p "OfficeSafe University" at bounding box center [129, 226] width 158 height 21
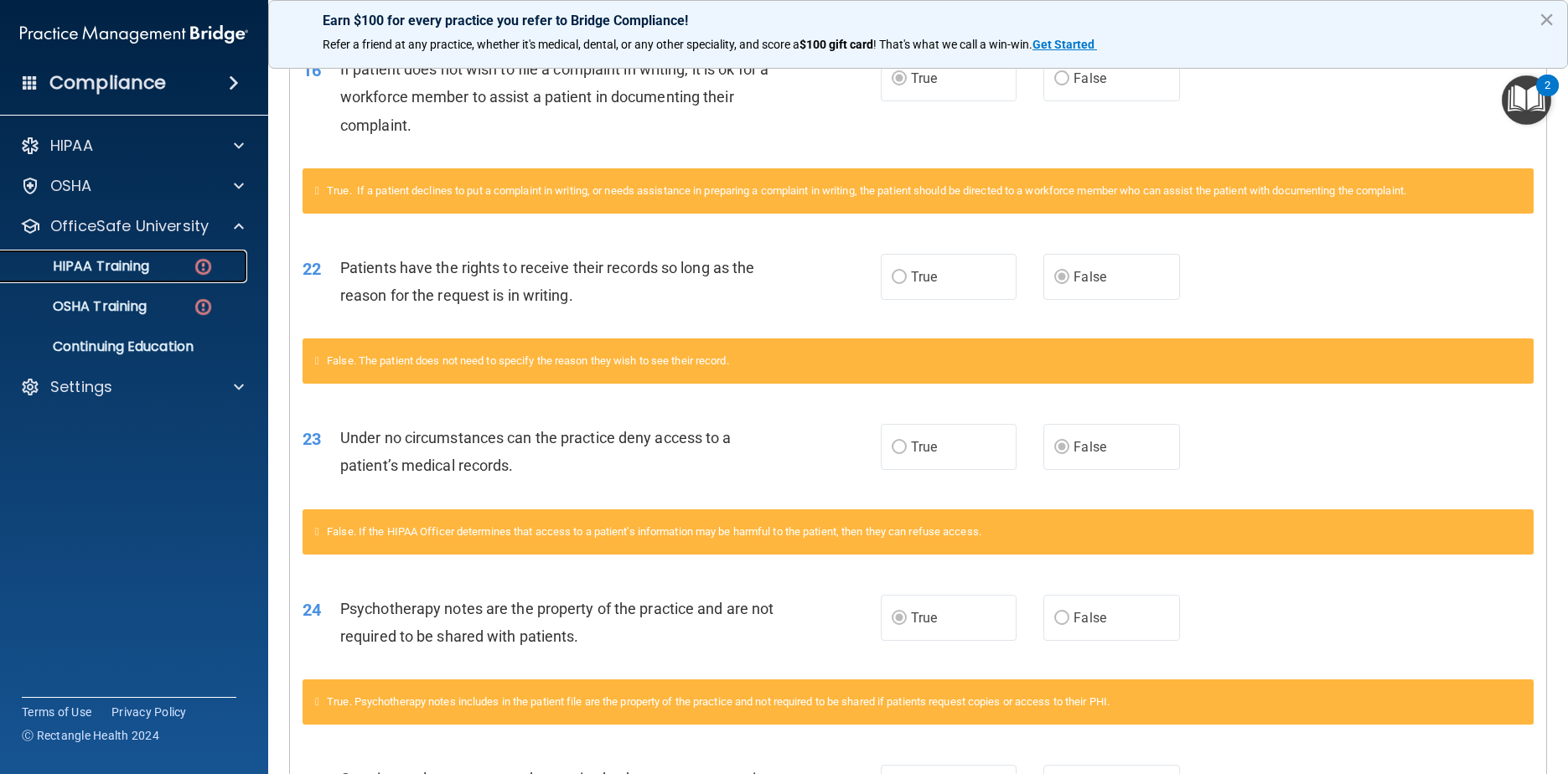
click at [157, 270] on div "HIPAA Training" at bounding box center [125, 266] width 229 height 17
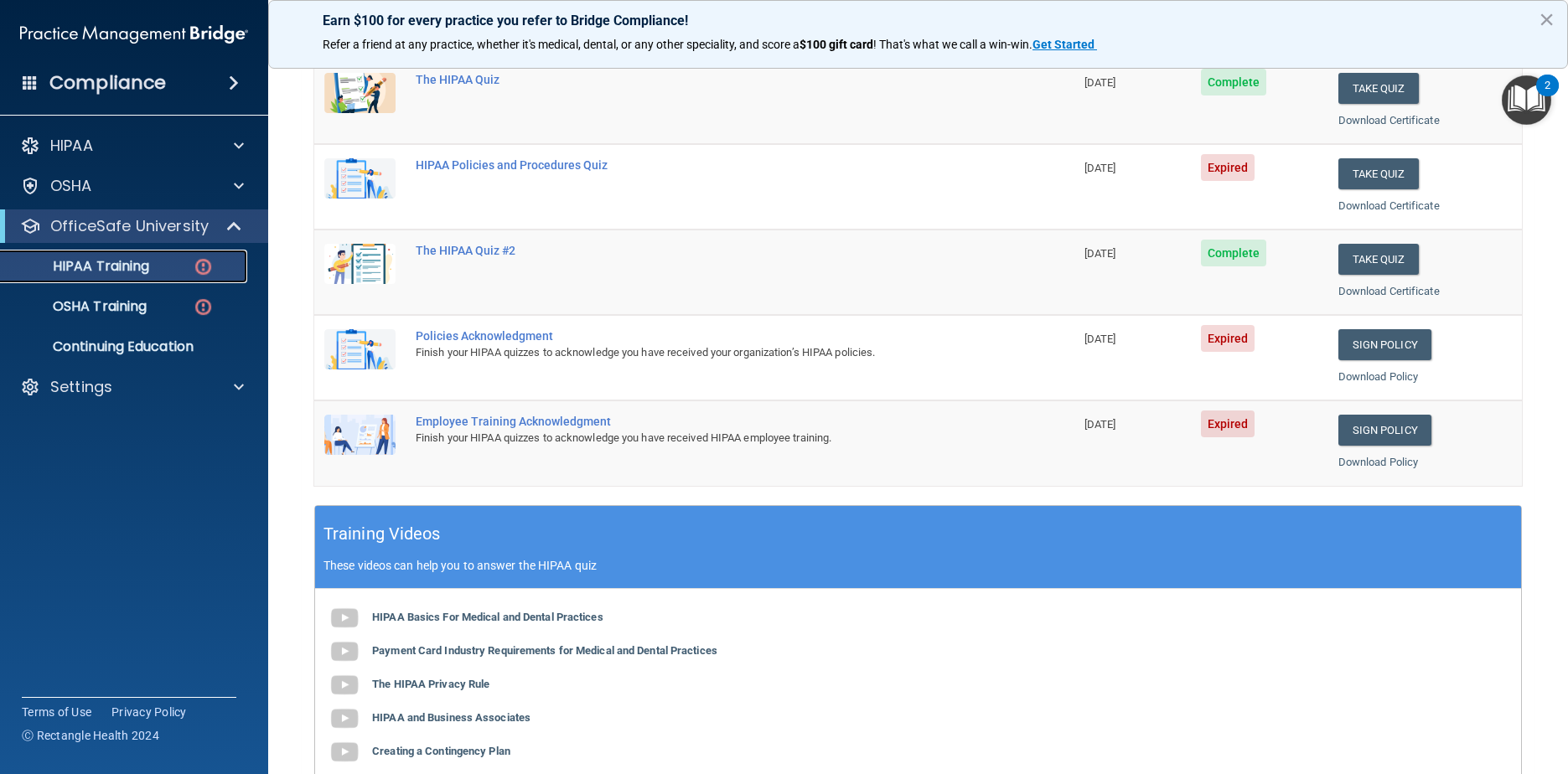
scroll to position [153, 0]
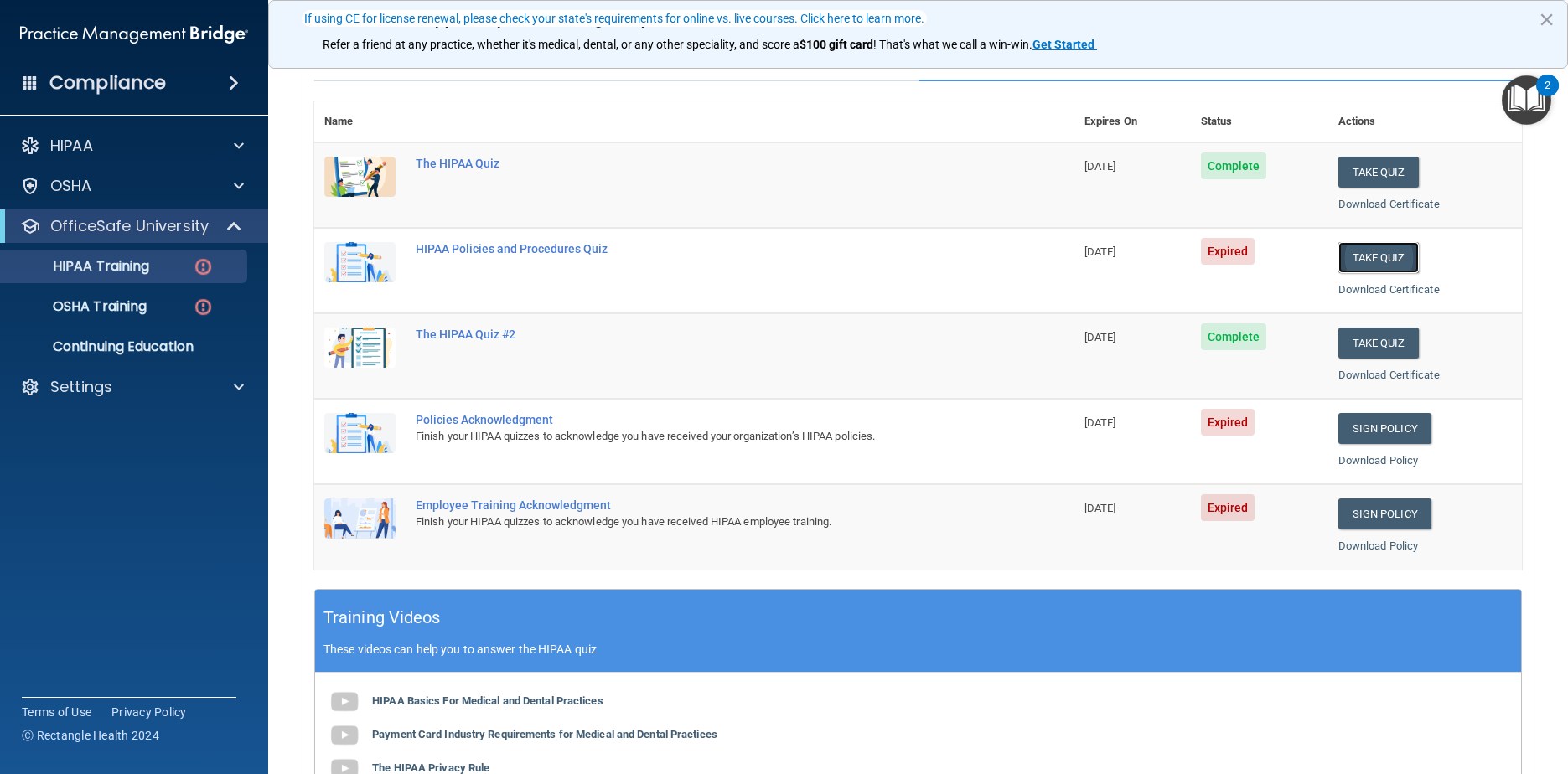
click at [797, 255] on button "Take Quiz" at bounding box center [1379, 257] width 80 height 31
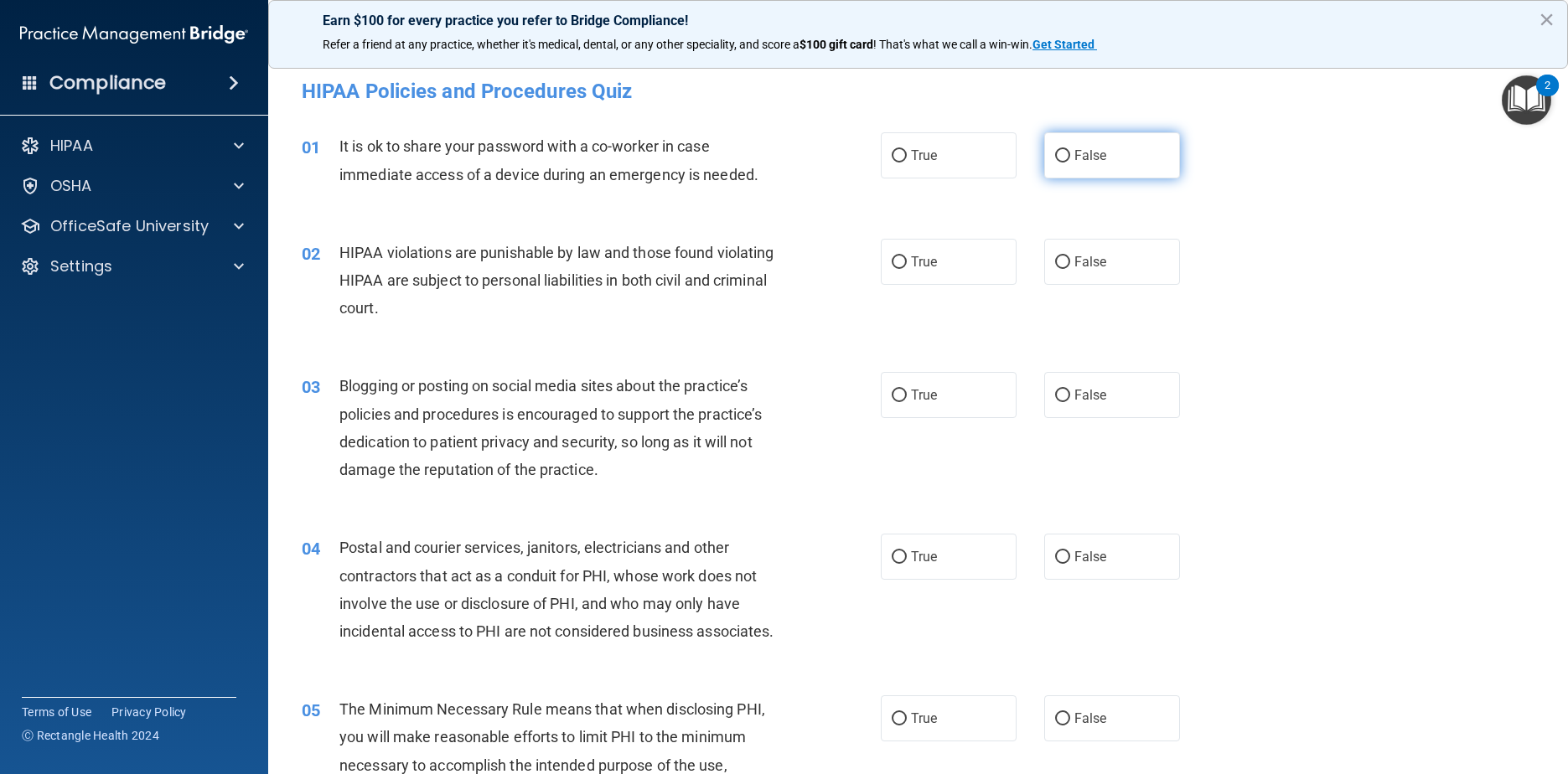
click at [797, 149] on span "False" at bounding box center [1090, 155] width 33 height 16
click at [797, 150] on input "False" at bounding box center [1063, 156] width 15 height 12
radio input "true"
click at [797, 273] on label "True" at bounding box center [948, 262] width 137 height 46
click at [797, 269] on input "True" at bounding box center [899, 262] width 15 height 12
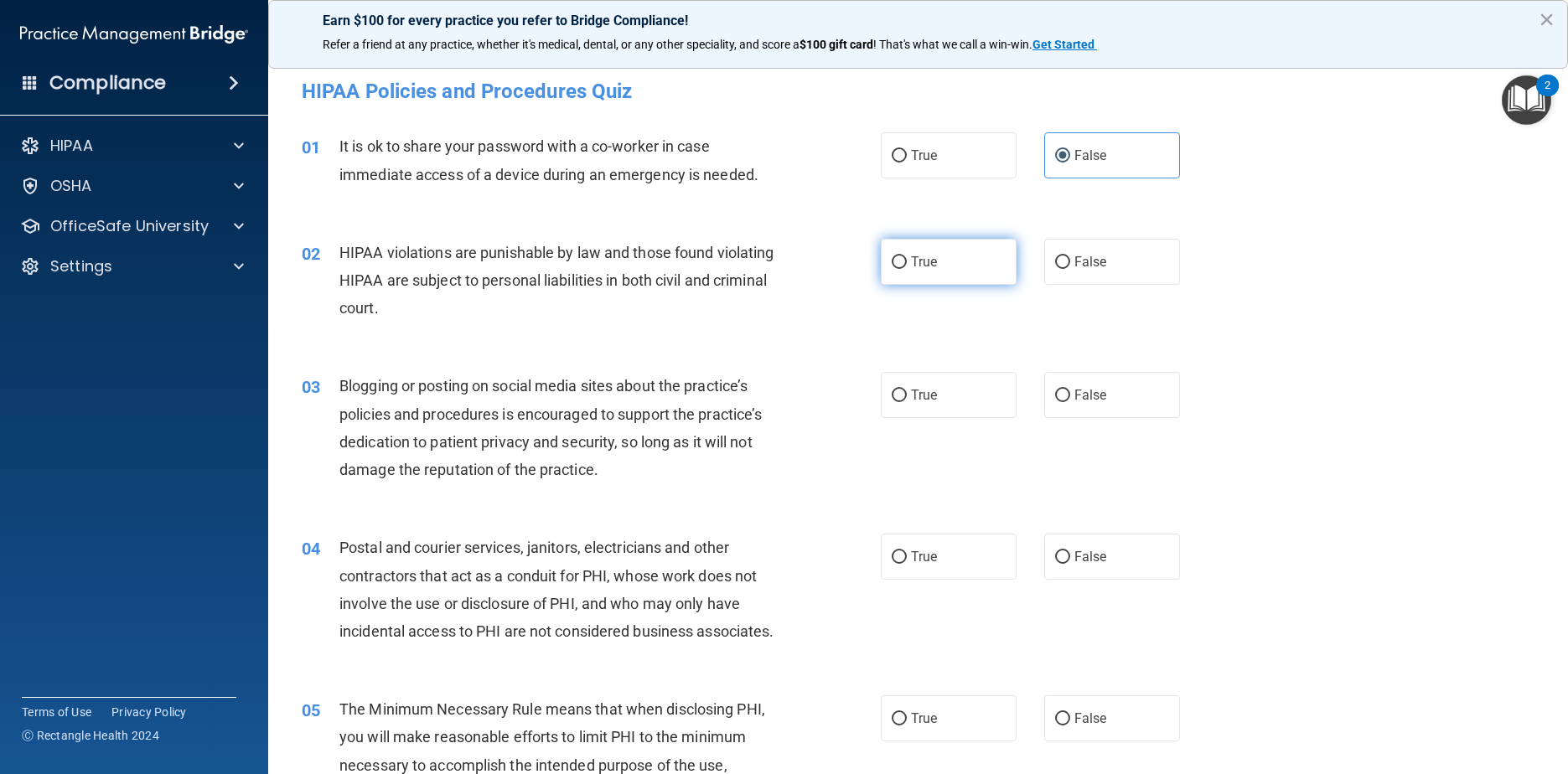
radio input "true"
click at [797, 384] on label "False" at bounding box center [1112, 395] width 137 height 46
click at [797, 389] on input "False" at bounding box center [1063, 395] width 15 height 12
radio input "true"
click at [797, 561] on label "True" at bounding box center [948, 557] width 137 height 46
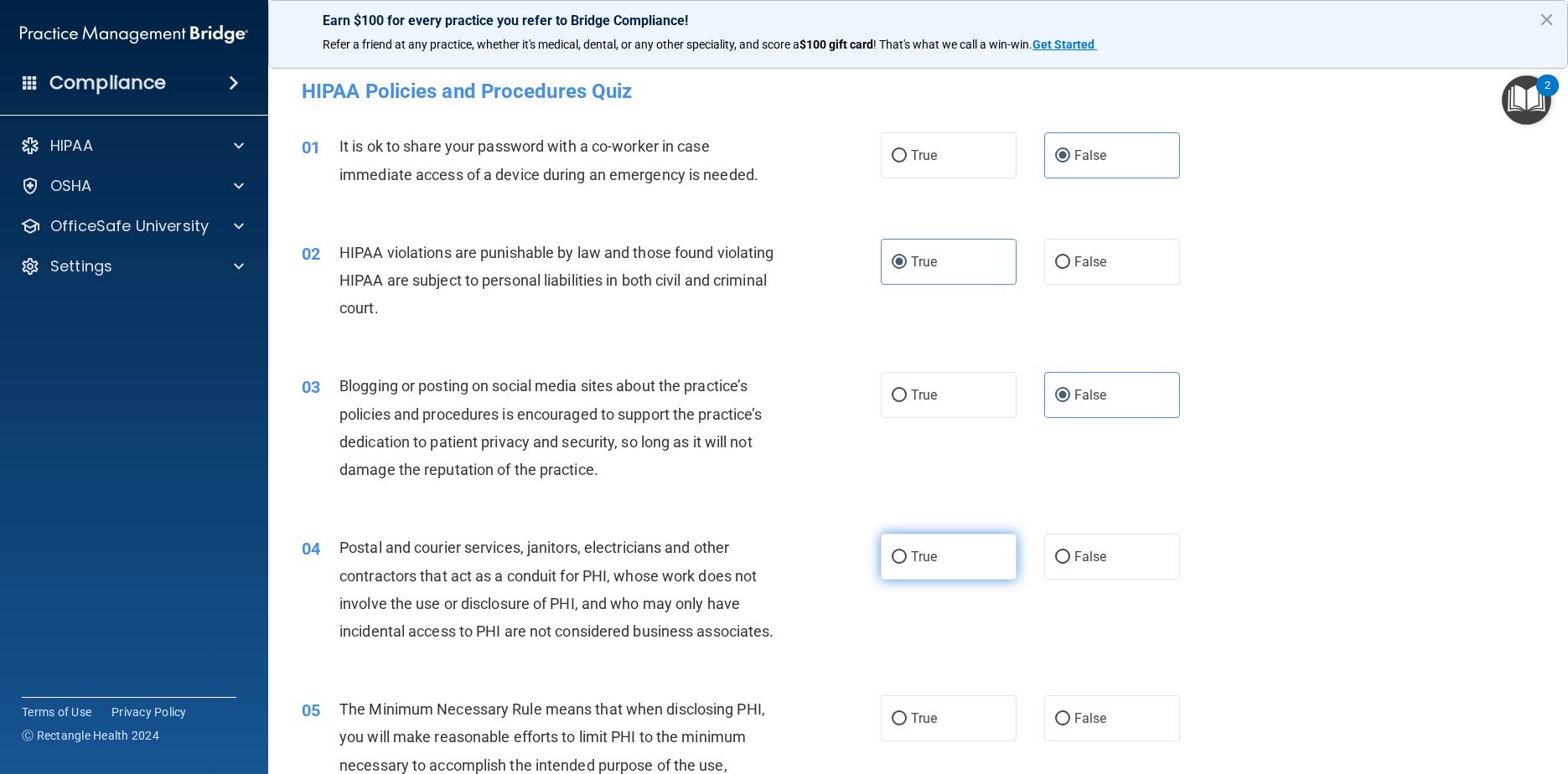
click at [797, 561] on input "True" at bounding box center [899, 558] width 15 height 12
radio input "true"
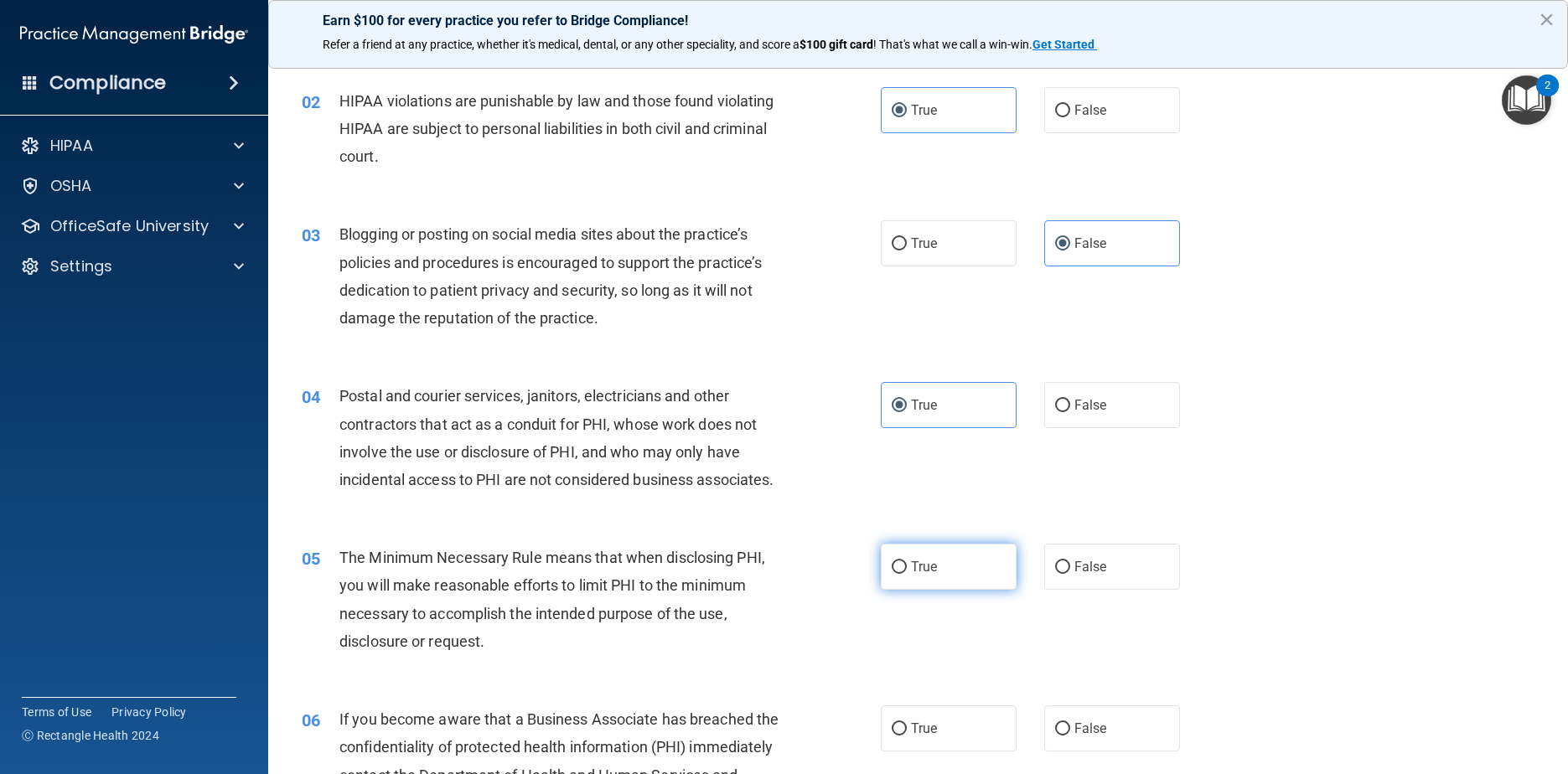
scroll to position [168, 0]
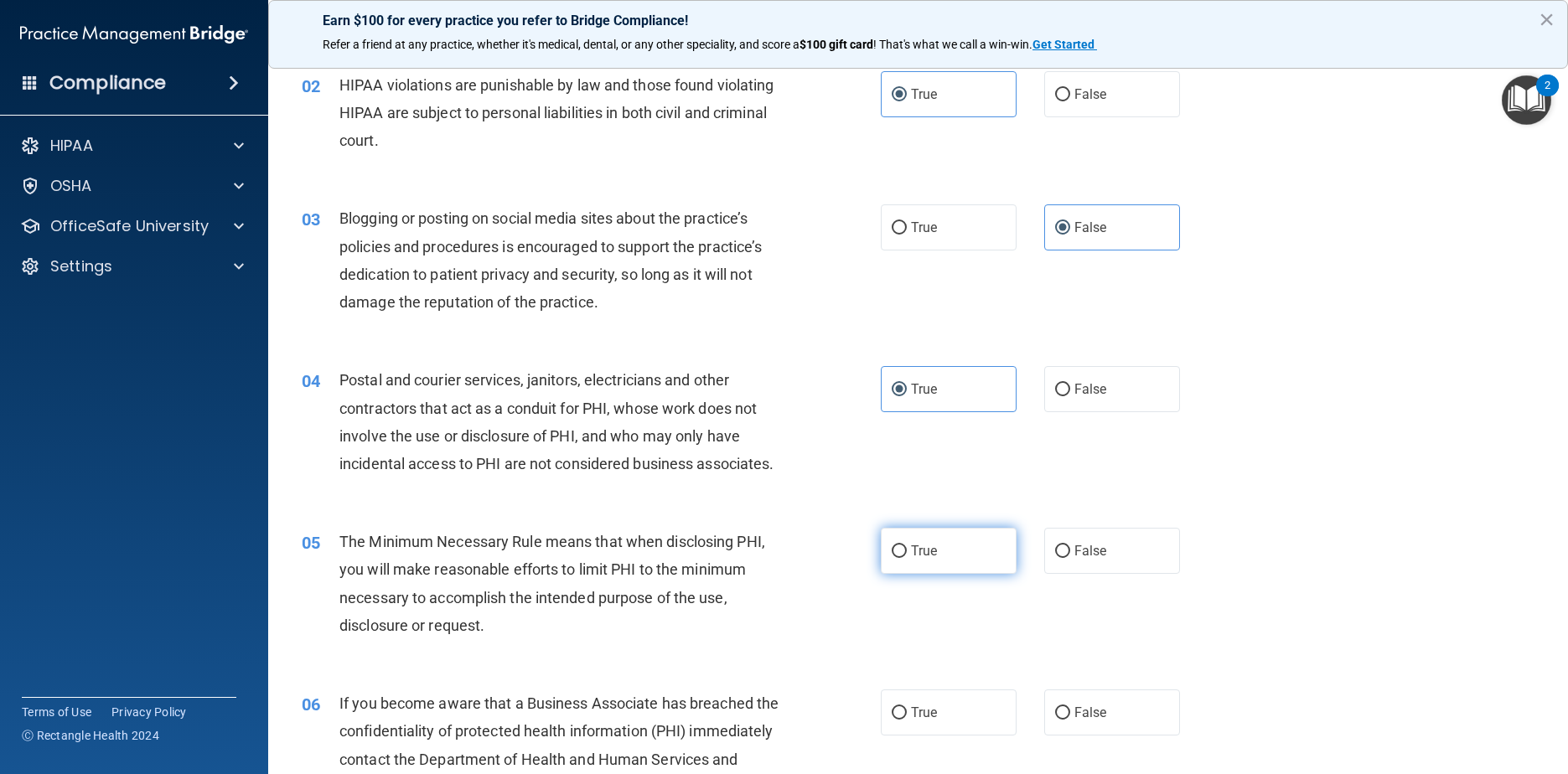
click at [797, 573] on label "True" at bounding box center [948, 551] width 137 height 46
click at [797, 558] on input "True" at bounding box center [899, 552] width 15 height 12
radio input "true"
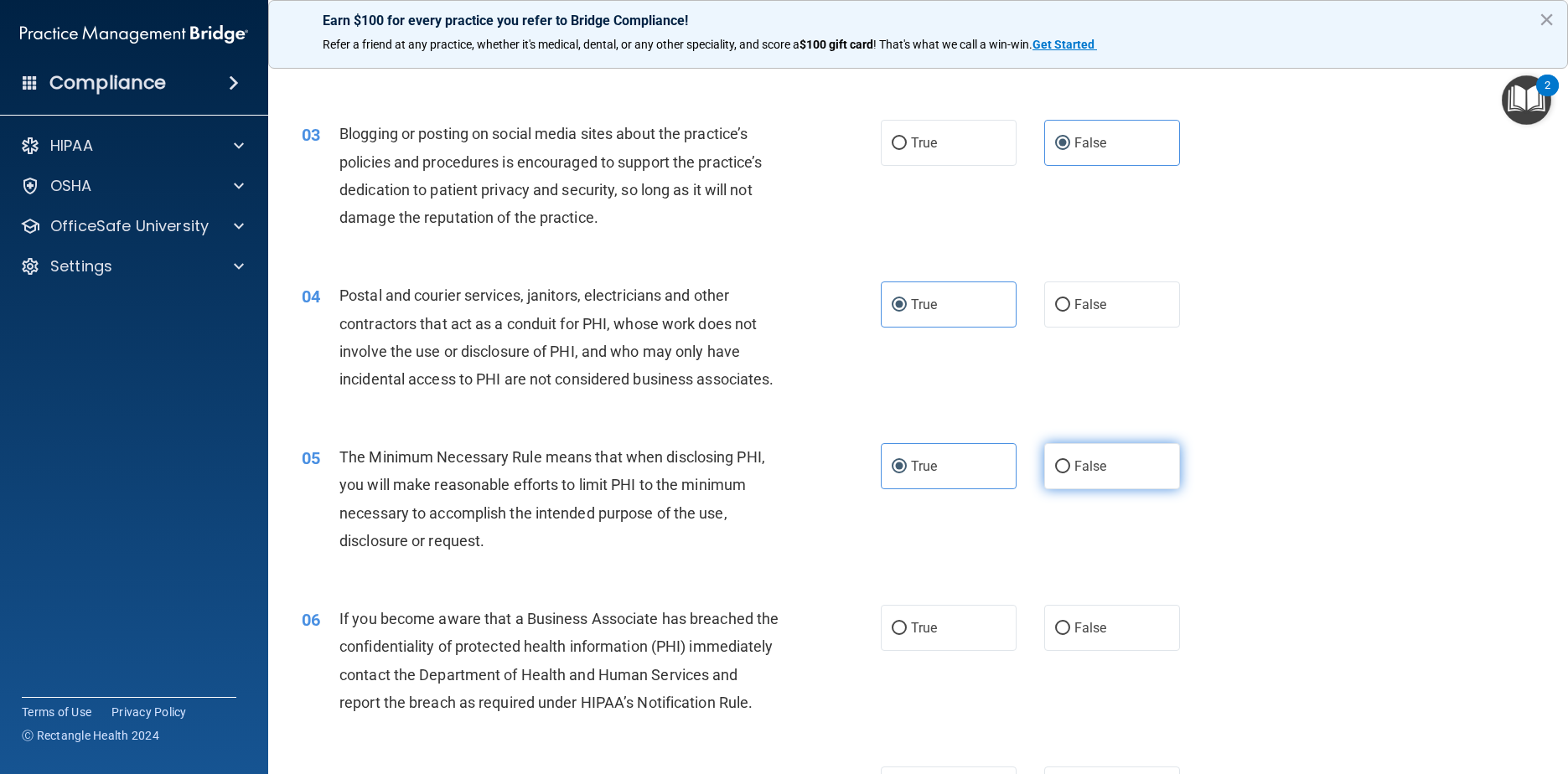
scroll to position [335, 0]
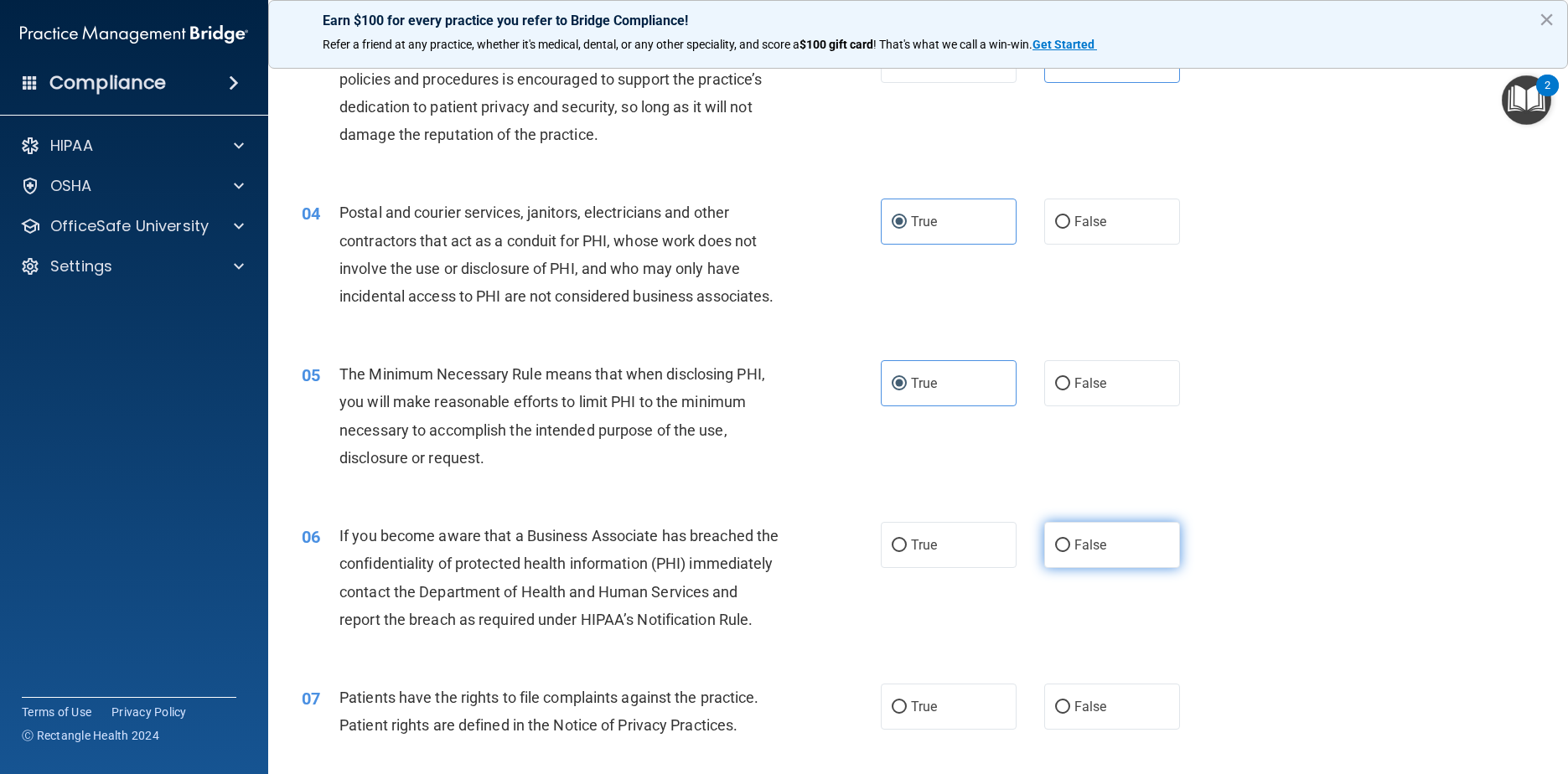
click at [797, 562] on label "False" at bounding box center [1112, 545] width 137 height 46
click at [797, 552] on input "False" at bounding box center [1063, 545] width 15 height 12
radio input "true"
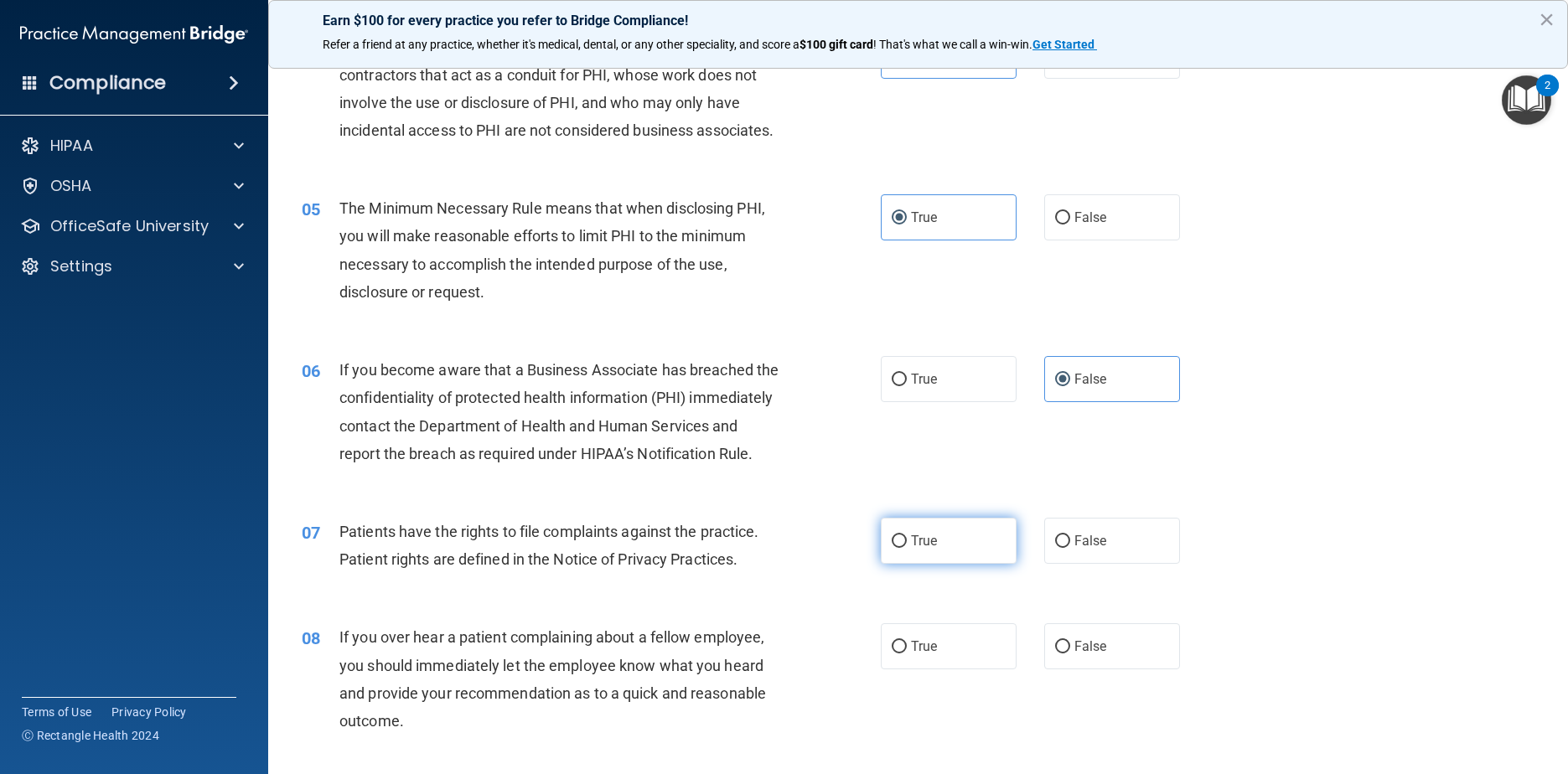
scroll to position [503, 0]
click at [797, 547] on span "True" at bounding box center [923, 539] width 26 height 16
click at [797, 546] on input "True" at bounding box center [899, 540] width 15 height 12
radio input "true"
click at [797, 668] on label "False" at bounding box center [1112, 645] width 137 height 46
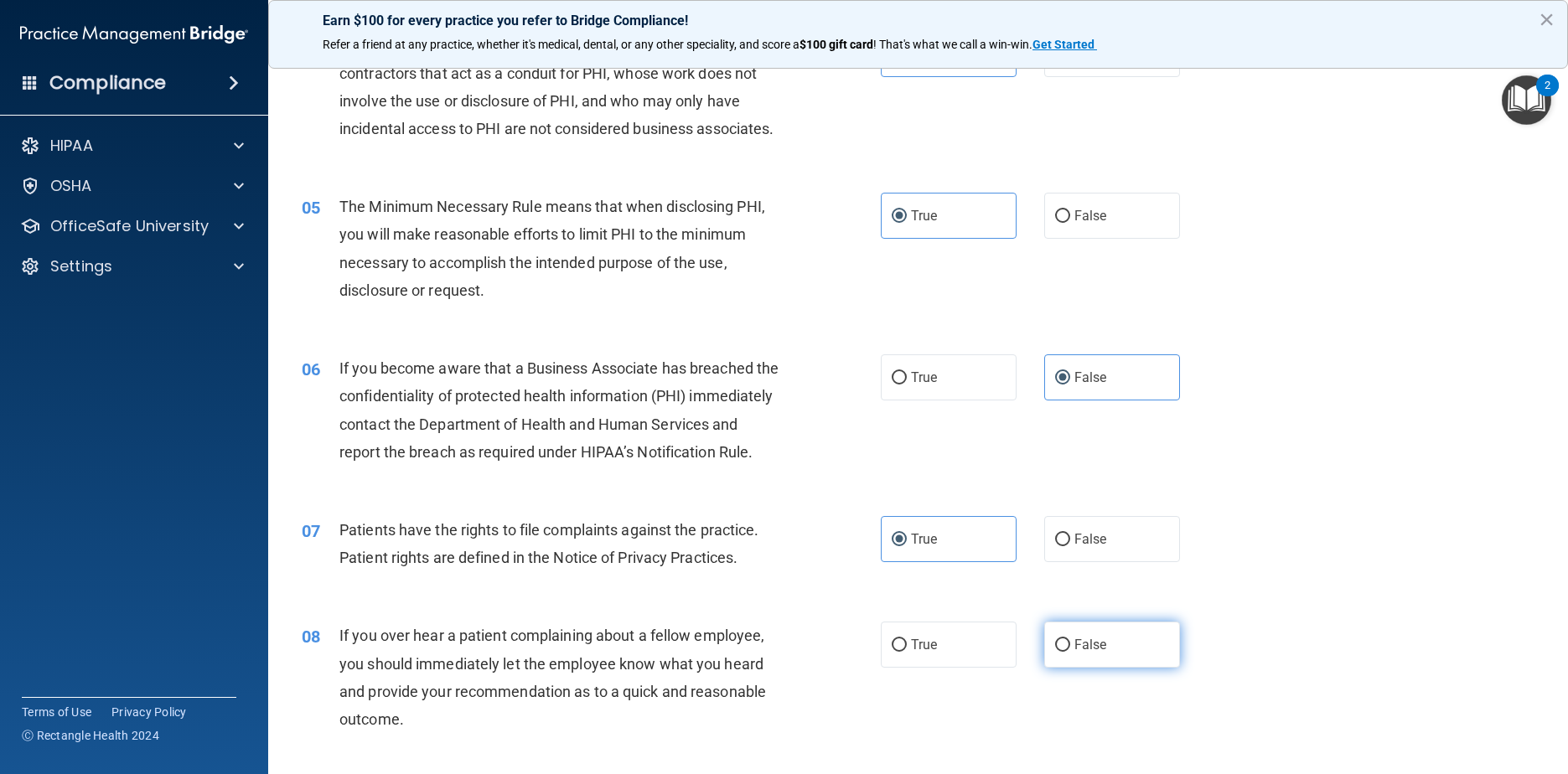
click at [797, 652] on input "False" at bounding box center [1063, 645] width 15 height 12
radio input "true"
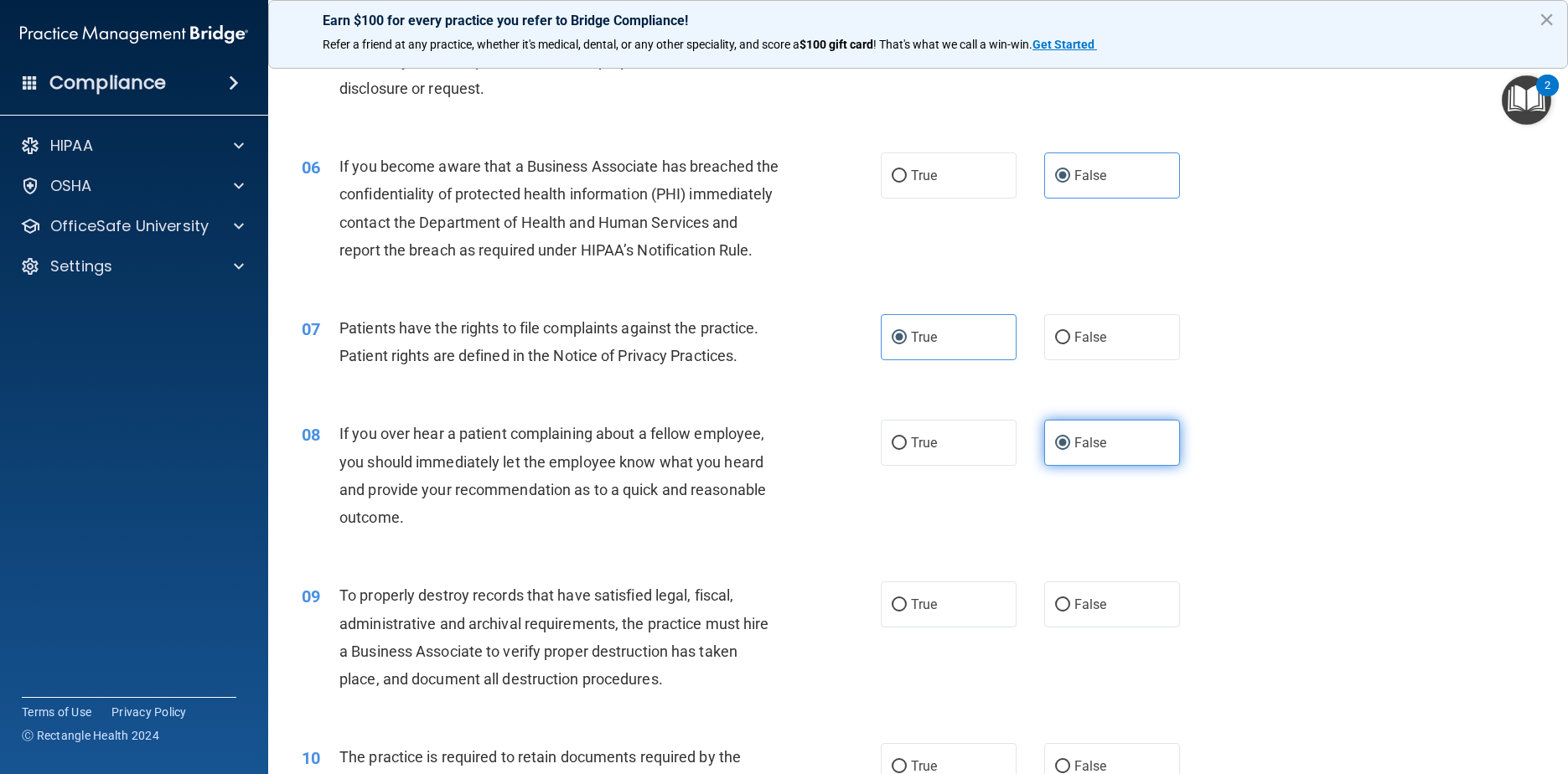
scroll to position [754, 0]
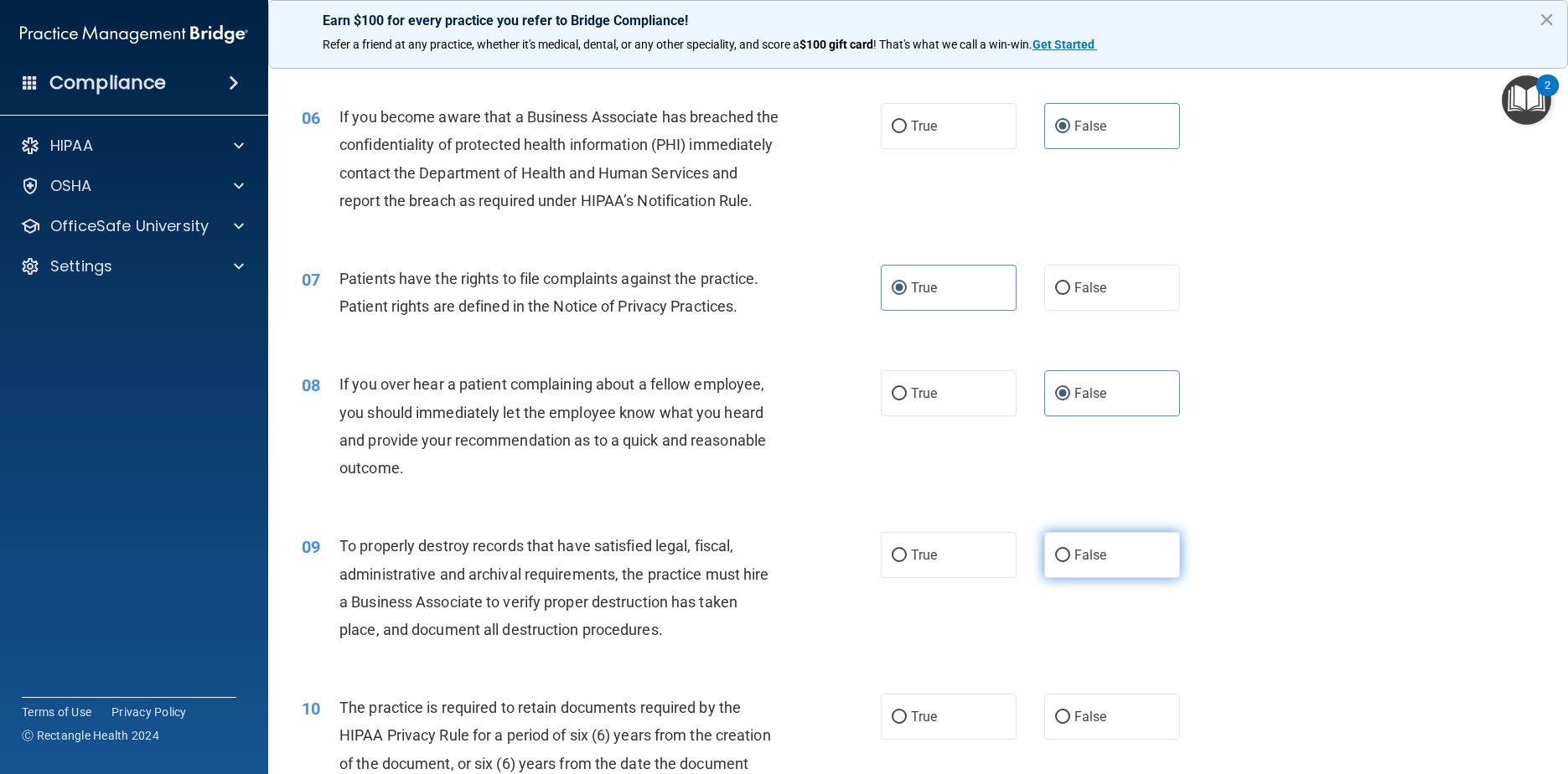
click at [797, 578] on label "False" at bounding box center [1112, 555] width 137 height 46
click at [797, 562] on input "False" at bounding box center [1063, 556] width 15 height 12
radio input "true"
click at [797, 578] on label "True" at bounding box center [948, 555] width 137 height 46
click at [797, 562] on input "True" at bounding box center [899, 556] width 15 height 12
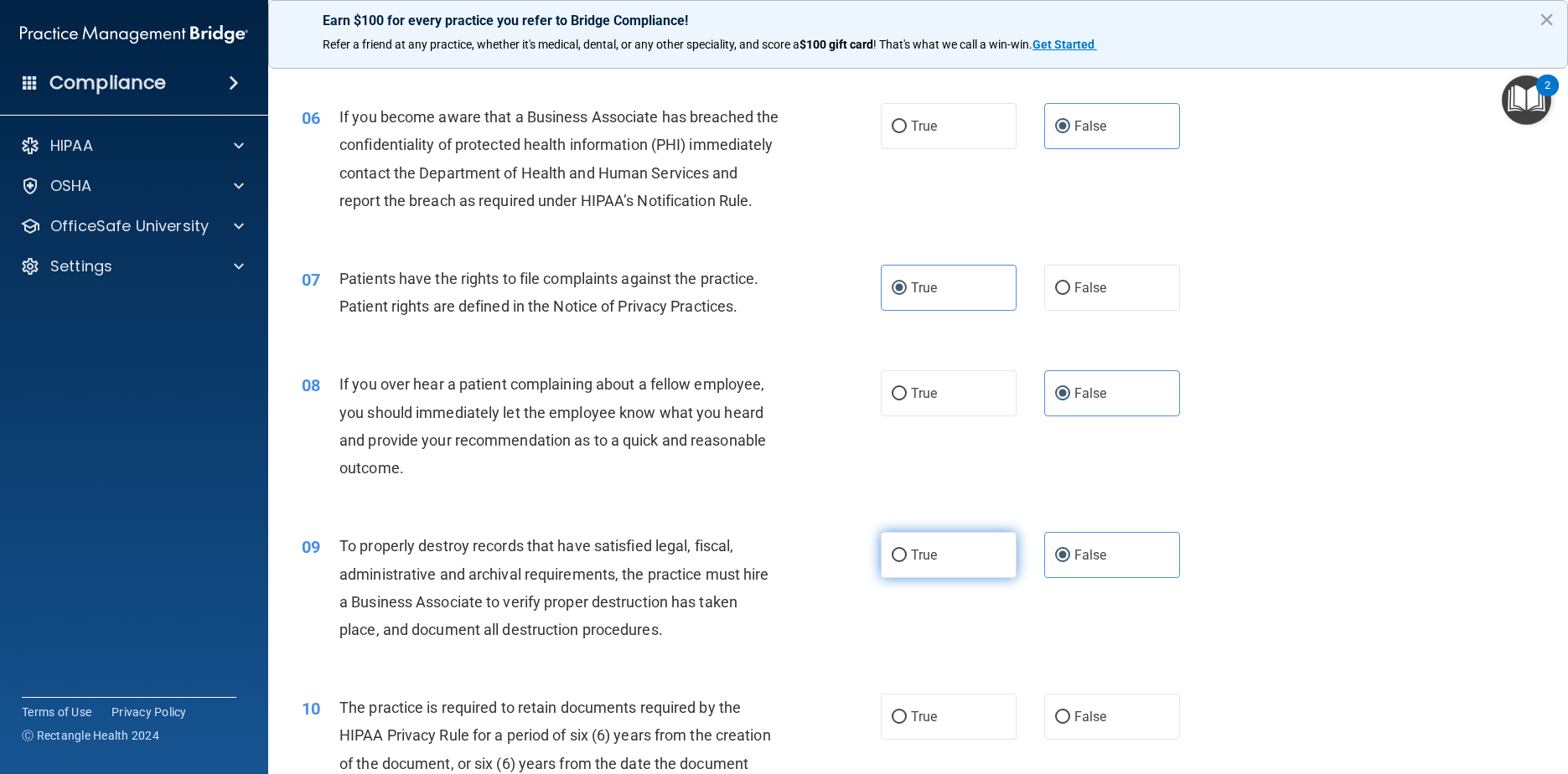
radio input "true"
click at [797, 578] on label "False" at bounding box center [1112, 555] width 137 height 46
click at [797, 562] on input "False" at bounding box center [1063, 556] width 15 height 12
radio input "true"
radio input "false"
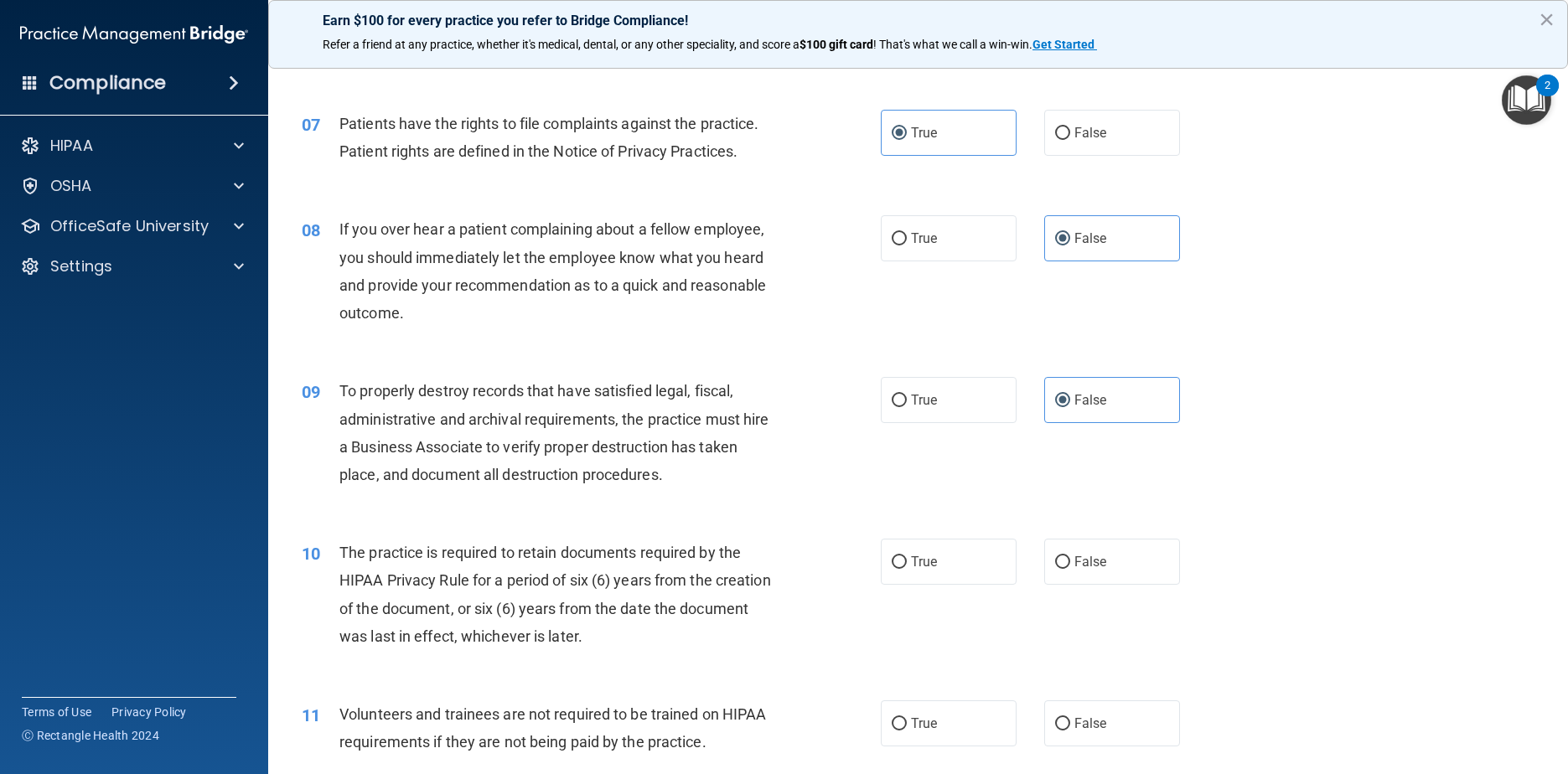
scroll to position [921, 0]
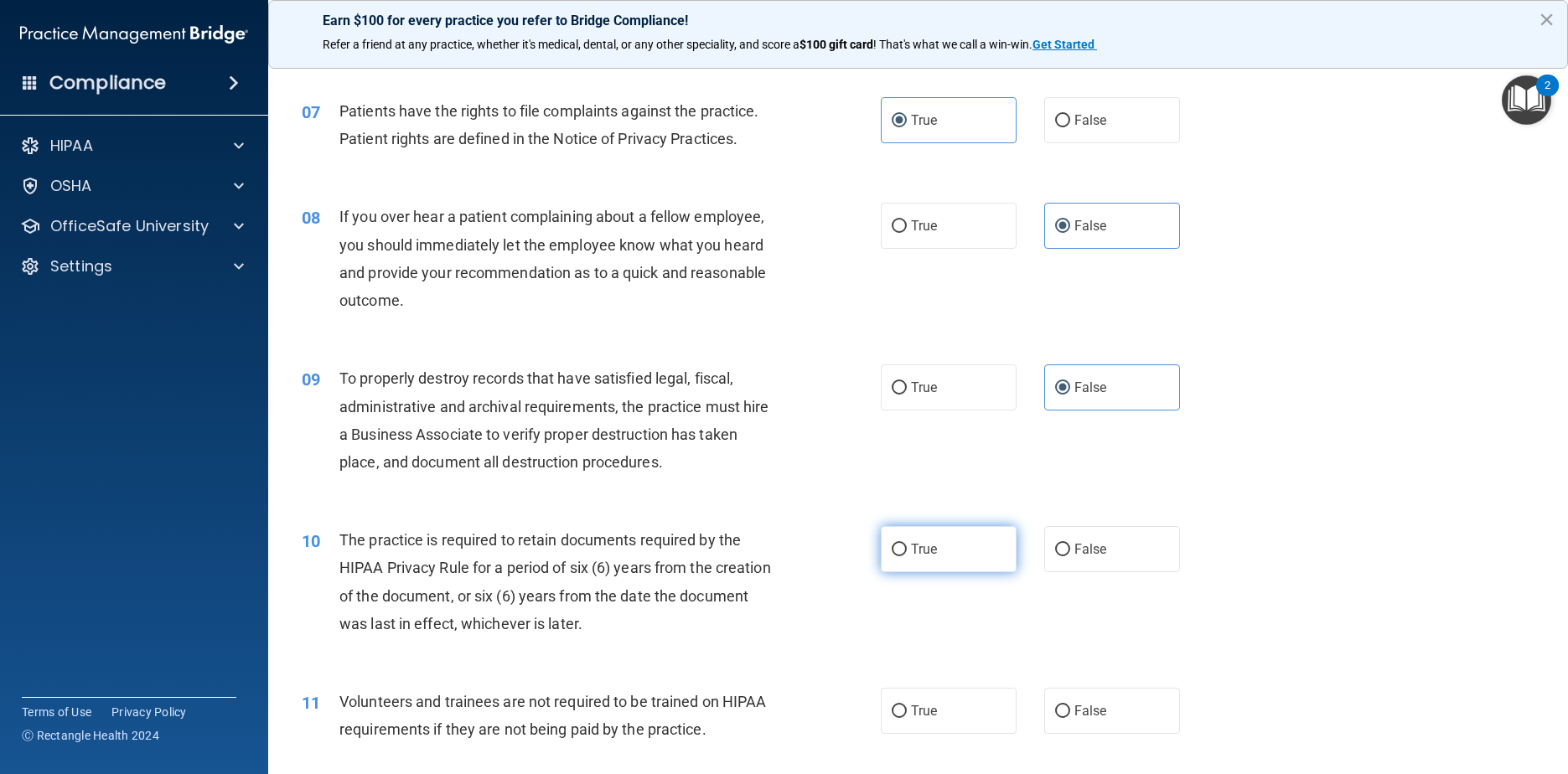
click at [797, 572] on label "True" at bounding box center [948, 549] width 137 height 46
click at [797, 556] on input "True" at bounding box center [899, 550] width 15 height 12
radio input "true"
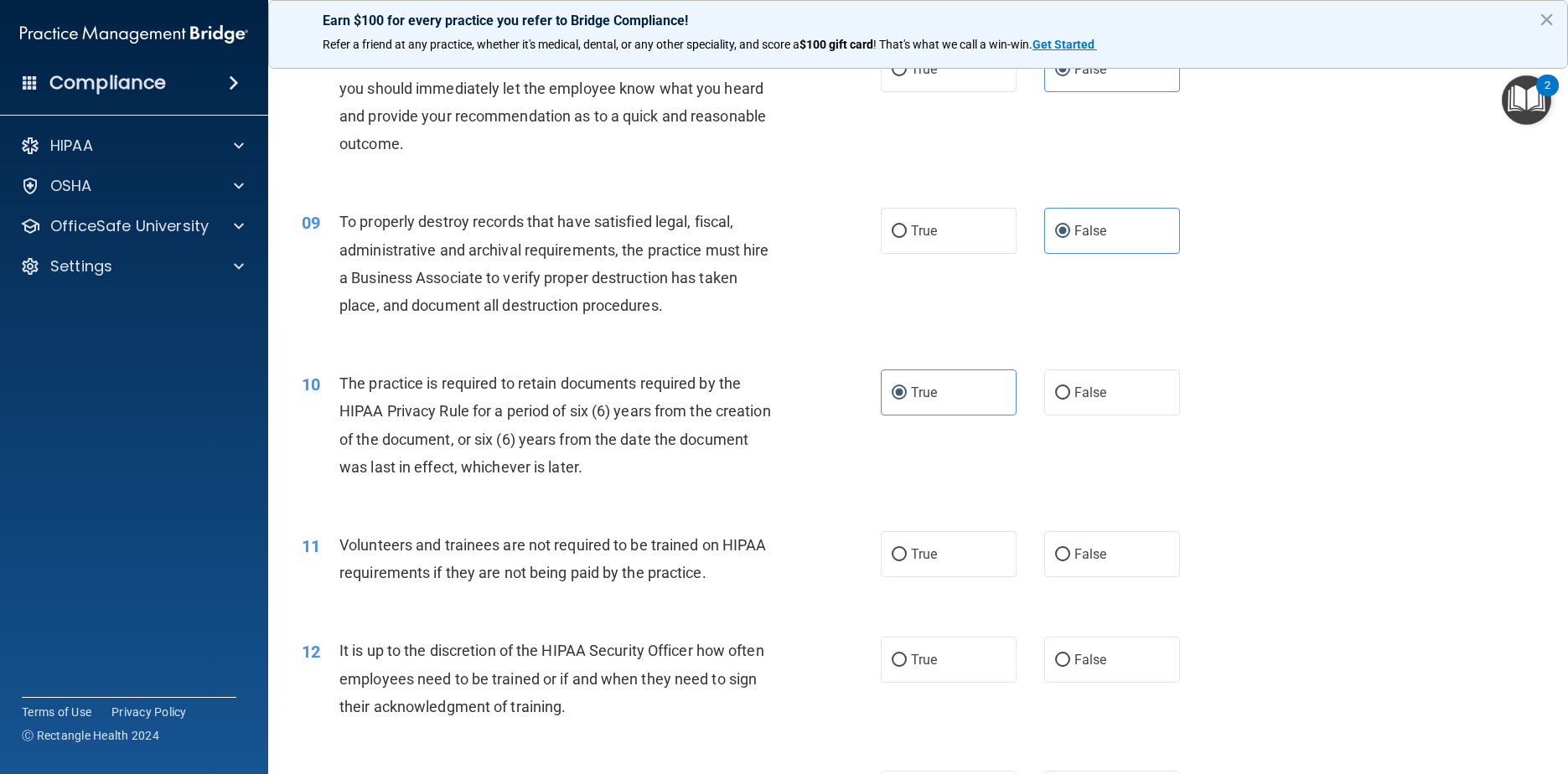
scroll to position [1089, 0]
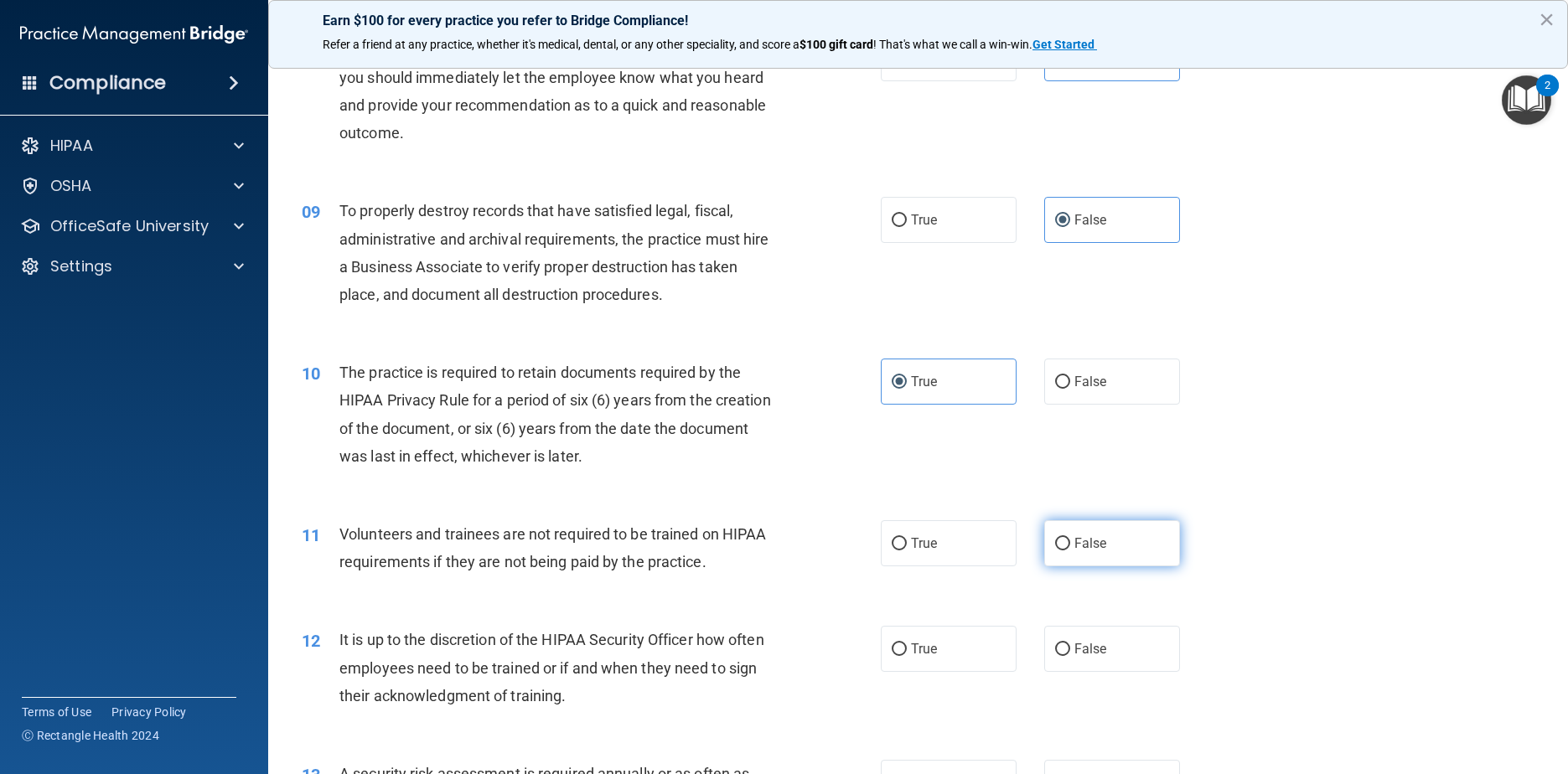
click at [797, 566] on label "False" at bounding box center [1112, 544] width 137 height 46
click at [797, 551] on input "False" at bounding box center [1063, 545] width 15 height 12
radio input "true"
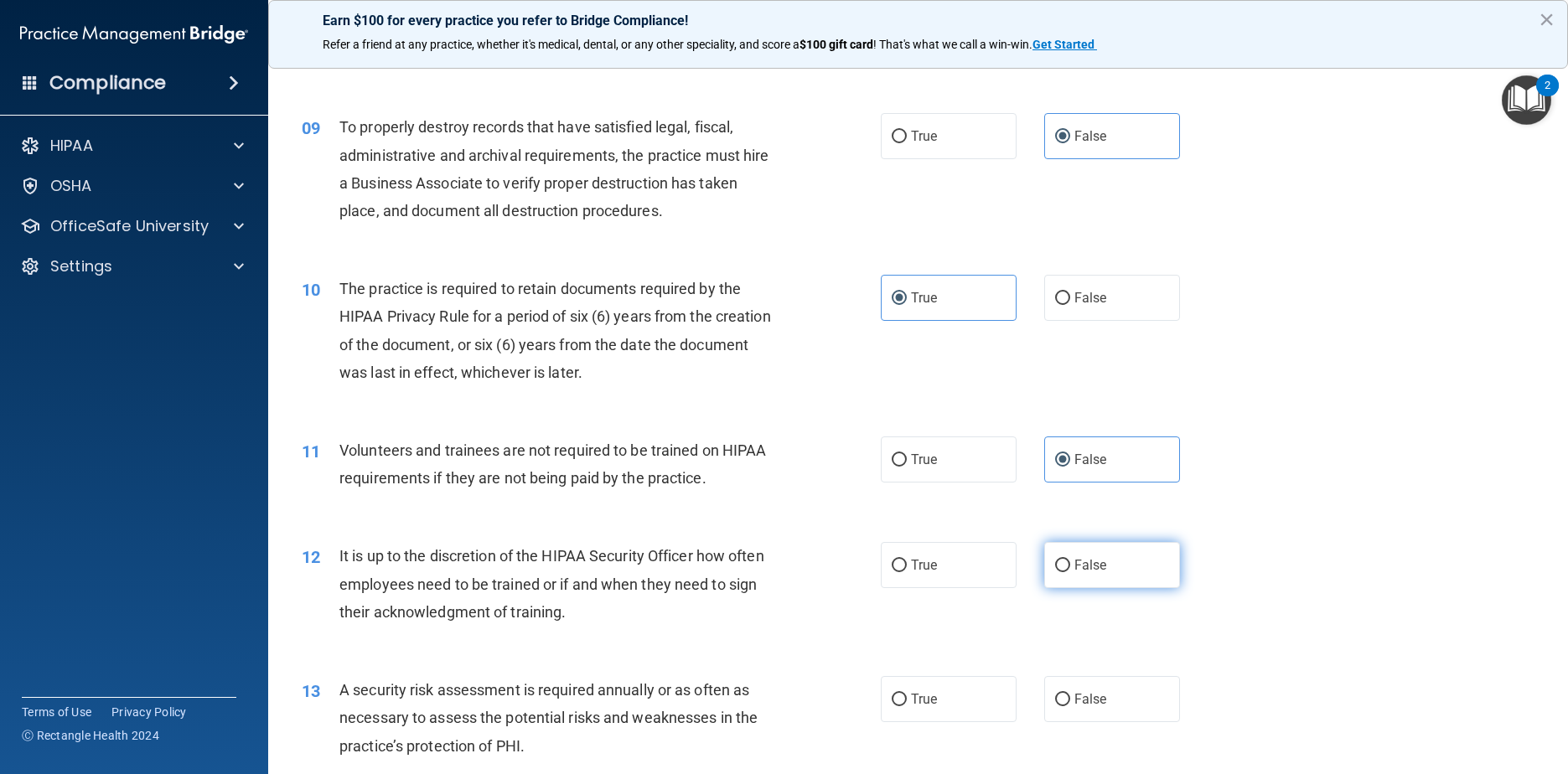
click at [797, 588] on label "False" at bounding box center [1112, 565] width 137 height 46
click at [797, 572] on input "False" at bounding box center [1063, 566] width 15 height 12
radio input "true"
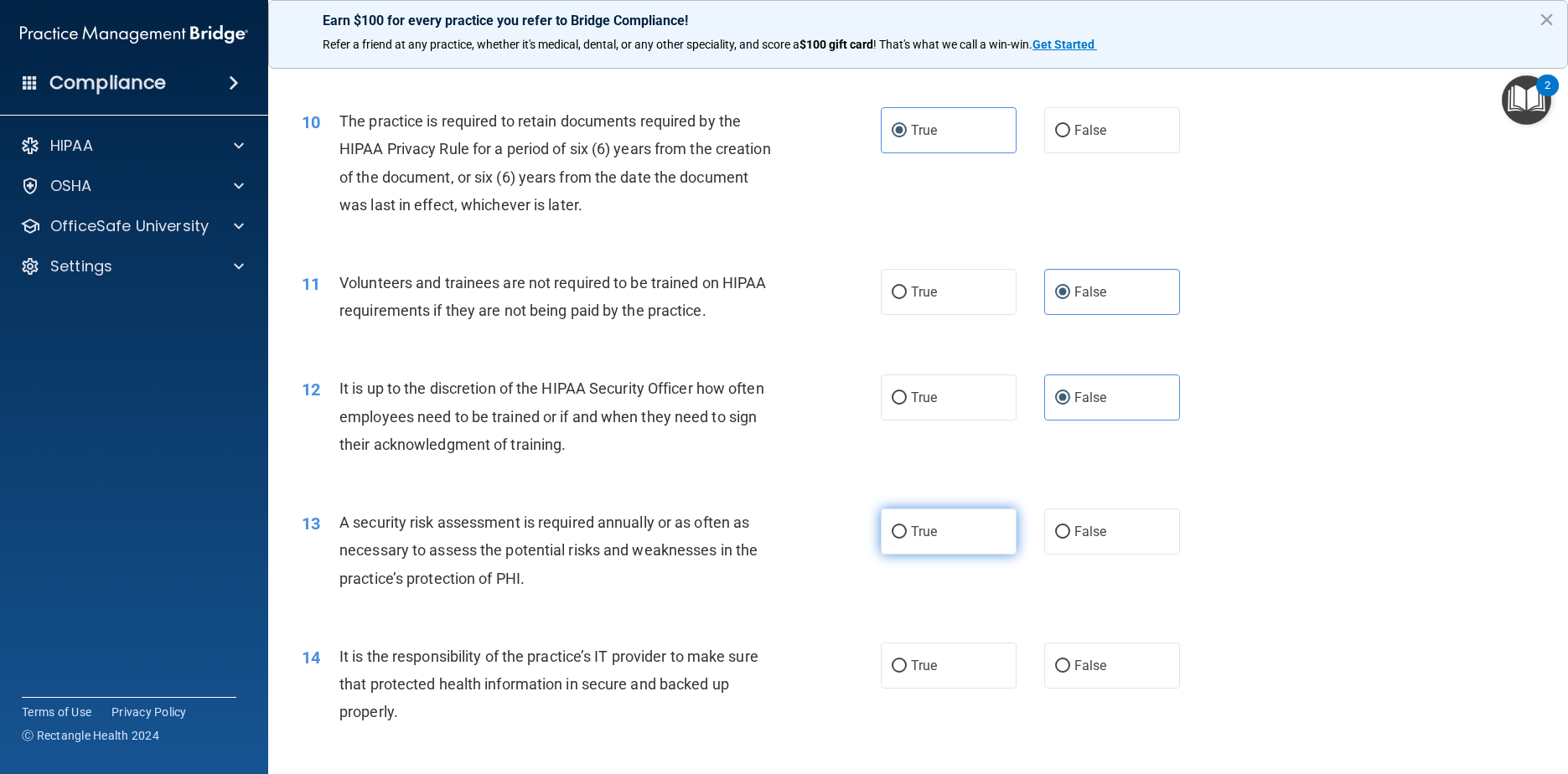
click at [797, 554] on label "True" at bounding box center [948, 532] width 137 height 46
click at [797, 538] on input "True" at bounding box center [899, 532] width 15 height 12
radio input "true"
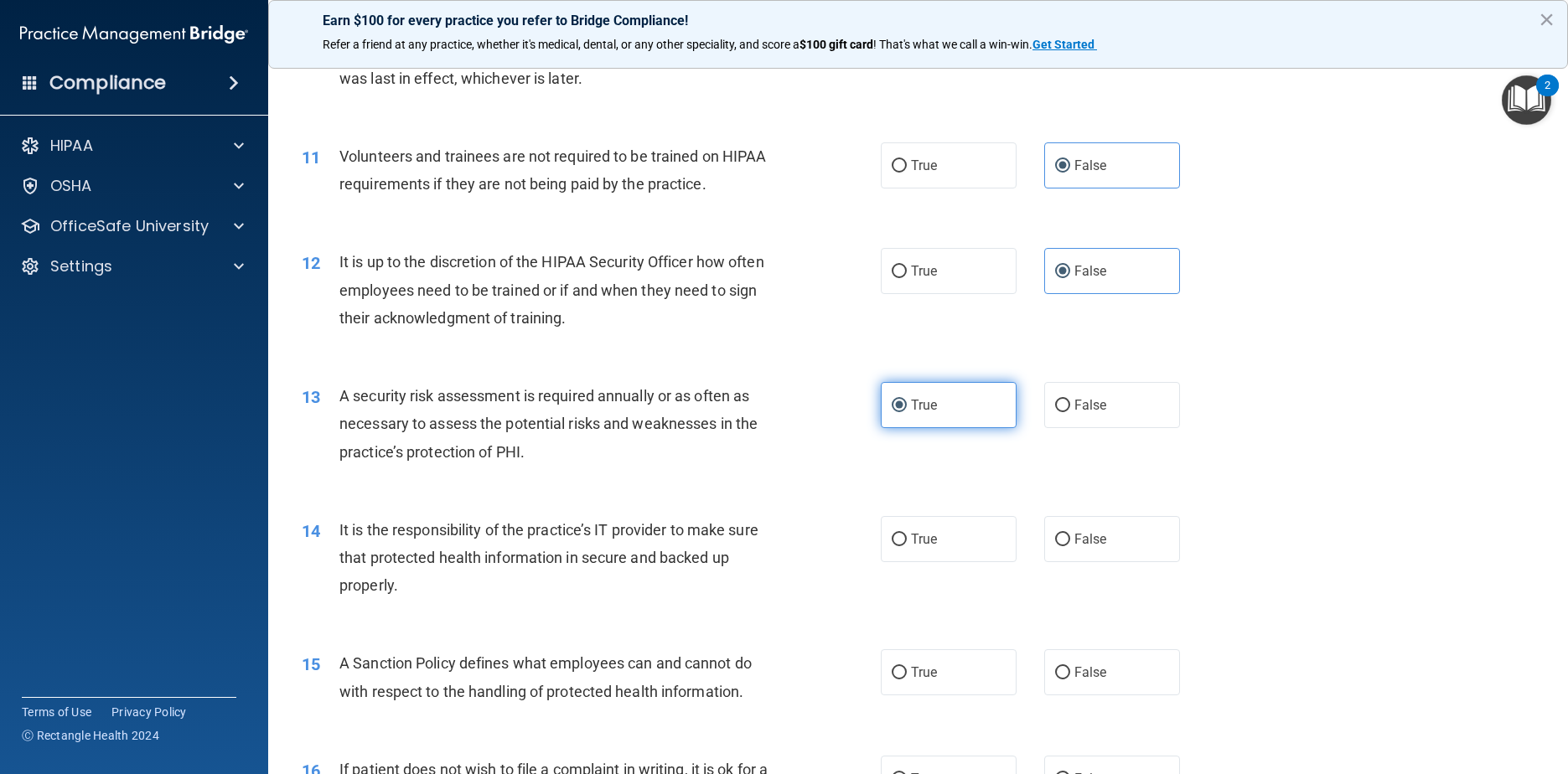
scroll to position [1508, 0]
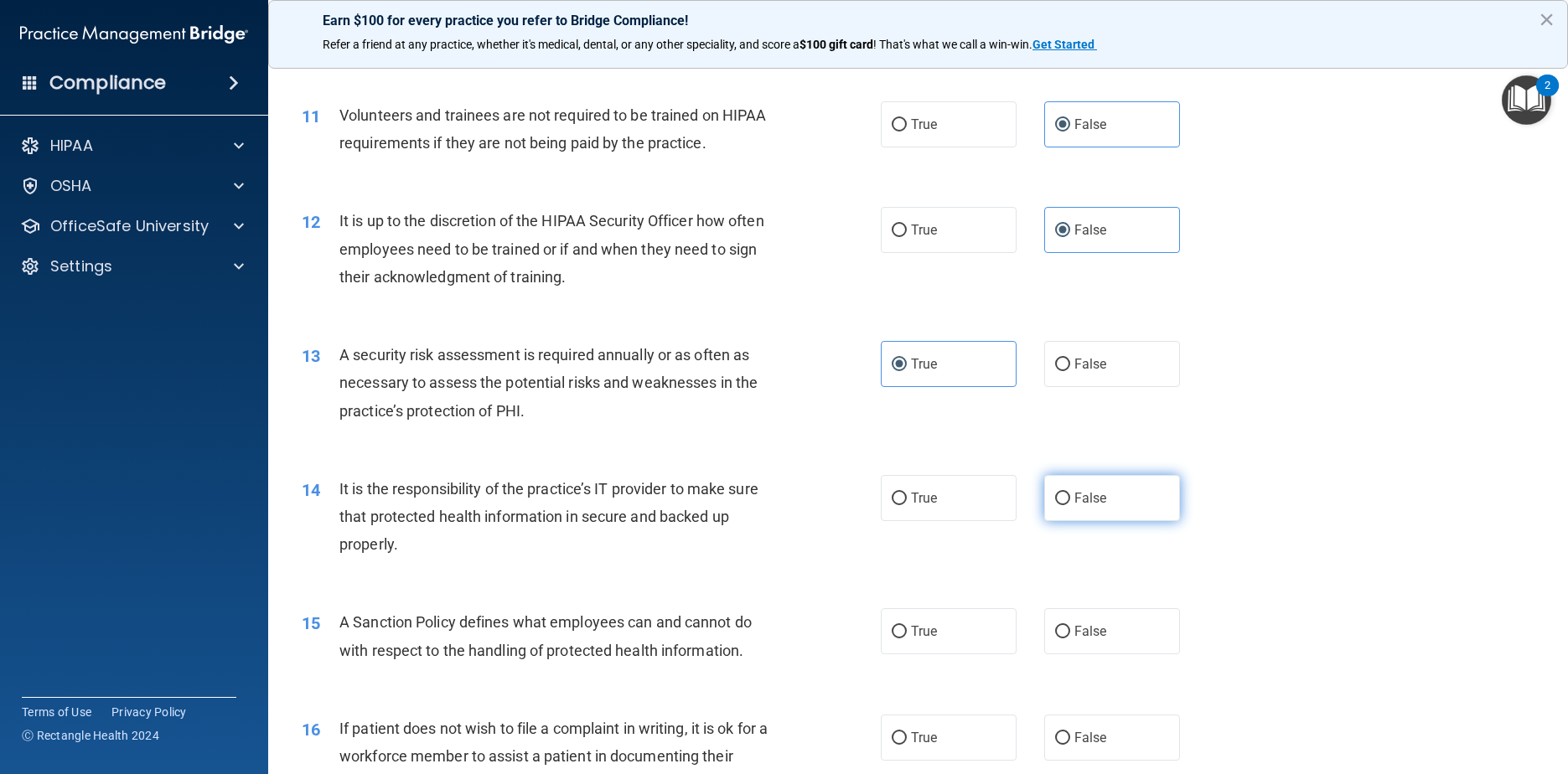
click at [797, 506] on span "False" at bounding box center [1090, 498] width 33 height 16
click at [797, 505] on input "False" at bounding box center [1063, 499] width 15 height 12
radio input "true"
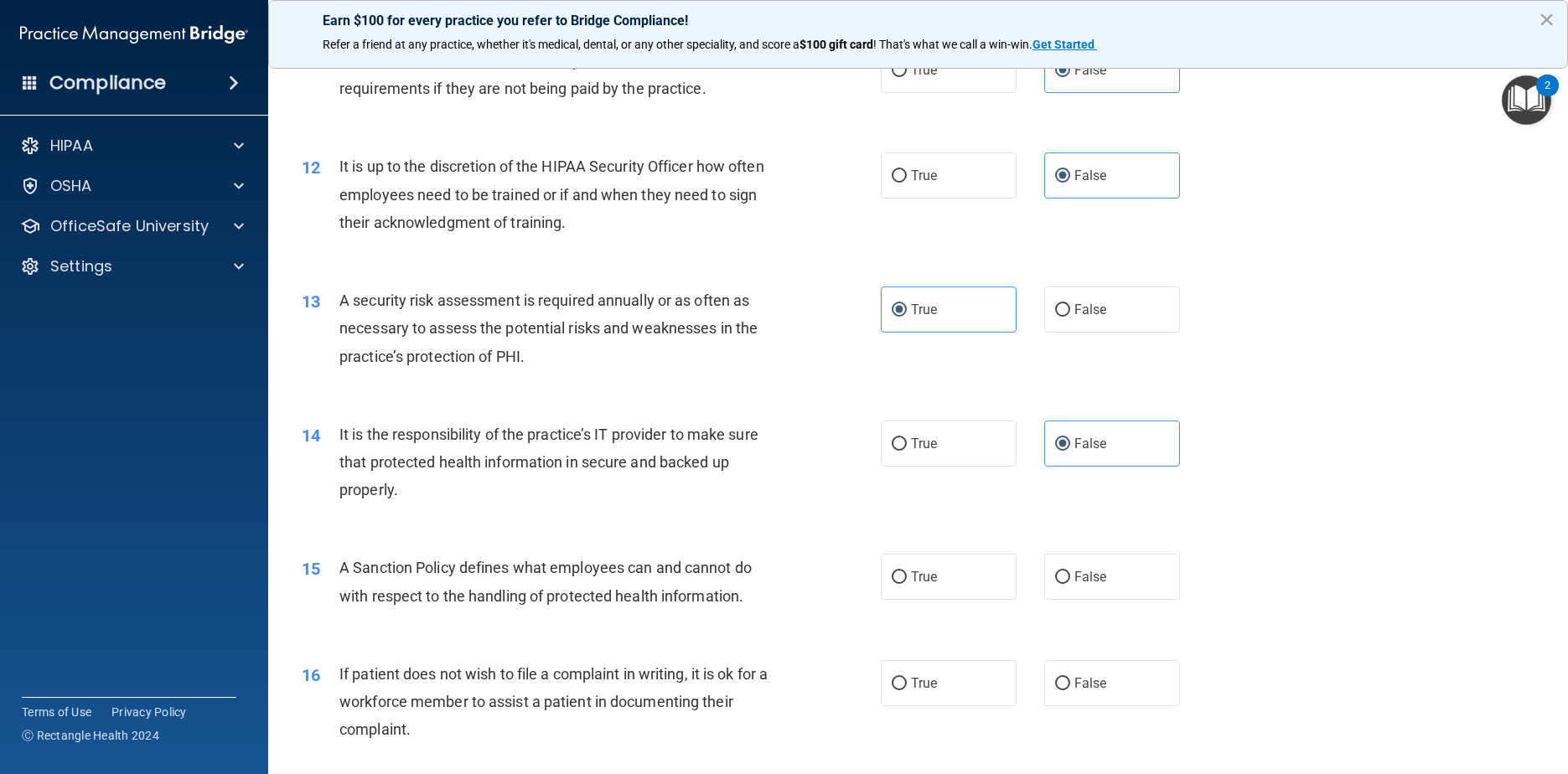
scroll to position [1592, 0]
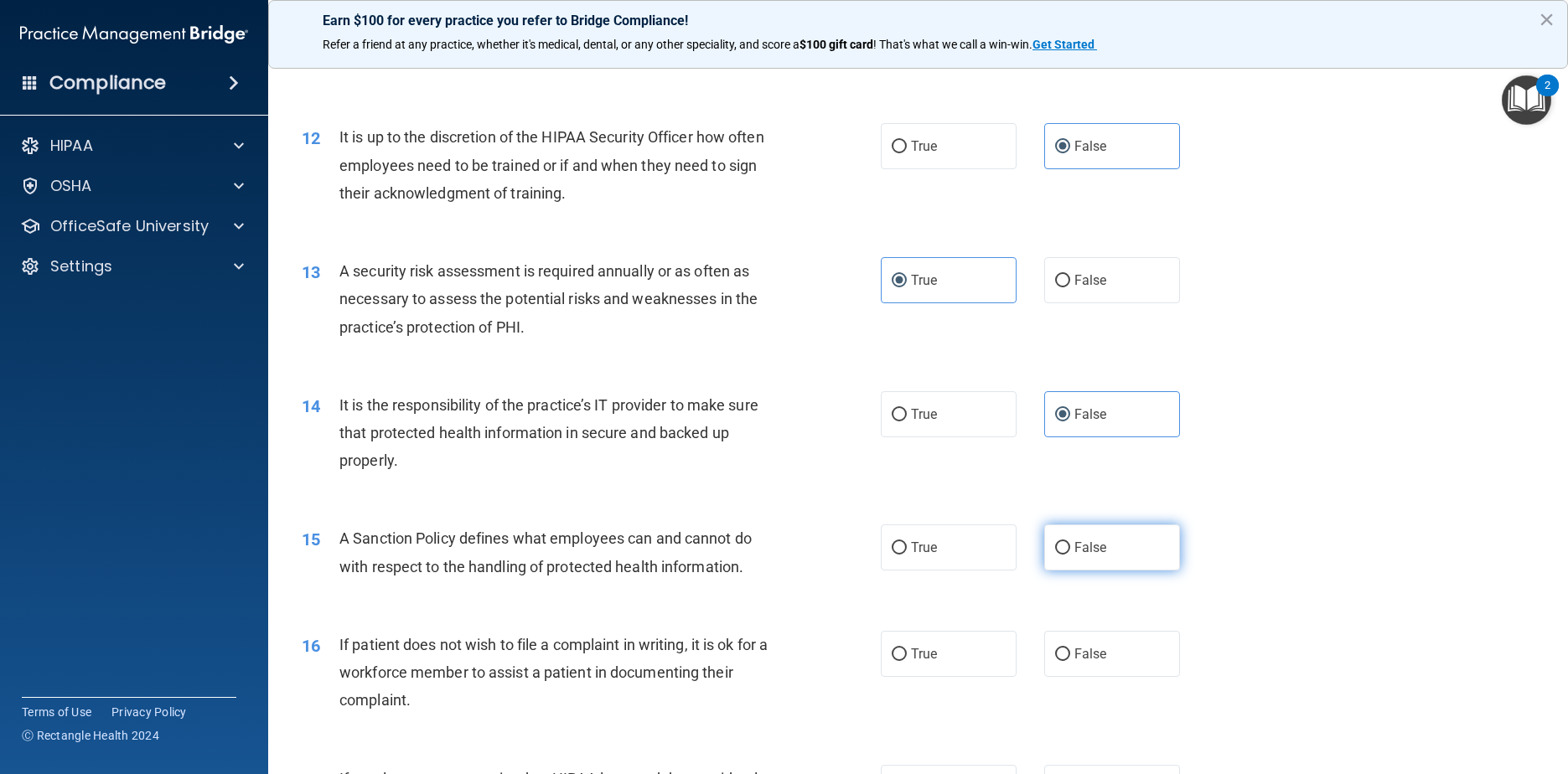
click at [797, 570] on label "False" at bounding box center [1112, 547] width 137 height 46
click at [797, 554] on input "False" at bounding box center [1063, 548] width 15 height 12
radio input "true"
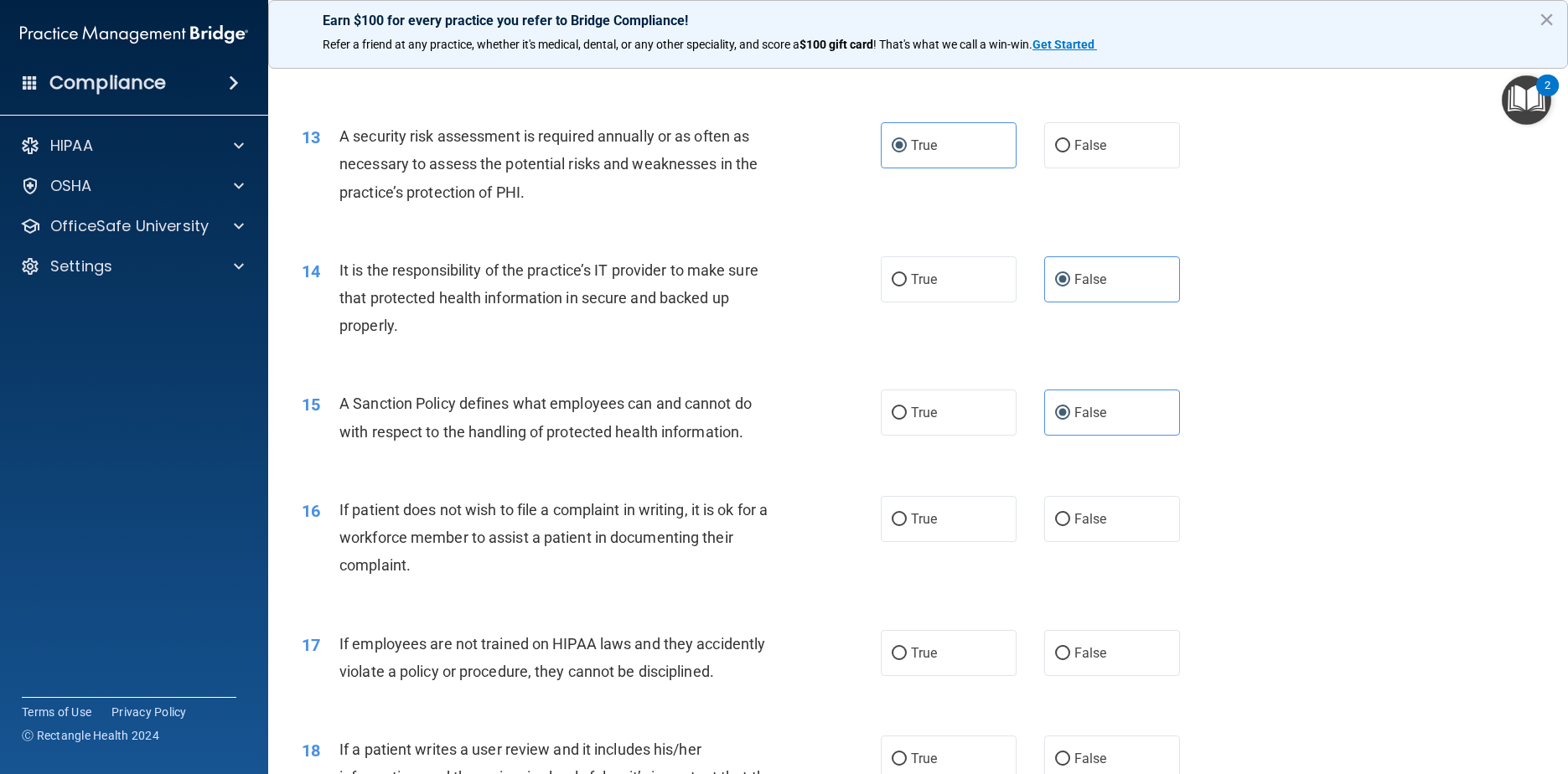
scroll to position [1760, 0]
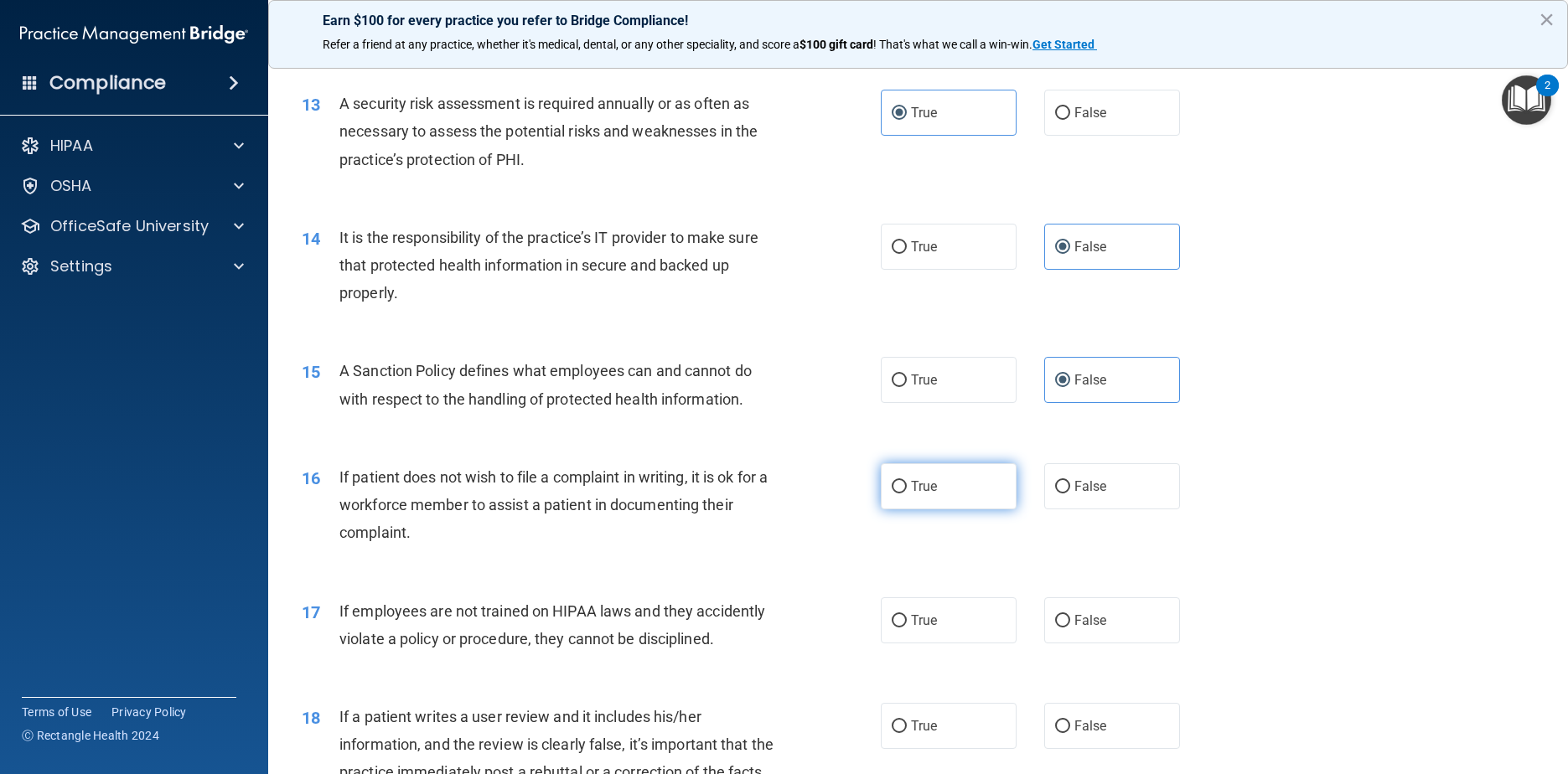
click at [797, 495] on span "True" at bounding box center [923, 487] width 26 height 16
click at [797, 494] on input "True" at bounding box center [899, 487] width 15 height 12
radio input "true"
click at [797, 644] on label "False" at bounding box center [1112, 620] width 137 height 46
click at [797, 628] on input "False" at bounding box center [1063, 621] width 15 height 12
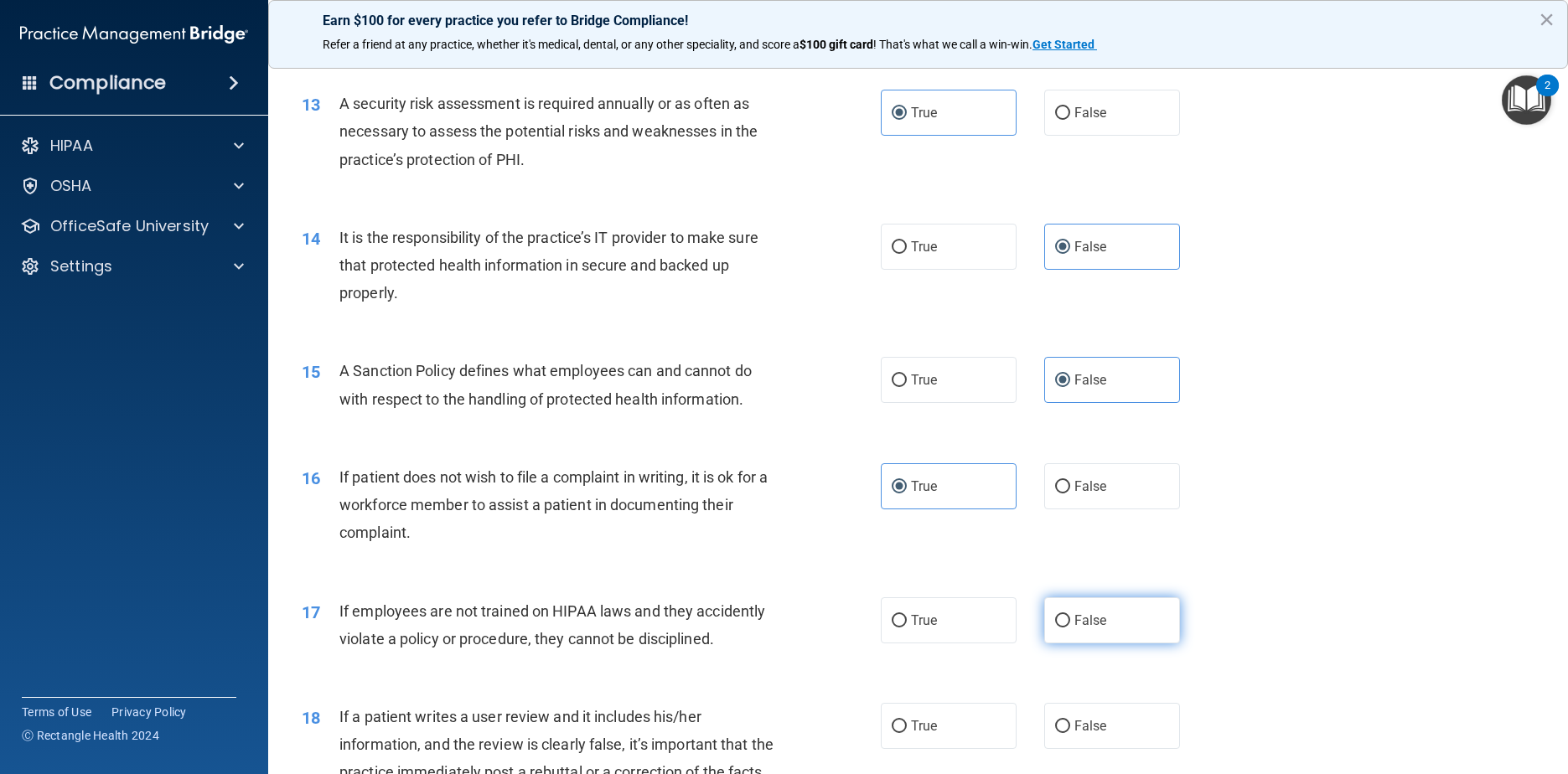
radio input "true"
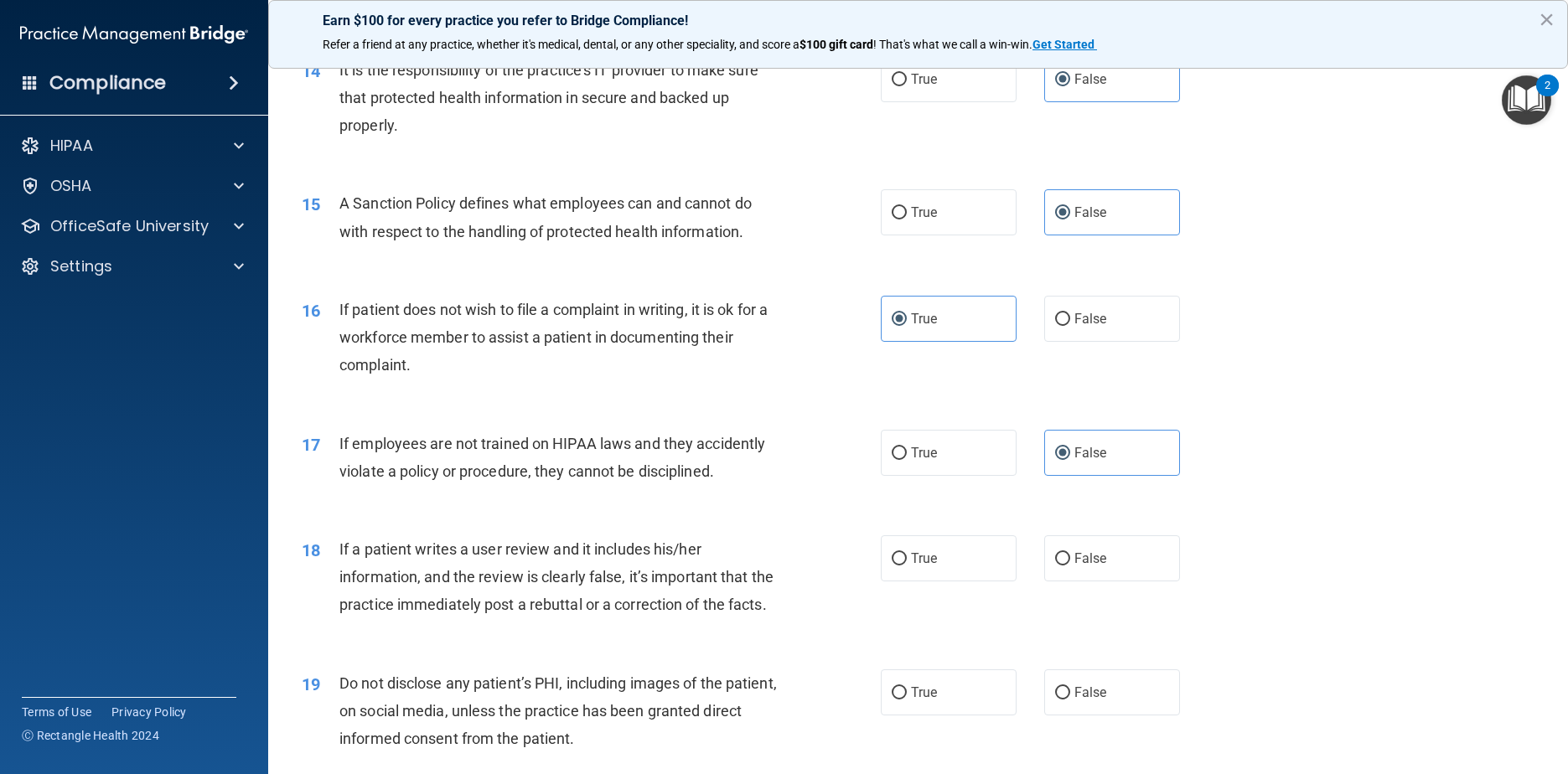
scroll to position [2010, 0]
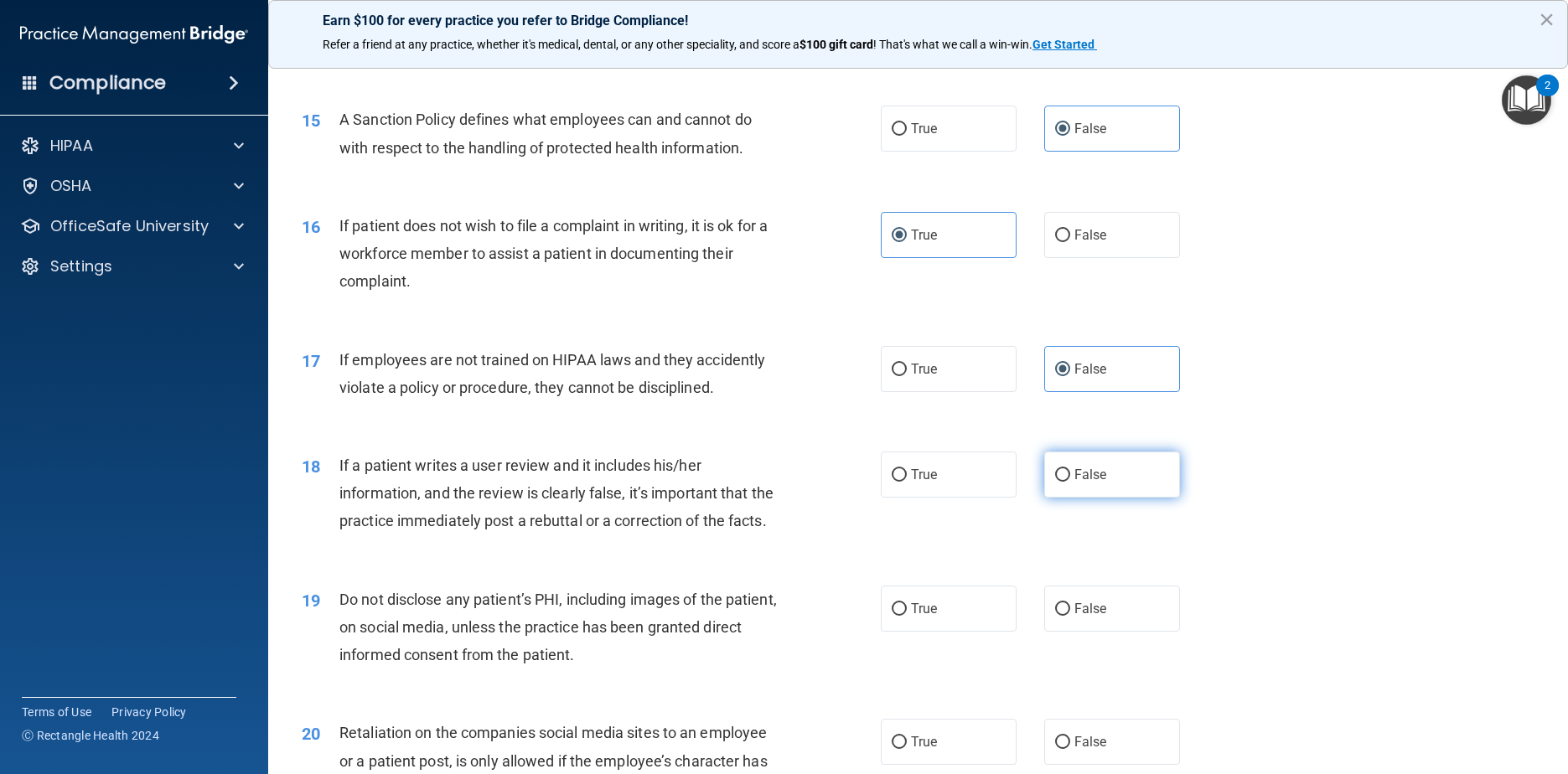
click at [797, 497] on label "False" at bounding box center [1112, 475] width 137 height 46
click at [797, 482] on input "False" at bounding box center [1063, 476] width 15 height 12
radio input "true"
click at [797, 617] on span "True" at bounding box center [923, 609] width 26 height 16
click at [797, 616] on input "True" at bounding box center [899, 610] width 15 height 12
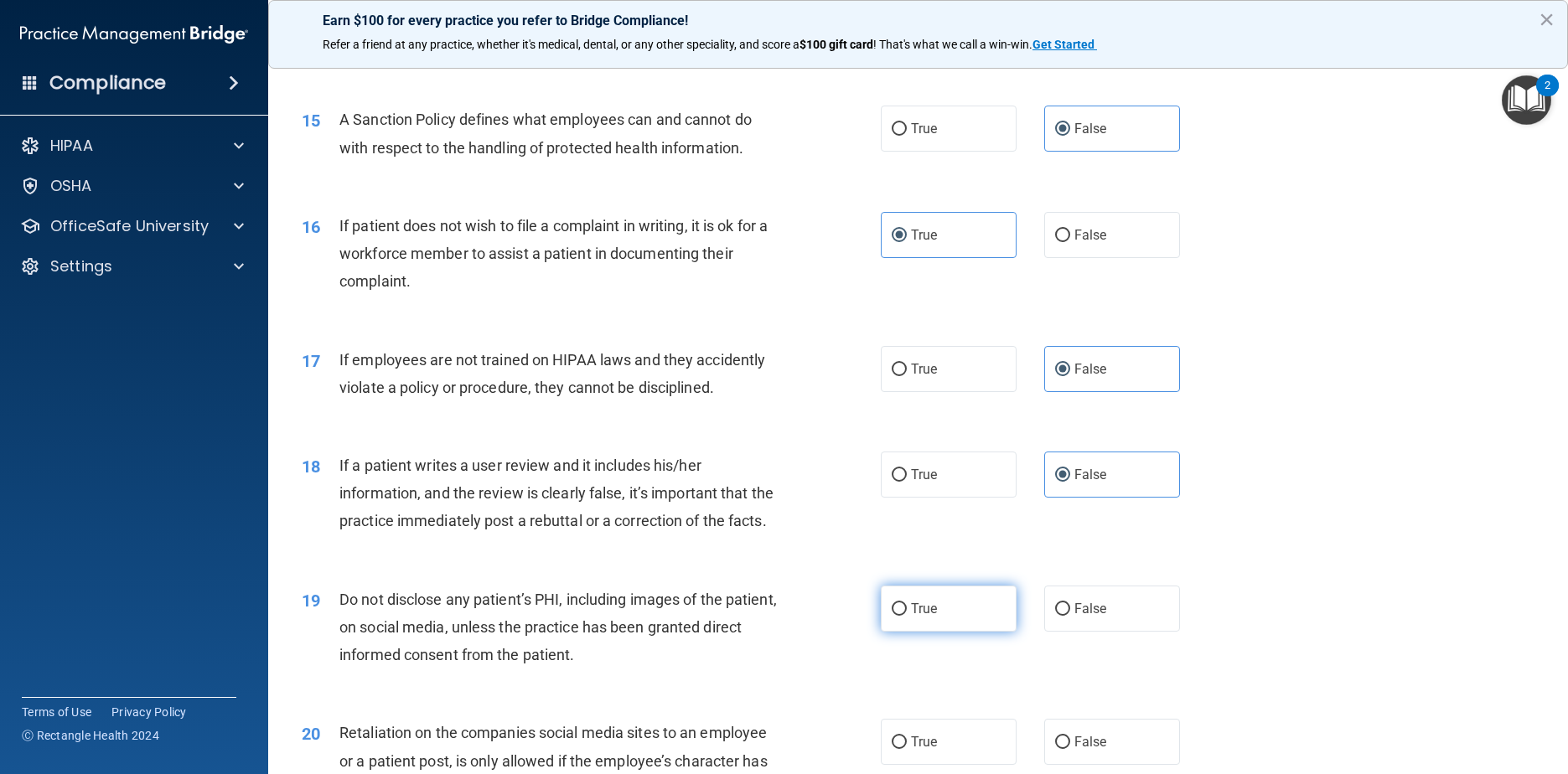
radio input "true"
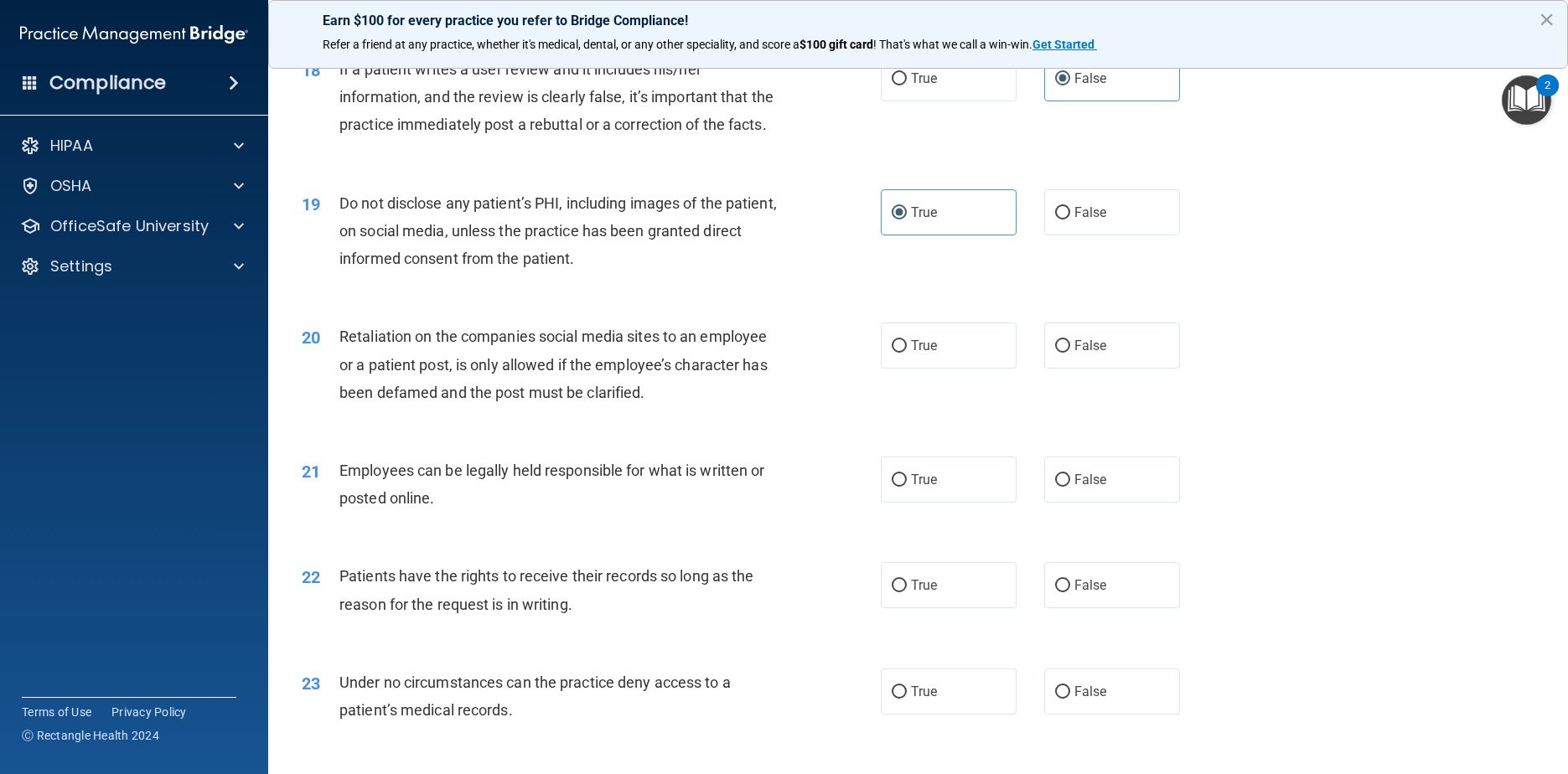
scroll to position [2430, 0]
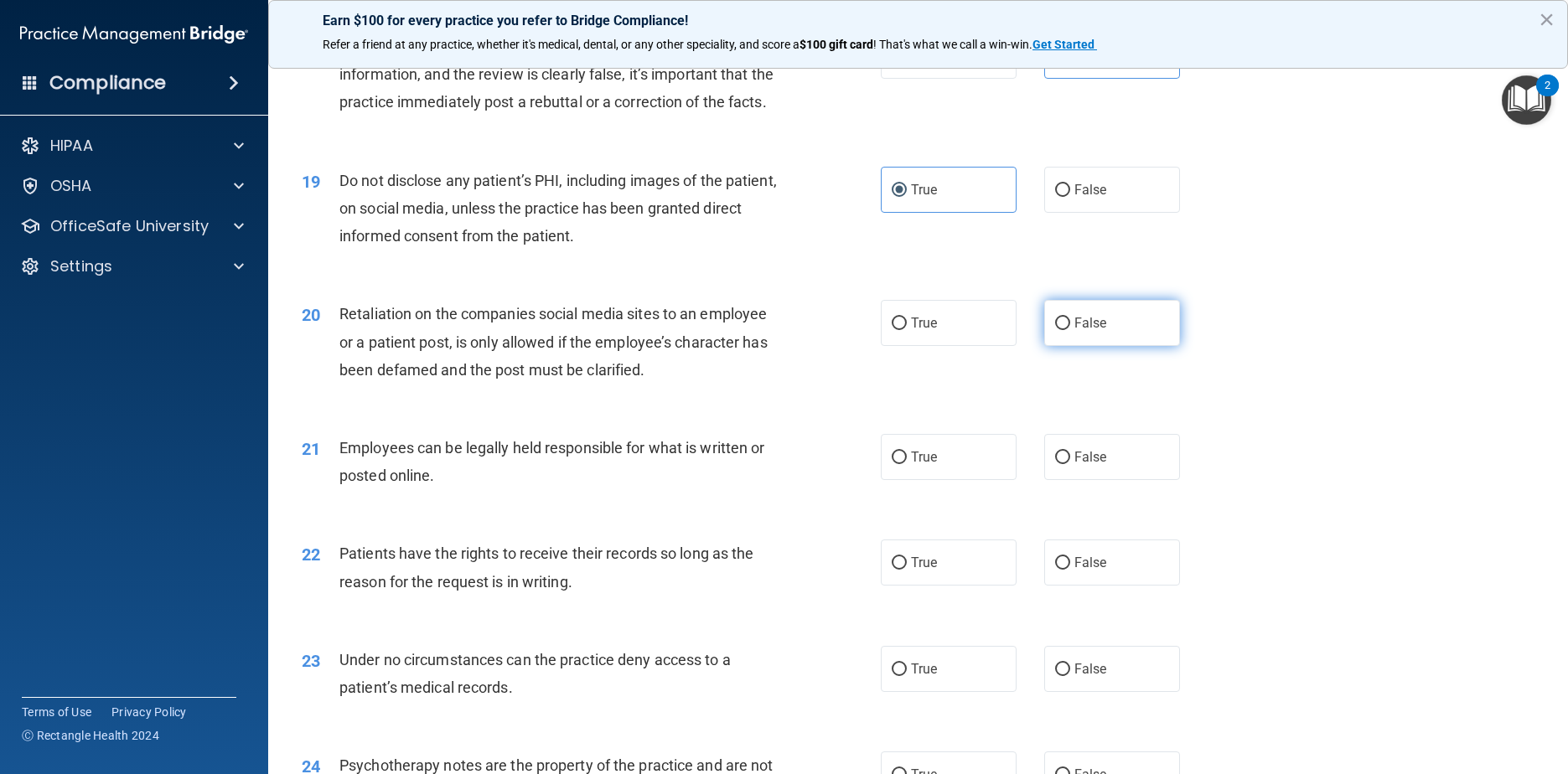
click at [797, 346] on label "False" at bounding box center [1112, 323] width 137 height 46
click at [797, 330] on input "False" at bounding box center [1063, 324] width 15 height 12
radio input "true"
click at [797, 480] on label "True" at bounding box center [948, 457] width 137 height 46
click at [797, 464] on input "True" at bounding box center [899, 458] width 15 height 12
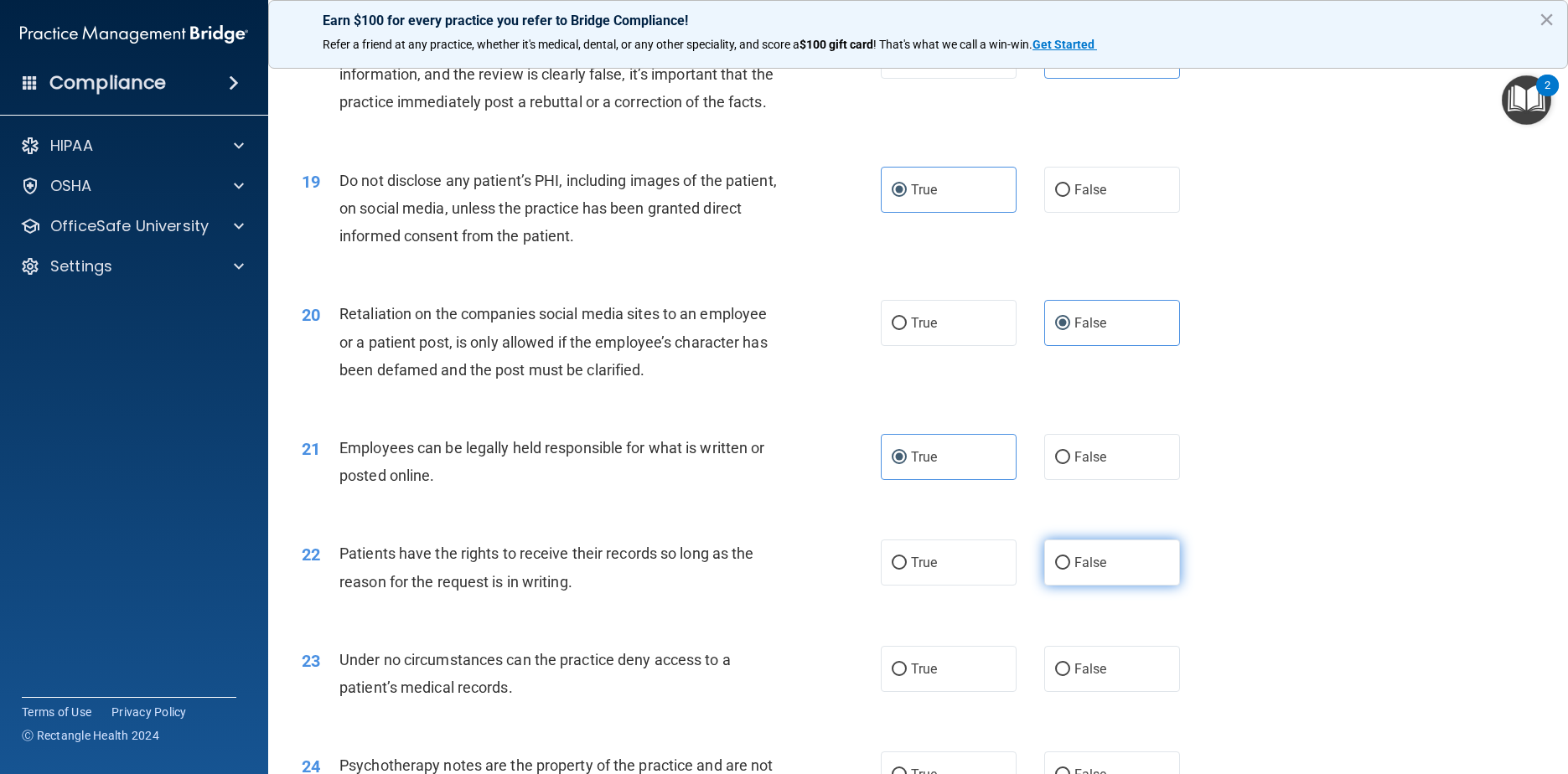
click at [797, 570] on span "False" at bounding box center [1090, 562] width 33 height 16
click at [797, 570] on input "False" at bounding box center [1063, 563] width 15 height 12
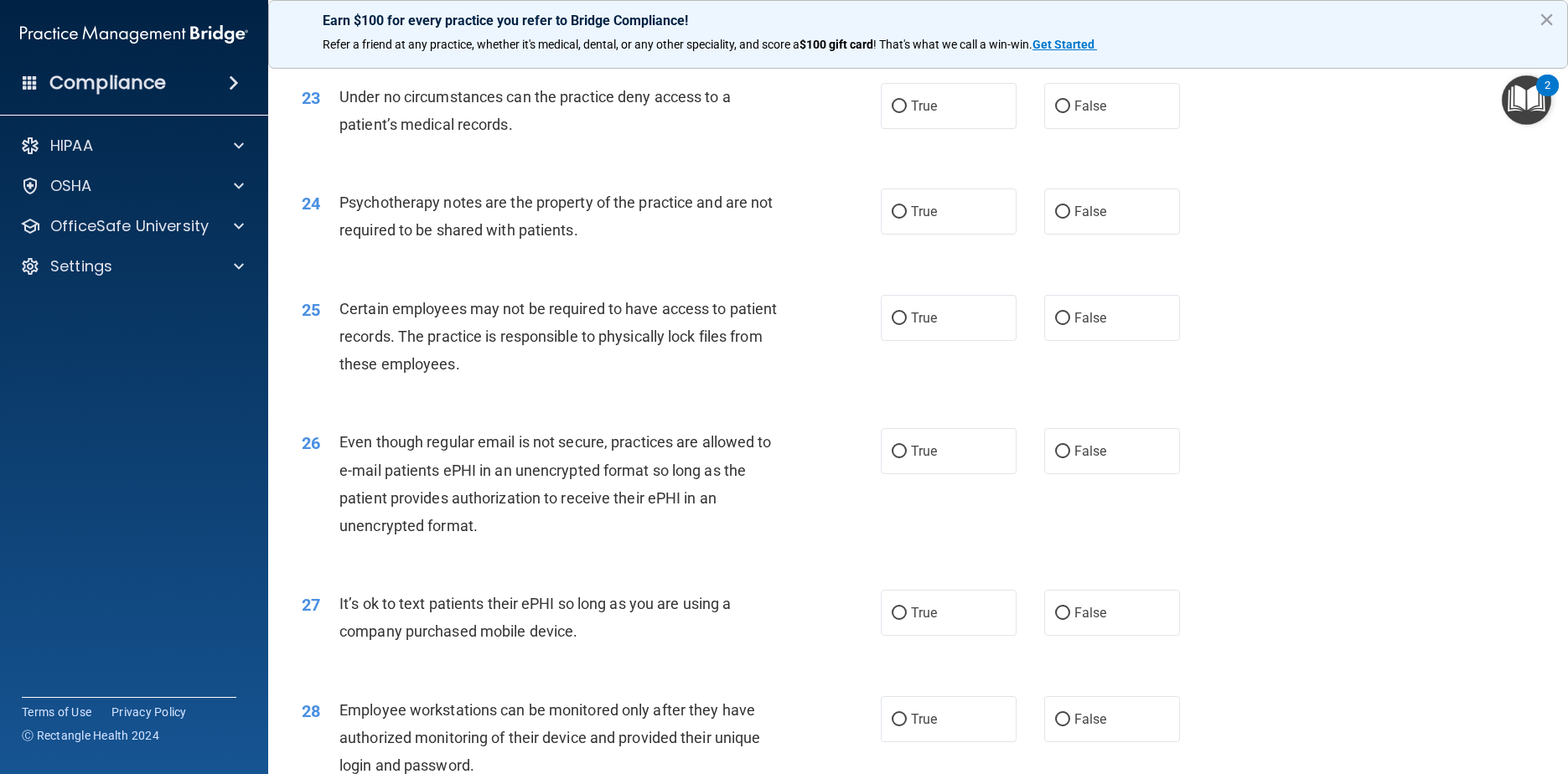
scroll to position [3017, 0]
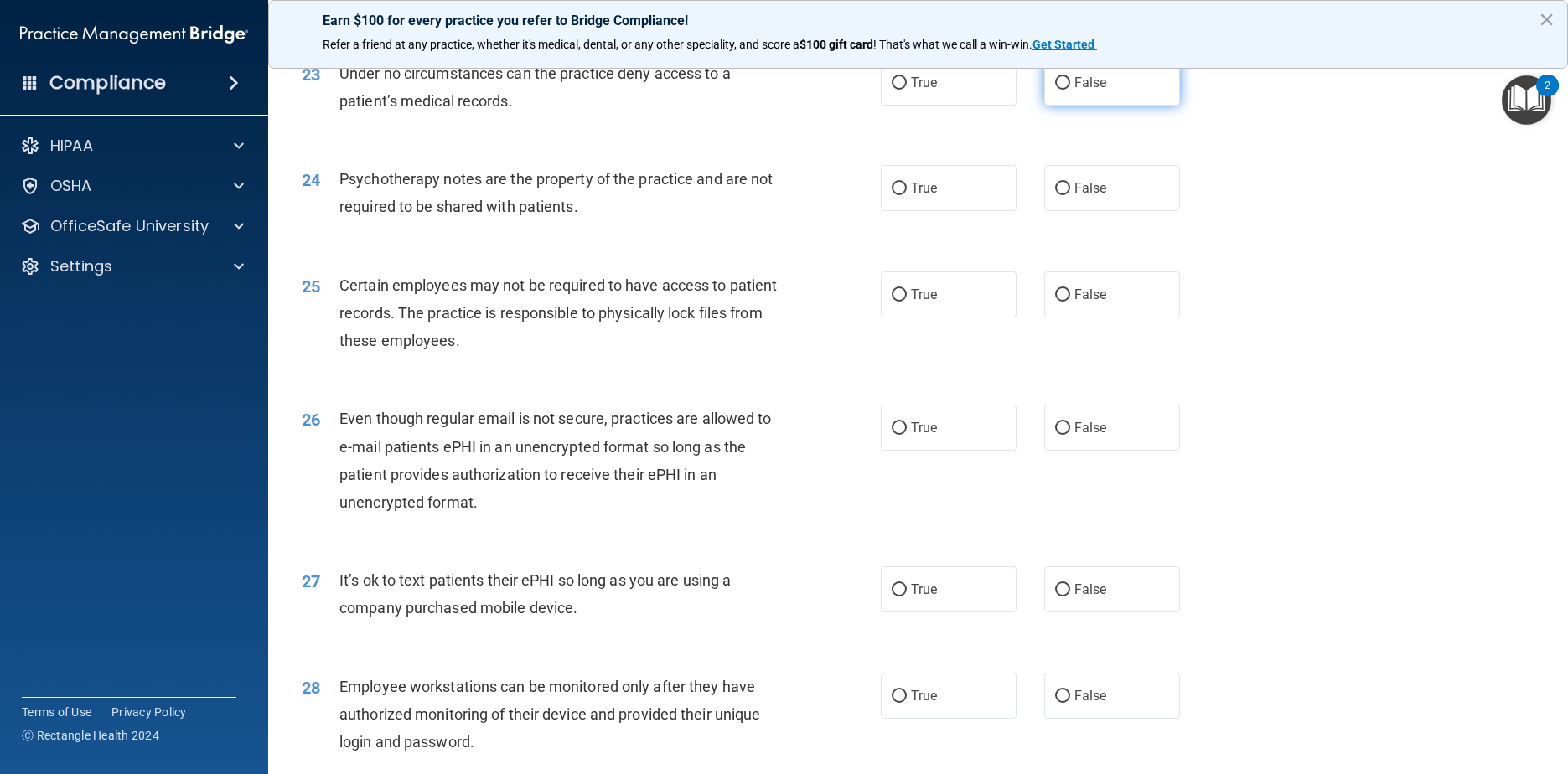
click at [797, 90] on span "False" at bounding box center [1090, 83] width 33 height 16
click at [797, 89] on input "False" at bounding box center [1063, 83] width 15 height 12
click at [797, 212] on label "True" at bounding box center [948, 188] width 137 height 46
click at [797, 196] on input "True" at bounding box center [899, 189] width 15 height 12
click at [797, 302] on input "True" at bounding box center [899, 295] width 15 height 12
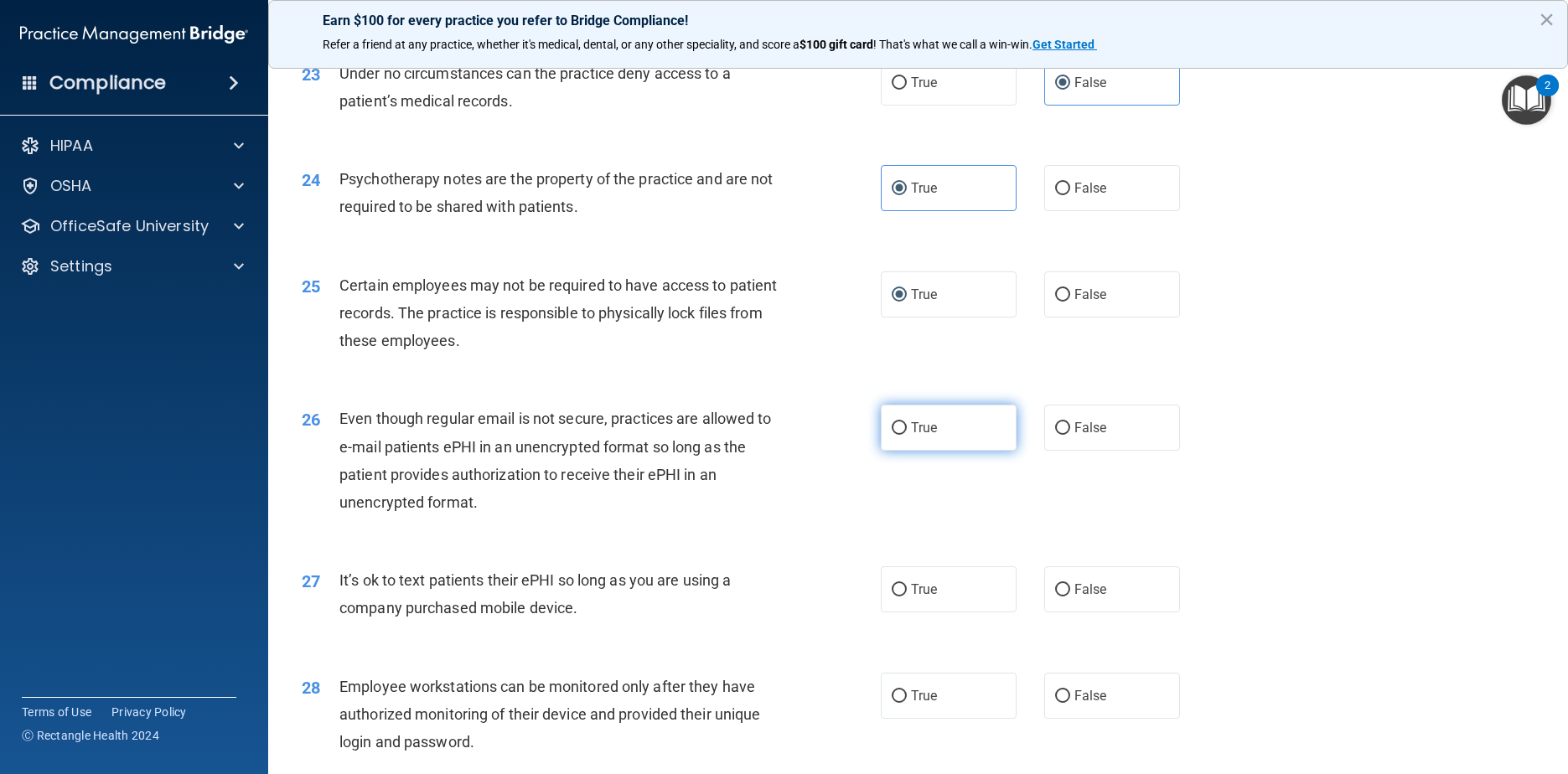
click at [797, 451] on label "True" at bounding box center [948, 428] width 137 height 46
click at [797, 435] on input "True" at bounding box center [899, 429] width 15 height 12
click at [797, 612] on label "False" at bounding box center [1112, 589] width 137 height 46
click at [797, 596] on input "False" at bounding box center [1063, 590] width 15 height 12
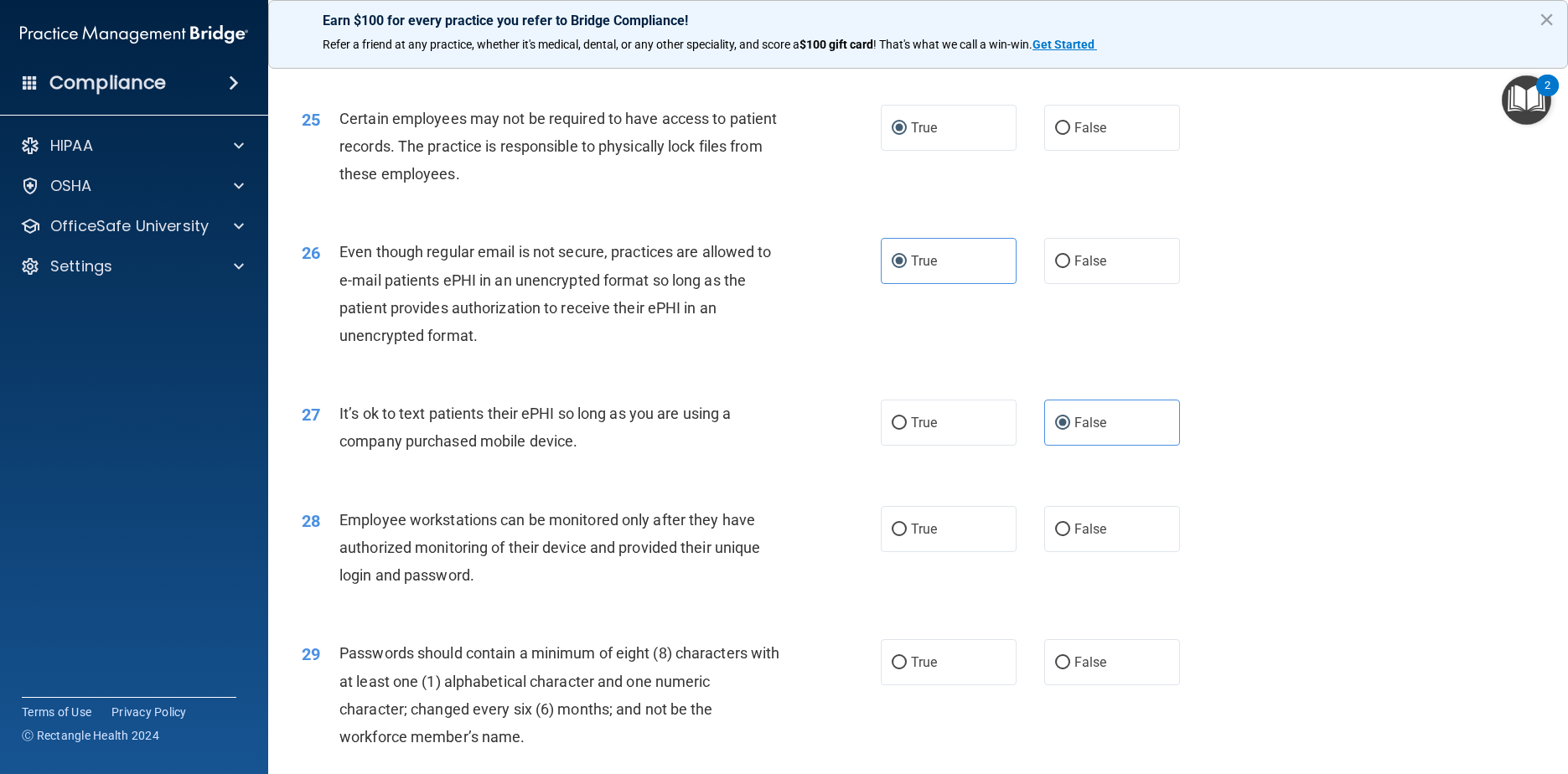
scroll to position [3183, 0]
click at [797, 552] on label "False" at bounding box center [1112, 528] width 137 height 46
click at [797, 536] on input "False" at bounding box center [1063, 529] width 15 height 12
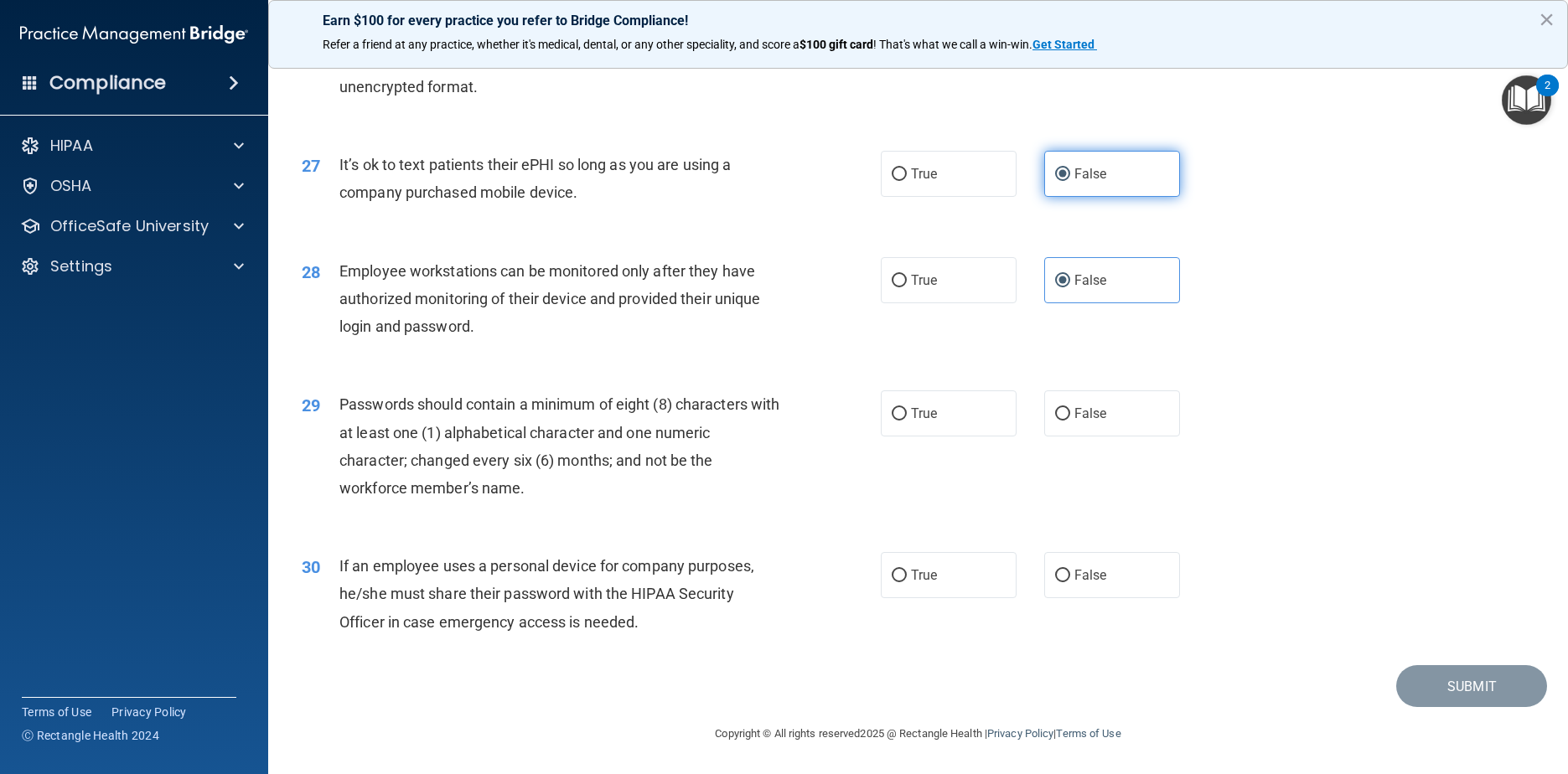
scroll to position [3516, 0]
click at [797, 391] on label "True" at bounding box center [948, 413] width 137 height 46
click at [797, 408] on input "True" at bounding box center [899, 414] width 15 height 12
click at [797, 575] on label "False" at bounding box center [1112, 575] width 137 height 46
click at [797, 575] on input "False" at bounding box center [1063, 576] width 15 height 12
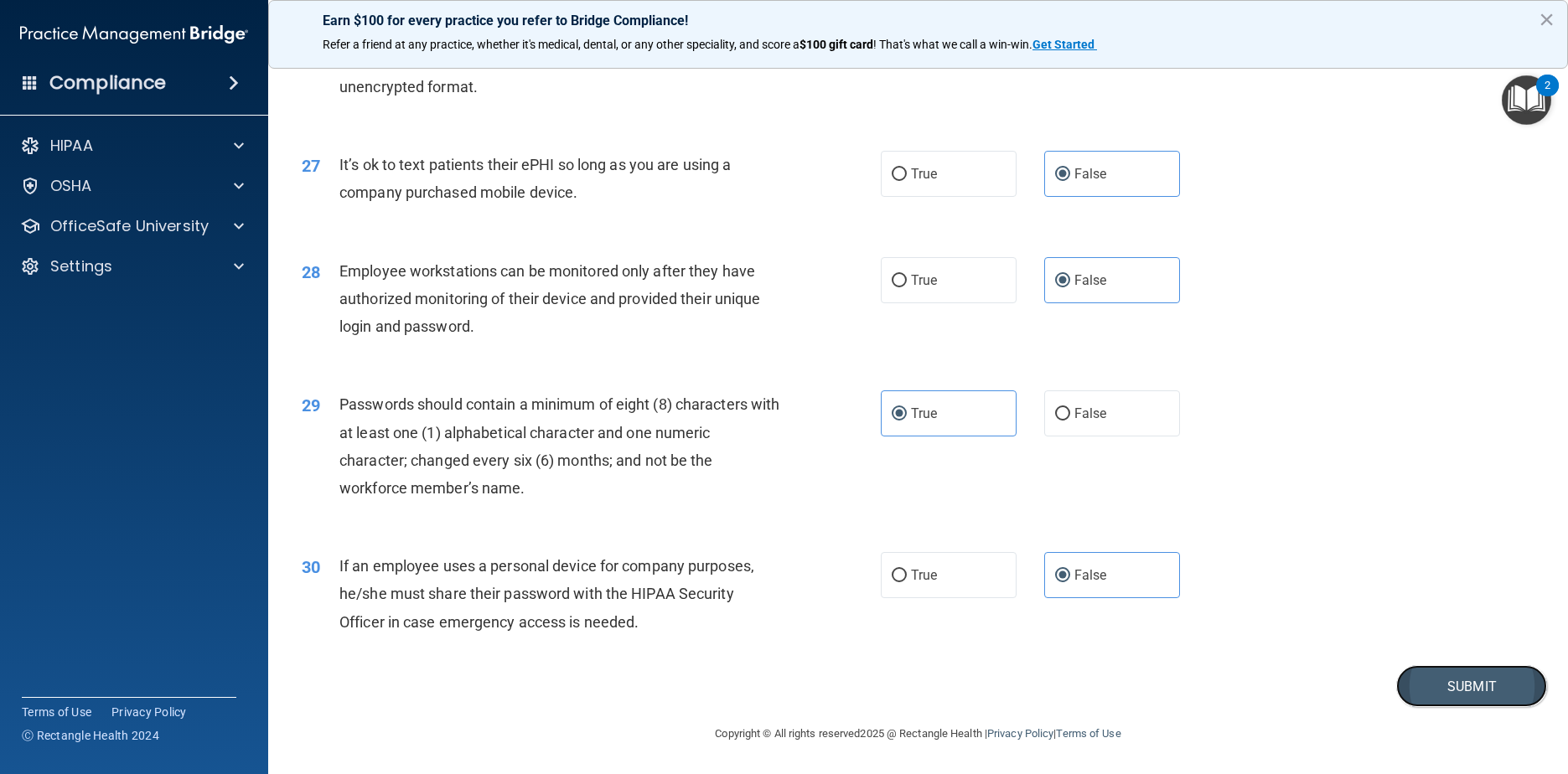
click at [797, 692] on button "Submit" at bounding box center [1472, 687] width 151 height 43
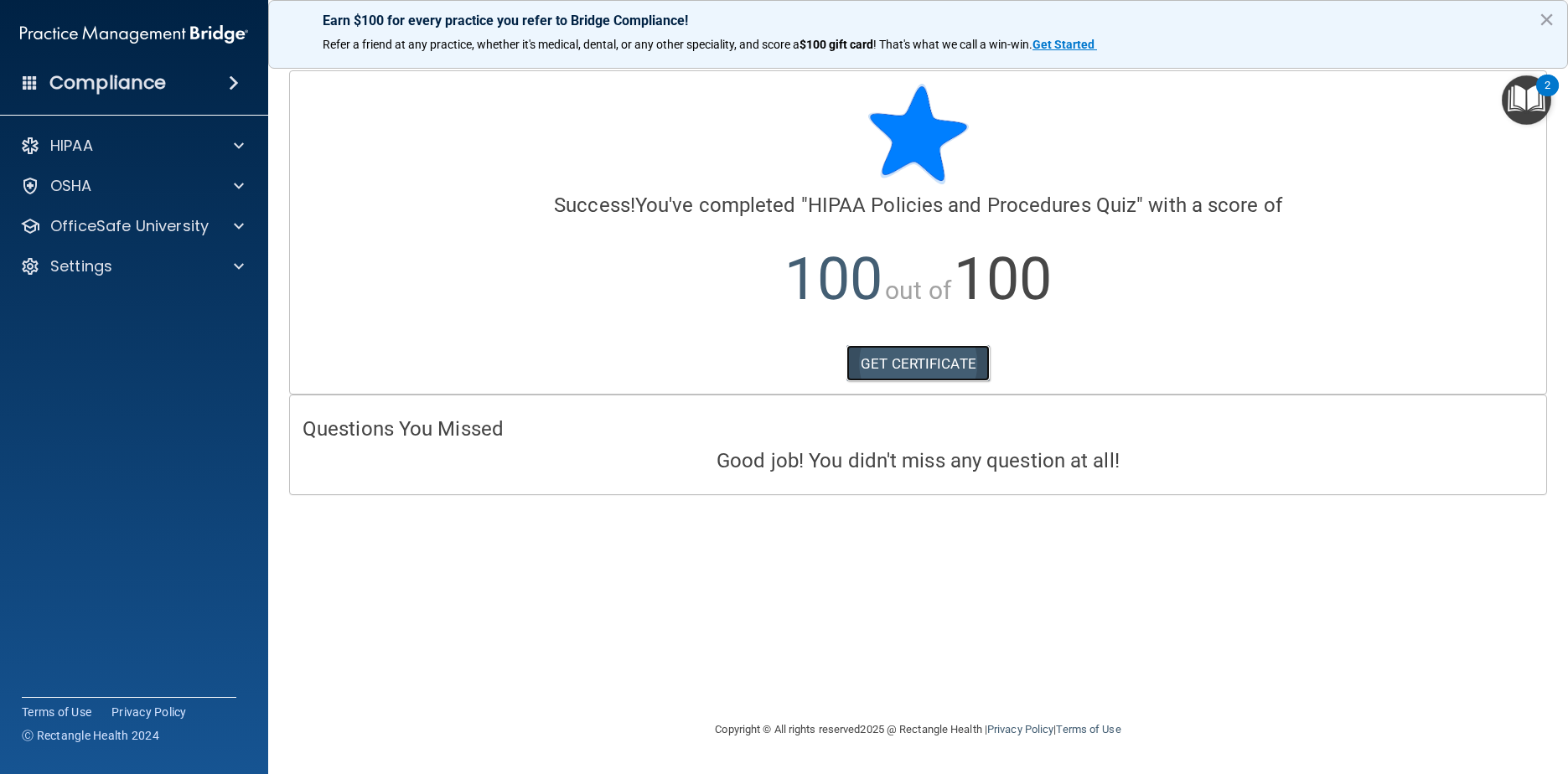
click at [797, 362] on link "GET CERTIFICATE" at bounding box center [918, 363] width 143 height 37
click at [165, 245] on div "HIPAA Documents and Policies Report an Incident Business Associates Emergency P…" at bounding box center [134, 209] width 269 height 174
click at [189, 213] on div "OfficeSafe University" at bounding box center [134, 227] width 269 height 34
click at [226, 230] on div at bounding box center [236, 226] width 42 height 21
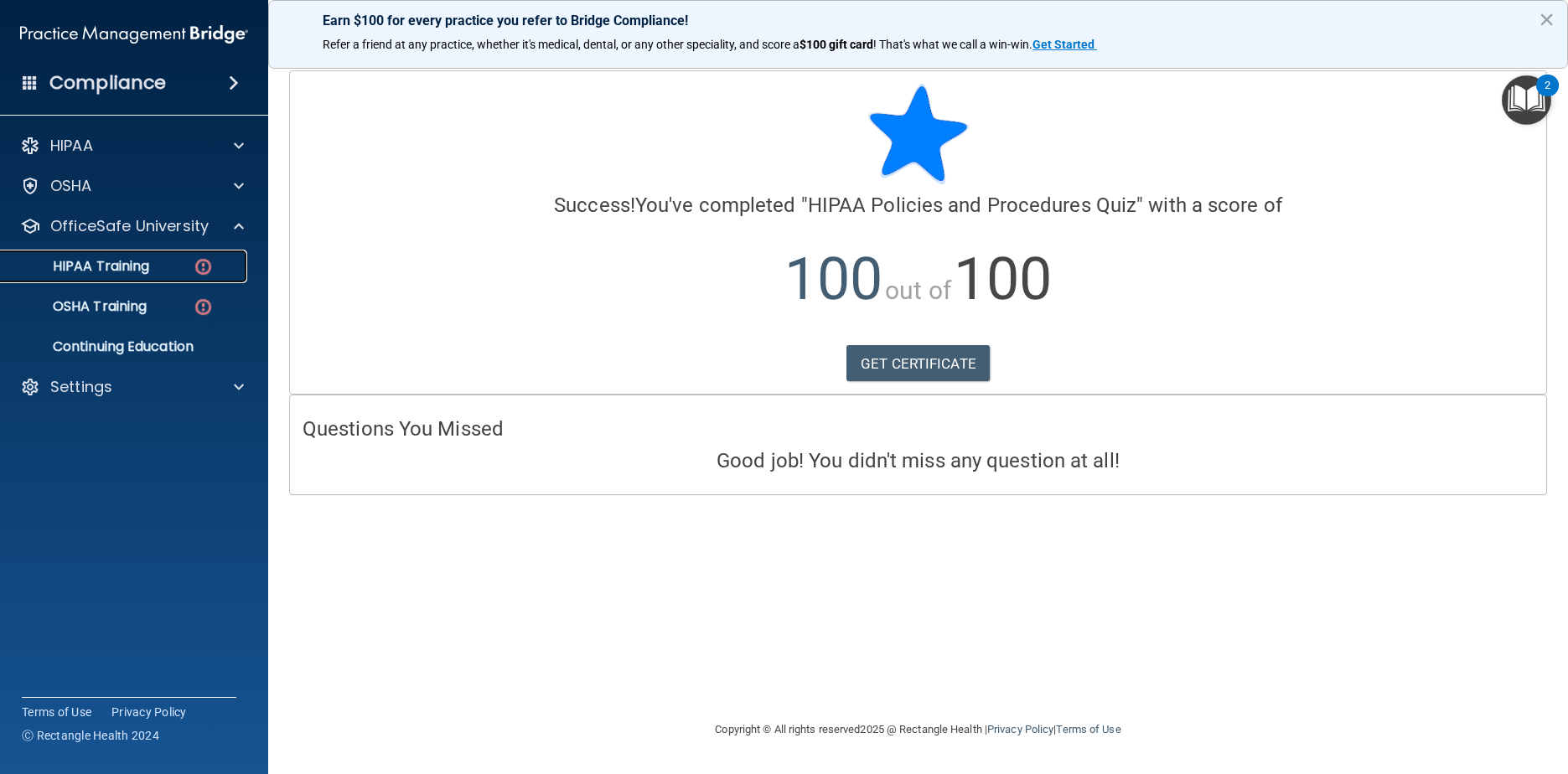
click at [154, 269] on div "HIPAA Training" at bounding box center [125, 266] width 229 height 17
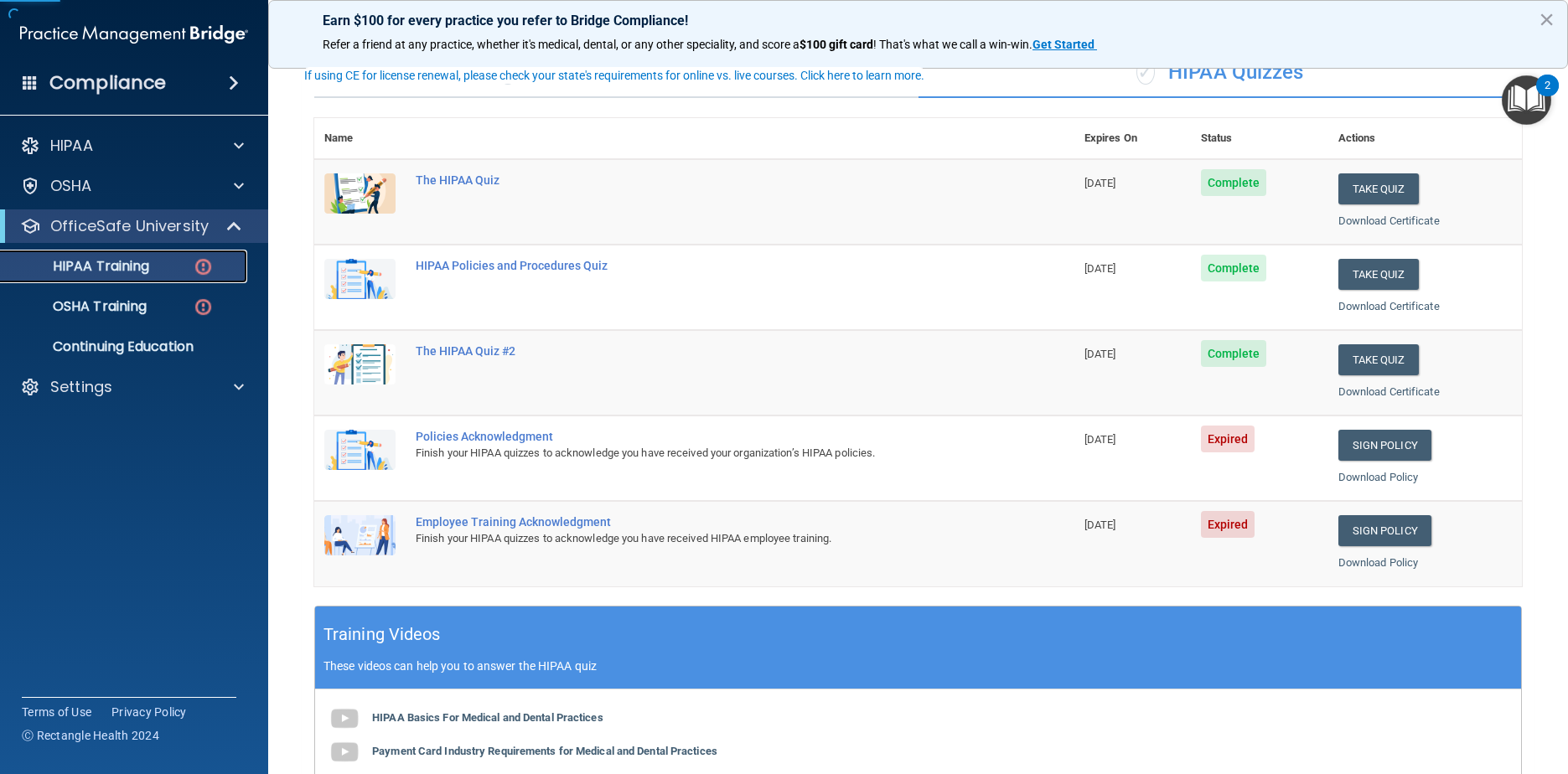
scroll to position [168, 0]
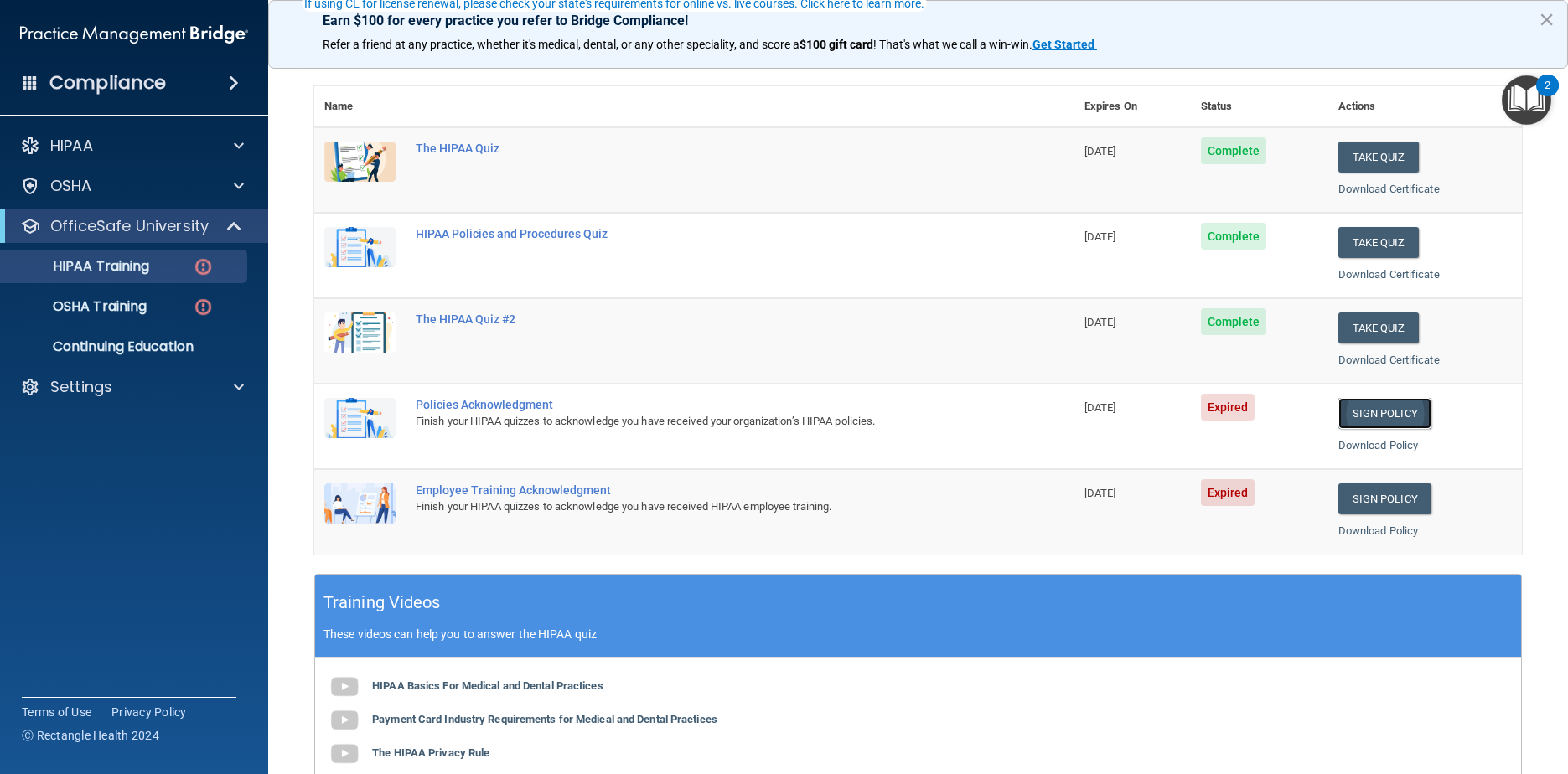
click at [797, 420] on link "Sign Policy" at bounding box center [1385, 413] width 93 height 31
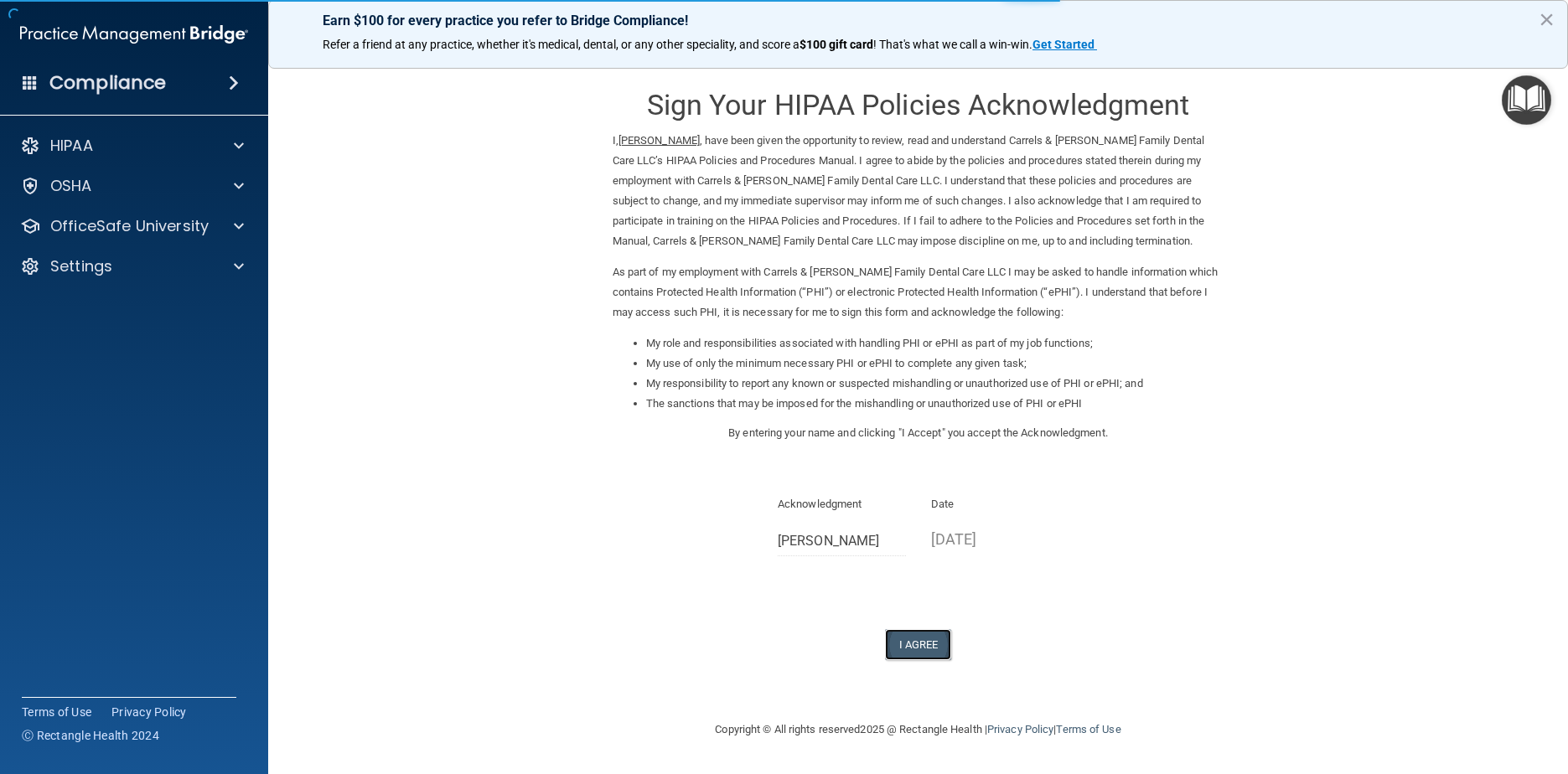
click at [932, 646] on button "I Agree" at bounding box center [918, 645] width 67 height 31
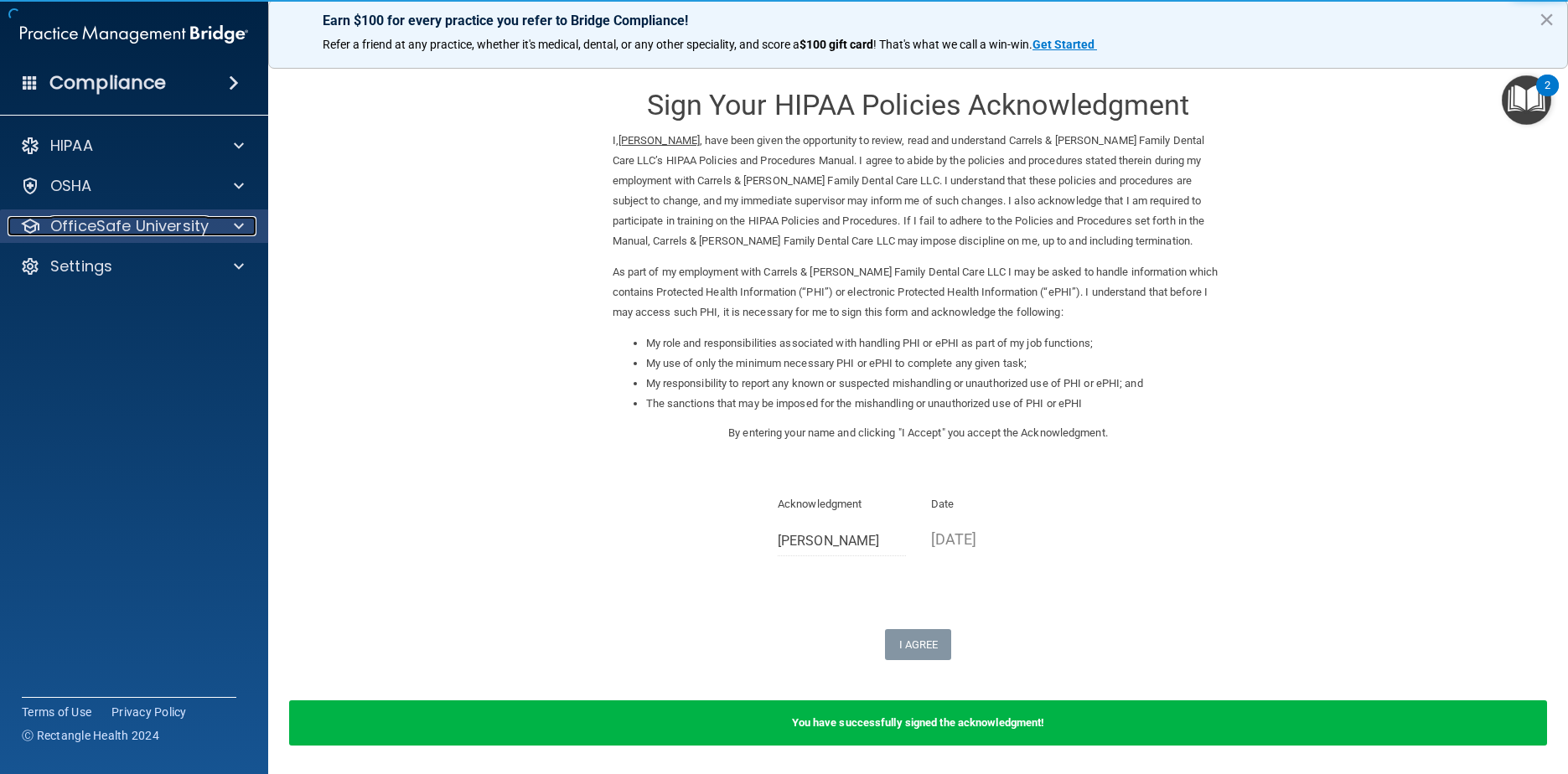
click at [148, 227] on p "OfficeSafe University" at bounding box center [129, 226] width 158 height 21
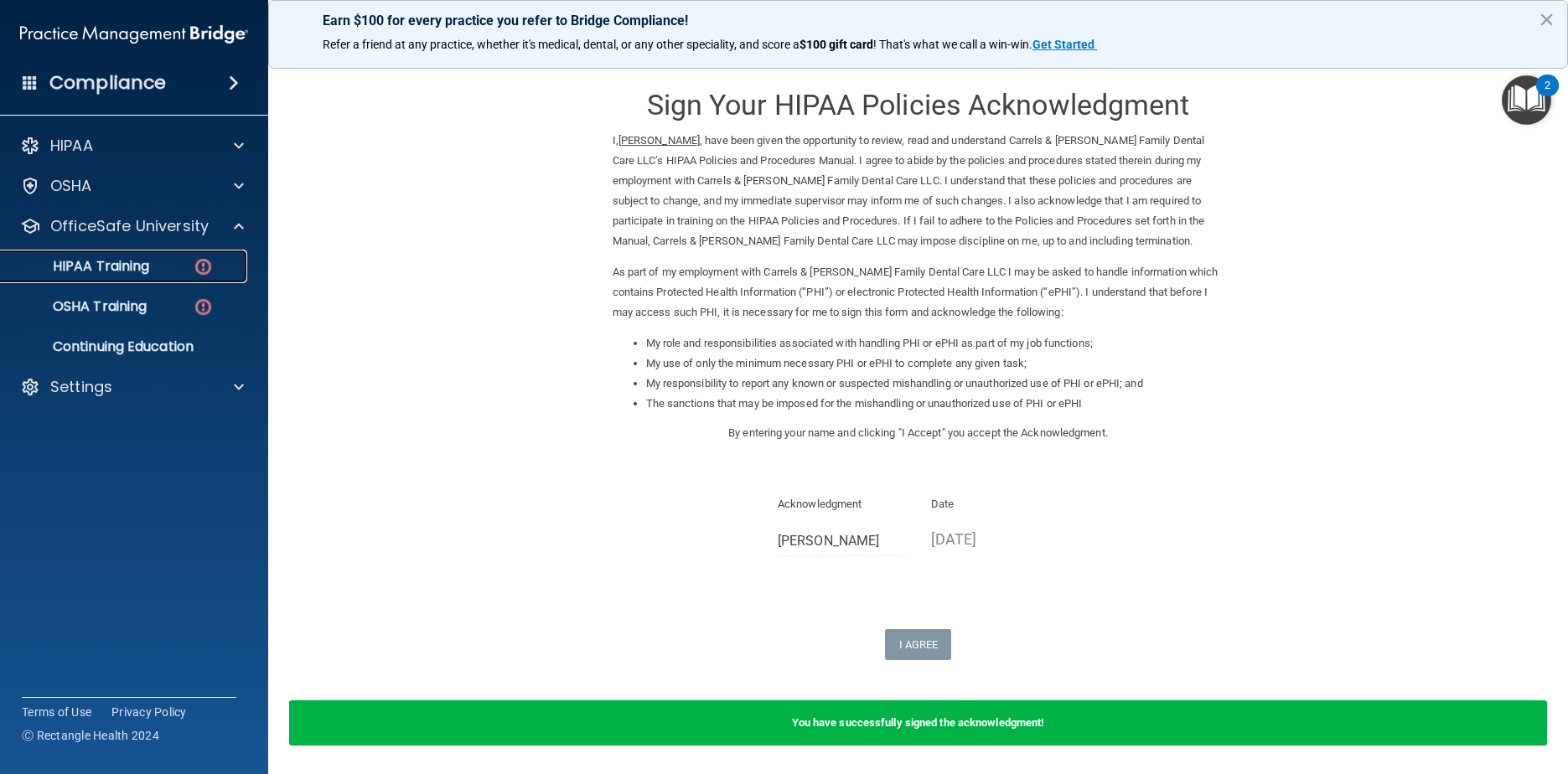
click at [193, 272] on img at bounding box center [203, 266] width 21 height 21
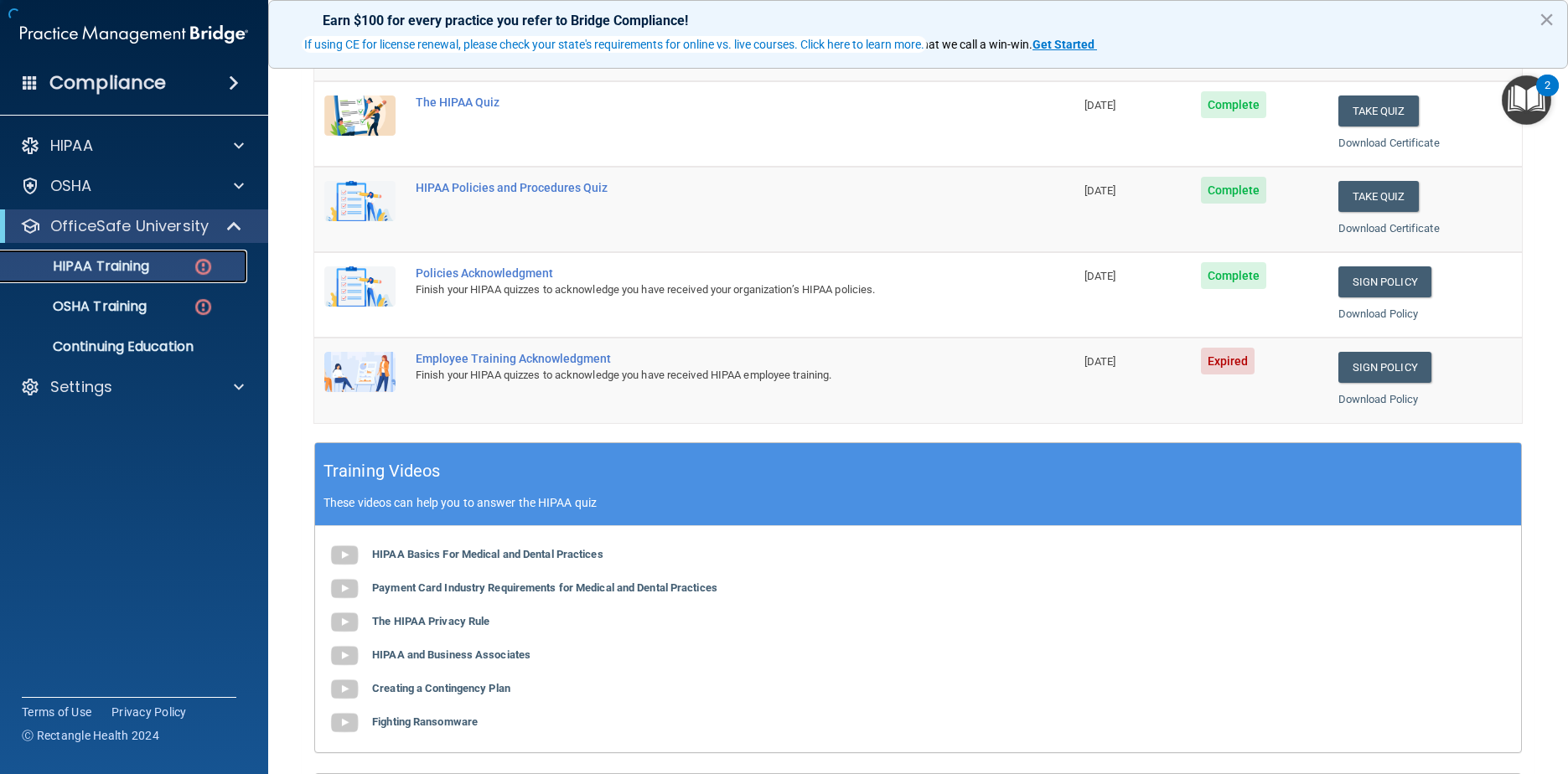
scroll to position [335, 0]
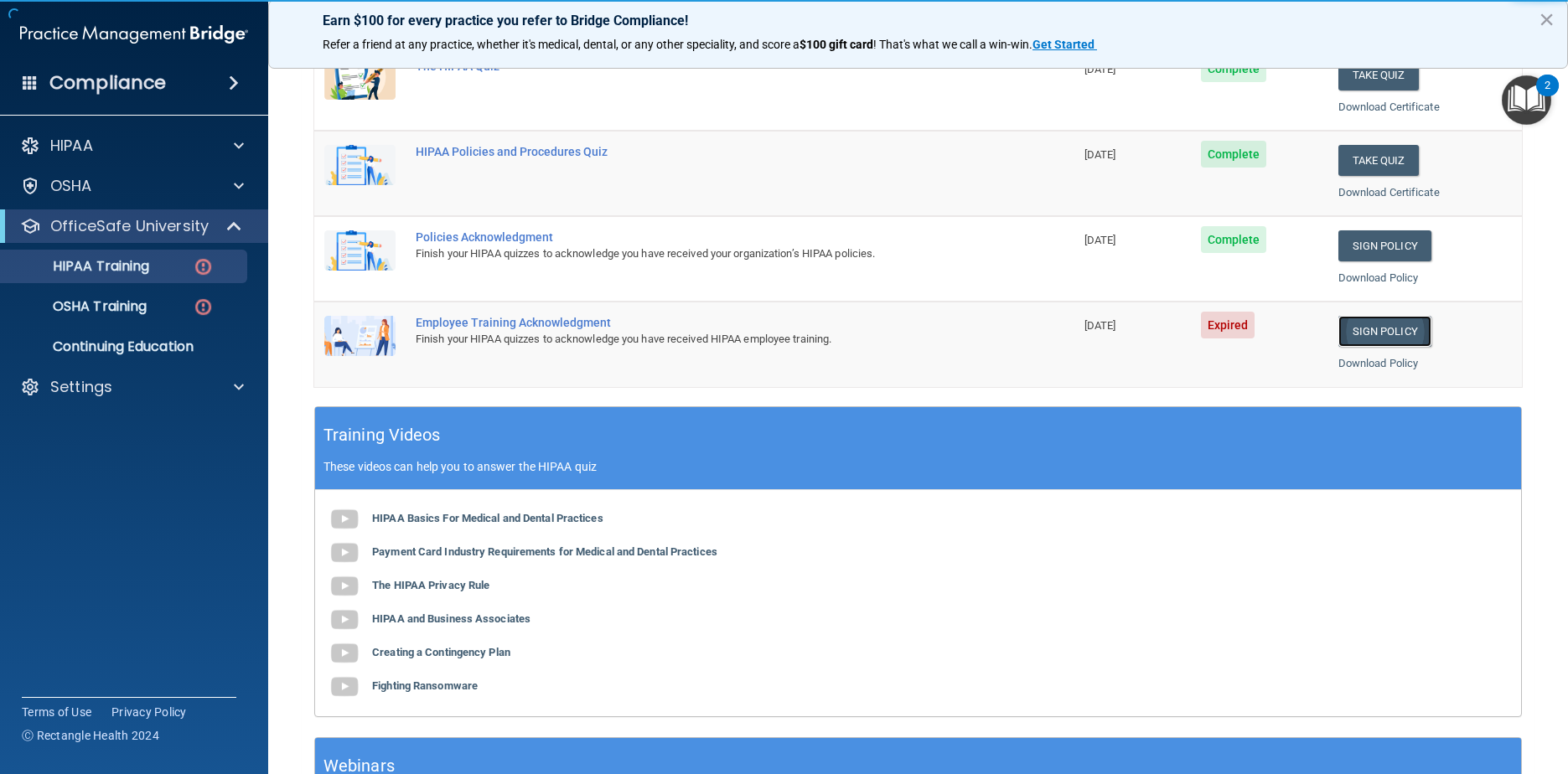
click at [1397, 334] on link "Sign Policy" at bounding box center [1385, 331] width 93 height 31
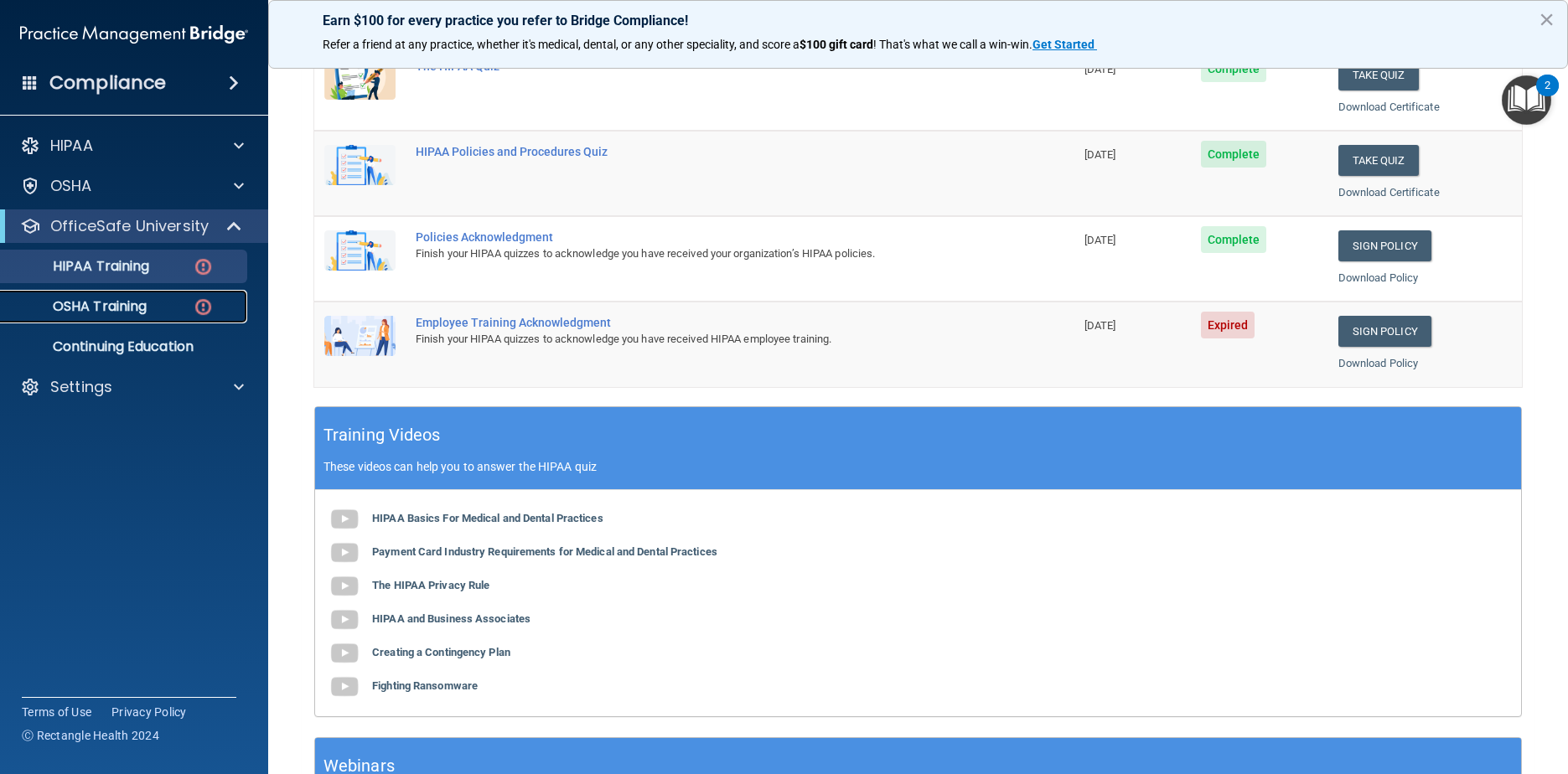
click at [151, 296] on link "OSHA Training" at bounding box center [115, 307] width 264 height 34
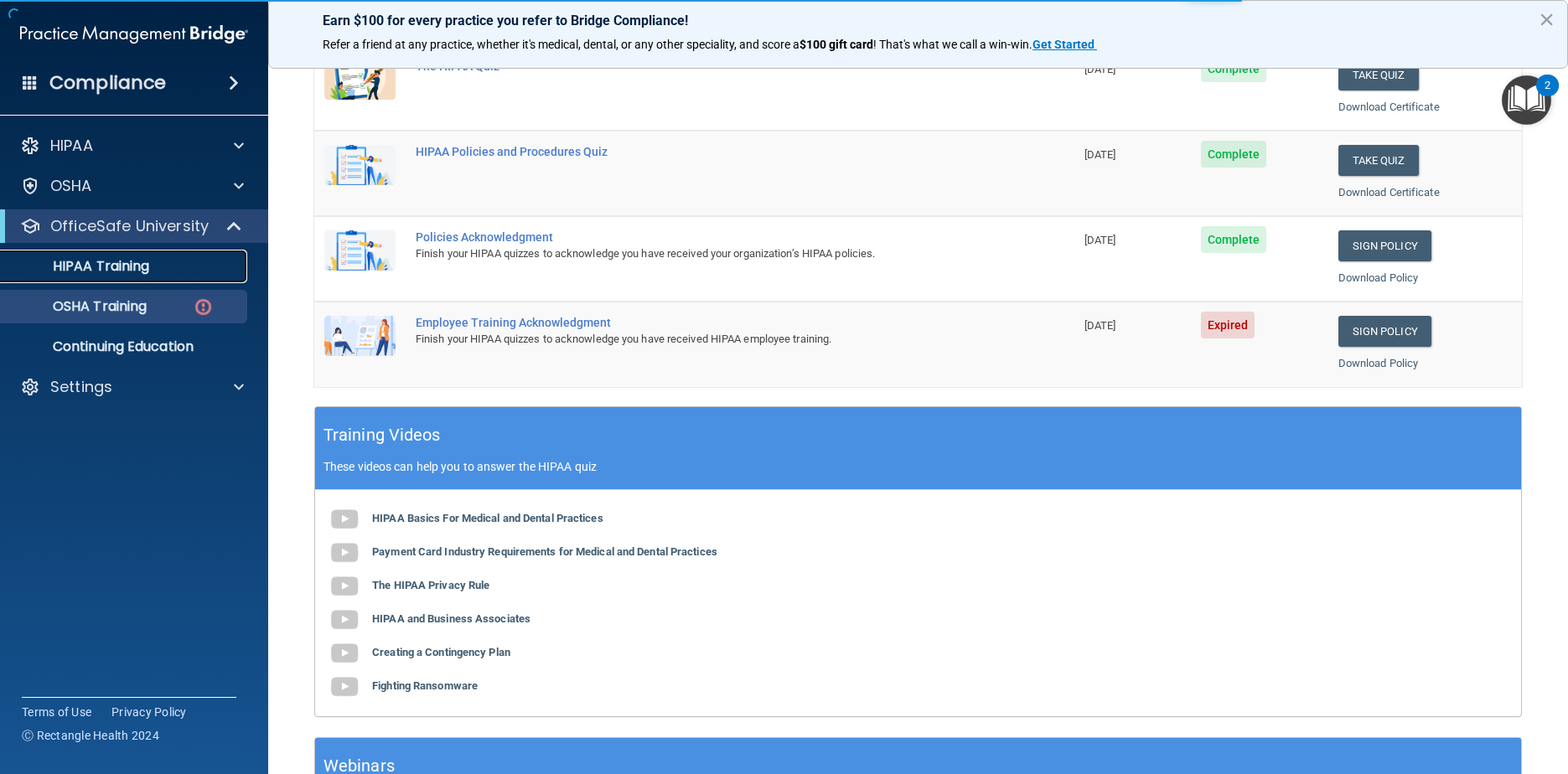
click at [146, 277] on link "HIPAA Training" at bounding box center [115, 267] width 264 height 34
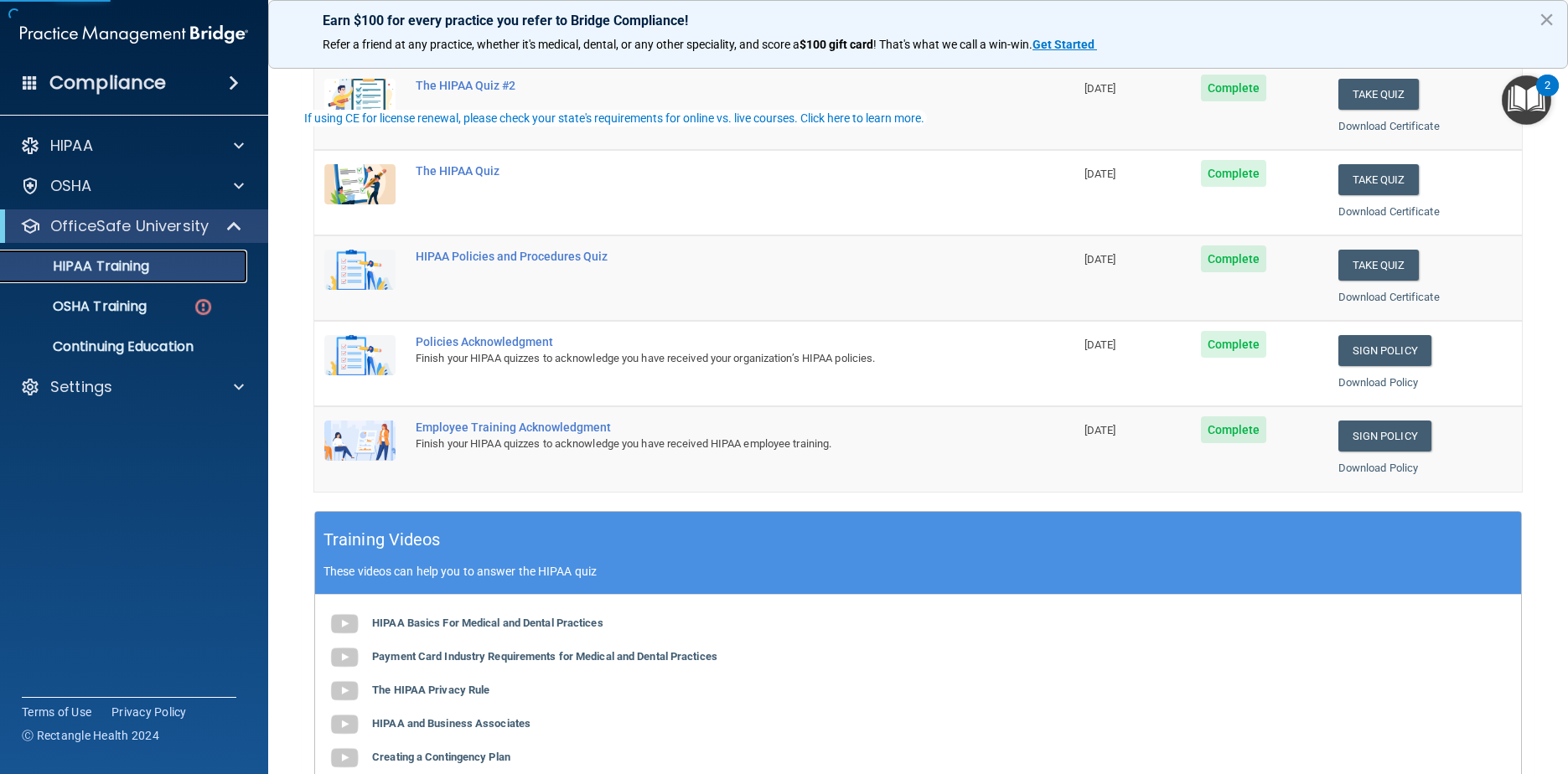
scroll to position [252, 0]
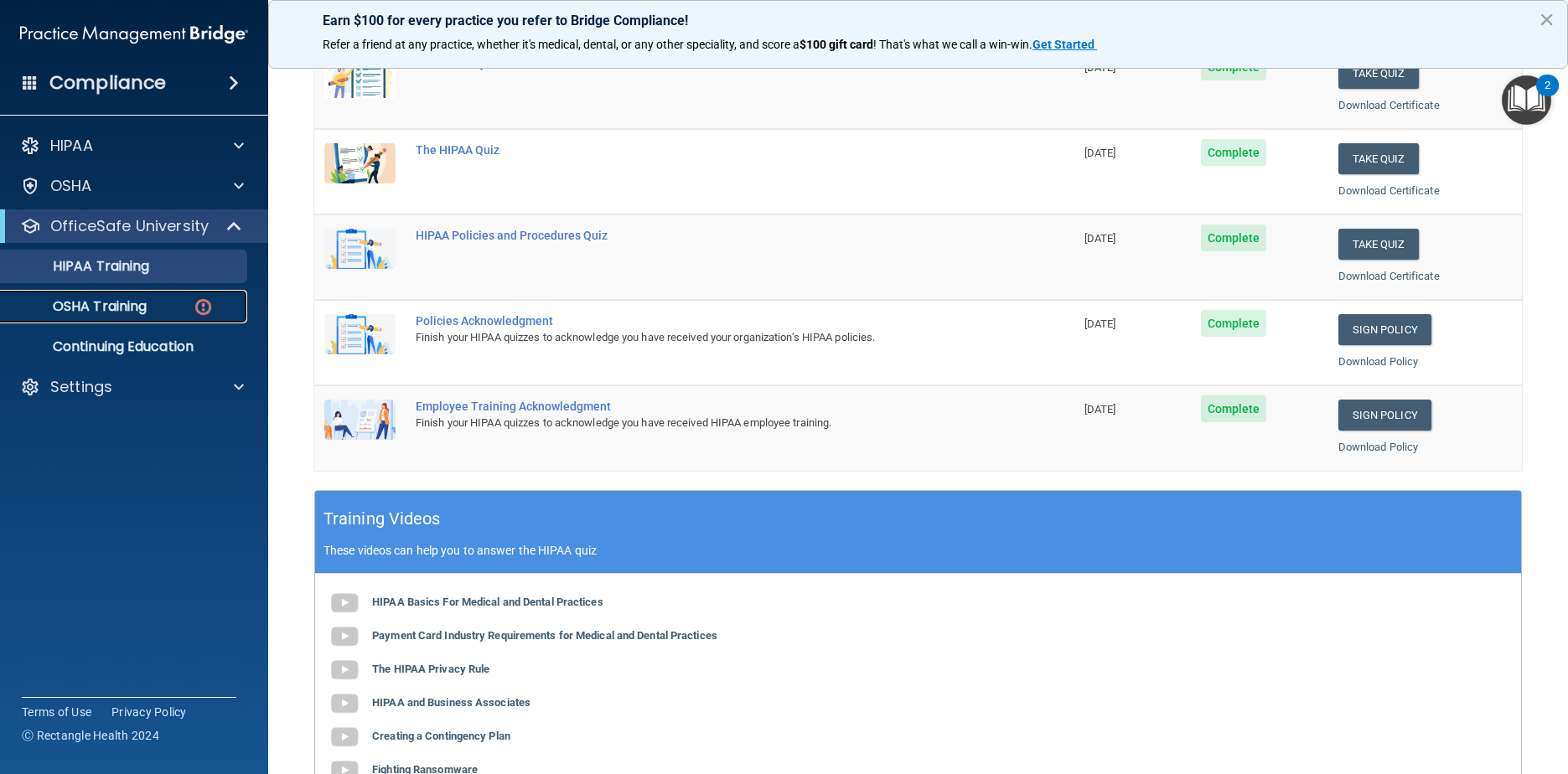
click at [188, 306] on div "OSHA Training" at bounding box center [125, 306] width 229 height 17
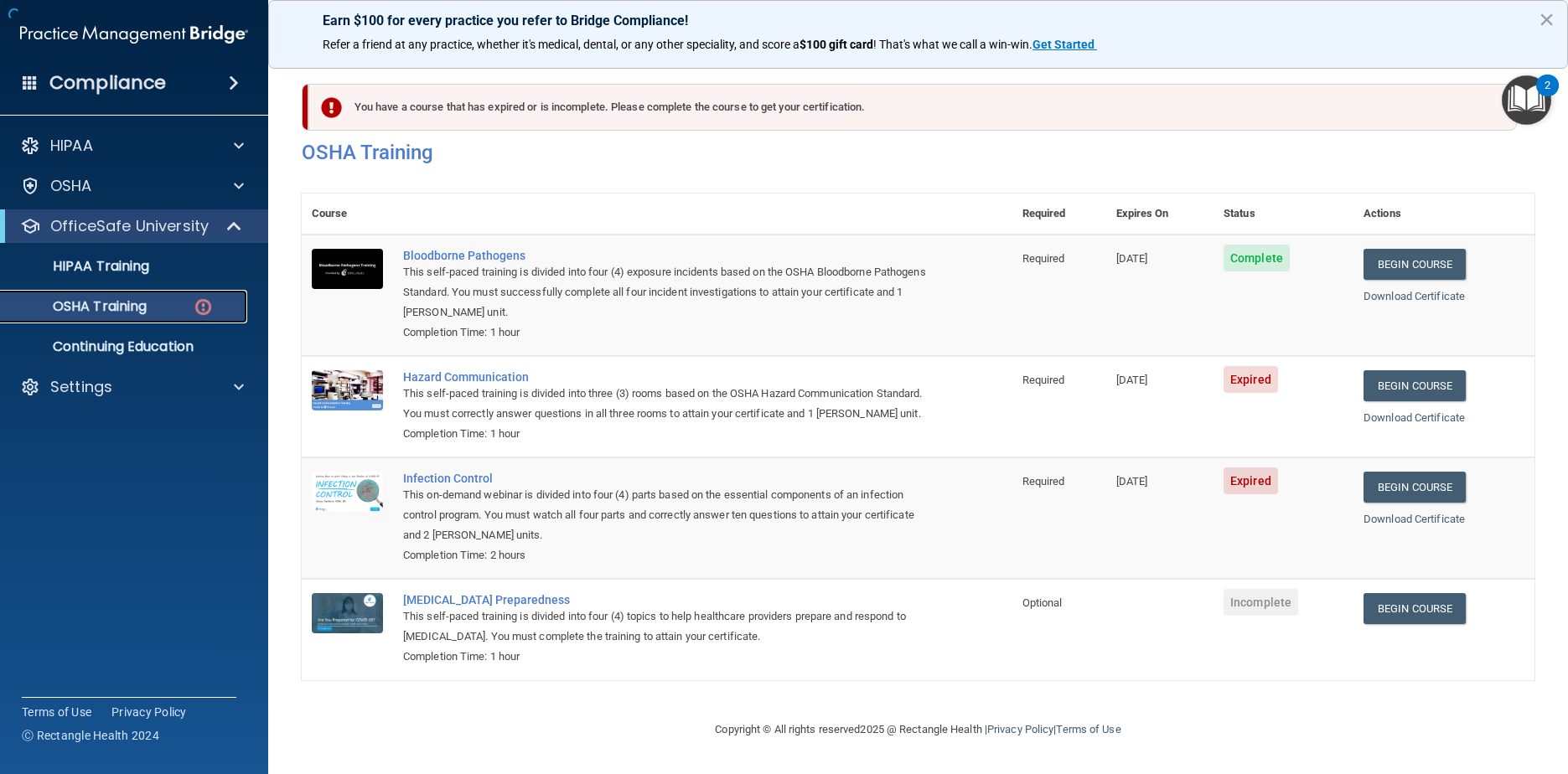
scroll to position [17, 0]
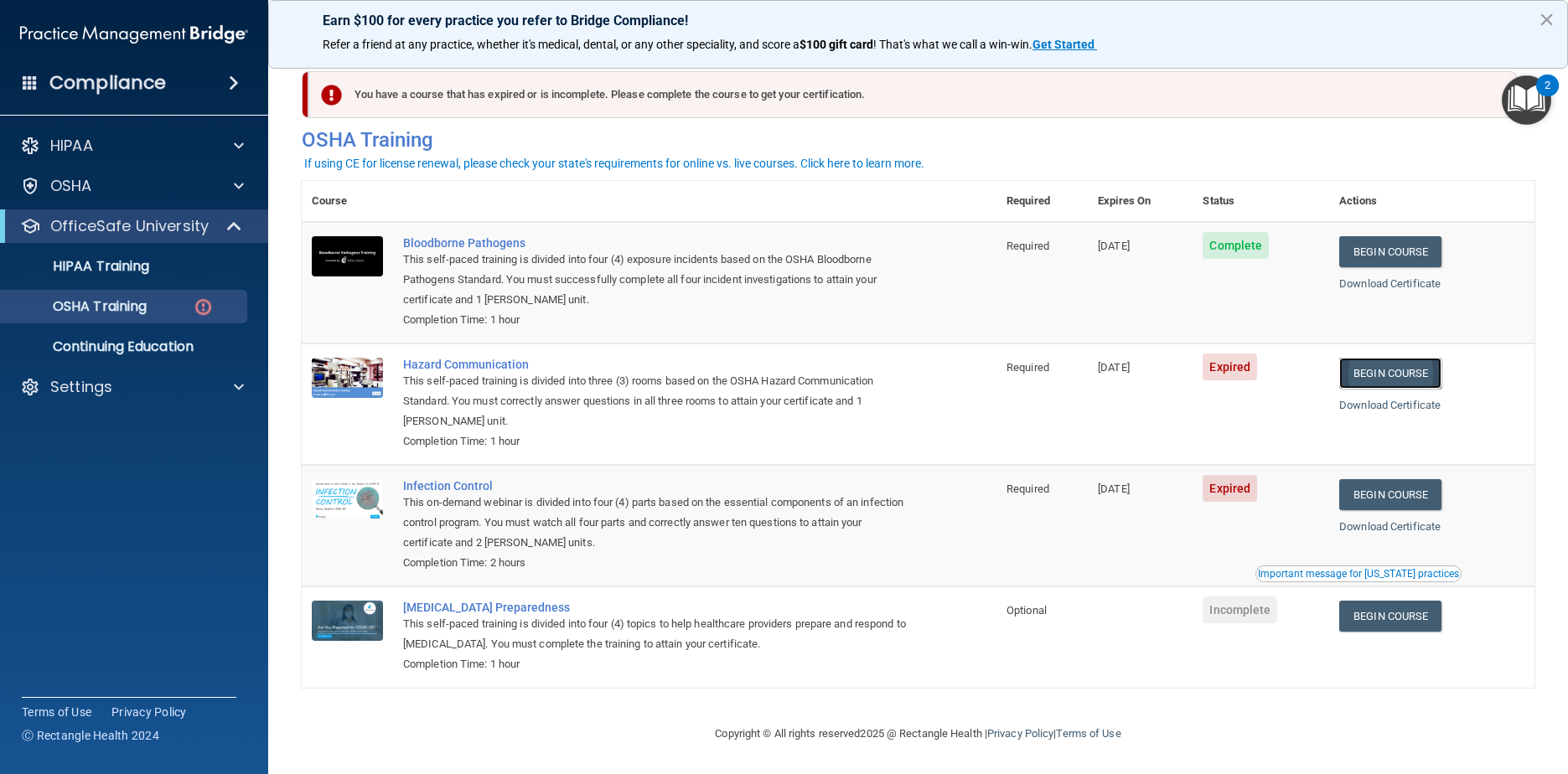
click at [1394, 365] on link "Begin Course" at bounding box center [1390, 373] width 102 height 31
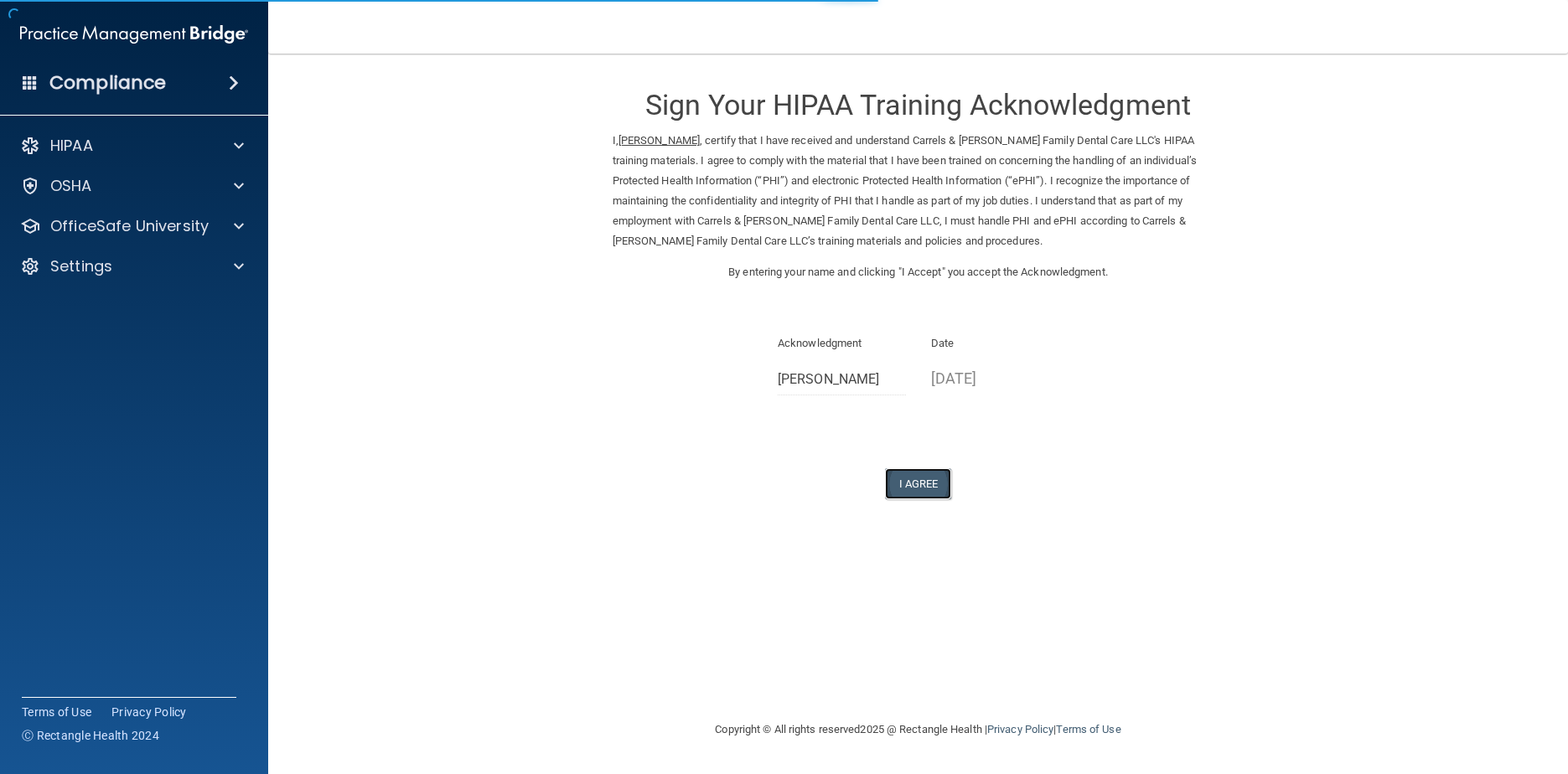
click at [906, 479] on button "I Agree" at bounding box center [918, 484] width 67 height 31
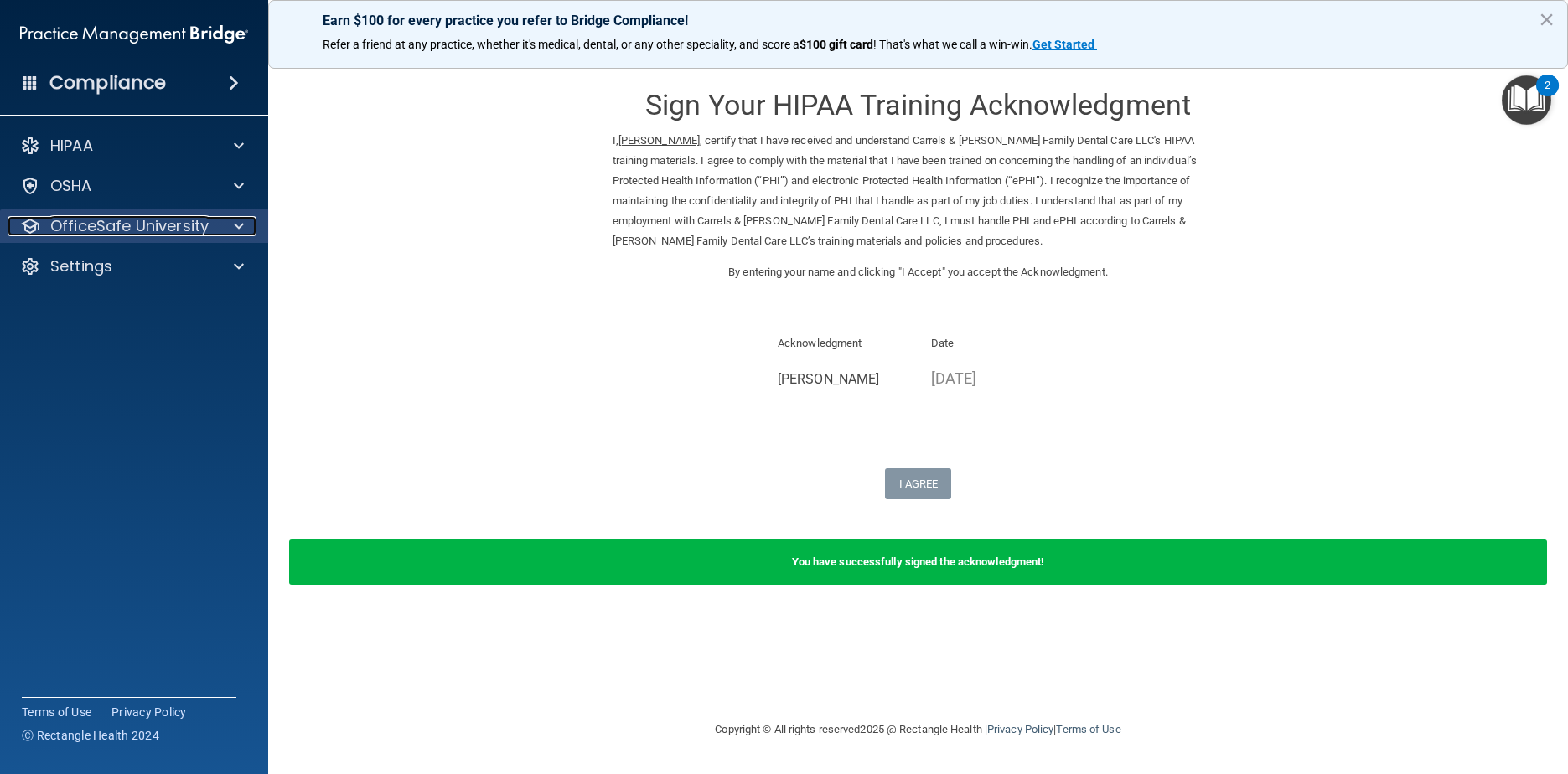
click at [216, 218] on div at bounding box center [236, 226] width 42 height 21
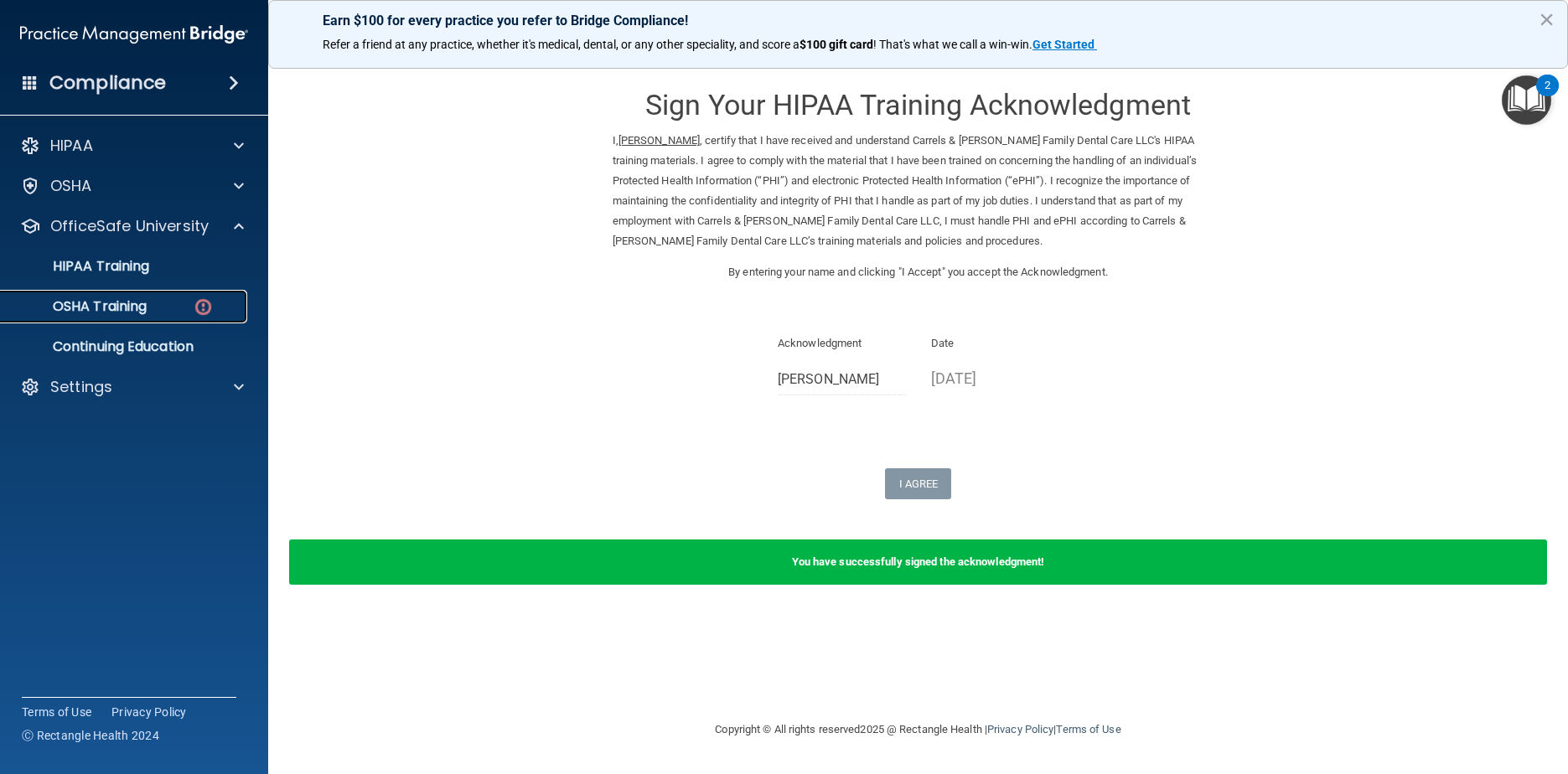
click at [185, 314] on div "OSHA Training" at bounding box center [125, 306] width 229 height 17
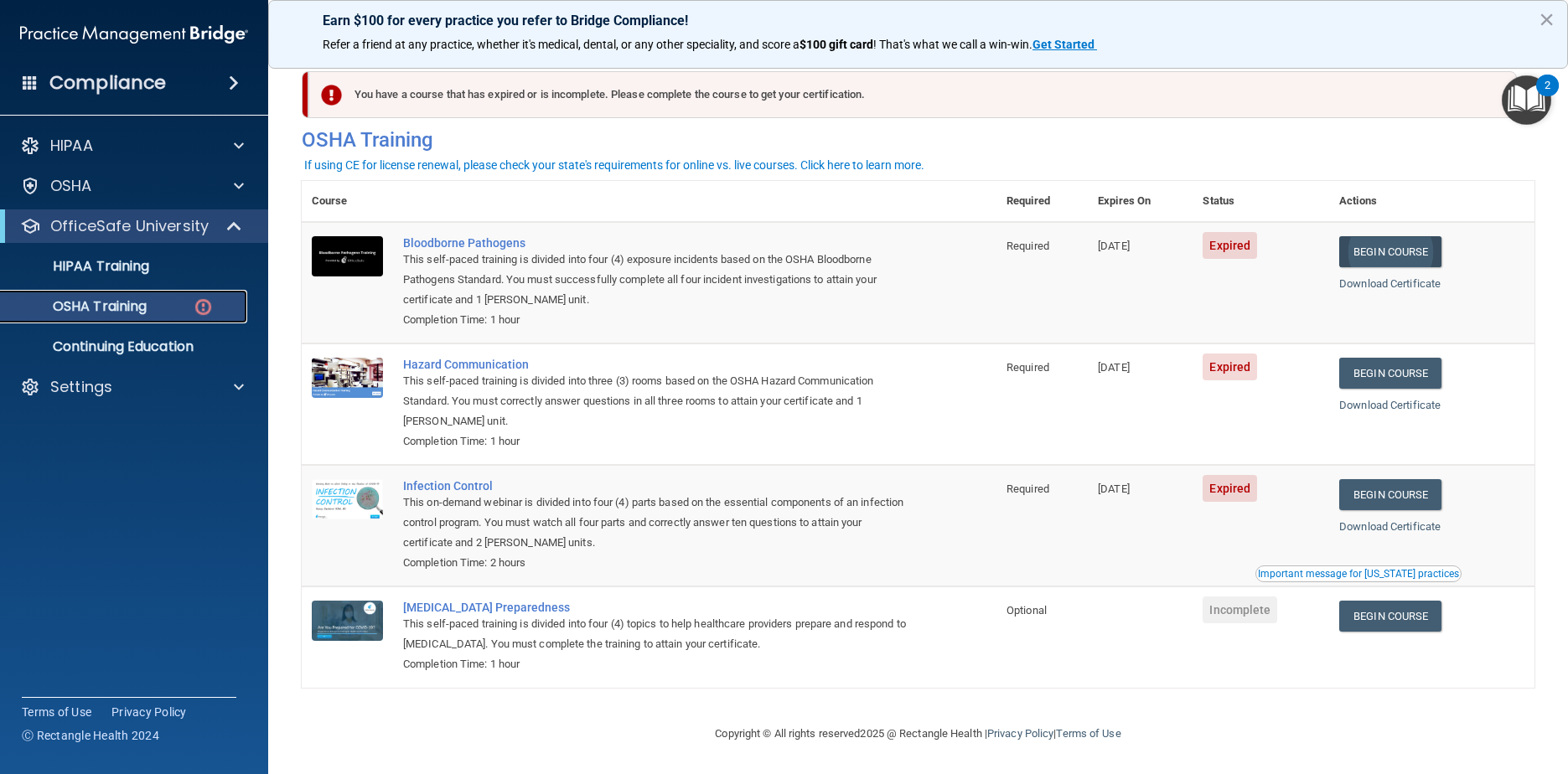
scroll to position [17, 0]
click at [1426, 247] on link "Begin Course" at bounding box center [1390, 252] width 102 height 31
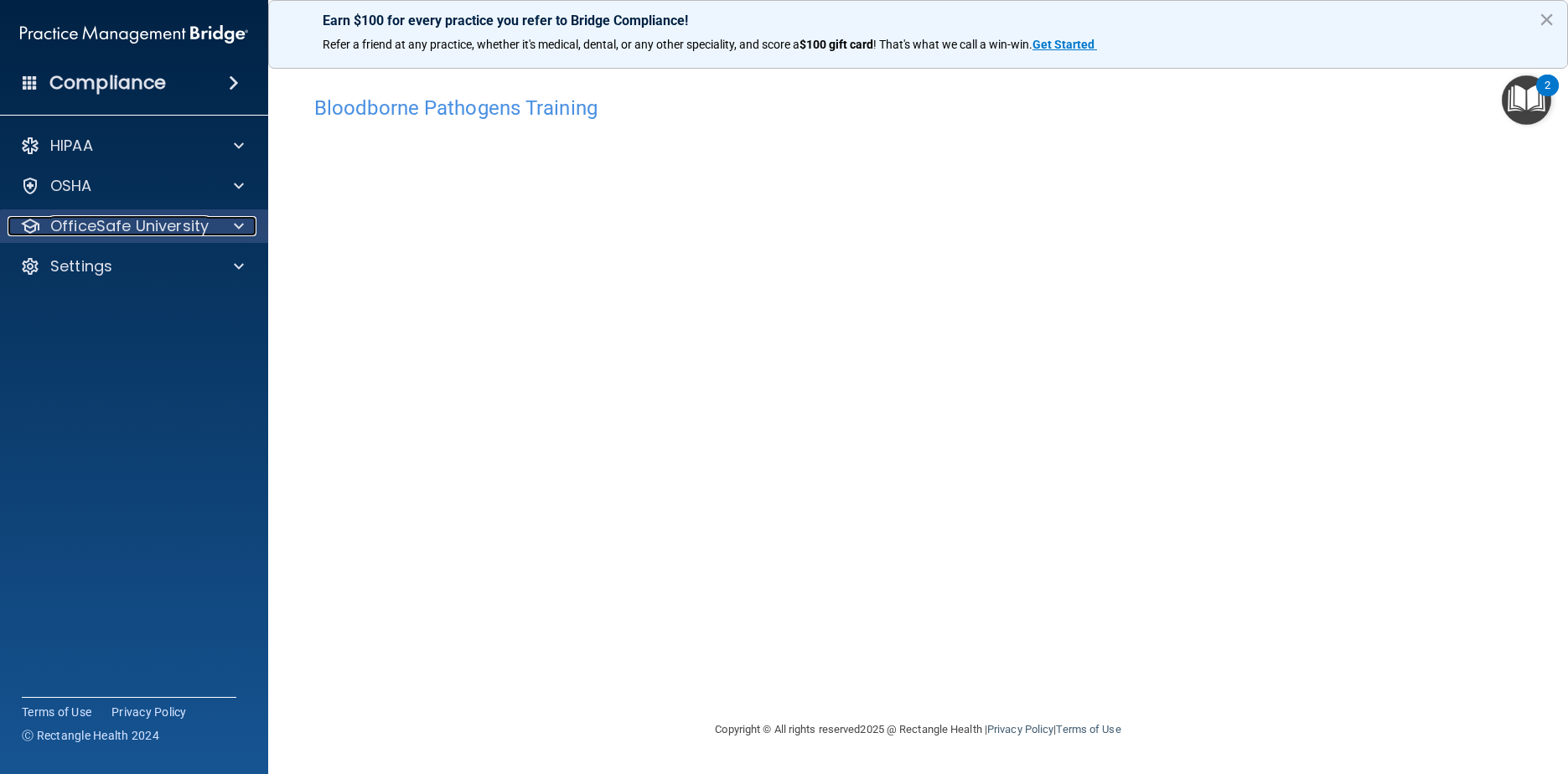
click at [192, 217] on p "OfficeSafe University" at bounding box center [129, 226] width 158 height 21
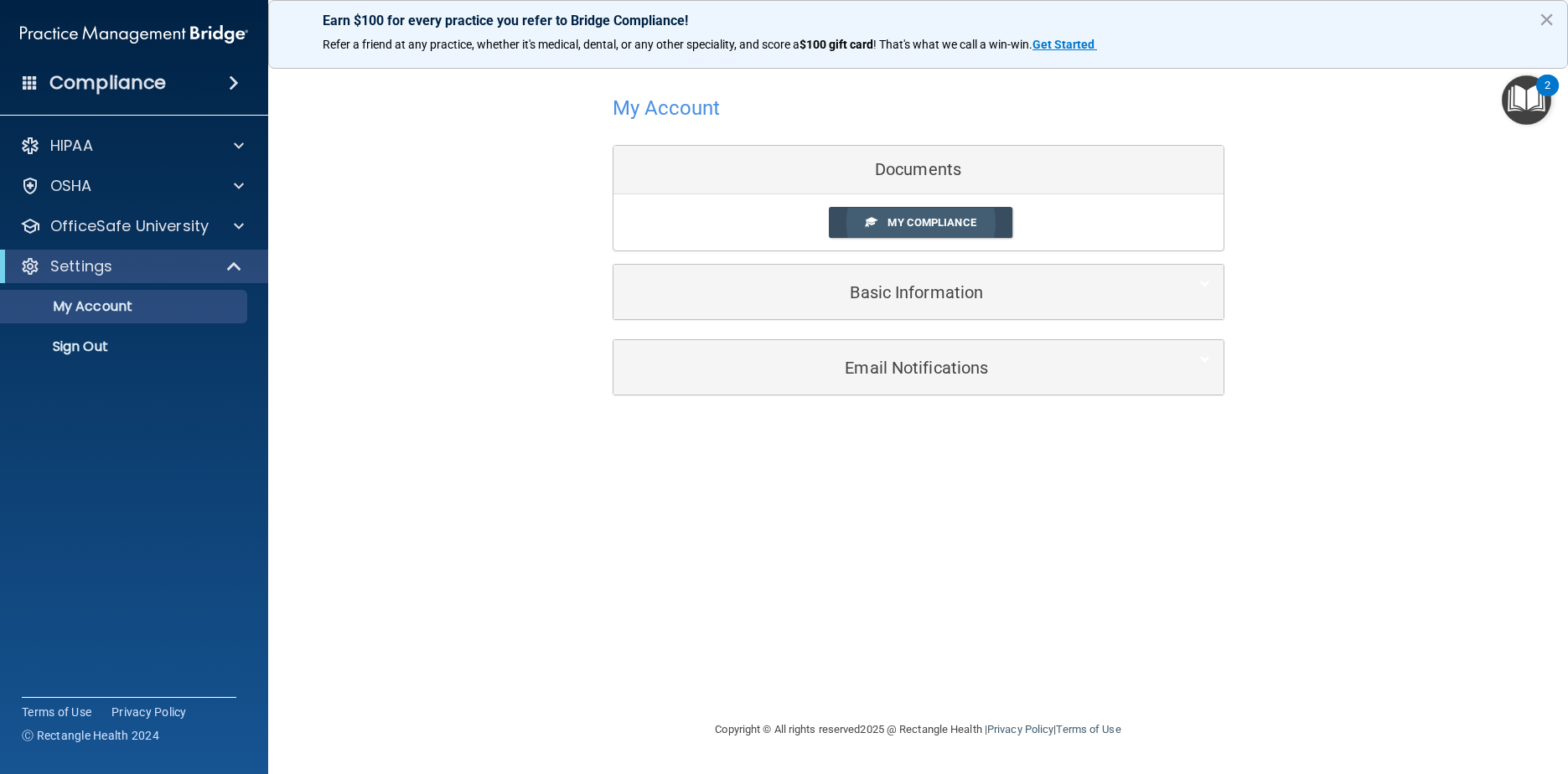
click at [988, 223] on link "My Compliance" at bounding box center [921, 222] width 184 height 31
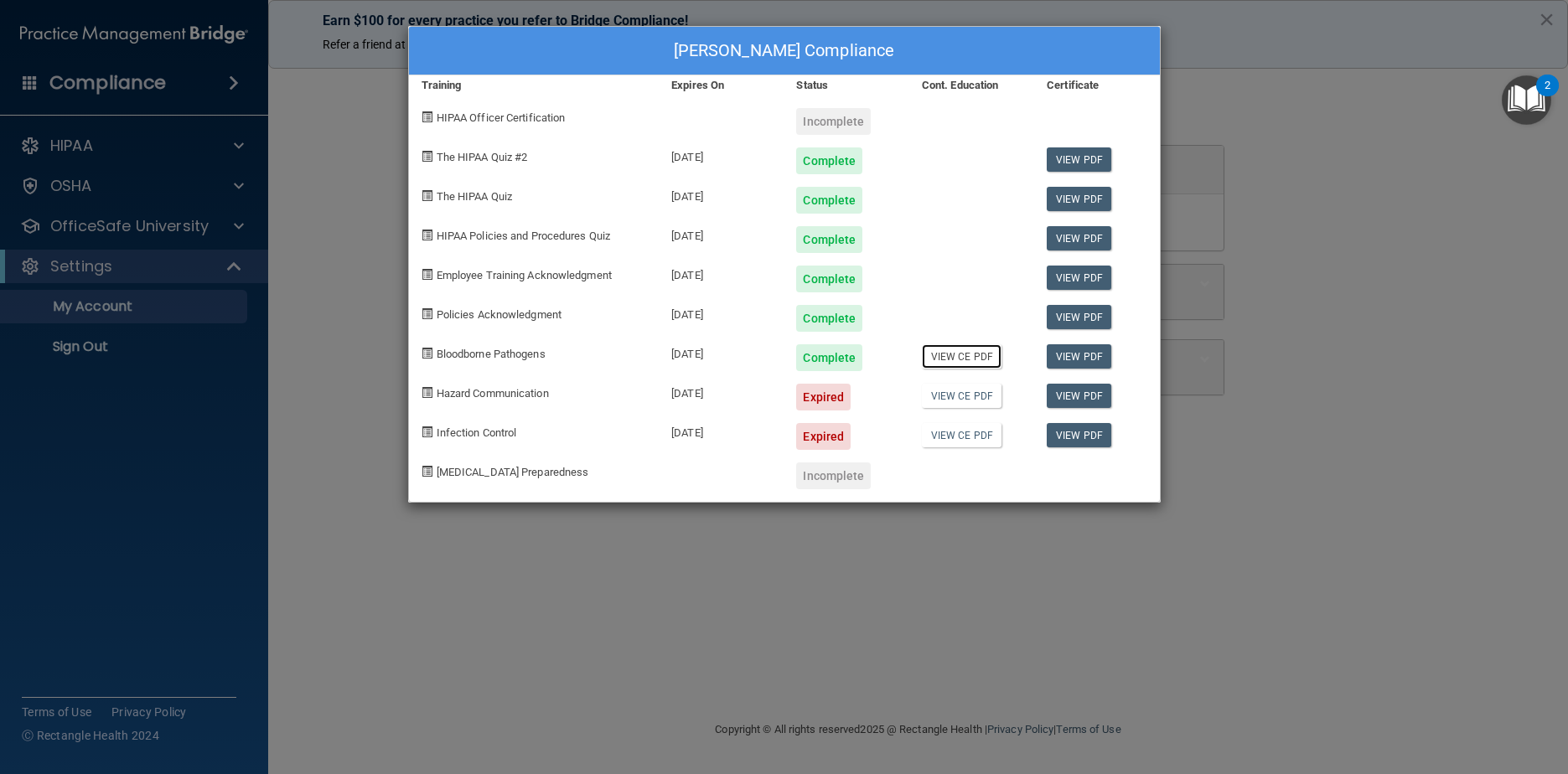
click at [955, 362] on link "View CE PDF" at bounding box center [961, 356] width 79 height 24
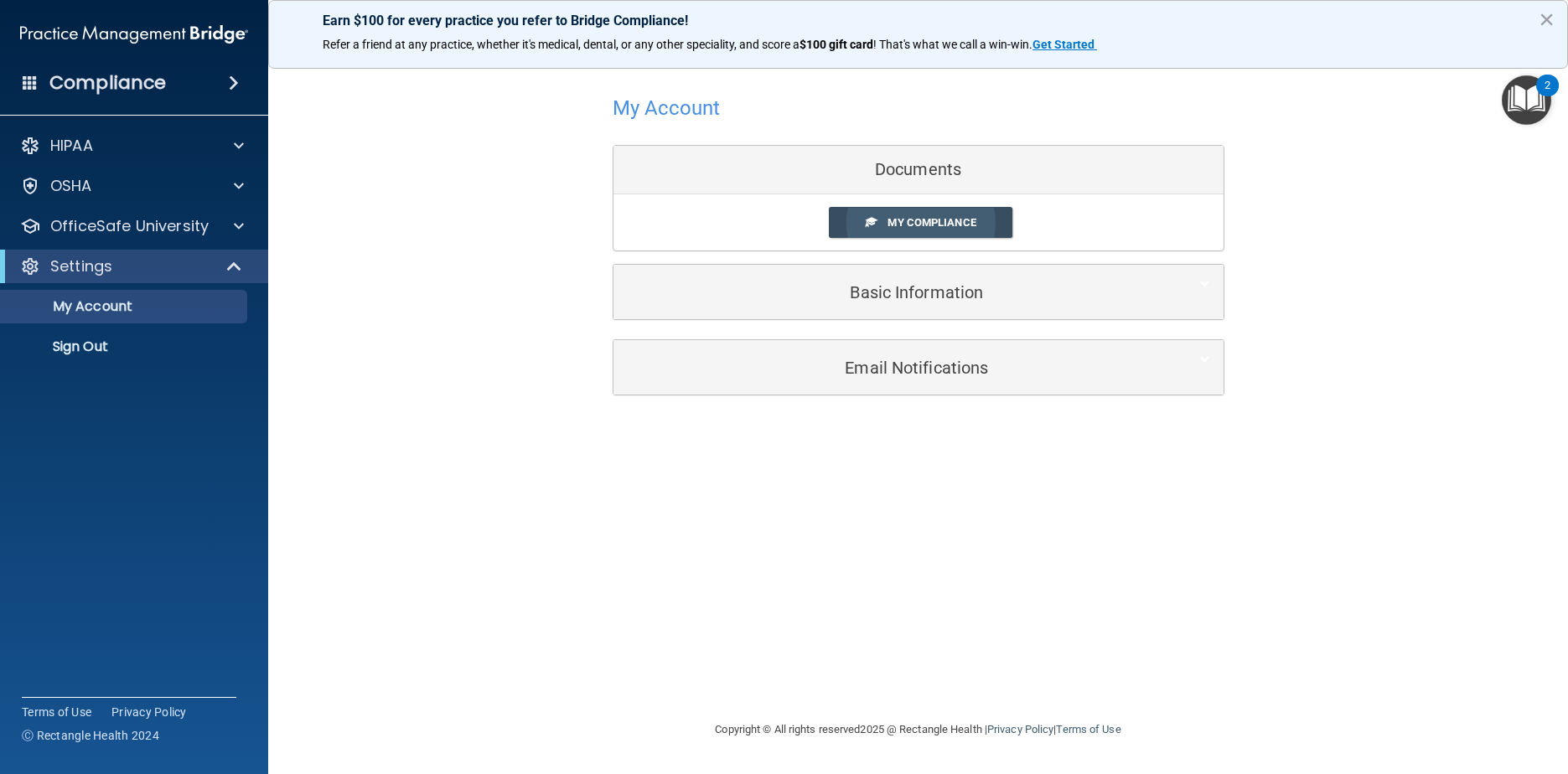
click at [966, 215] on link "My Compliance" at bounding box center [921, 222] width 184 height 31
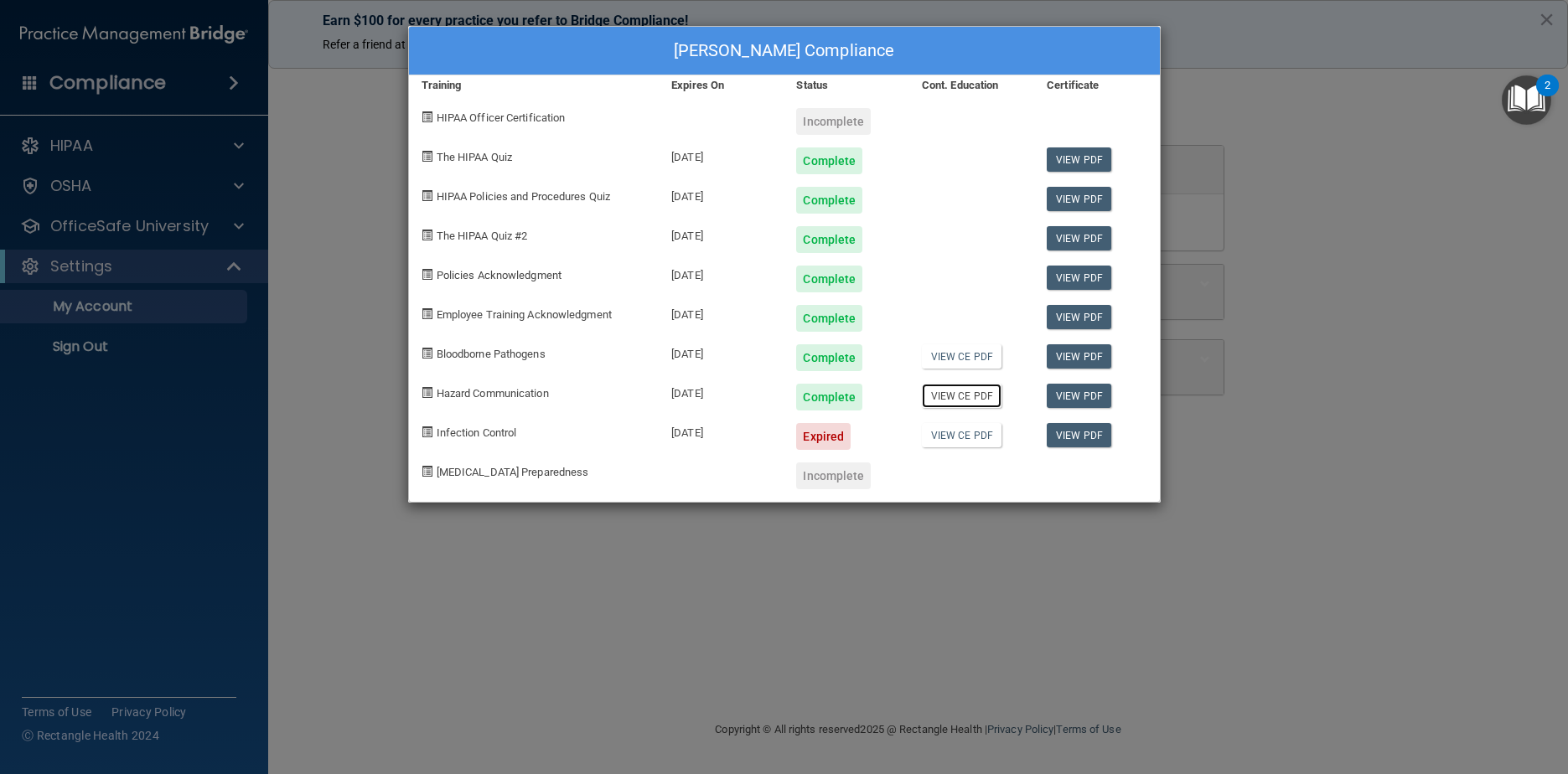
click at [962, 392] on link "View CE PDF" at bounding box center [961, 395] width 79 height 24
click at [451, 587] on div "[PERSON_NAME] Compliance Training Expires On Status Cont. Education Certificate…" at bounding box center [784, 387] width 1568 height 774
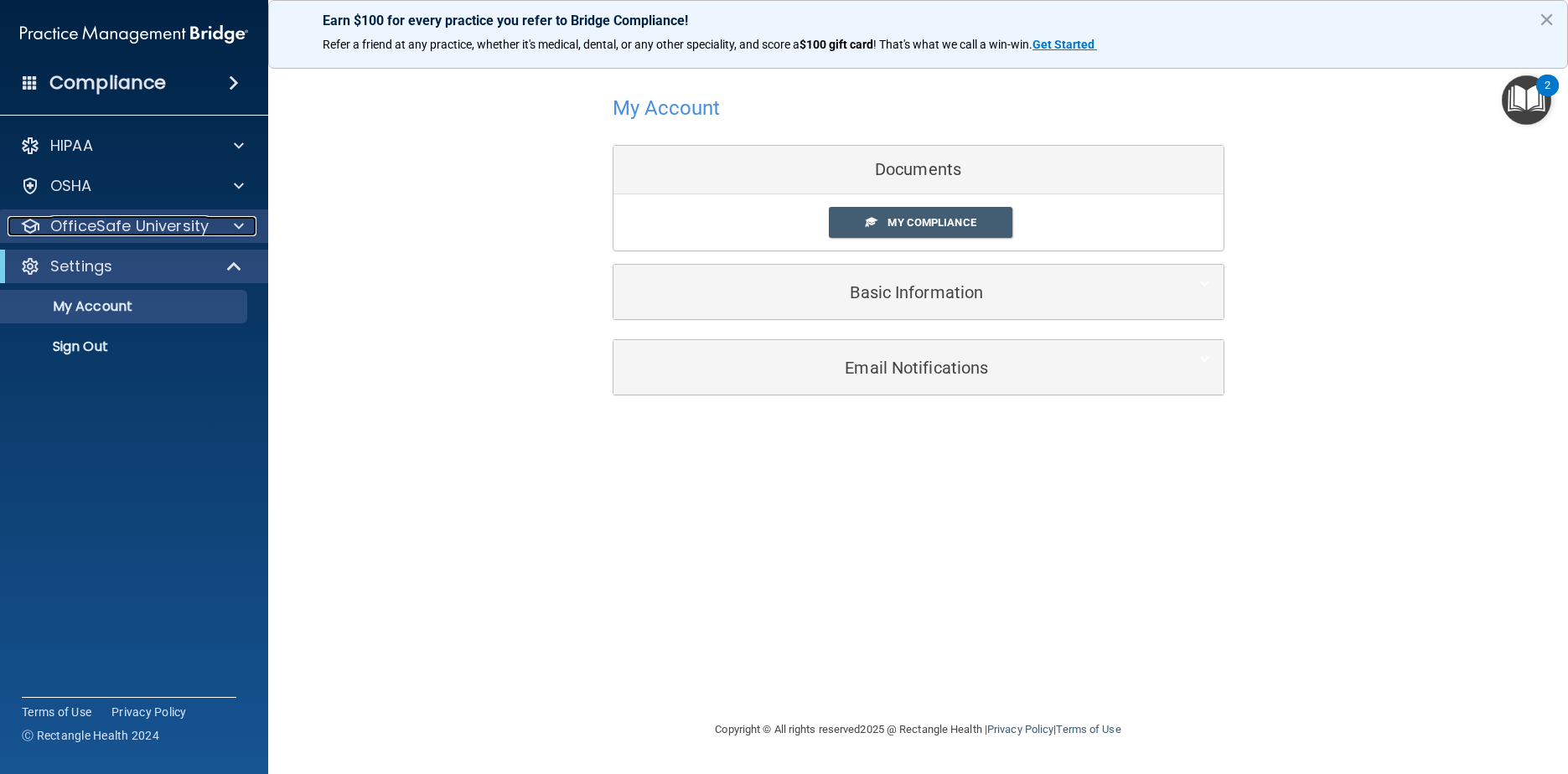
click at [110, 225] on p "OfficeSafe University" at bounding box center [129, 226] width 158 height 21
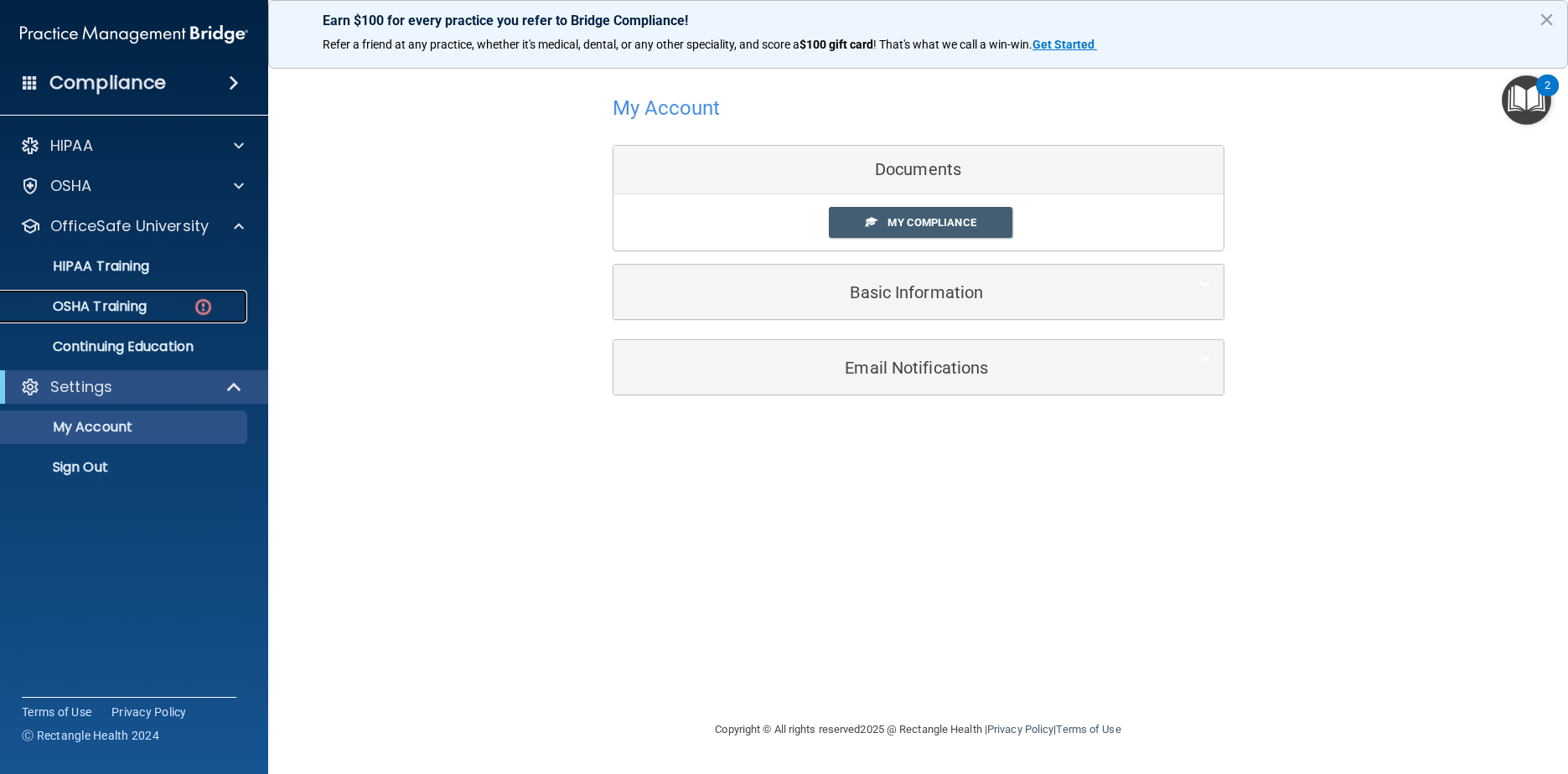
click at [113, 308] on p "OSHA Training" at bounding box center [79, 306] width 136 height 17
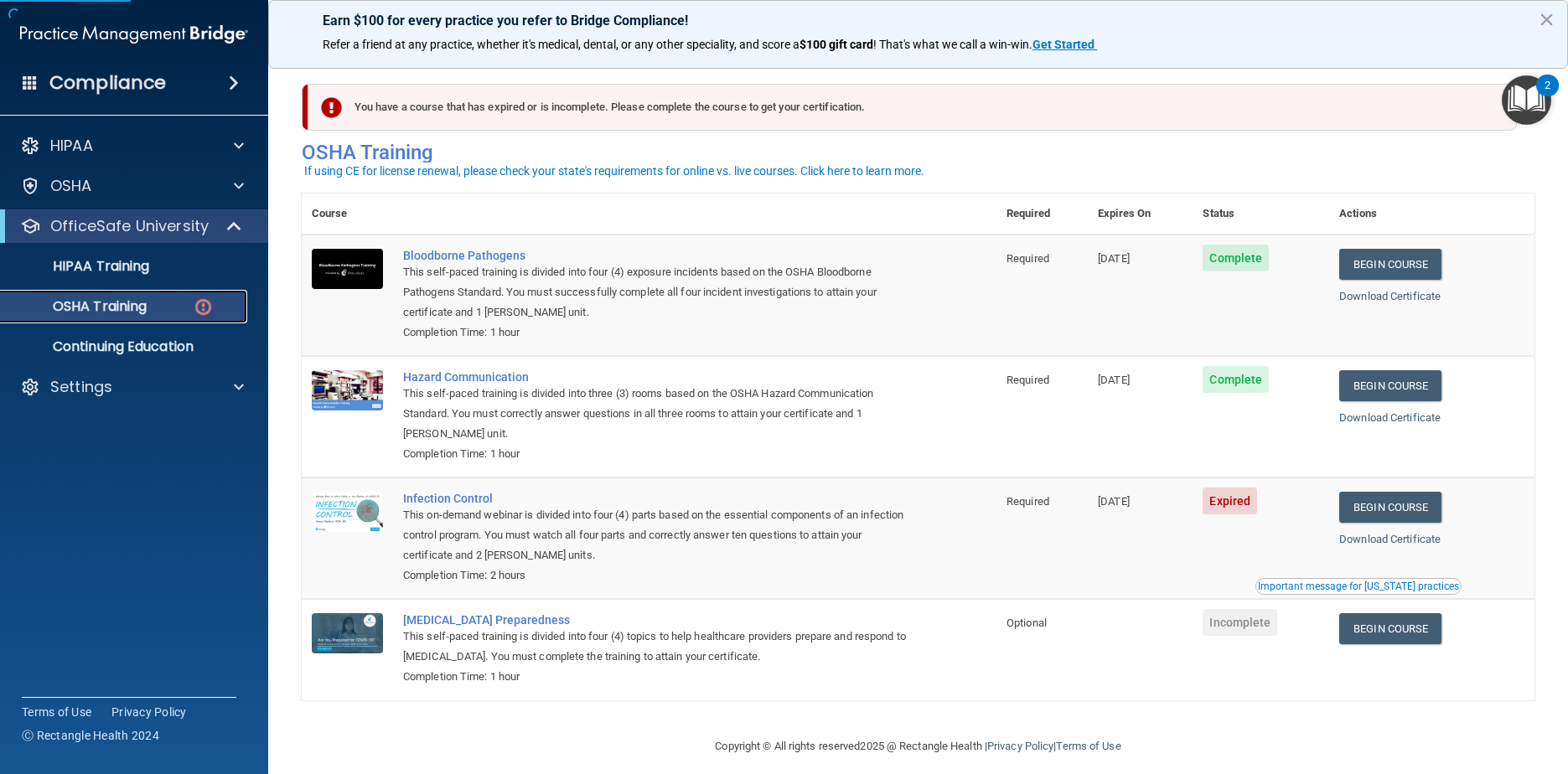
scroll to position [17, 0]
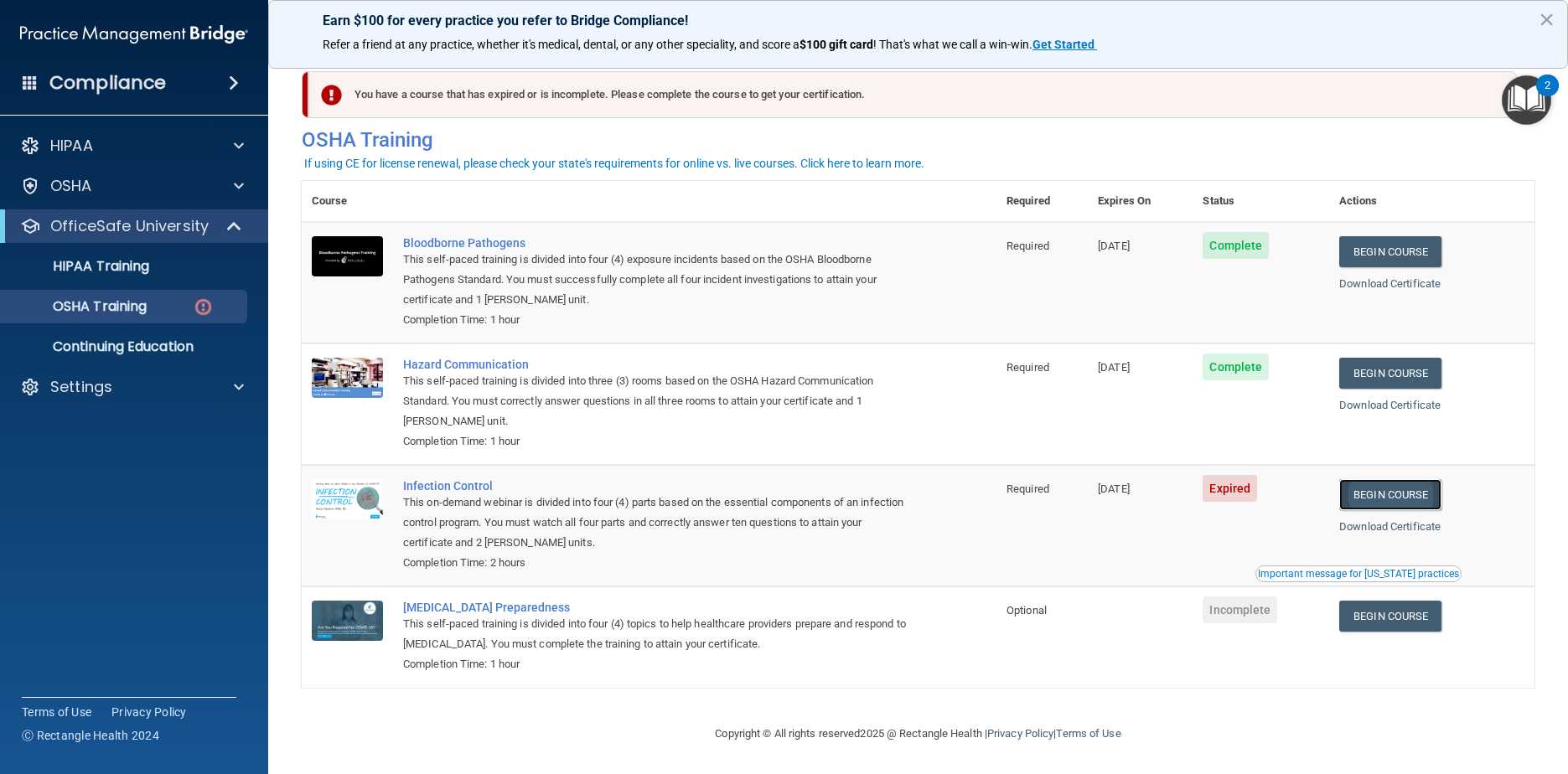
click at [1364, 484] on link "Begin Course" at bounding box center [1390, 495] width 102 height 31
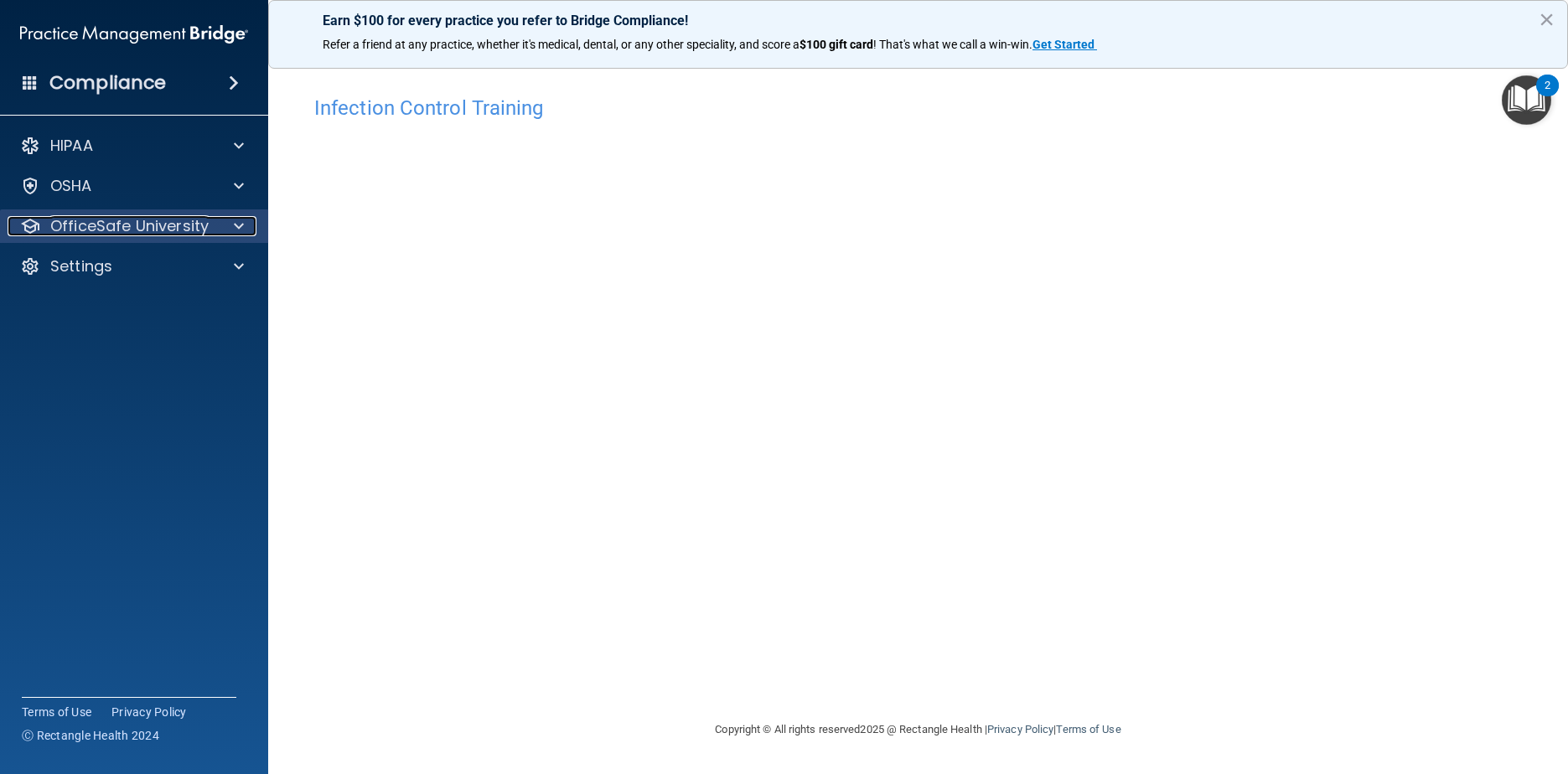
click at [88, 225] on p "OfficeSafe University" at bounding box center [129, 226] width 158 height 21
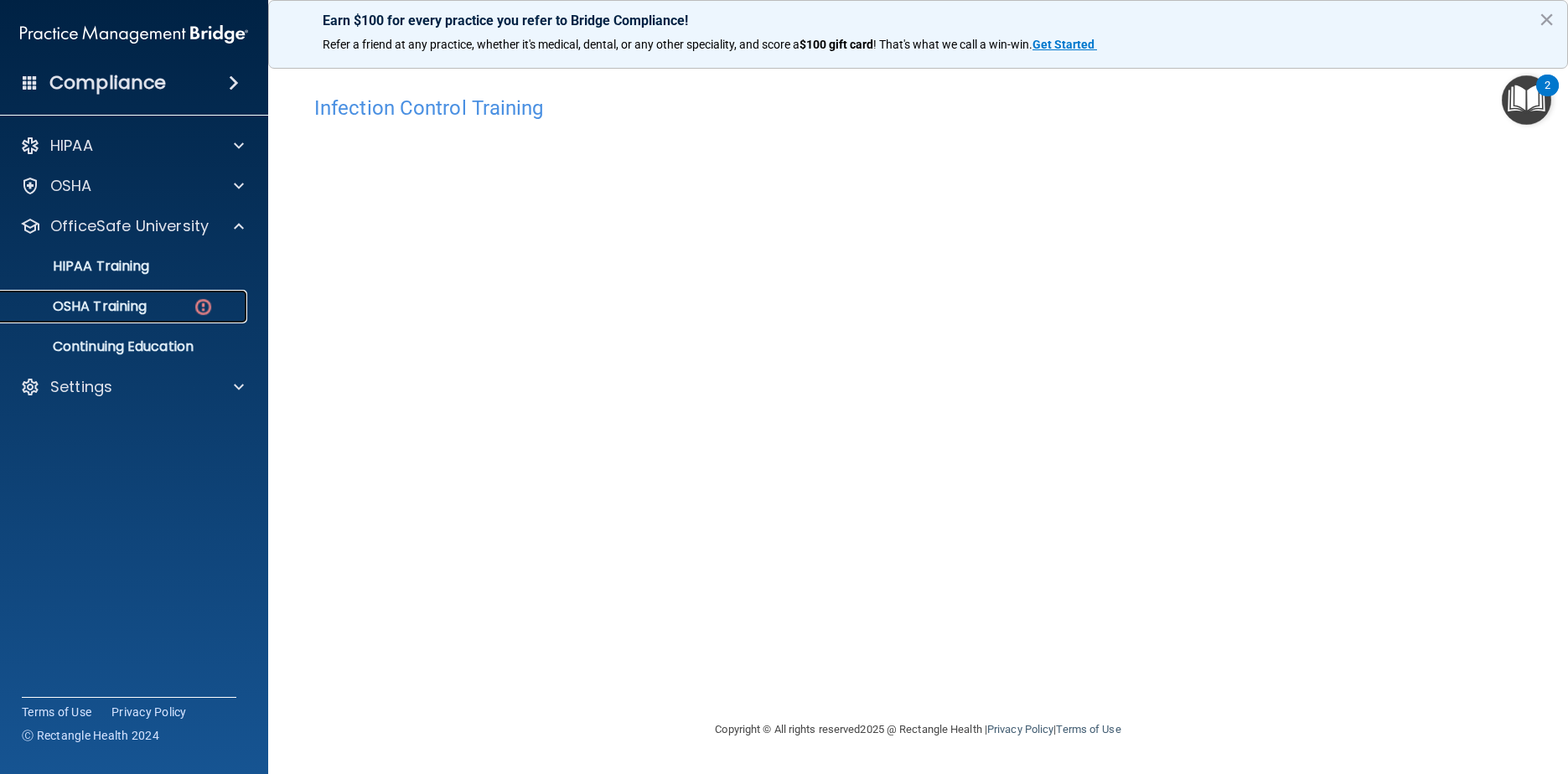
click at [165, 303] on div "OSHA Training" at bounding box center [125, 306] width 229 height 17
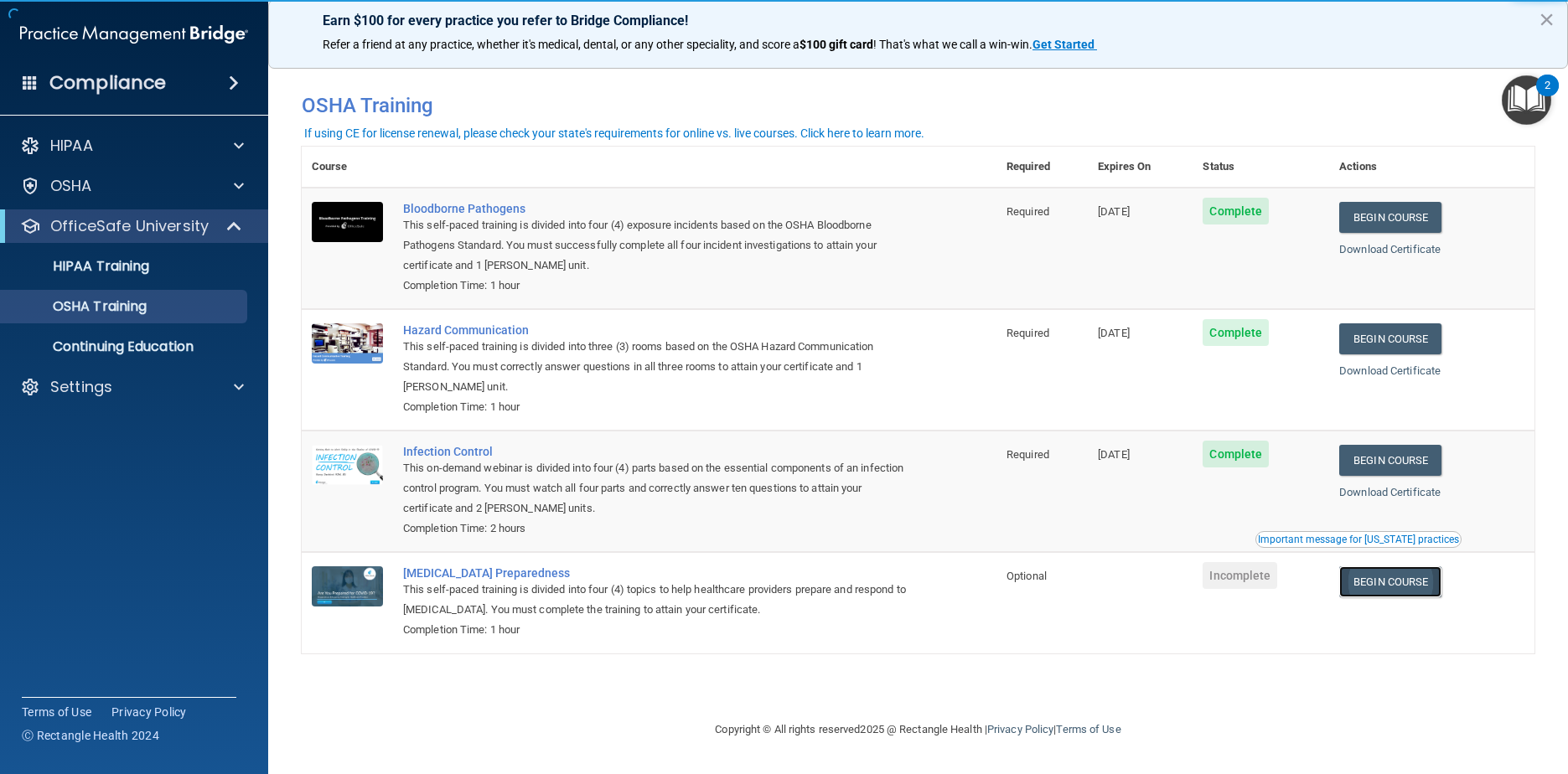
click at [1406, 579] on link "Begin Course" at bounding box center [1390, 581] width 102 height 31
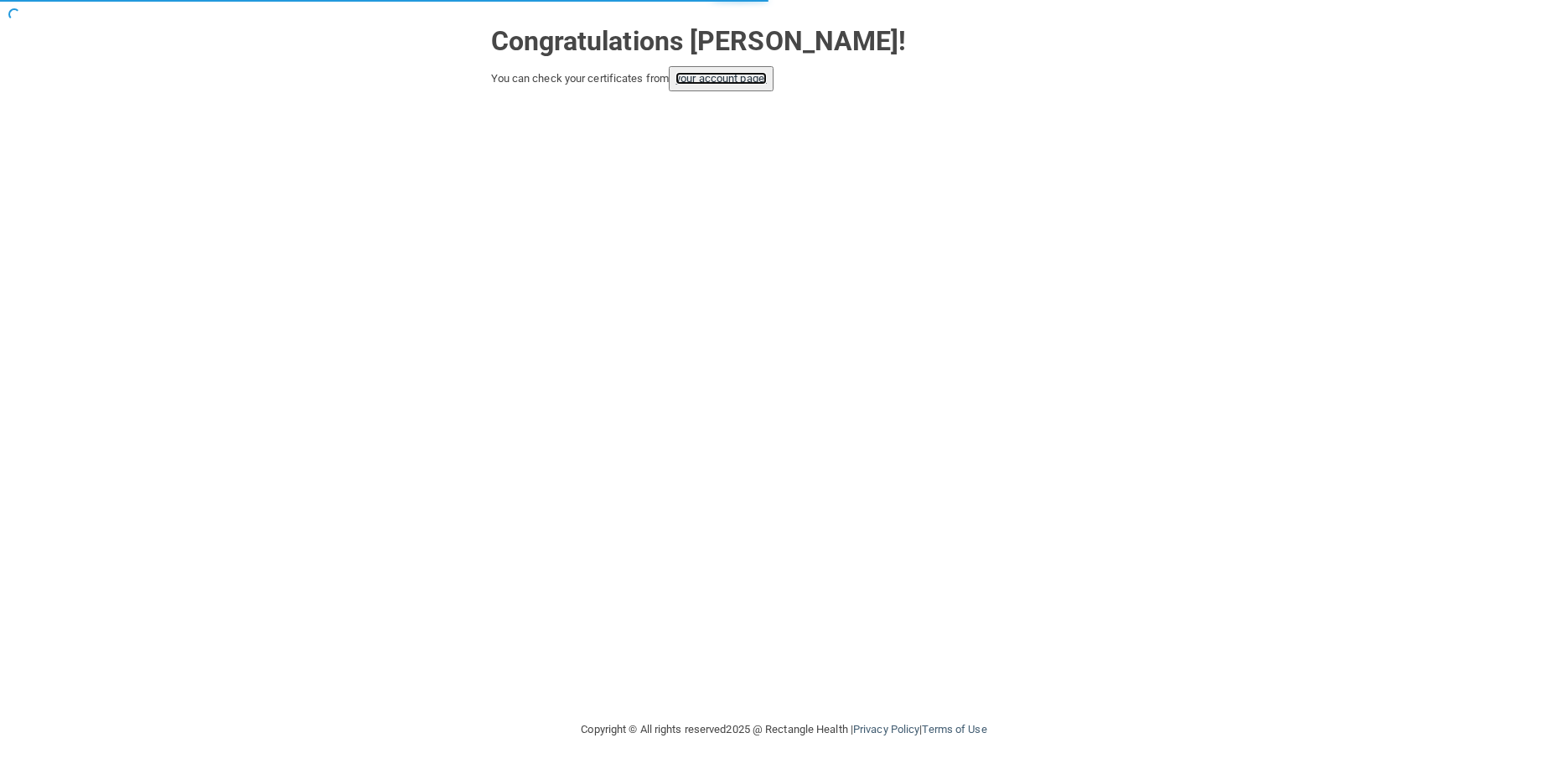
click at [747, 85] on link "your account page!" at bounding box center [721, 79] width 91 height 12
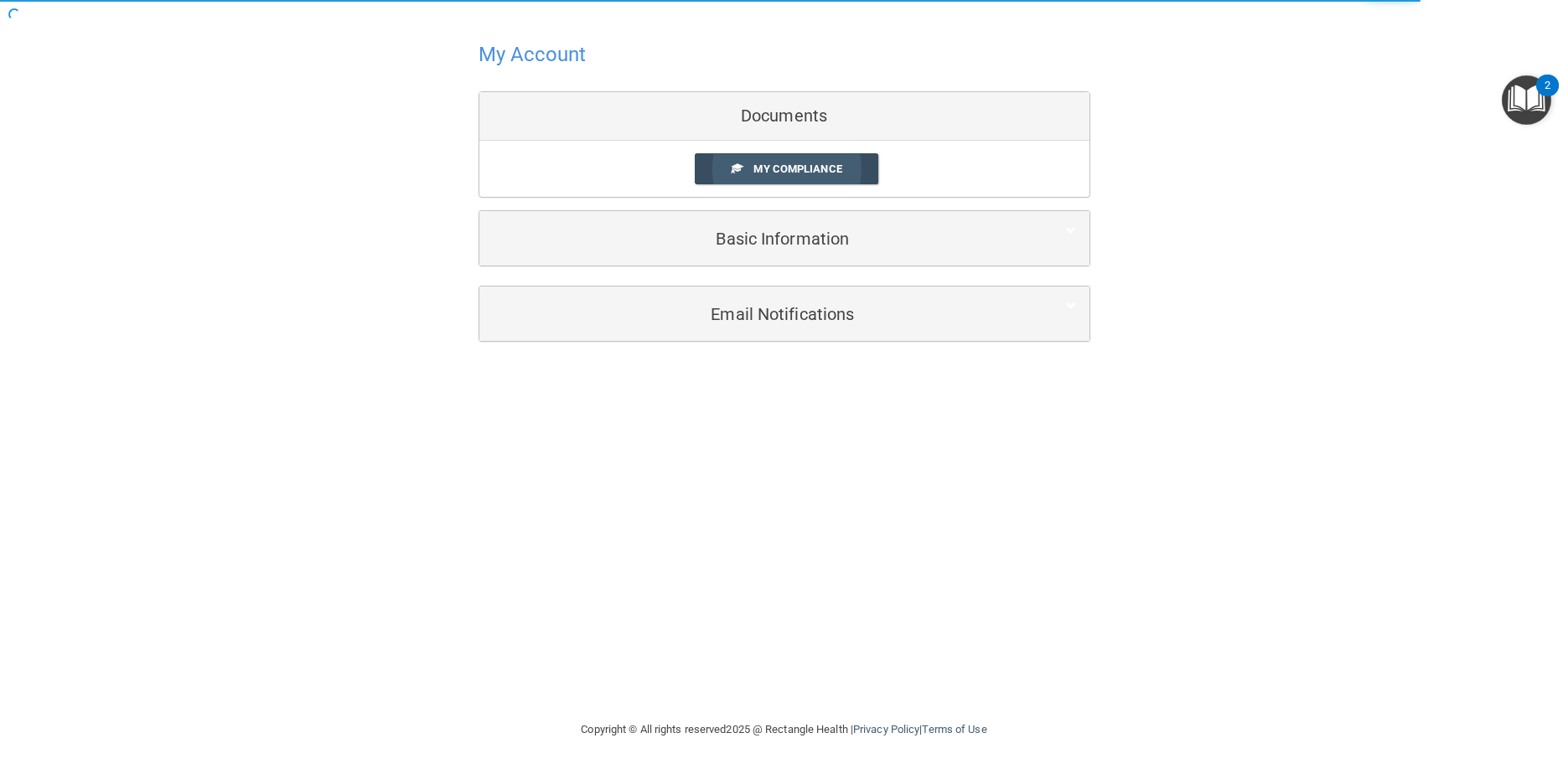
click at [822, 177] on link "My Compliance" at bounding box center [787, 169] width 184 height 31
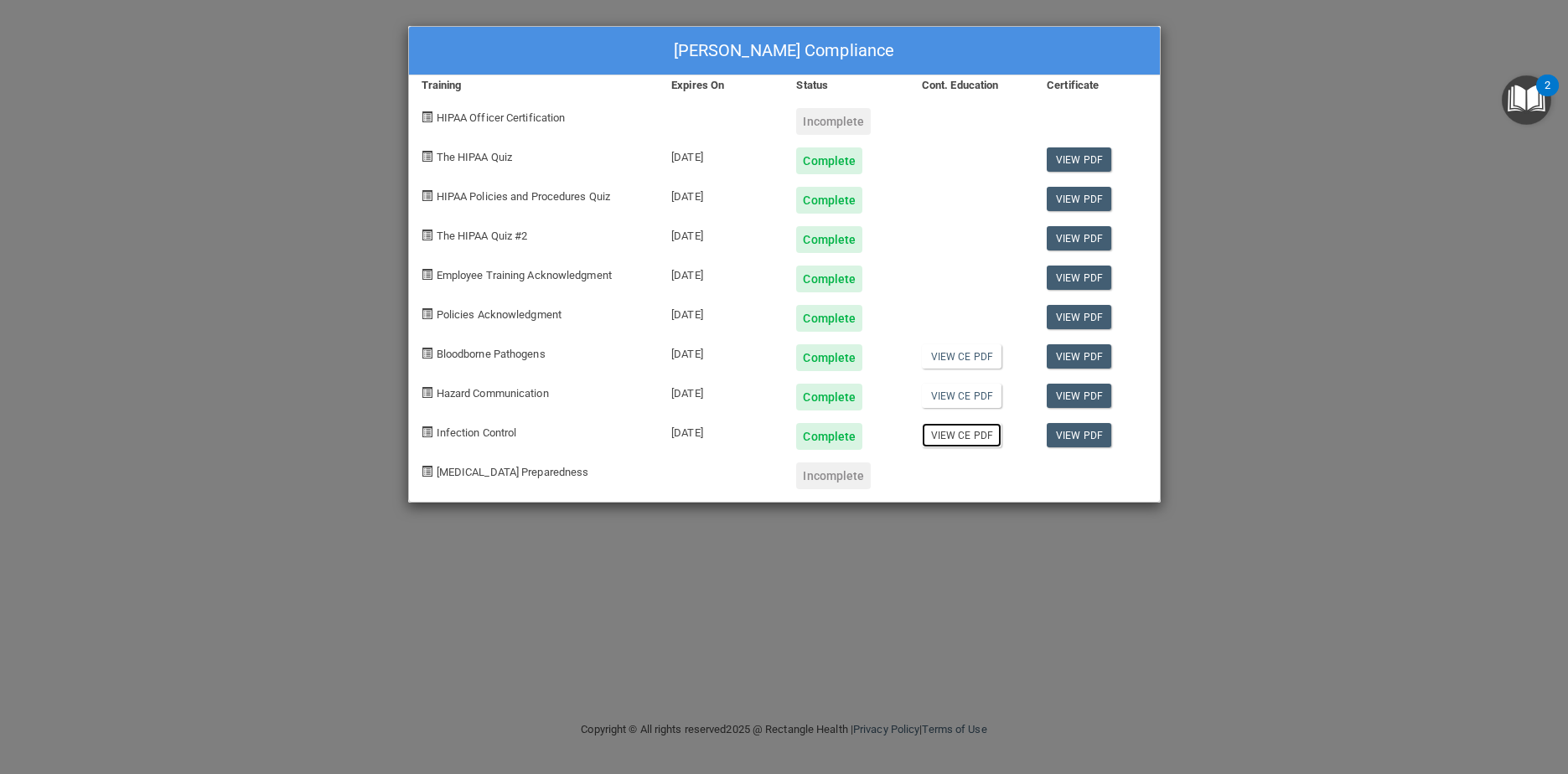
click at [950, 436] on link "View CE PDF" at bounding box center [961, 435] width 79 height 24
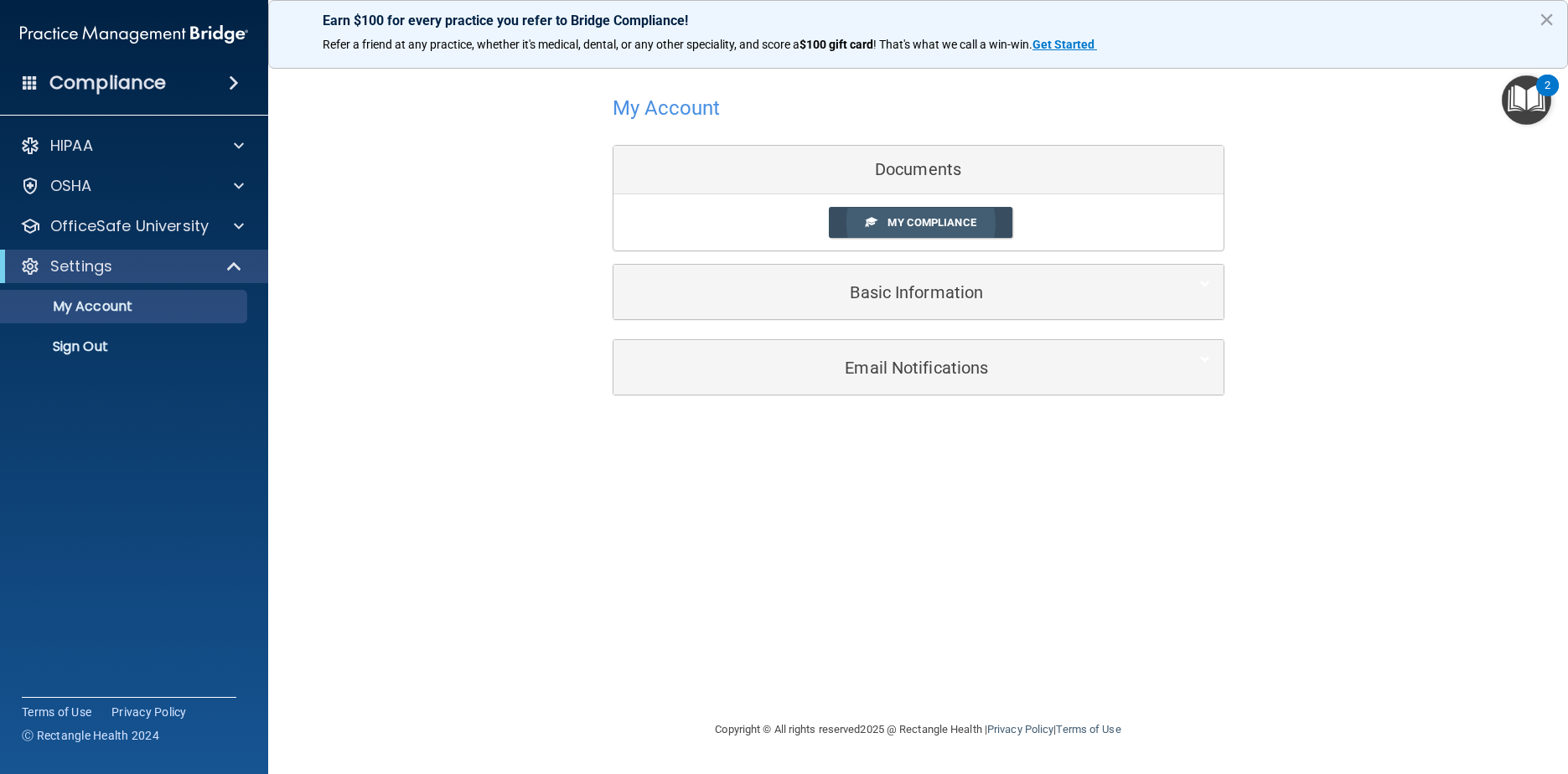
click at [900, 227] on span "My Compliance" at bounding box center [931, 222] width 88 height 12
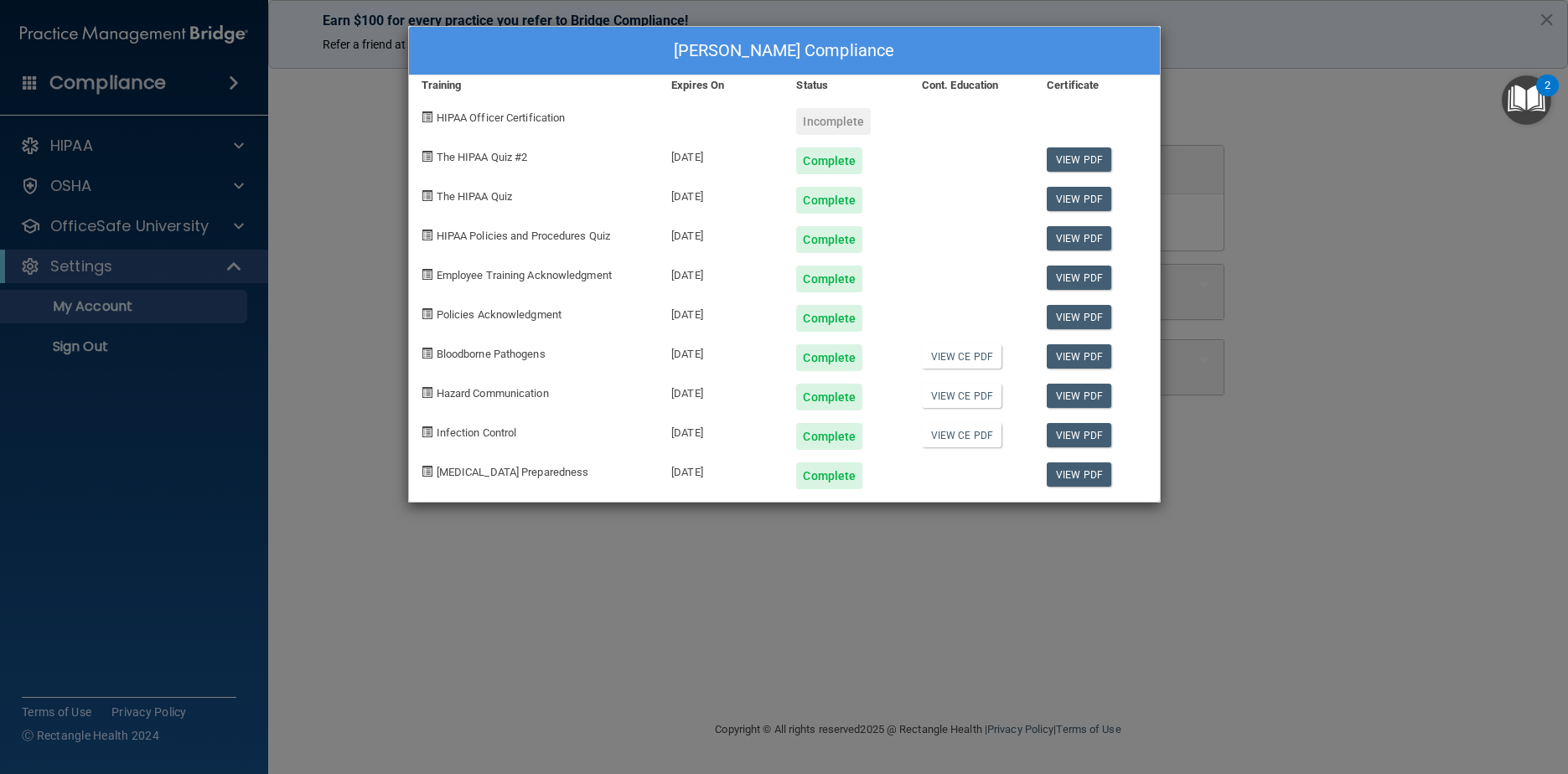
click at [802, 595] on div "[PERSON_NAME] Compliance Training Expires On Status Cont. Education Certificate…" at bounding box center [784, 387] width 1568 height 774
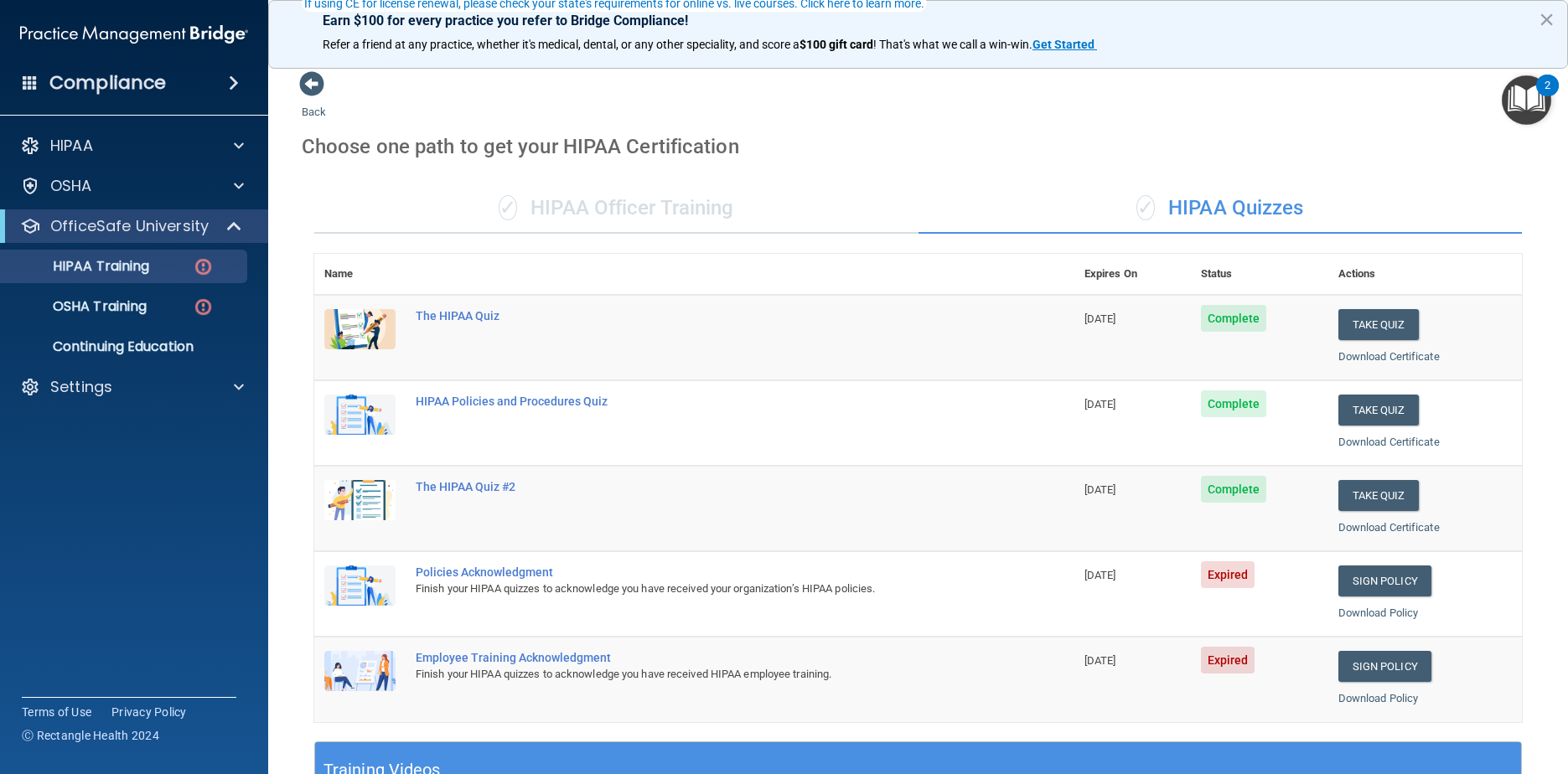
scroll to position [168, 0]
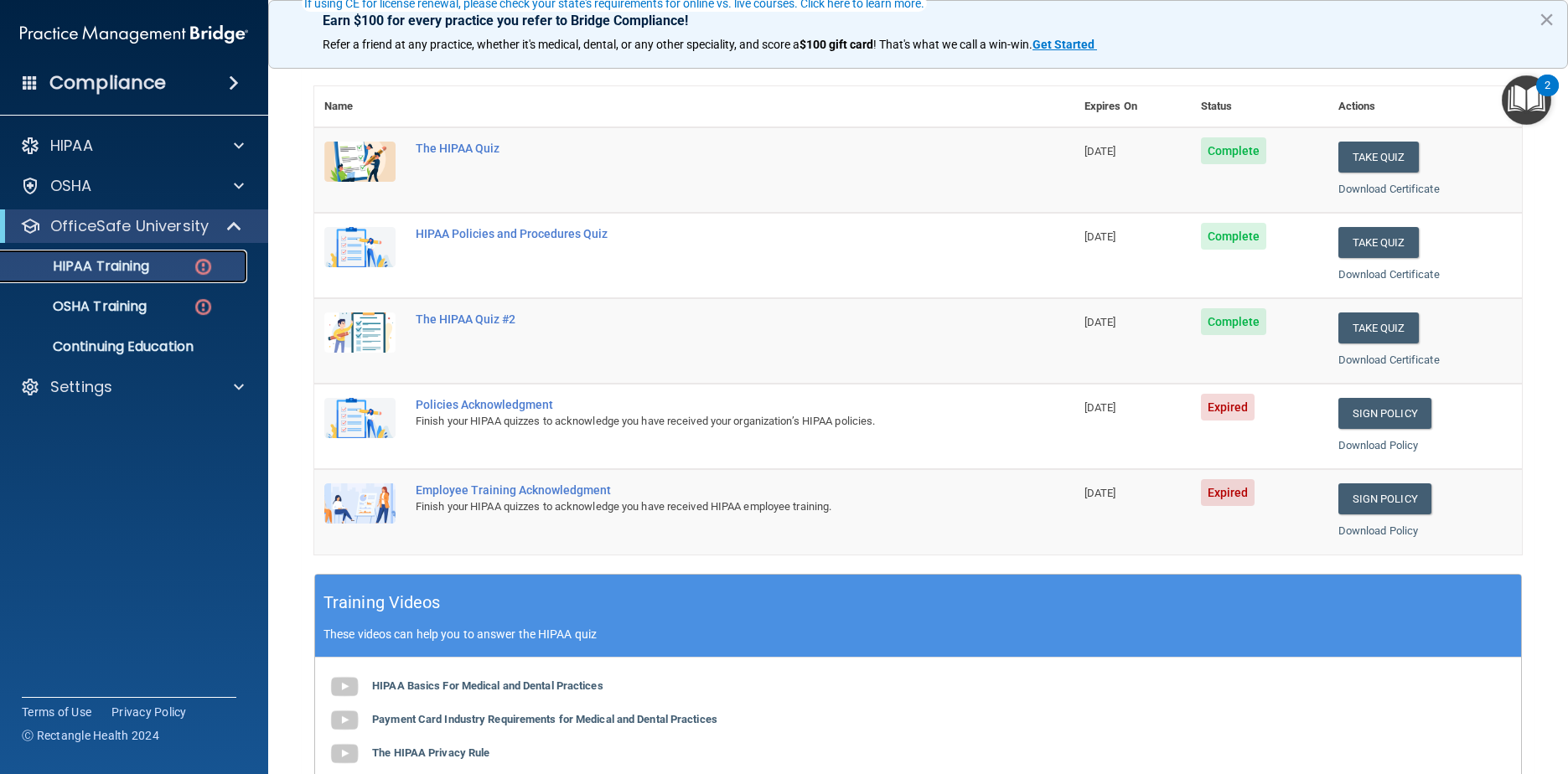
click at [116, 262] on p "HIPAA Training" at bounding box center [79, 266] width 138 height 17
click at [126, 302] on p "OSHA Training" at bounding box center [79, 306] width 136 height 17
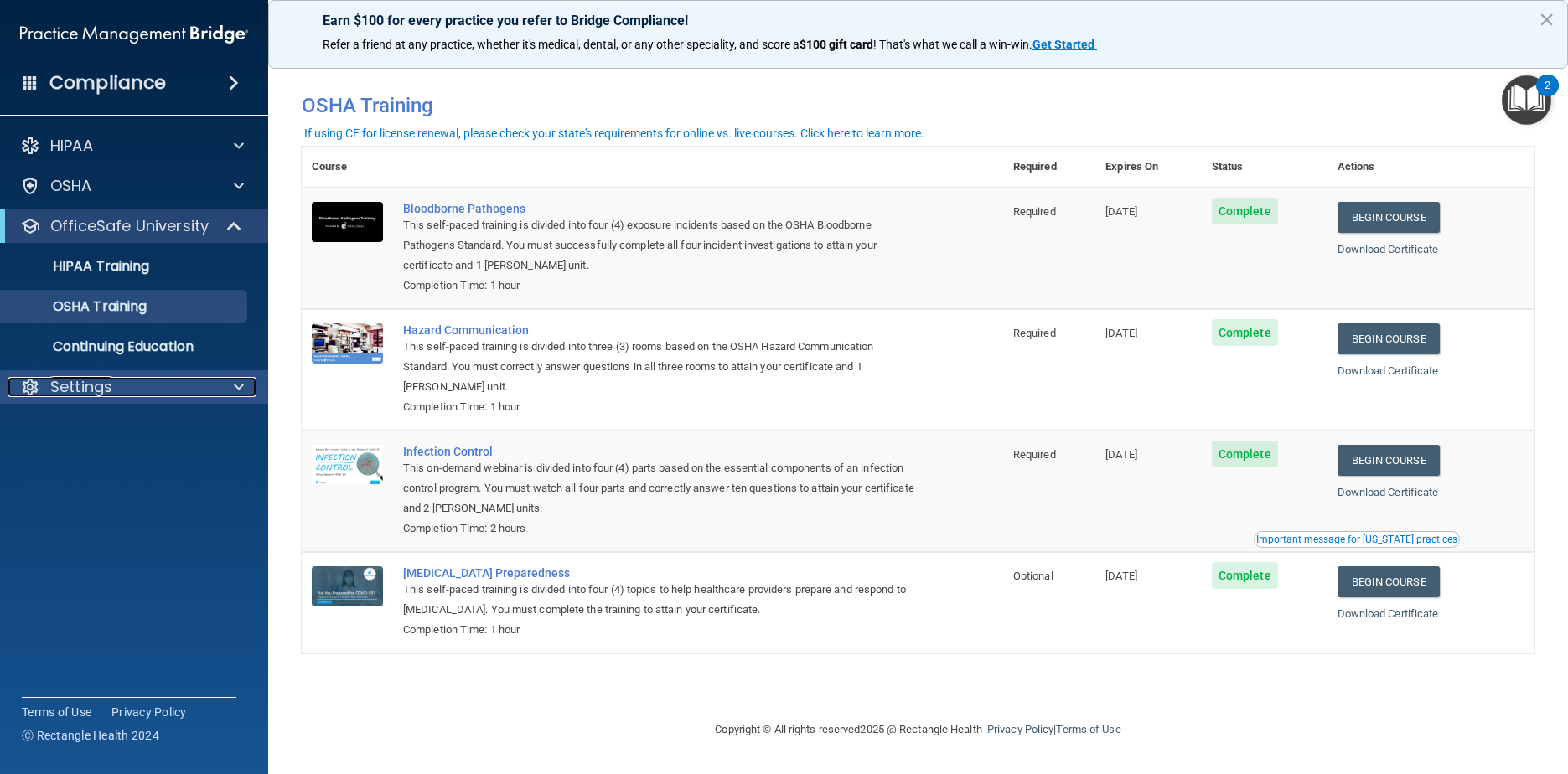
click at [74, 379] on p "Settings" at bounding box center [80, 387] width 62 height 21
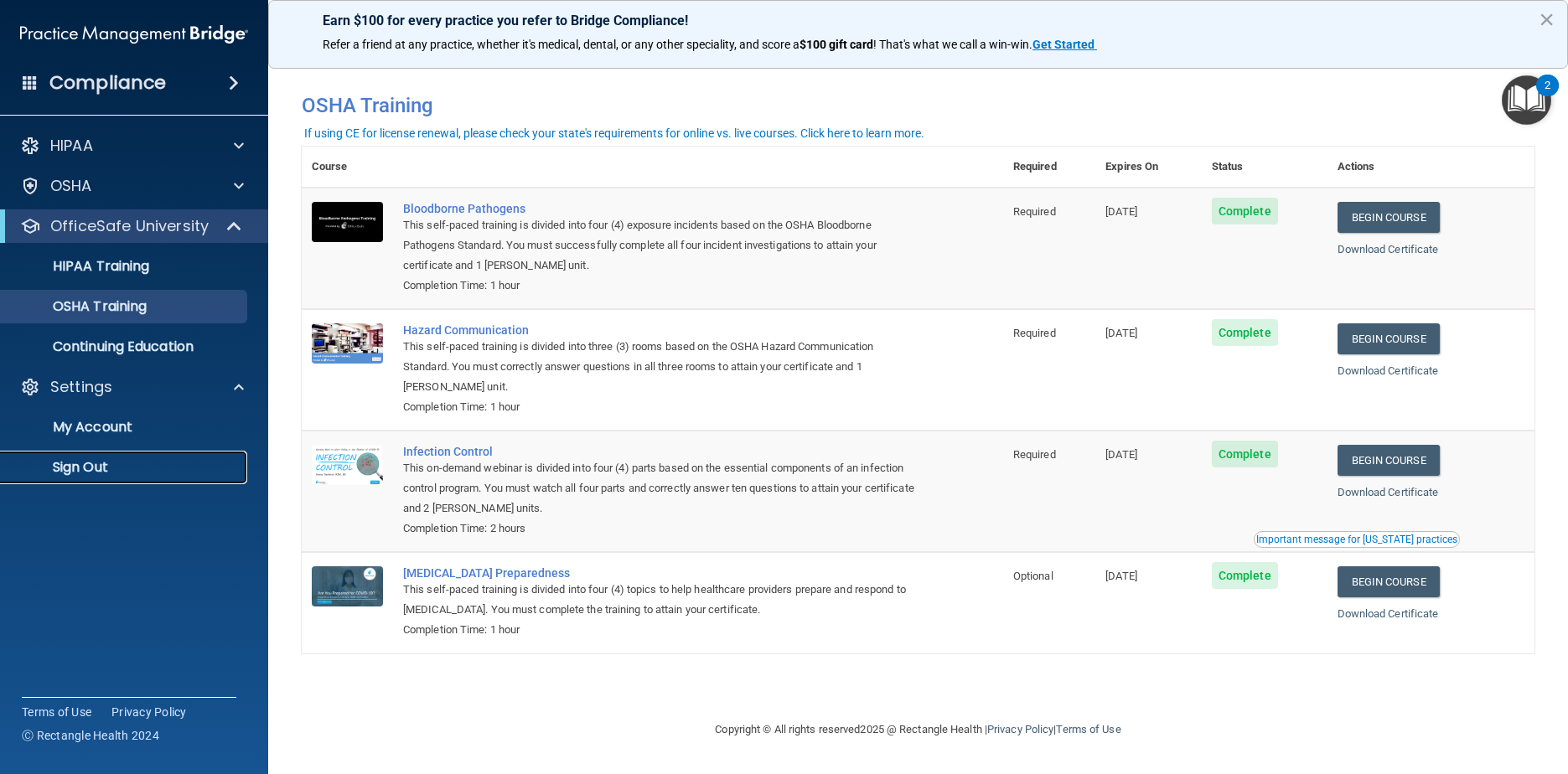
click at [129, 456] on link "Sign Out" at bounding box center [115, 468] width 264 height 34
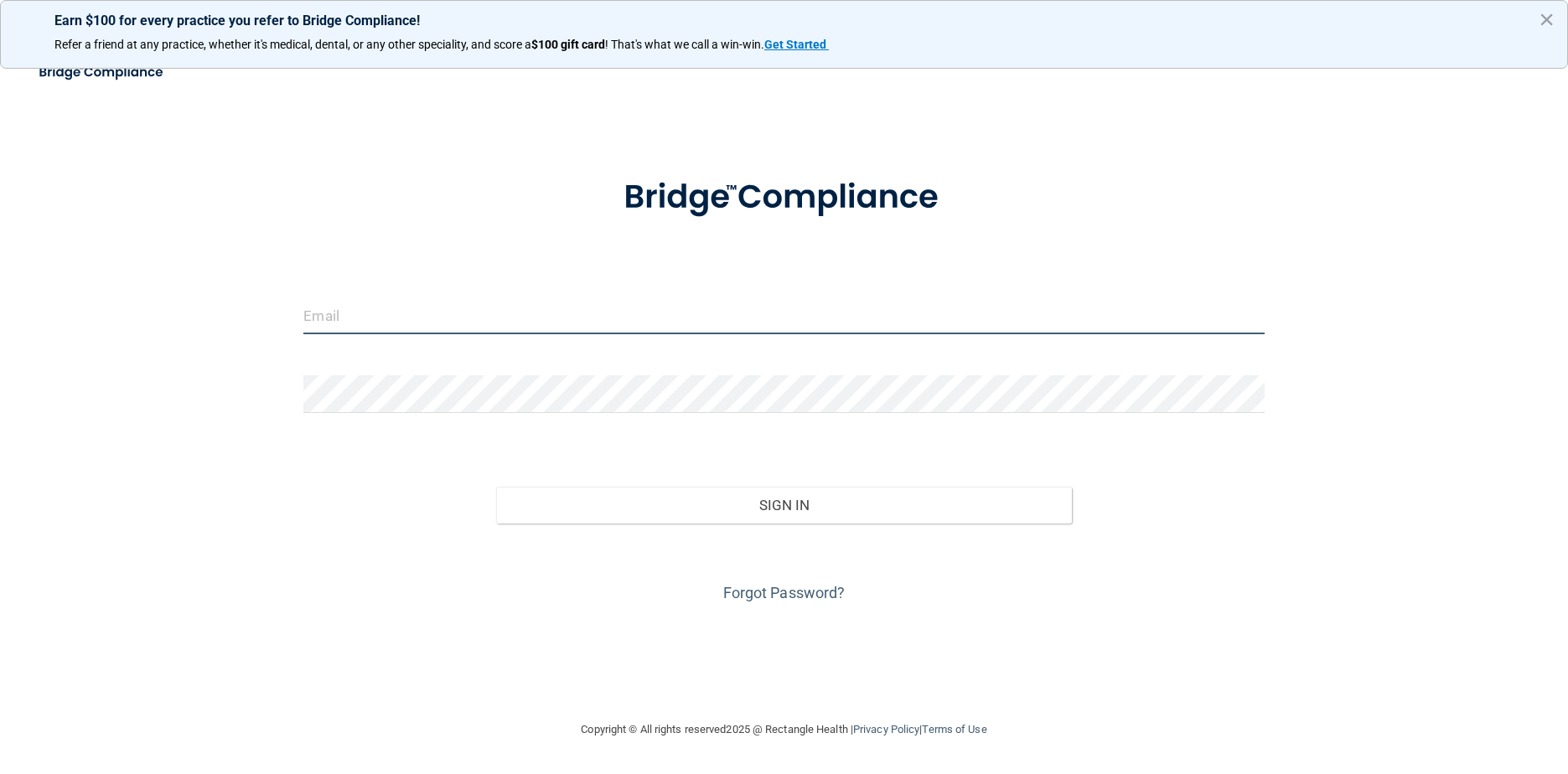
click at [556, 303] on input "email" at bounding box center [784, 315] width 961 height 37
